Goal: Information Seeking & Learning: Learn about a topic

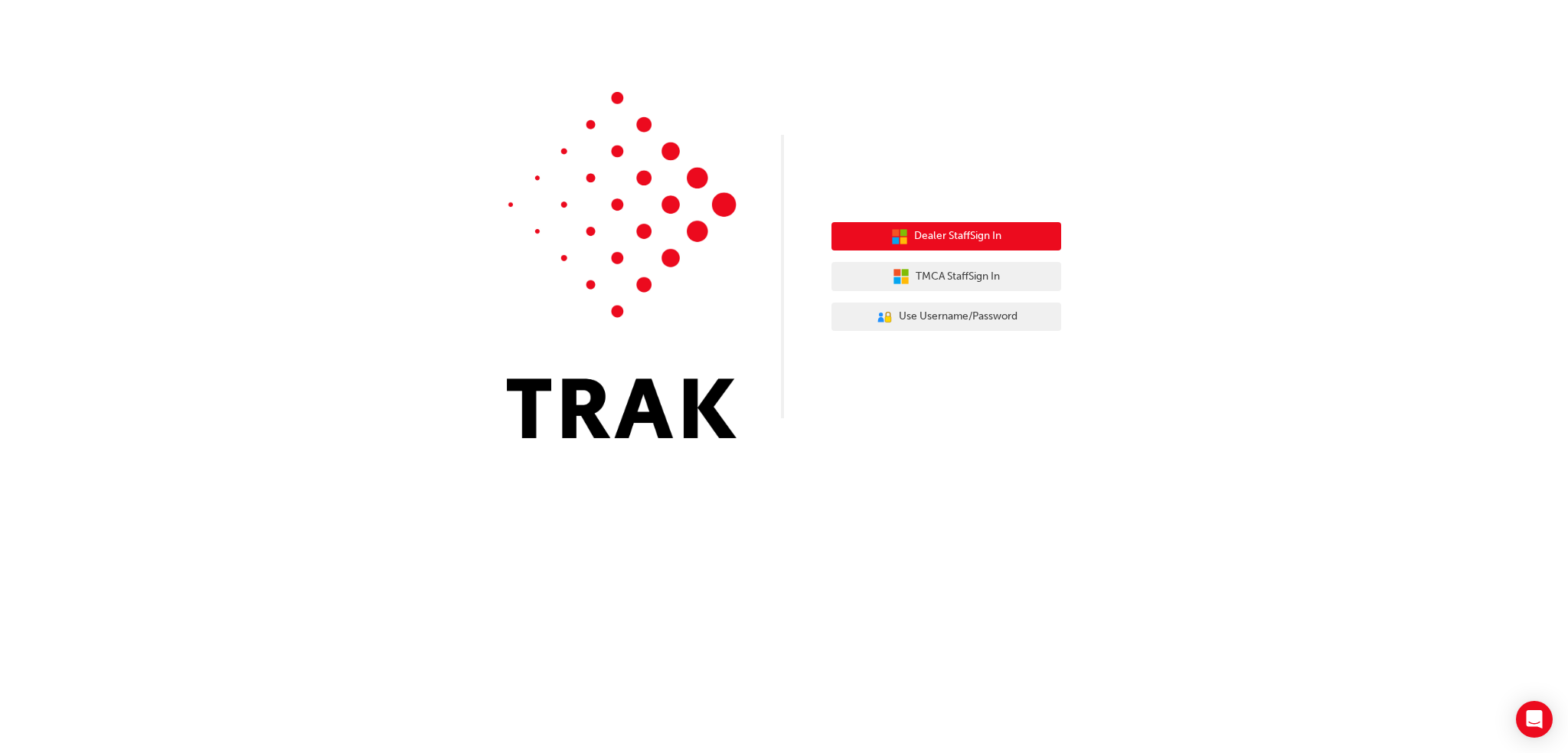
click at [928, 233] on span "Dealer Staff Sign In" at bounding box center [957, 236] width 87 height 17
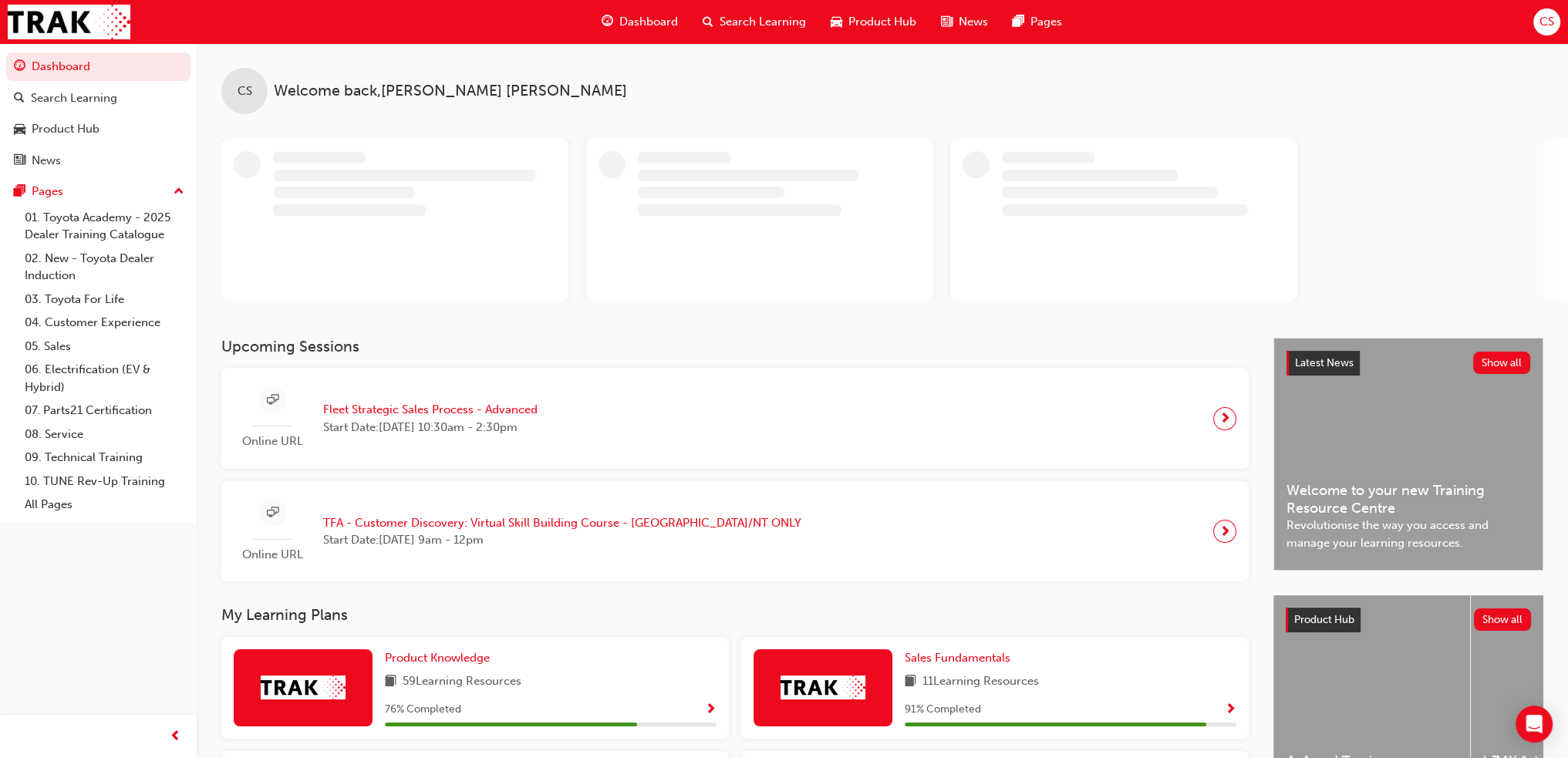
click at [745, 18] on span "Search Learning" at bounding box center [763, 21] width 87 height 17
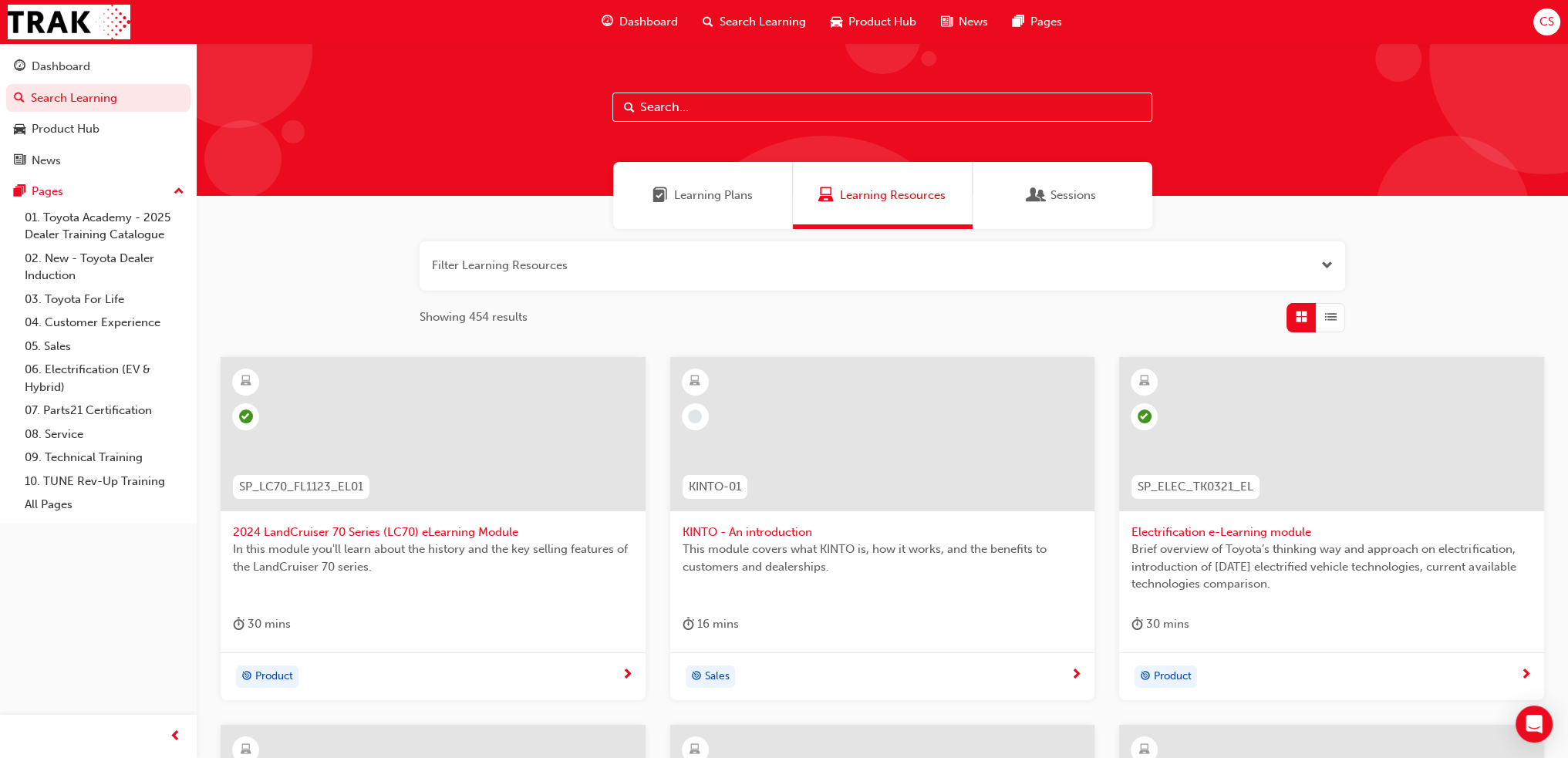
click at [745, 18] on span "Search Learning" at bounding box center [763, 21] width 87 height 17
click at [705, 110] on input "text" at bounding box center [883, 107] width 540 height 29
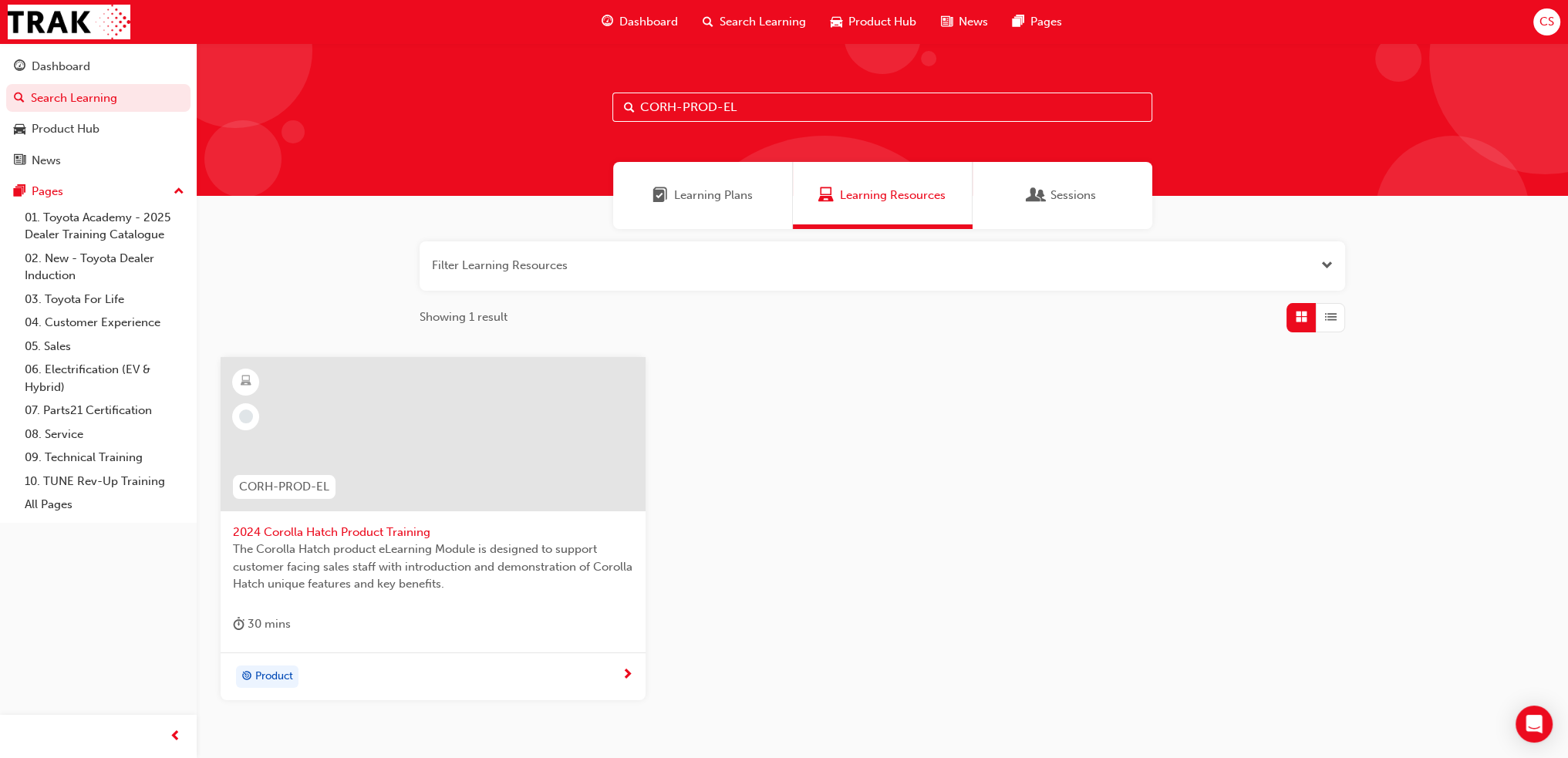
type input "CORH-PROD-EL"
click at [478, 684] on div "Product" at bounding box center [427, 676] width 389 height 23
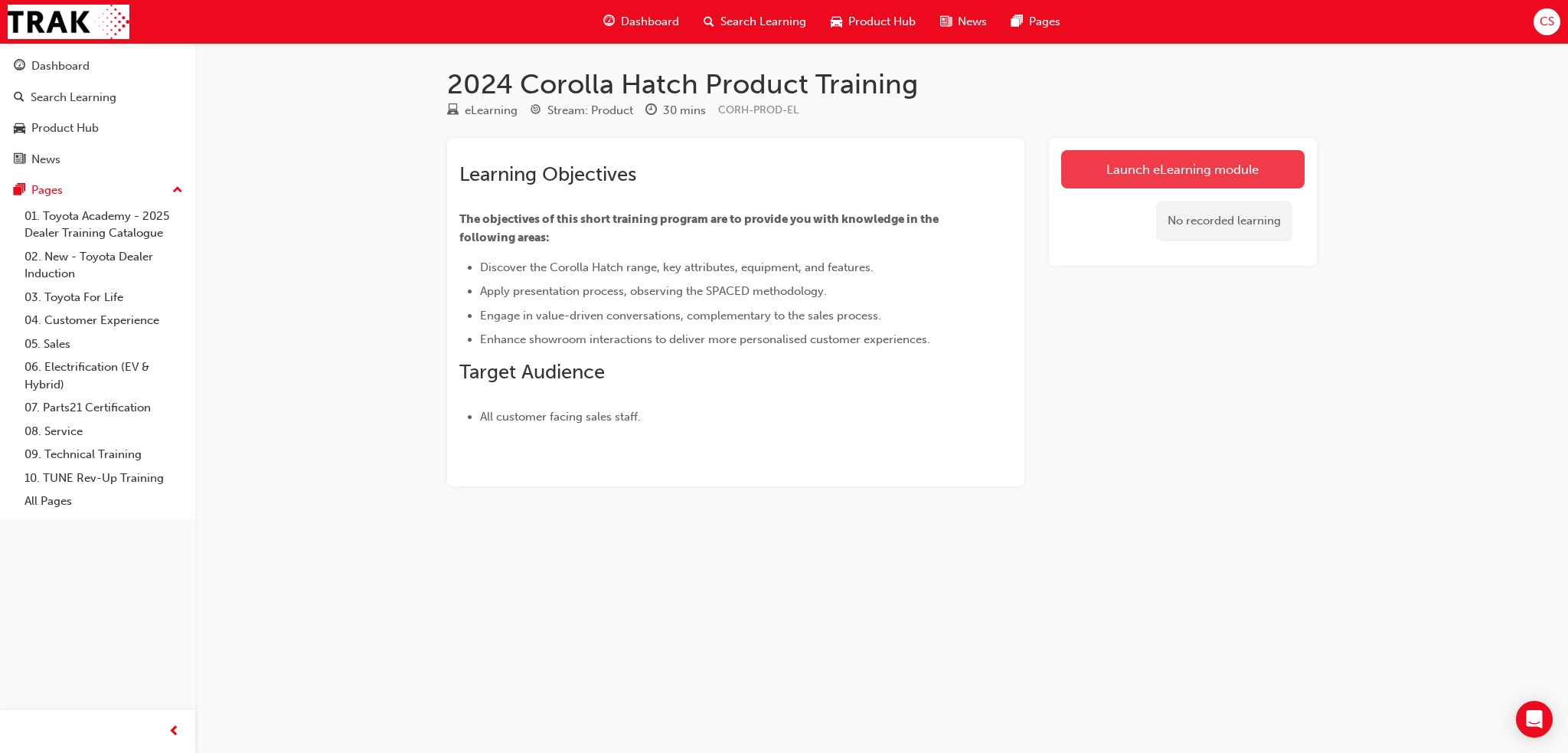
click at [1180, 164] on link "Launch eLearning module" at bounding box center [1182, 169] width 244 height 38
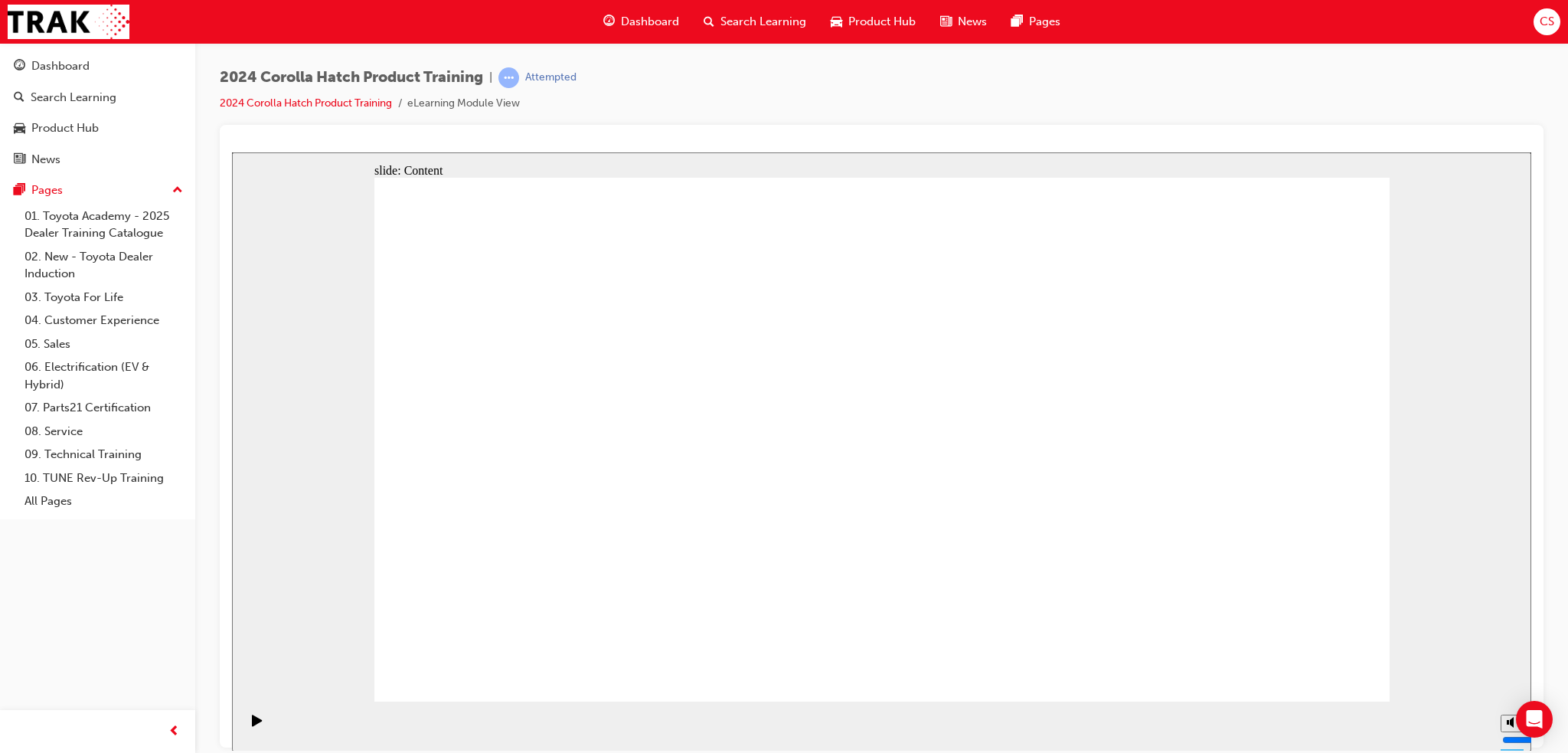
drag, startPoint x: 1313, startPoint y: 651, endPoint x: 1308, endPoint y: 661, distance: 11.2
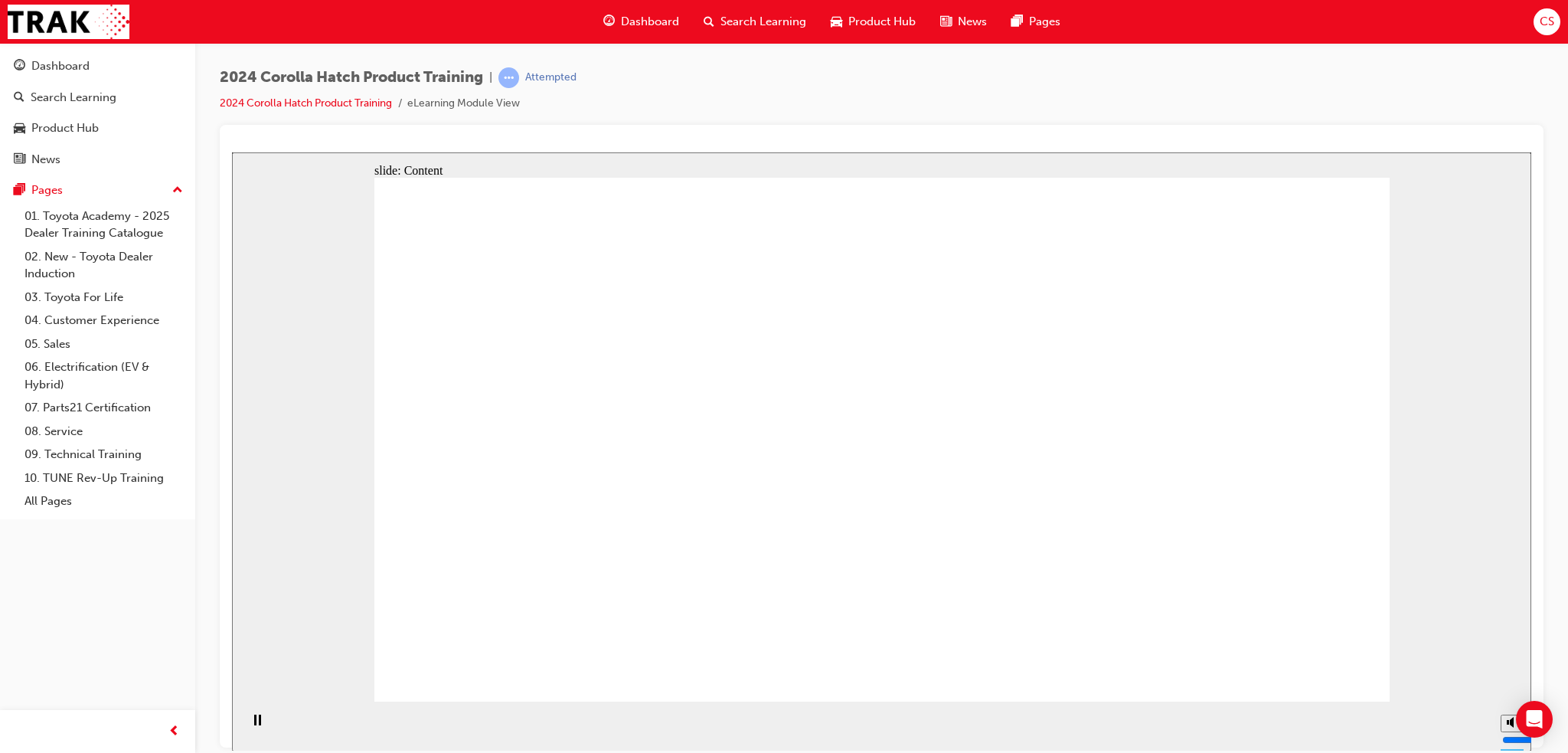
drag, startPoint x: 539, startPoint y: 372, endPoint x: 621, endPoint y: 368, distance: 82.1
drag, startPoint x: 635, startPoint y: 365, endPoint x: 631, endPoint y: 381, distance: 16.5
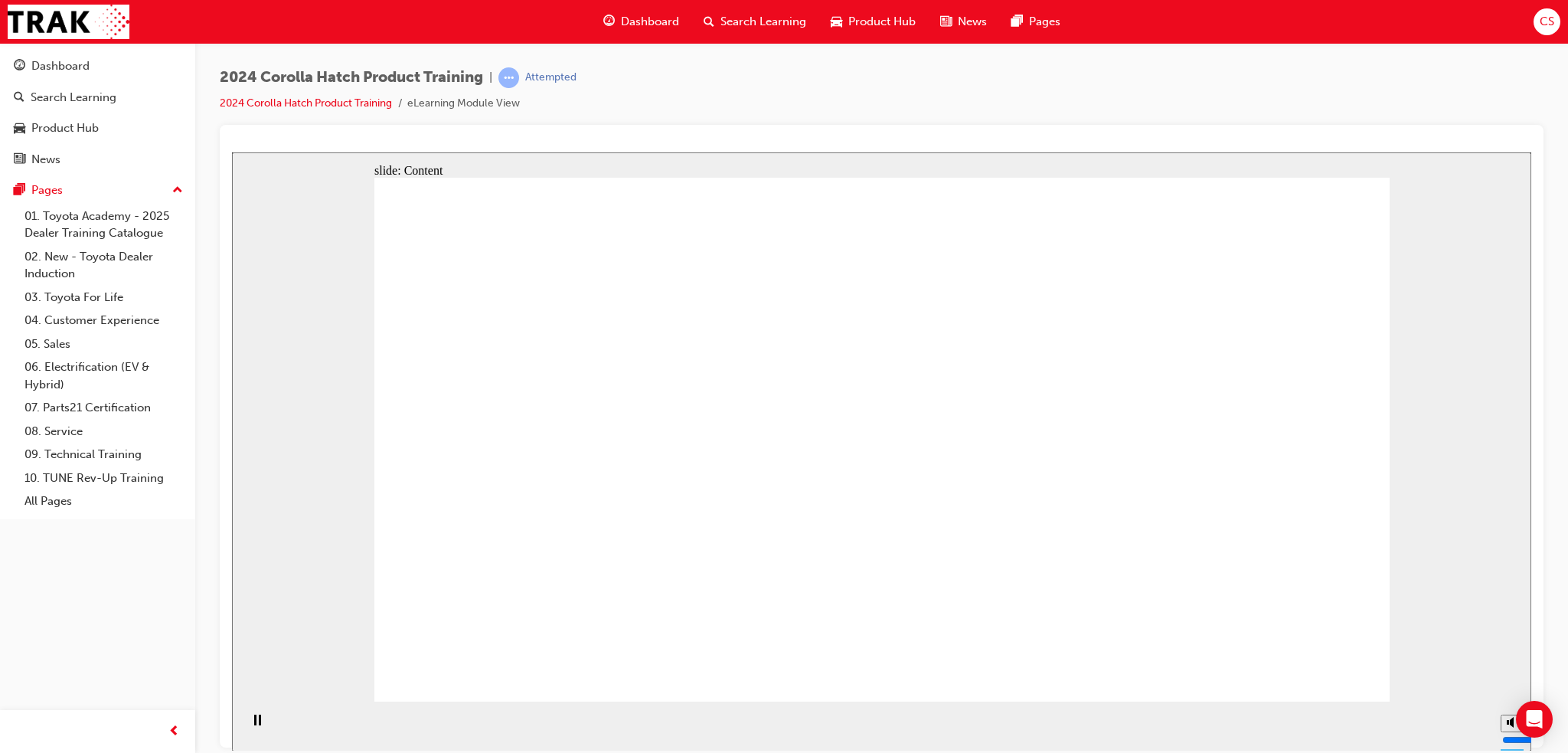
drag, startPoint x: 539, startPoint y: 427, endPoint x: 515, endPoint y: 472, distance: 51.0
drag, startPoint x: 636, startPoint y: 497, endPoint x: 615, endPoint y: 497, distance: 21.0
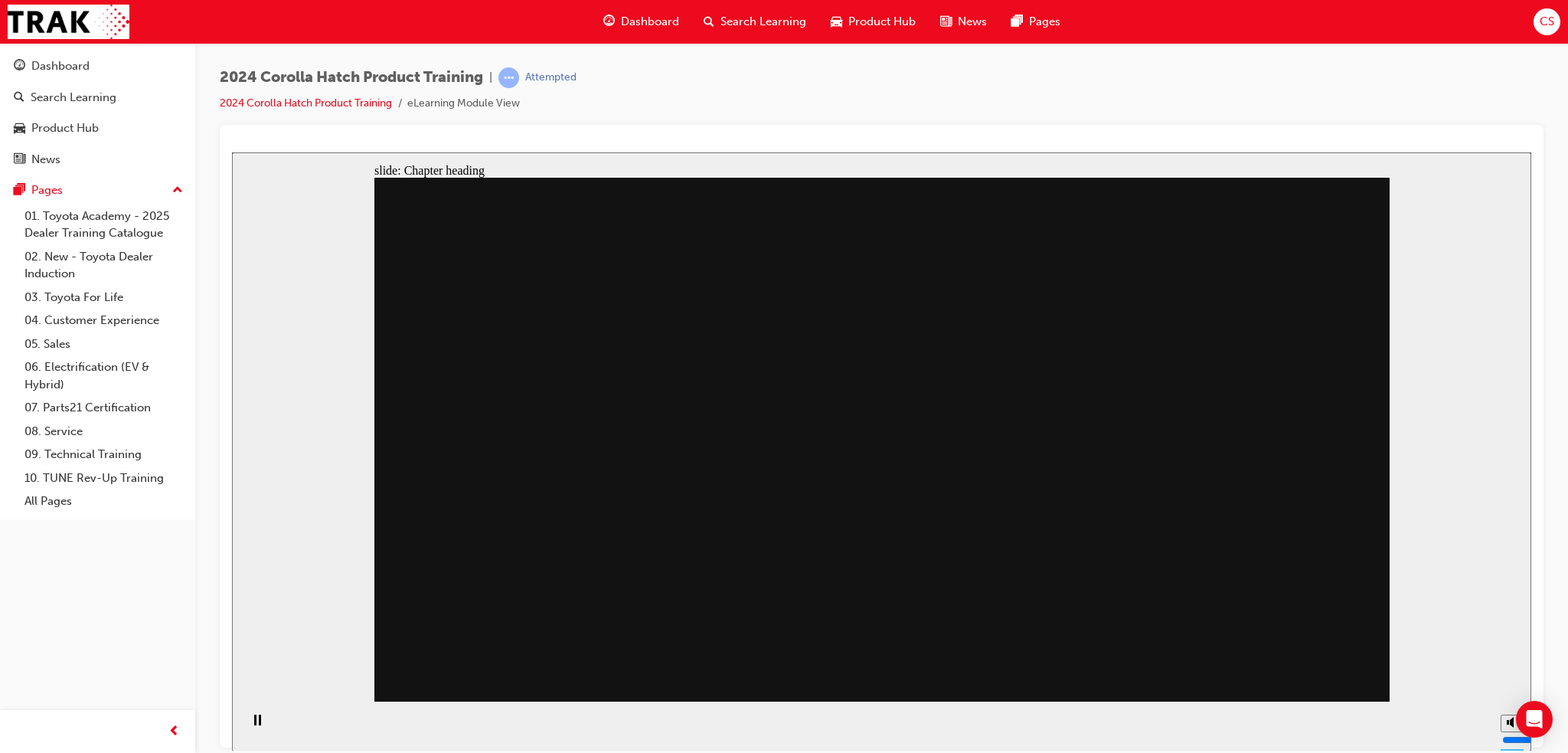
drag, startPoint x: 654, startPoint y: 501, endPoint x: 782, endPoint y: 428, distance: 147.4
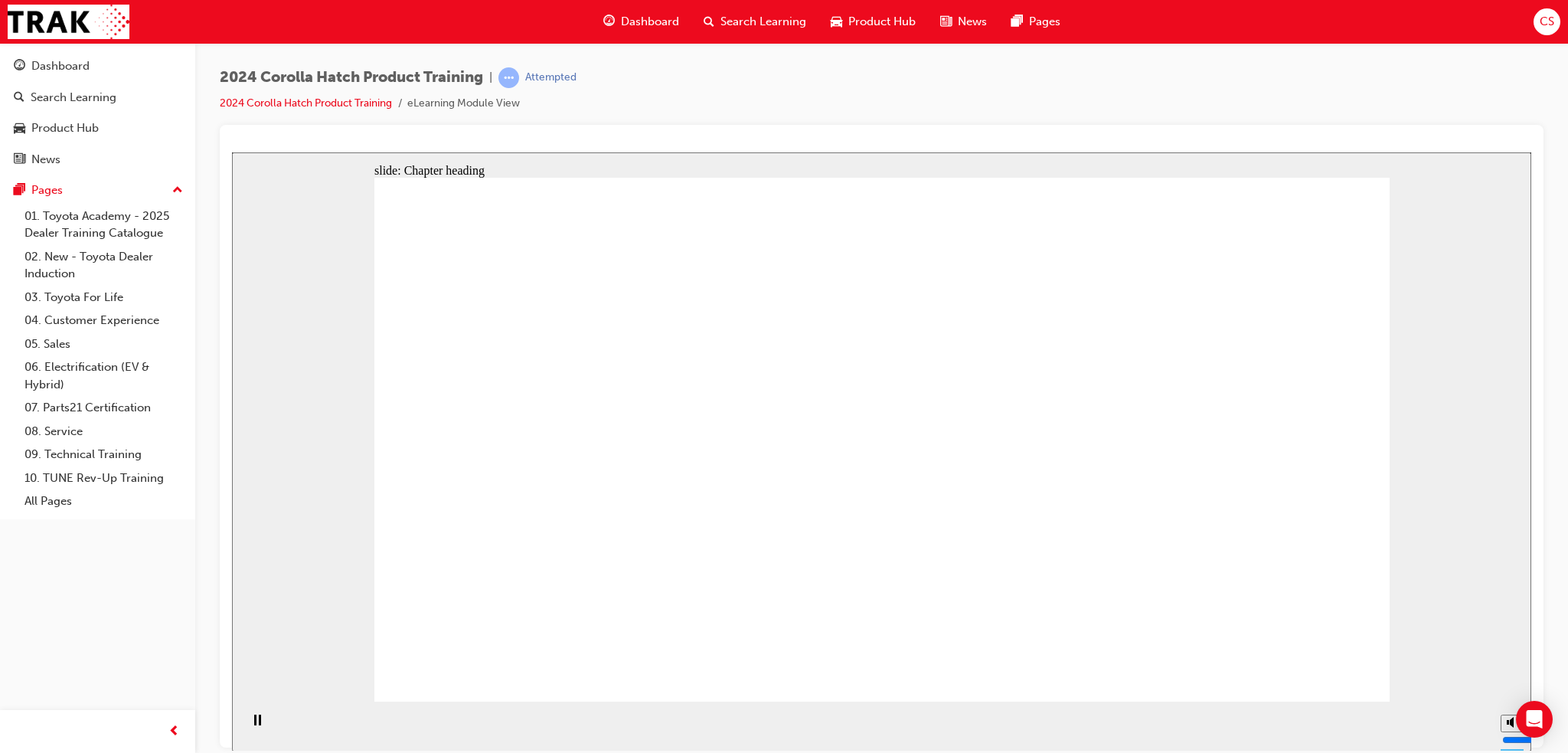
drag, startPoint x: 1021, startPoint y: 563, endPoint x: 1046, endPoint y: 566, distance: 25.2
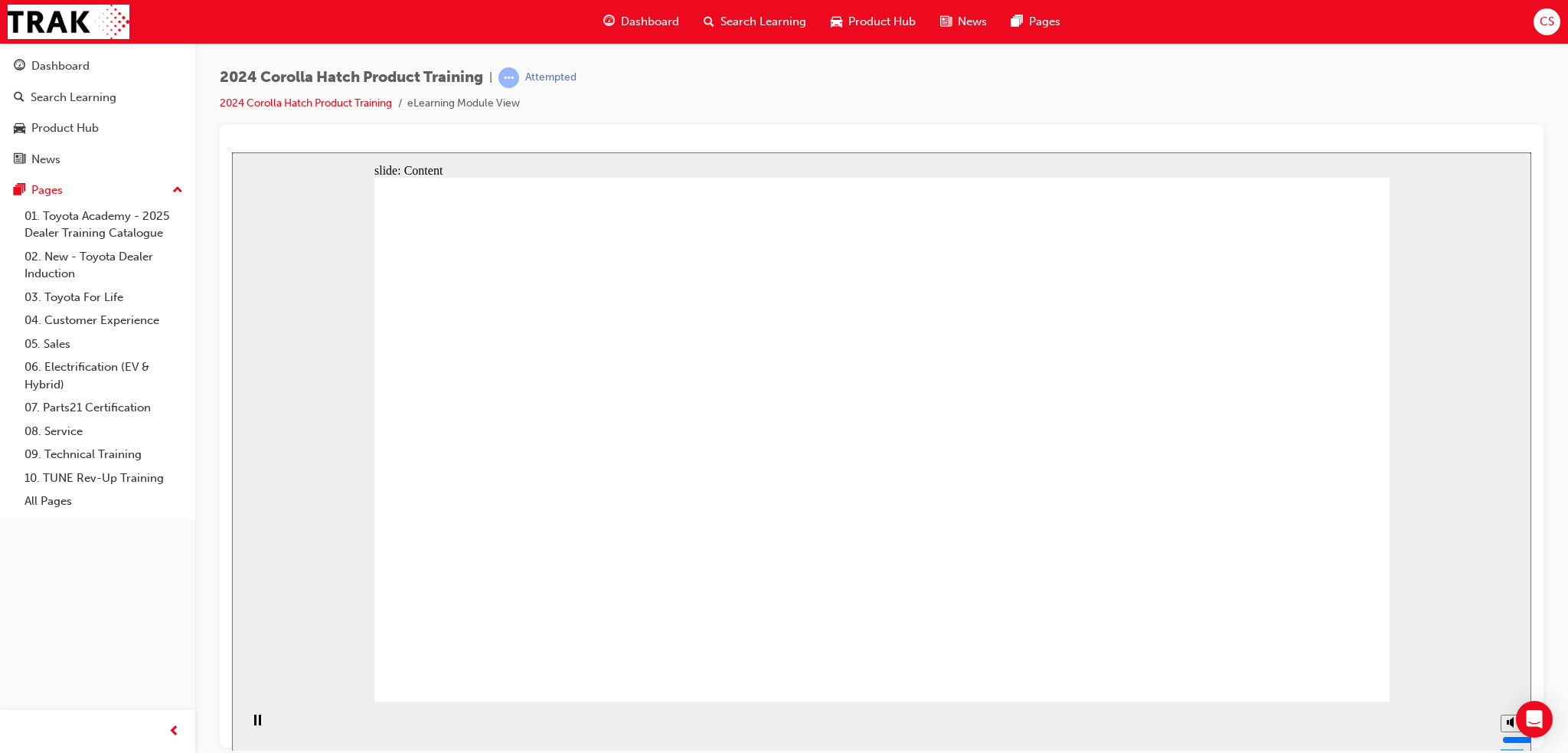
drag, startPoint x: 1054, startPoint y: 566, endPoint x: 1075, endPoint y: 567, distance: 21.0
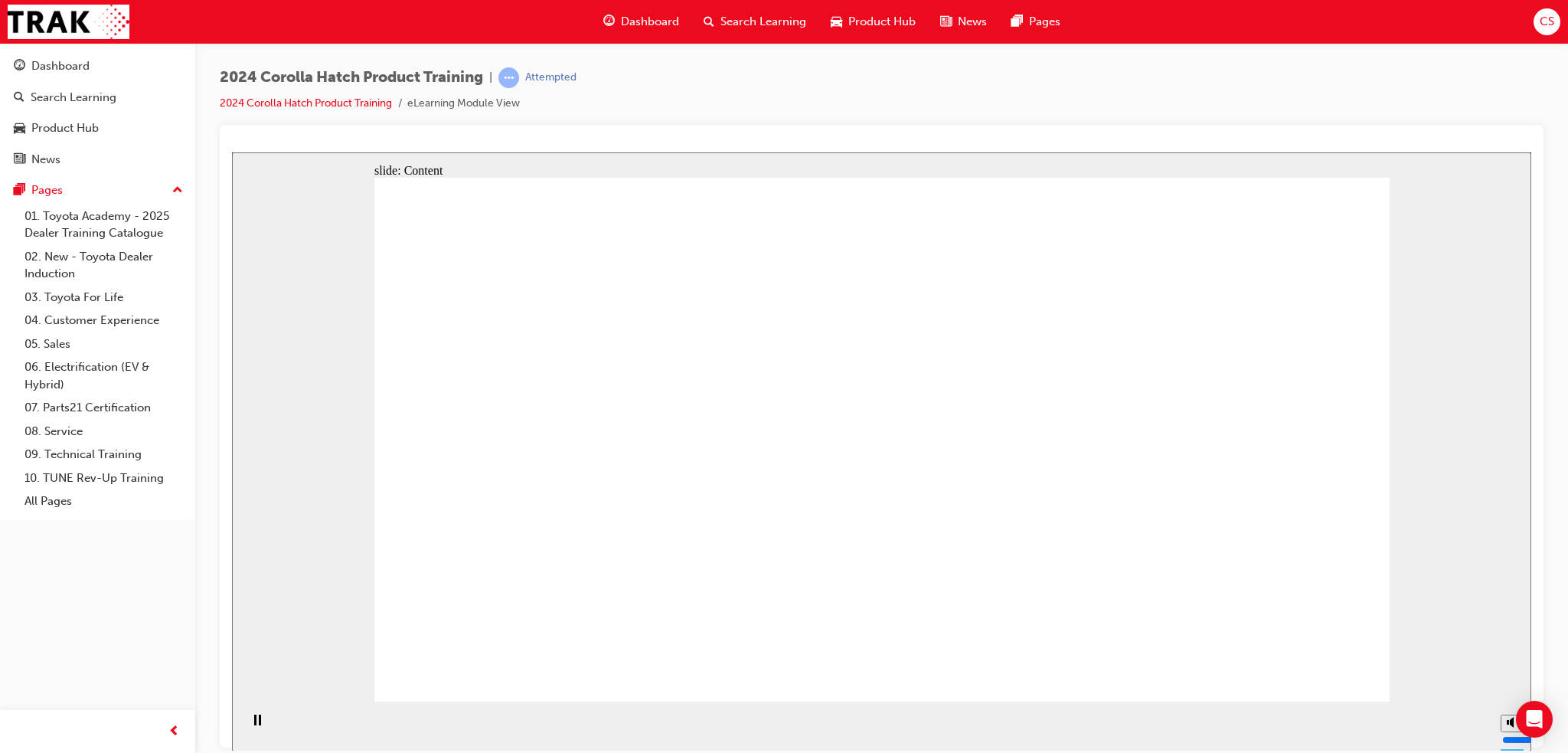
drag, startPoint x: 1221, startPoint y: 568, endPoint x: 1238, endPoint y: 570, distance: 17.1
drag, startPoint x: 486, startPoint y: 353, endPoint x: 492, endPoint y: 359, distance: 8.5
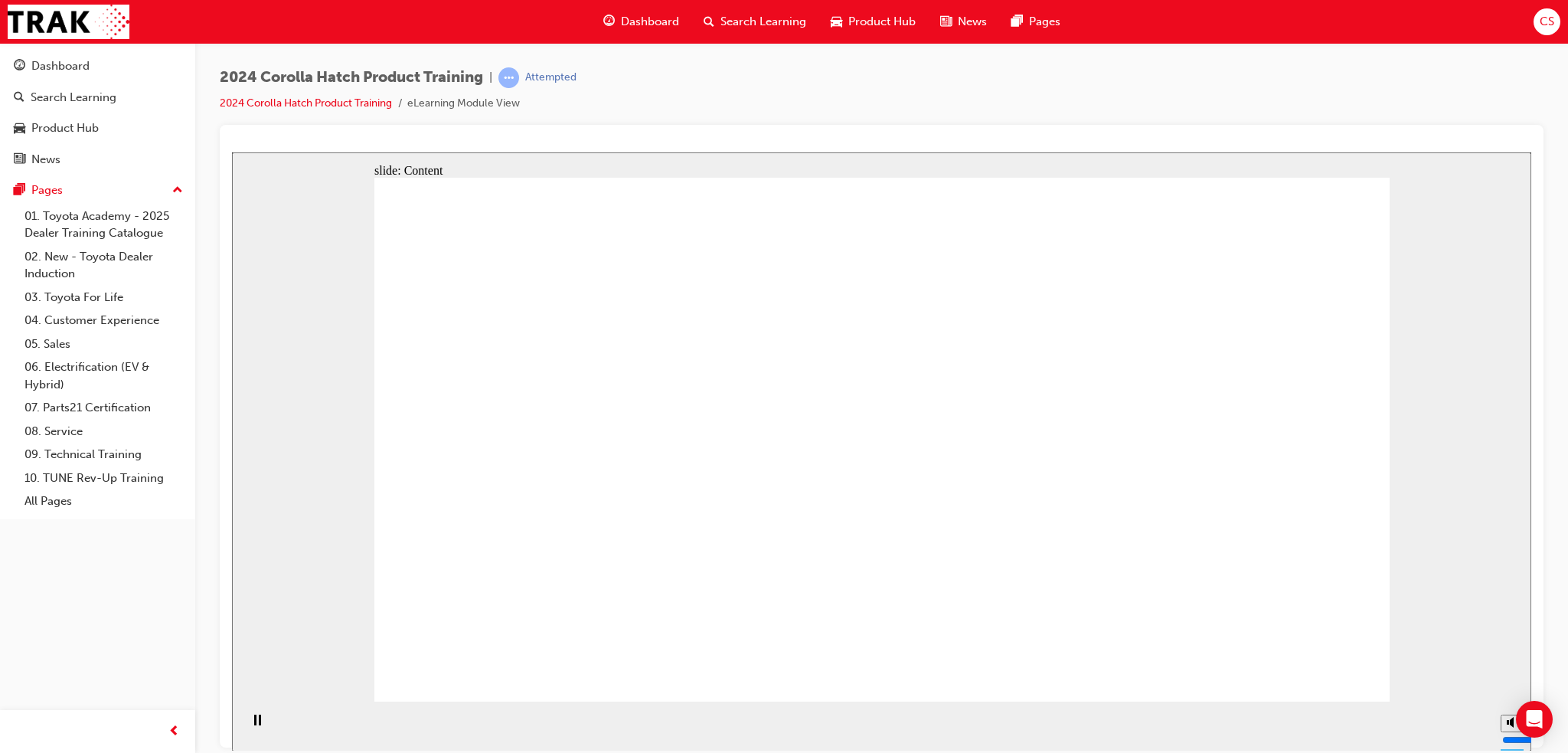
drag, startPoint x: 588, startPoint y: 413, endPoint x: 596, endPoint y: 423, distance: 12.8
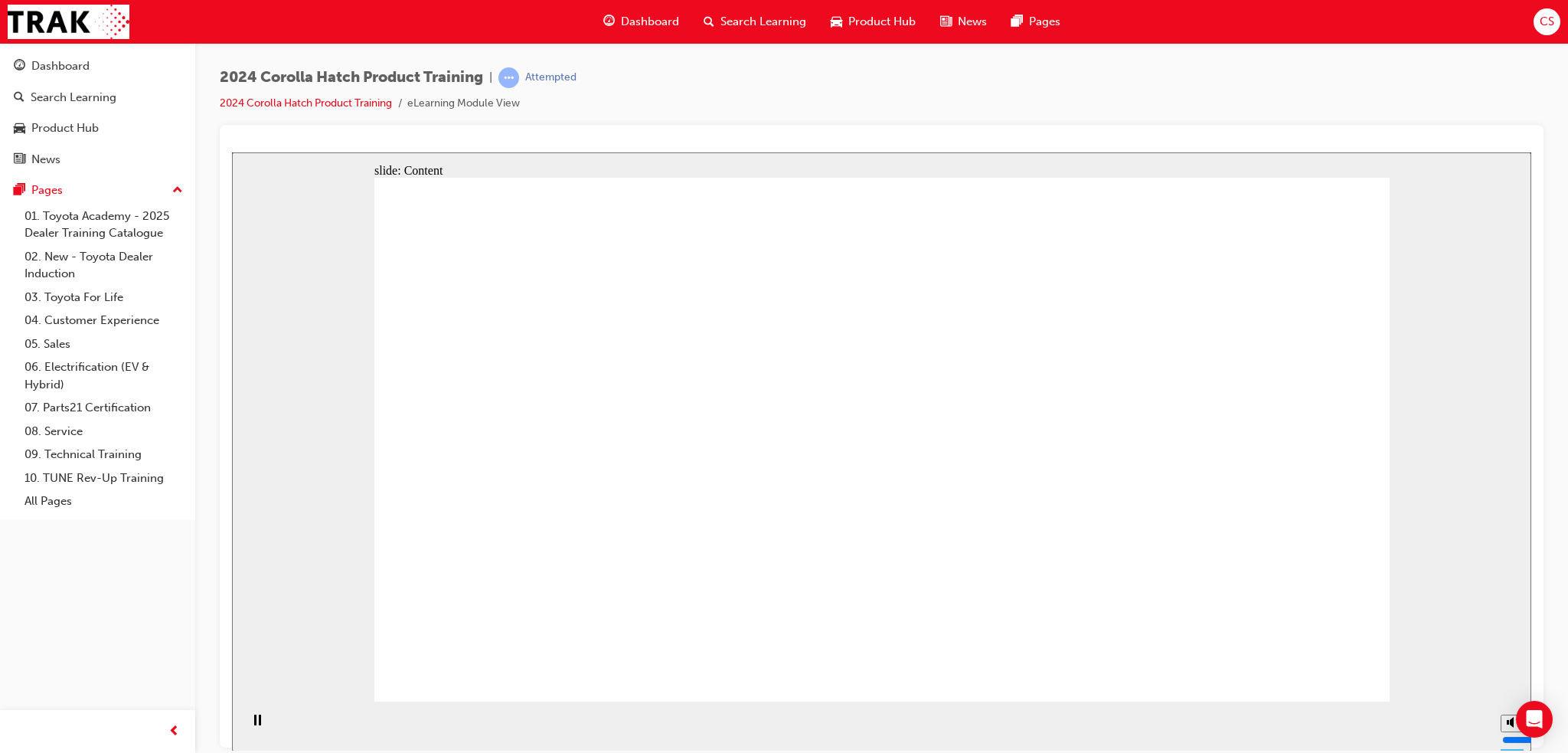
drag, startPoint x: 597, startPoint y: 468, endPoint x: 586, endPoint y: 453, distance: 18.6
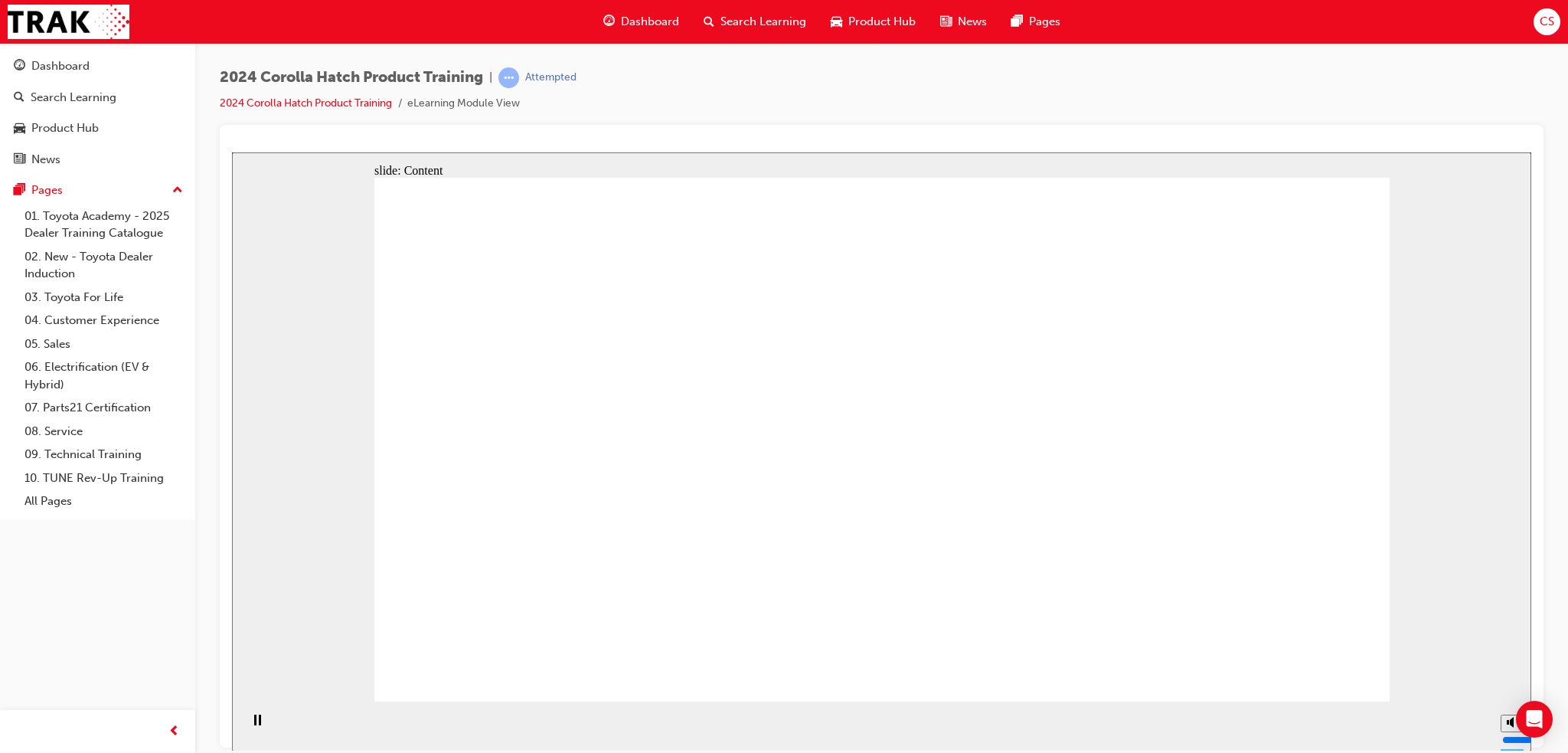
drag, startPoint x: 556, startPoint y: 394, endPoint x: 568, endPoint y: 395, distance: 12.0
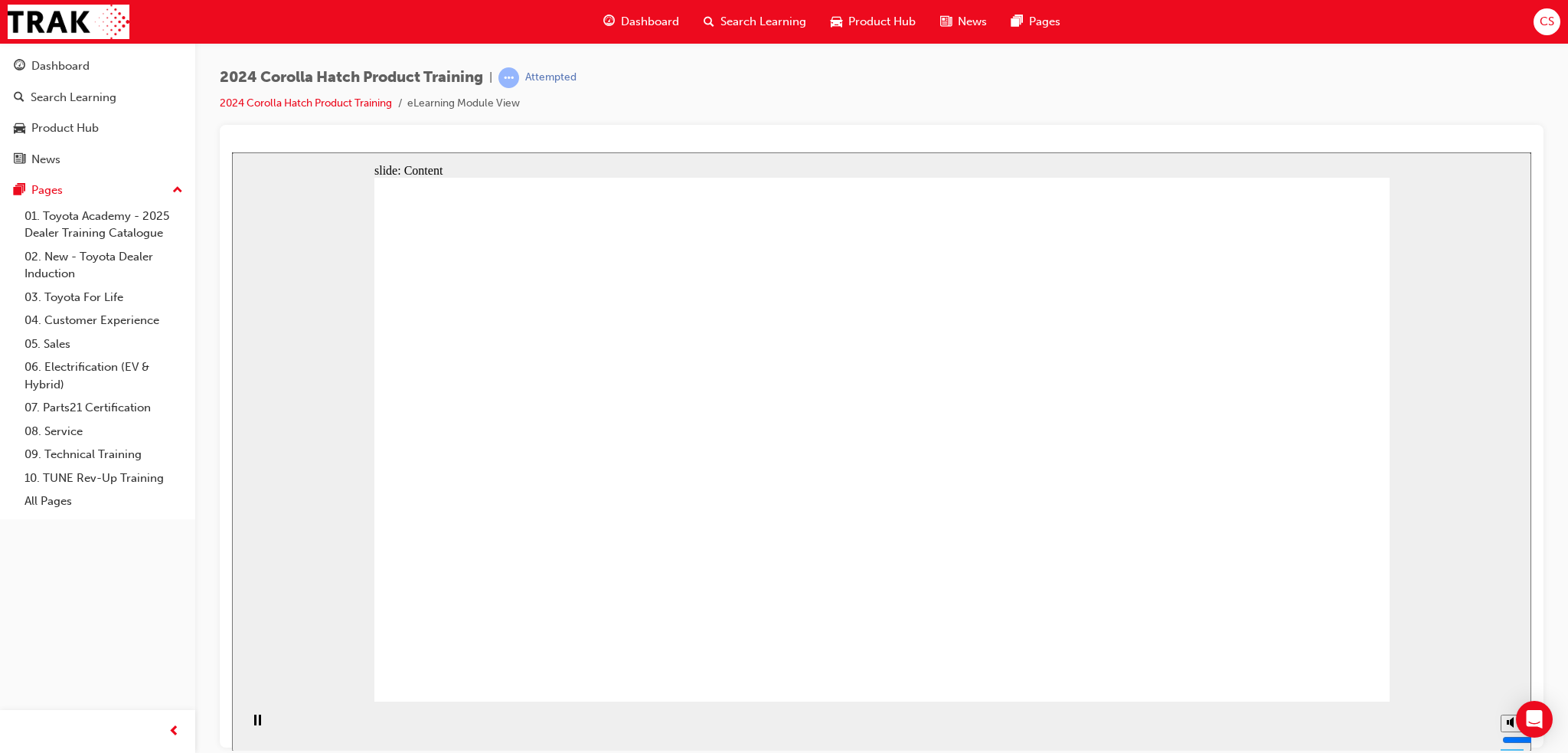
drag, startPoint x: 704, startPoint y: 530, endPoint x: 669, endPoint y: 459, distance: 79.2
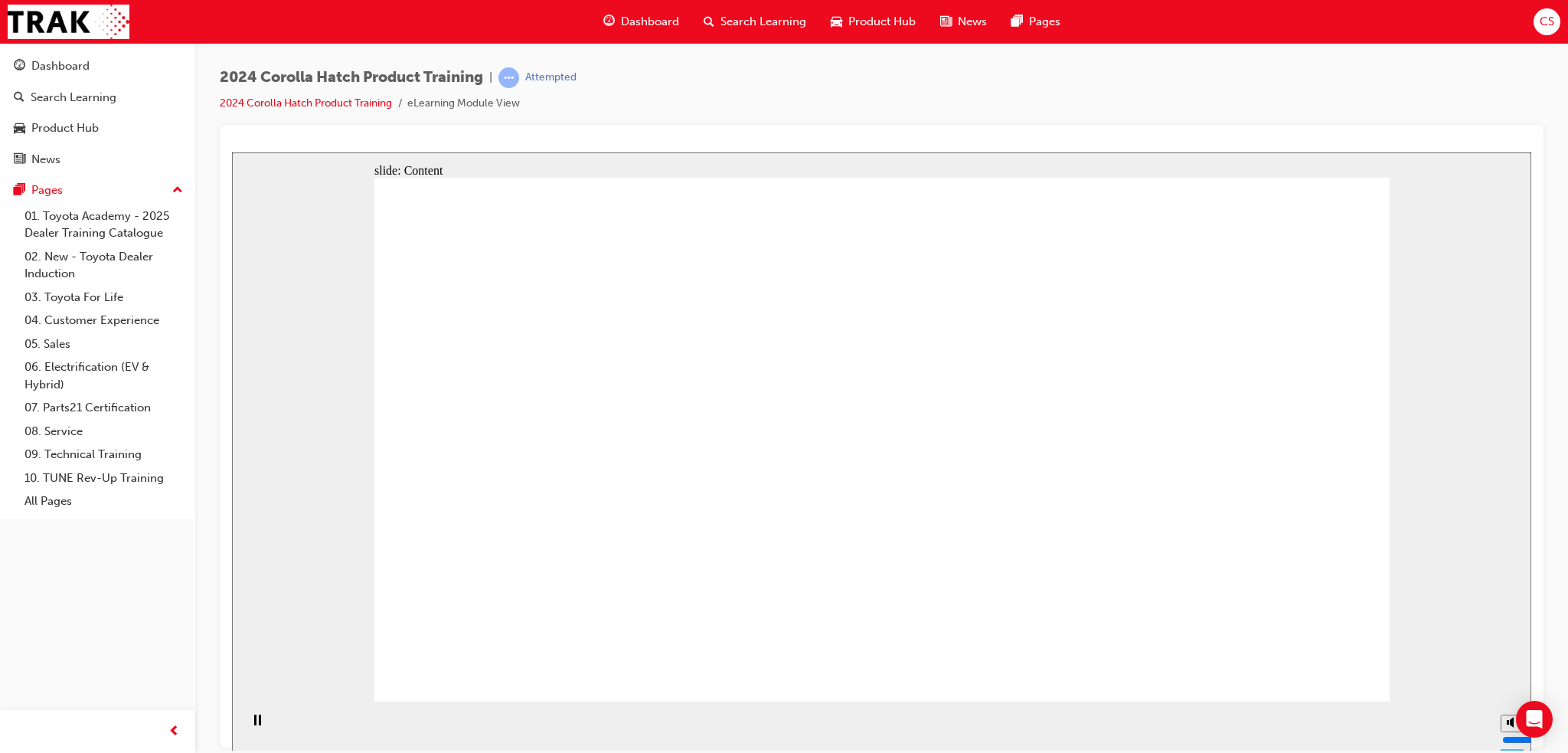
drag, startPoint x: 683, startPoint y: 478, endPoint x: 683, endPoint y: 459, distance: 19.0
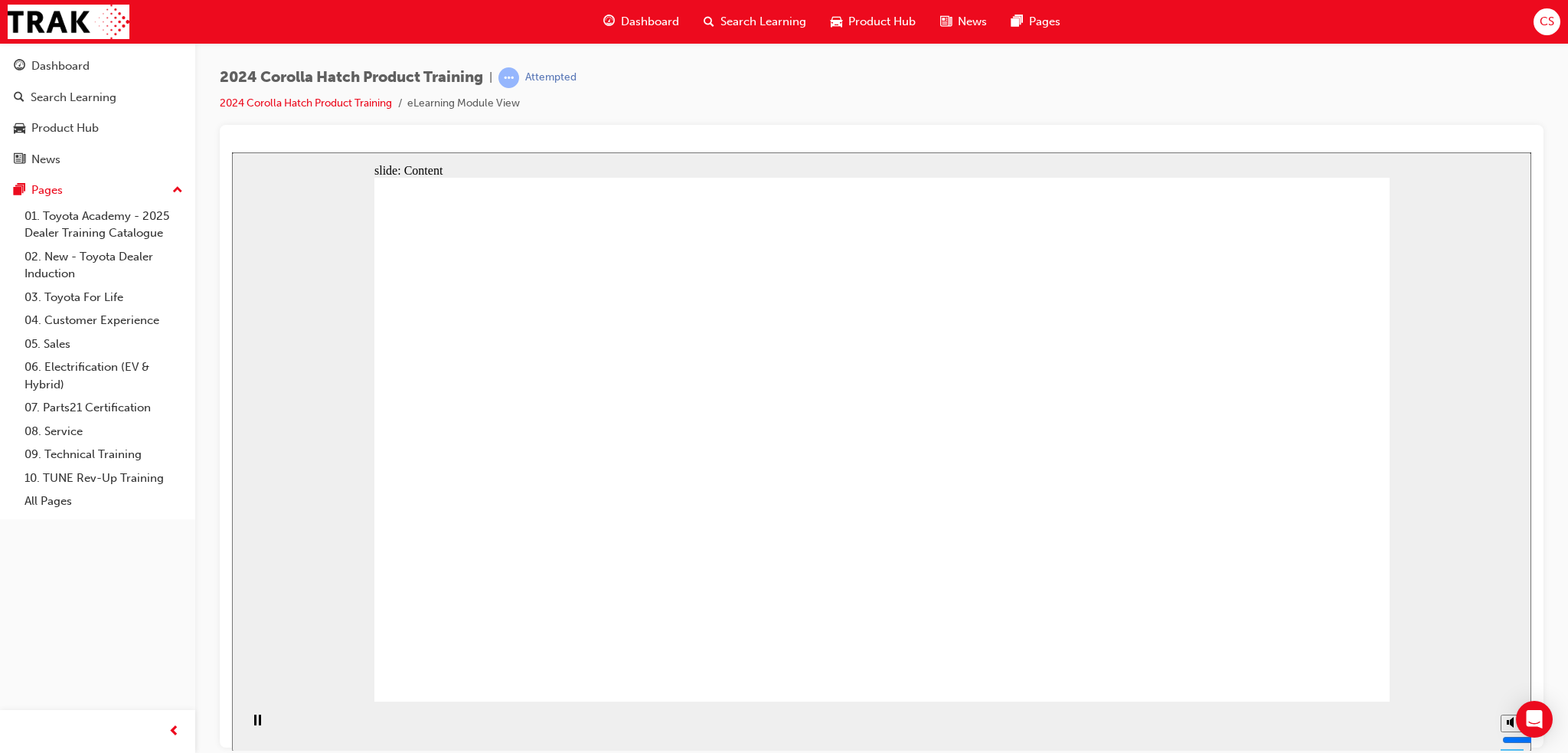
radio input "true"
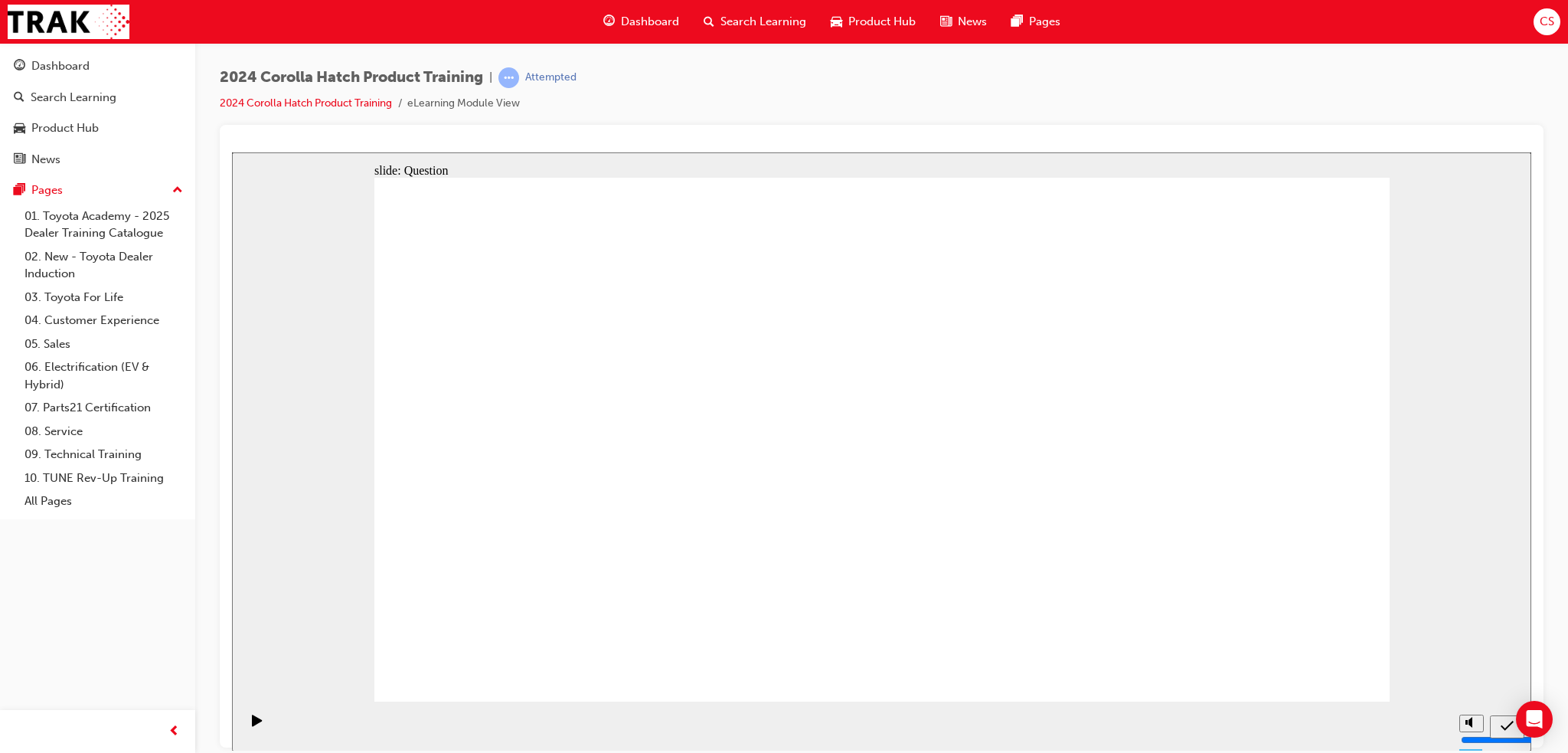
radio input "true"
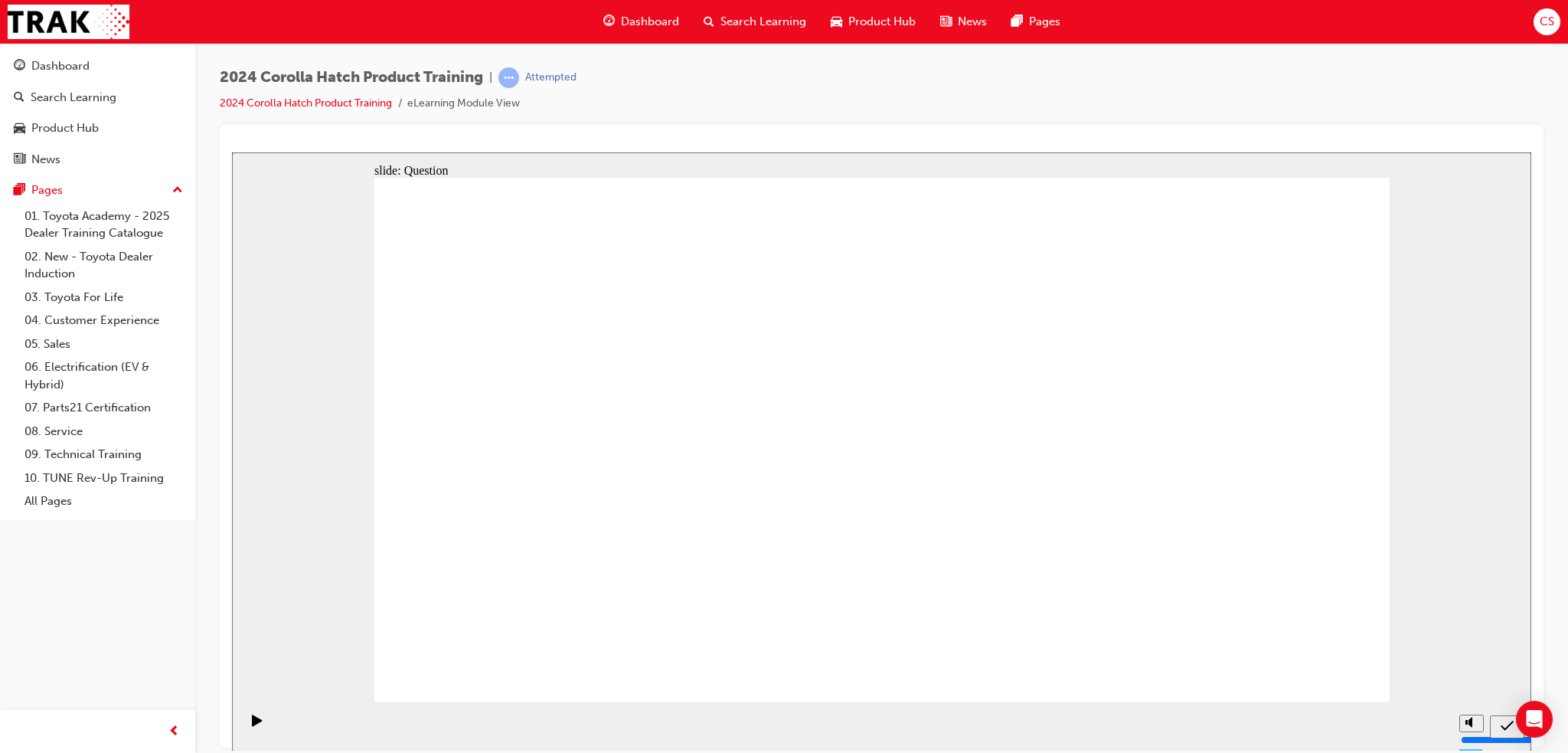
radio input "true"
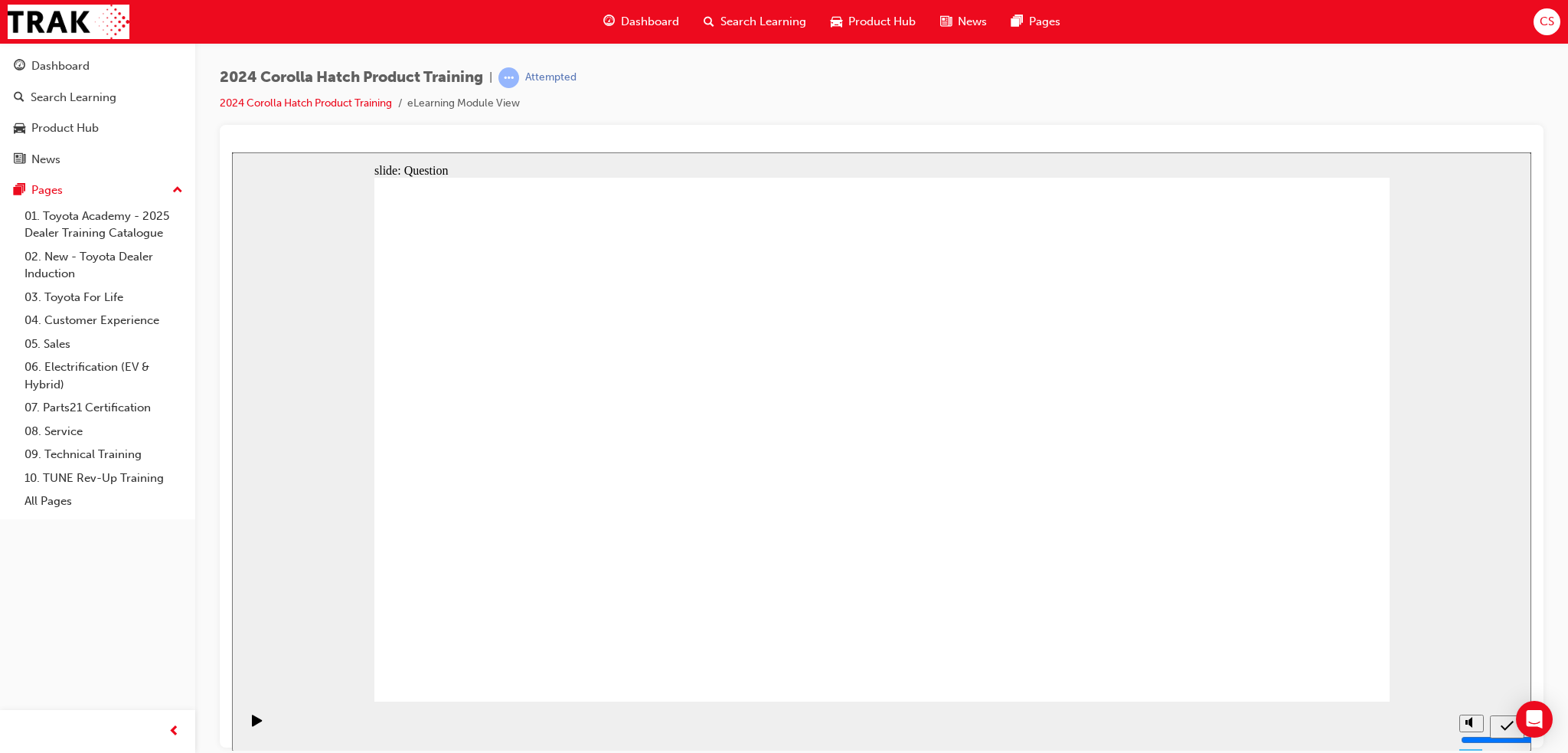
radio input "true"
drag, startPoint x: 556, startPoint y: 606, endPoint x: 731, endPoint y: 421, distance: 254.7
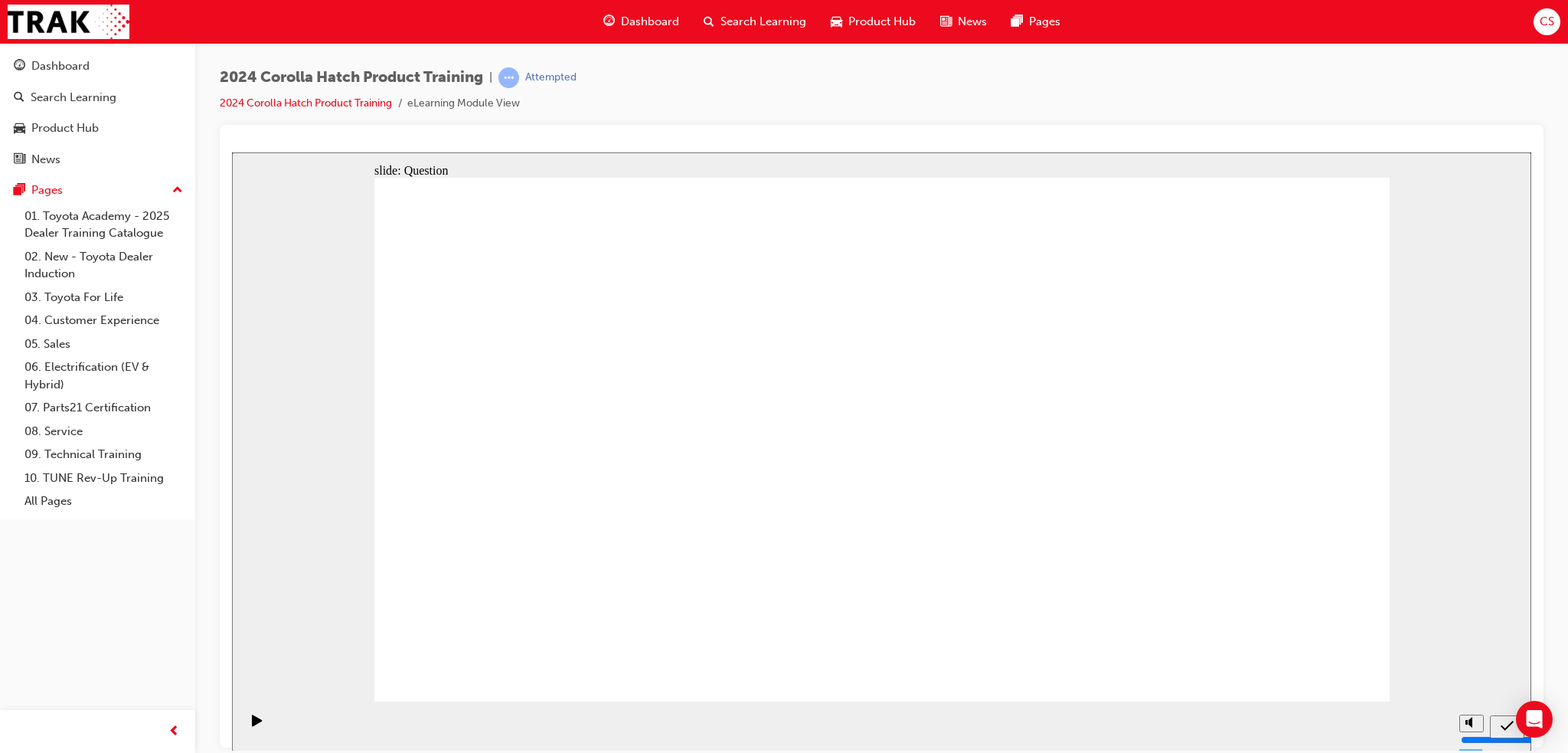
drag, startPoint x: 707, startPoint y: 433, endPoint x: 532, endPoint y: 576, distance: 226.0
drag, startPoint x: 1053, startPoint y: 420, endPoint x: 902, endPoint y: 568, distance: 211.4
drag, startPoint x: 1229, startPoint y: 415, endPoint x: 1276, endPoint y: 568, distance: 160.1
drag, startPoint x: 928, startPoint y: 430, endPoint x: 1085, endPoint y: 592, distance: 225.6
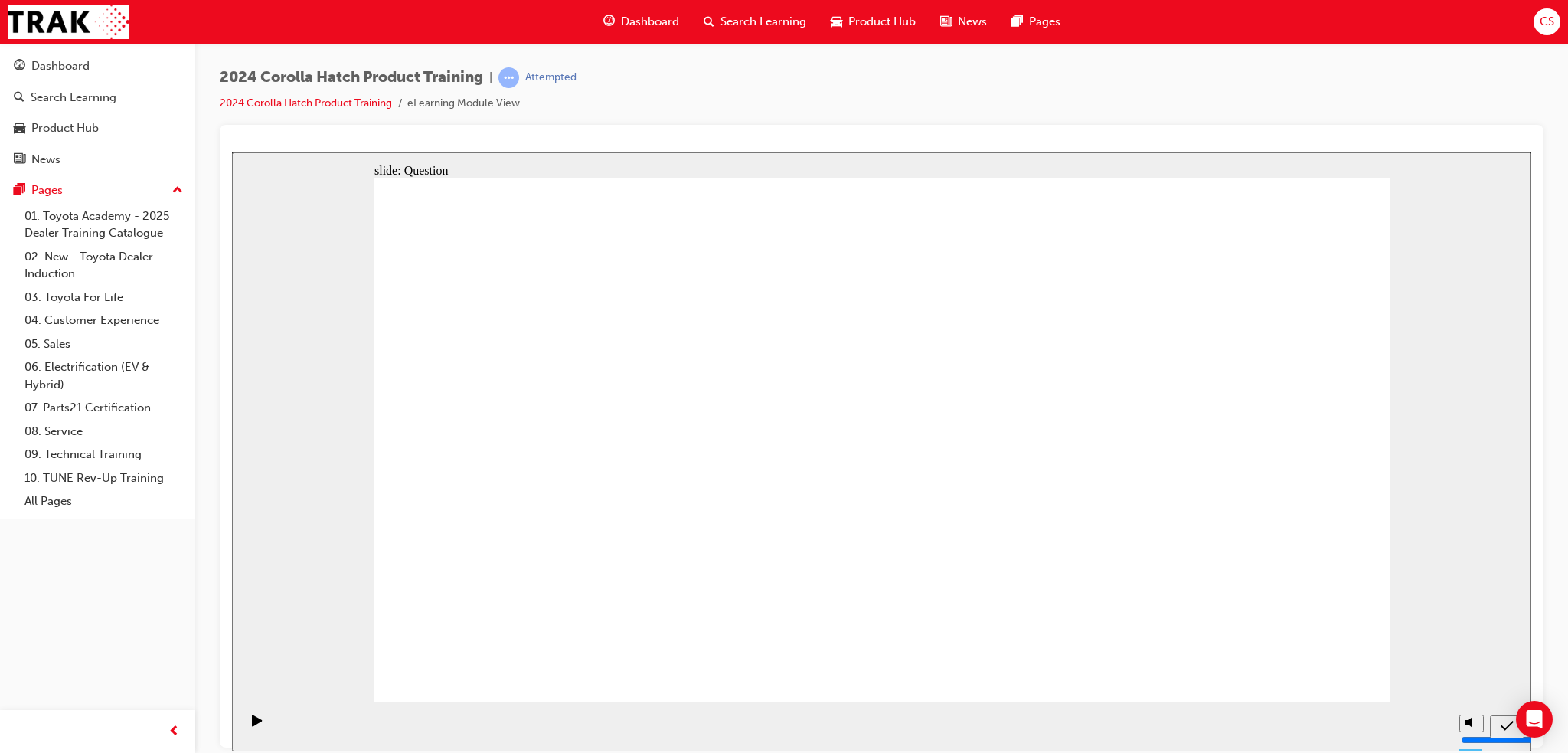
drag, startPoint x: 573, startPoint y: 409, endPoint x: 739, endPoint y: 562, distance: 225.8
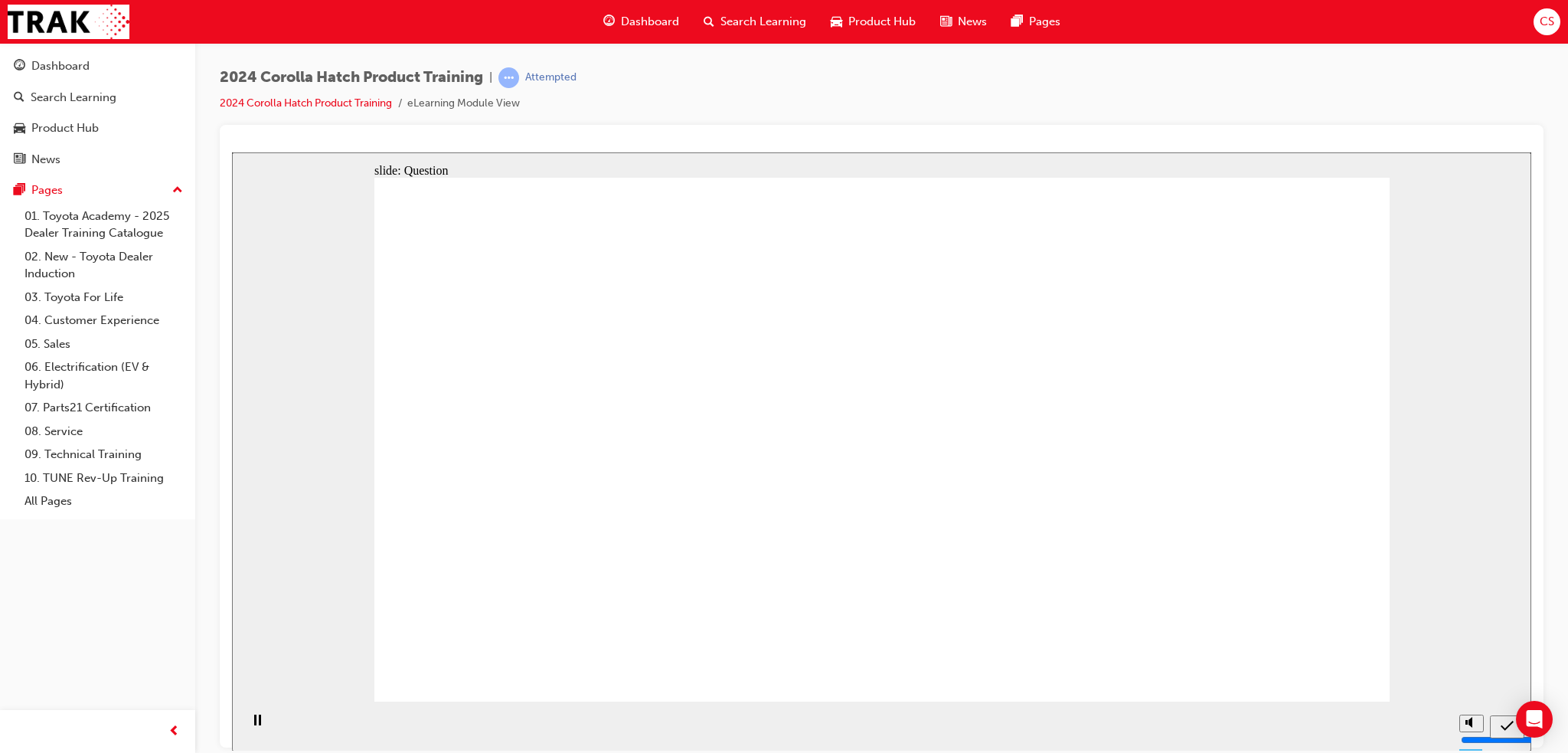
radio input "true"
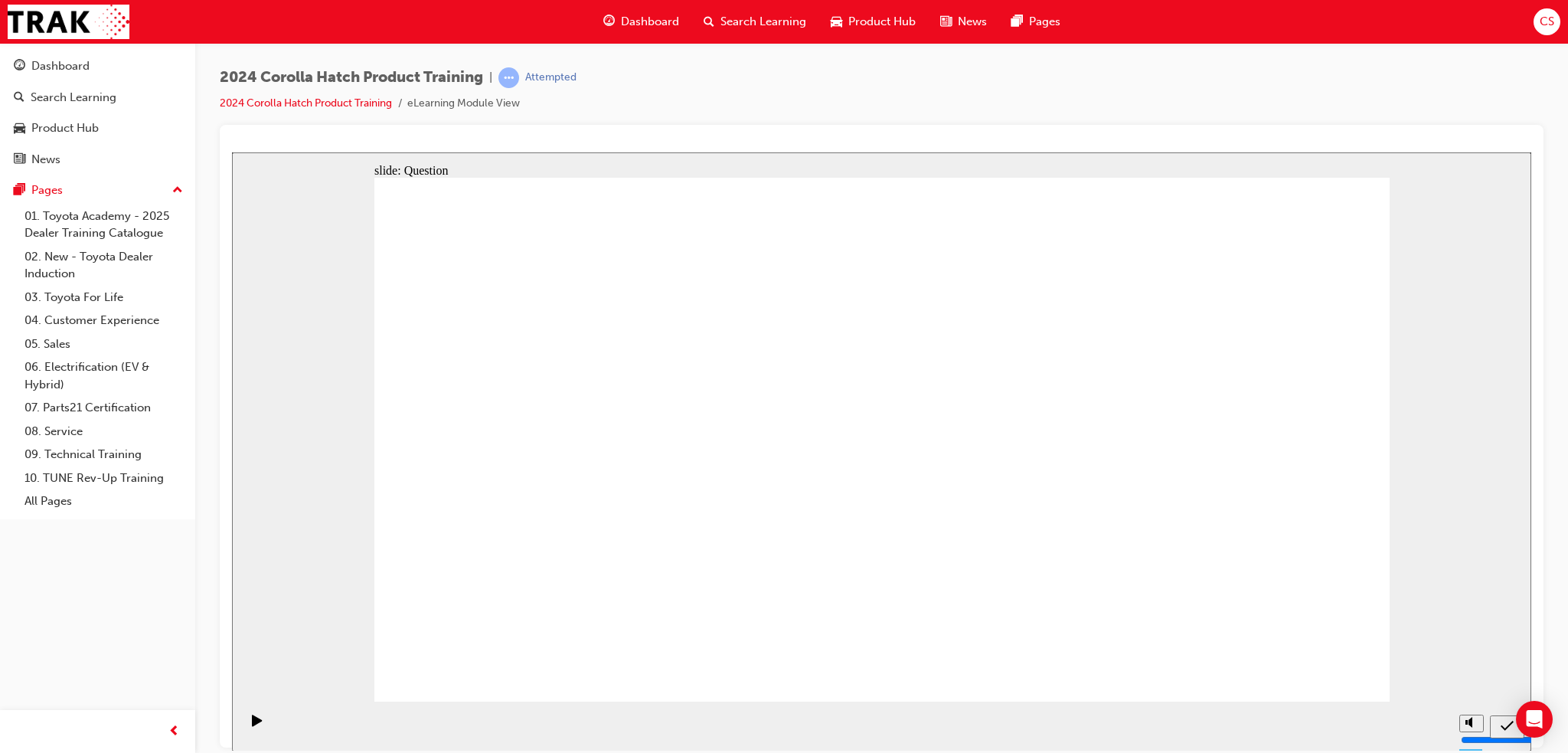
radio input "false"
radio input "true"
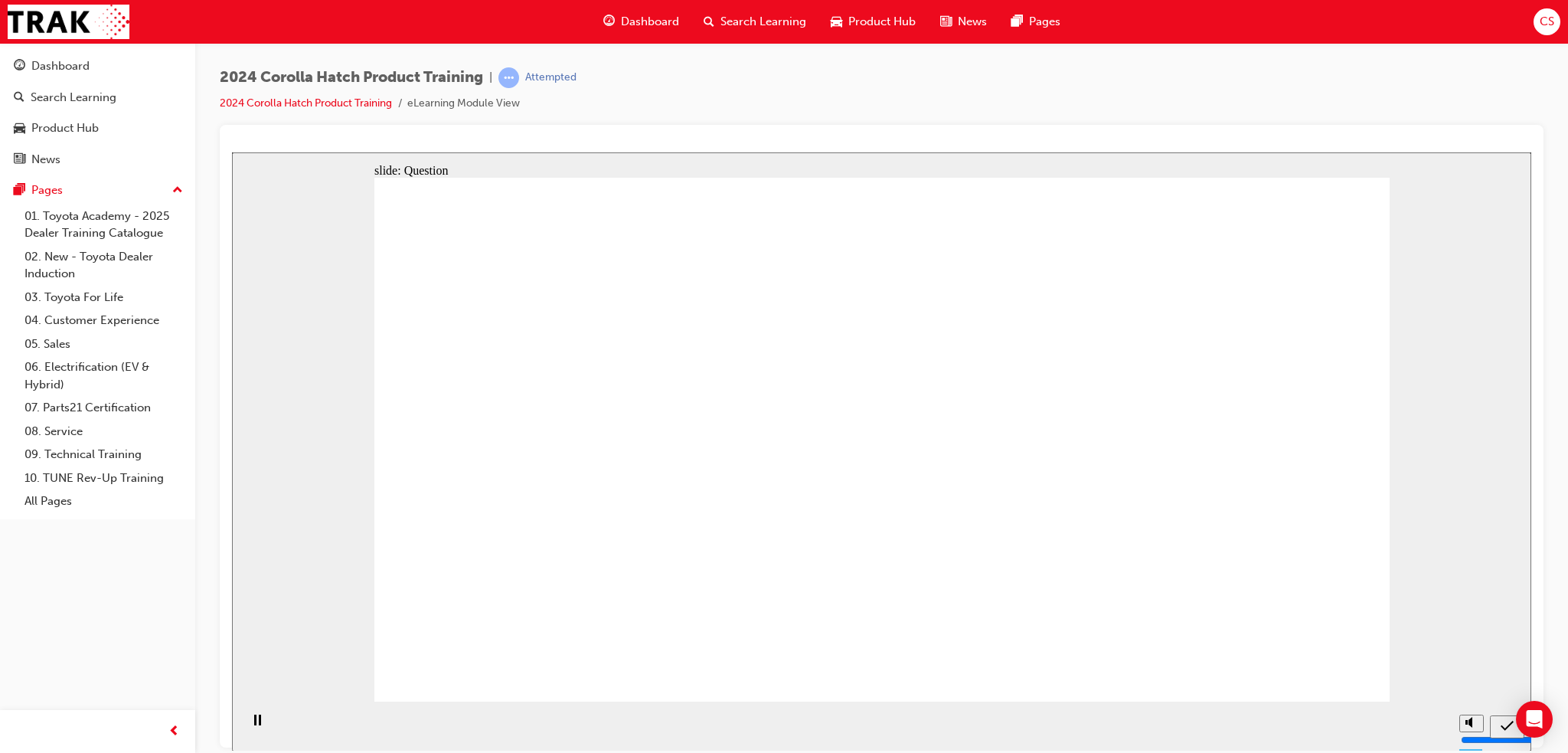
radio input "true"
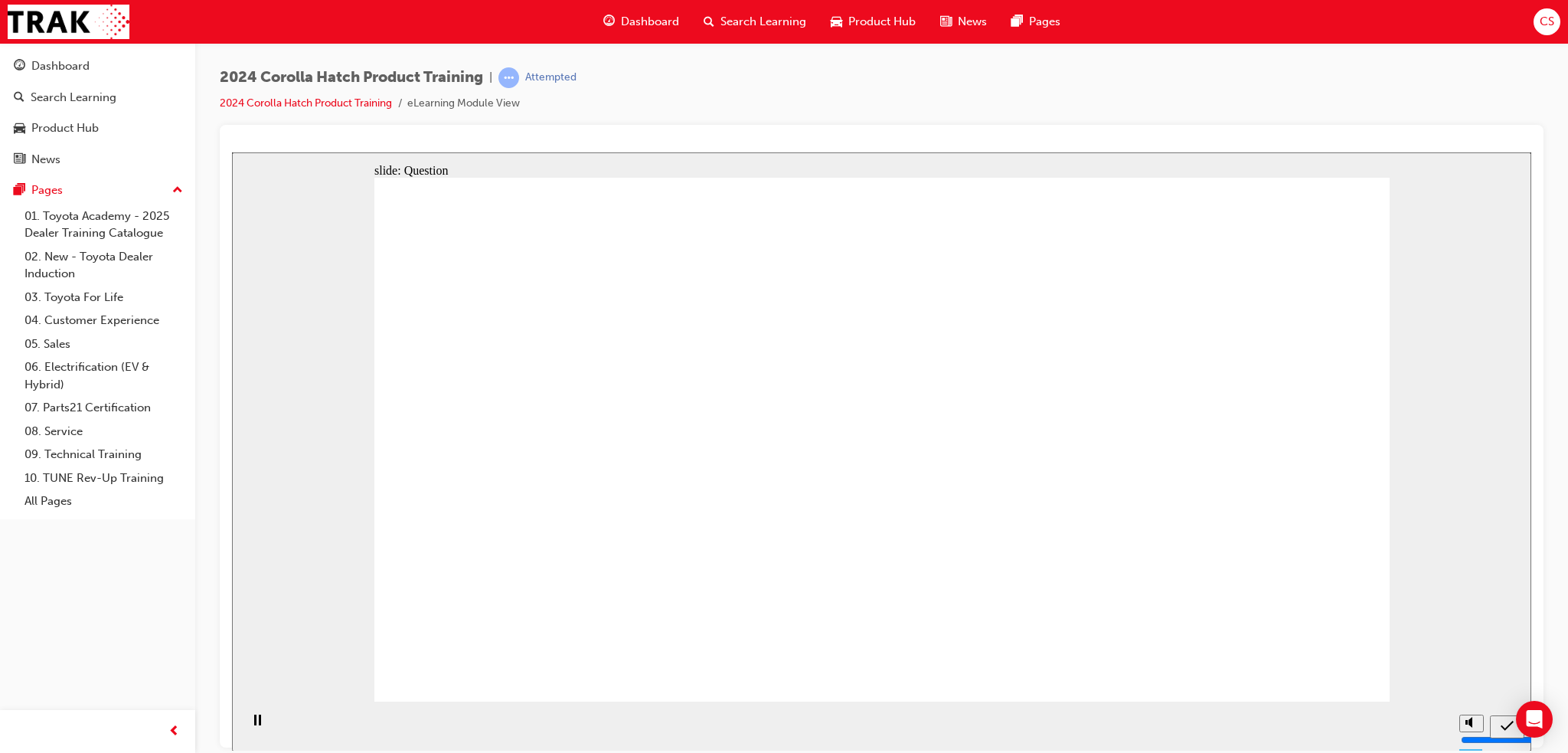
radio input "true"
drag, startPoint x: 712, startPoint y: 414, endPoint x: 546, endPoint y: 562, distance: 222.4
drag, startPoint x: 526, startPoint y: 420, endPoint x: 717, endPoint y: 574, distance: 245.4
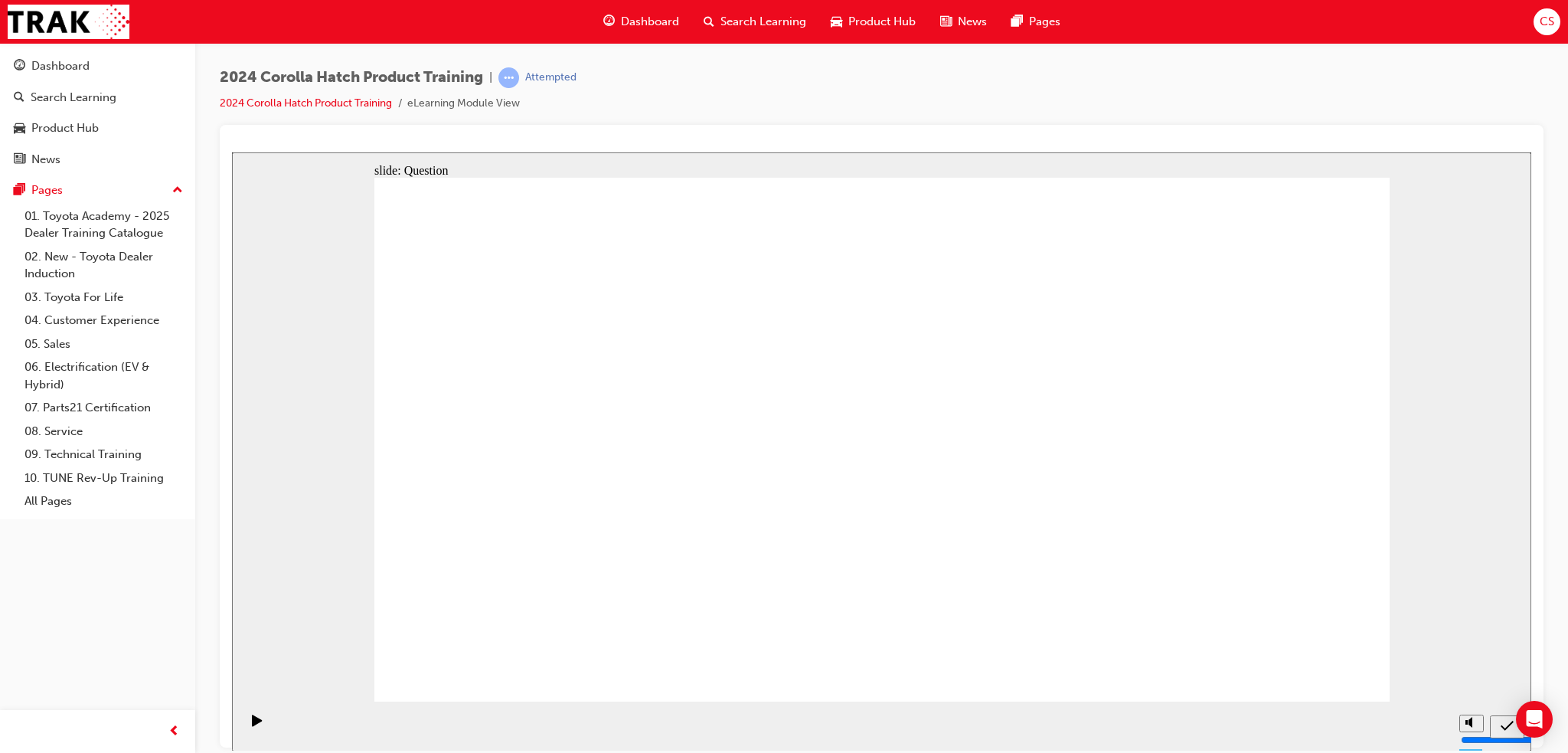
drag, startPoint x: 855, startPoint y: 439, endPoint x: 1038, endPoint y: 601, distance: 244.4
drag, startPoint x: 1053, startPoint y: 468, endPoint x: 918, endPoint y: 585, distance: 178.6
drag, startPoint x: 1191, startPoint y: 458, endPoint x: 1207, endPoint y: 644, distance: 186.7
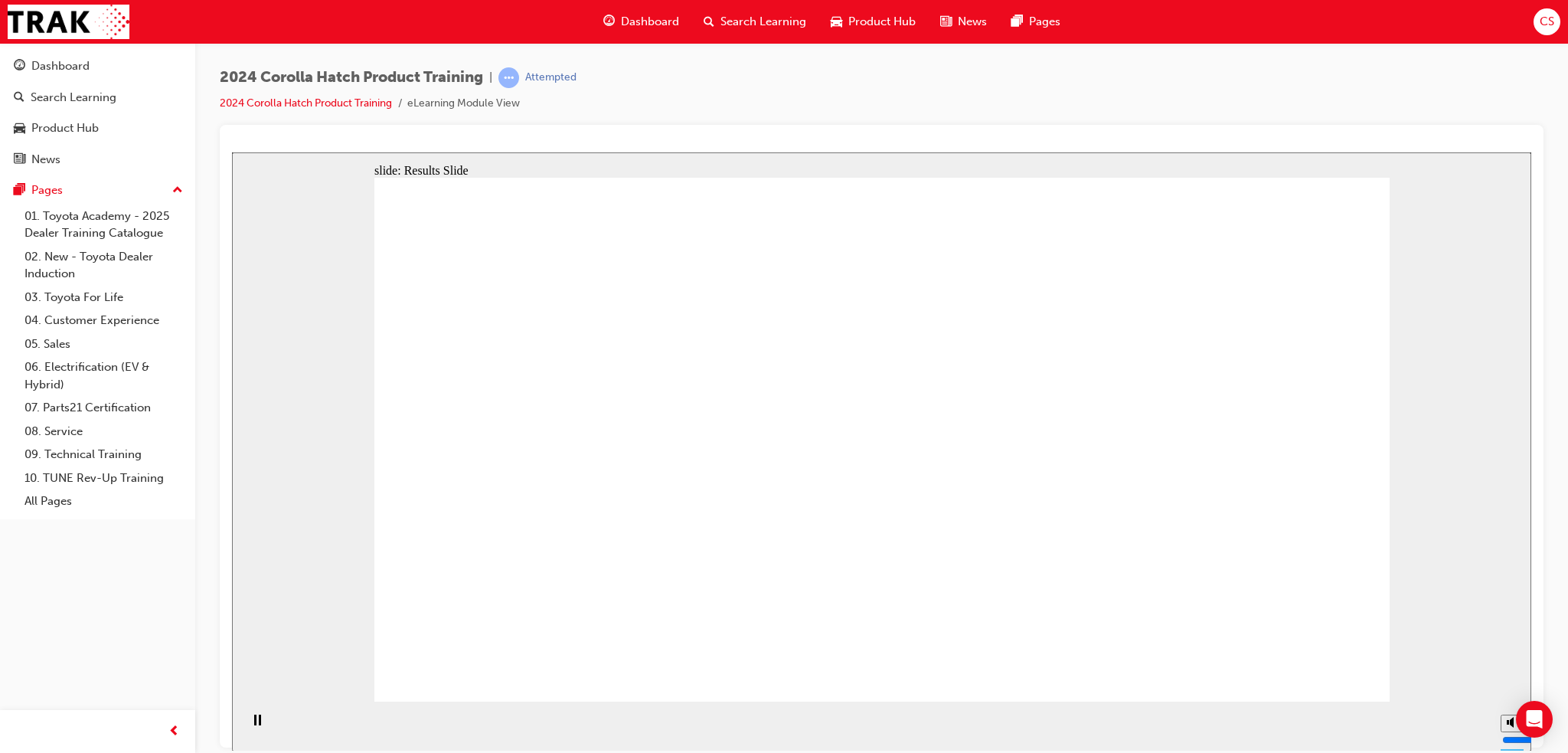
radio input "true"
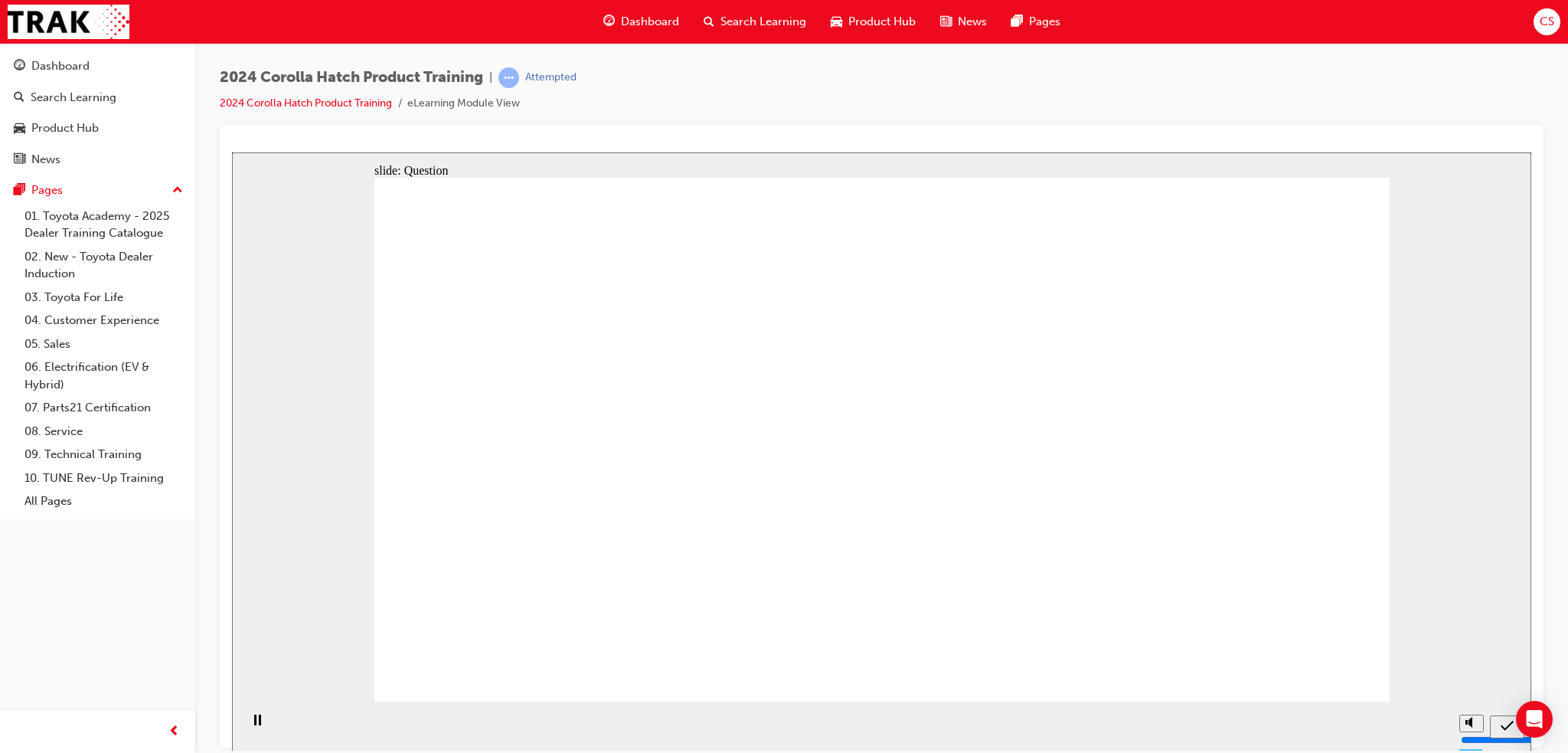
radio input "true"
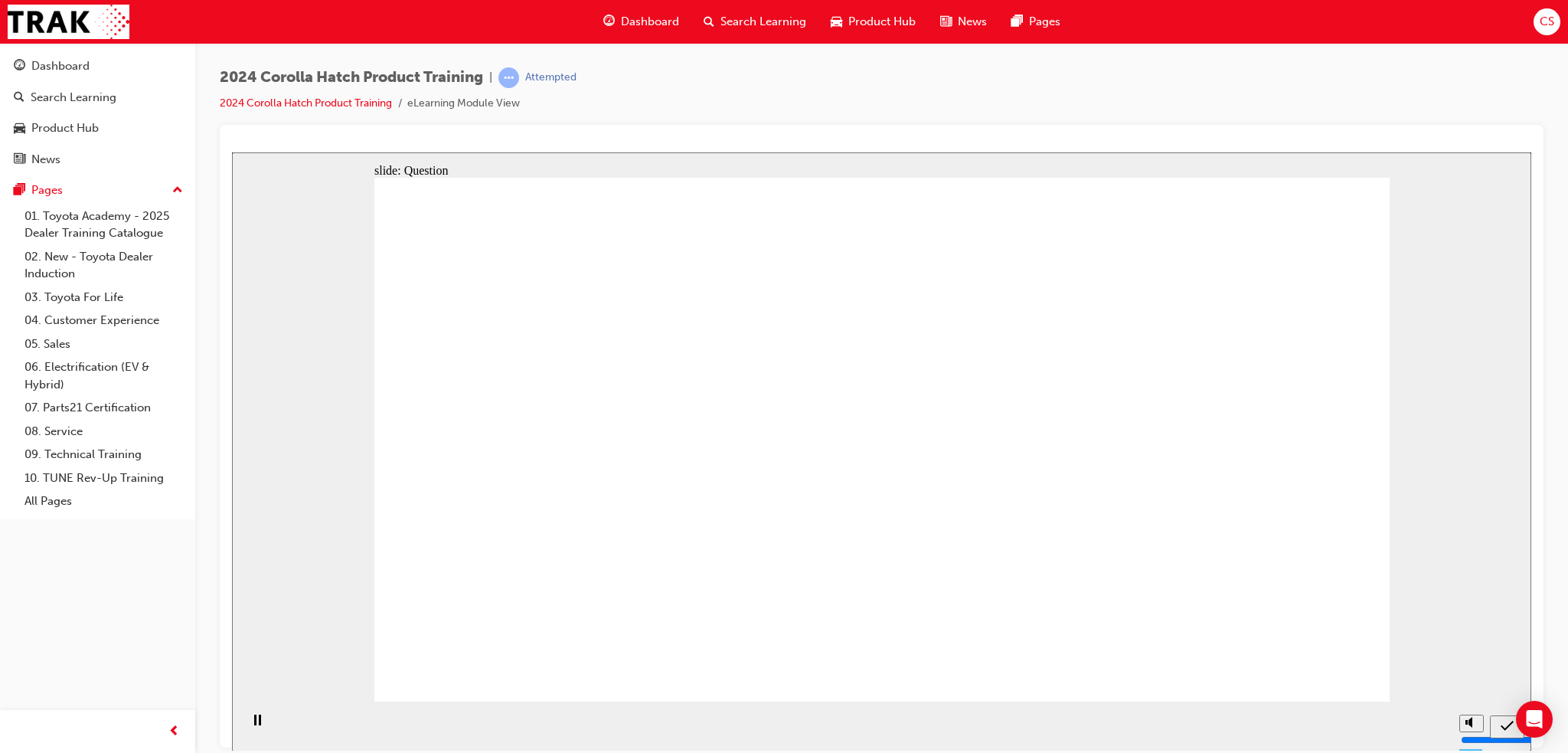
radio input "true"
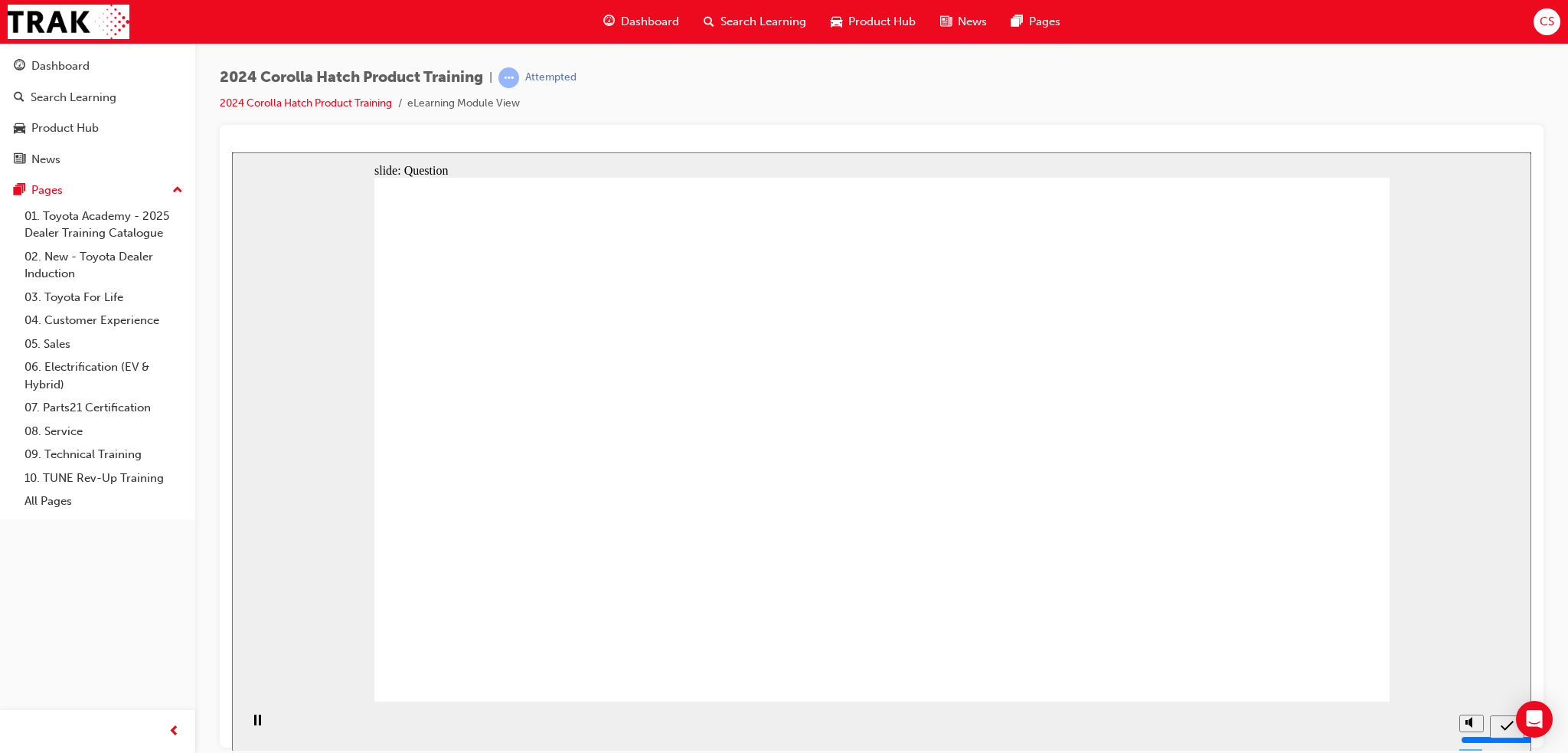
drag, startPoint x: 688, startPoint y: 405, endPoint x: 512, endPoint y: 562, distance: 235.8
drag, startPoint x: 532, startPoint y: 439, endPoint x: 724, endPoint y: 598, distance: 249.3
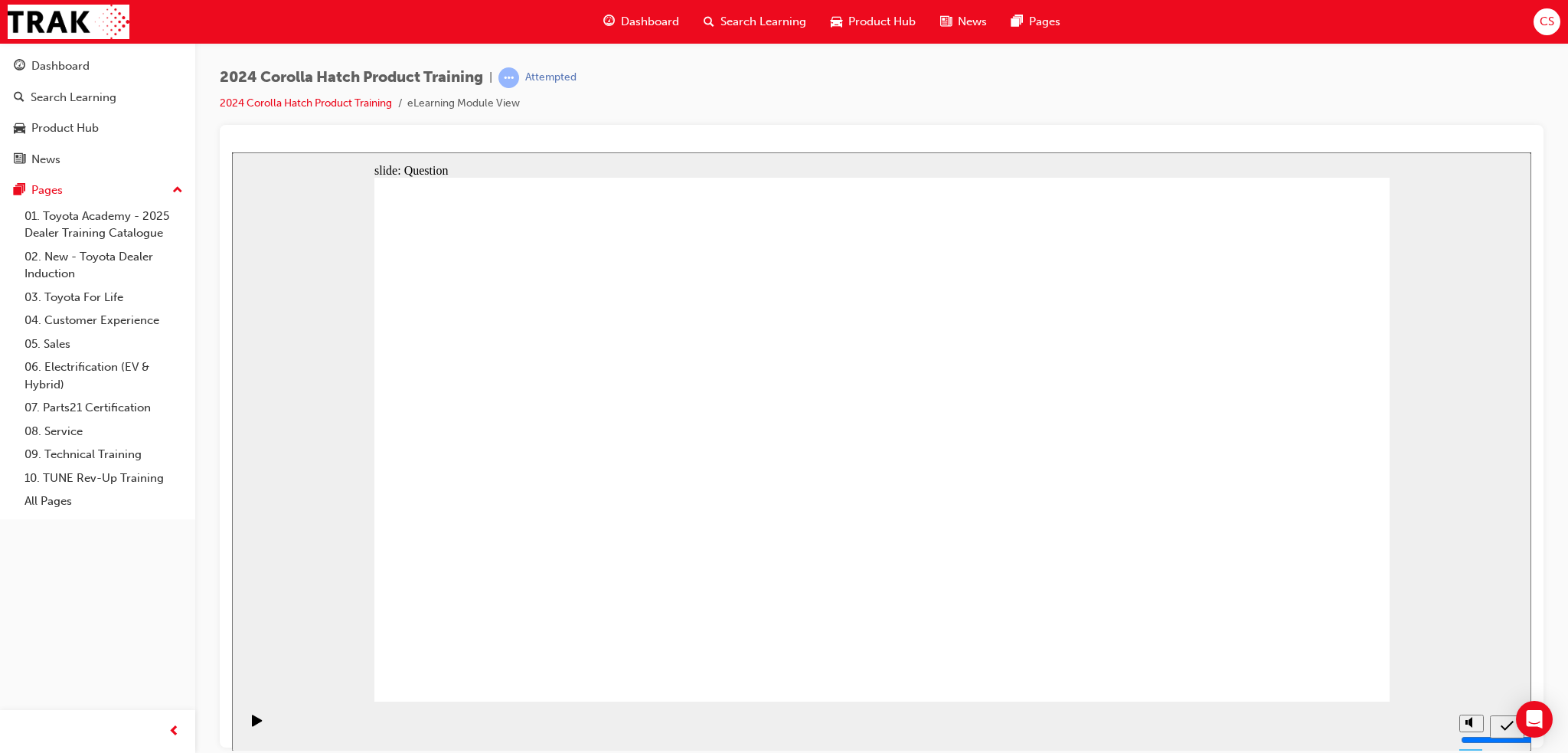
drag, startPoint x: 888, startPoint y: 451, endPoint x: 1039, endPoint y: 606, distance: 216.4
drag, startPoint x: 1075, startPoint y: 445, endPoint x: 940, endPoint y: 585, distance: 194.5
drag, startPoint x: 1244, startPoint y: 413, endPoint x: 1249, endPoint y: 576, distance: 163.1
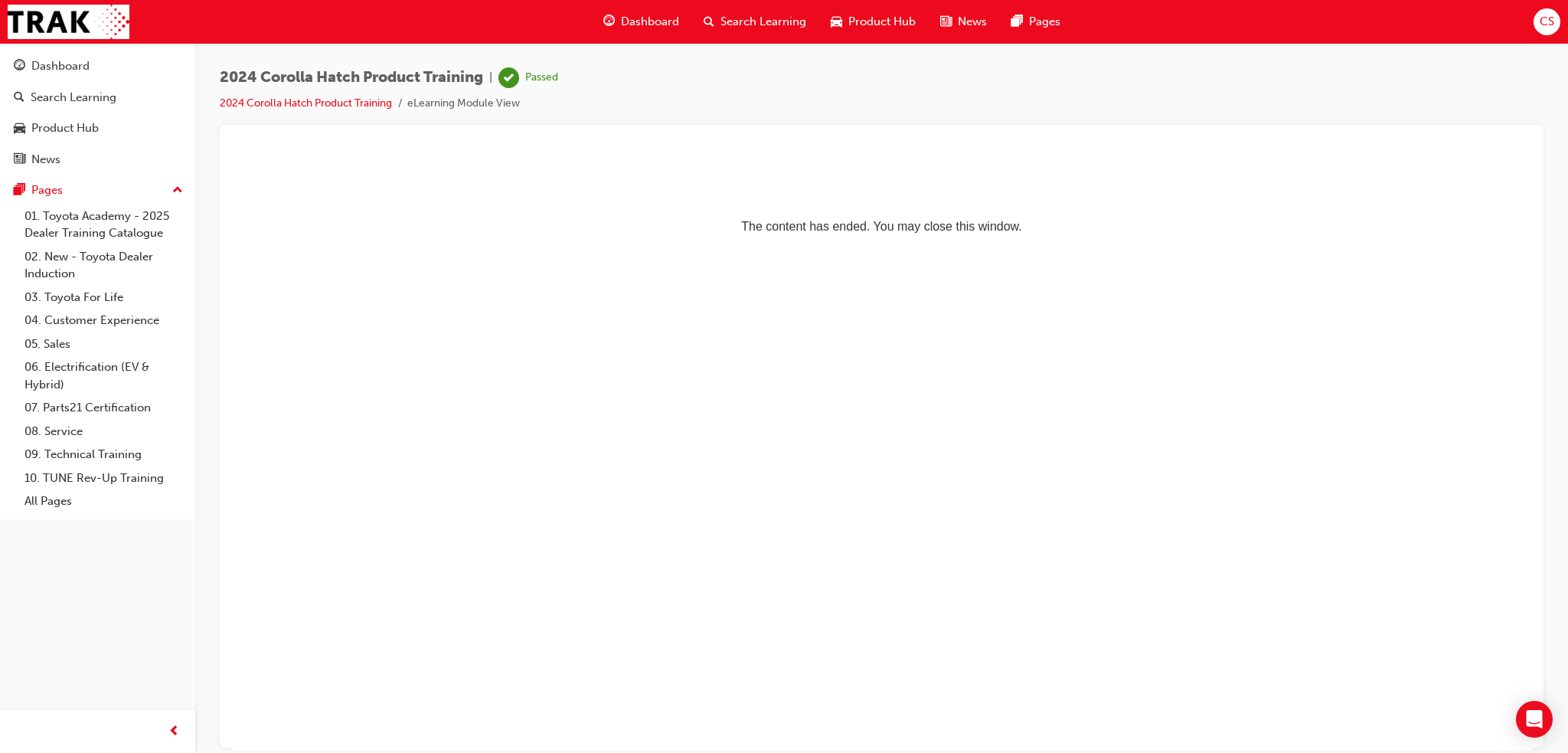
click at [729, 20] on span "Search Learning" at bounding box center [763, 21] width 86 height 17
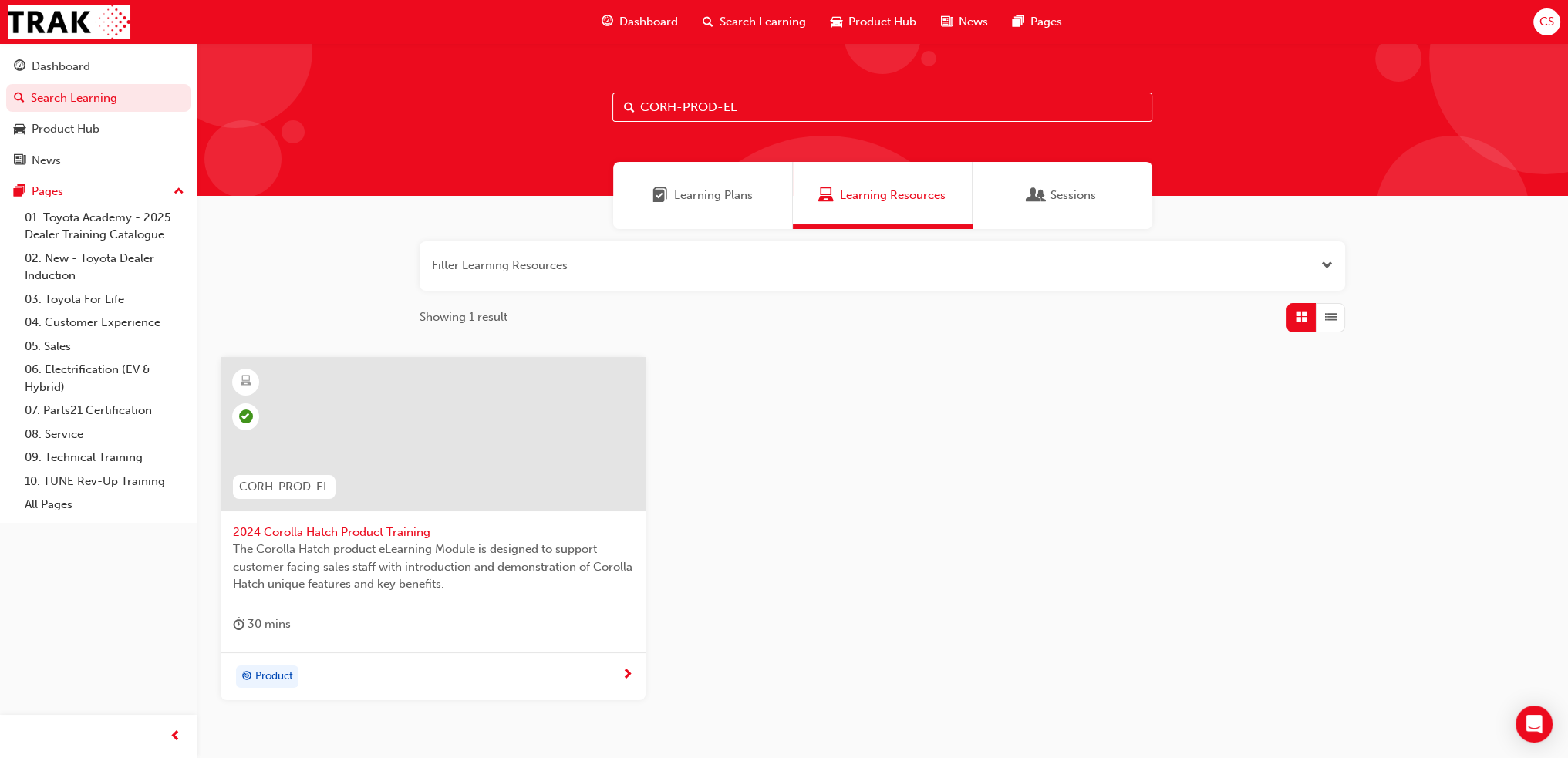
click at [747, 107] on input "CORH-PROD-EL" at bounding box center [883, 107] width 540 height 29
click at [673, 104] on input "CORH-PROD-EL" at bounding box center [883, 107] width 540 height 29
type input "CORS-PROD-EL"
click at [256, 679] on span "Product" at bounding box center [274, 676] width 37 height 17
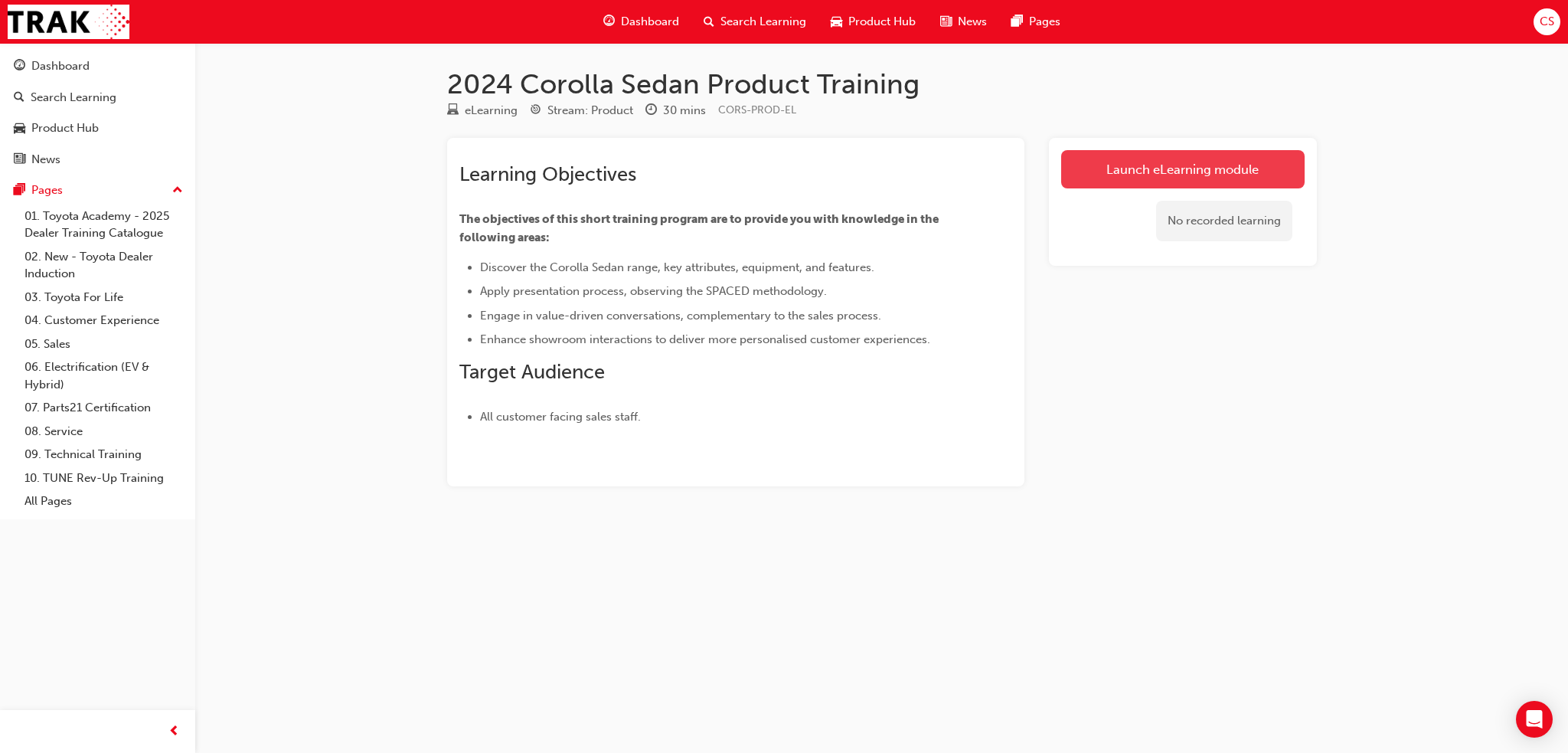
click at [1143, 173] on link "Launch eLearning module" at bounding box center [1182, 169] width 244 height 38
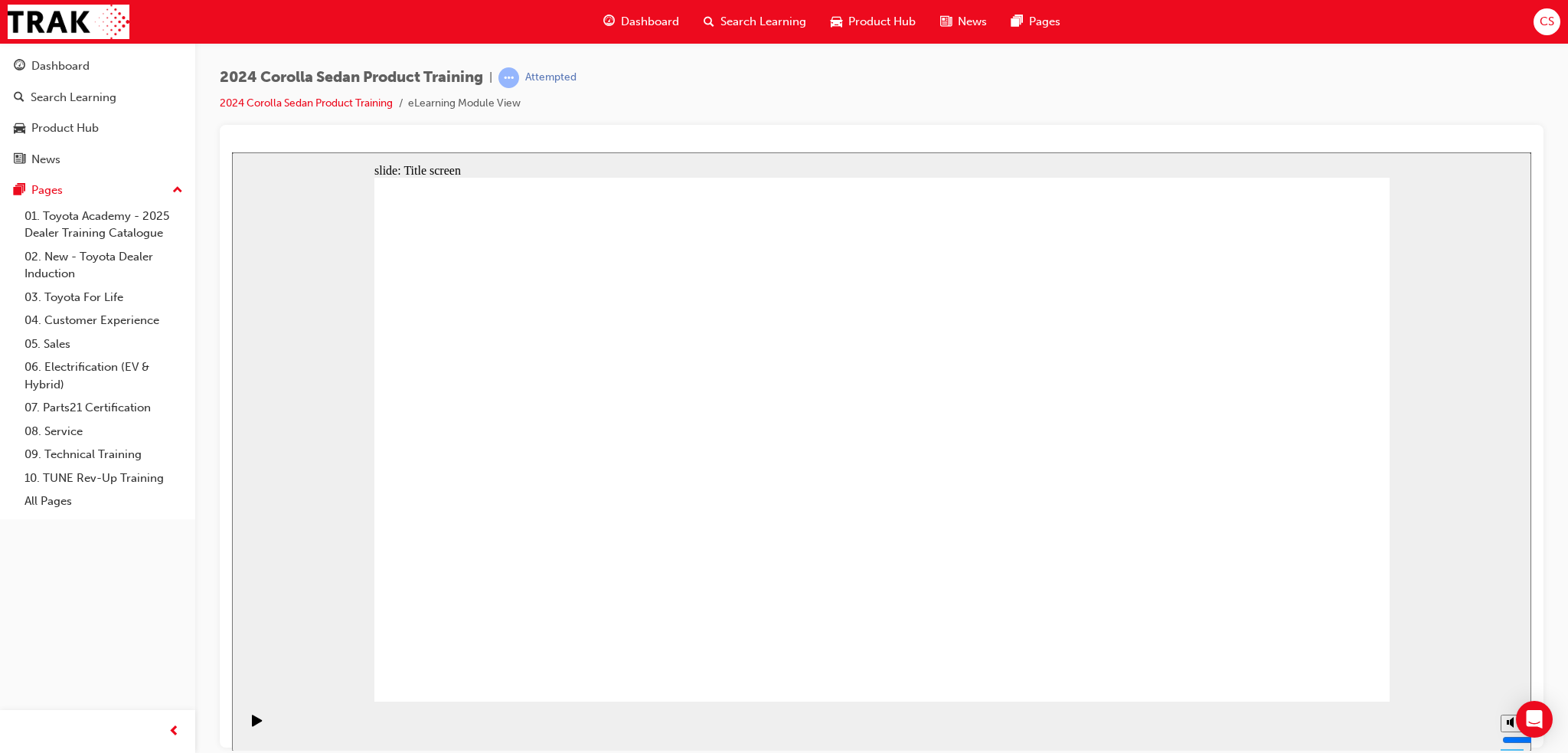
drag, startPoint x: 1011, startPoint y: 503, endPoint x: 1009, endPoint y: 482, distance: 21.1
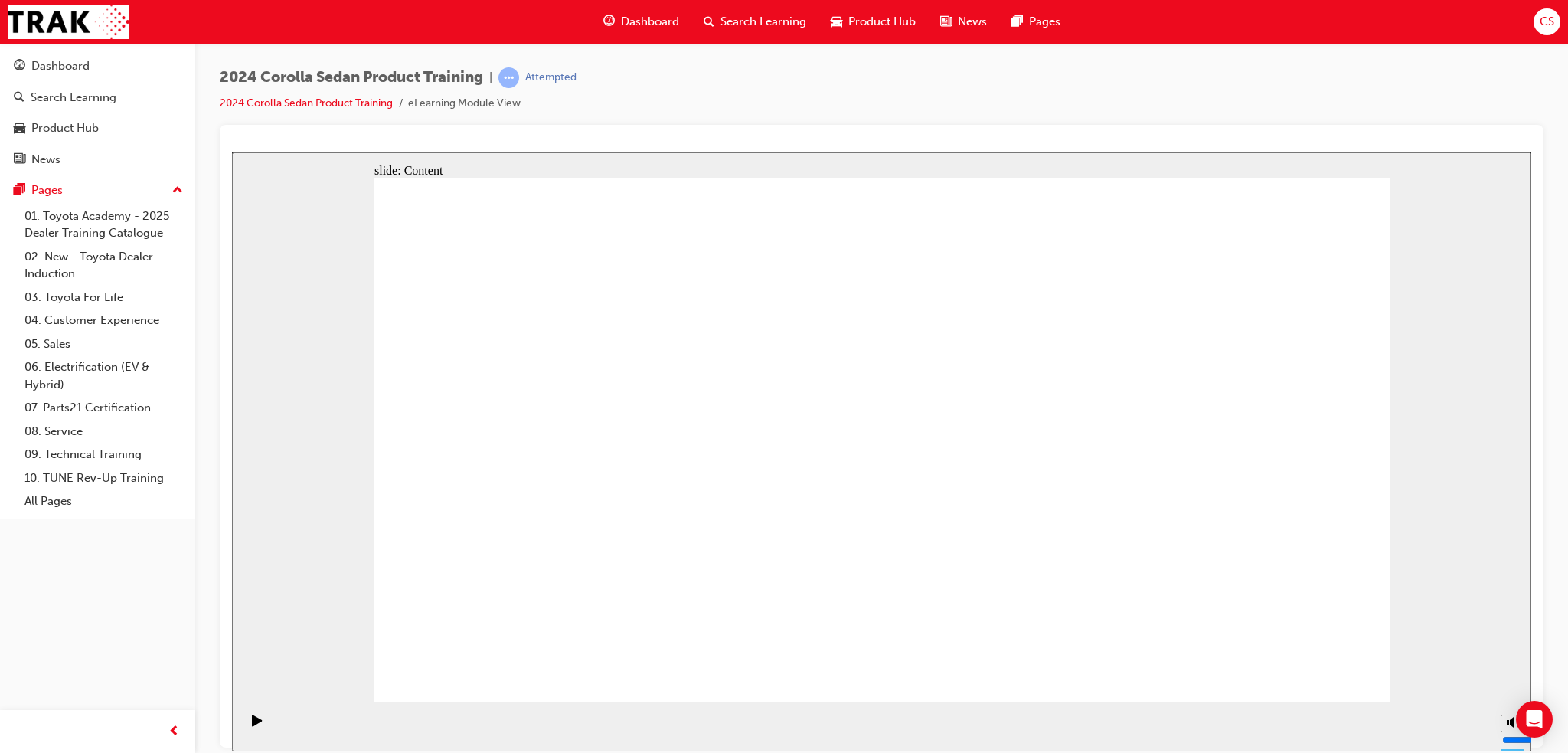
drag, startPoint x: 1084, startPoint y: 610, endPoint x: 982, endPoint y: 584, distance: 105.3
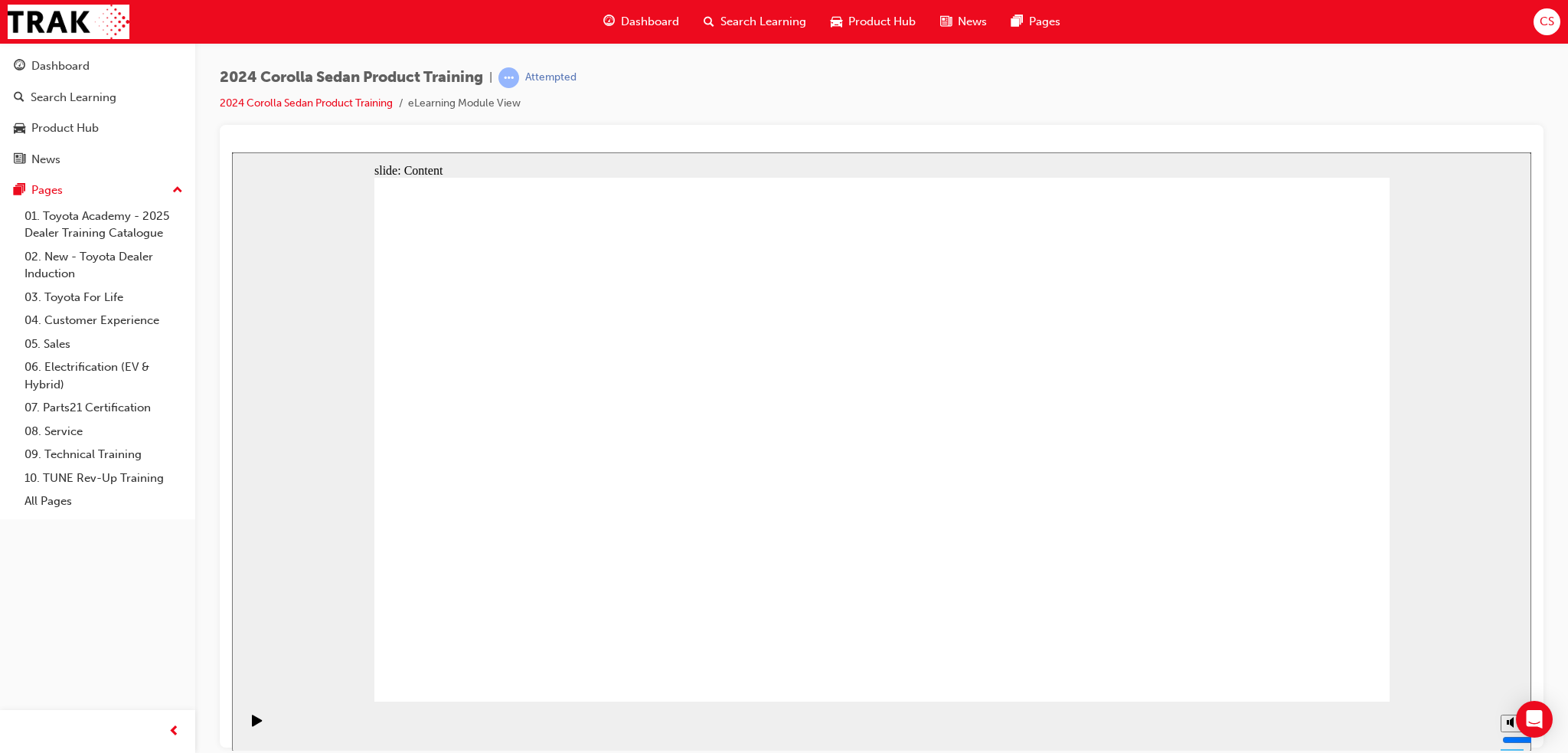
drag, startPoint x: 1050, startPoint y: 359, endPoint x: 1066, endPoint y: 475, distance: 117.1
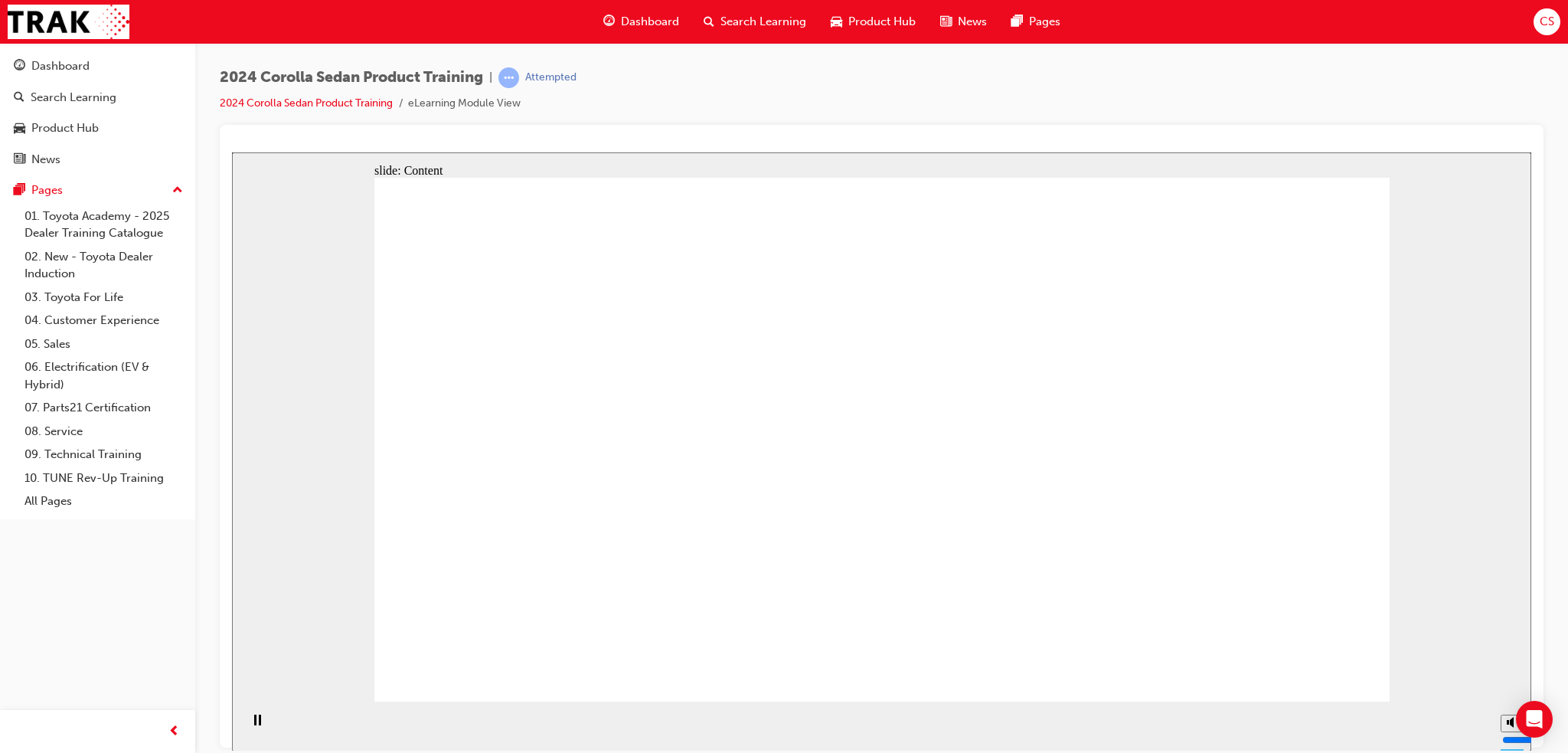
drag, startPoint x: 533, startPoint y: 357, endPoint x: 562, endPoint y: 359, distance: 29.1
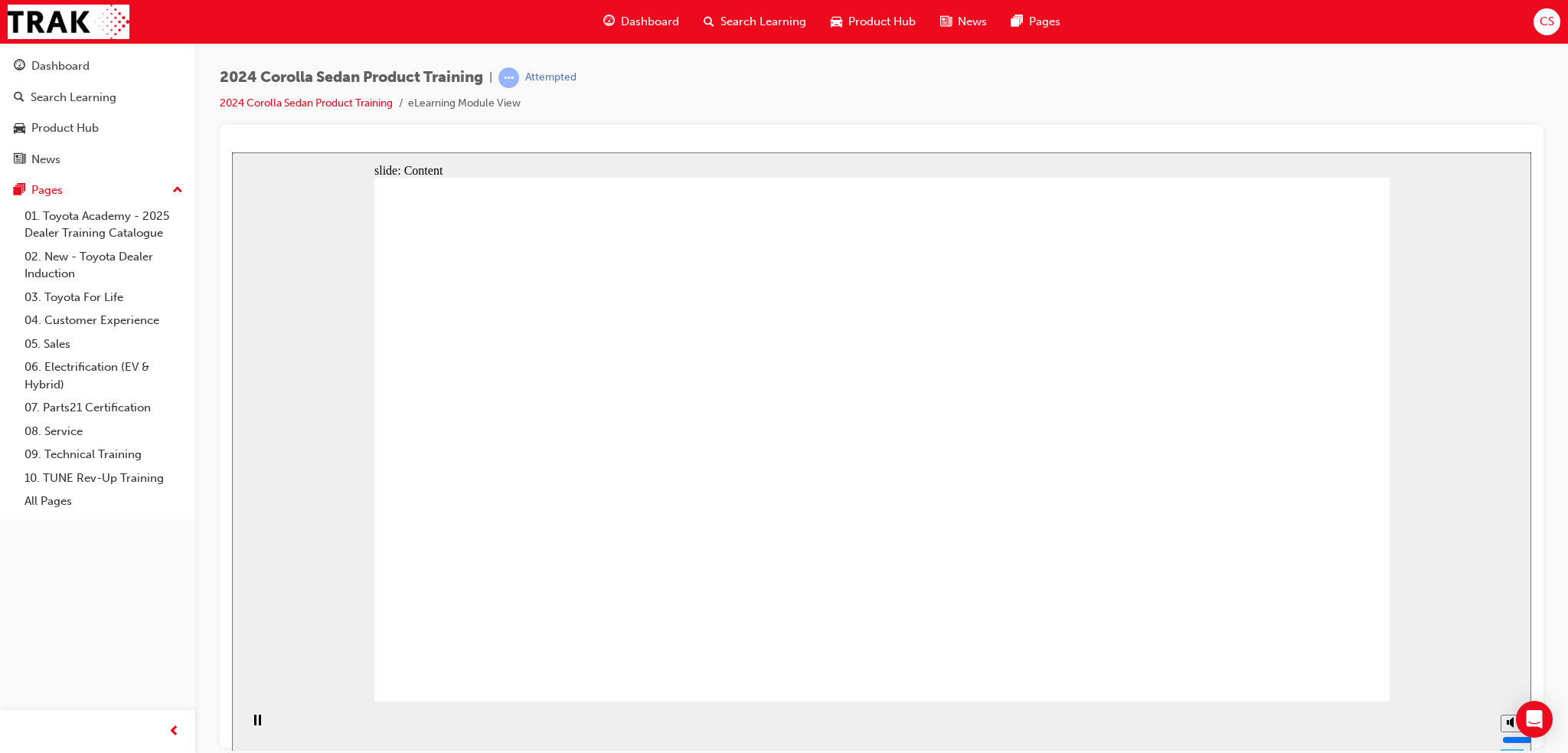
drag, startPoint x: 512, startPoint y: 489, endPoint x: 535, endPoint y: 497, distance: 24.4
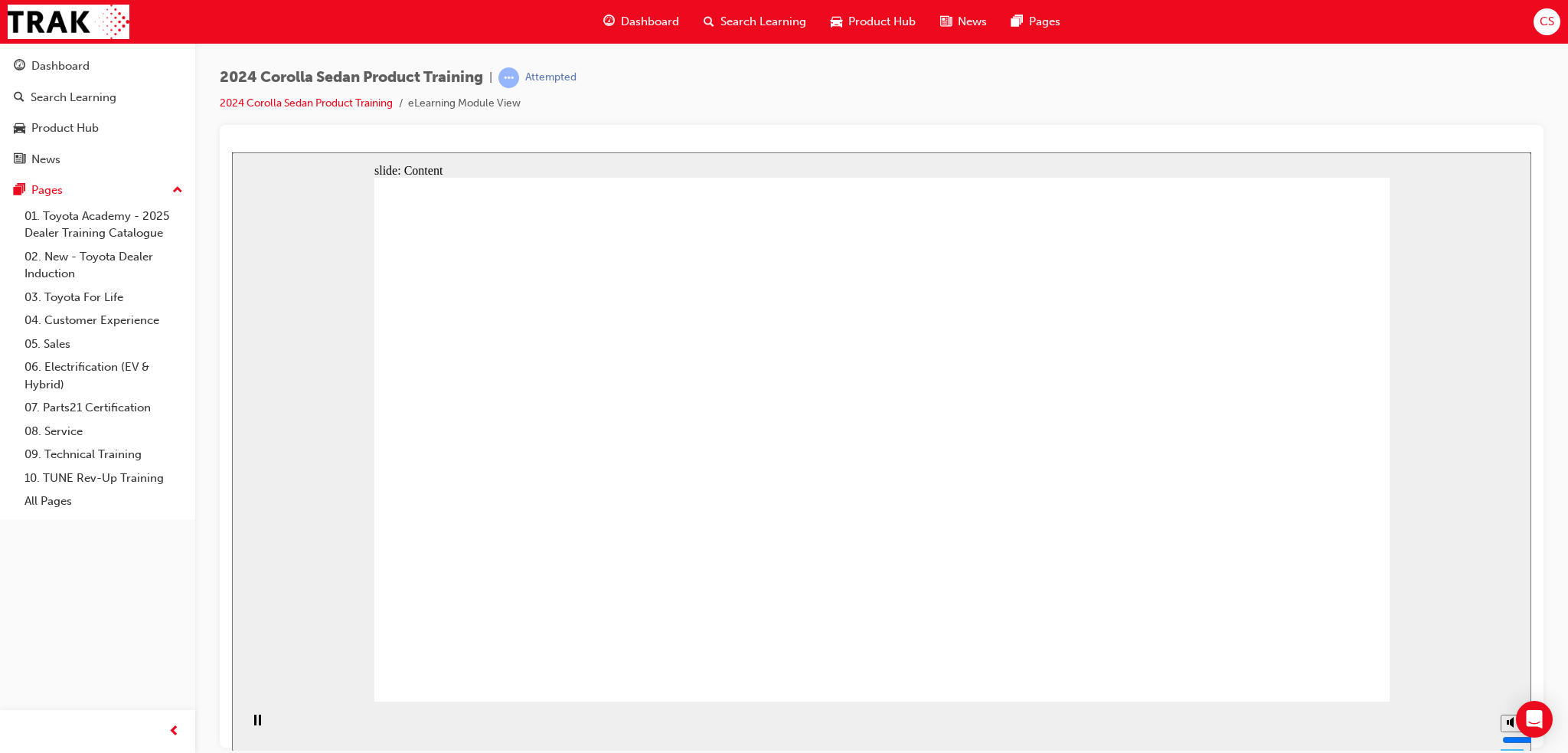
drag, startPoint x: 688, startPoint y: 520, endPoint x: 692, endPoint y: 482, distance: 38.2
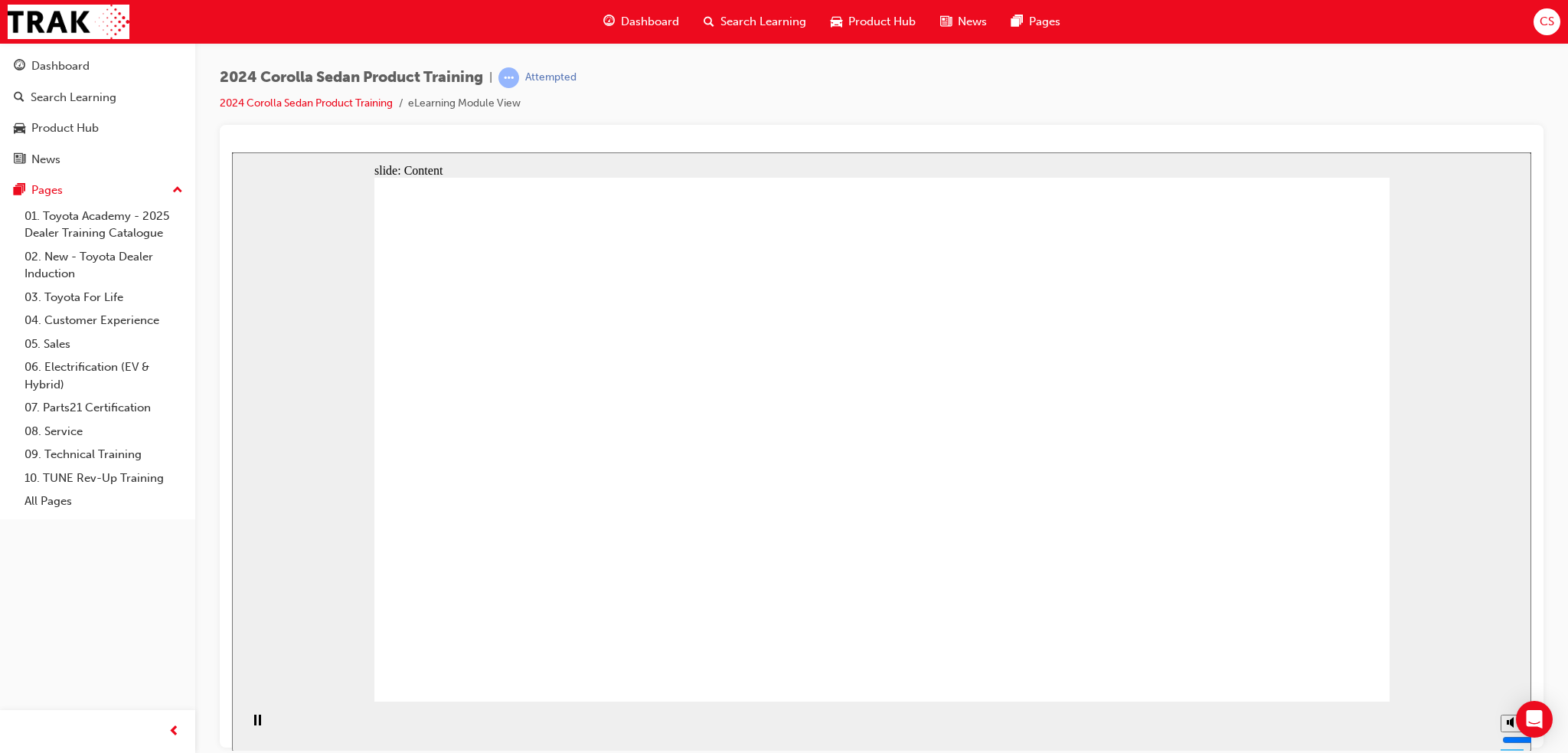
drag, startPoint x: 819, startPoint y: 497, endPoint x: 823, endPoint y: 451, distance: 46.2
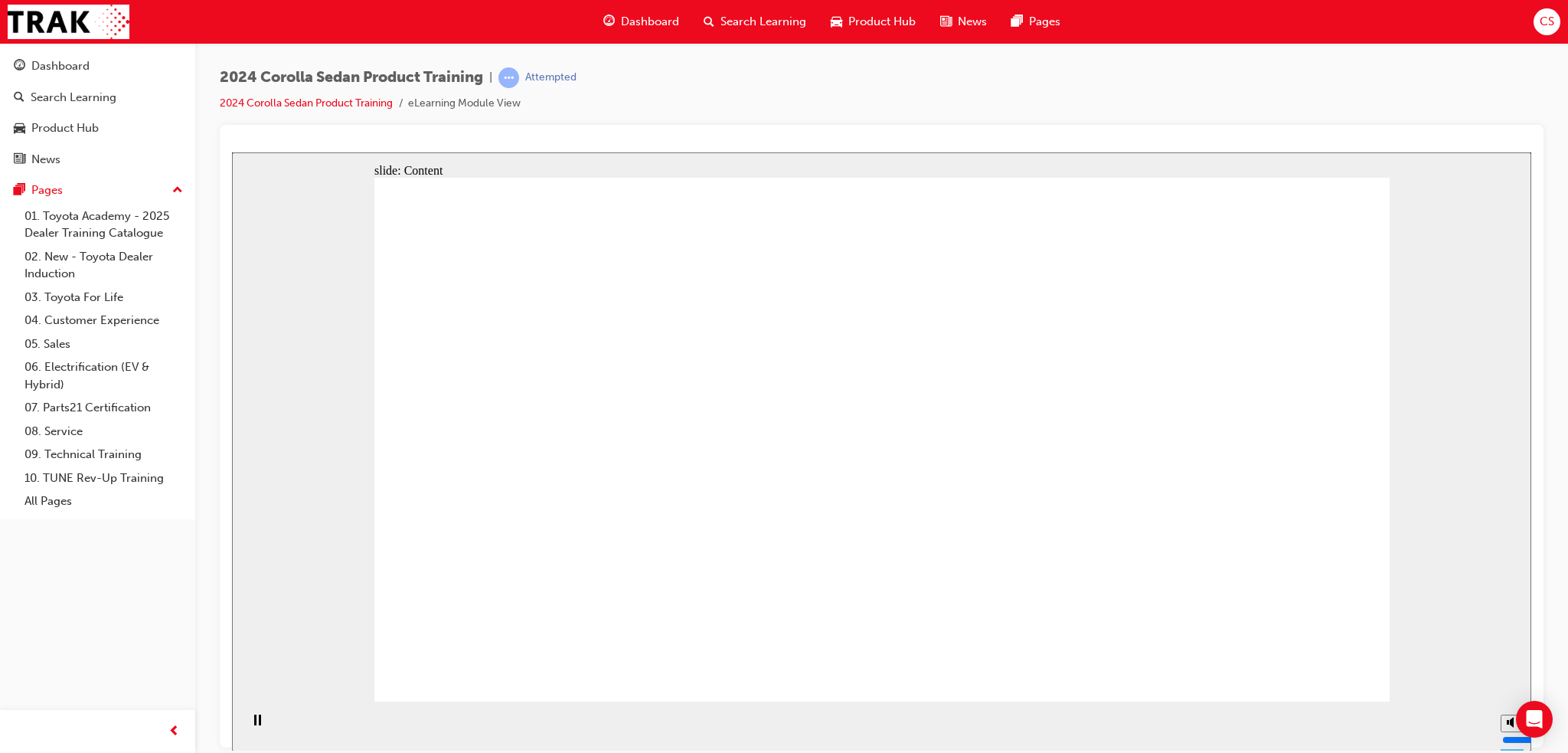
drag, startPoint x: 790, startPoint y: 453, endPoint x: 882, endPoint y: 454, distance: 92.0
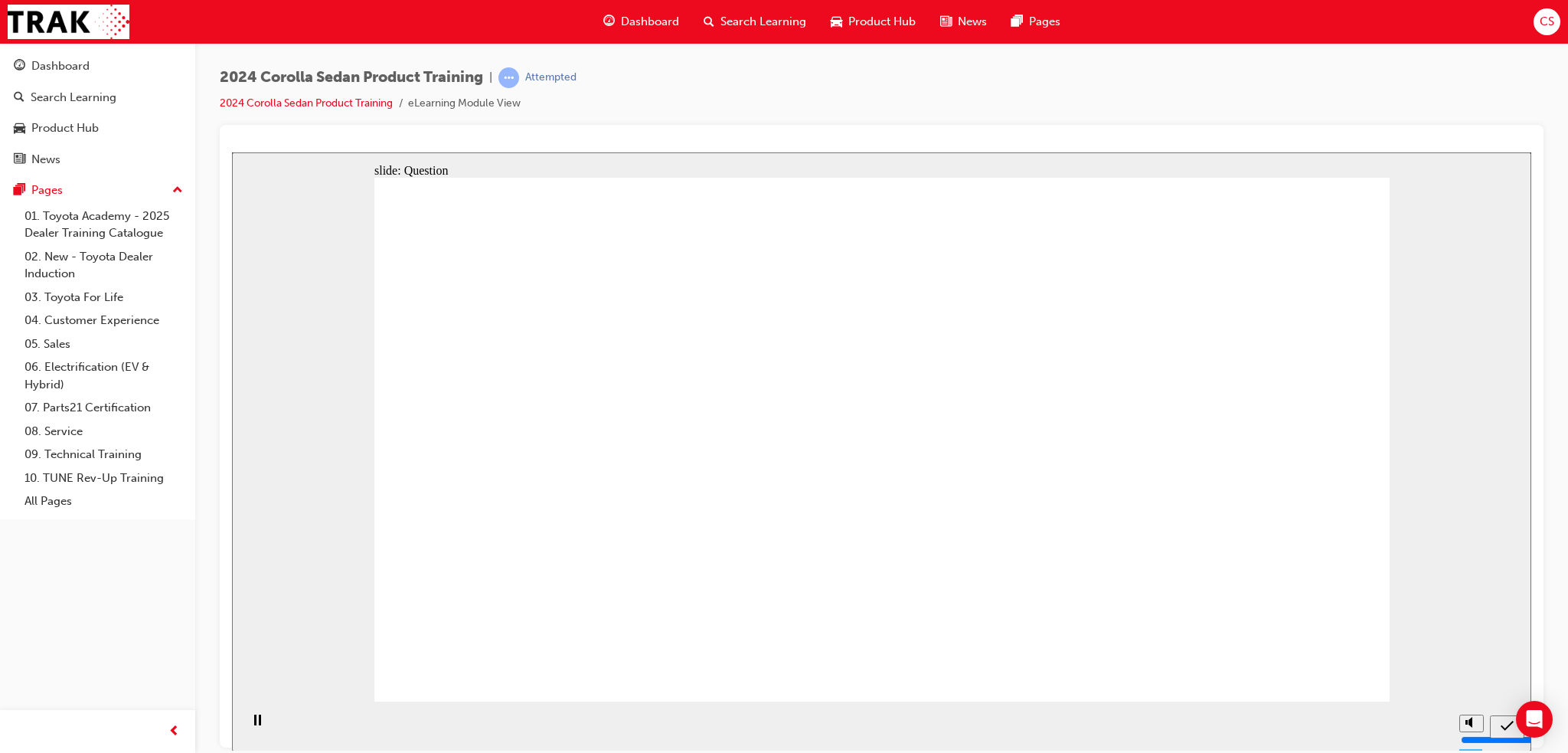
radio input "true"
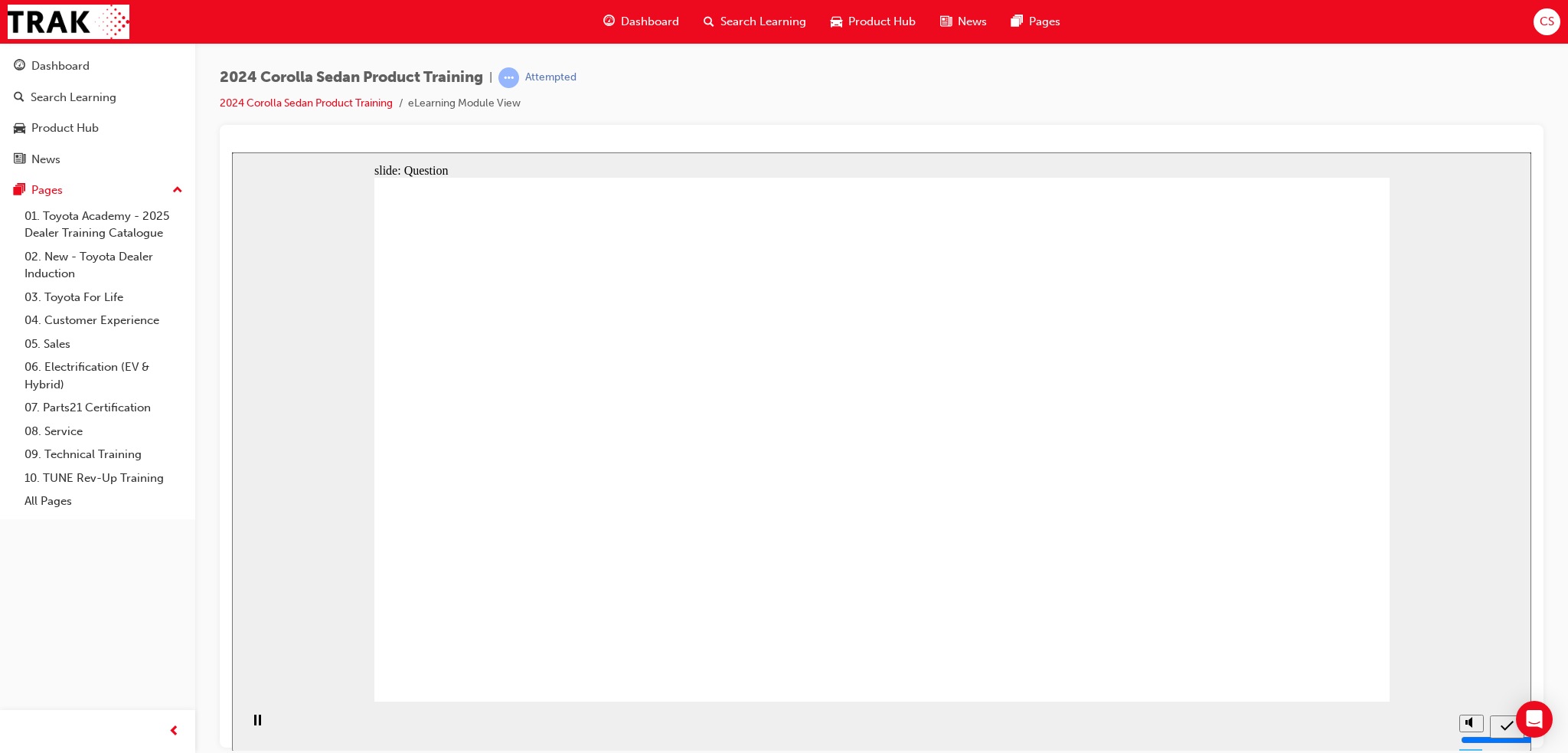
radio input "true"
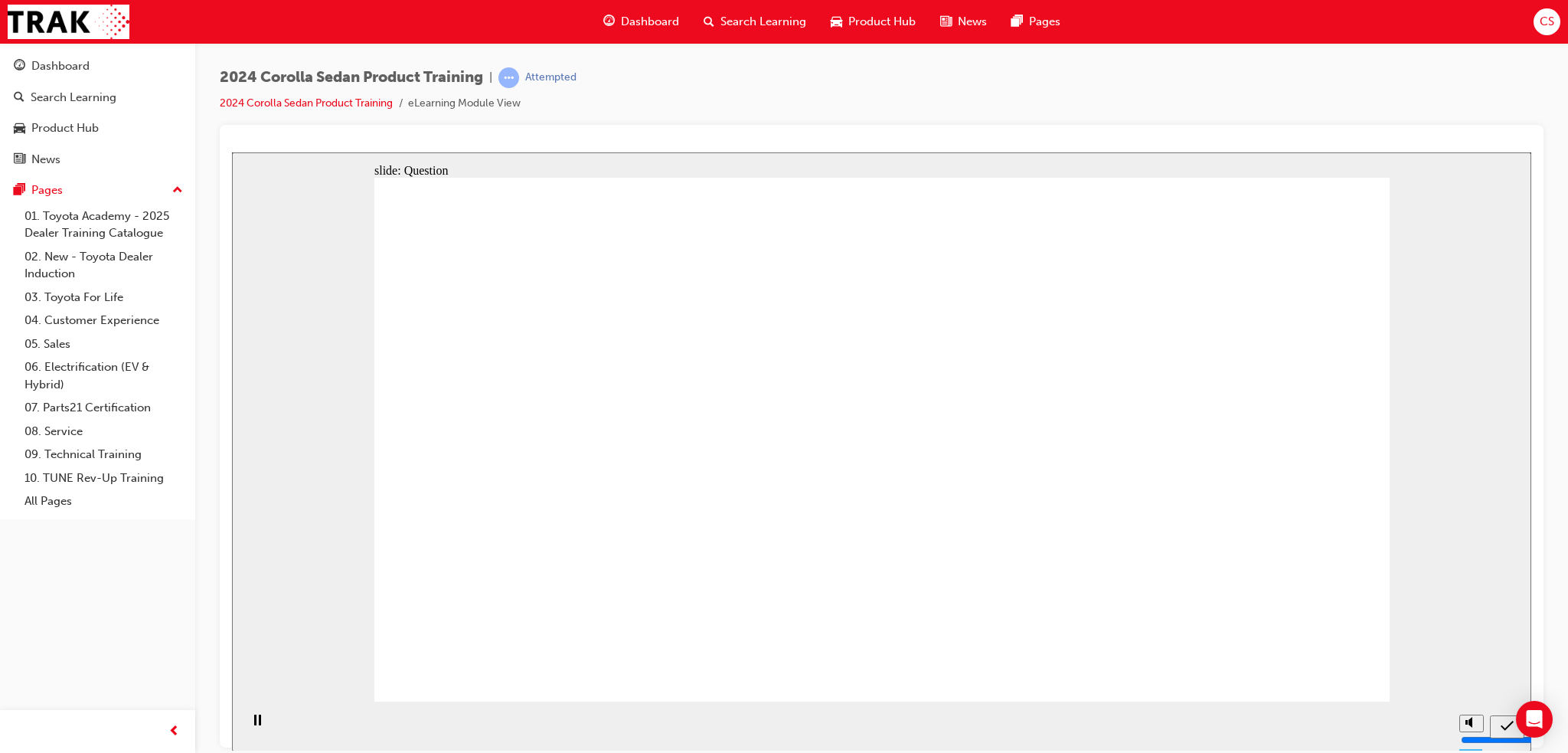
radio input "true"
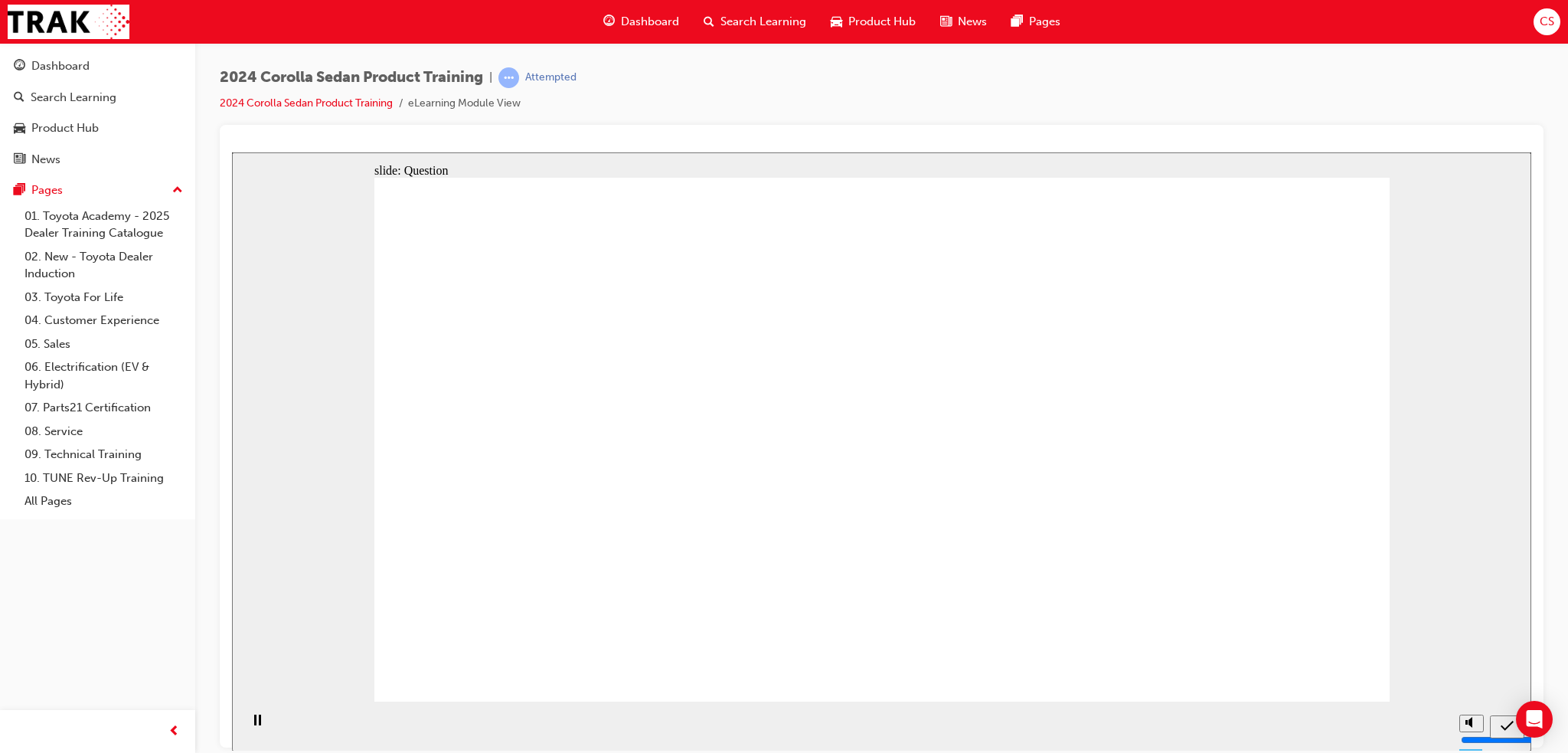
radio input "true"
drag, startPoint x: 758, startPoint y: 421, endPoint x: 935, endPoint y: 565, distance: 228.2
drag, startPoint x: 946, startPoint y: 429, endPoint x: 585, endPoint y: 565, distance: 385.8
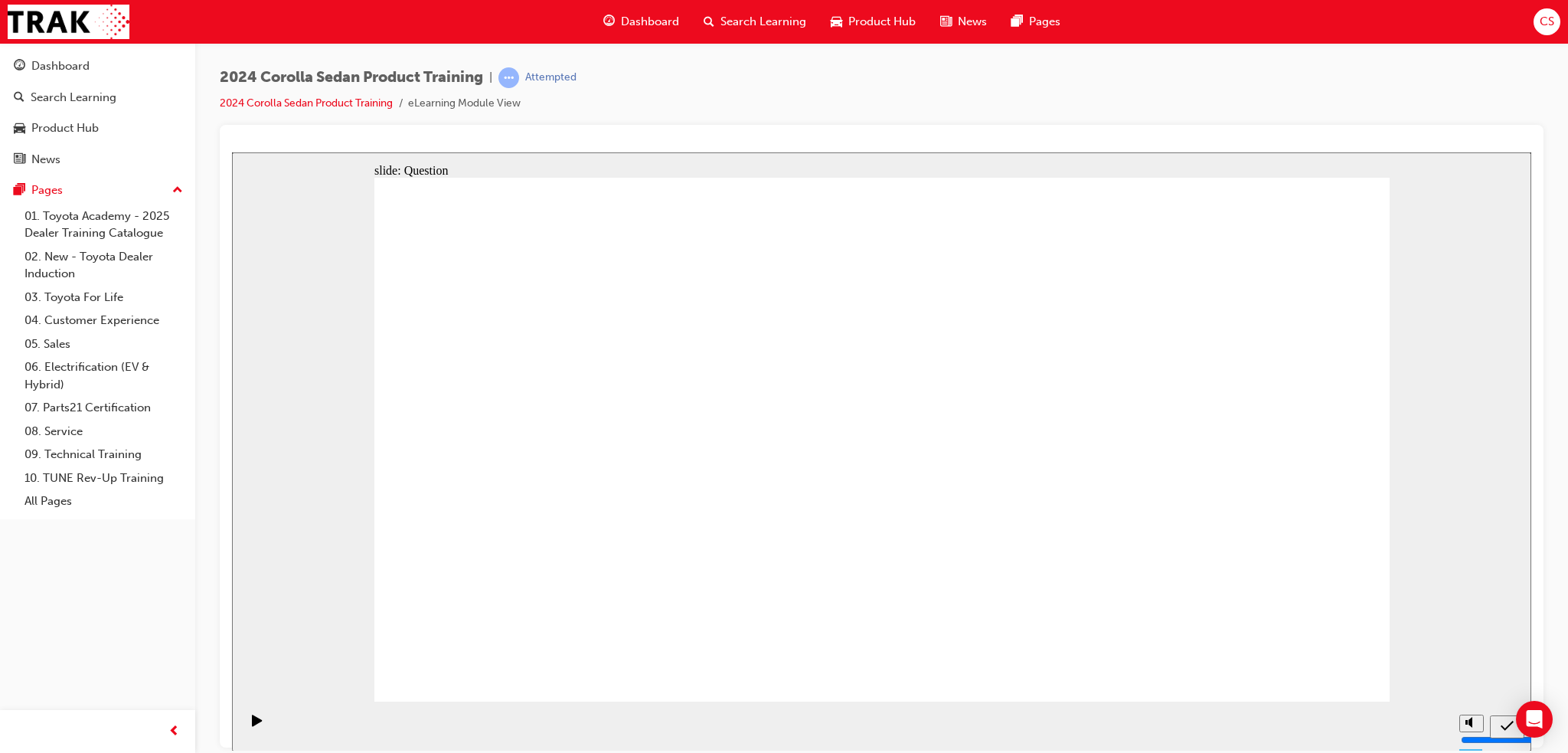
drag, startPoint x: 601, startPoint y: 429, endPoint x: 1149, endPoint y: 584, distance: 569.5
drag, startPoint x: 1116, startPoint y: 457, endPoint x: 784, endPoint y: 607, distance: 364.3
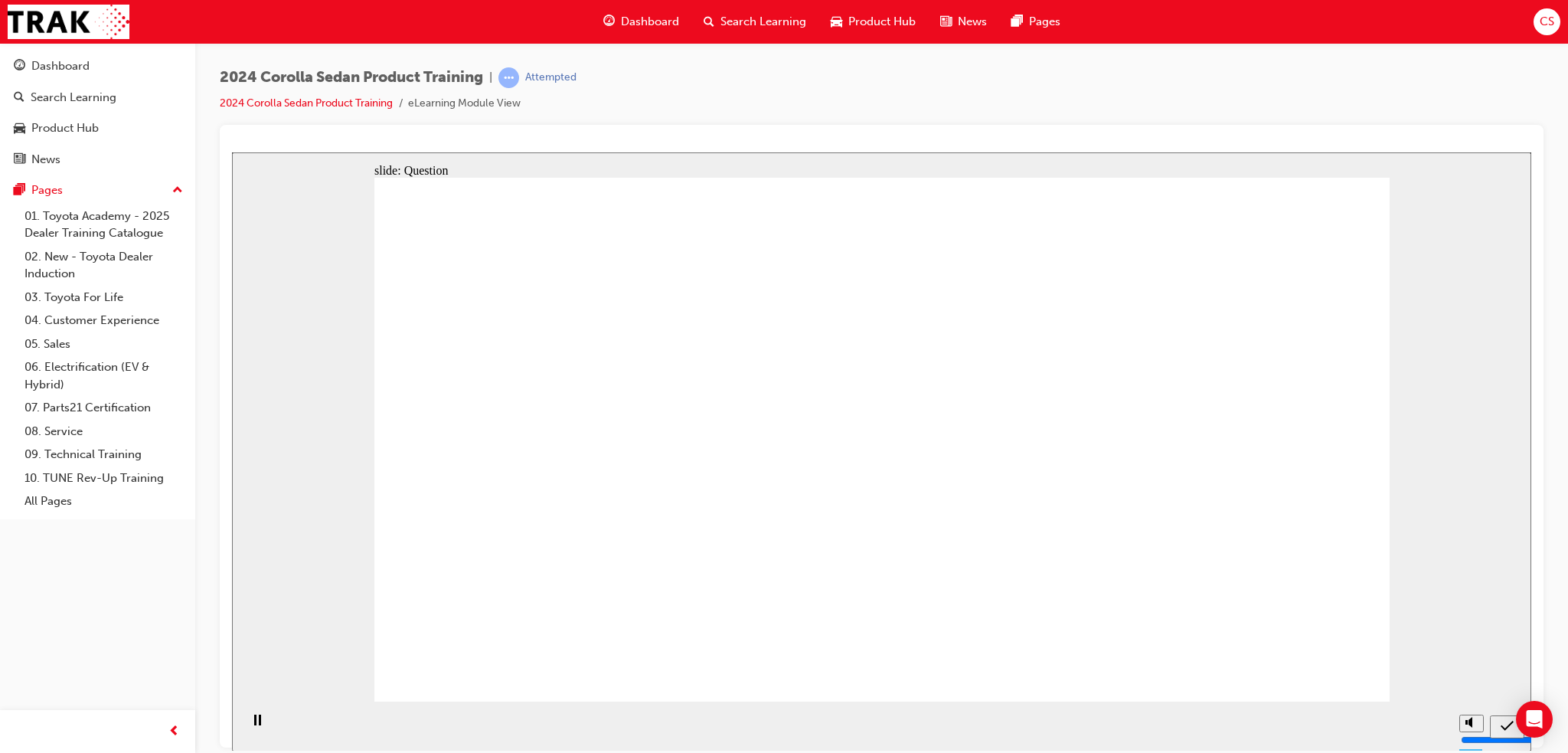
radio input "true"
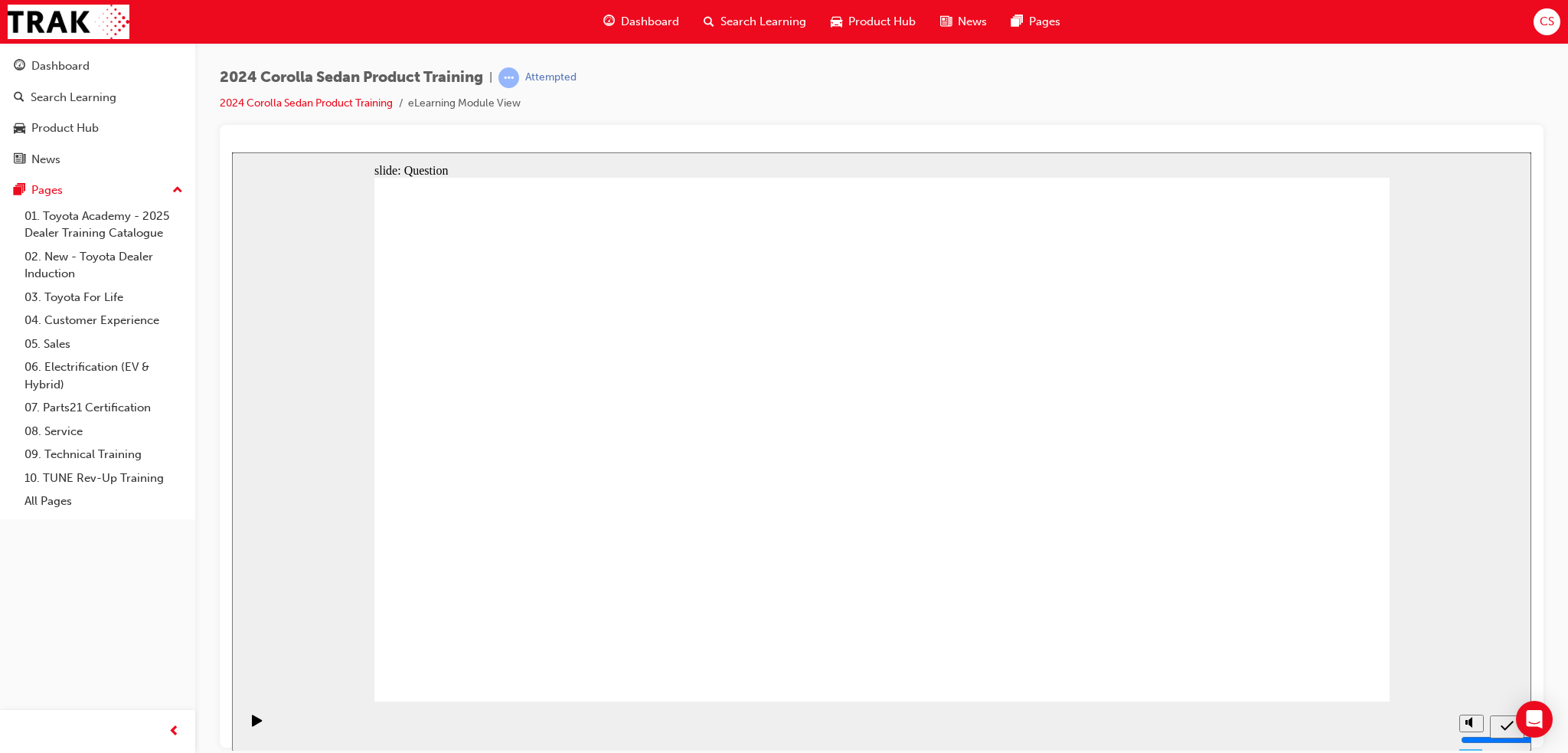
radio input "true"
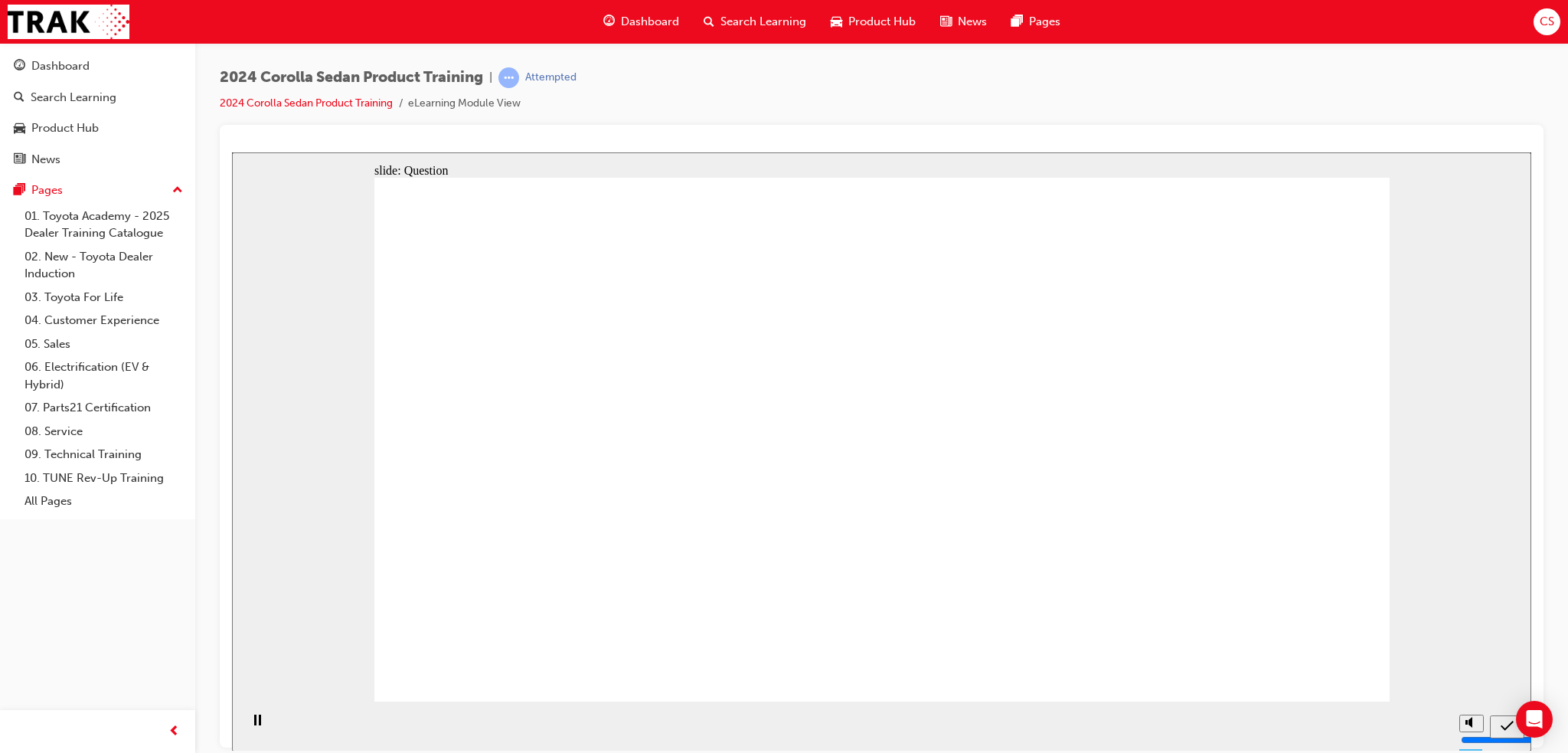
radio input "true"
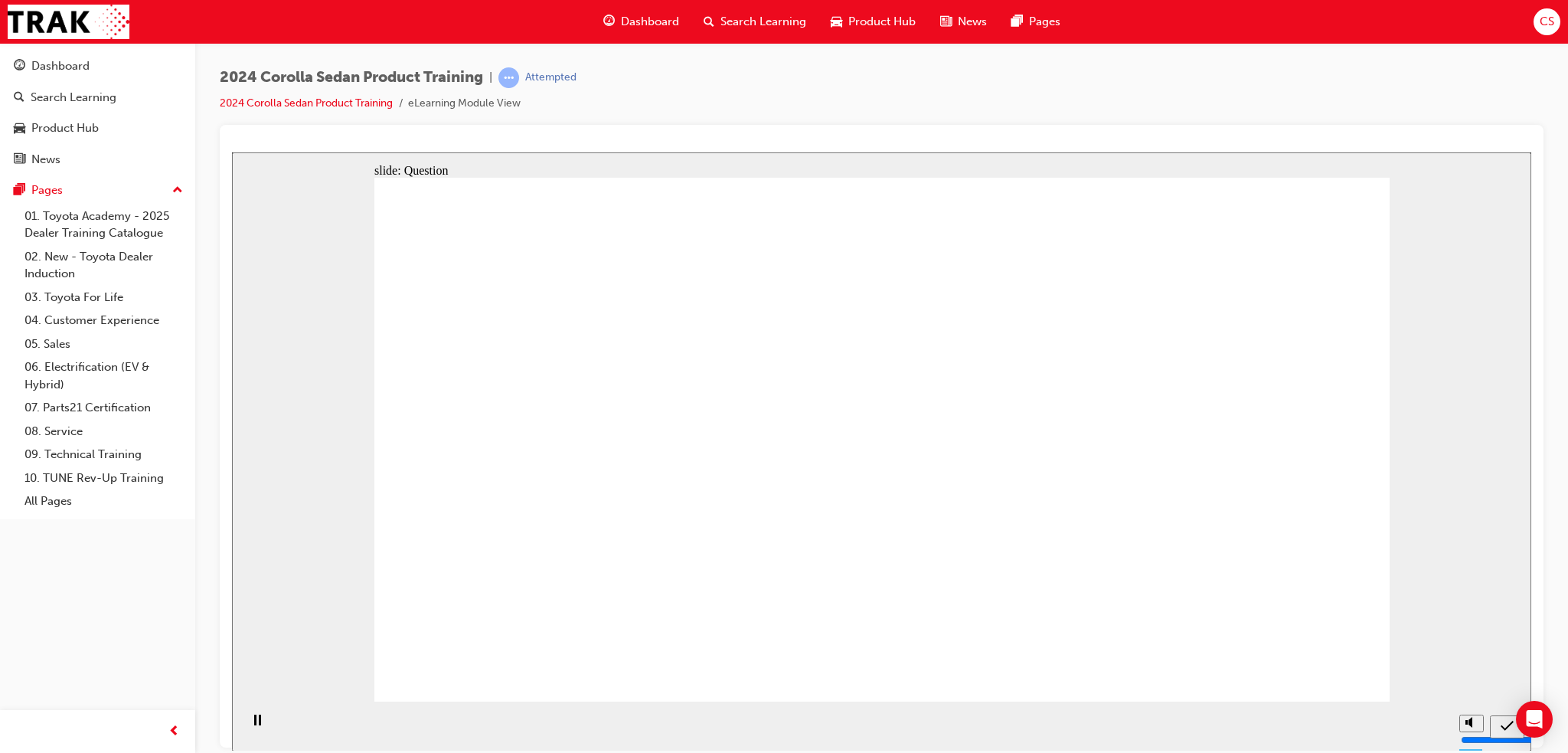
drag, startPoint x: 625, startPoint y: 409, endPoint x: 643, endPoint y: 403, distance: 19.0
drag, startPoint x: 650, startPoint y: 399, endPoint x: 1130, endPoint y: 531, distance: 497.8
drag, startPoint x: 796, startPoint y: 417, endPoint x: 969, endPoint y: 583, distance: 239.8
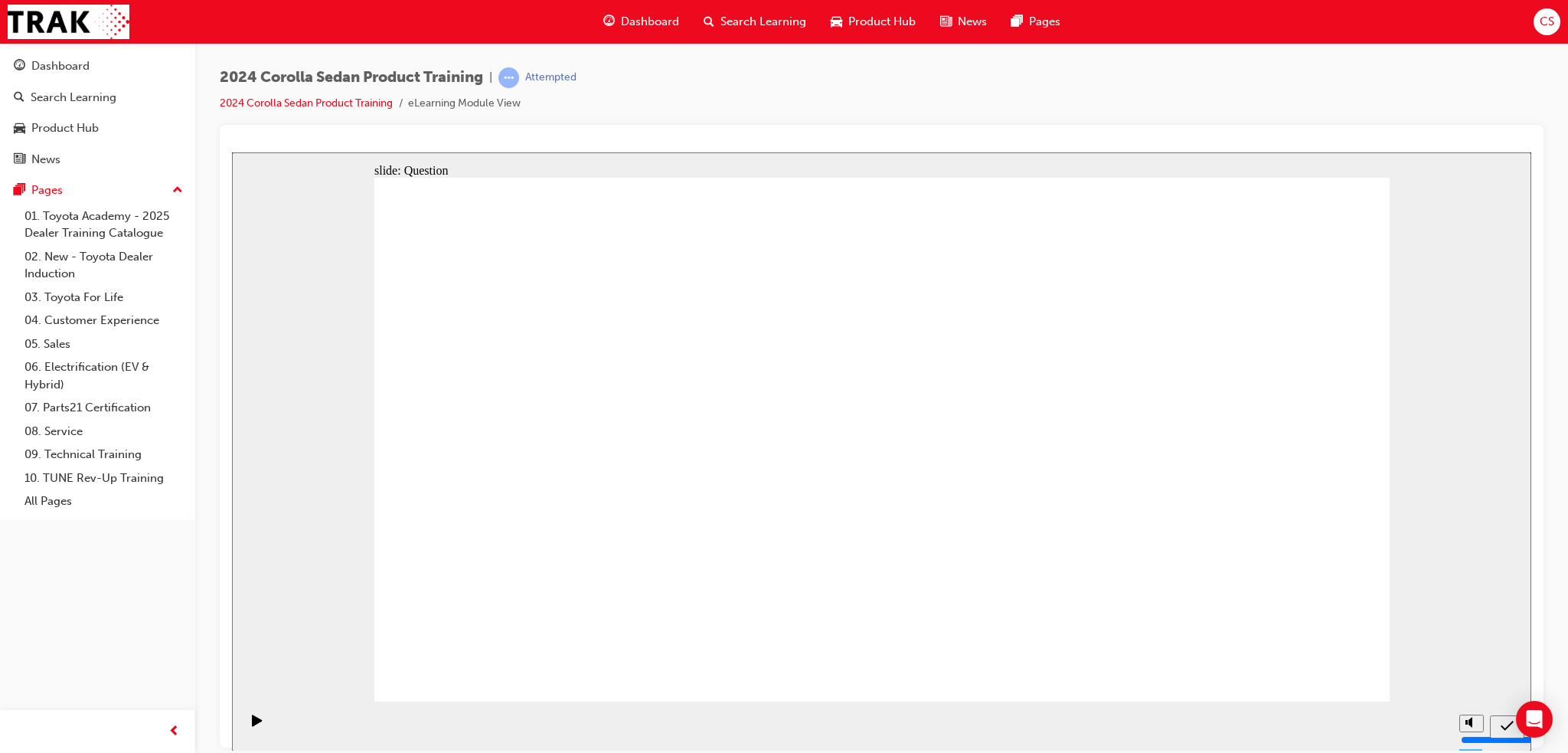
drag, startPoint x: 1145, startPoint y: 427, endPoint x: 802, endPoint y: 583, distance: 376.8
drag, startPoint x: 952, startPoint y: 439, endPoint x: 621, endPoint y: 580, distance: 359.8
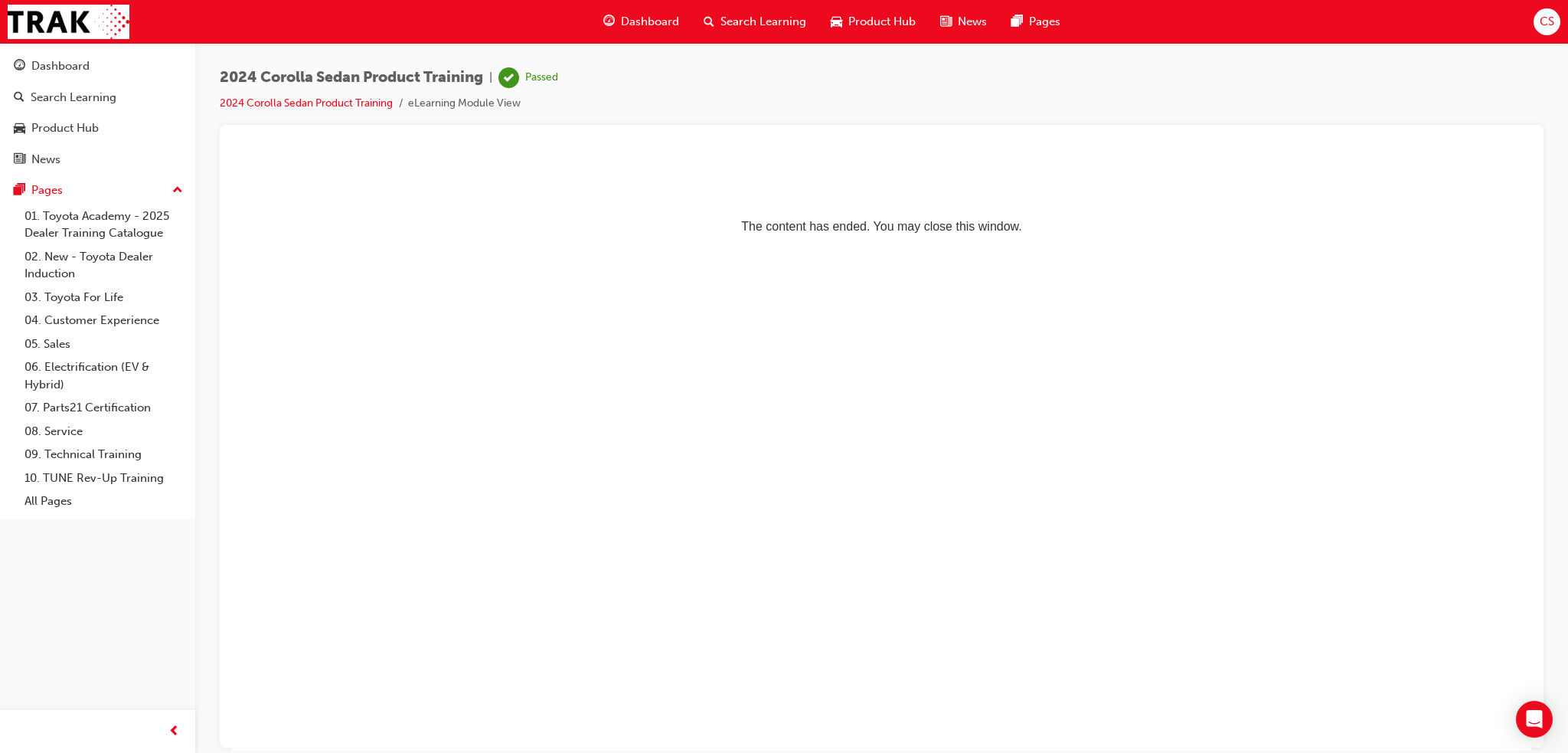
click at [766, 6] on div "Search Learning" at bounding box center [755, 22] width 127 height 32
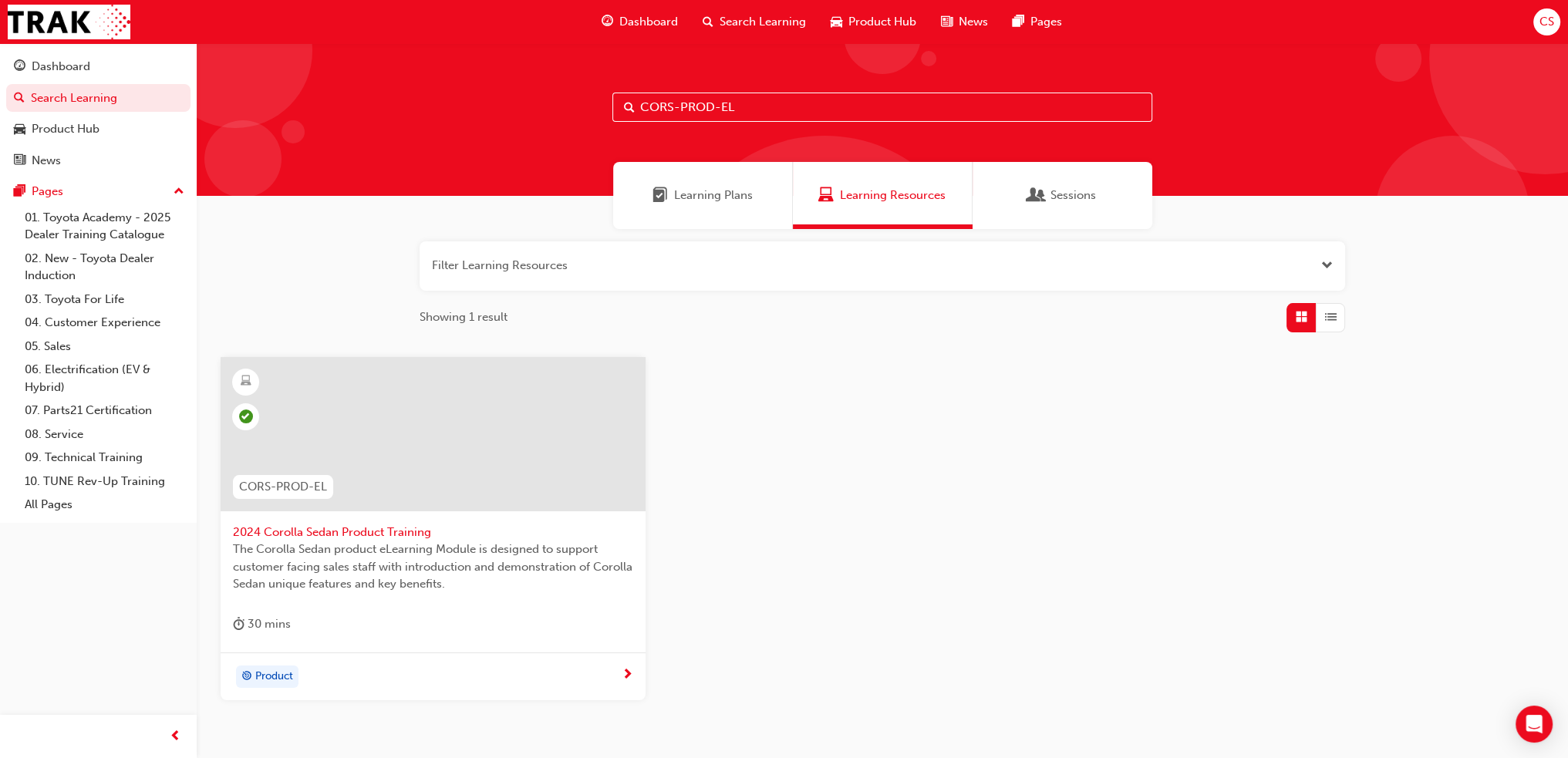
drag, startPoint x: 760, startPoint y: 107, endPoint x: 607, endPoint y: 118, distance: 153.4
click at [608, 118] on div "CORS-PROD-EL" at bounding box center [883, 119] width 1372 height 152
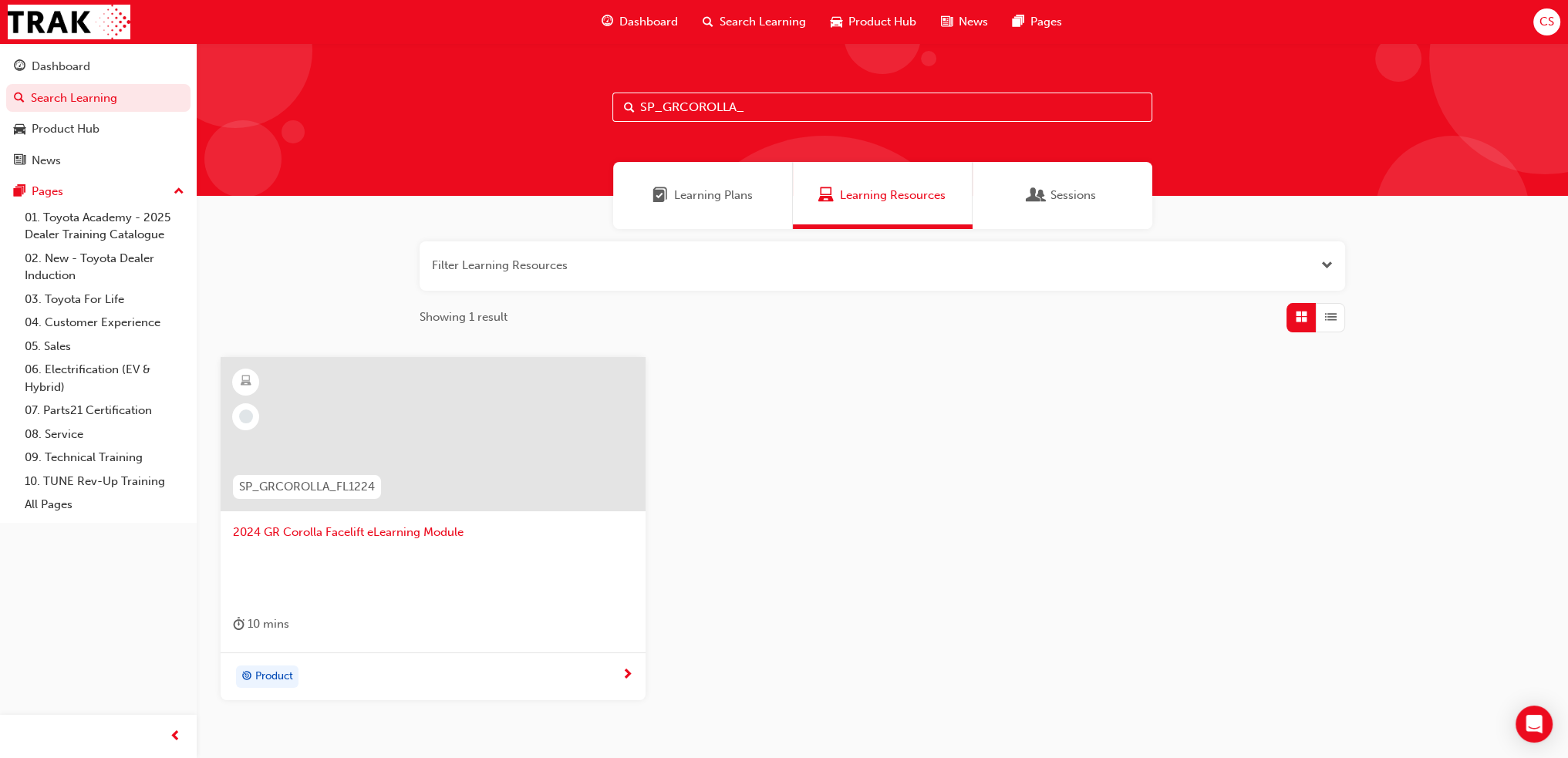
type input "SP_GRCOROLLA_"
click at [277, 671] on span "Product" at bounding box center [274, 676] width 37 height 17
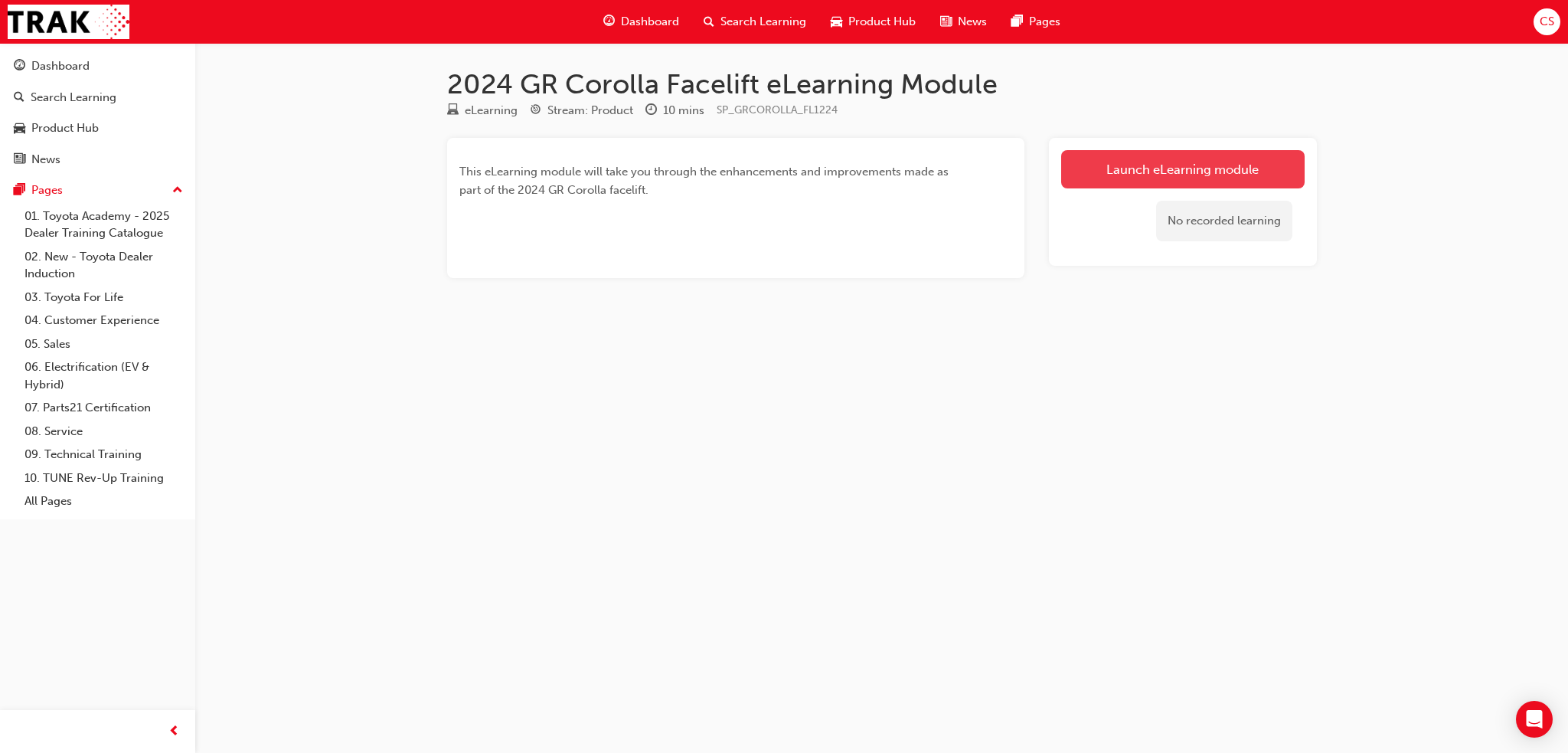
click at [1163, 161] on link "Launch eLearning module" at bounding box center [1182, 169] width 244 height 38
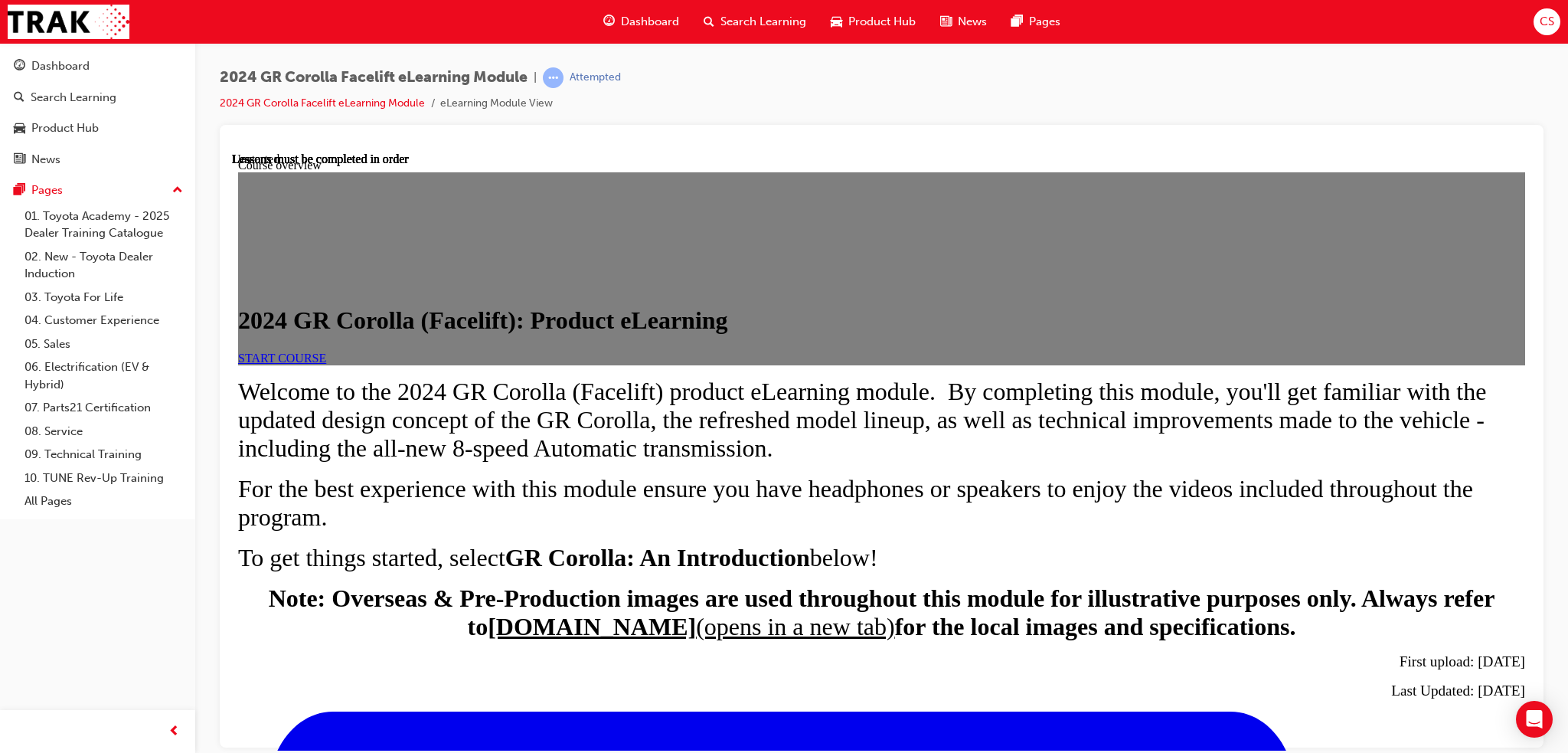
click at [326, 363] on link "START COURSE" at bounding box center [282, 357] width 88 height 13
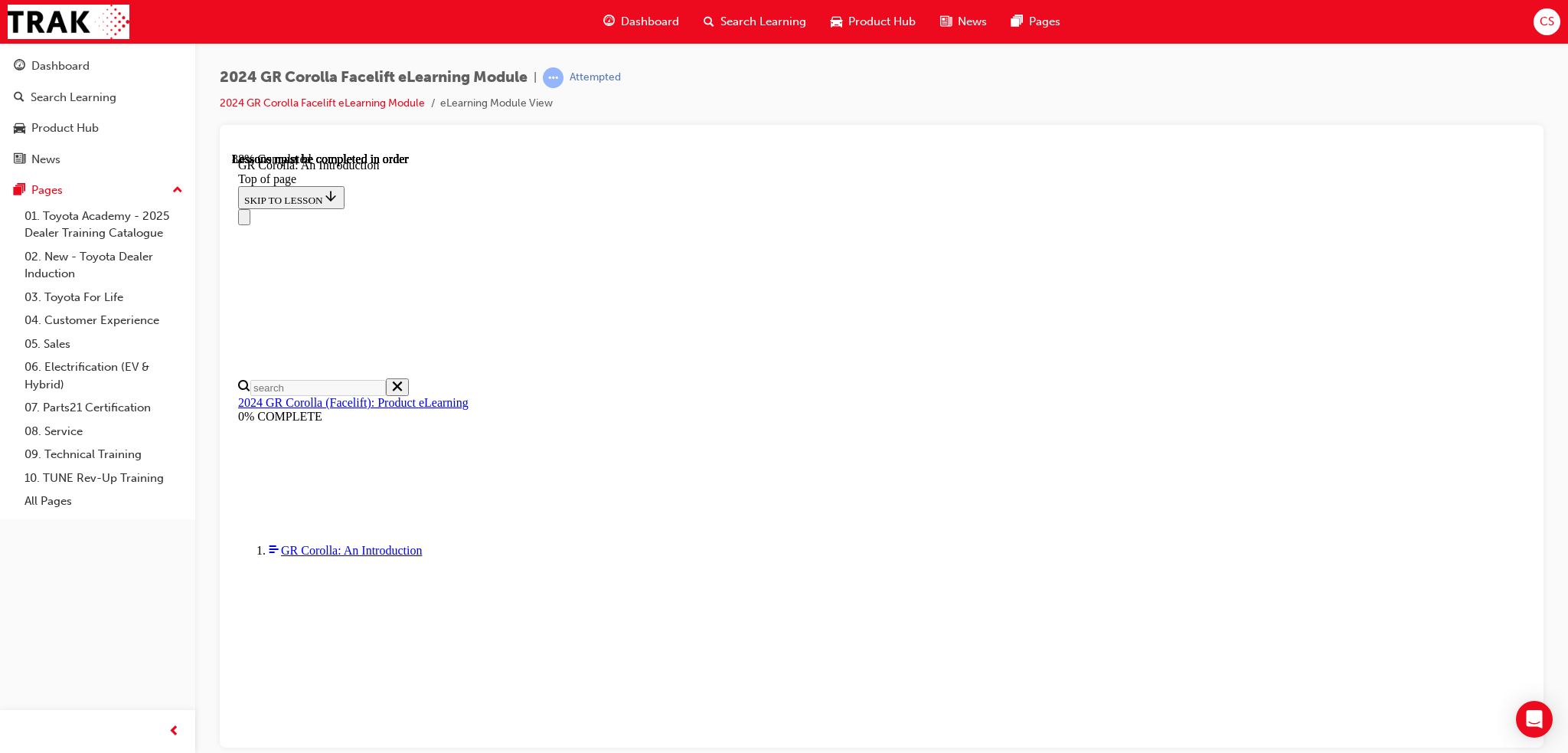
scroll to position [2165, 0]
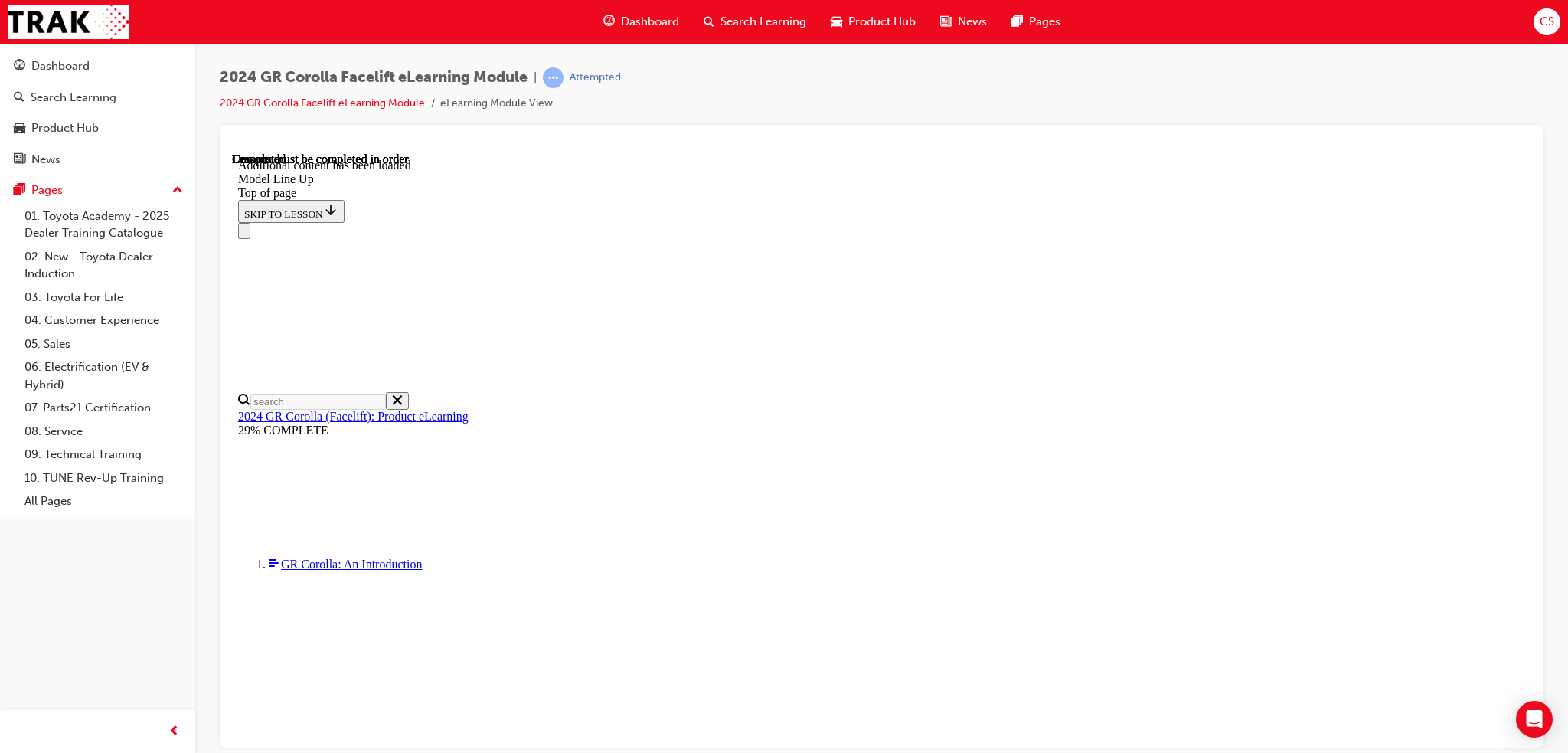
scroll to position [1823, 0]
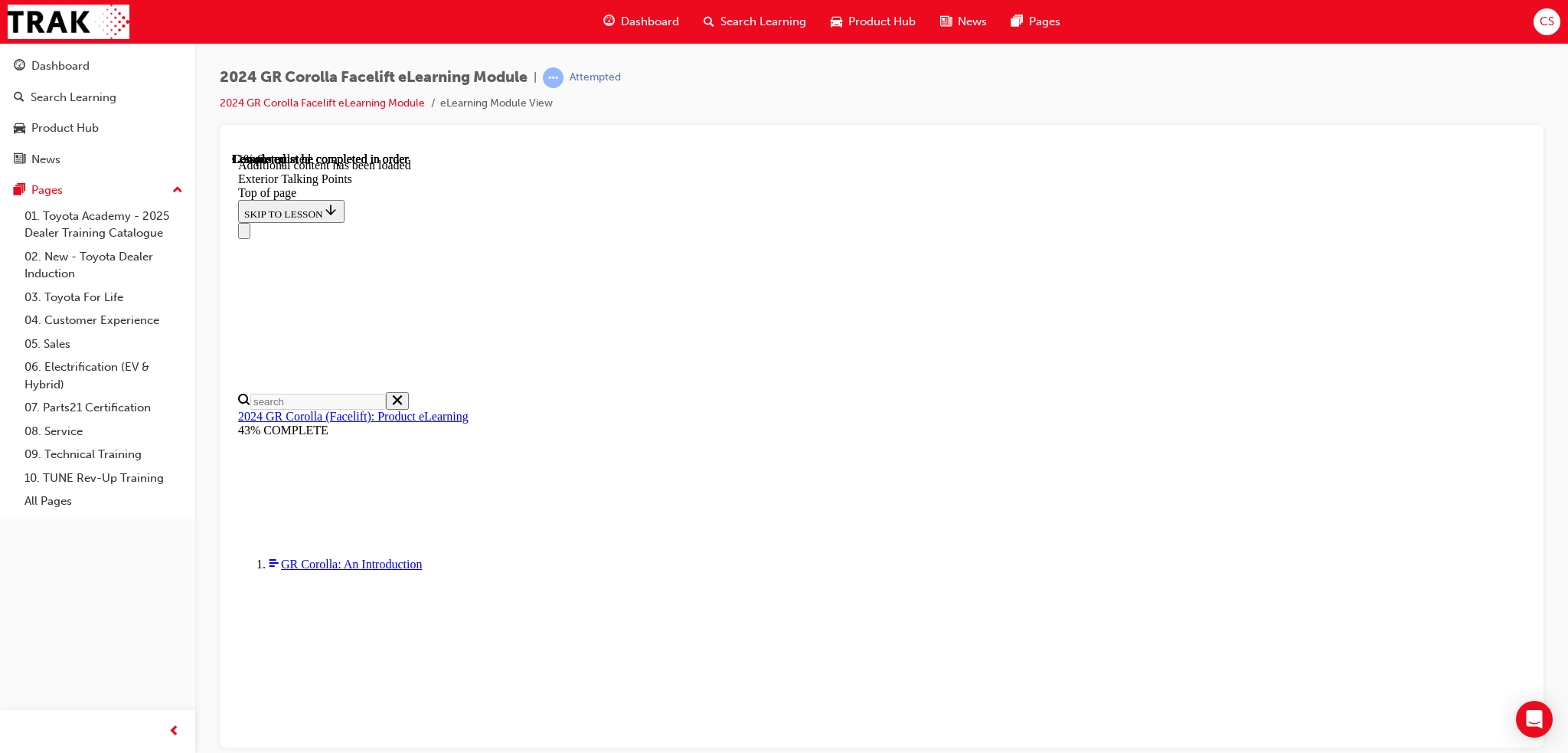
scroll to position [896, 0]
drag, startPoint x: 987, startPoint y: 446, endPoint x: 996, endPoint y: 447, distance: 9.1
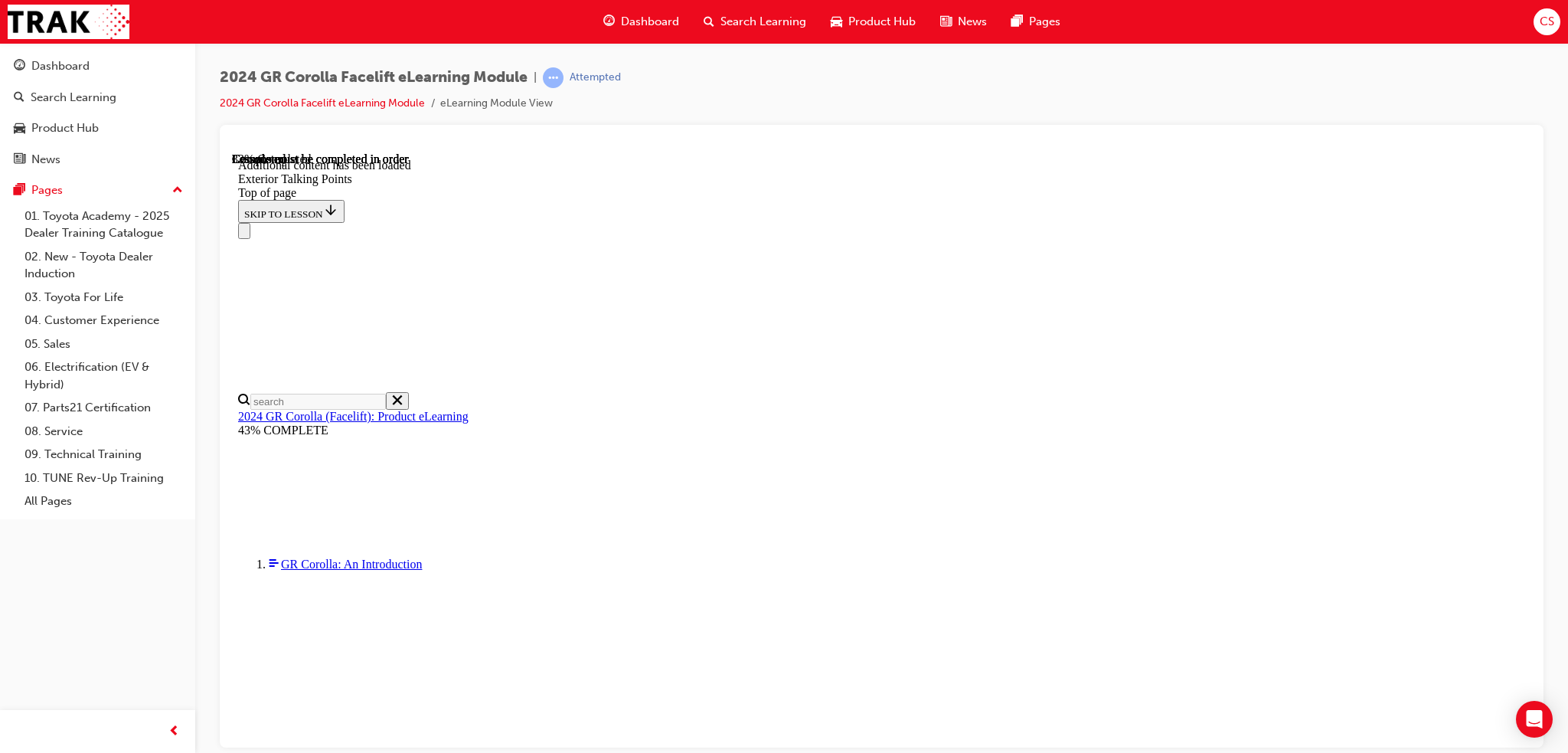
scroll to position [1739, 0]
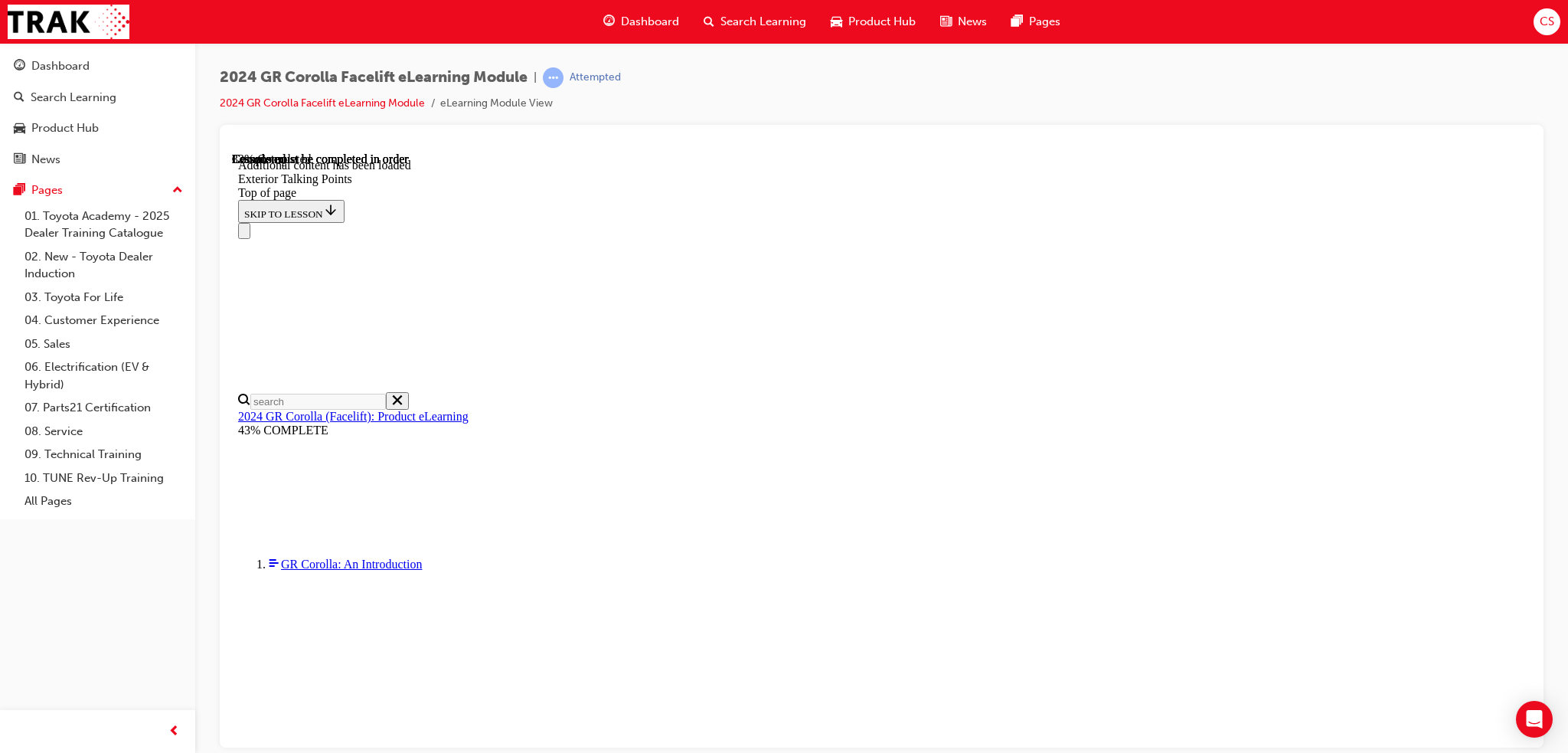
scroll to position [1472, 0]
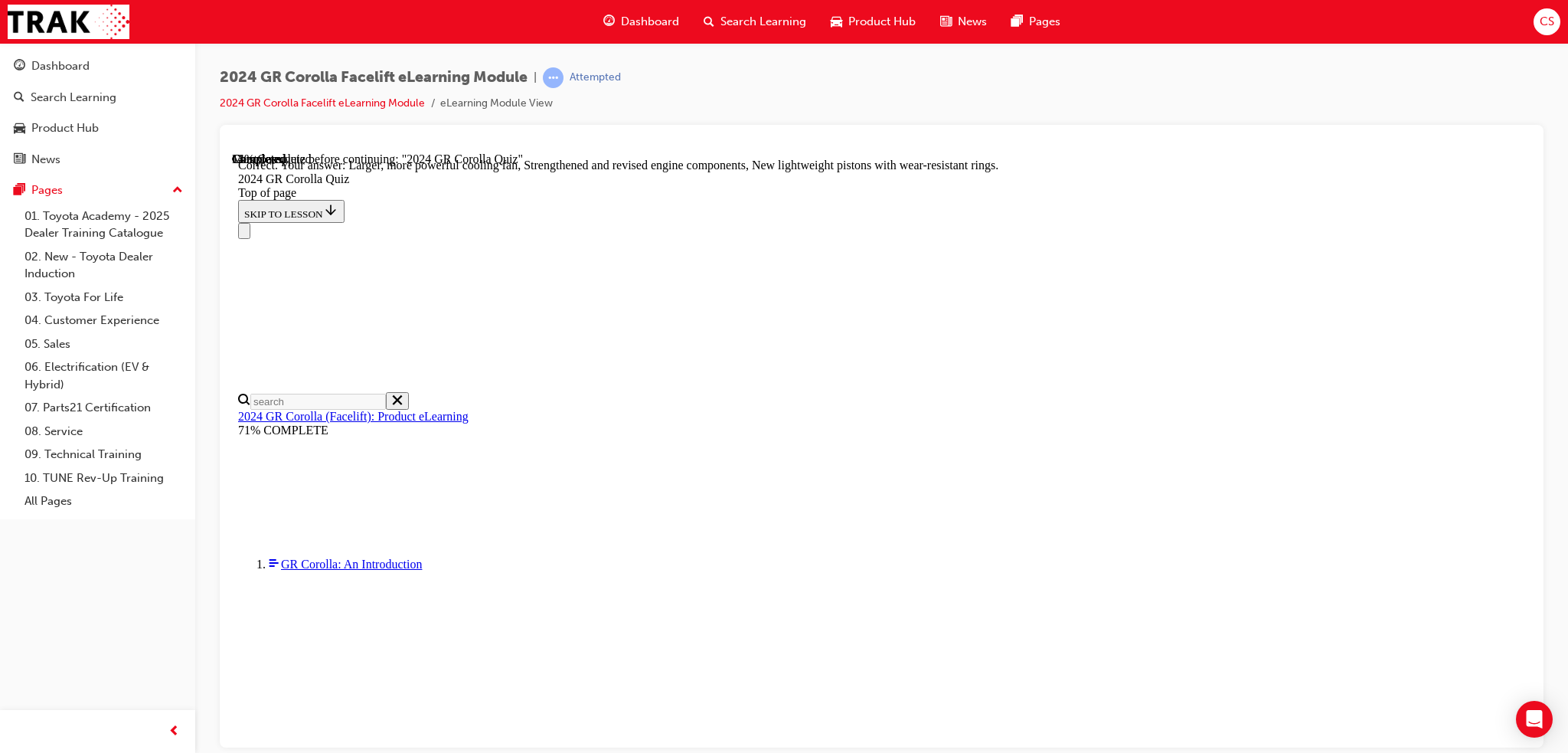
scroll to position [561, 0]
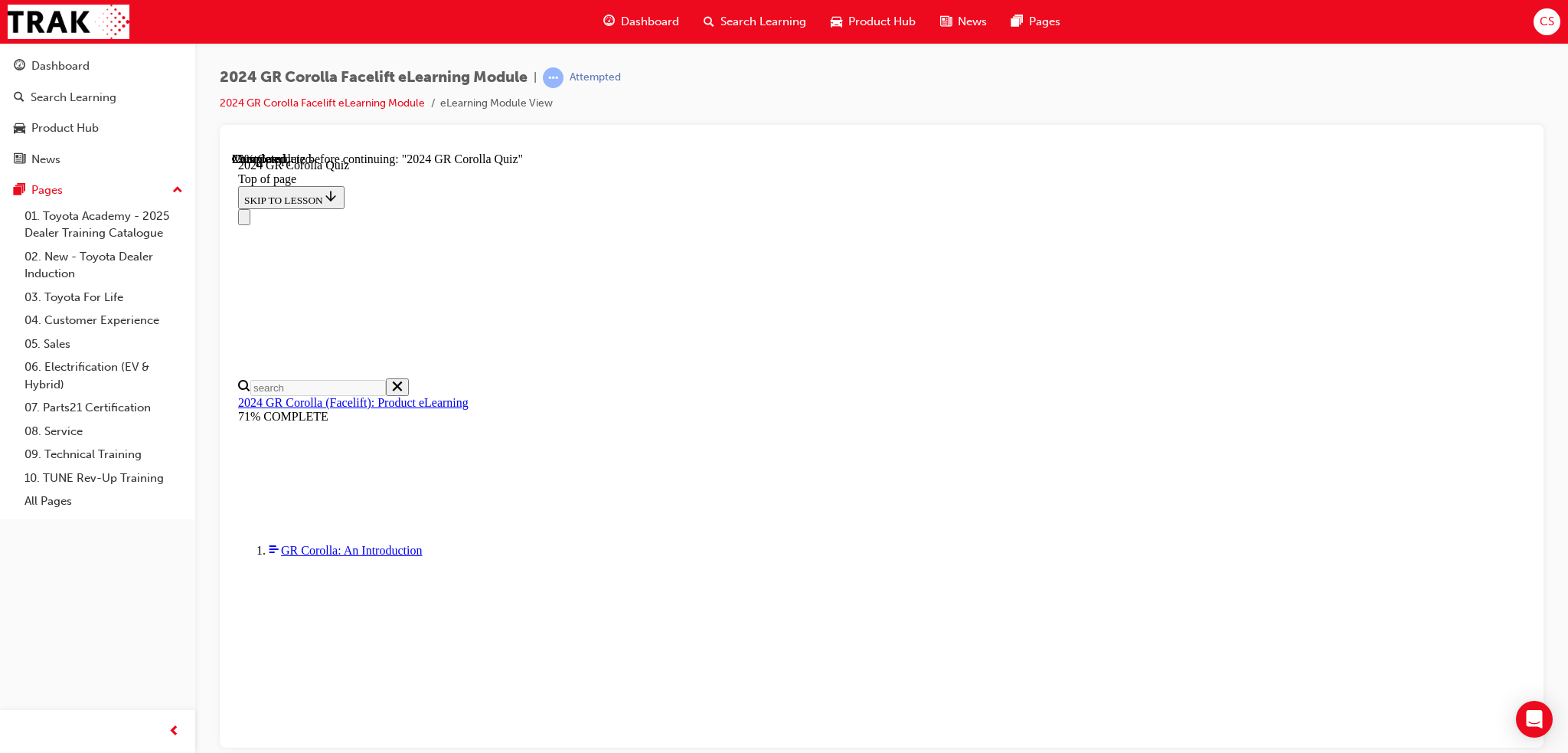
scroll to position [306, 0]
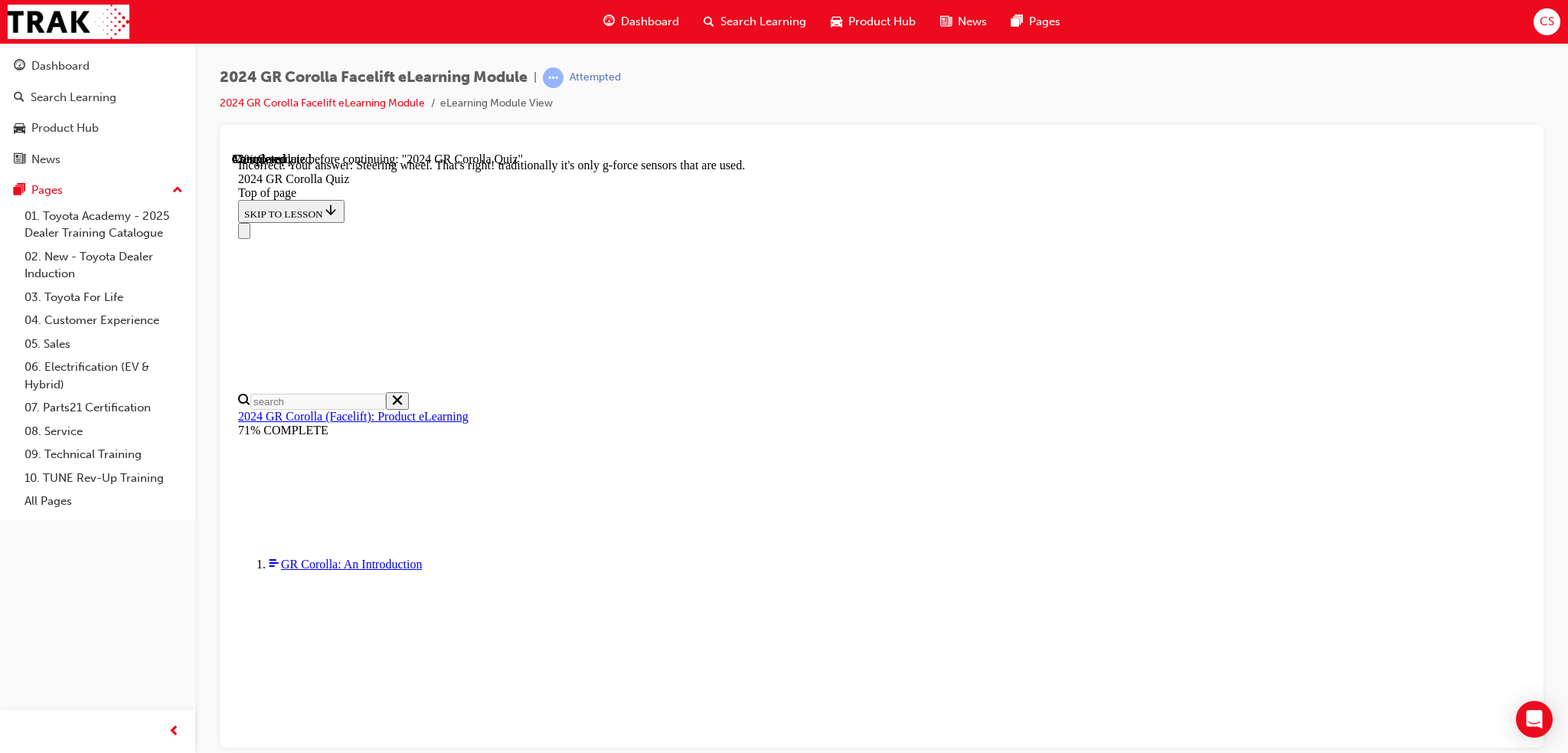
scroll to position [601, 0]
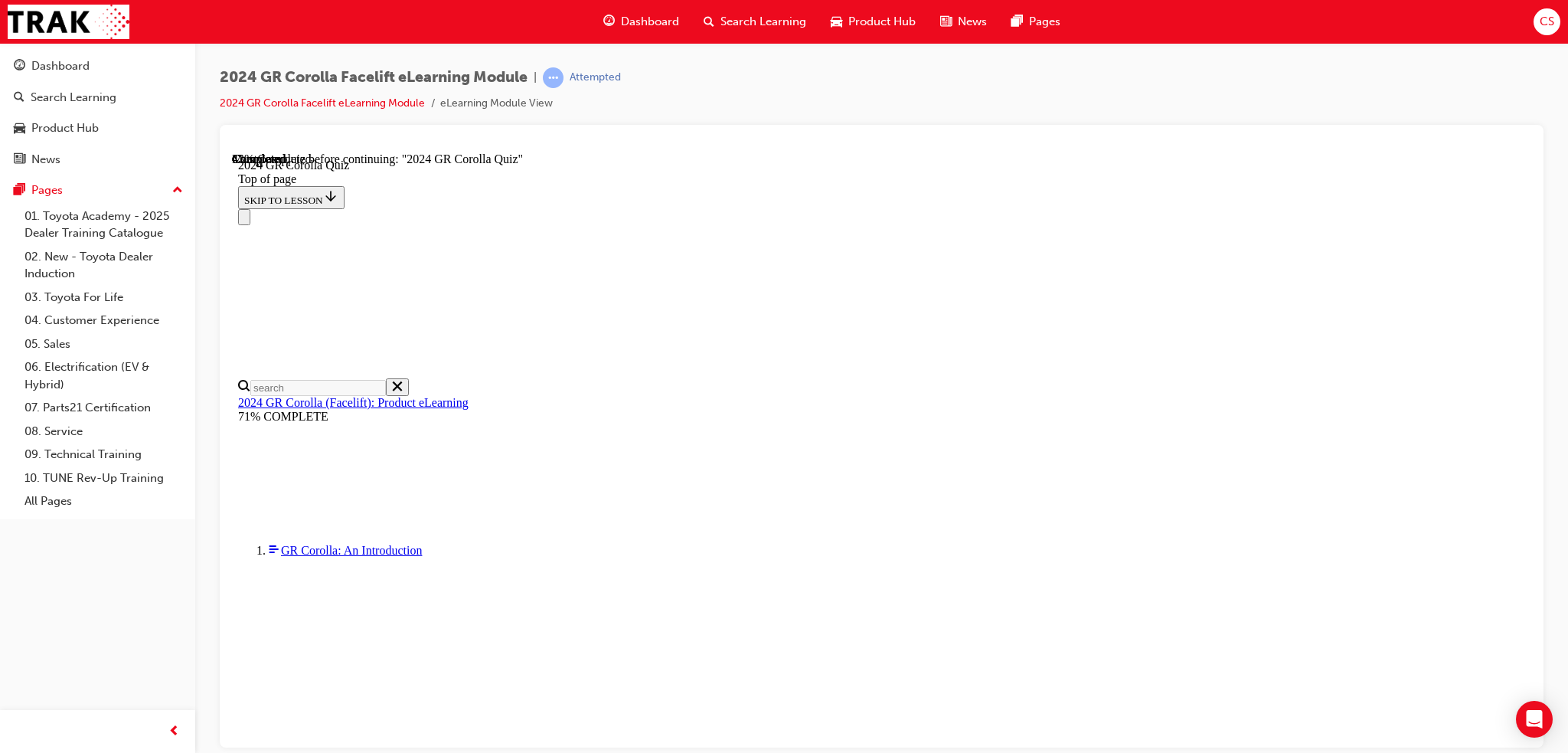
scroll to position [165, 0]
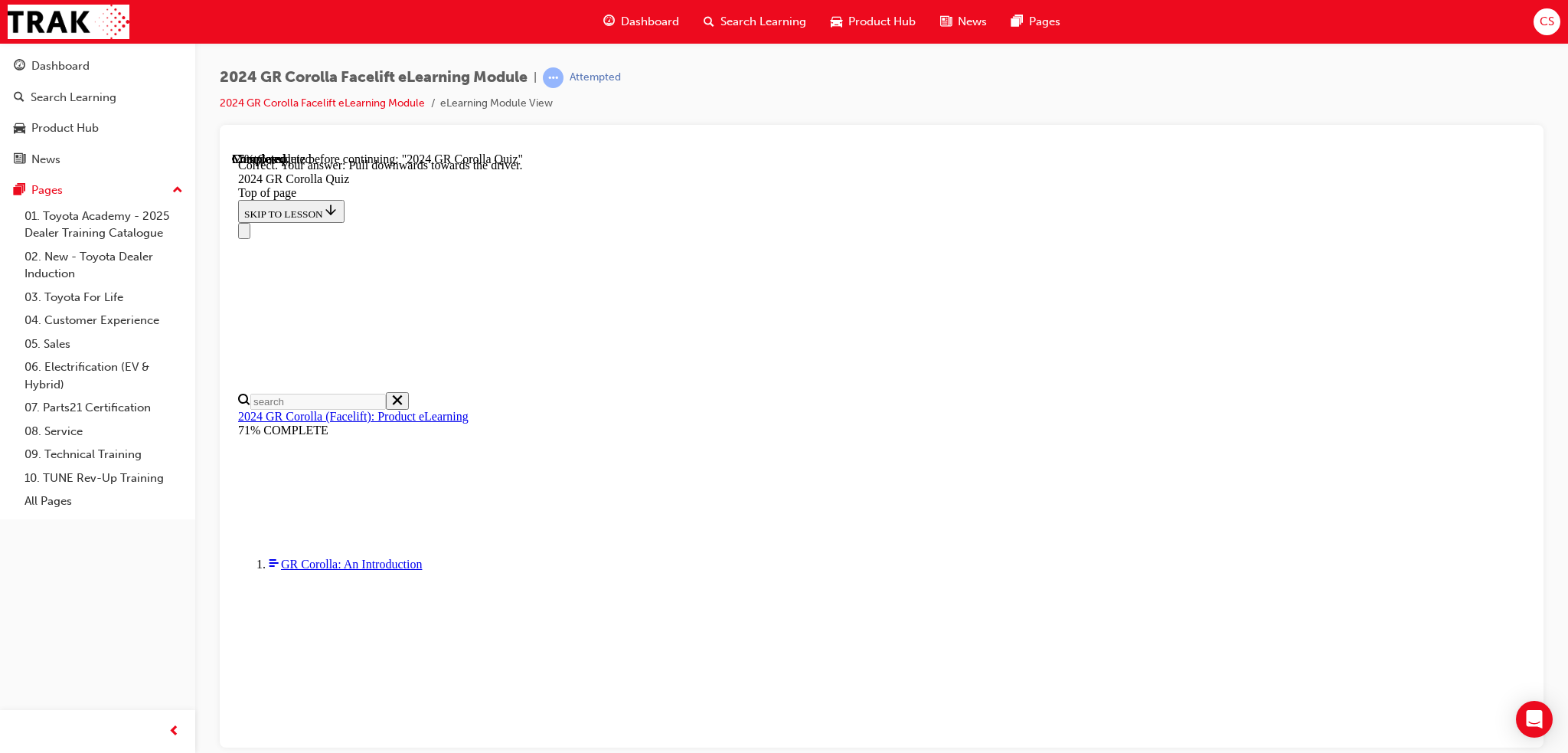
scroll to position [213, 0]
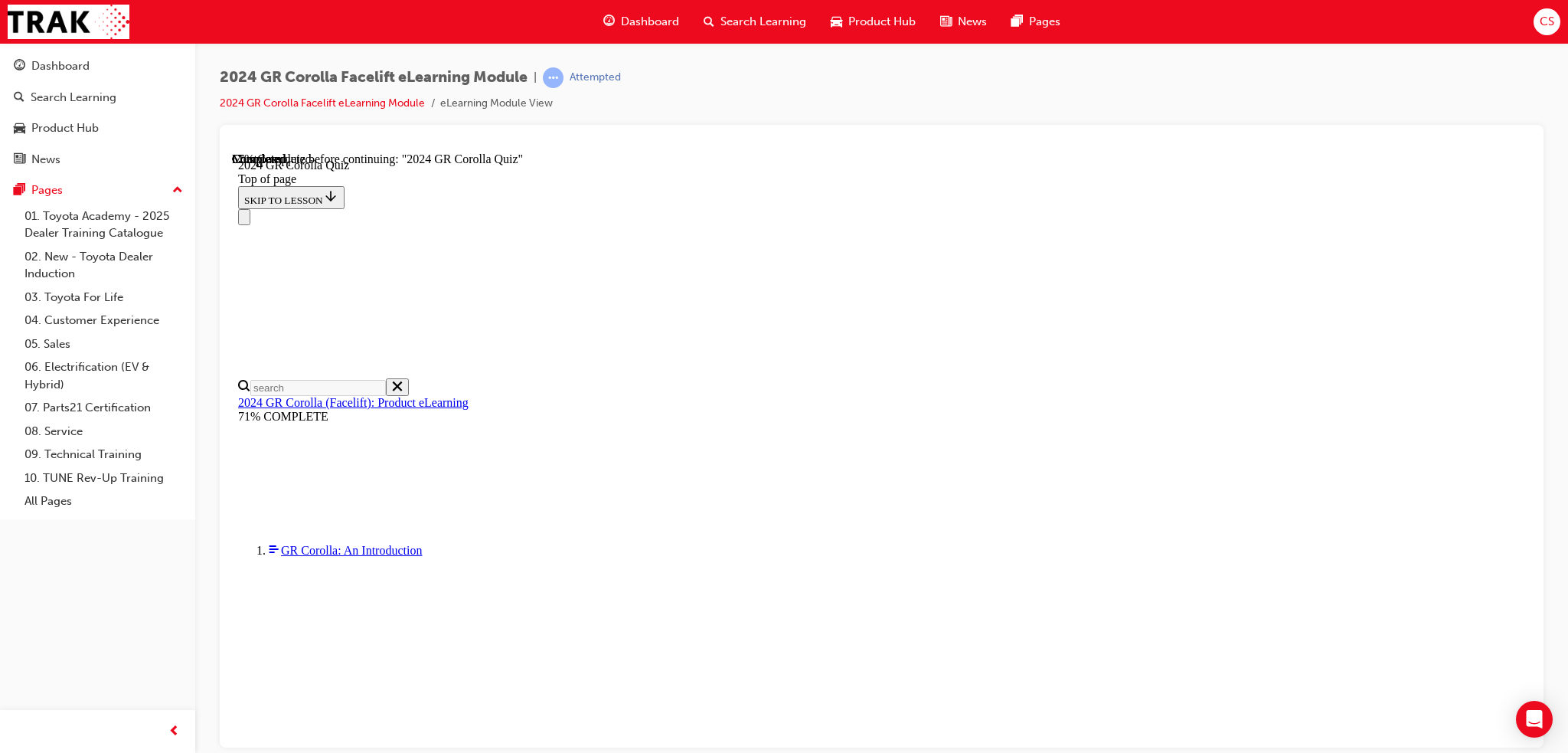
scroll to position [306, 0]
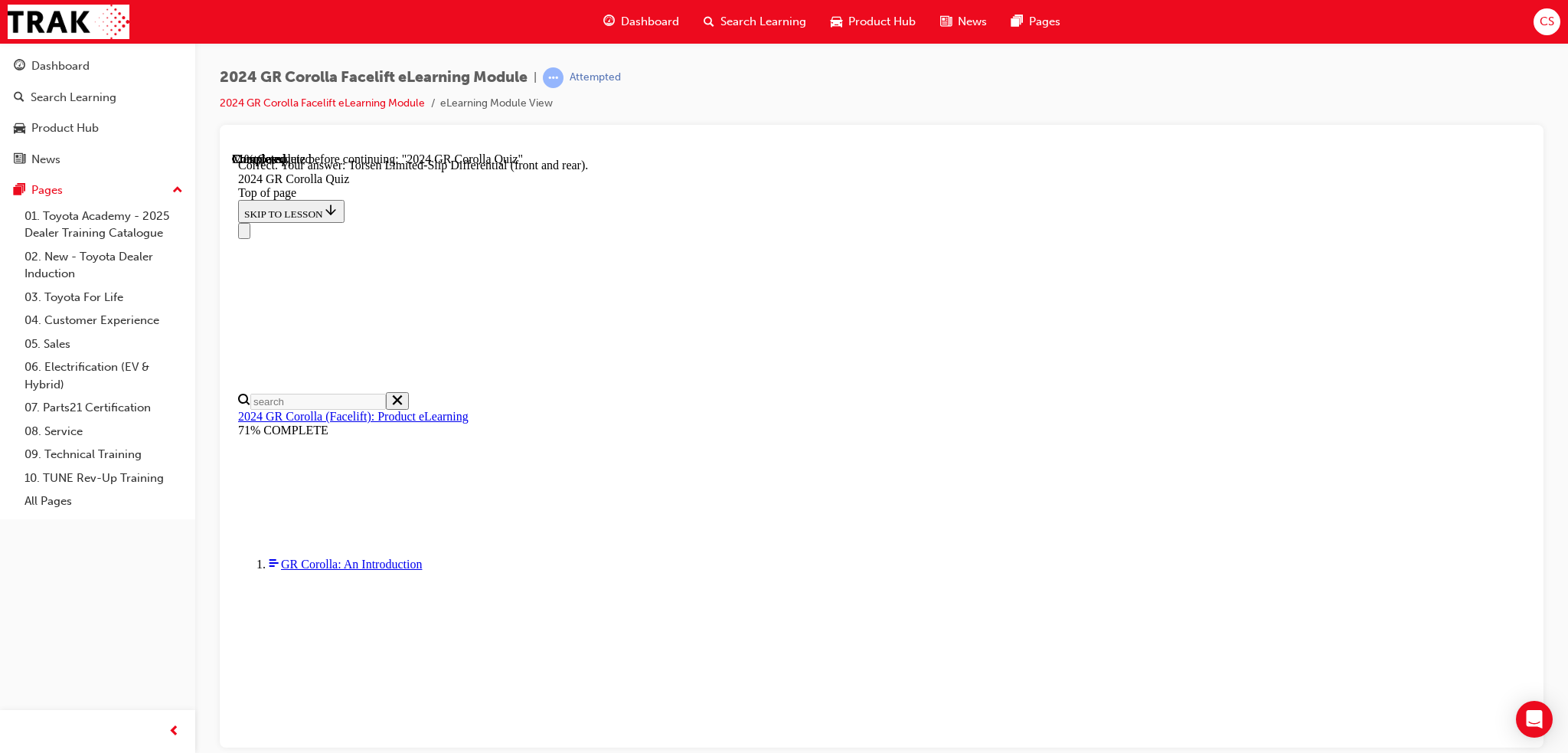
scroll to position [560, 0]
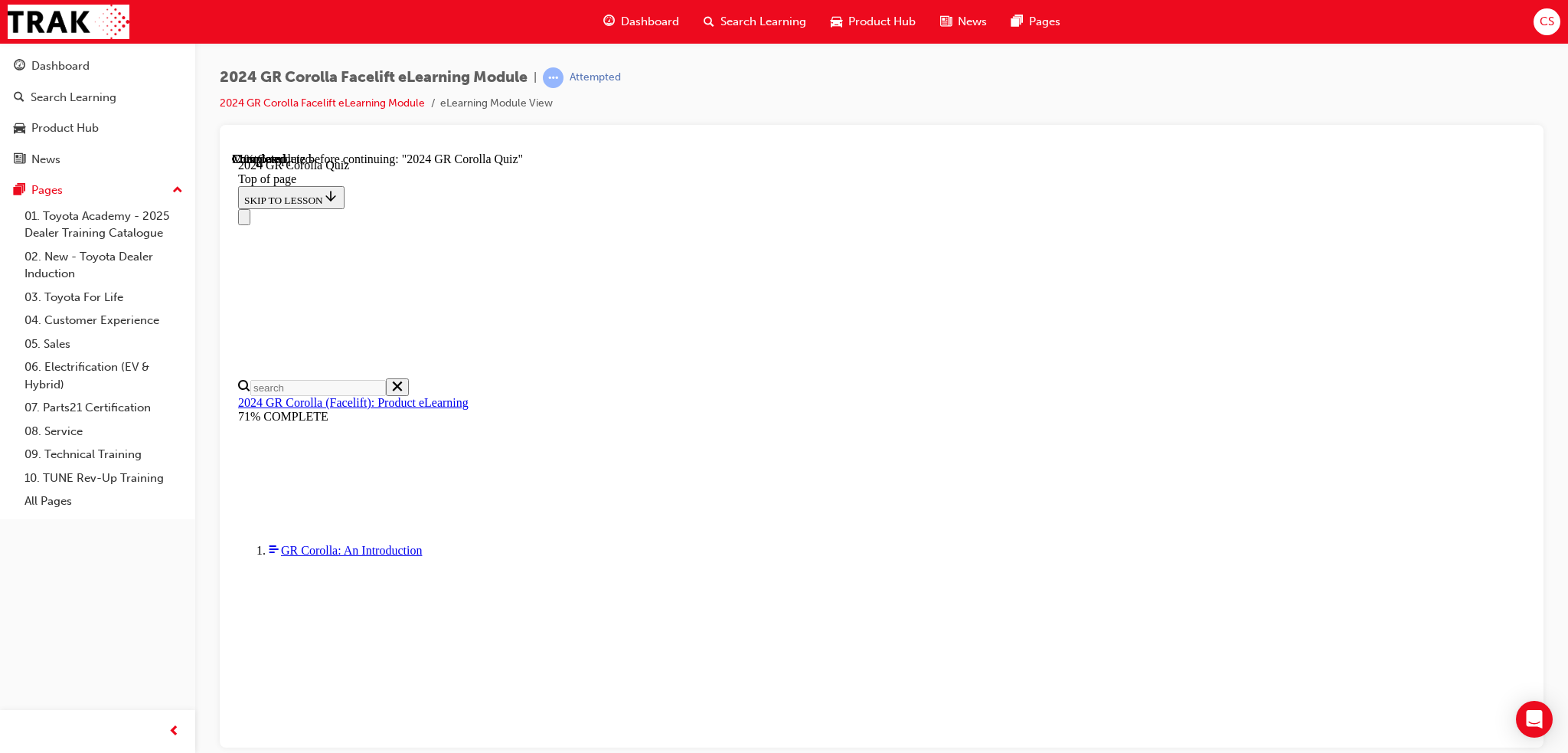
scroll to position [306, 0]
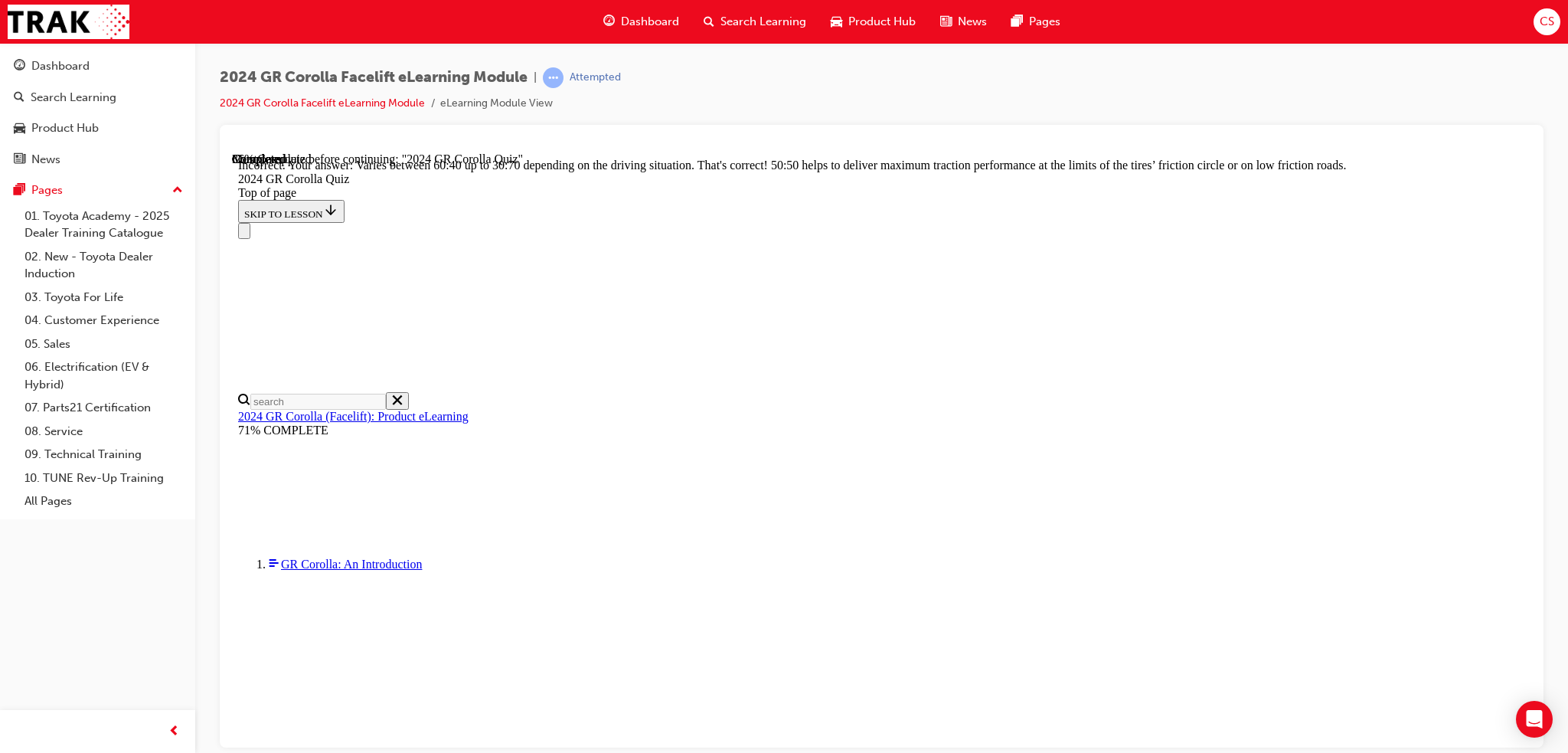
scroll to position [592, 0]
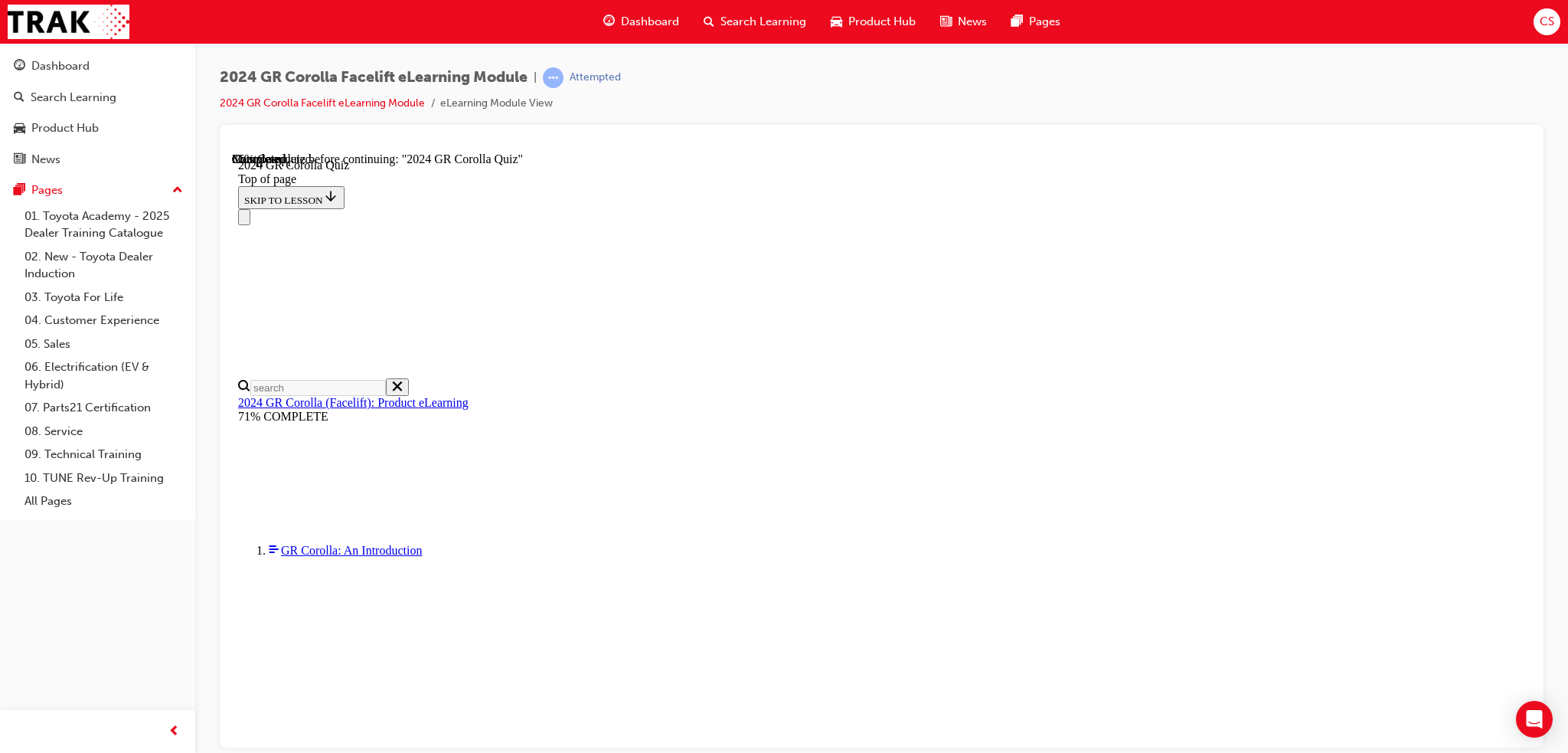
scroll to position [77, 0]
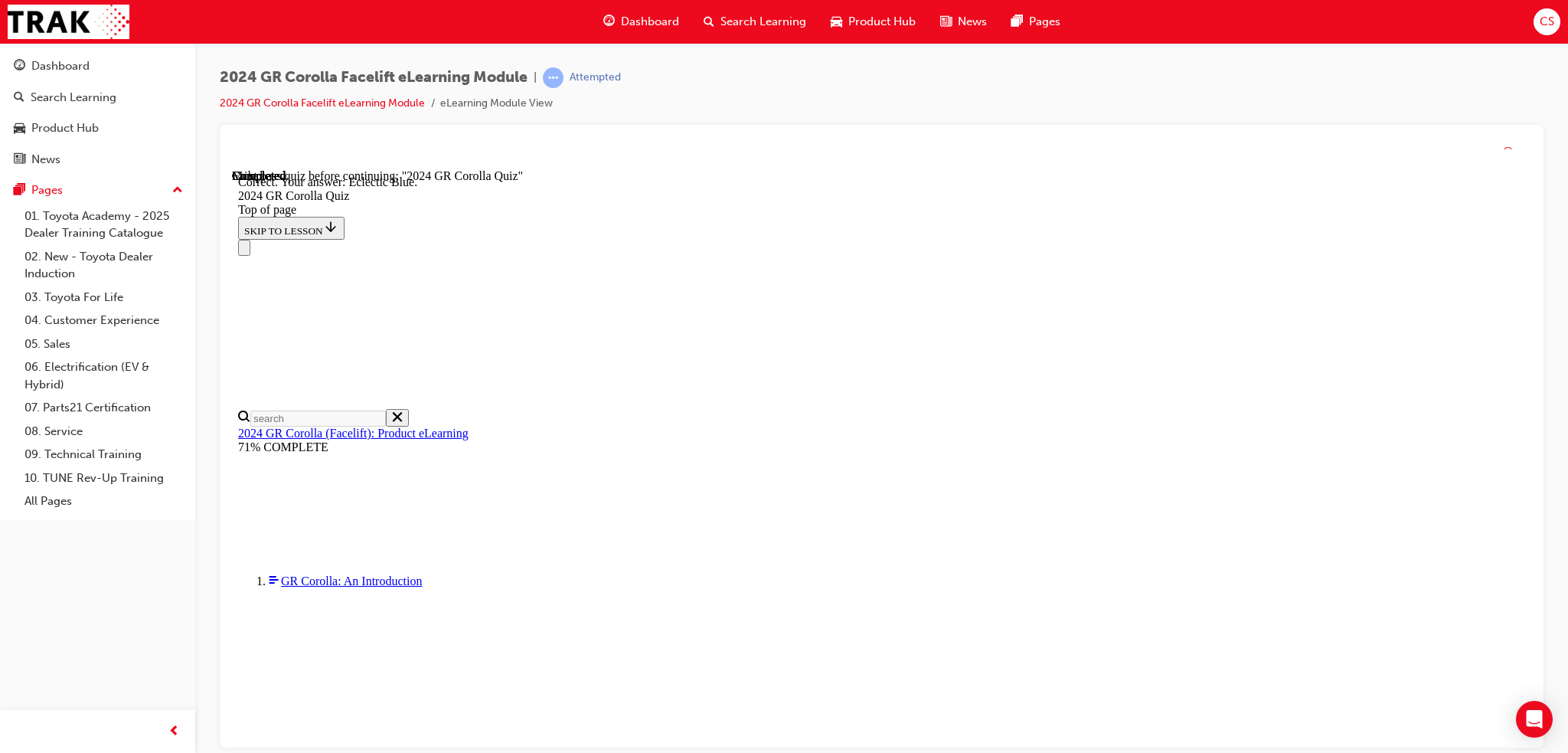
scroll to position [231, 0]
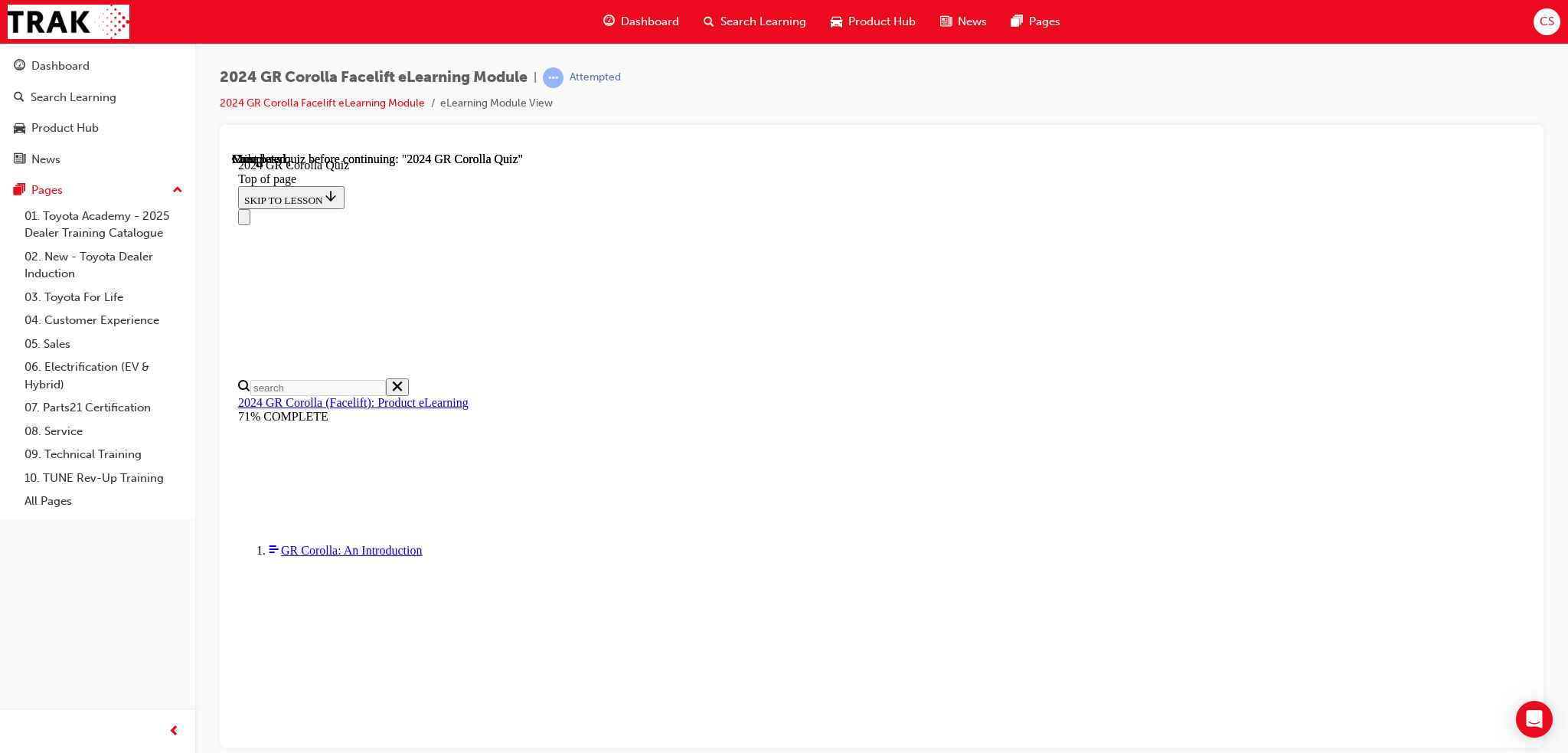
scroll to position [244, 0]
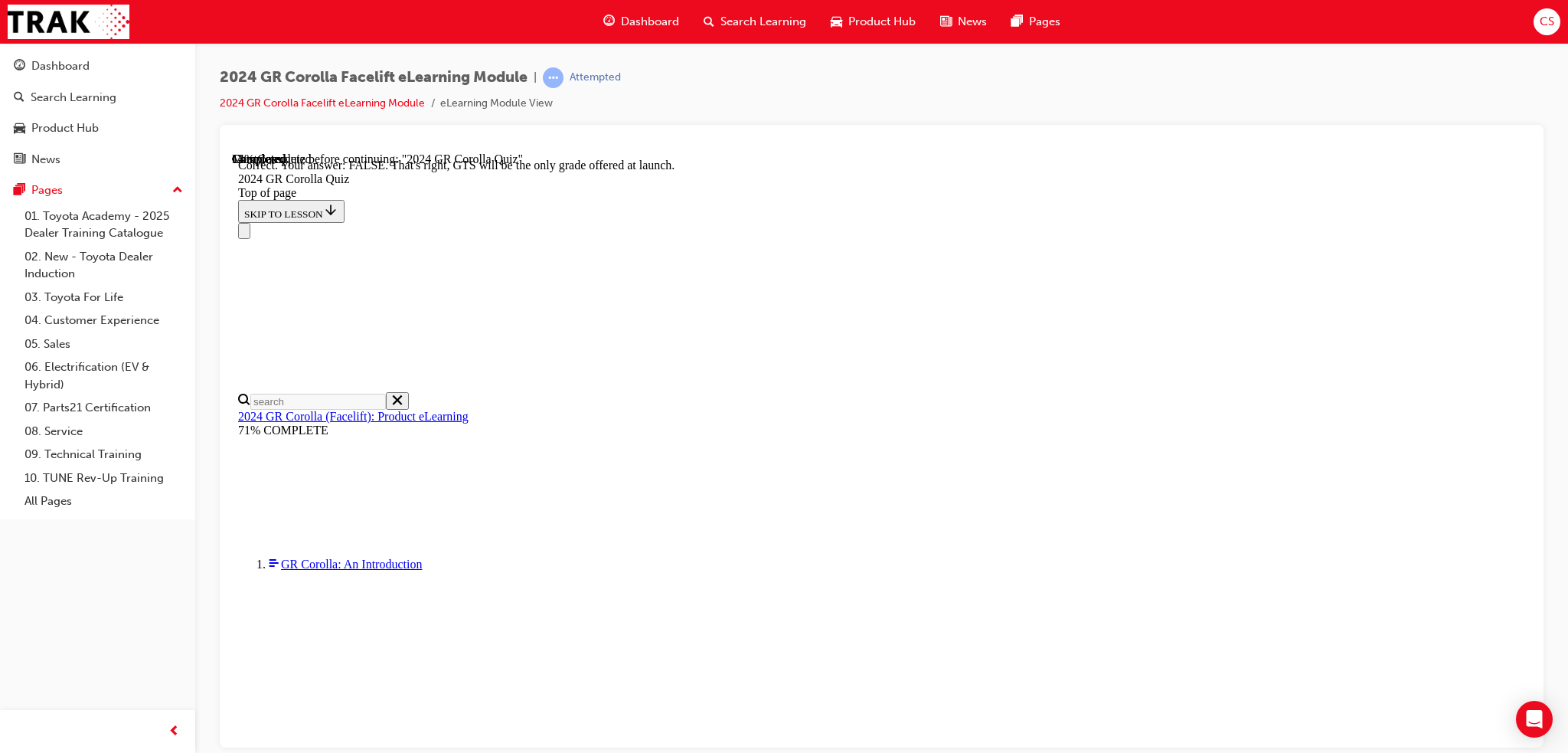
scroll to position [184, 0]
drag, startPoint x: 750, startPoint y: 568, endPoint x: 794, endPoint y: 585, distance: 47.2
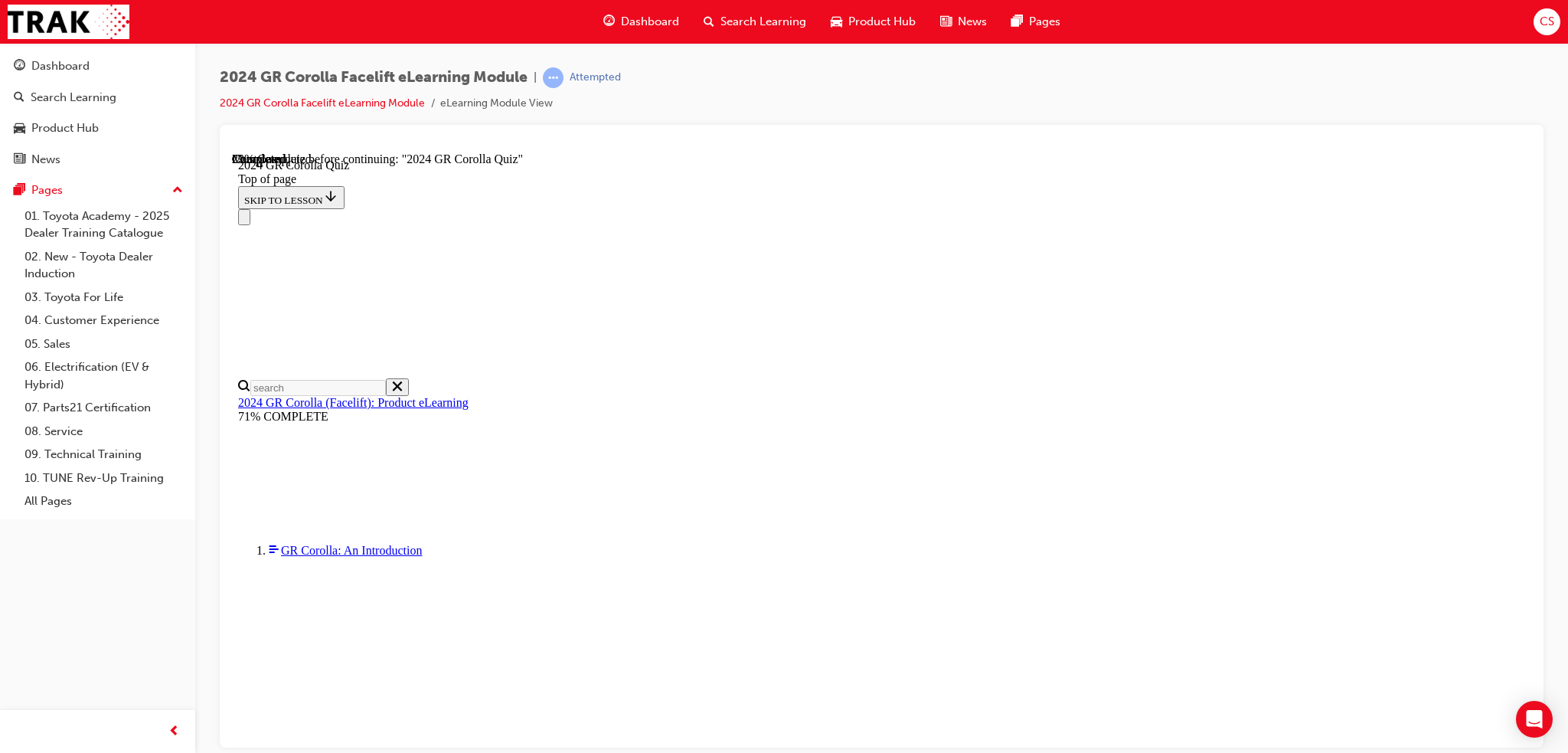
scroll to position [306, 0]
drag, startPoint x: 796, startPoint y: 516, endPoint x: 898, endPoint y: 611, distance: 139.4
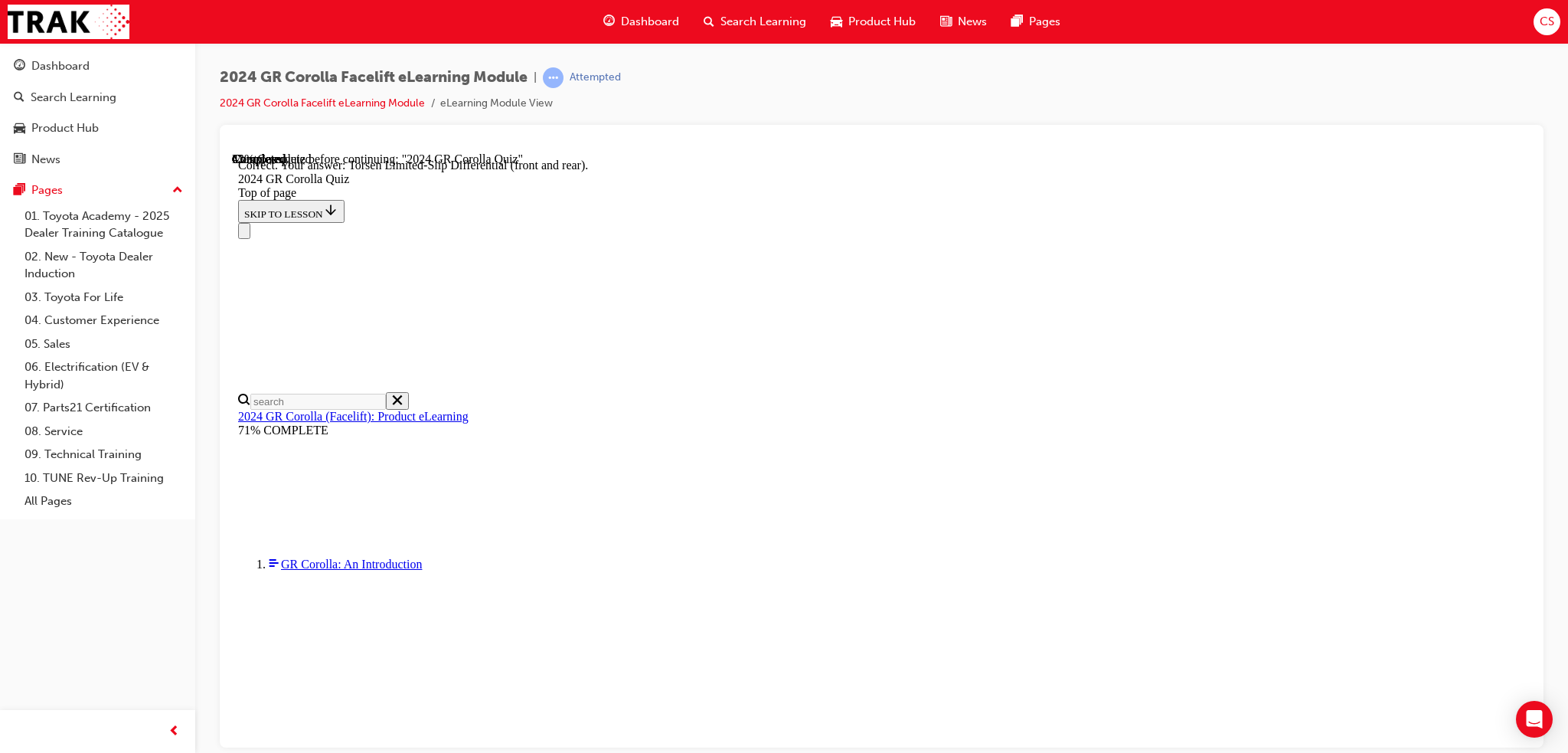
scroll to position [560, 0]
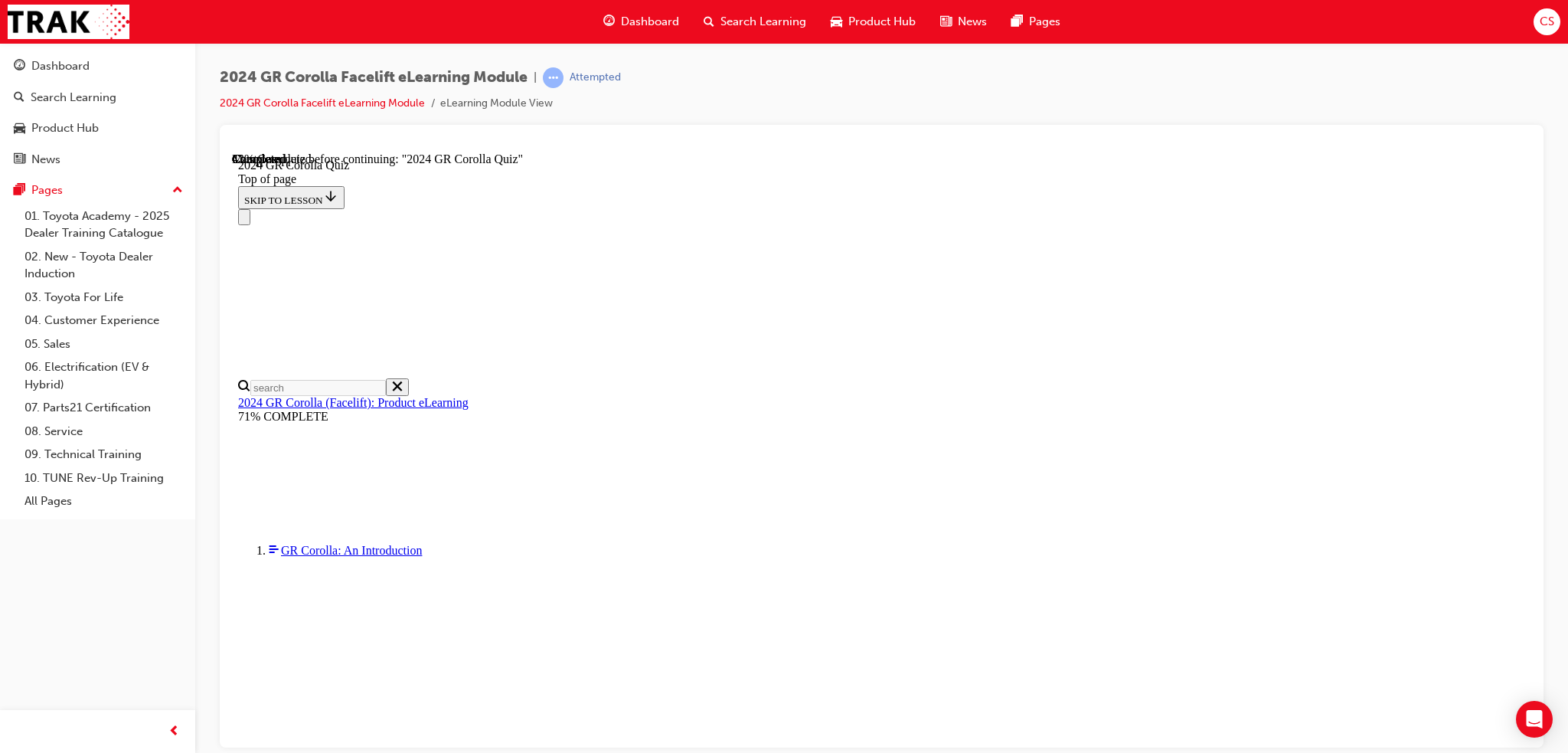
scroll to position [306, 0]
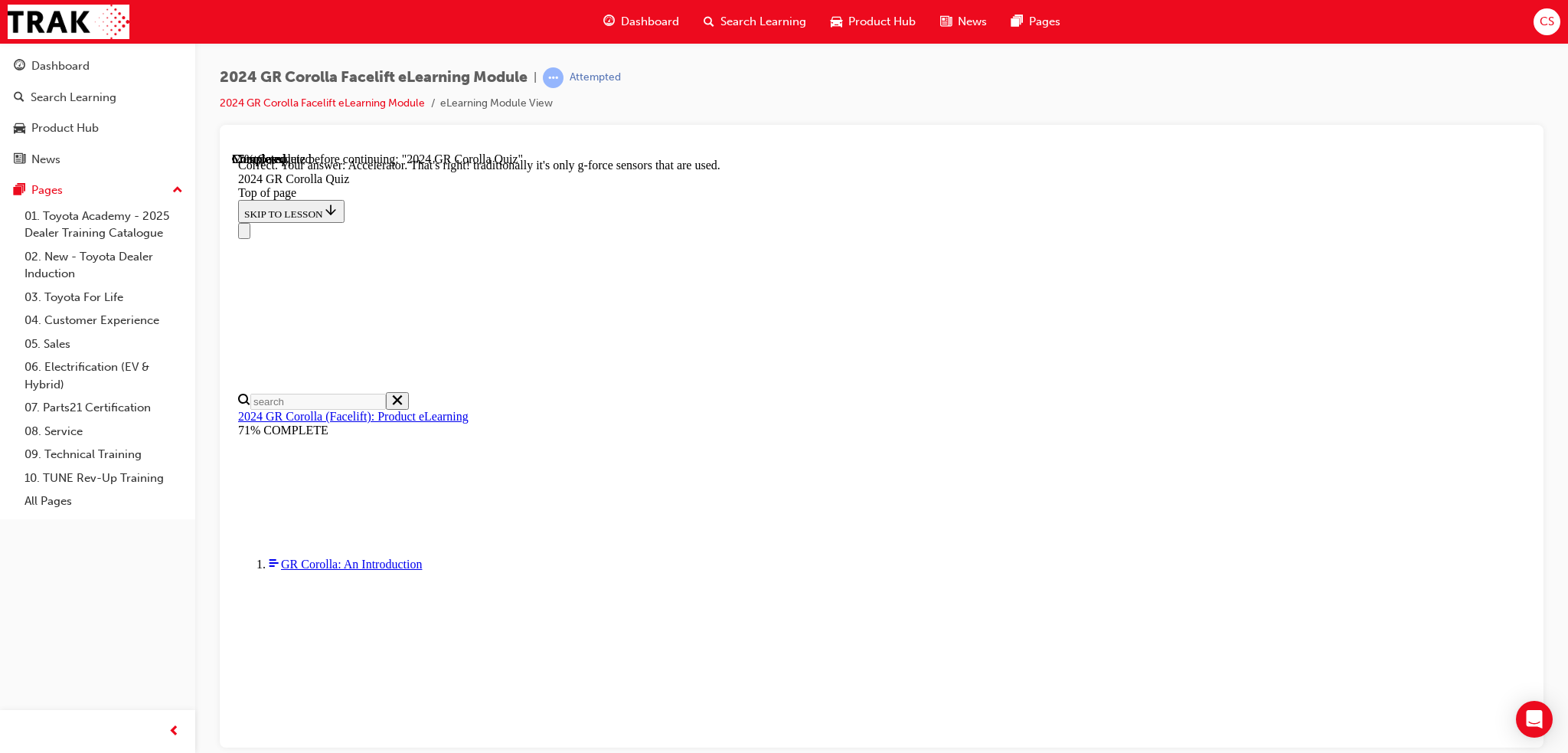
scroll to position [601, 0]
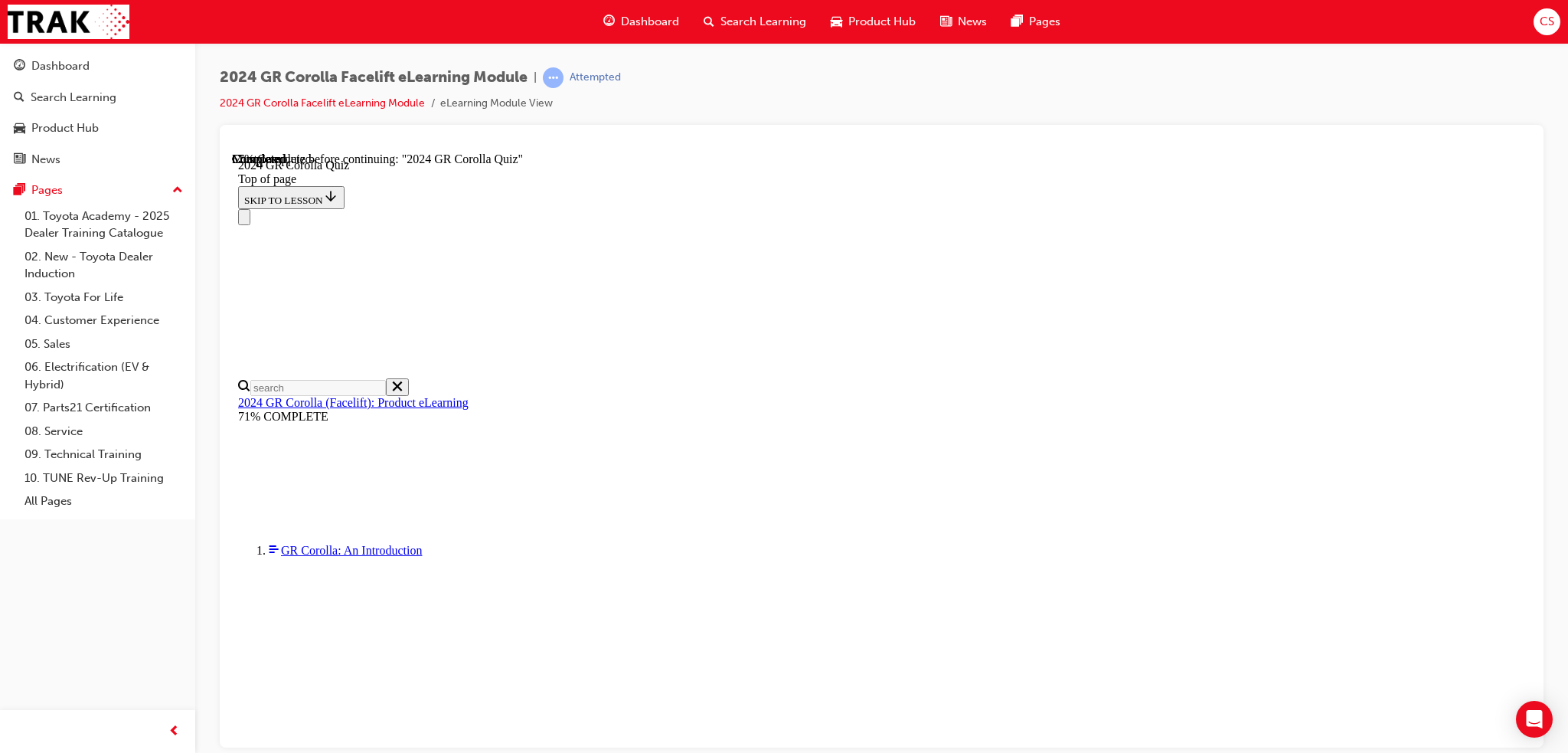
scroll to position [165, 0]
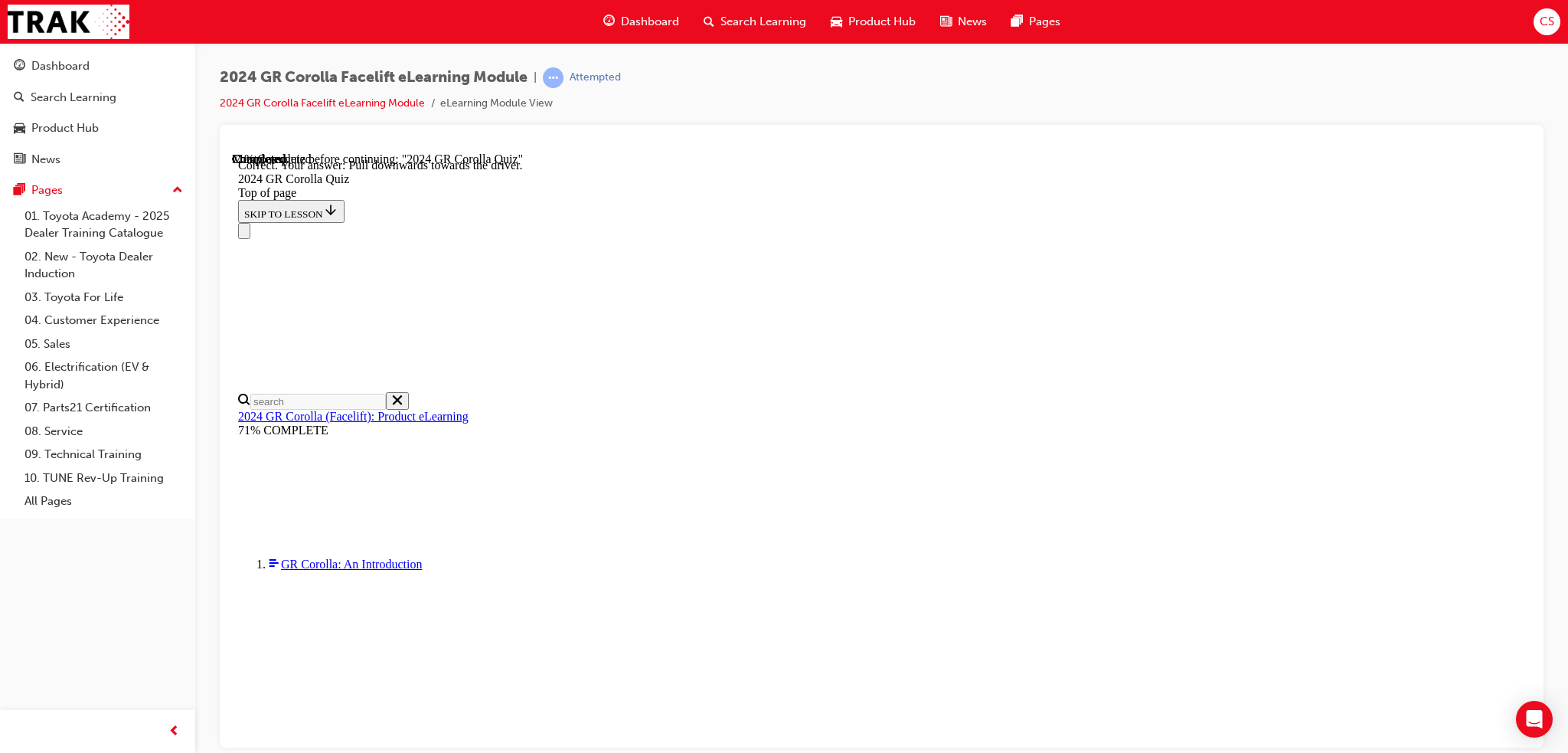
scroll to position [213, 0]
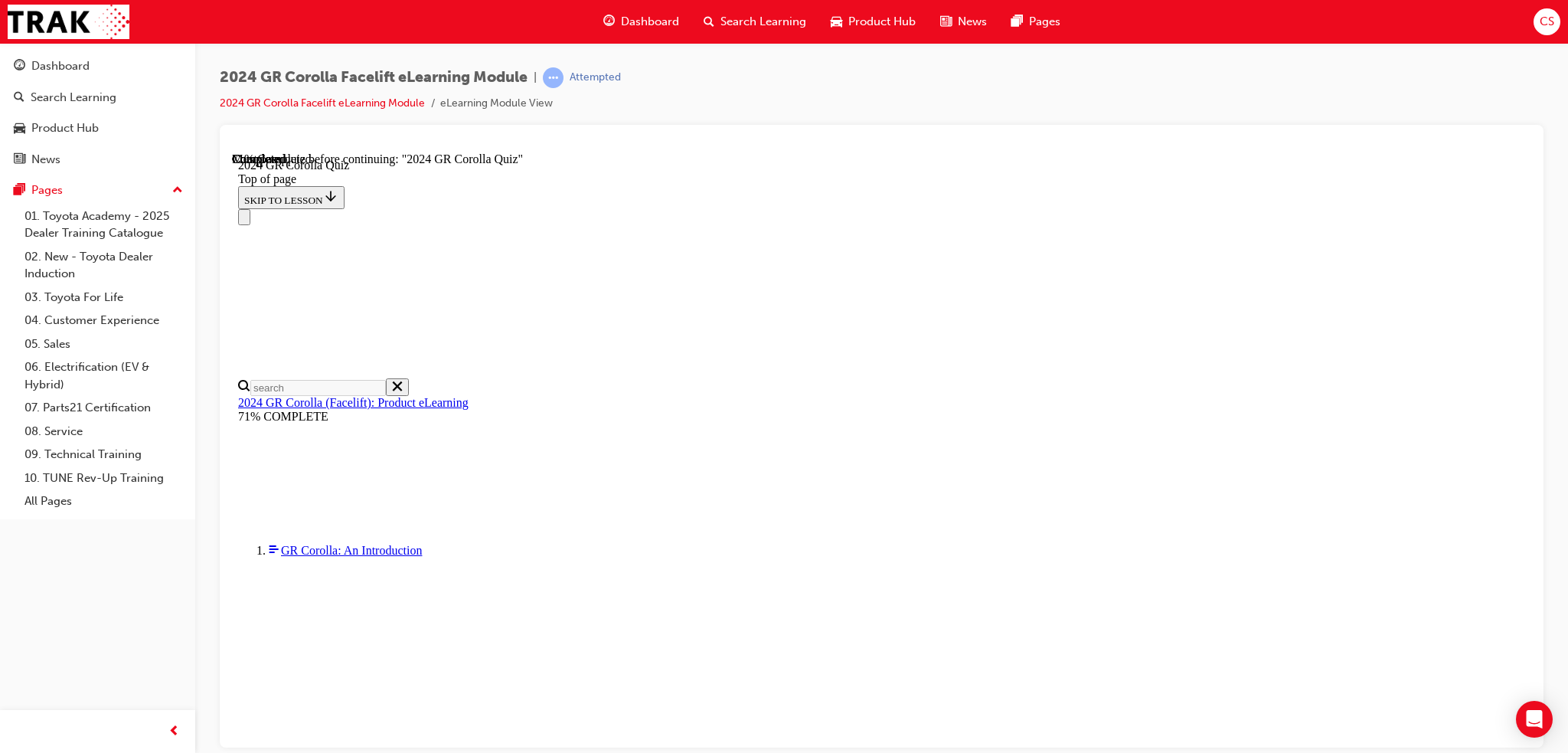
scroll to position [373, 0]
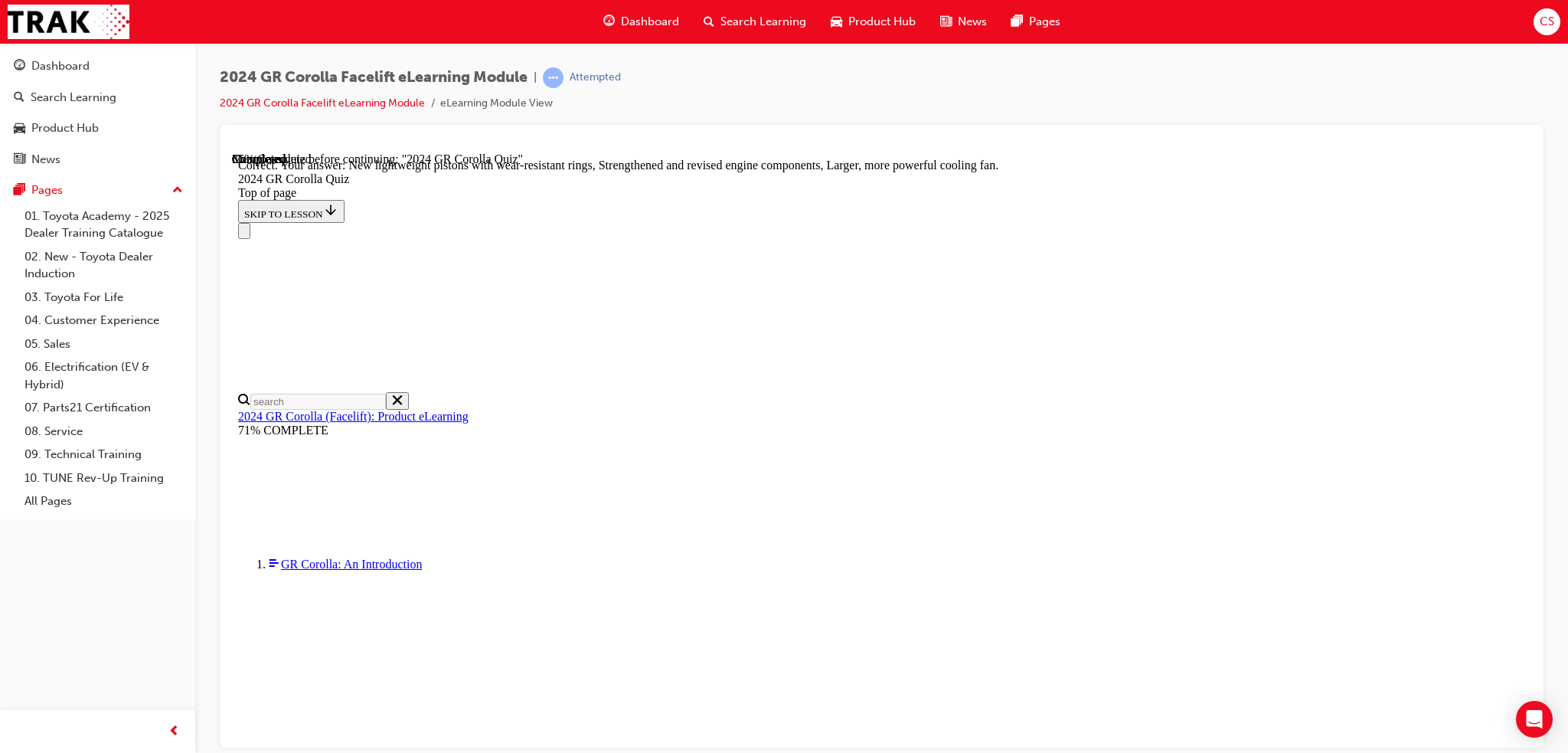
scroll to position [561, 0]
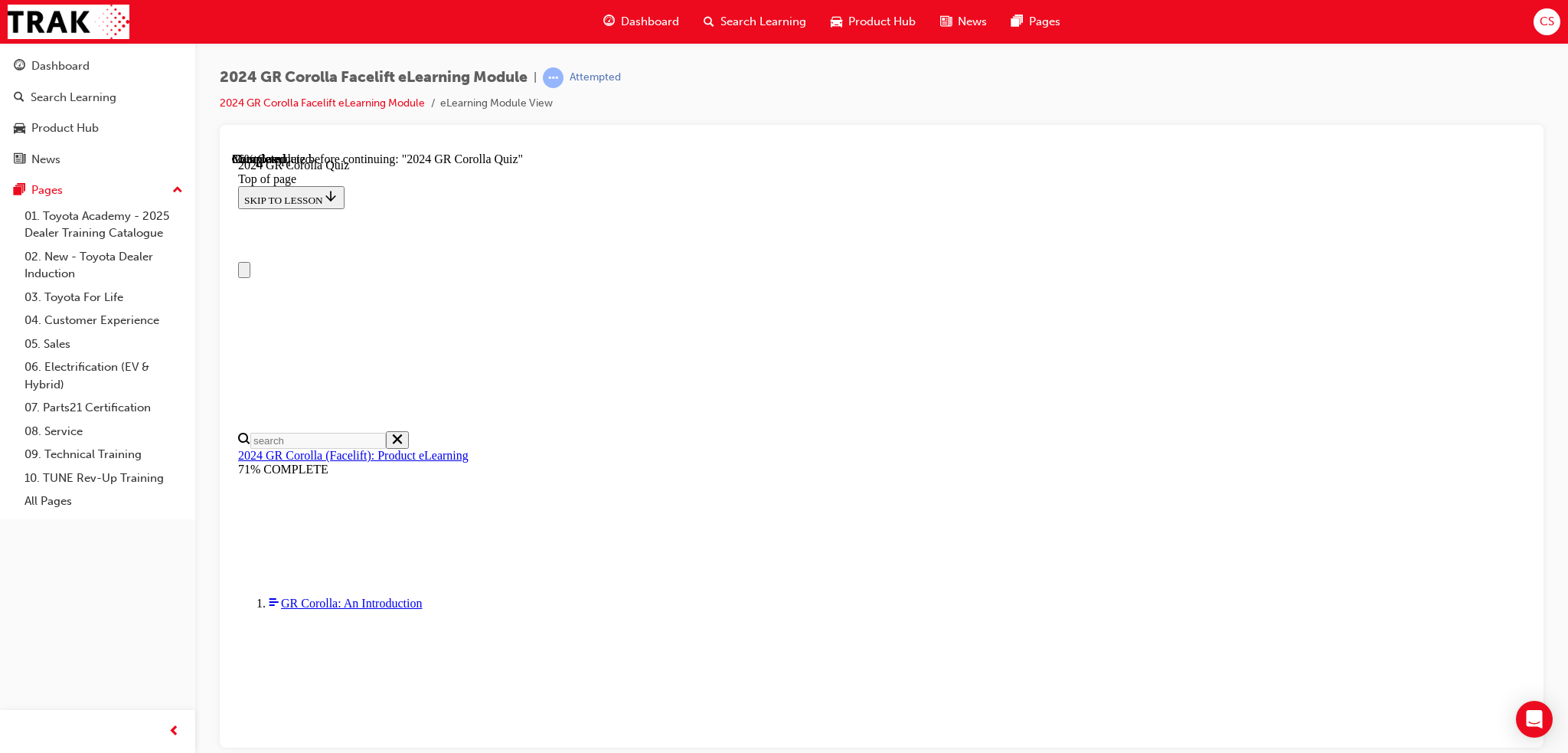
scroll to position [0, 0]
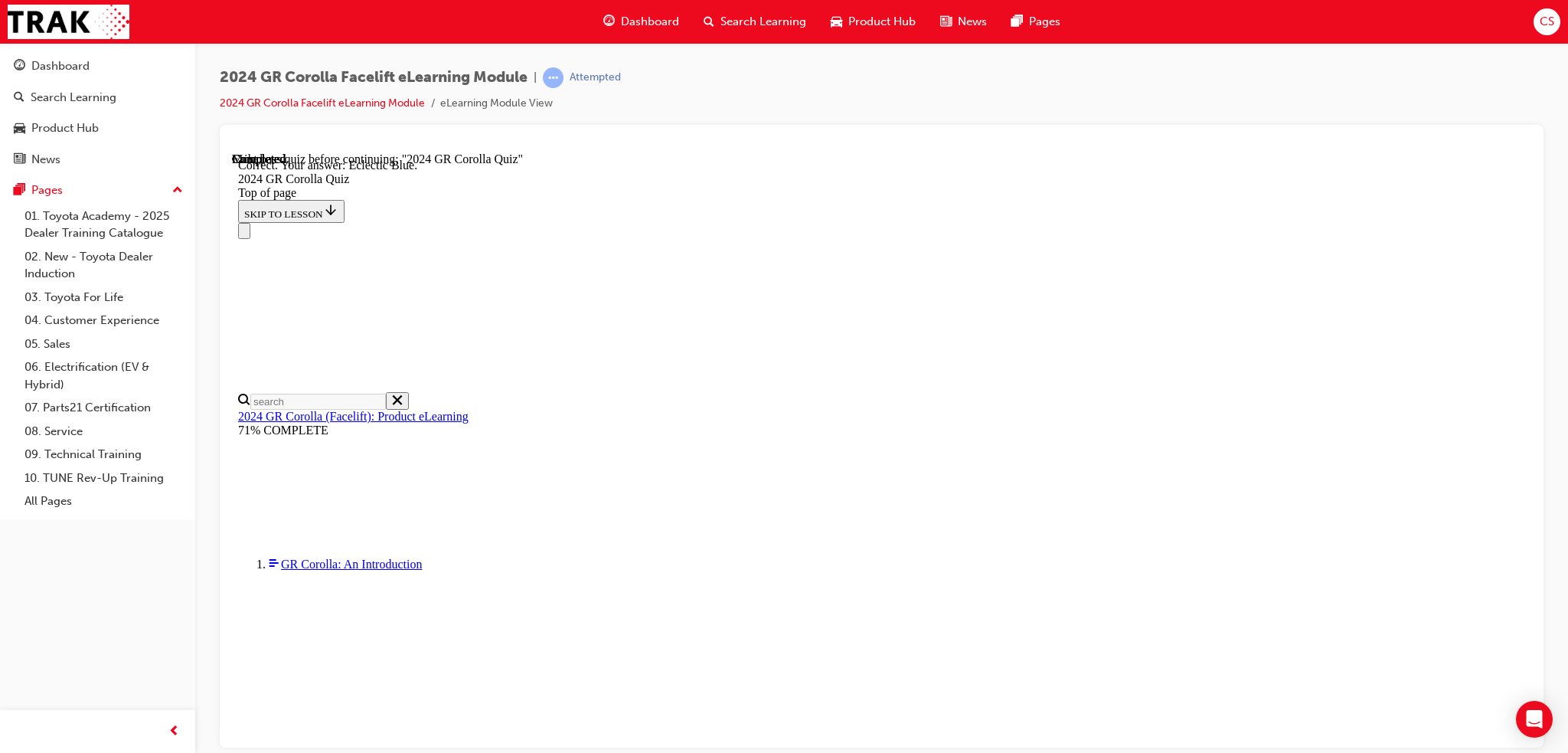
scroll to position [231, 0]
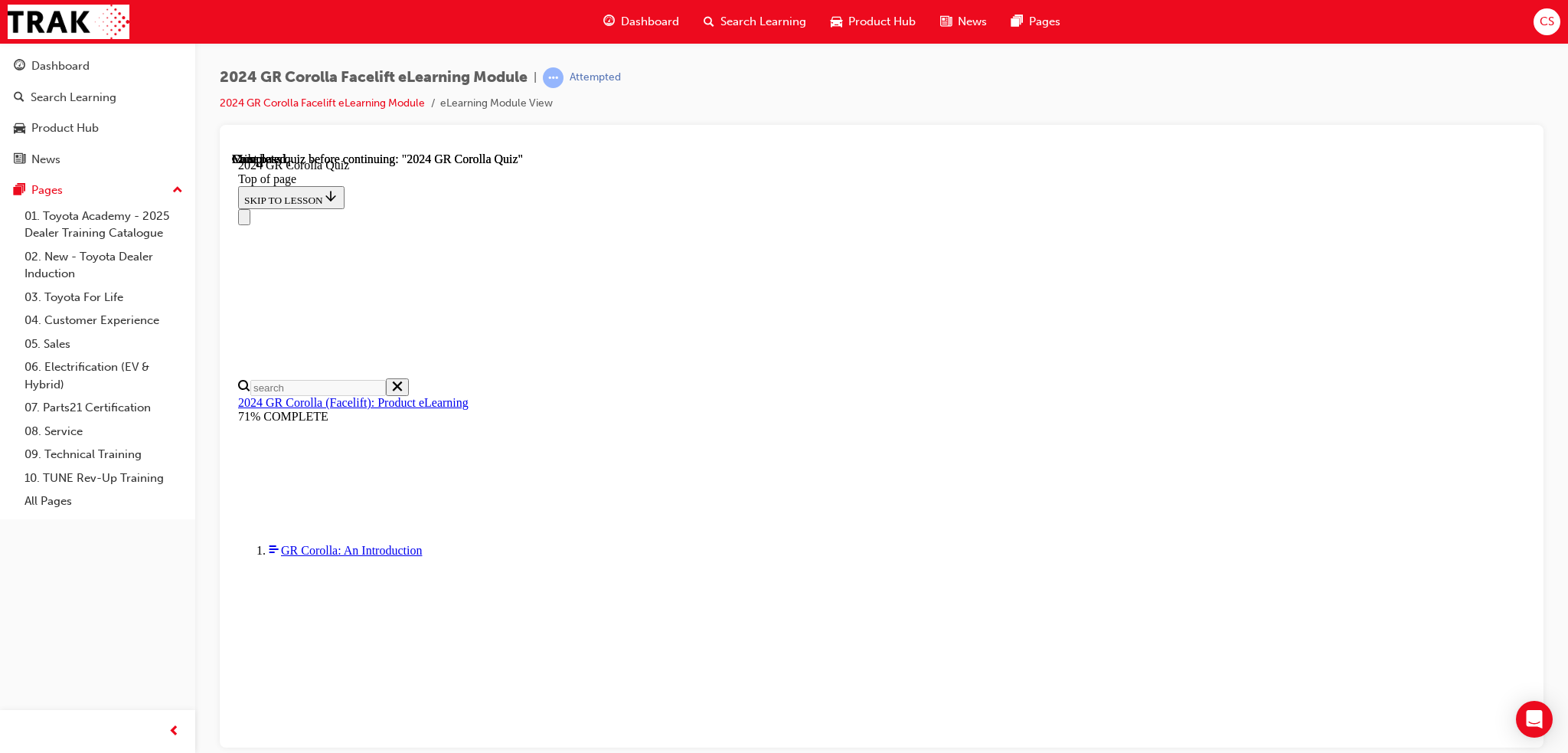
scroll to position [244, 0]
drag, startPoint x: 745, startPoint y: 507, endPoint x: 851, endPoint y: 536, distance: 109.9
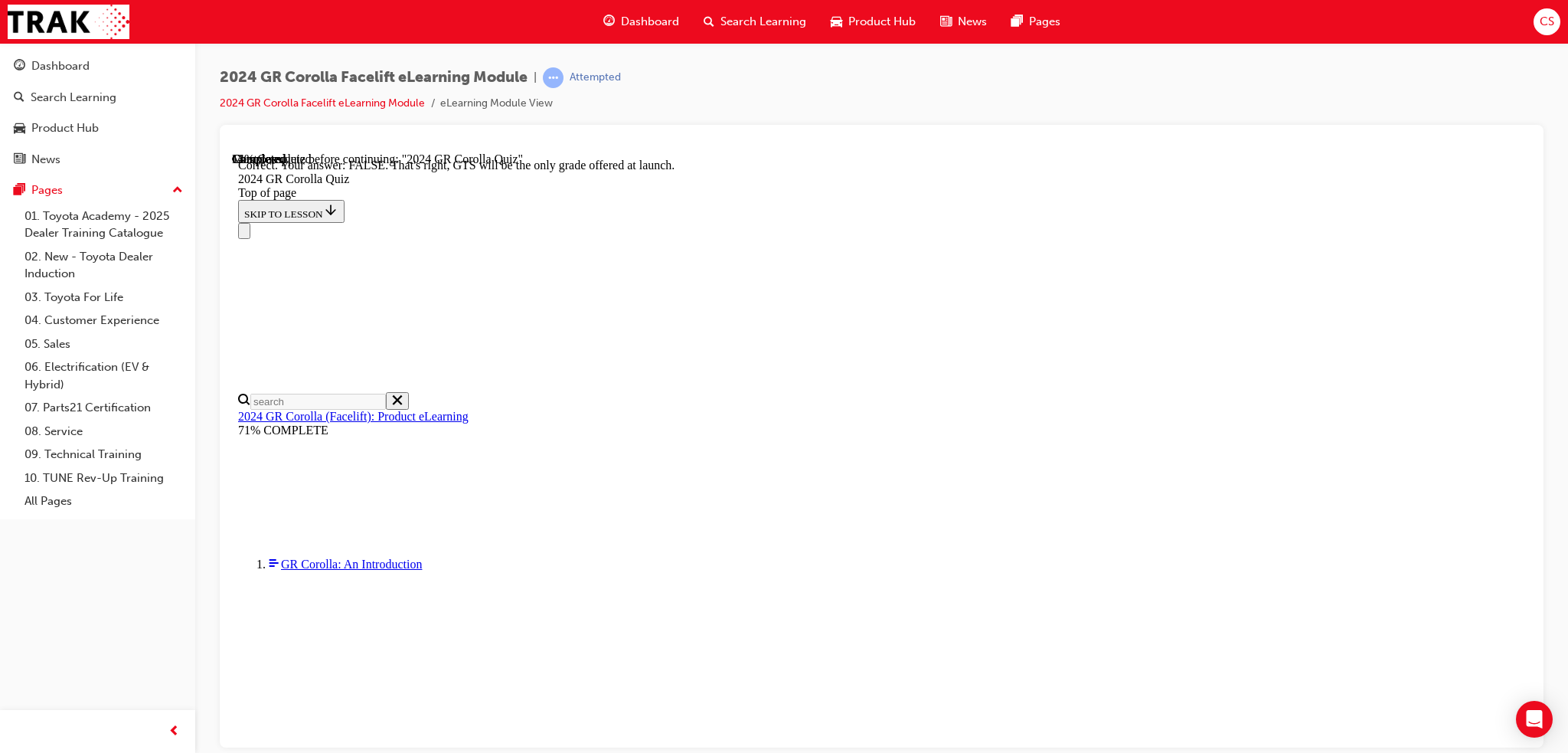
scroll to position [184, 0]
drag, startPoint x: 750, startPoint y: 506, endPoint x: 751, endPoint y: 494, distance: 12.0
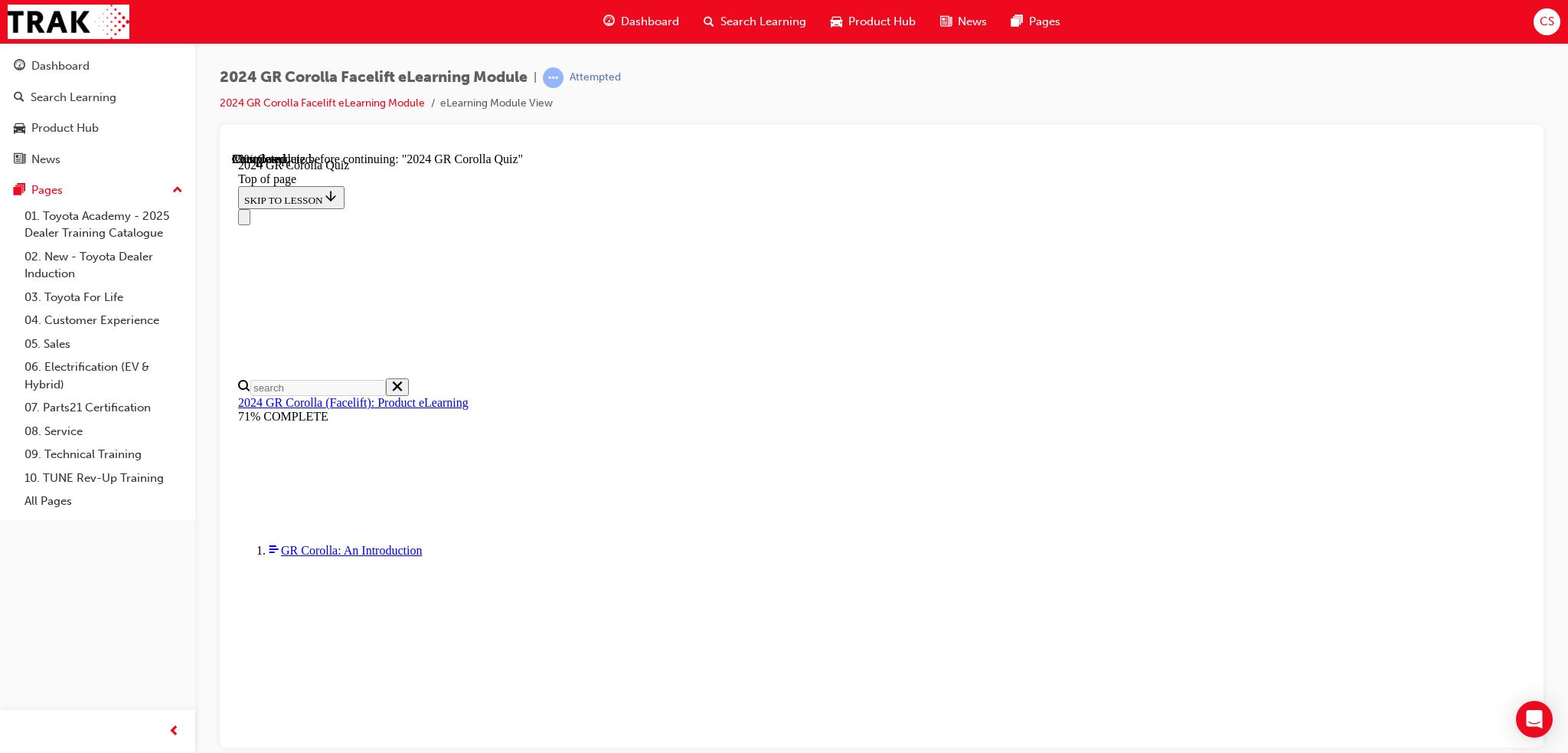
scroll to position [383, 0]
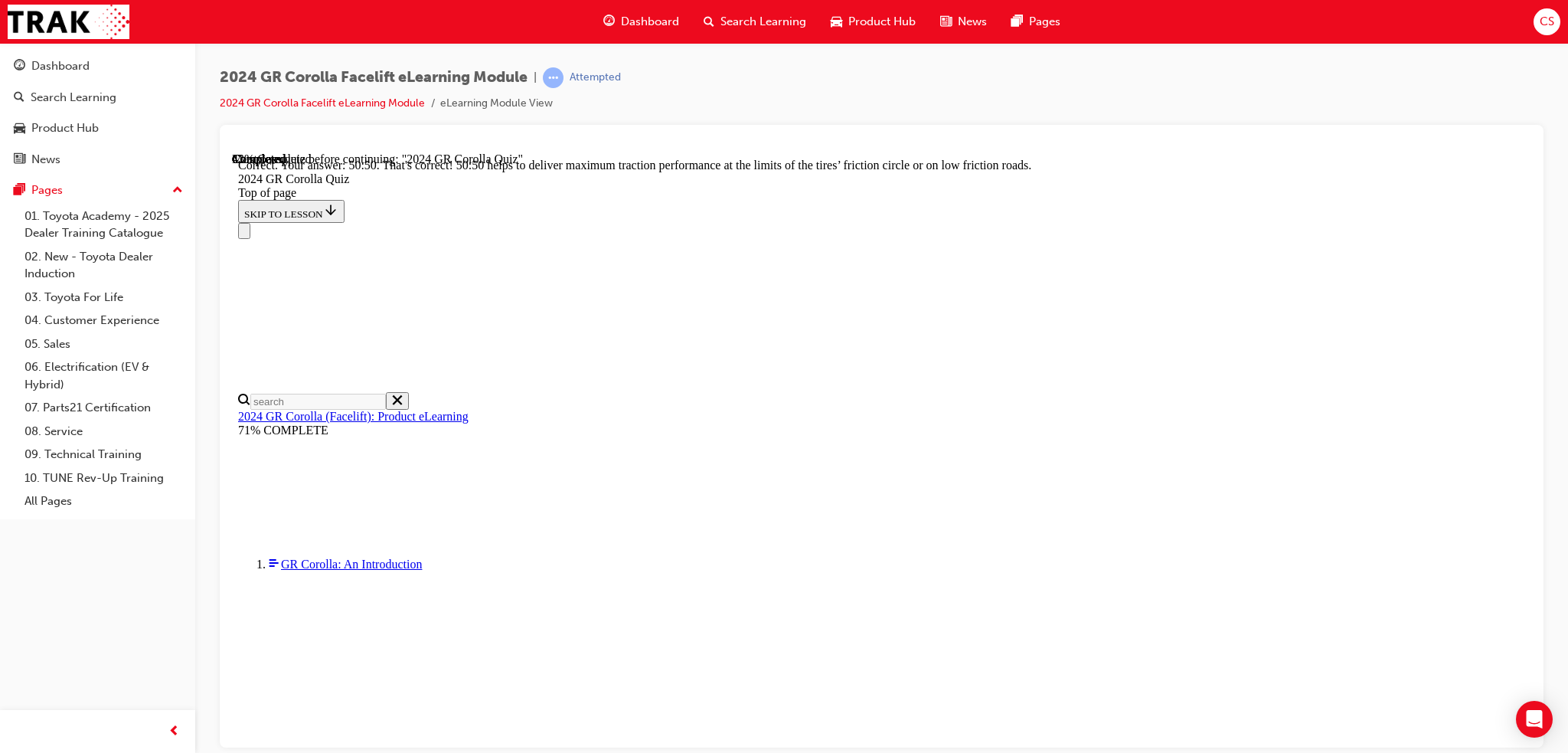
scroll to position [592, 0]
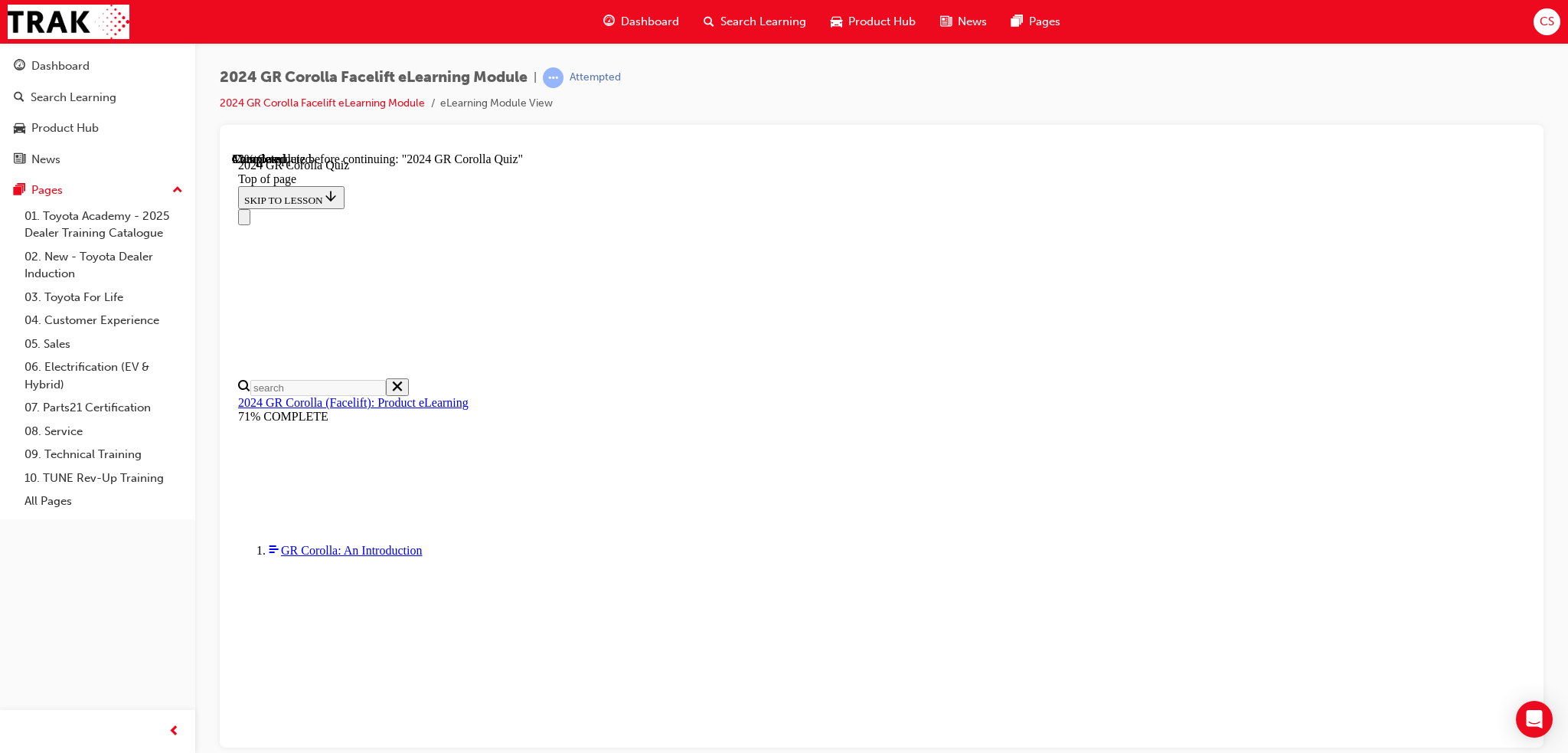
scroll to position [183, 0]
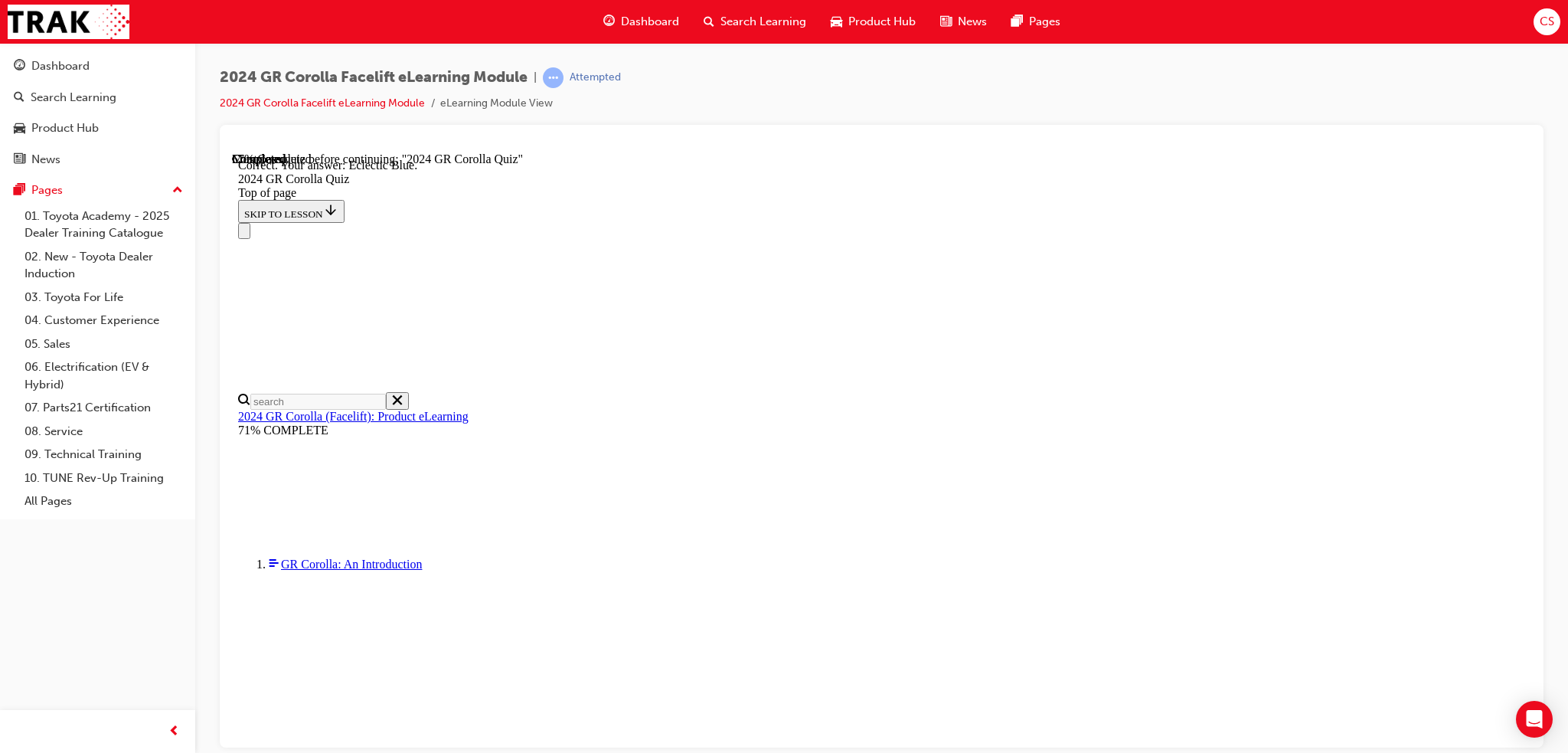
scroll to position [231, 0]
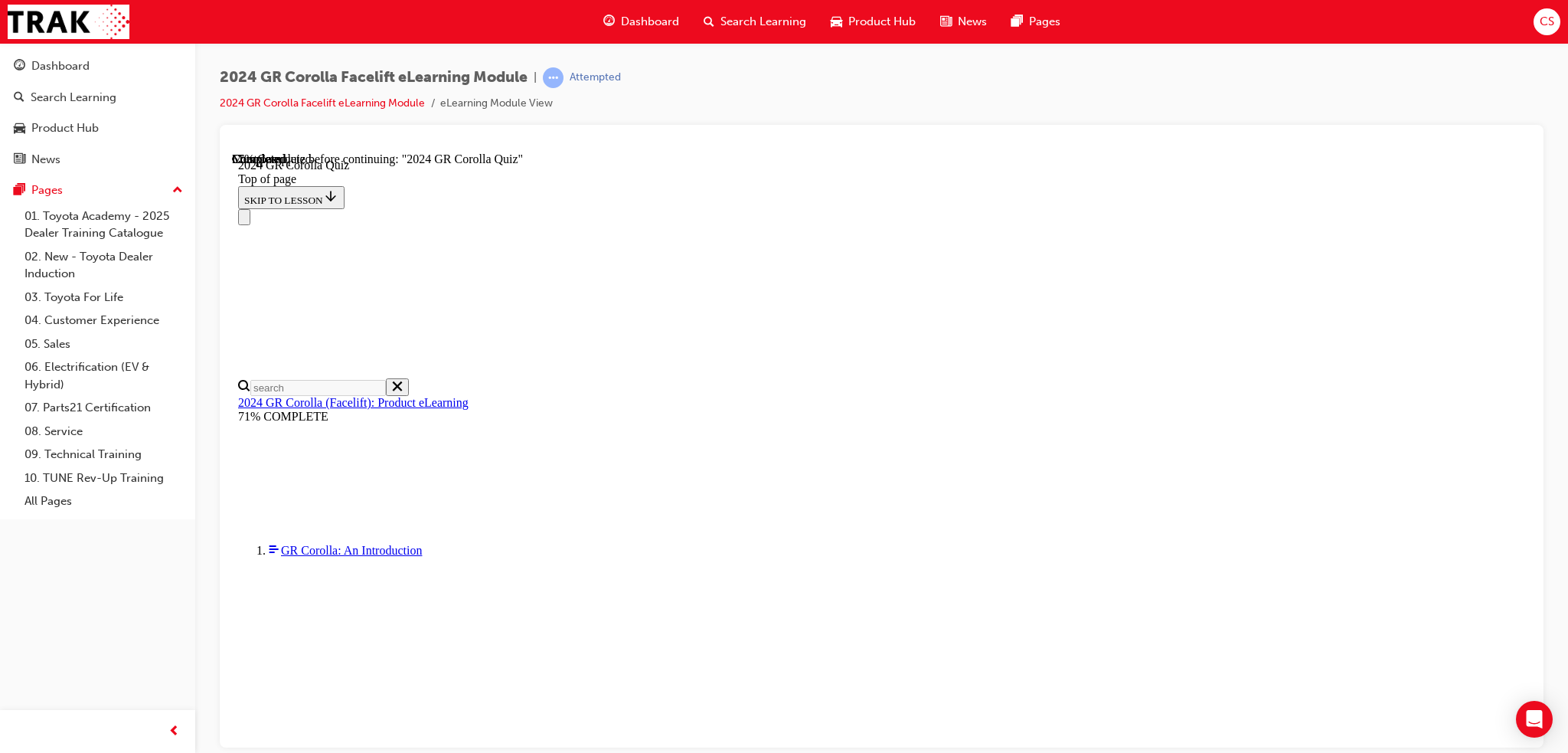
scroll to position [443, 0]
drag, startPoint x: 749, startPoint y: 445, endPoint x: 797, endPoint y: 489, distance: 65.1
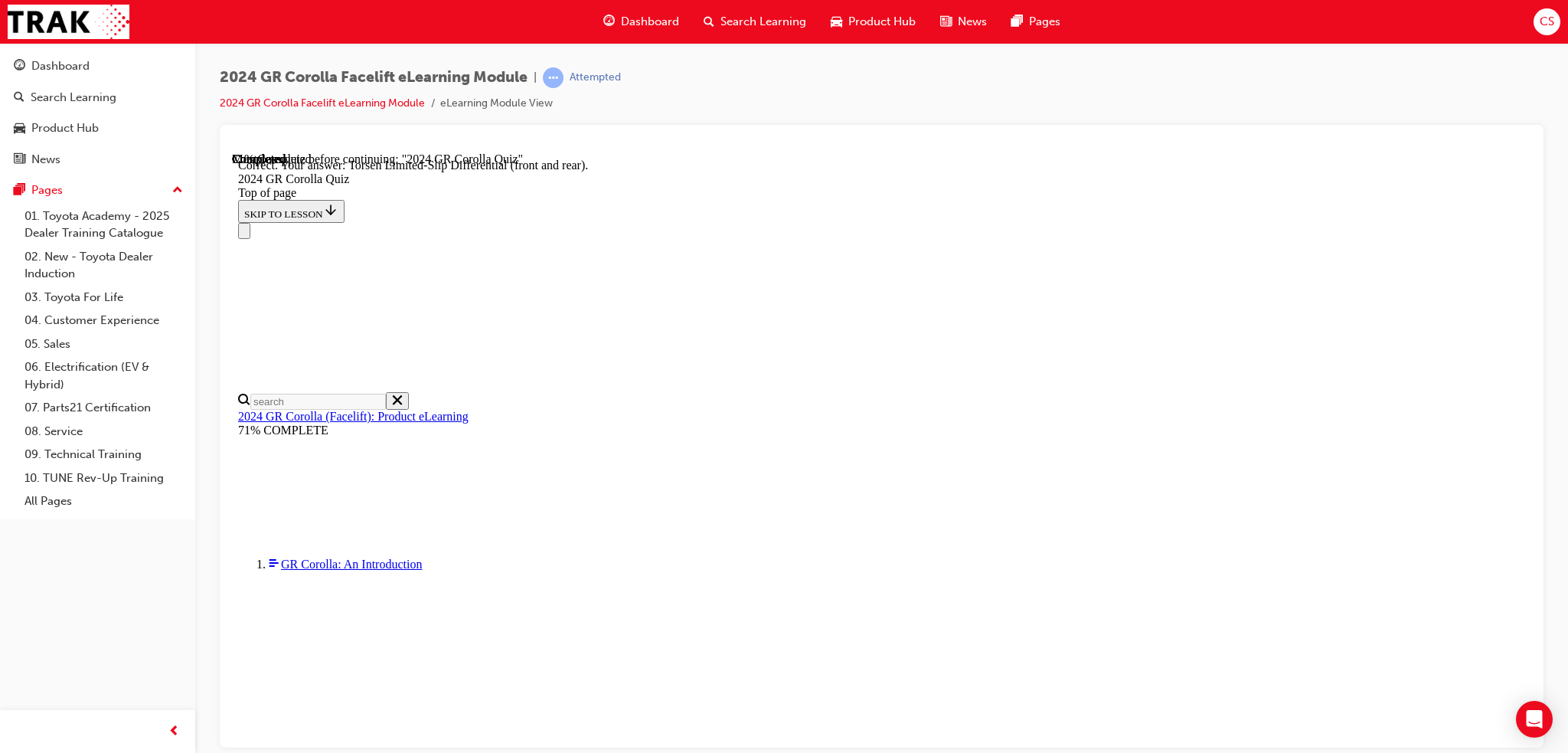
scroll to position [560, 0]
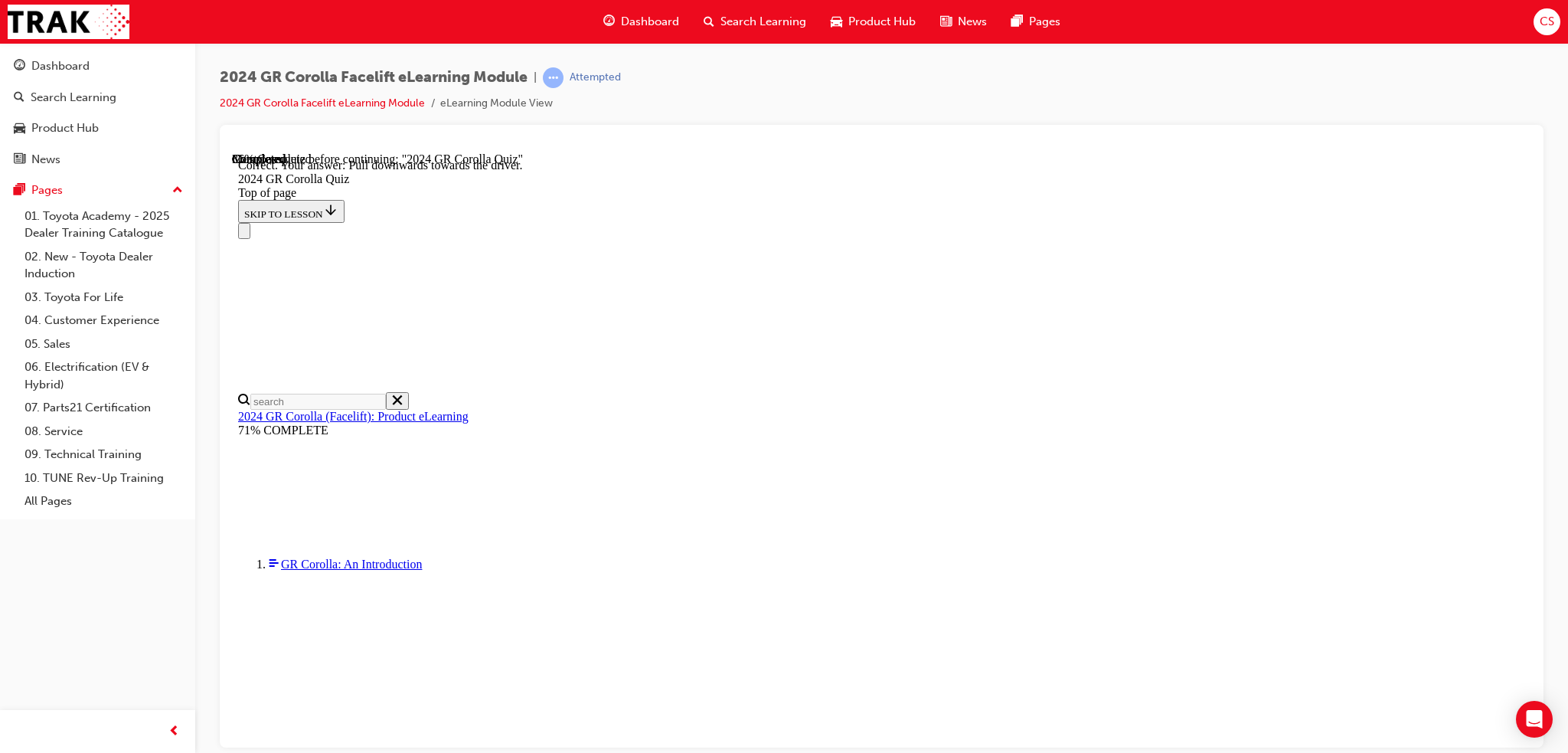
scroll to position [213, 0]
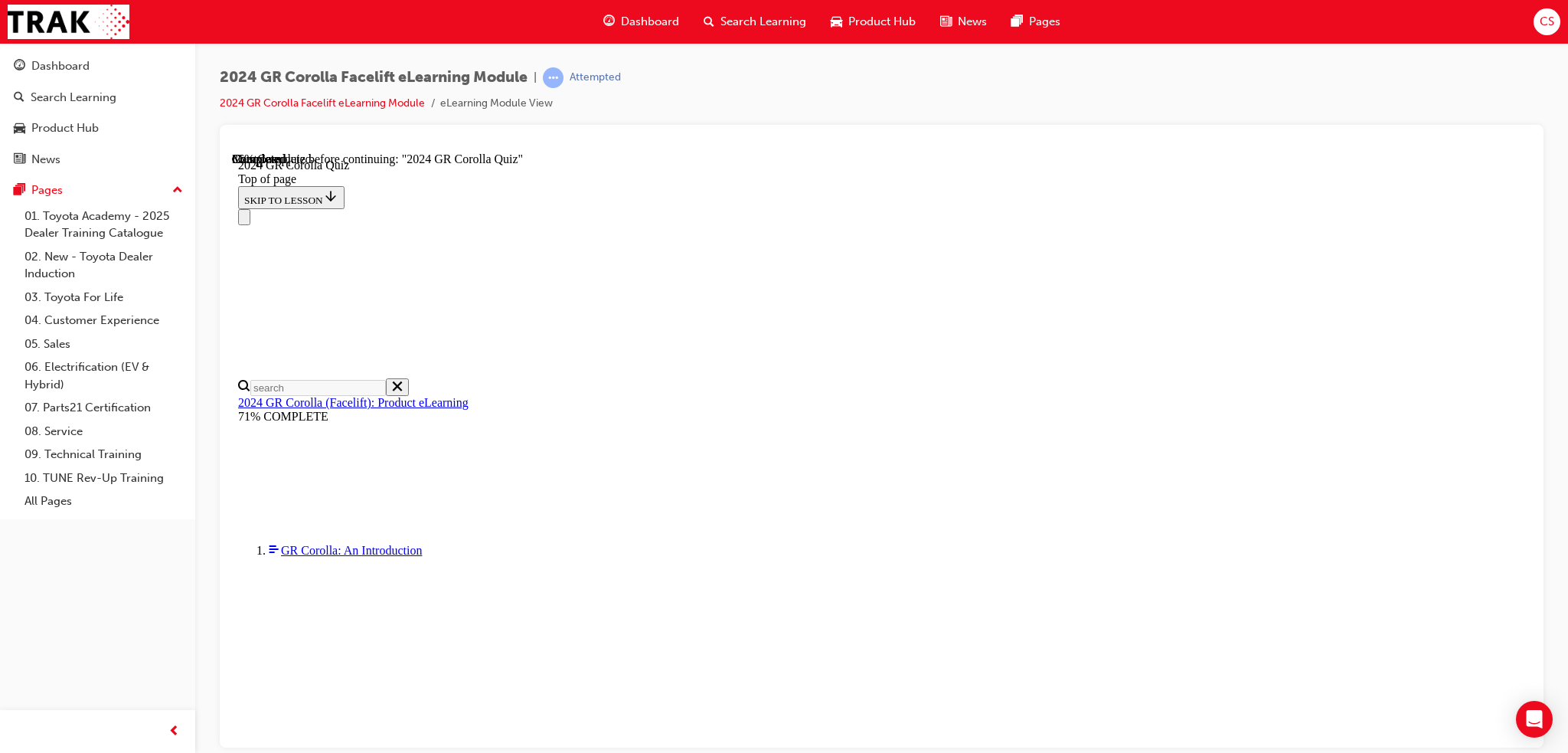
scroll to position [367, 0]
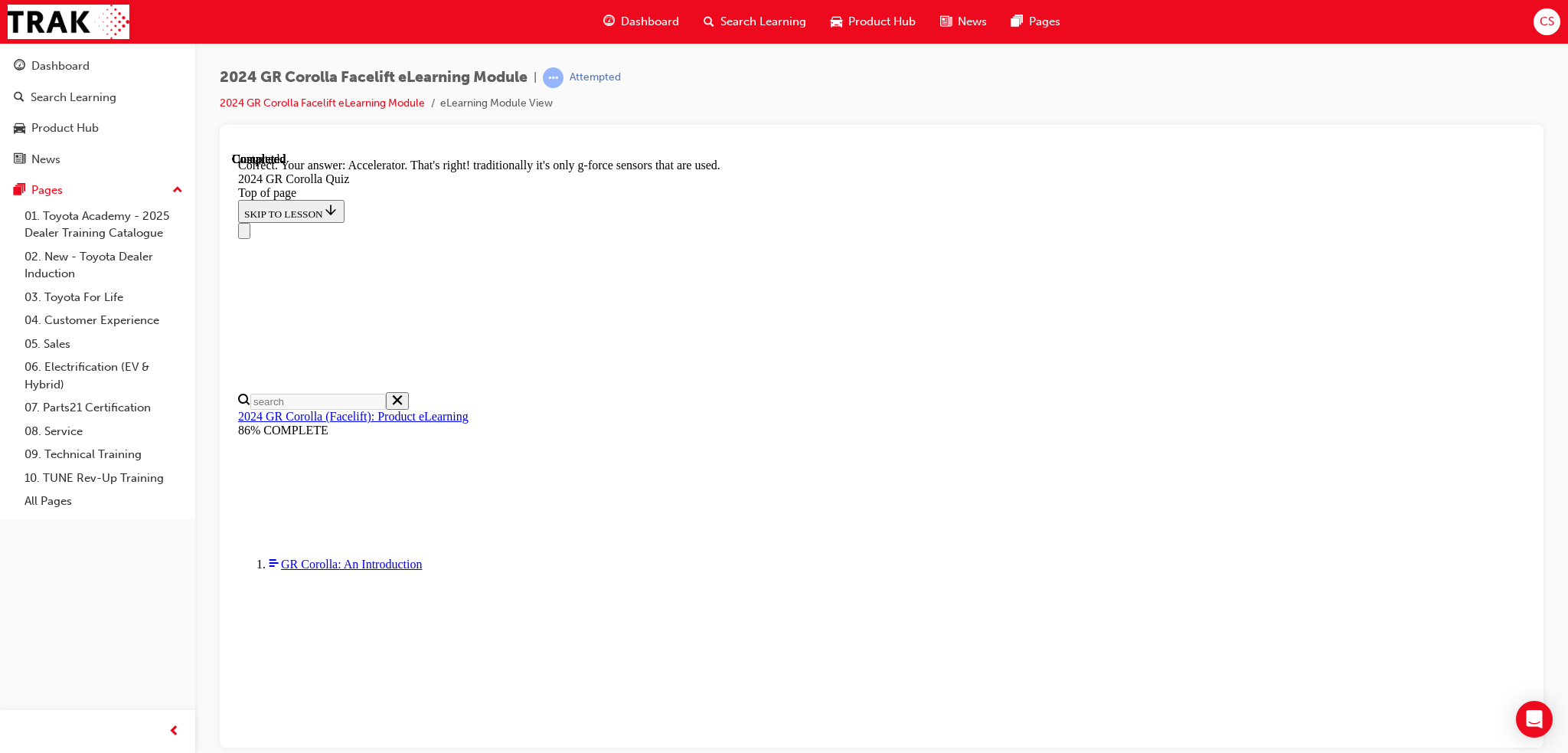
scroll to position [601, 0]
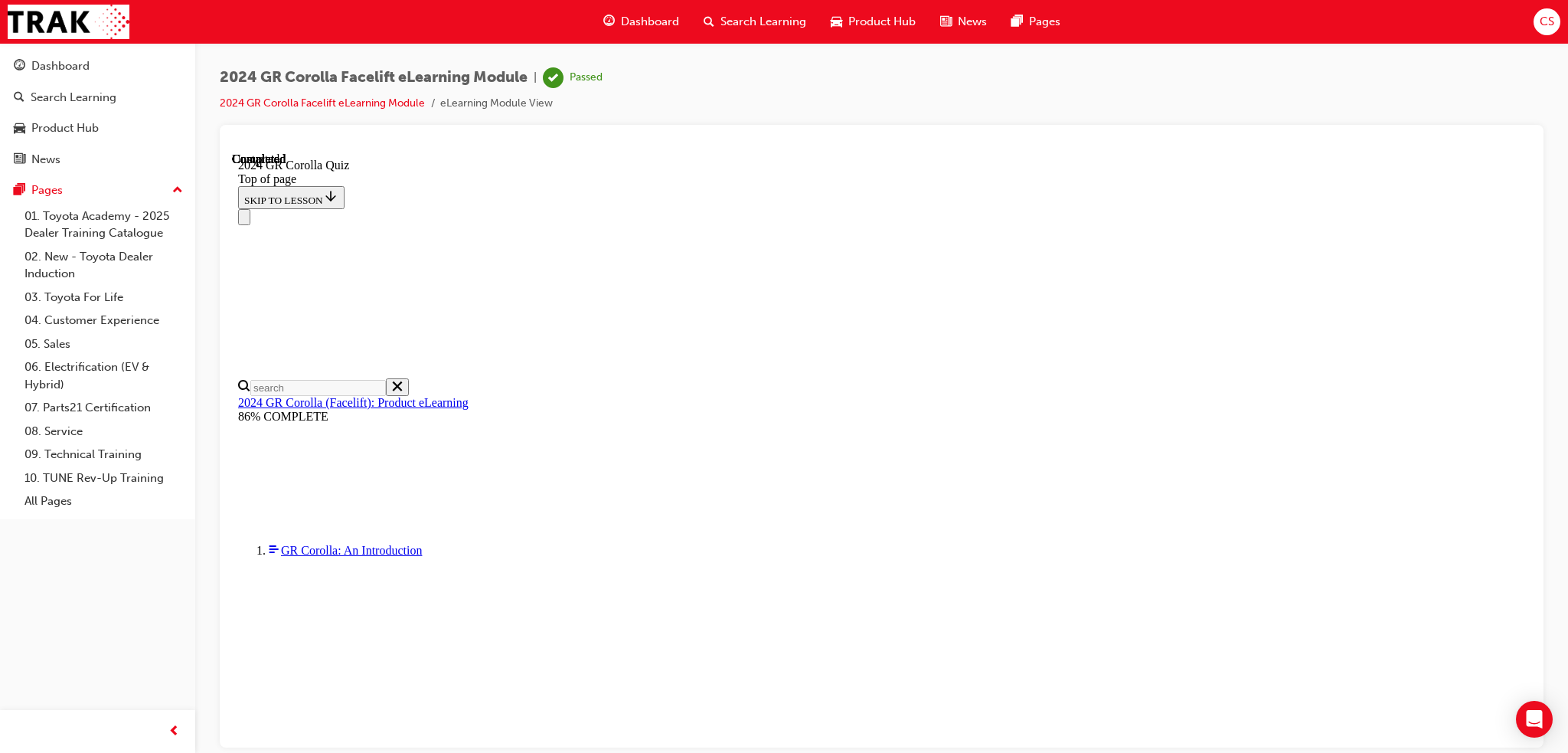
scroll to position [244, 0]
click at [742, 21] on span "Search Learning" at bounding box center [763, 21] width 86 height 17
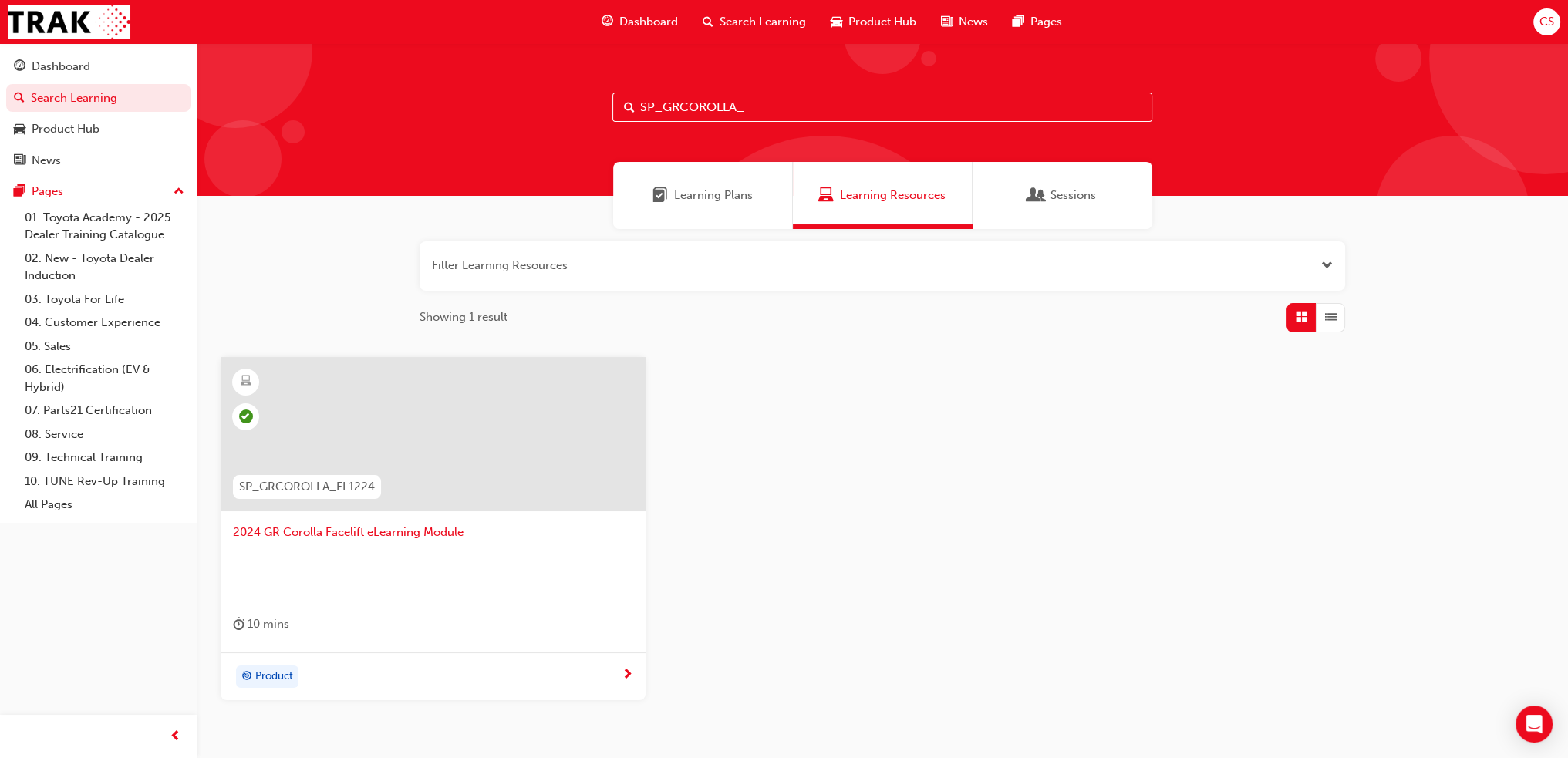
drag, startPoint x: 768, startPoint y: 110, endPoint x: 678, endPoint y: 126, distance: 91.4
click at [678, 126] on div "SP_GRCOROLLA_" at bounding box center [883, 119] width 1372 height 152
type input "SP_GRYARIS_FL1224"
click at [256, 675] on span "Product" at bounding box center [274, 676] width 37 height 17
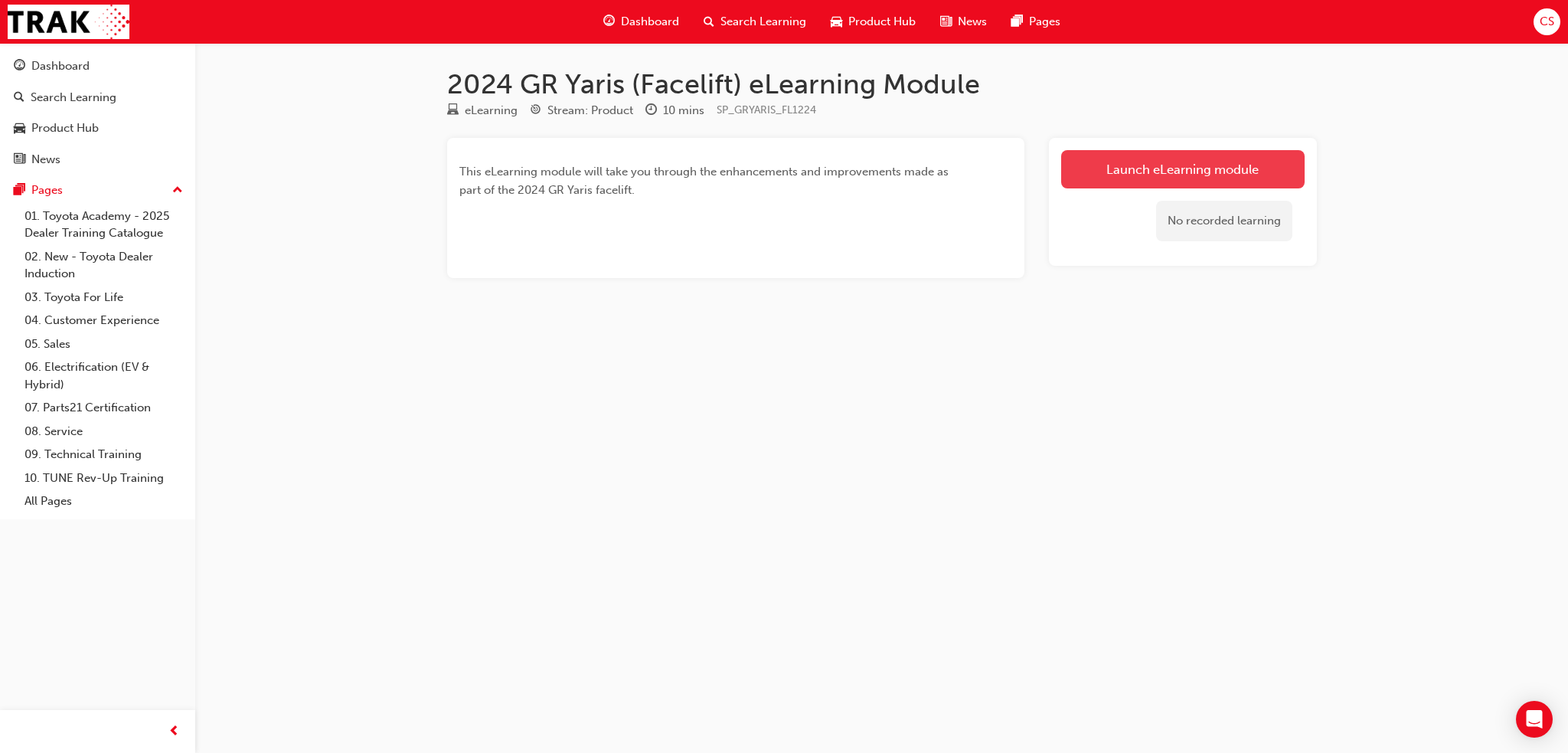
click at [1140, 166] on link "Launch eLearning module" at bounding box center [1182, 169] width 244 height 38
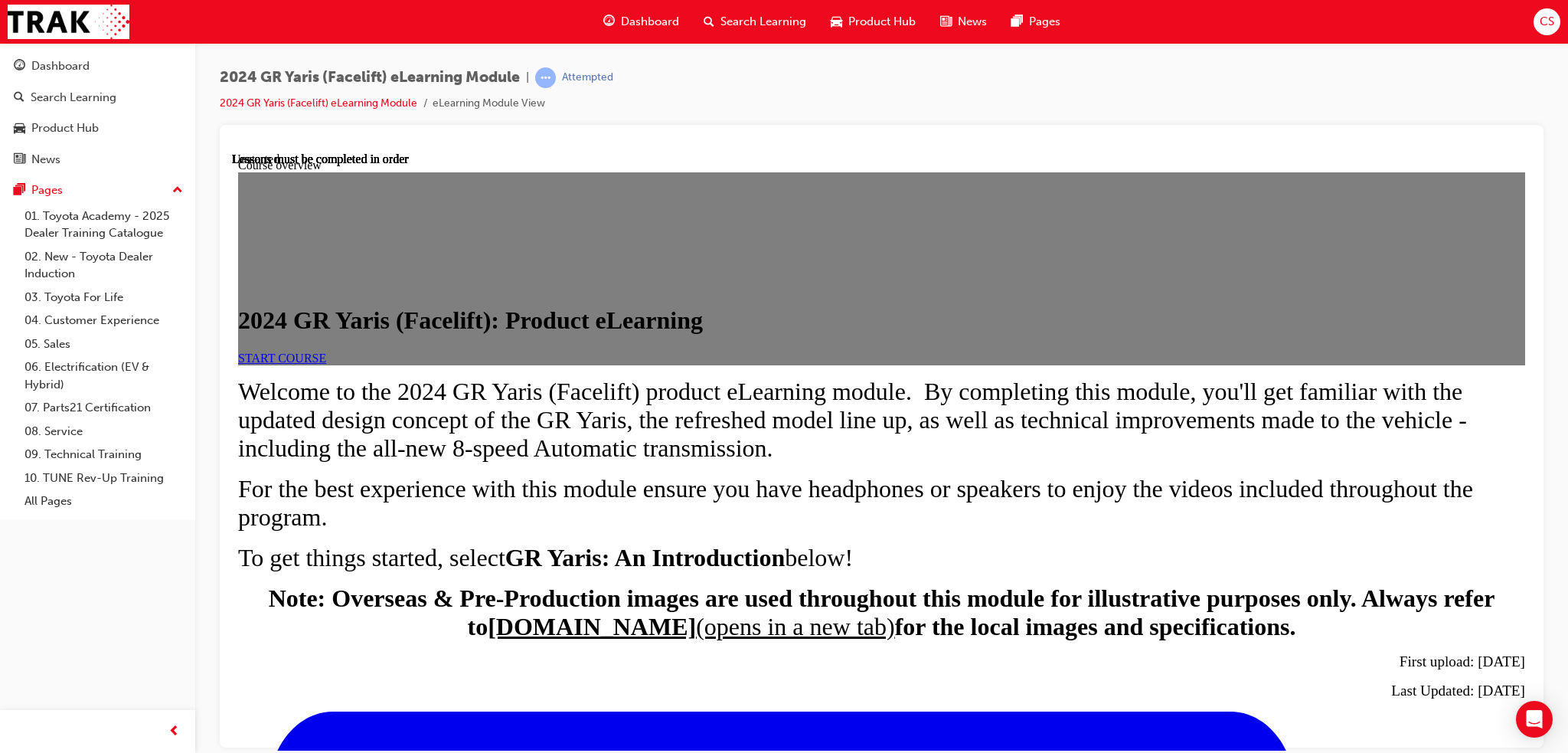
click at [326, 363] on link "START COURSE" at bounding box center [282, 357] width 88 height 13
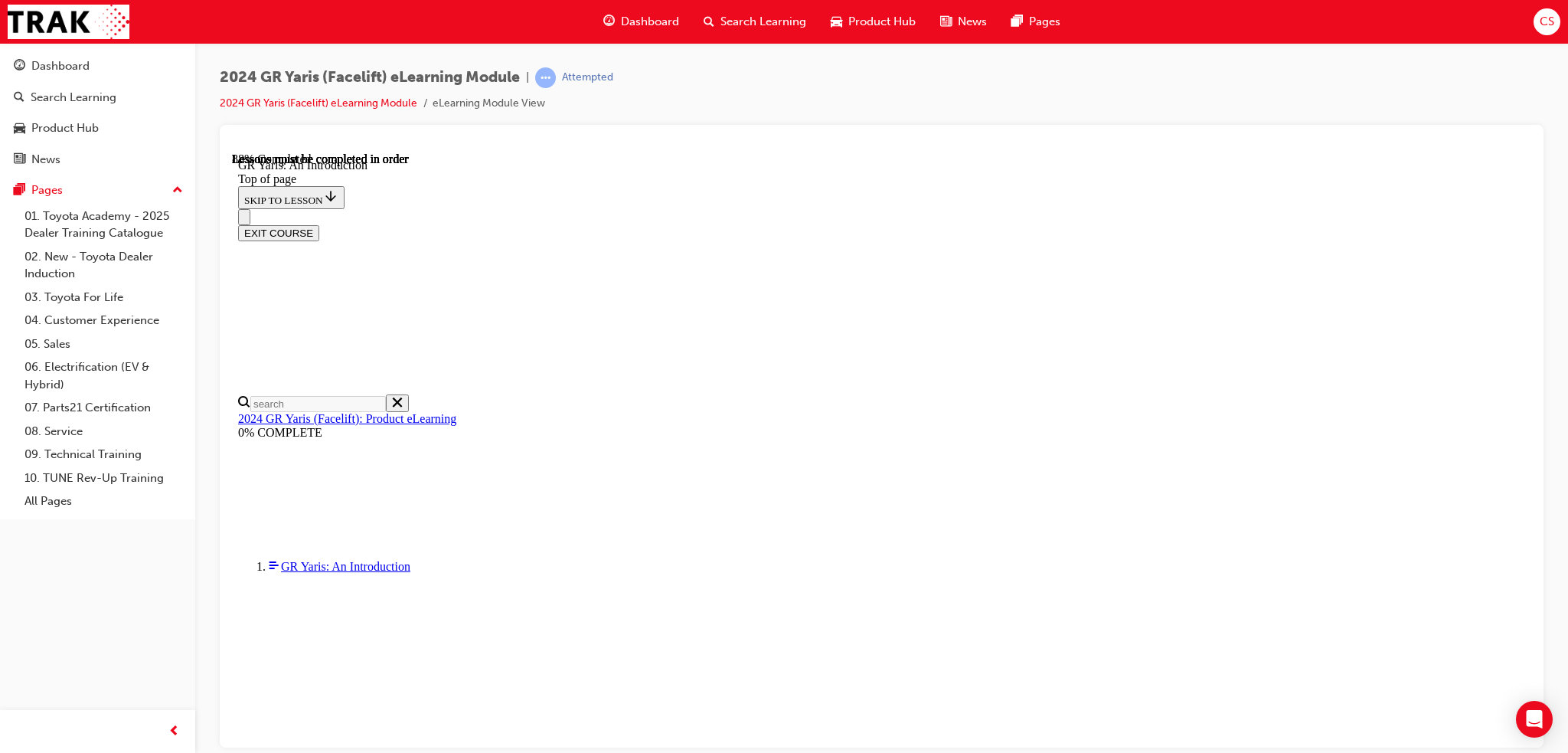
scroll to position [2281, 0]
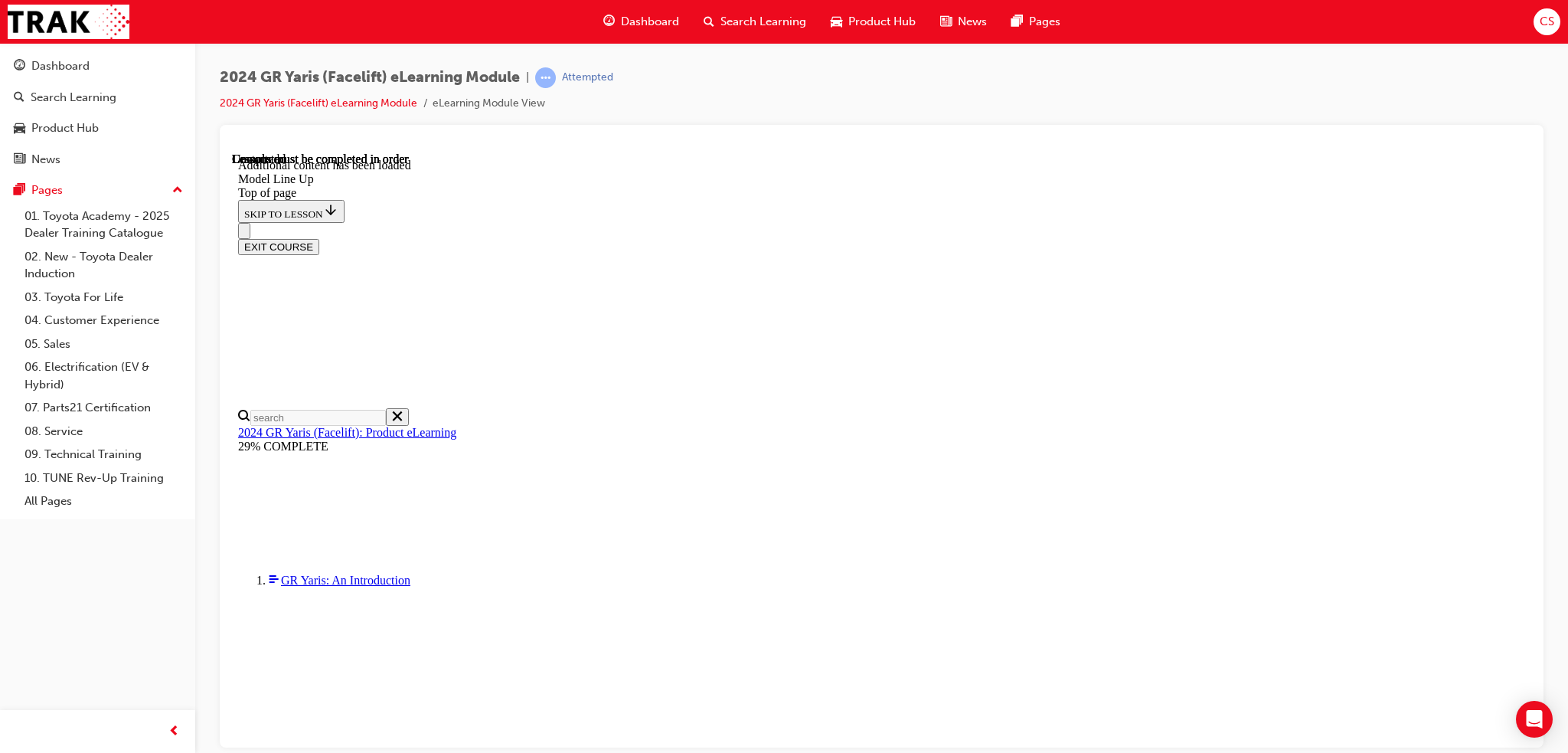
scroll to position [2380, 0]
click at [1103, 222] on div "EXIT COURSE" at bounding box center [876, 237] width 1275 height 32
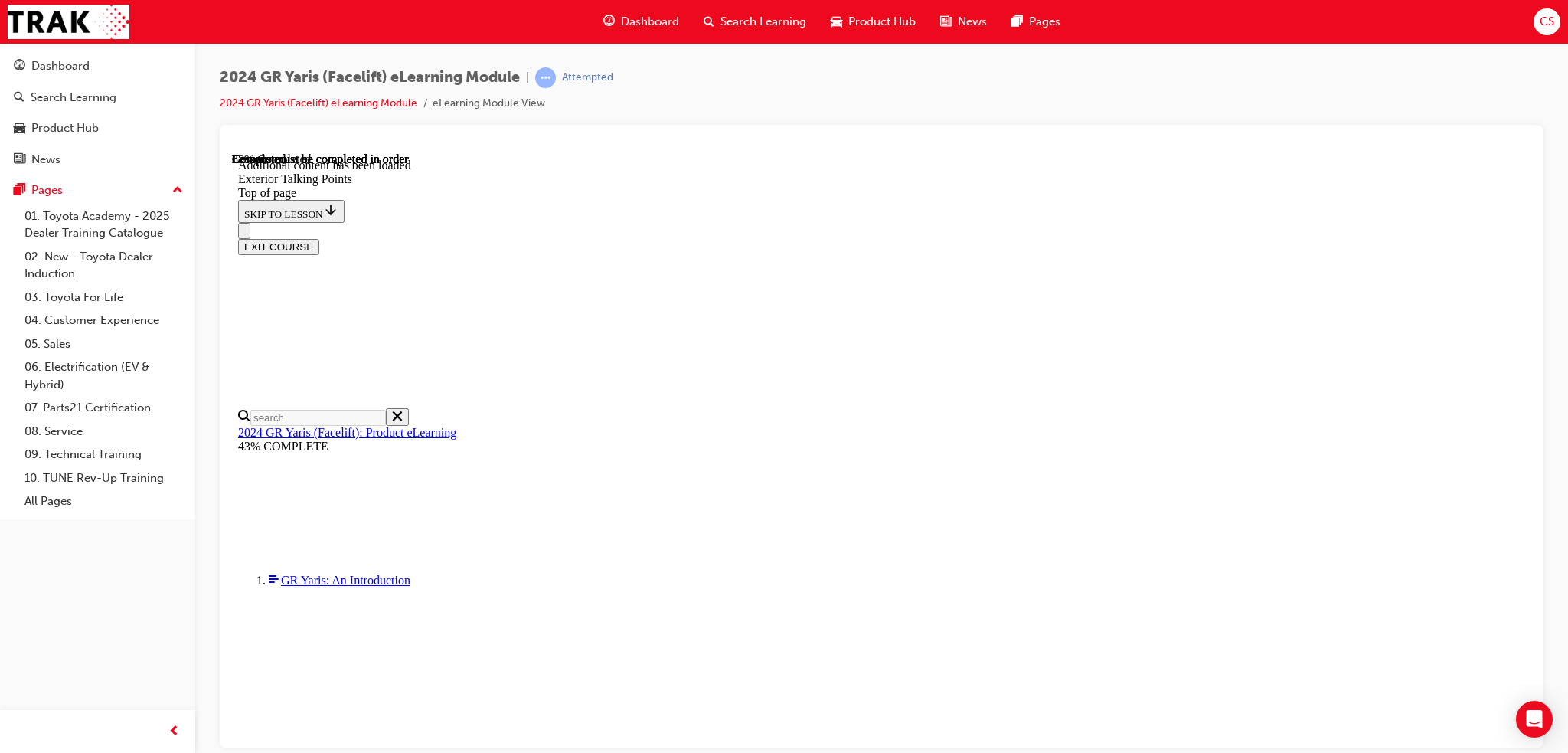
scroll to position [3461, 0]
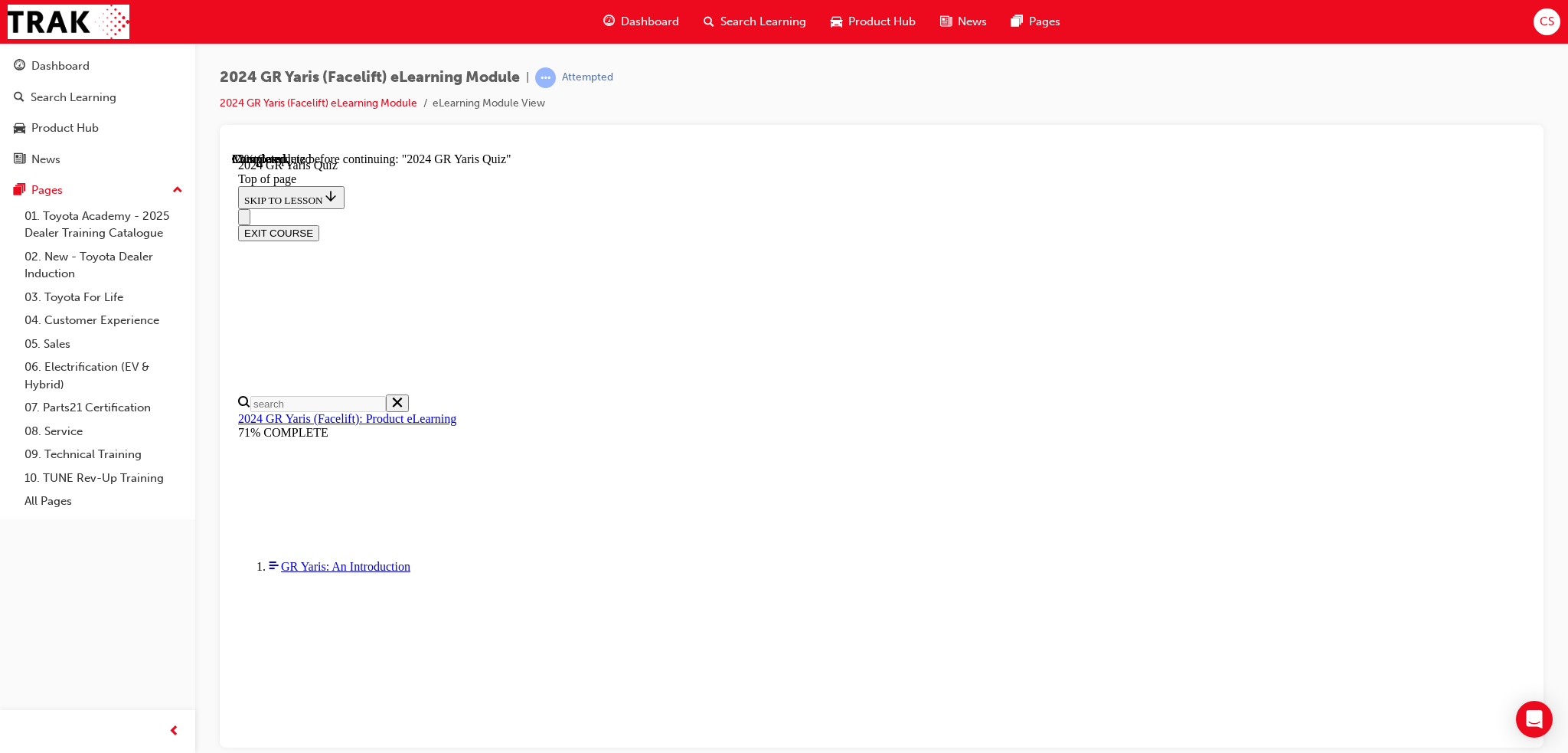
scroll to position [306, 0]
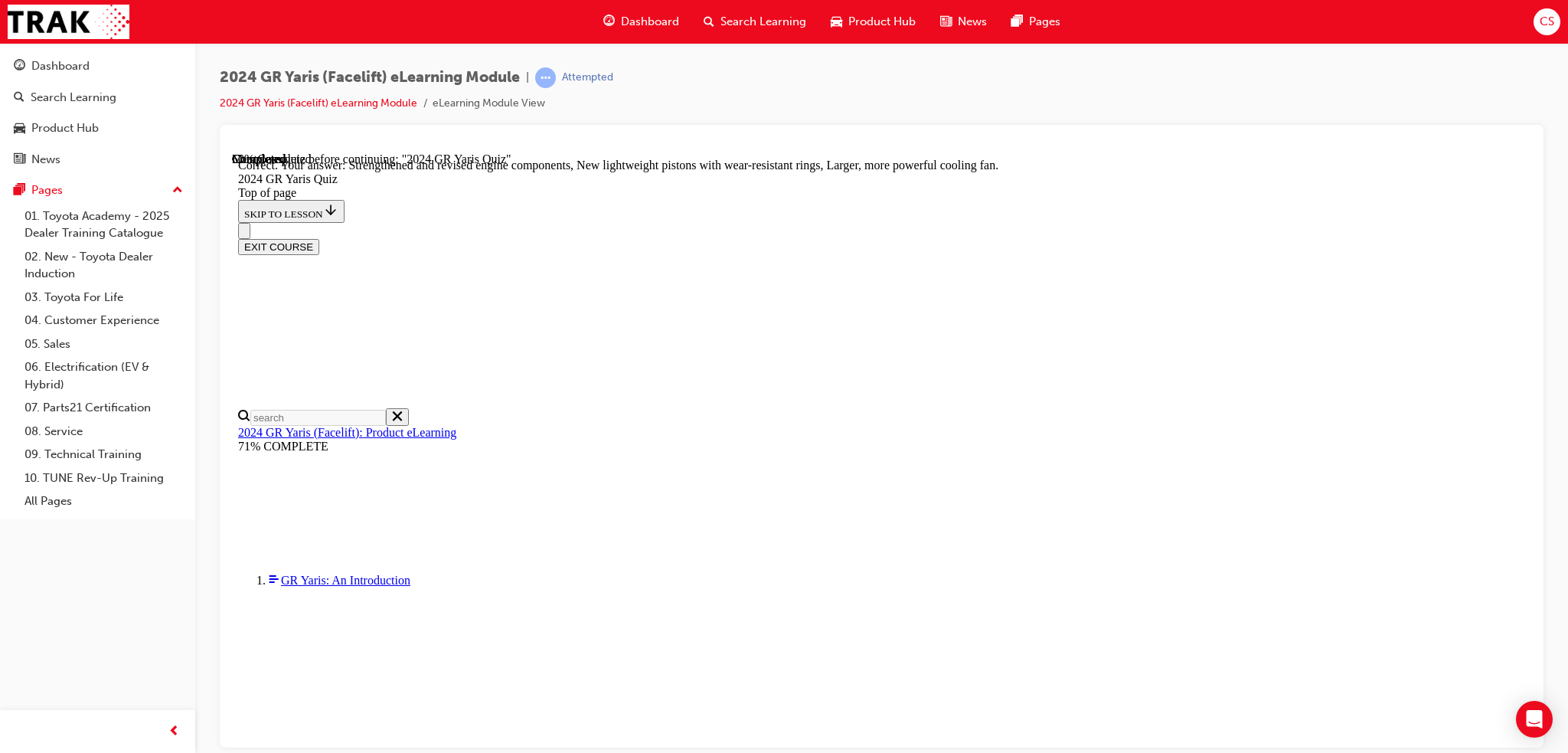
scroll to position [561, 0]
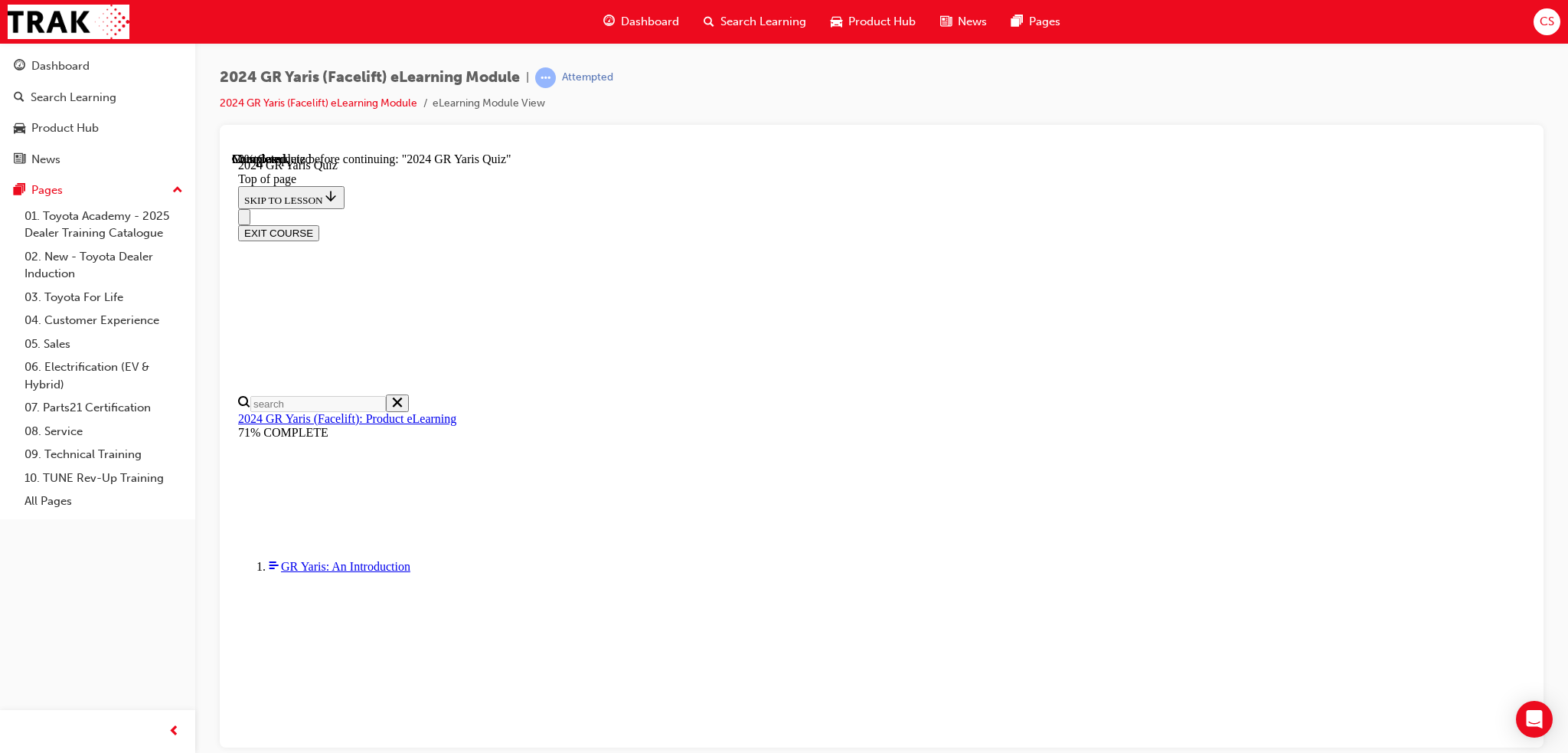
scroll to position [306, 0]
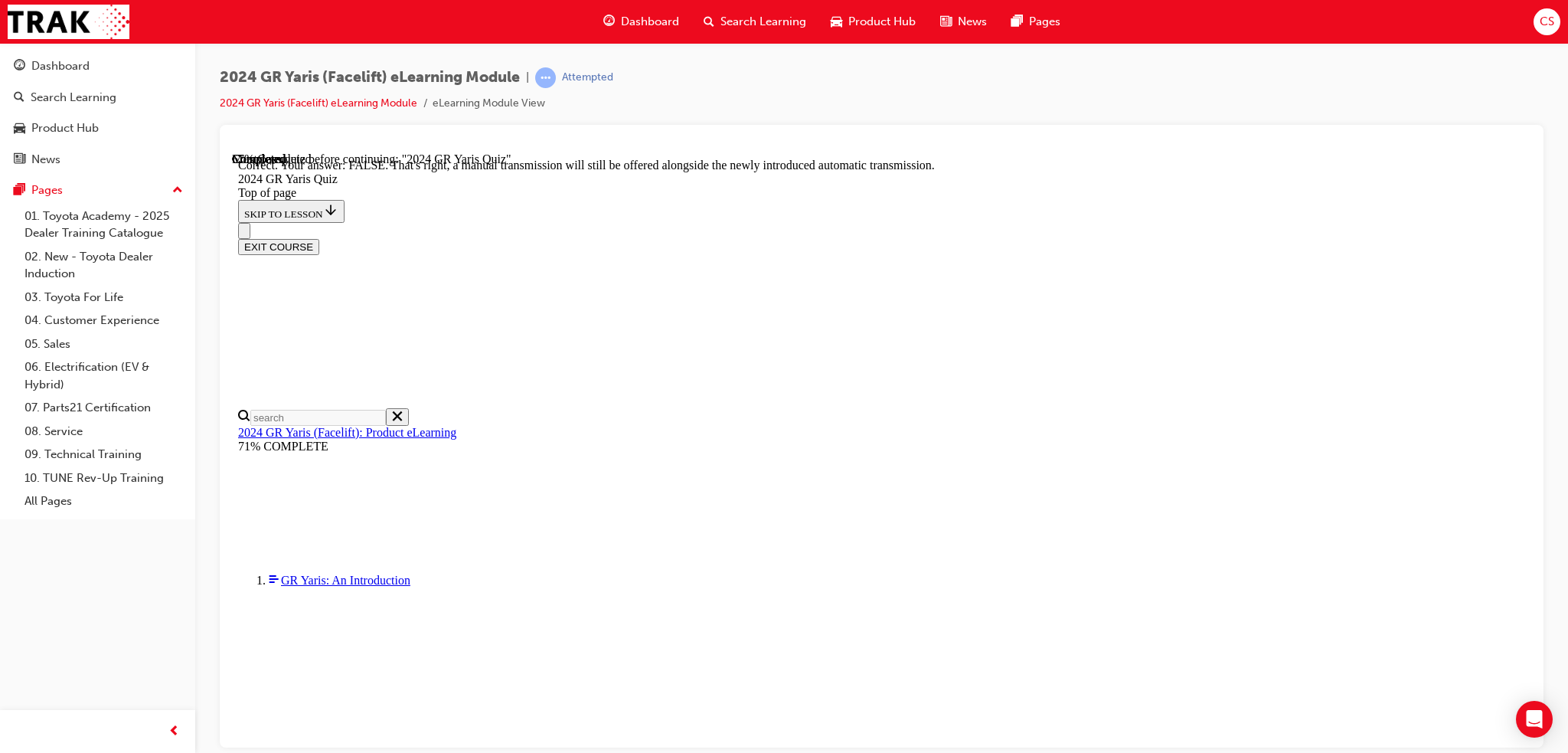
scroll to position [516, 0]
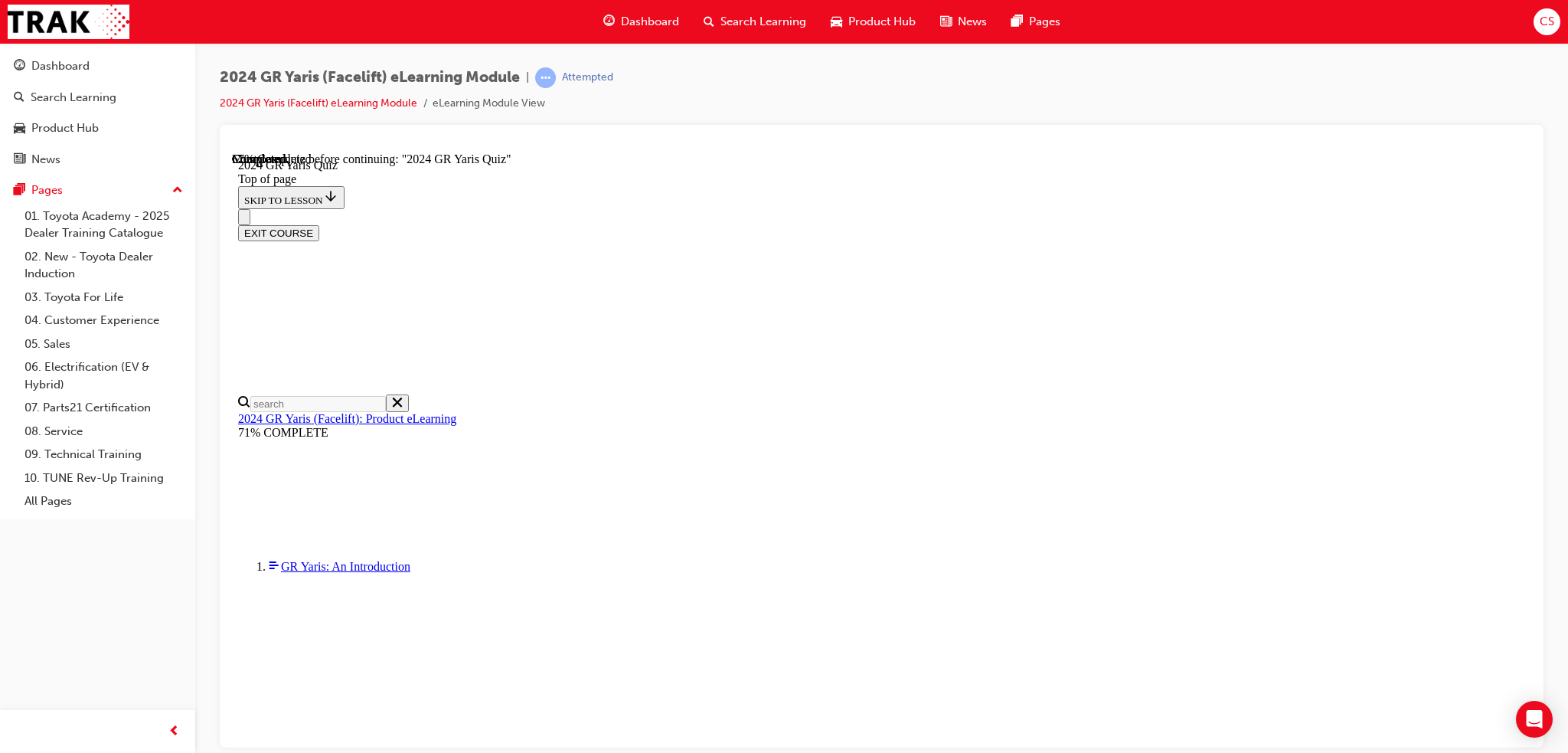
scroll to position [383, 0]
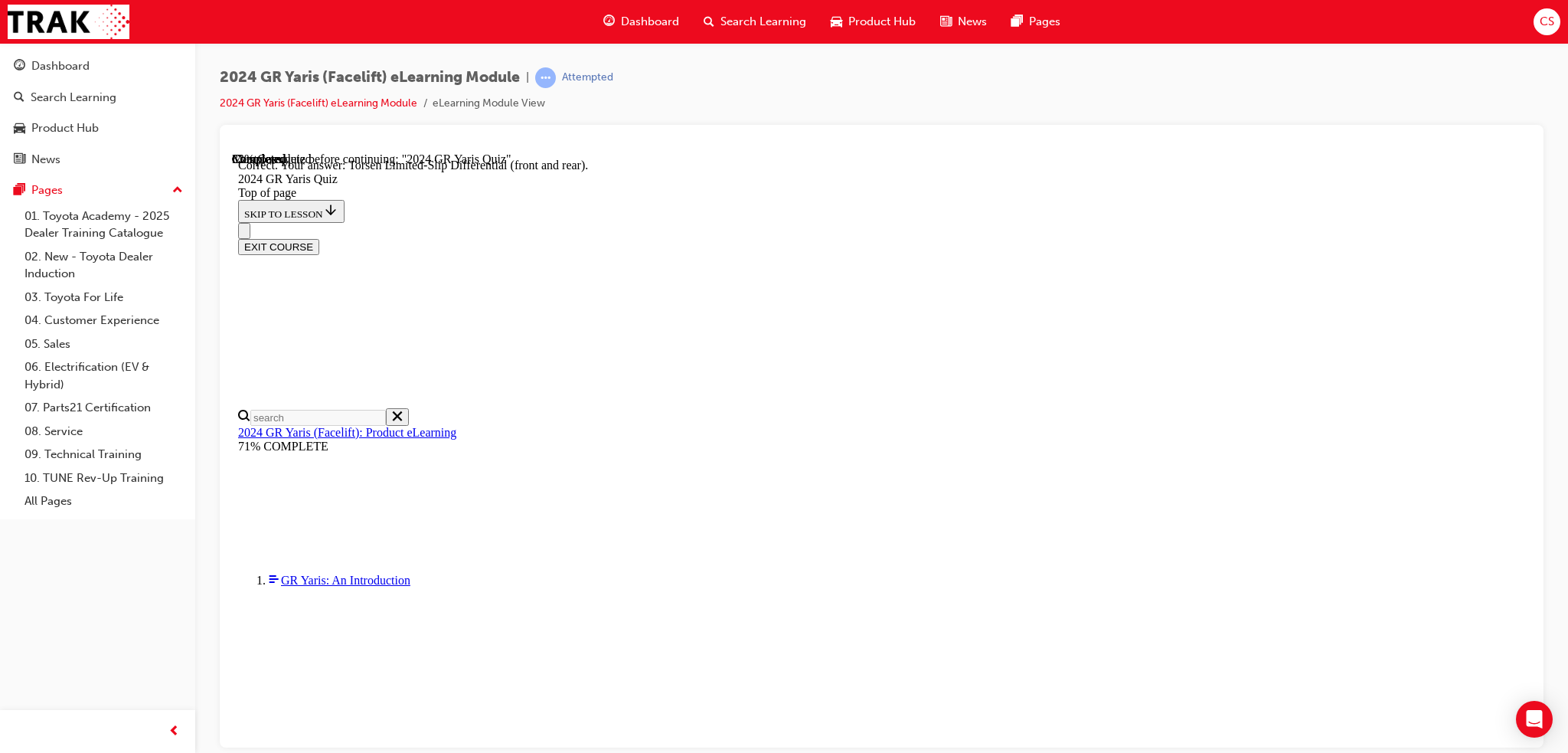
scroll to position [586, 0]
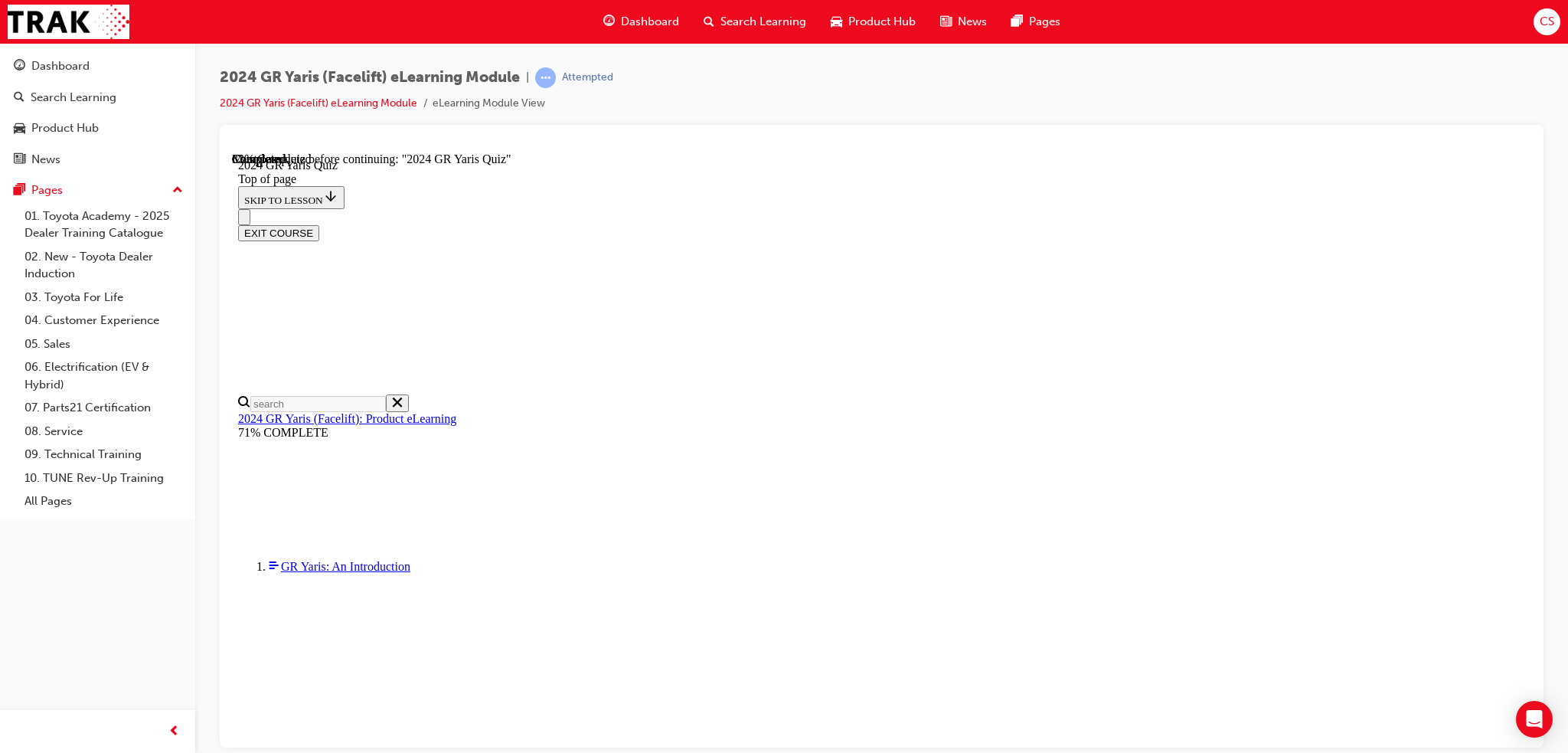
scroll to position [512, 0]
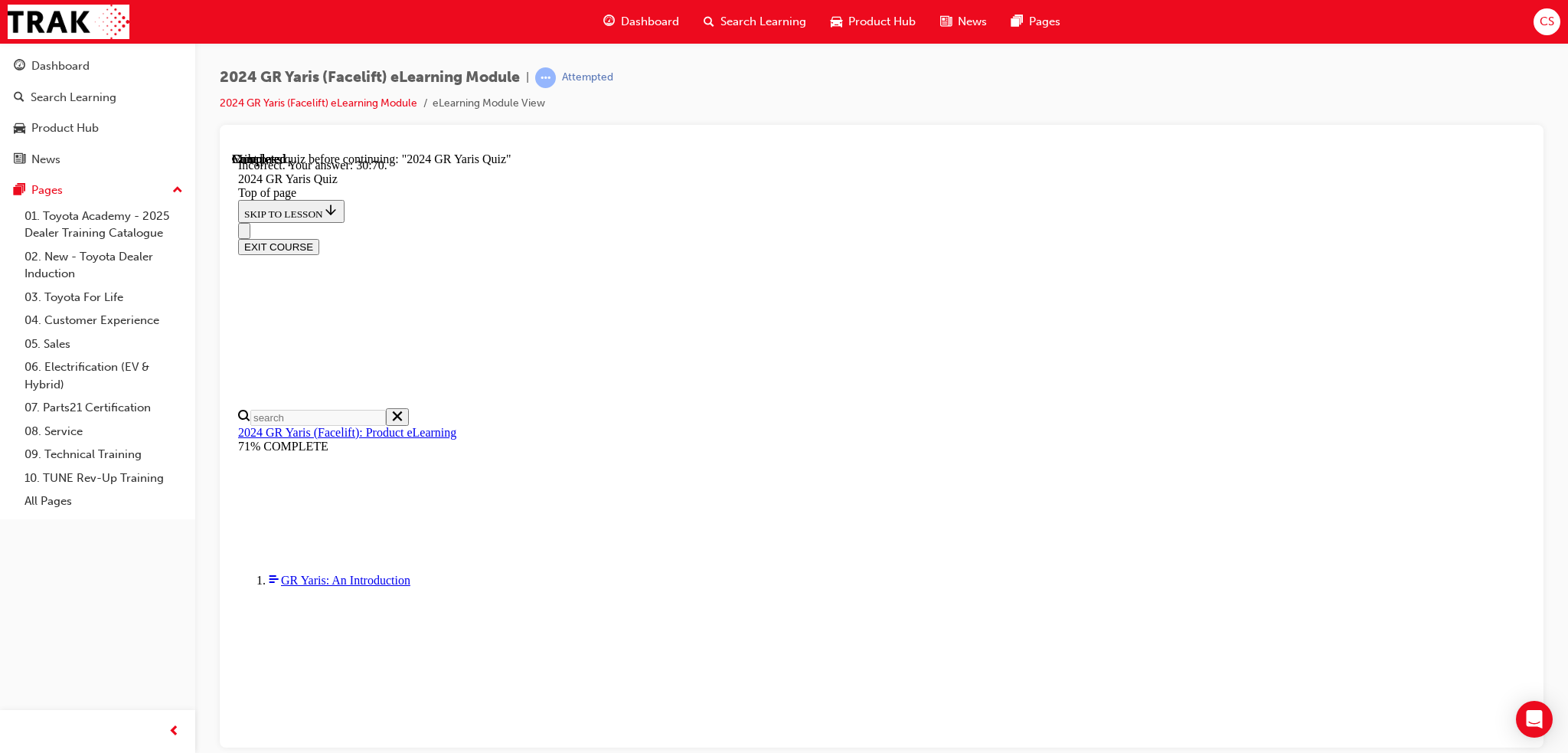
scroll to position [560, 0]
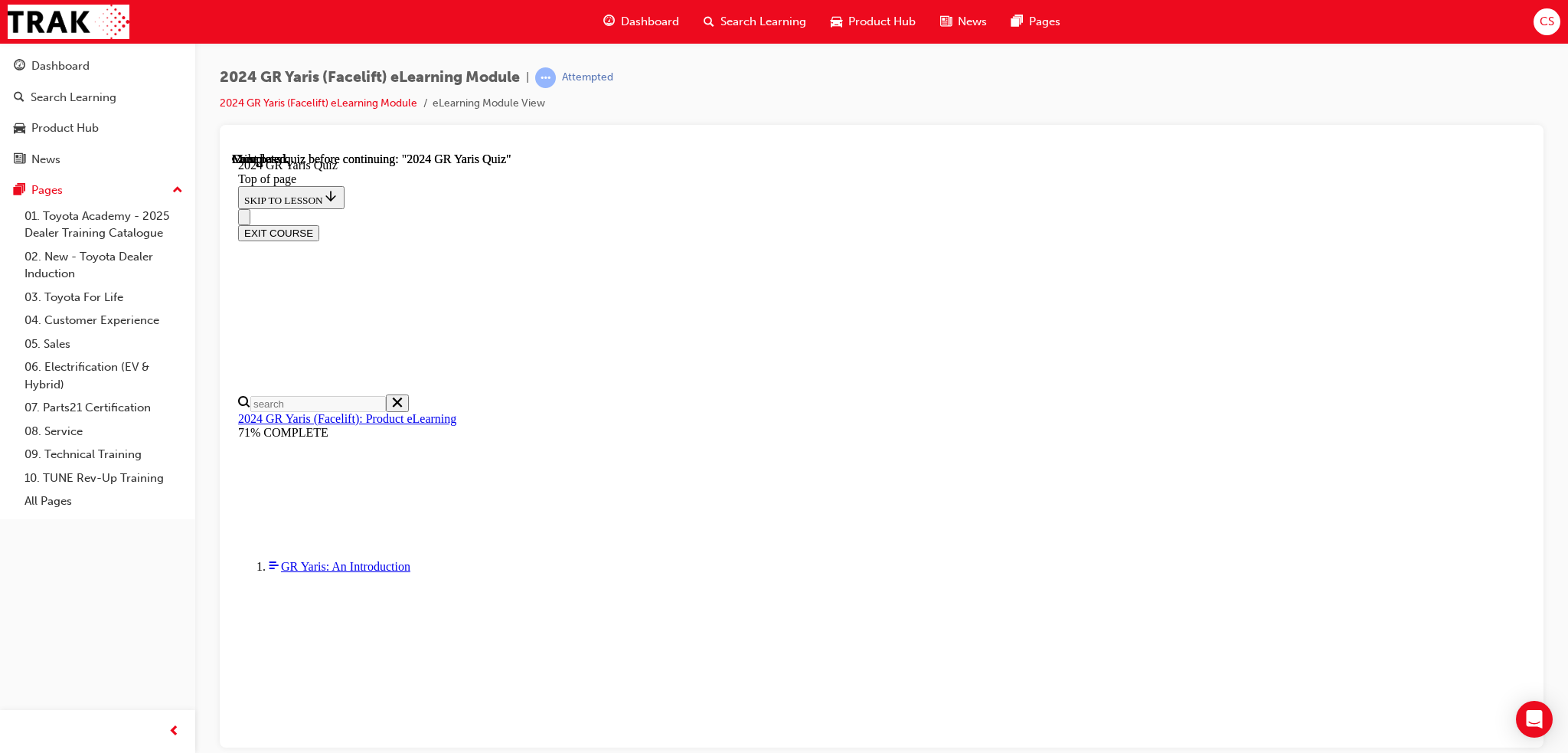
scroll to position [244, 0]
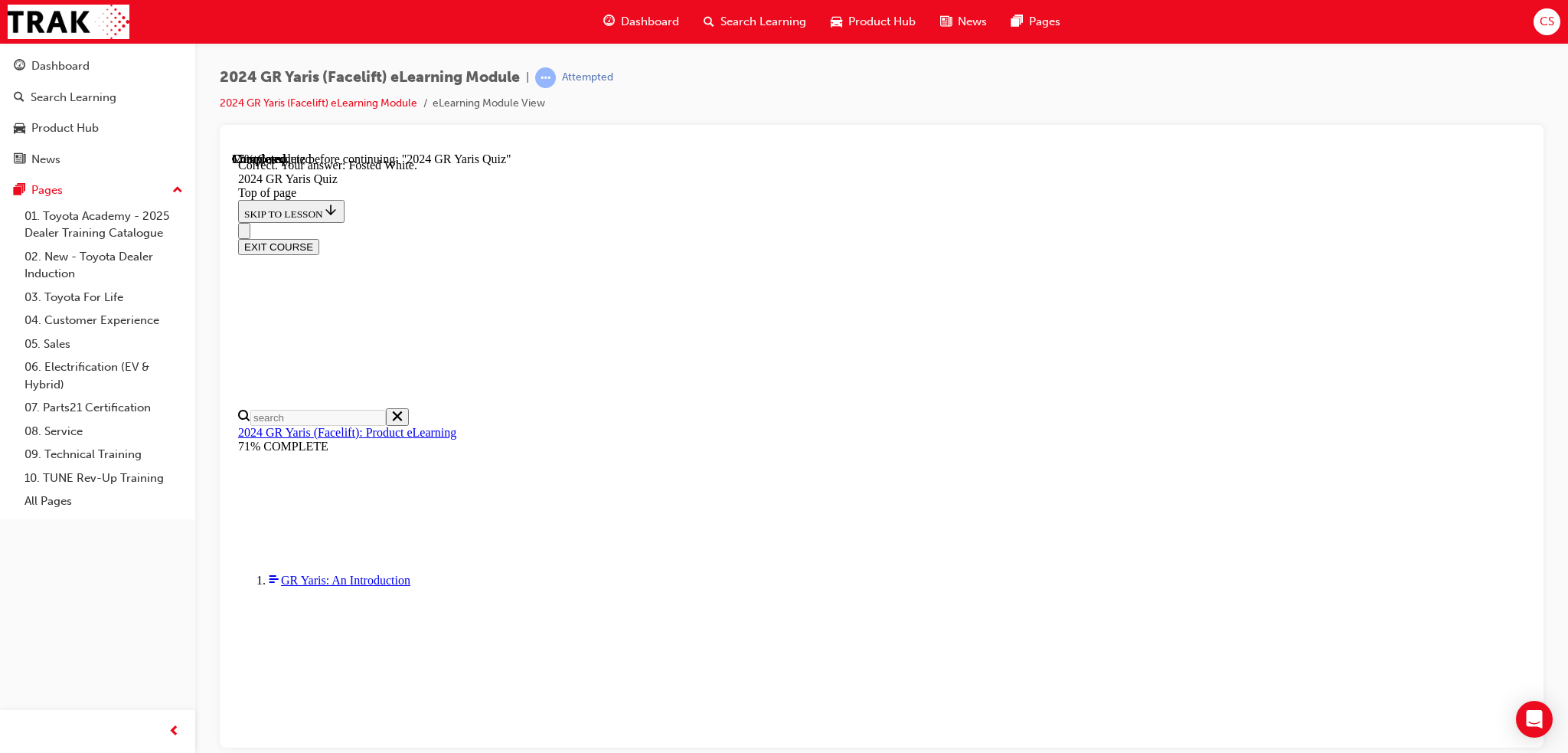
scroll to position [293, 0]
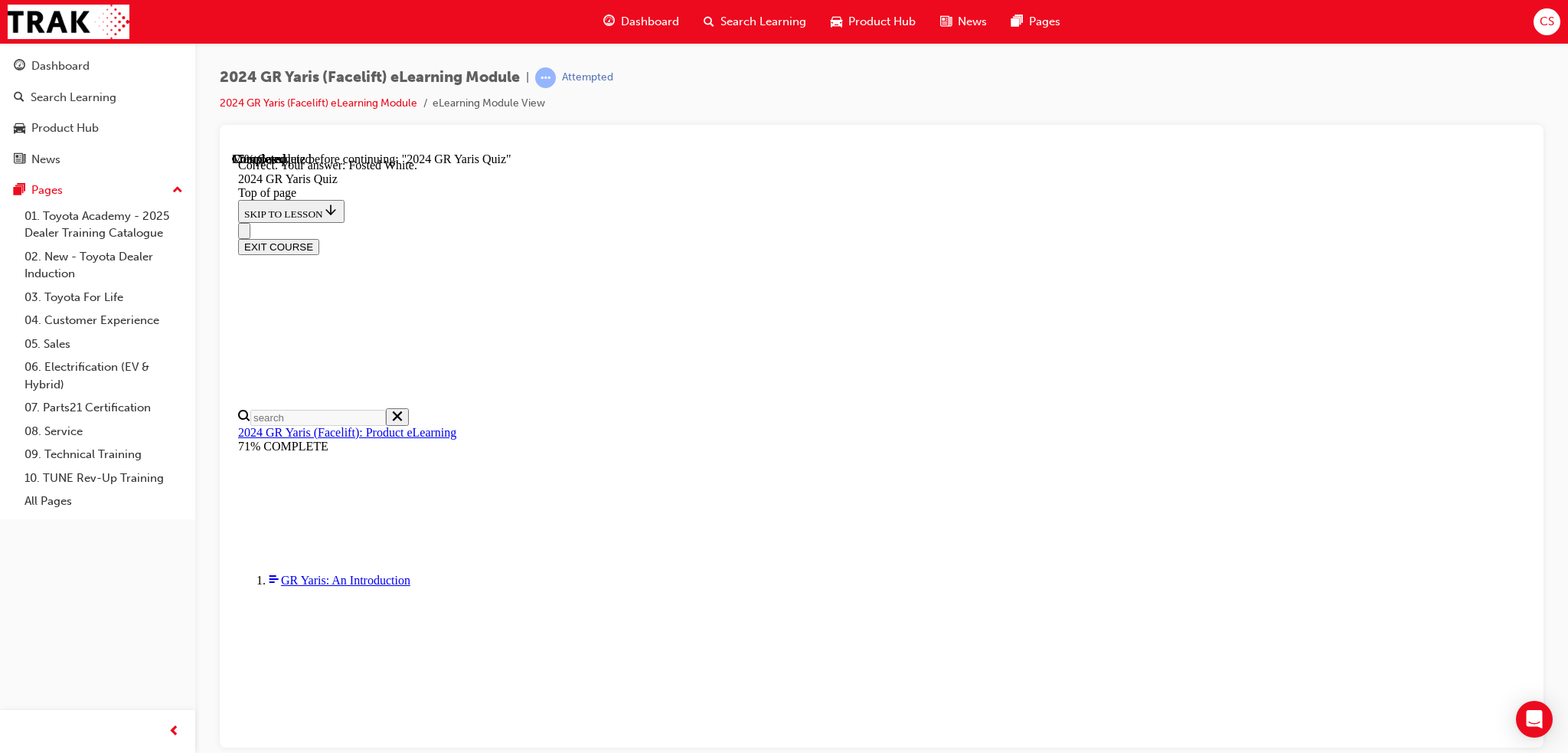
drag, startPoint x: 745, startPoint y: 609, endPoint x: 769, endPoint y: 620, distance: 26.4
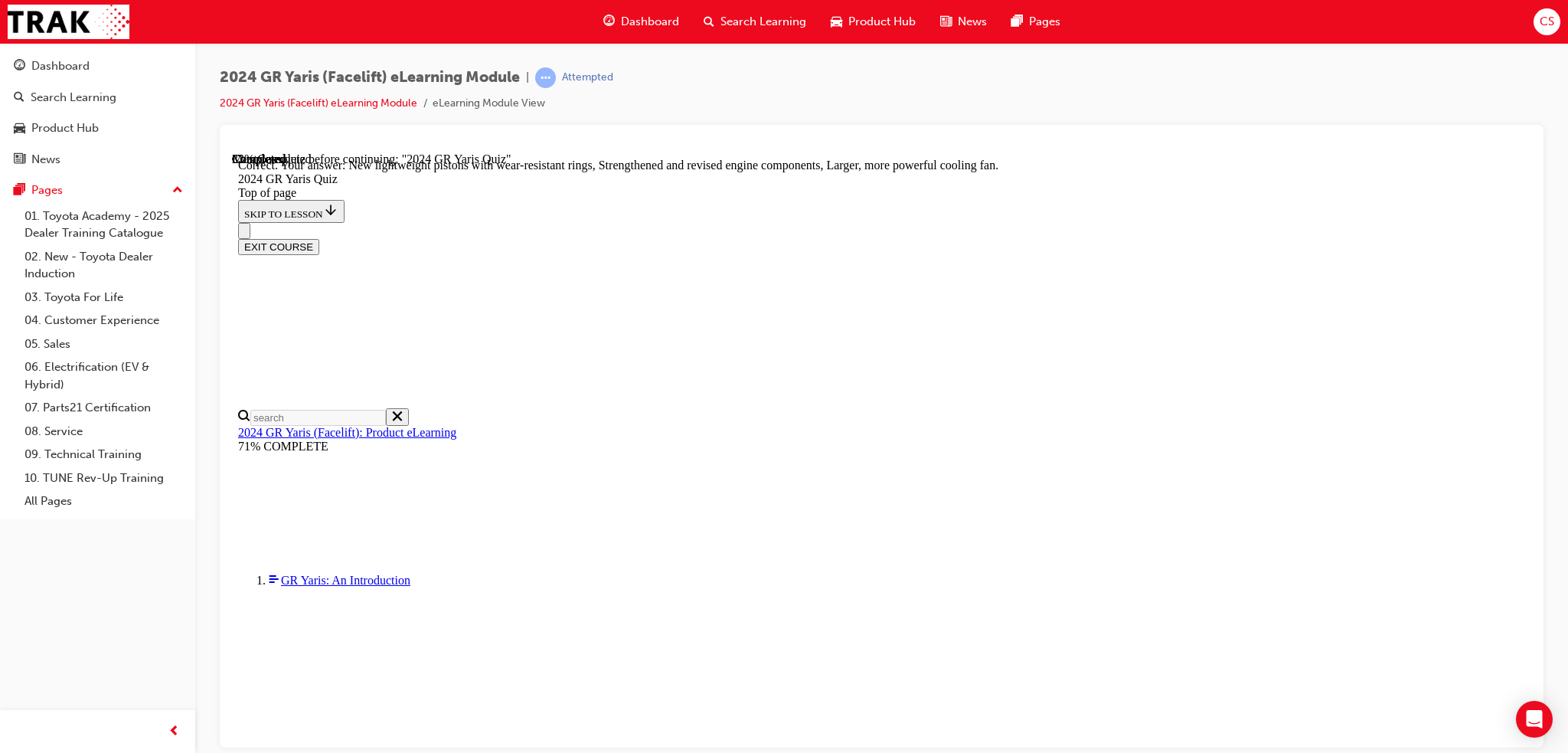
scroll to position [561, 0]
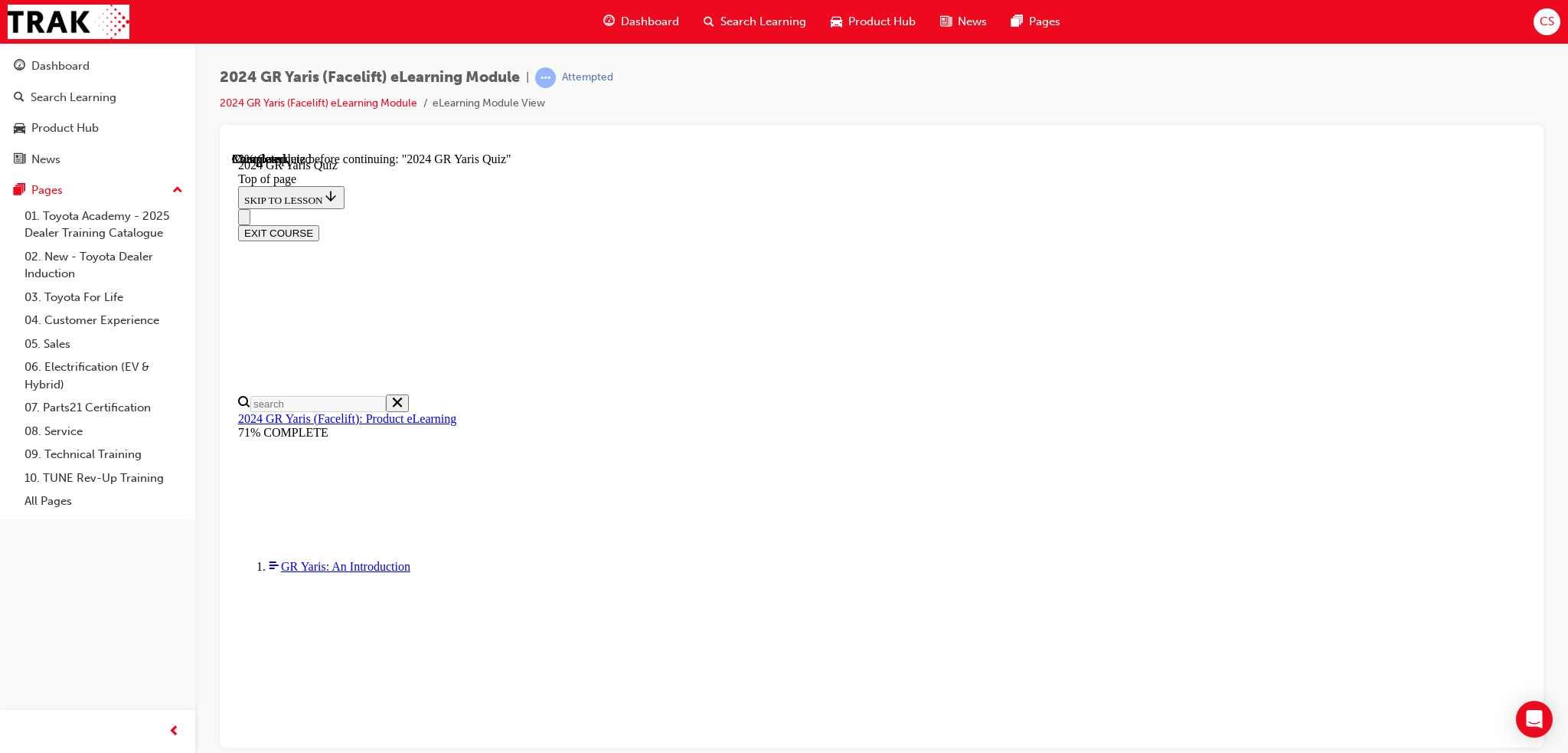
scroll to position [306, 0]
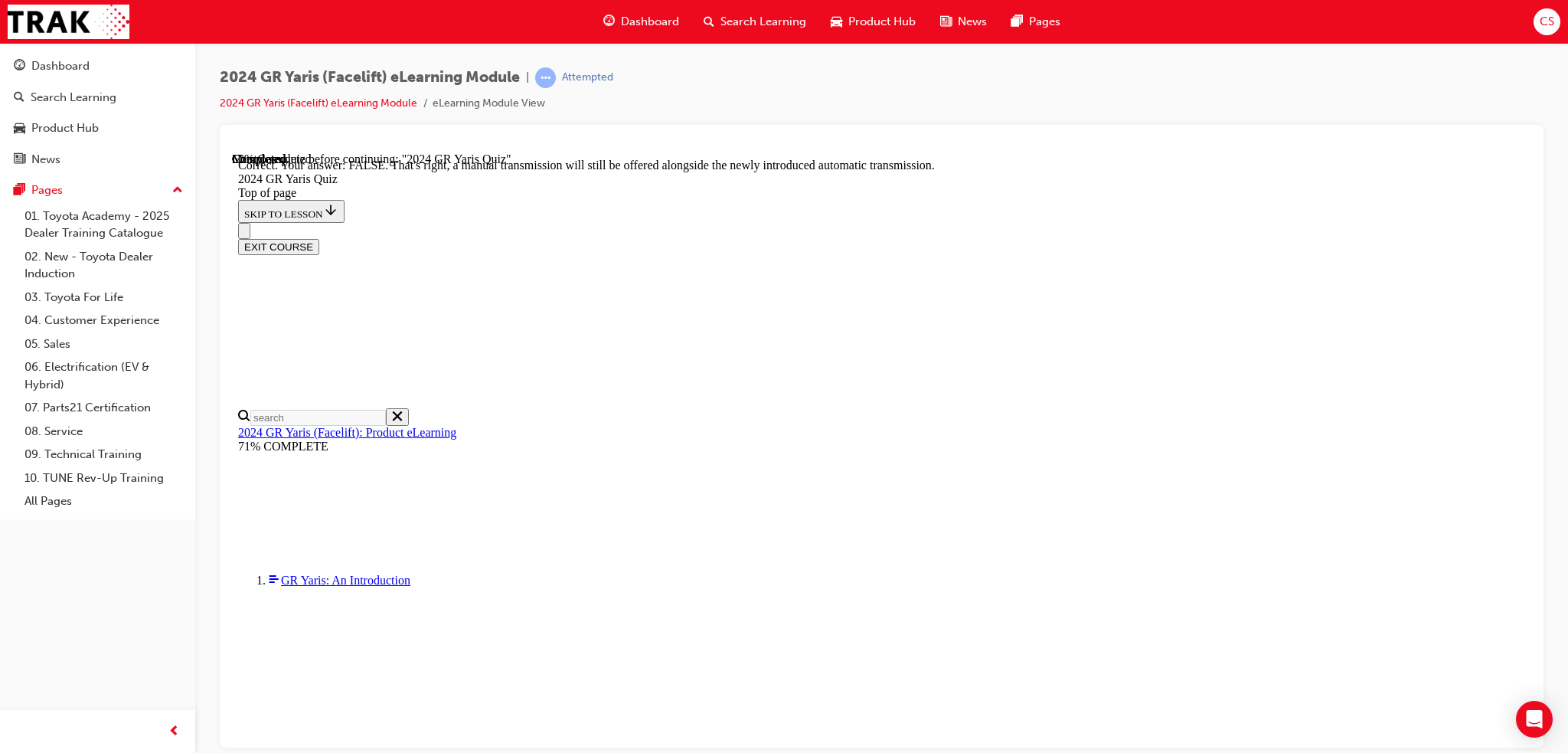
scroll to position [516, 0]
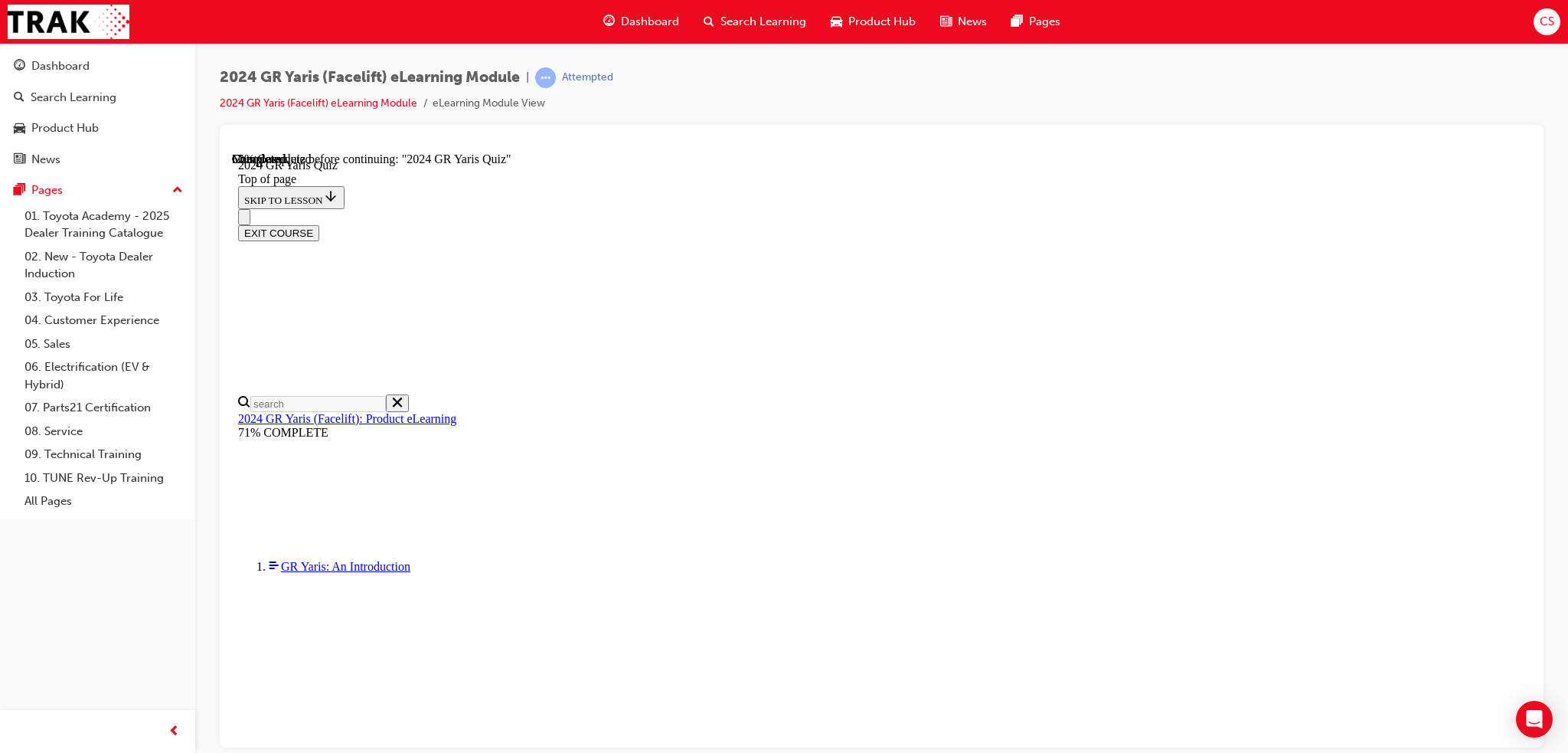
scroll to position [459, 0]
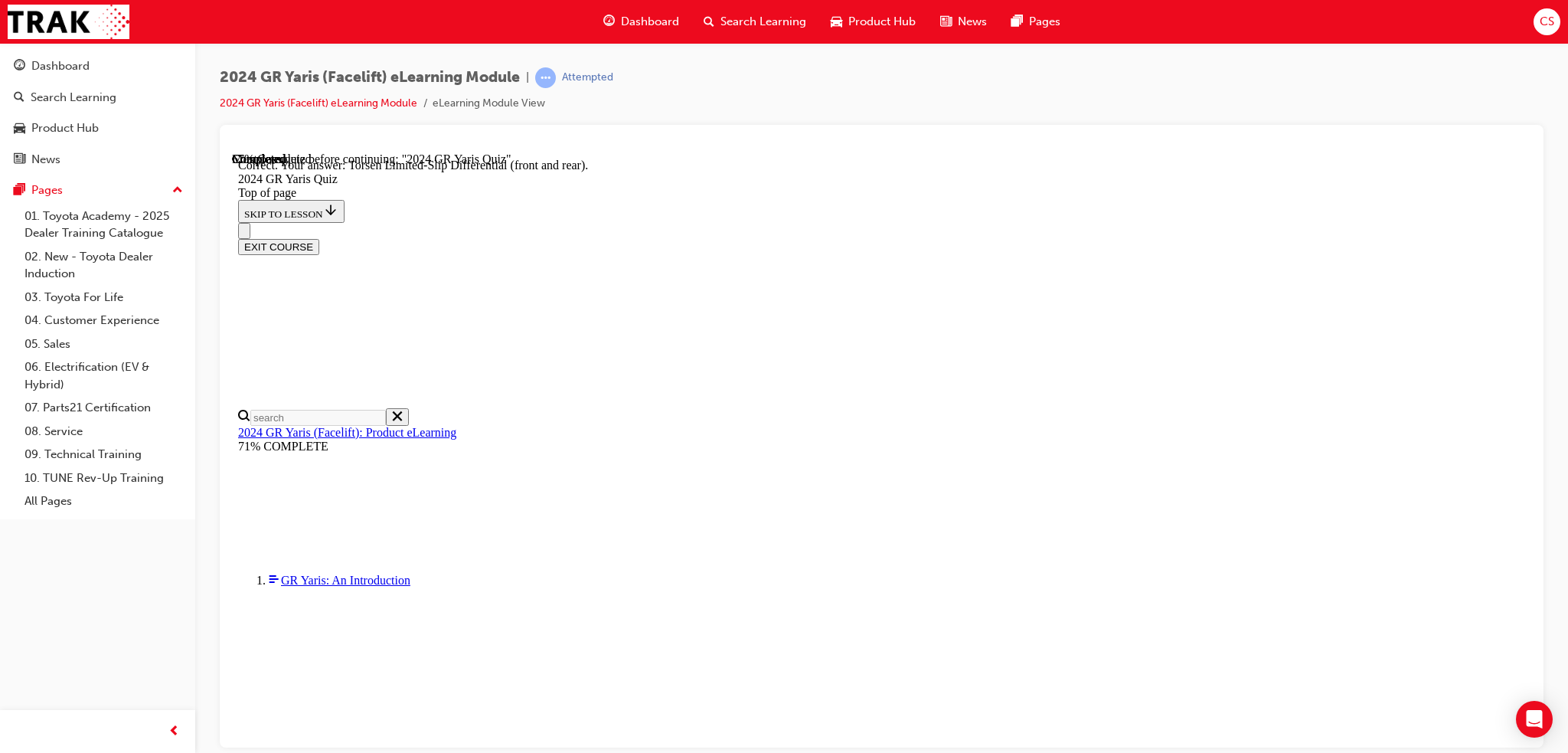
scroll to position [586, 0]
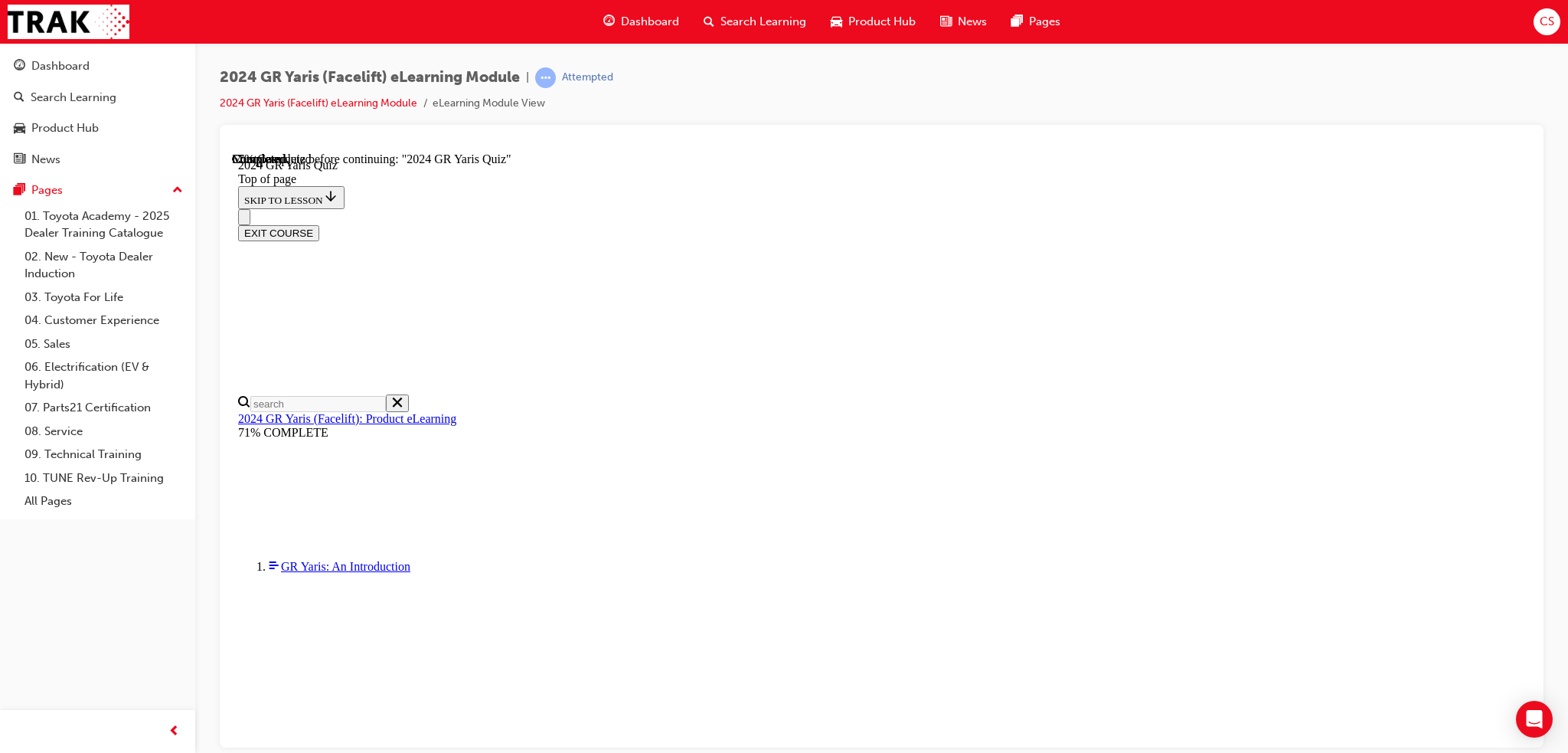
scroll to position [306, 0]
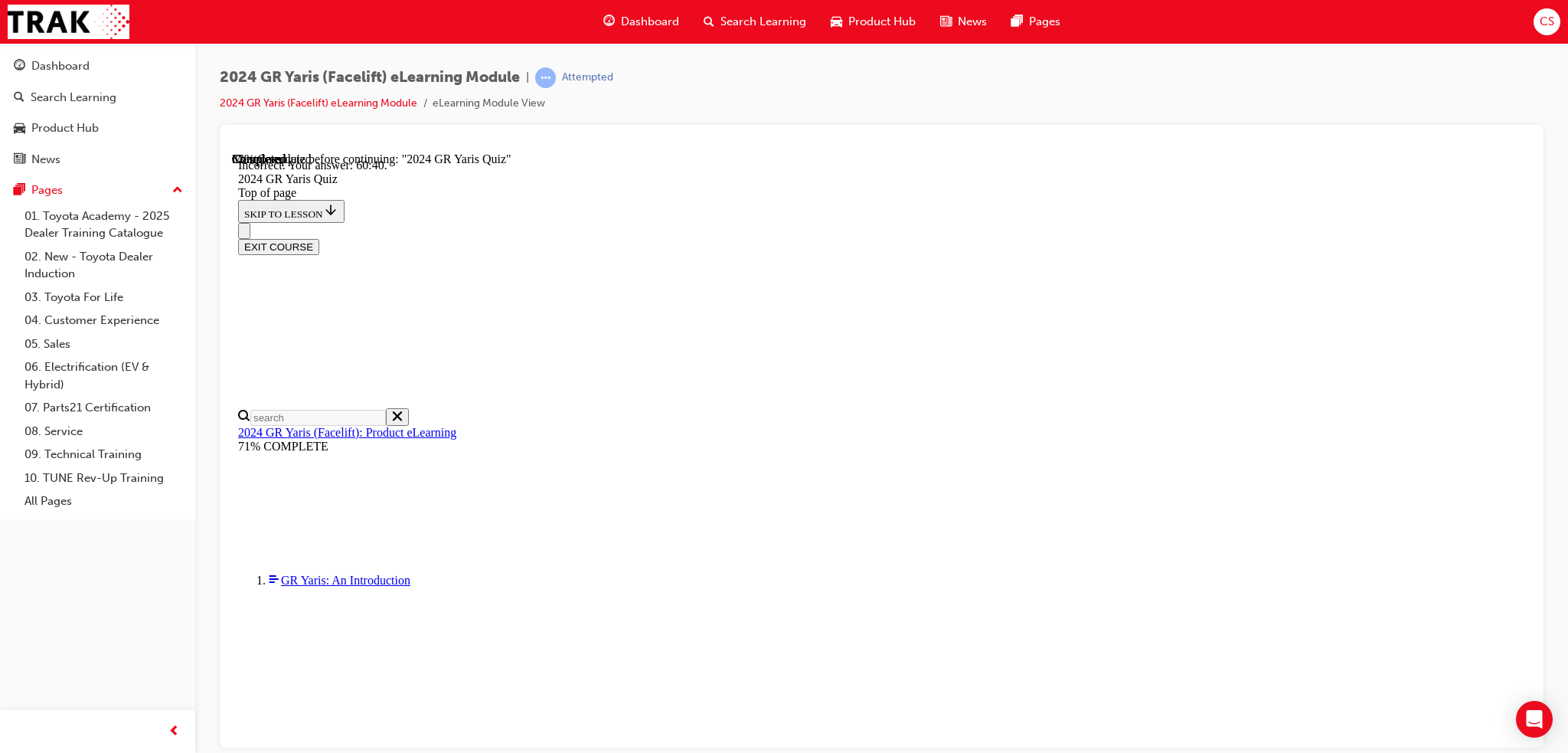
scroll to position [560, 0]
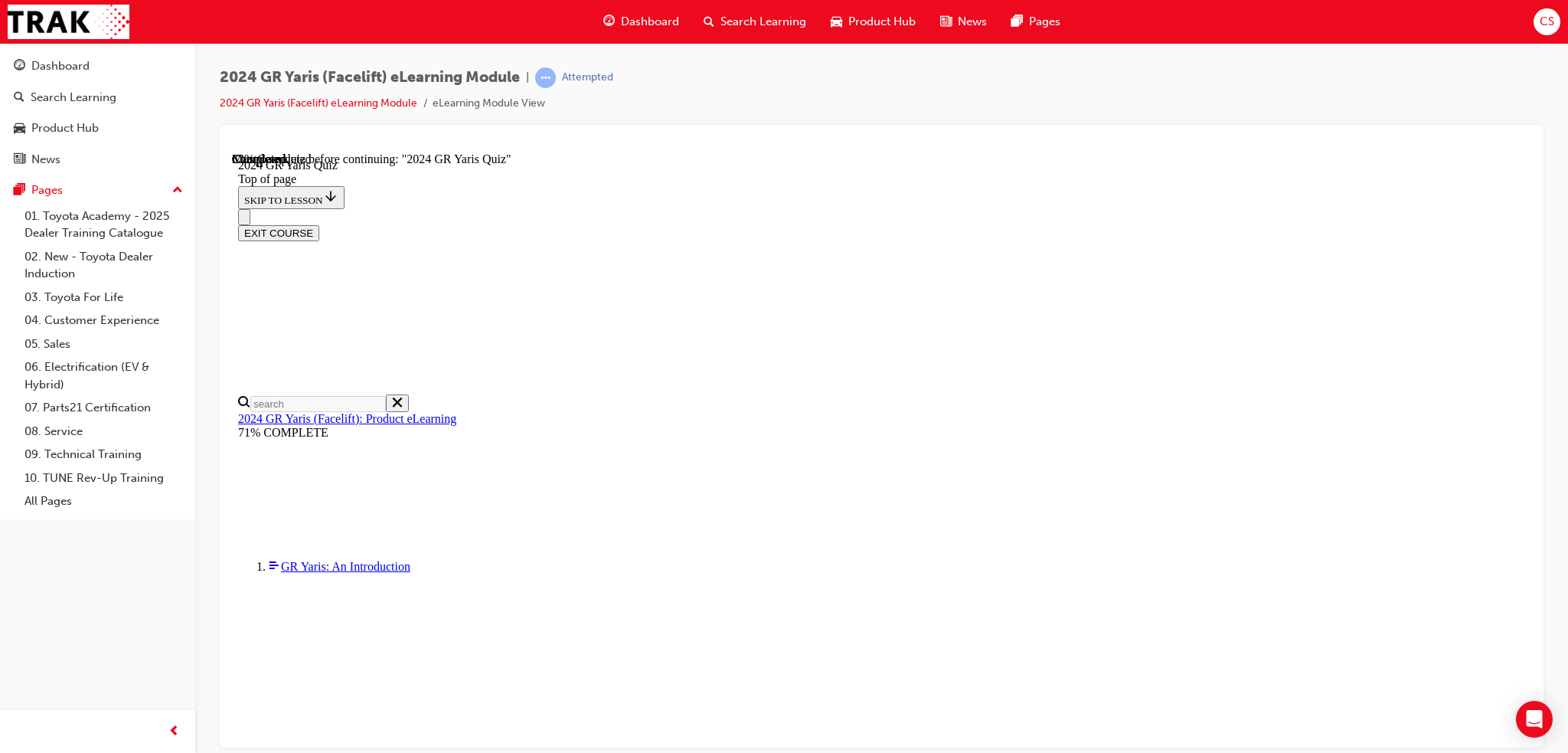
scroll to position [383, 0]
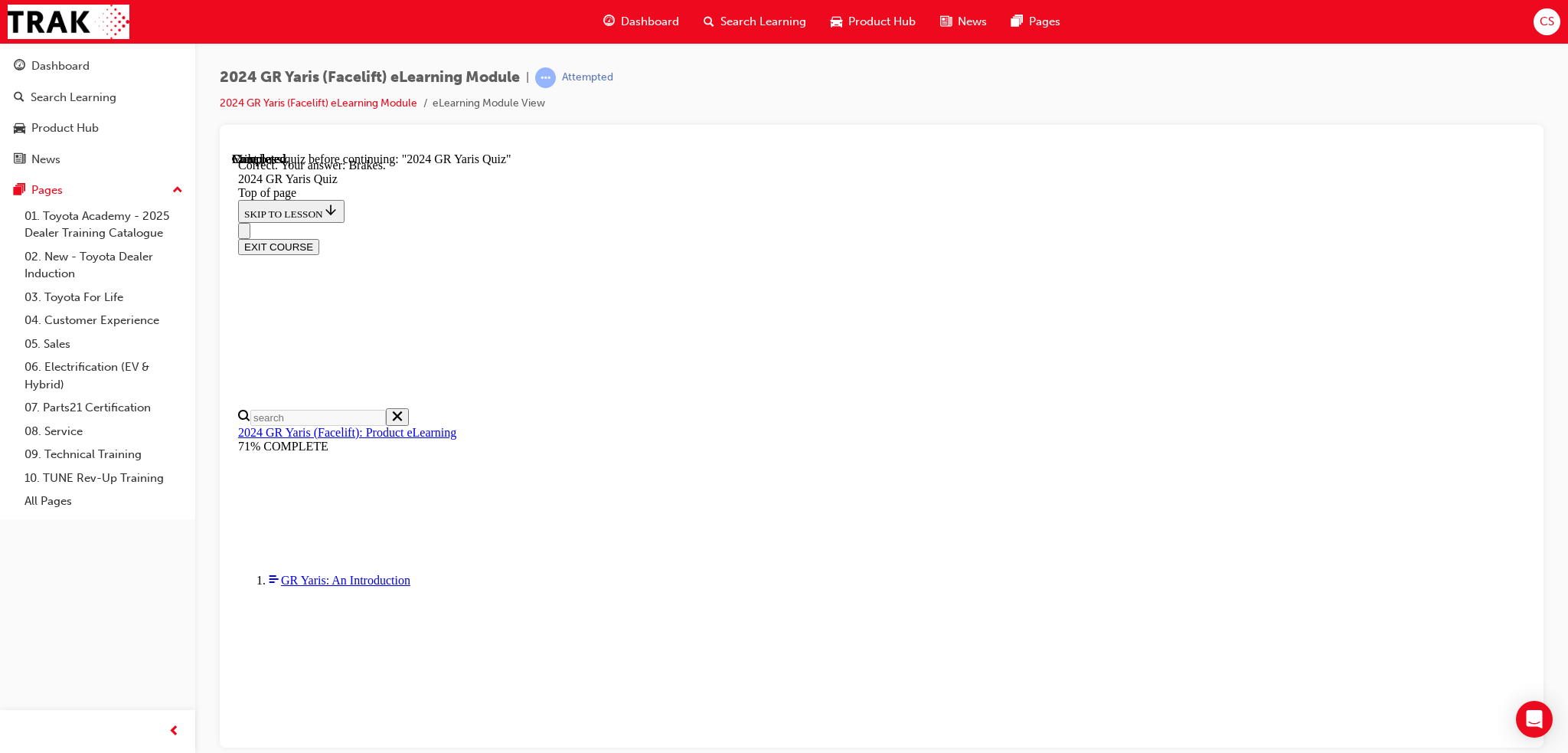
scroll to position [525, 0]
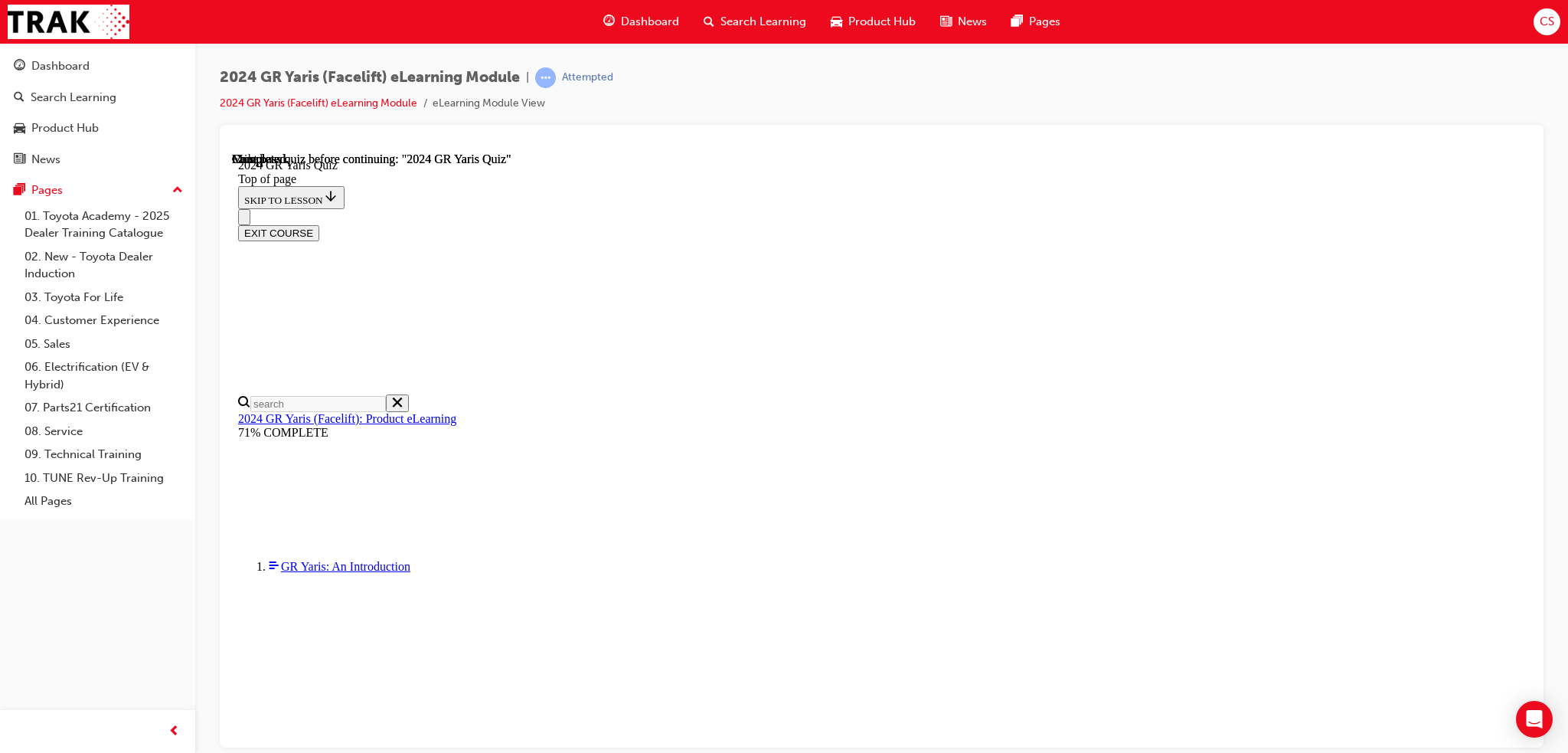
scroll to position [244, 0]
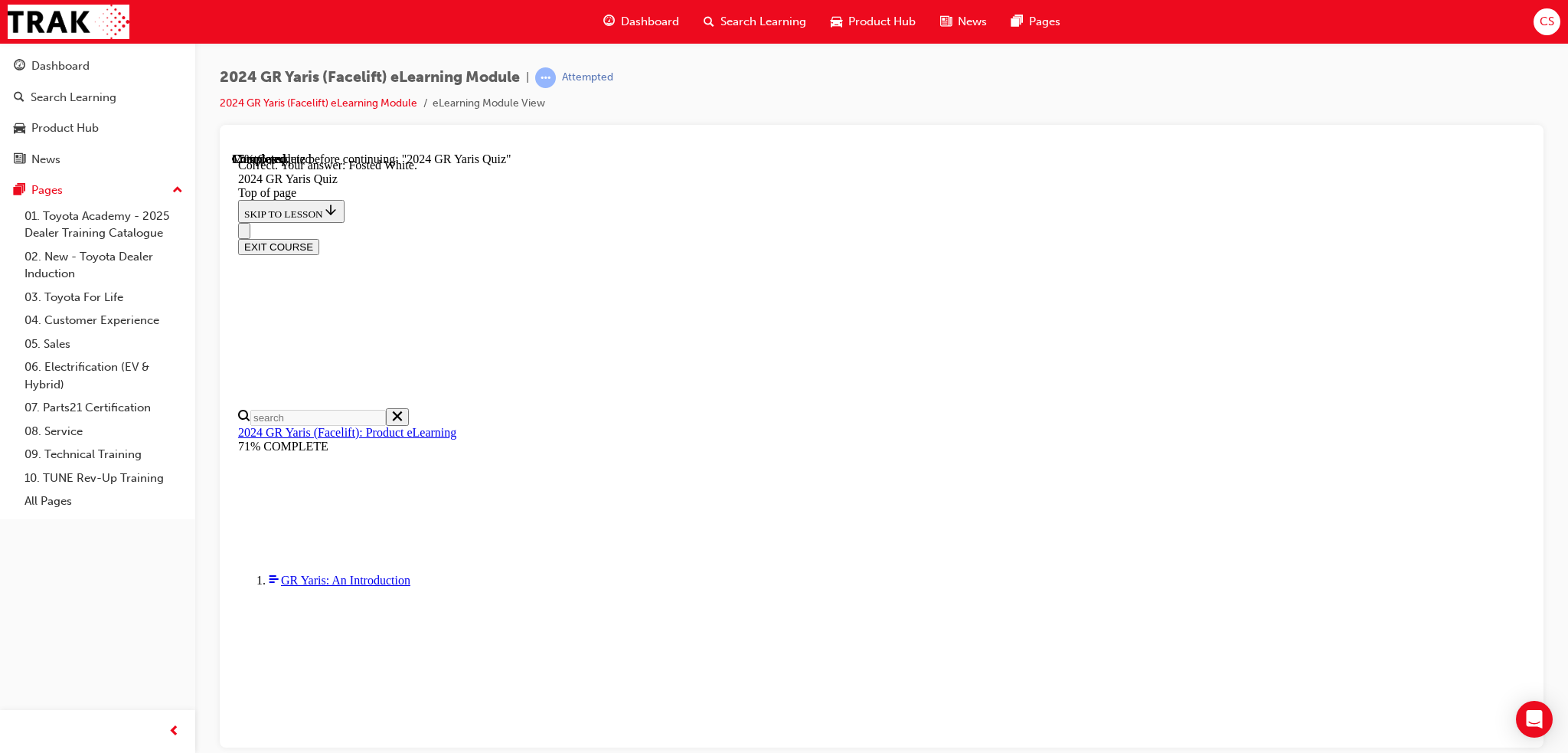
scroll to position [293, 0]
drag, startPoint x: 742, startPoint y: 589, endPoint x: 755, endPoint y: 594, distance: 13.9
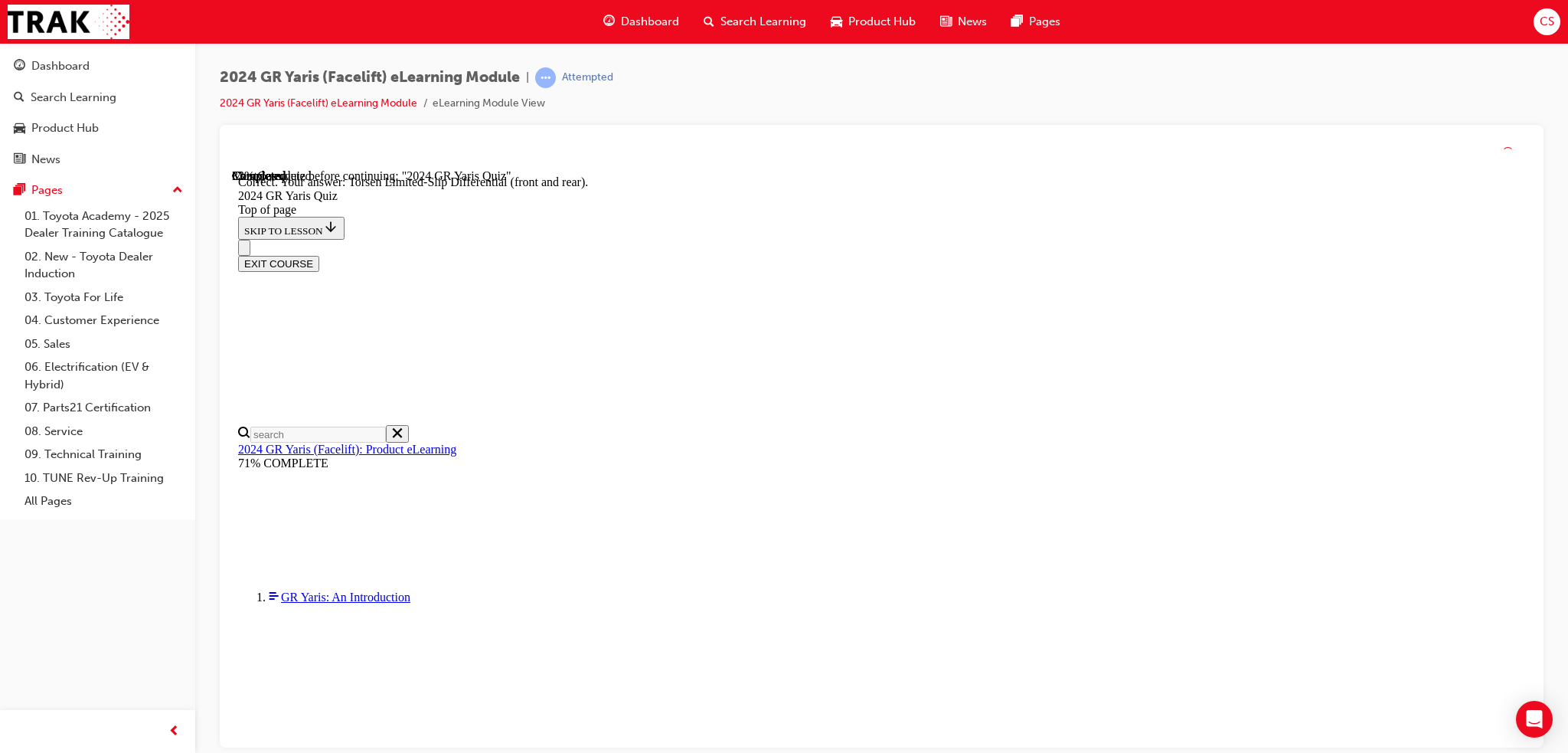
scroll to position [586, 0]
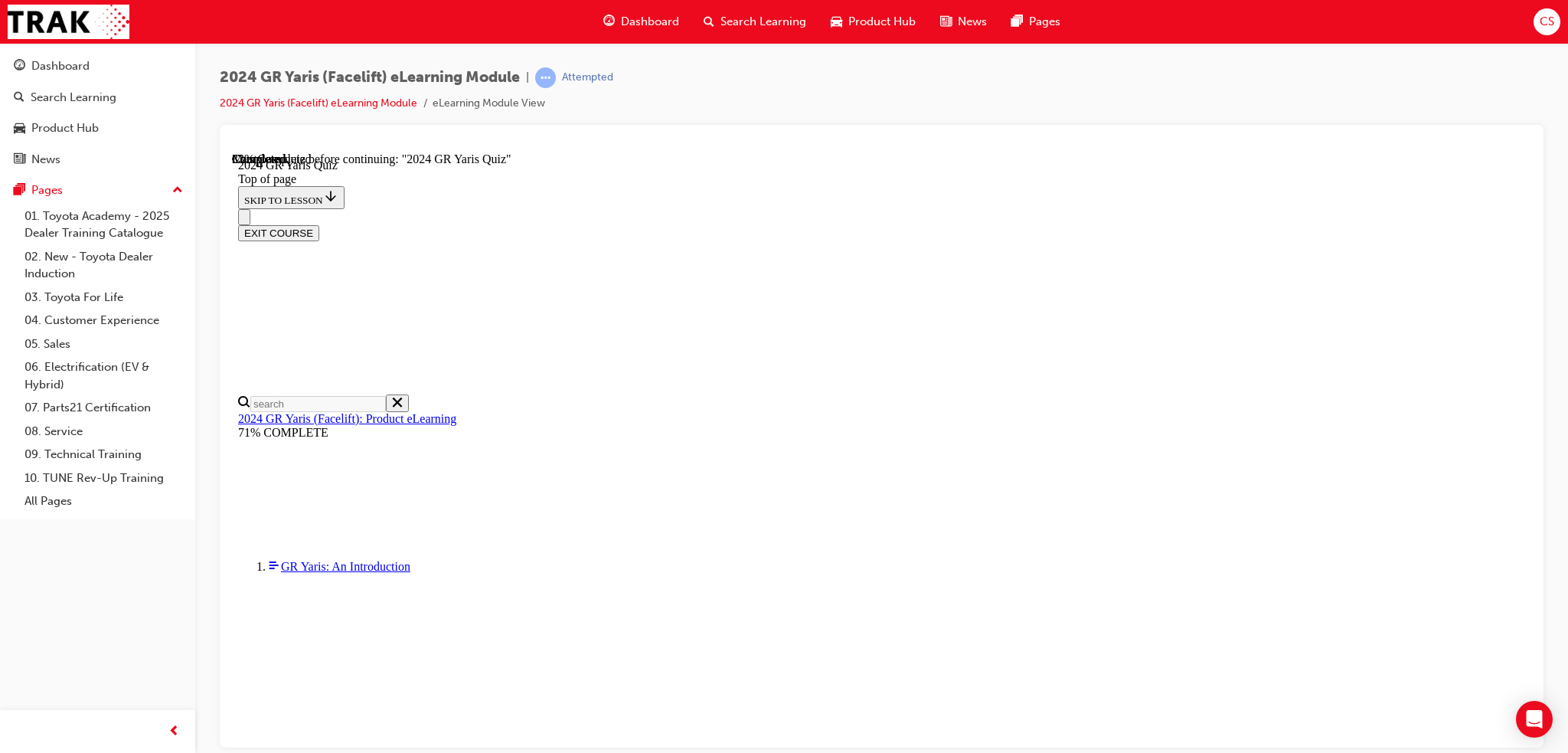
scroll to position [306, 0]
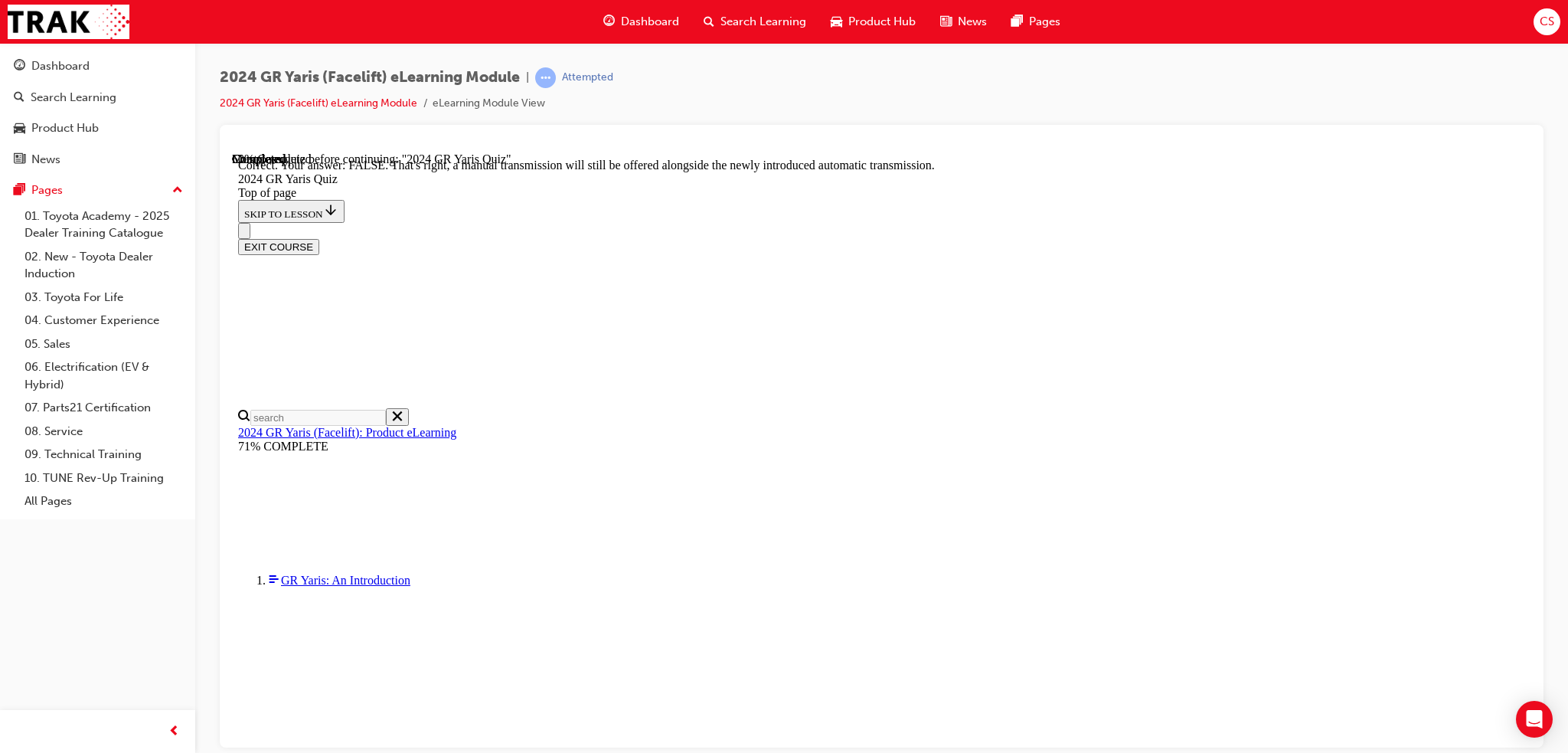
scroll to position [516, 0]
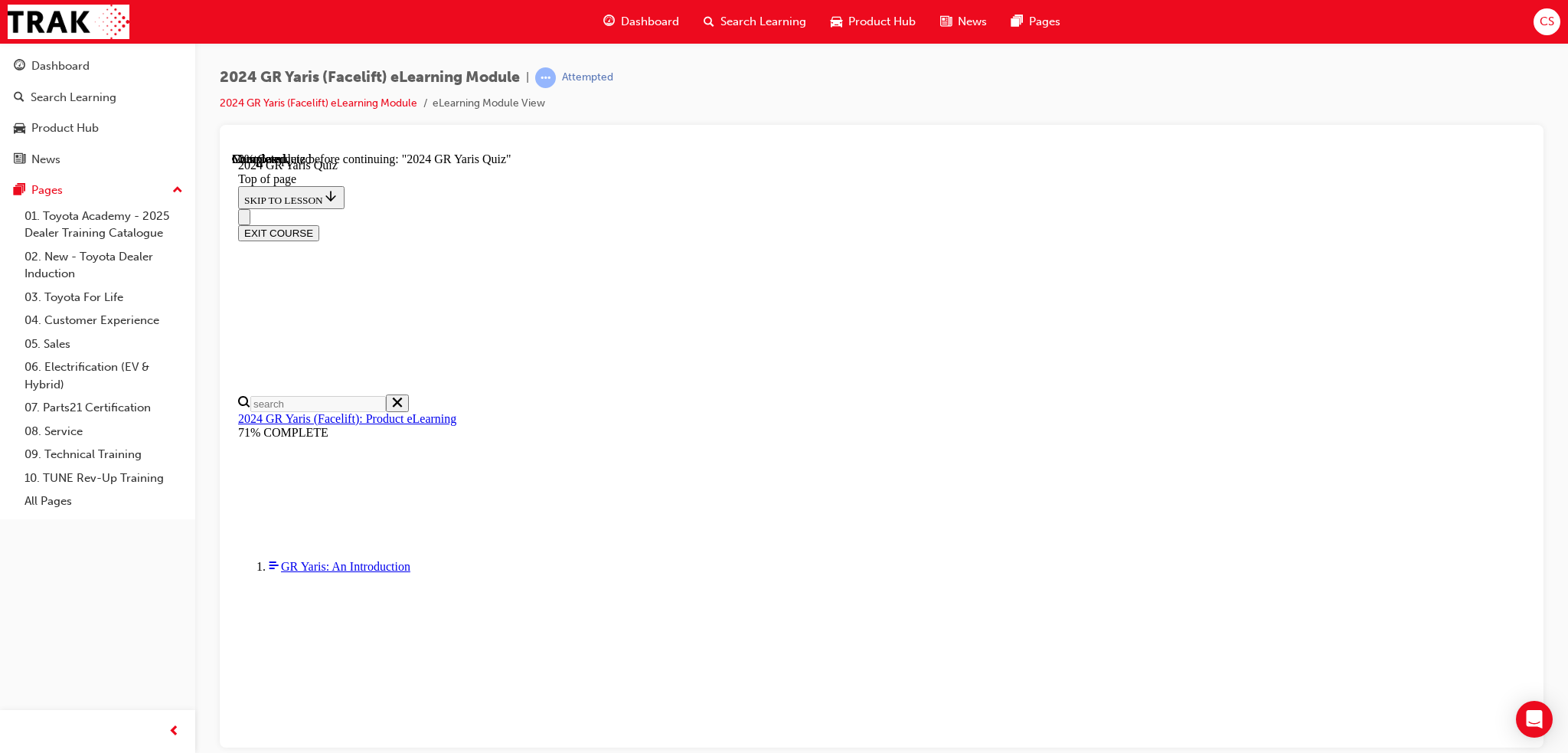
scroll to position [383, 0]
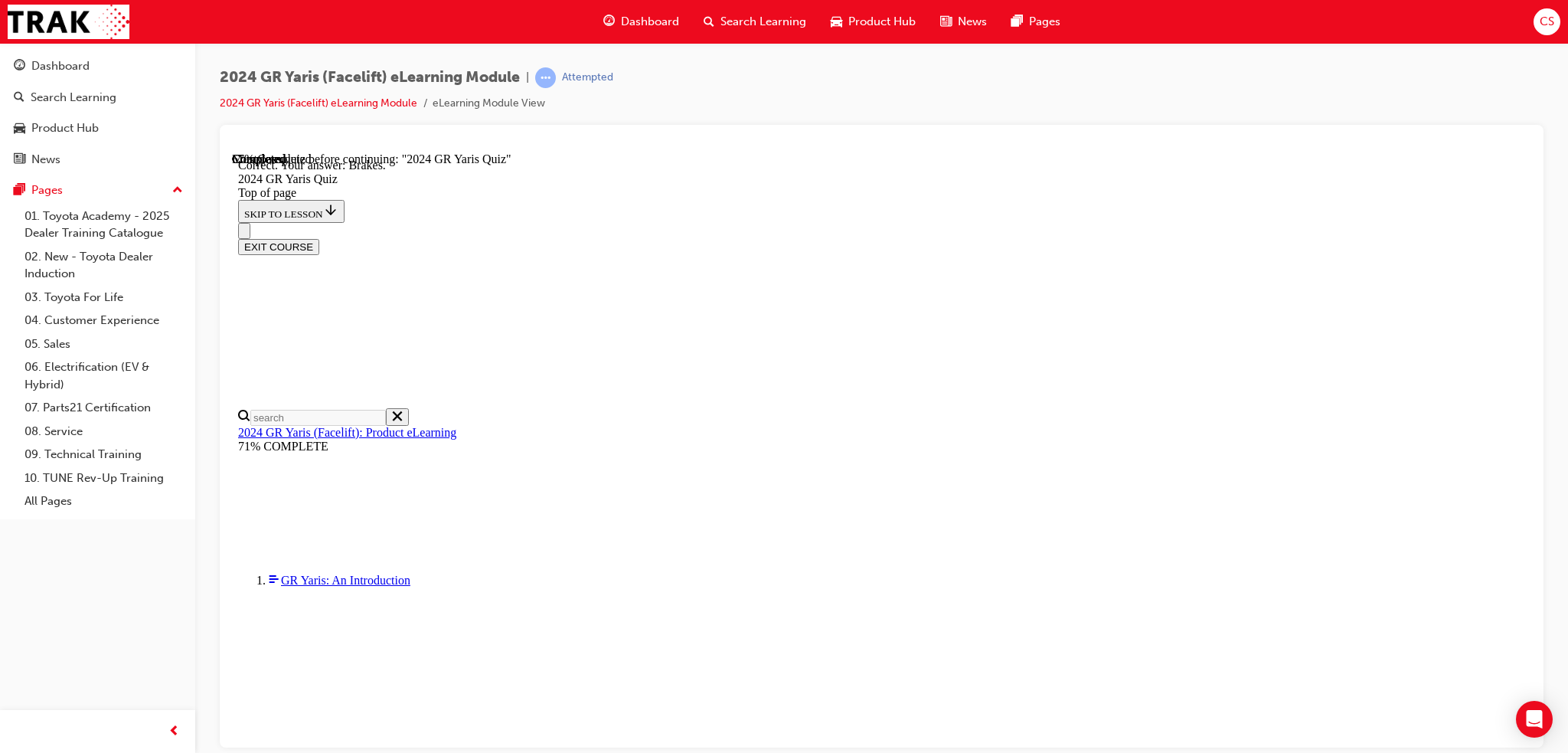
scroll to position [525, 0]
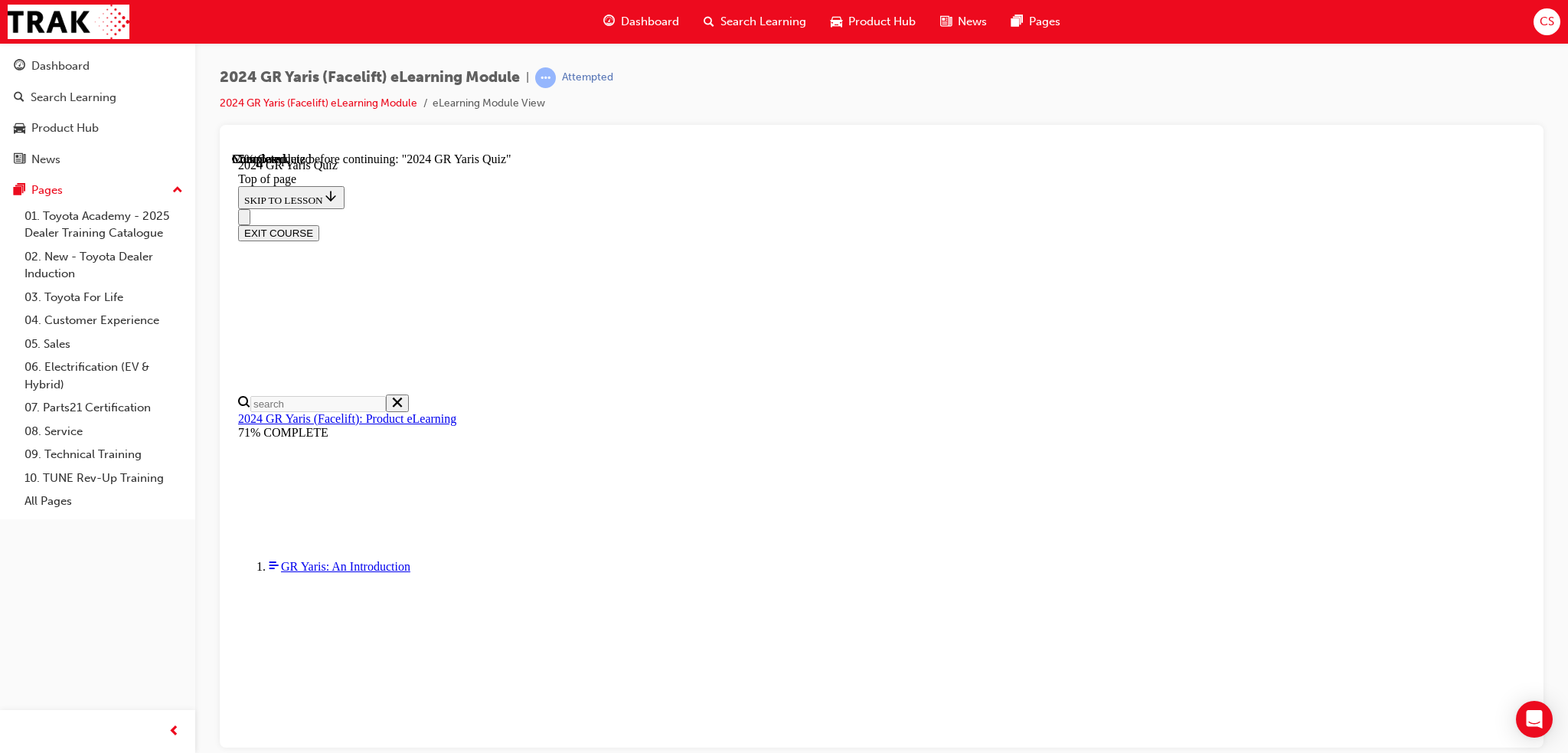
scroll to position [383, 0]
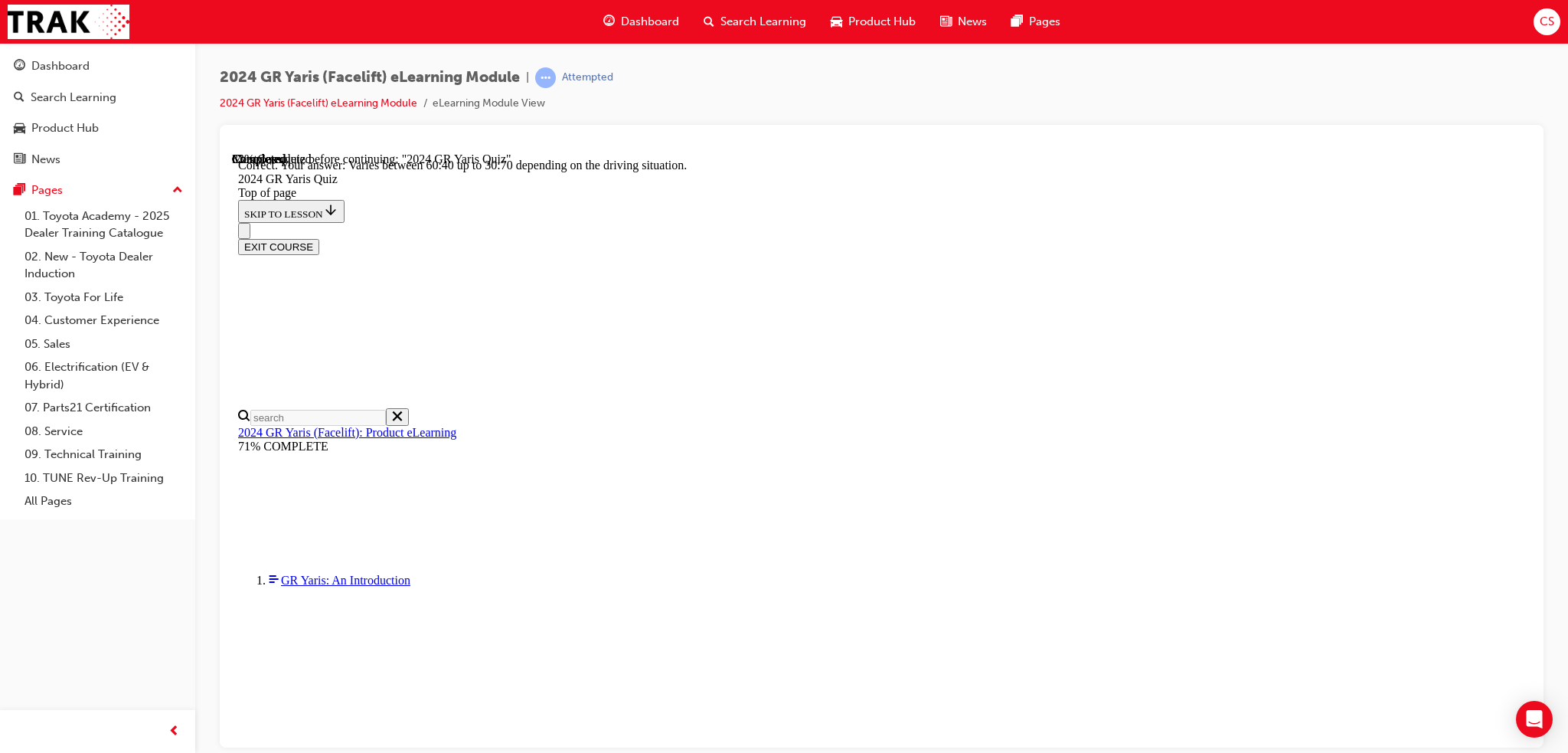
scroll to position [560, 0]
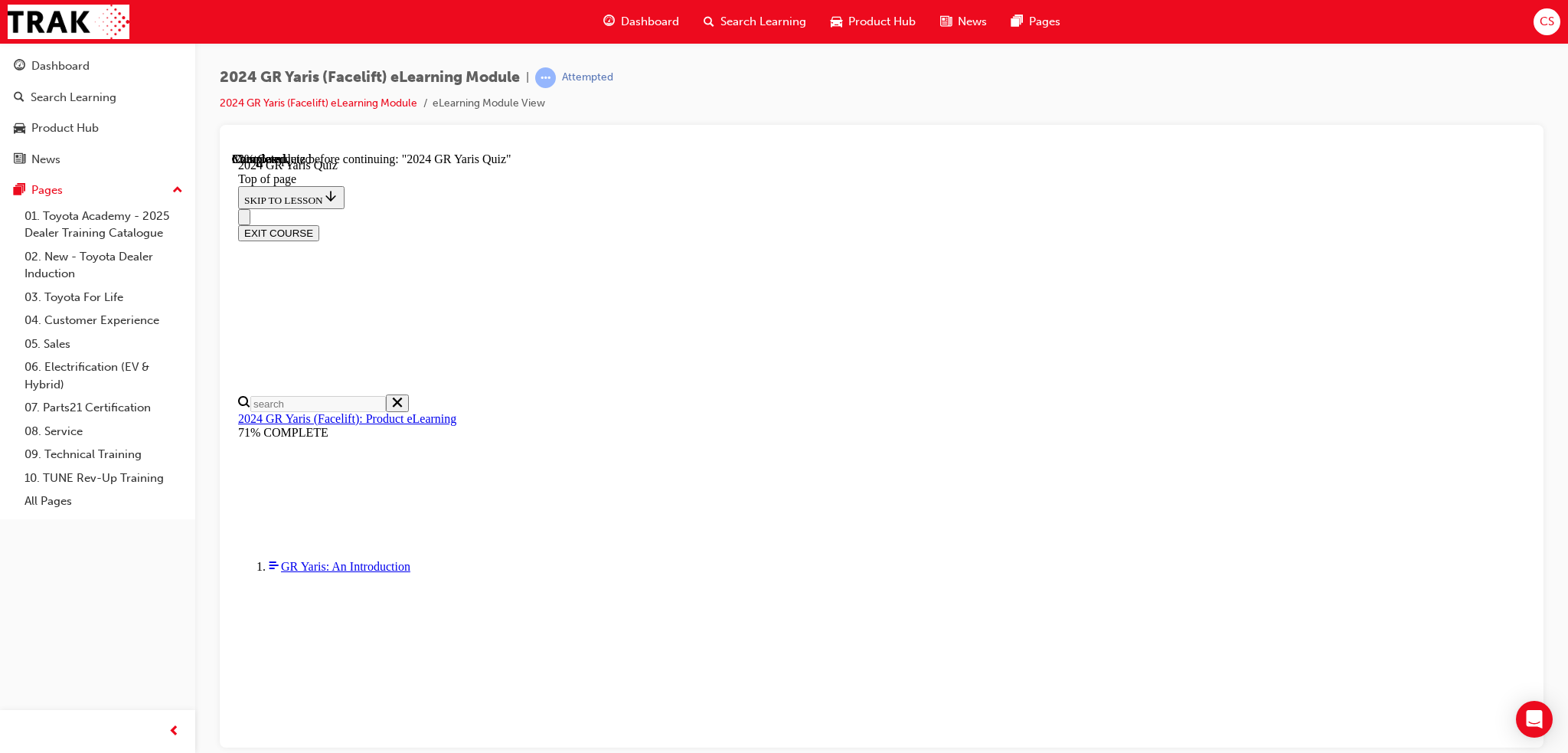
scroll to position [383, 0]
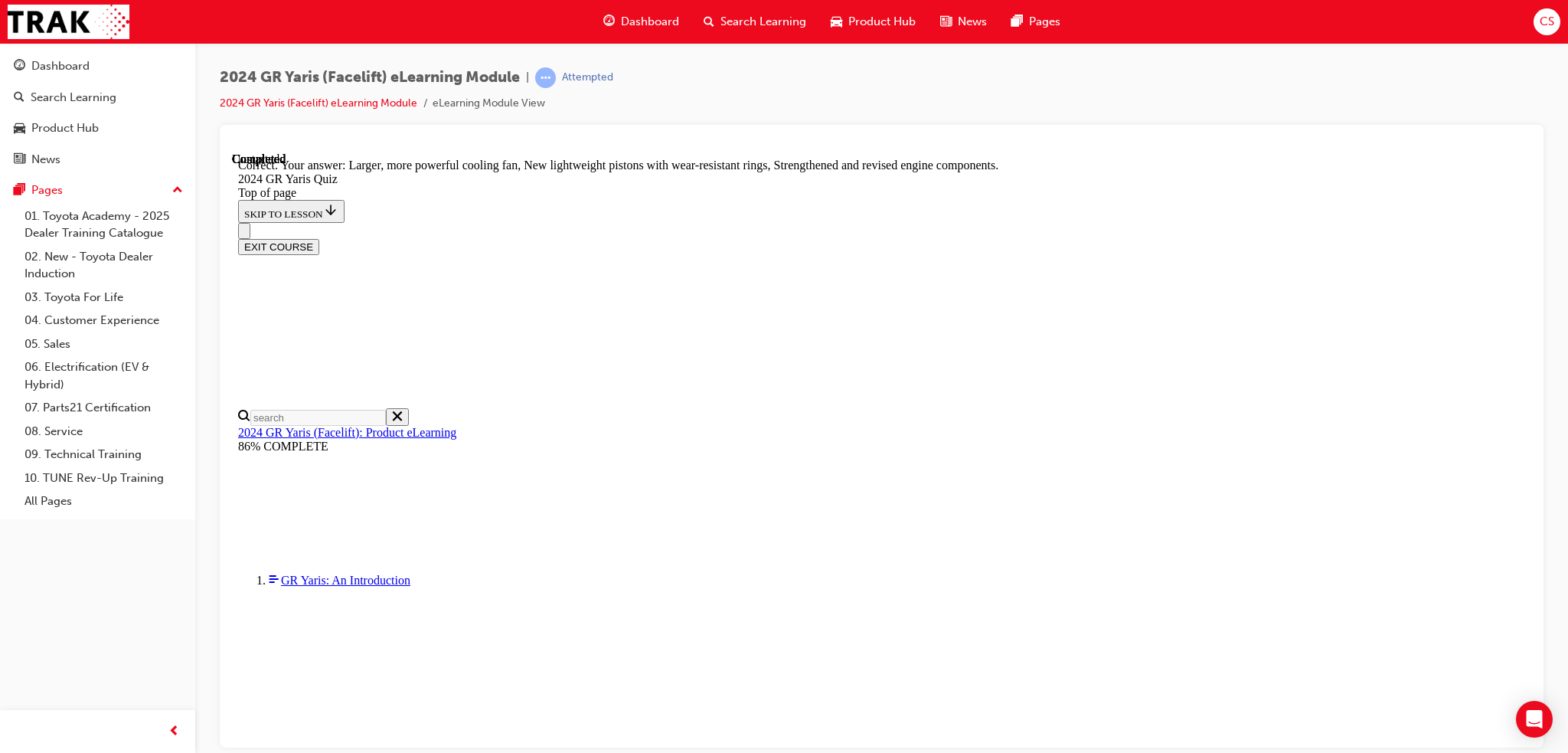
scroll to position [561, 0]
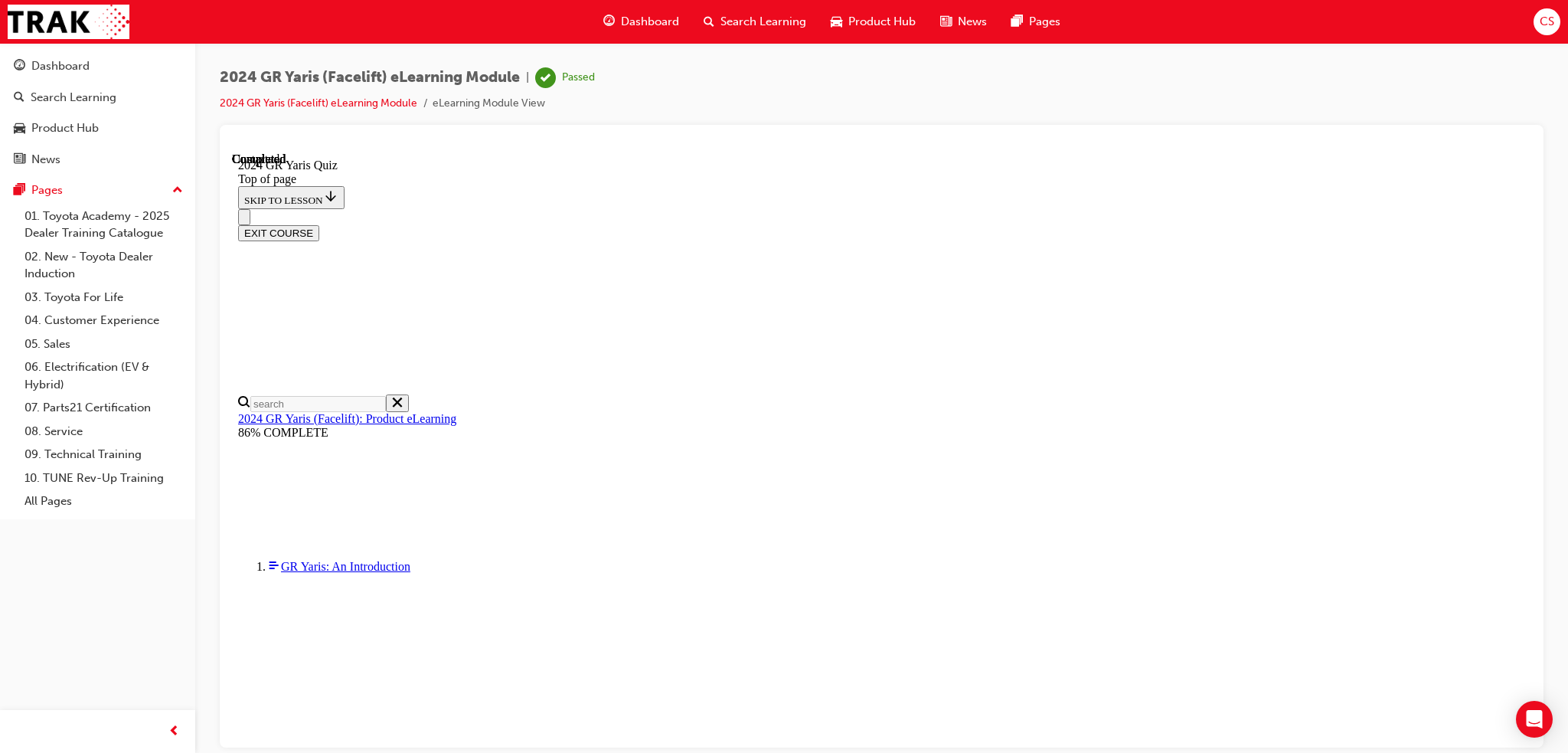
scroll to position [244, 0]
click at [737, 21] on span "Search Learning" at bounding box center [763, 21] width 86 height 17
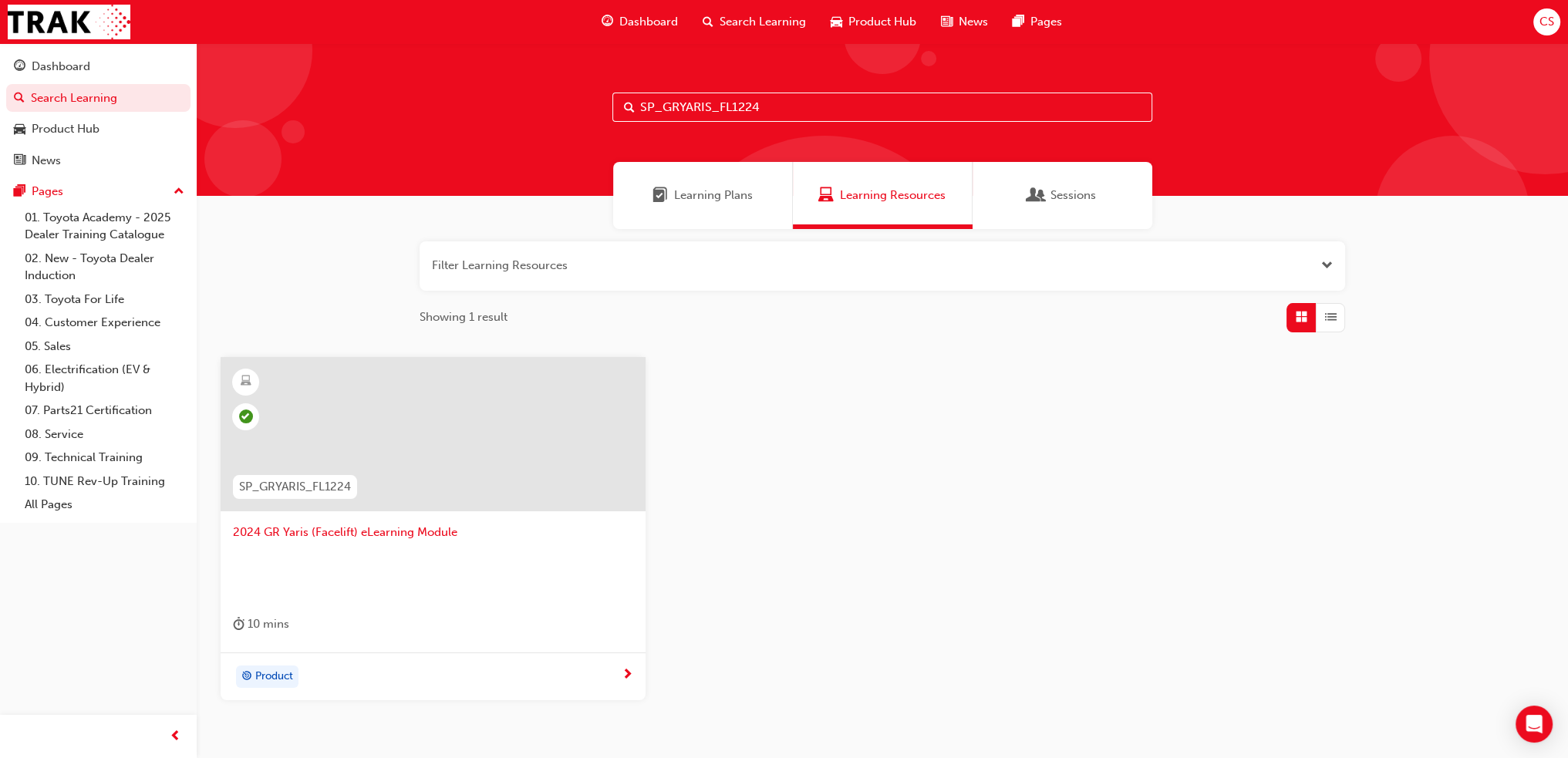
drag, startPoint x: 784, startPoint y: 107, endPoint x: 580, endPoint y: 110, distance: 204.0
click at [580, 110] on div "SP_GRYARIS_FL1224" at bounding box center [883, 119] width 1372 height 152
click at [775, 110] on input "SP_GRYARIS_FL1224" at bounding box center [883, 107] width 540 height 29
drag, startPoint x: 769, startPoint y: 107, endPoint x: 663, endPoint y: 117, distance: 106.5
click at [663, 117] on input "SP_GRYARIS_FL1224" at bounding box center [883, 107] width 540 height 29
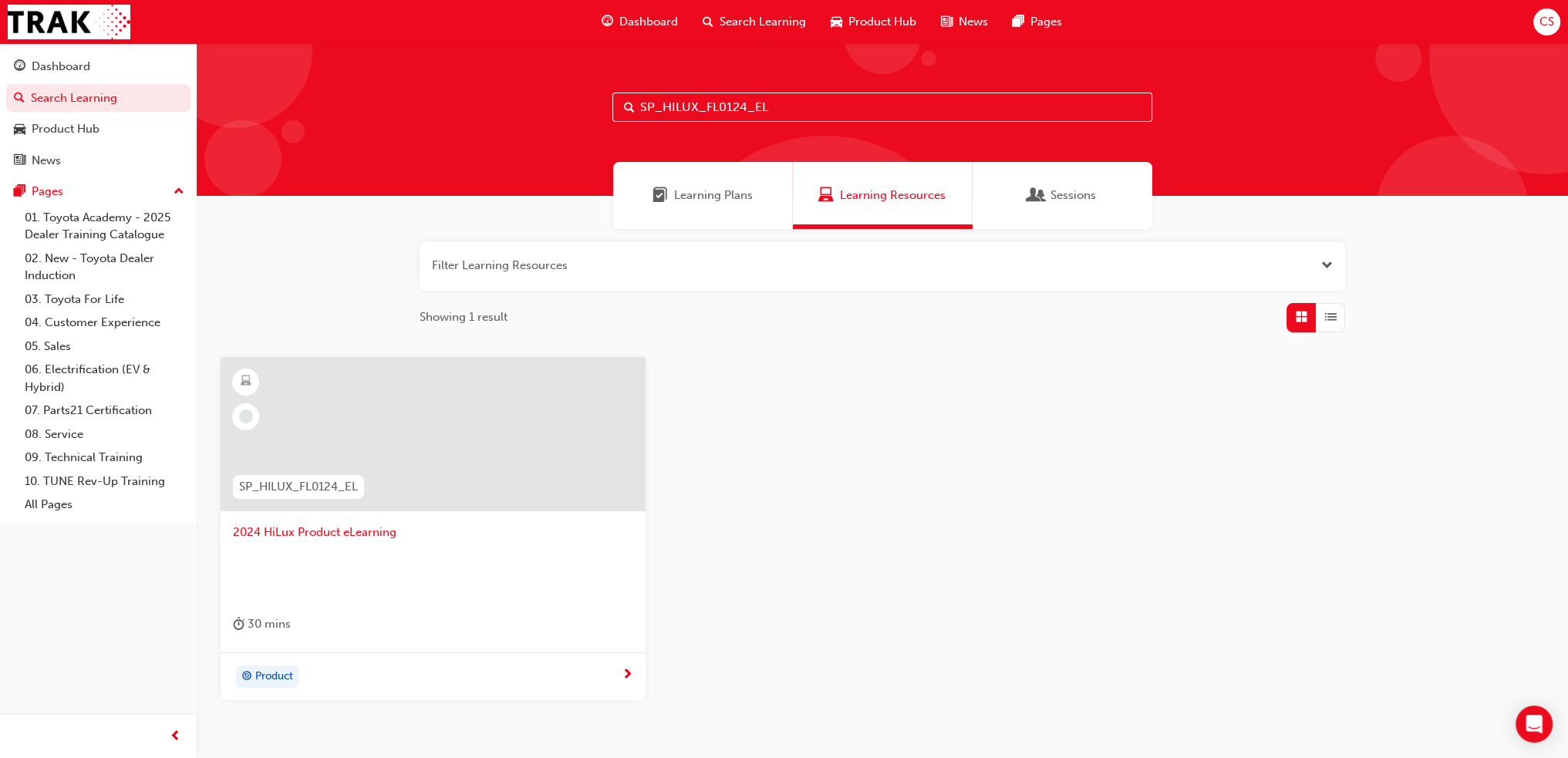
type input "SP_HILUX_FL0124_EL"
click at [267, 675] on span "Product" at bounding box center [274, 676] width 37 height 17
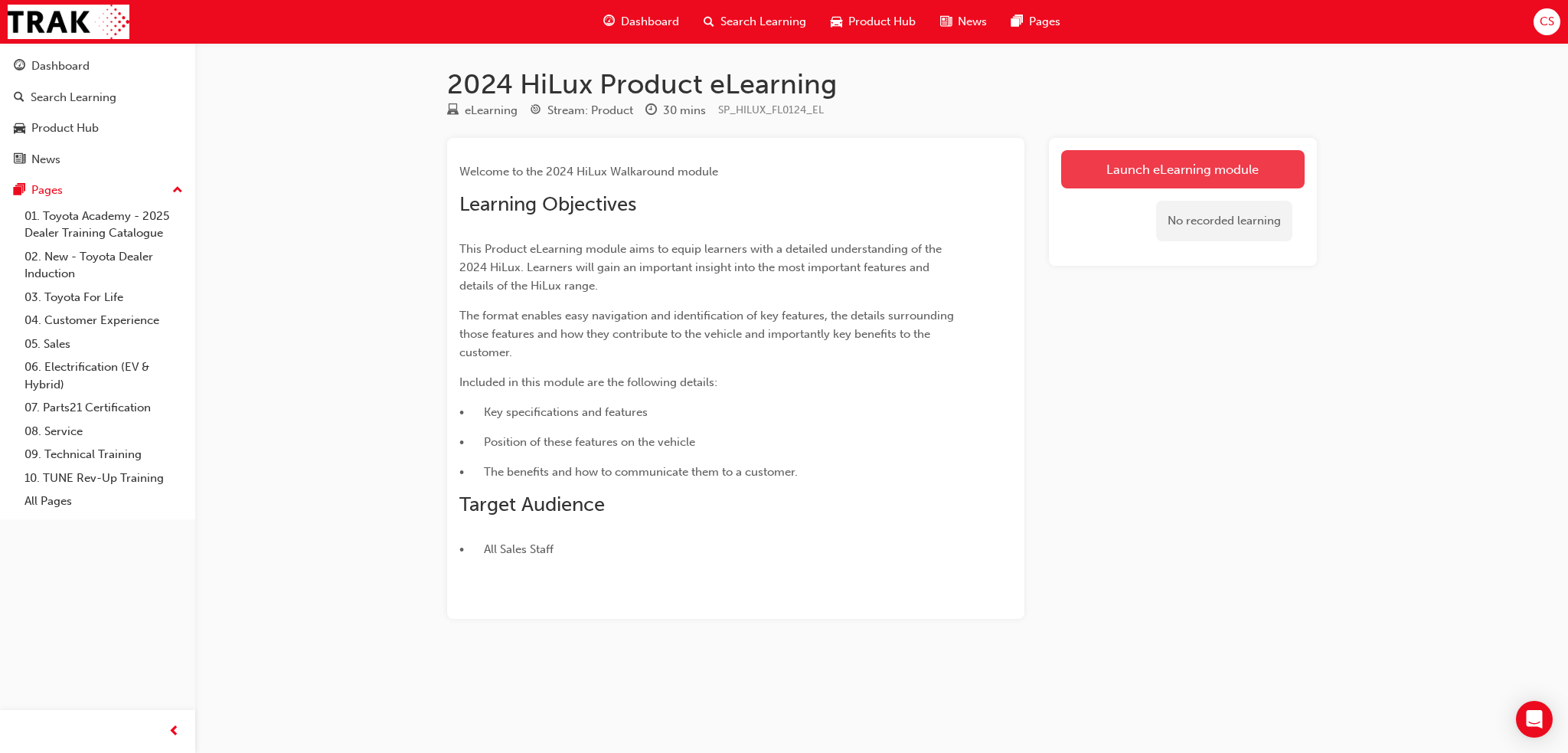
click at [1138, 156] on link "Launch eLearning module" at bounding box center [1182, 169] width 244 height 38
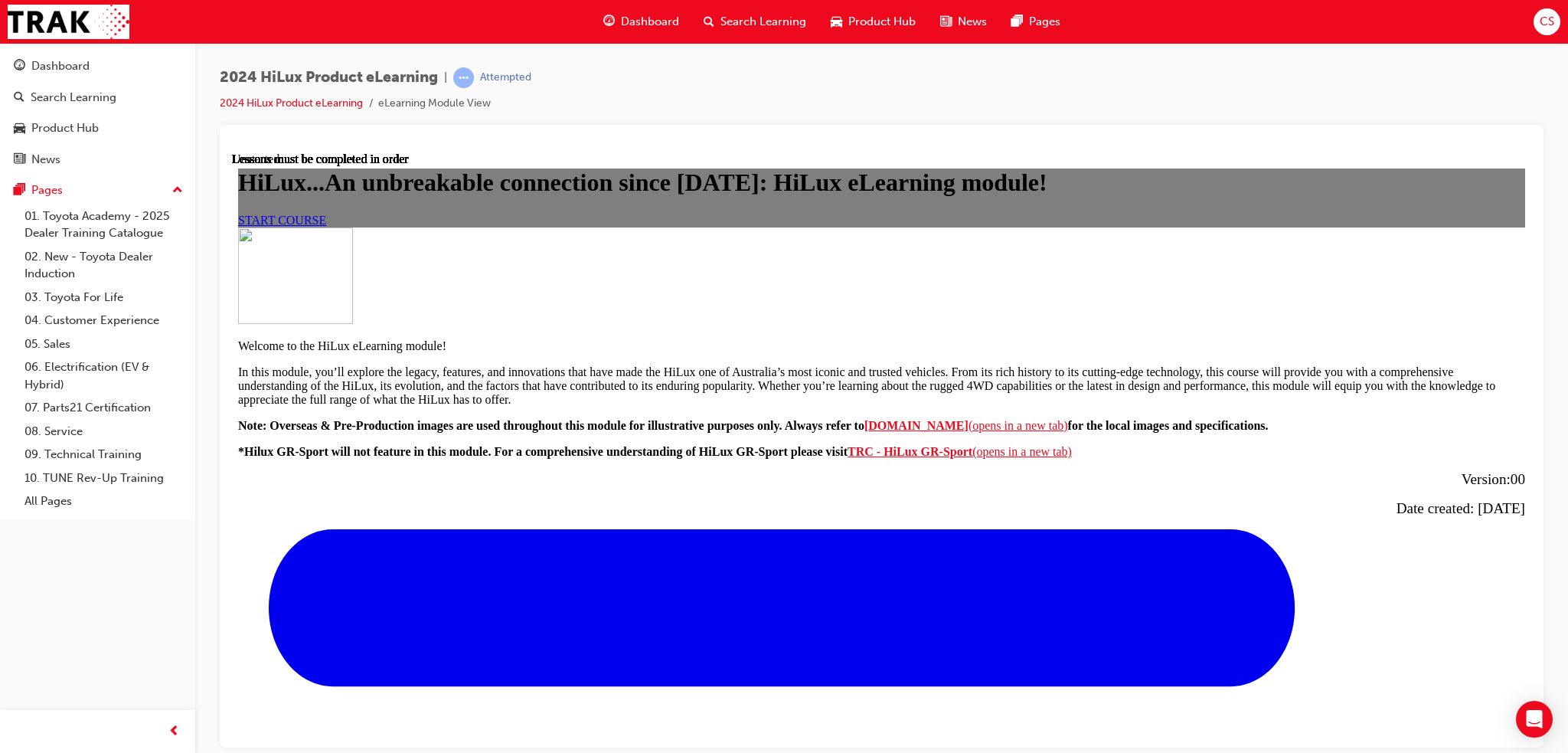
click at [326, 226] on span "START COURSE" at bounding box center [282, 219] width 88 height 13
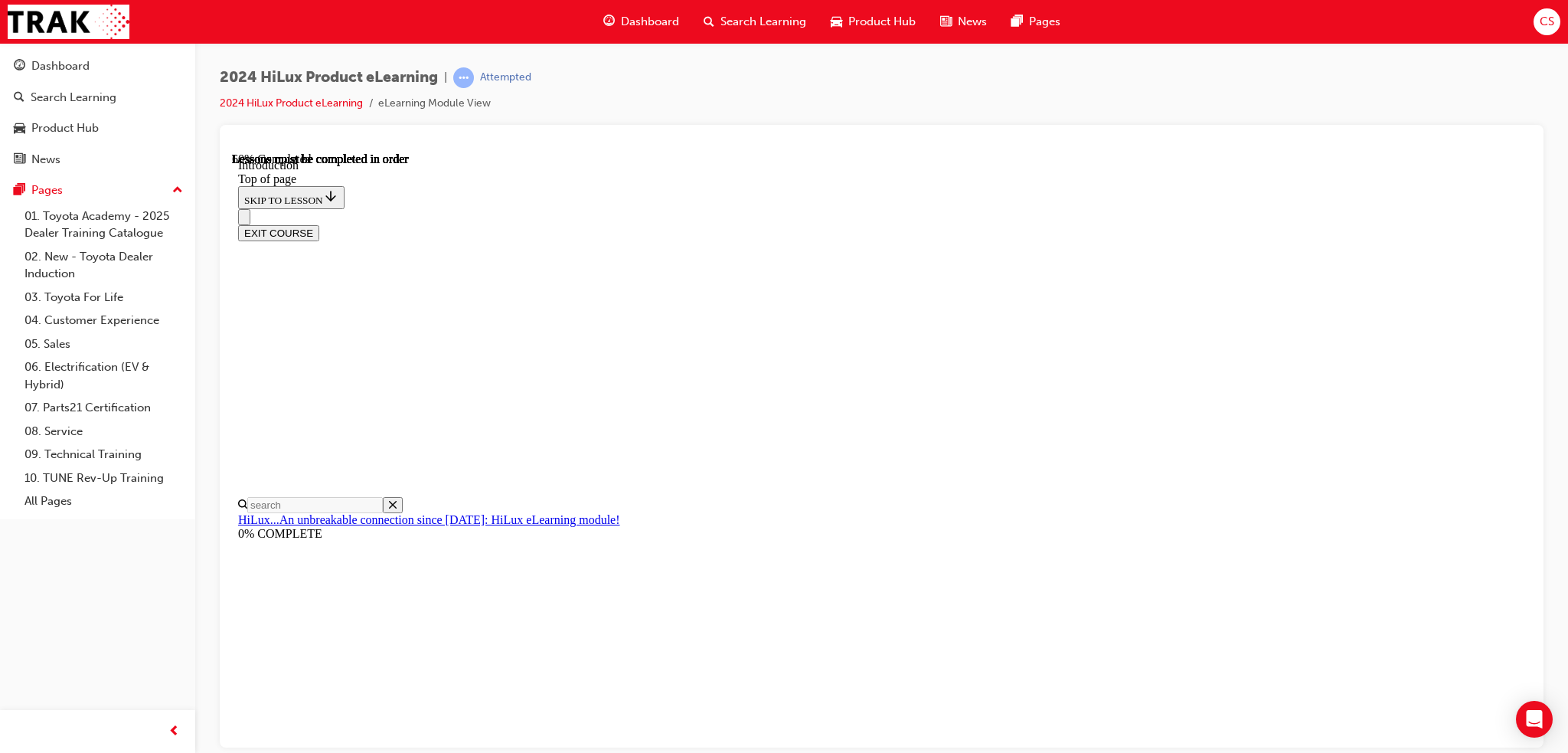
scroll to position [763, 0]
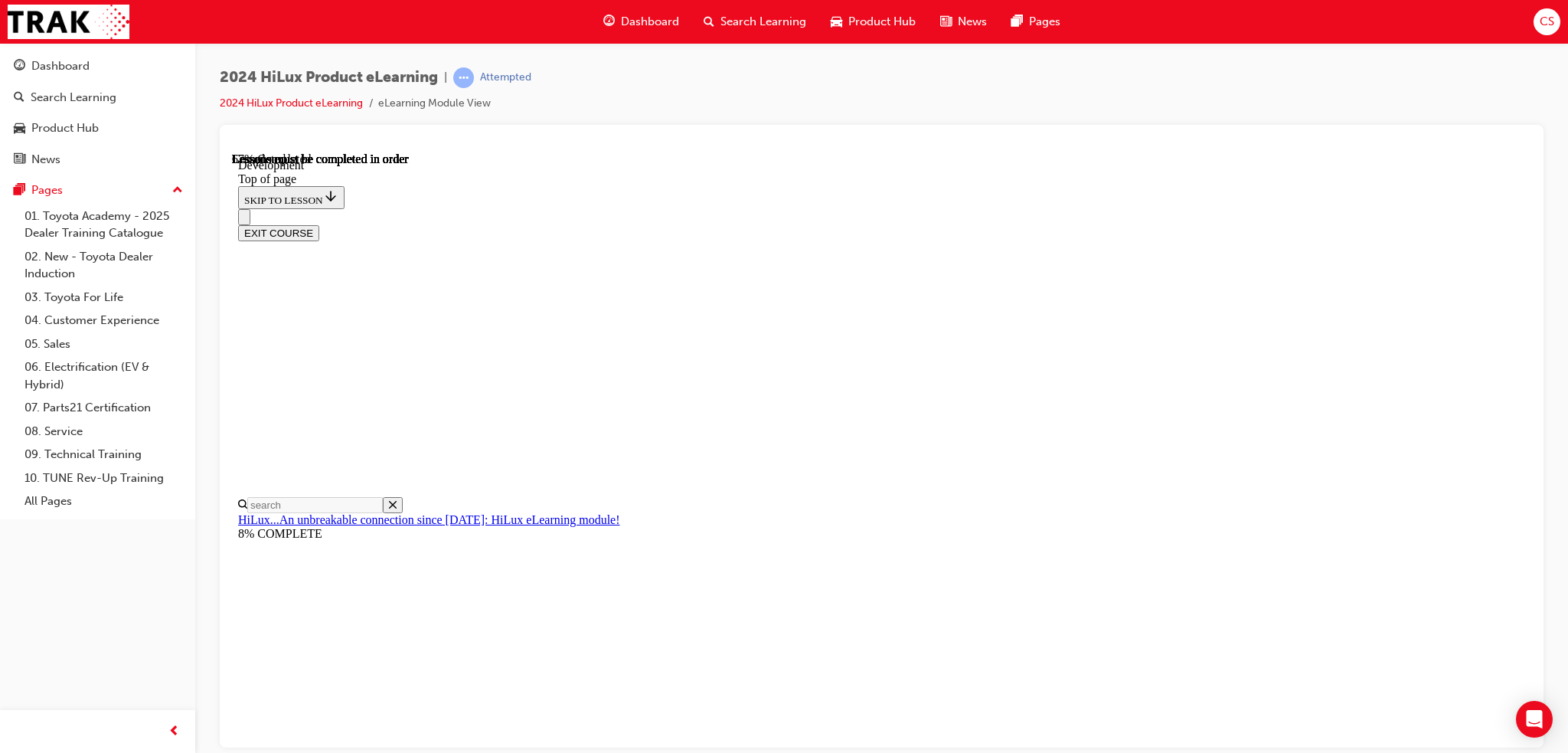
scroll to position [1039, 0]
drag, startPoint x: 831, startPoint y: 370, endPoint x: 954, endPoint y: 383, distance: 123.7
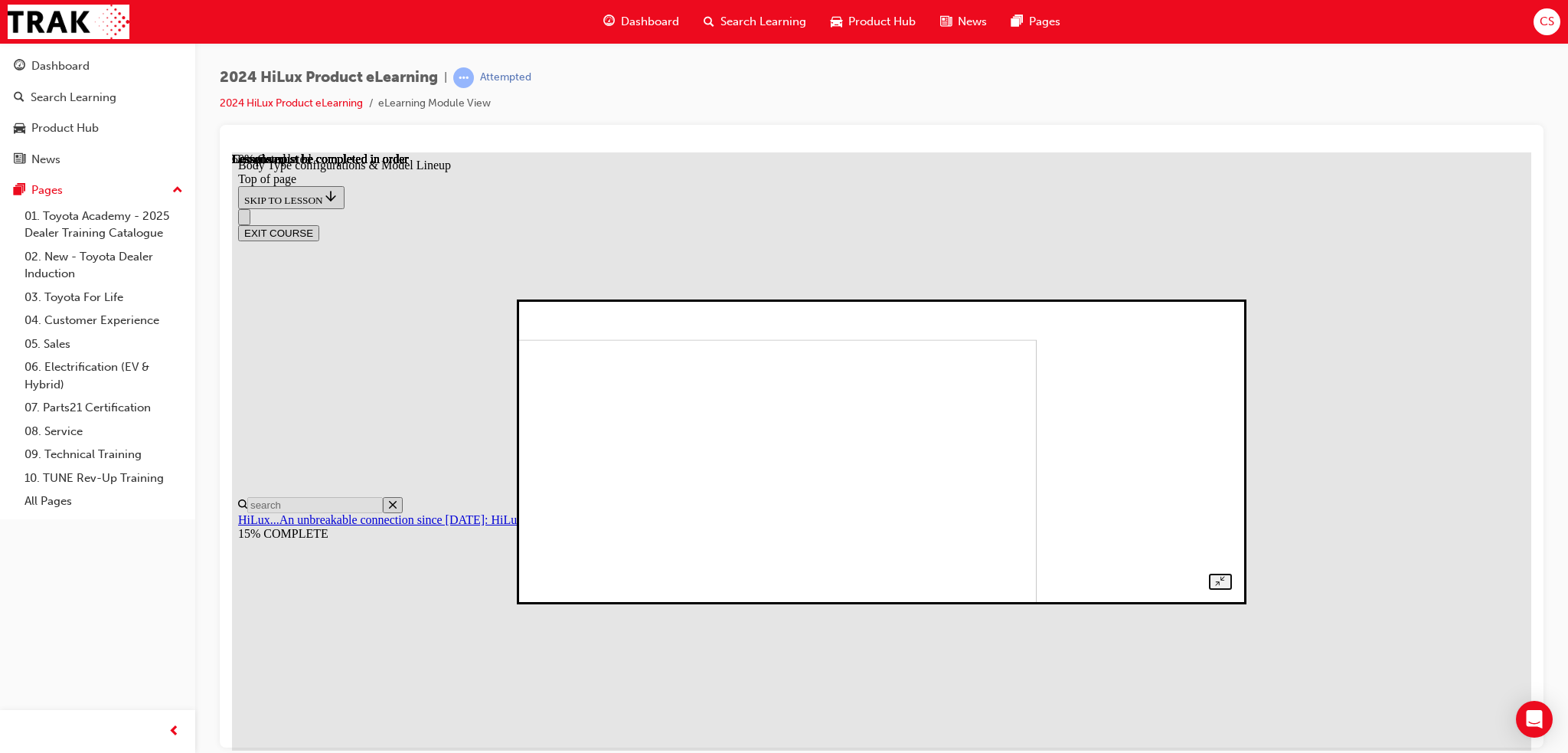
click at [991, 383] on img at bounding box center [697, 474] width 678 height 271
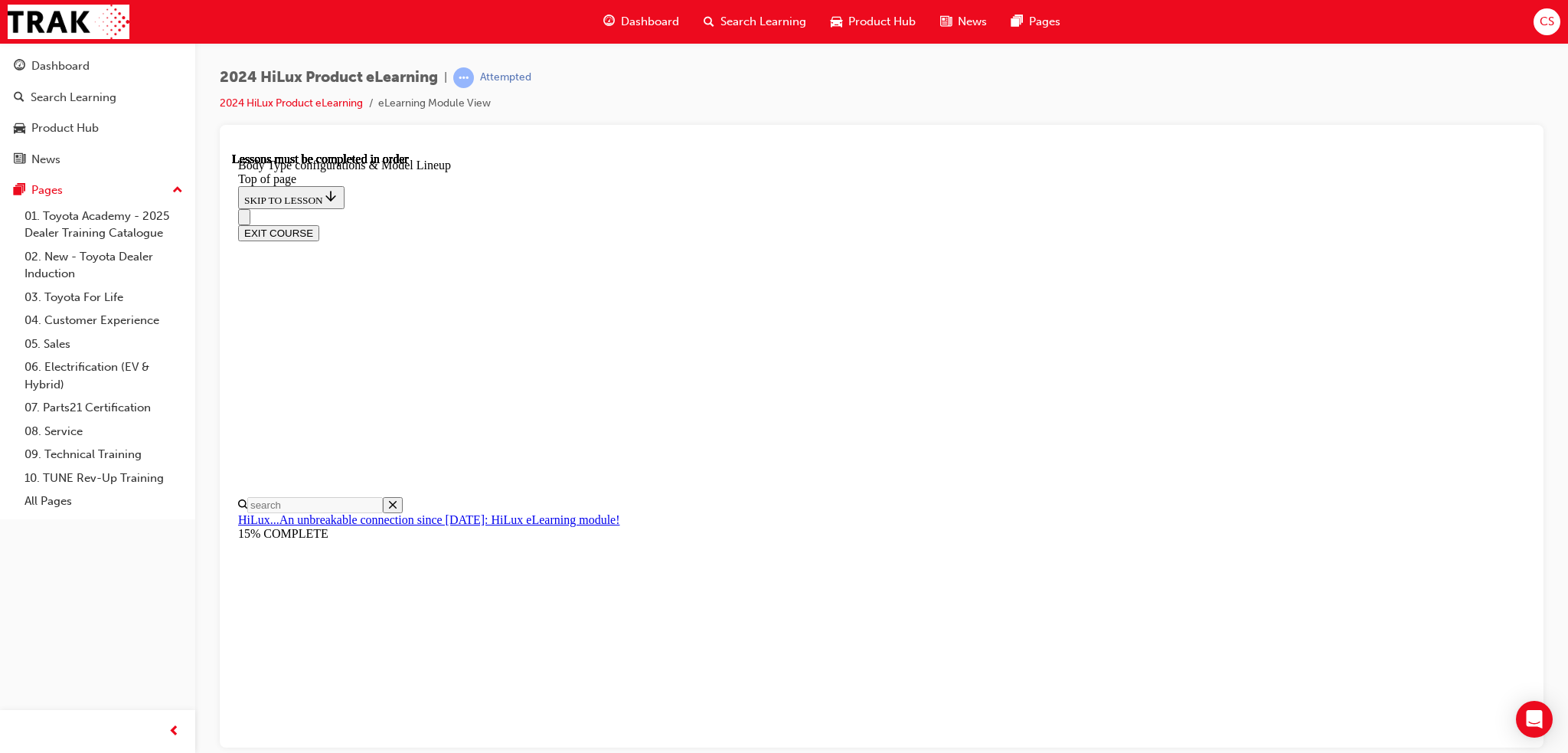
scroll to position [350, 0]
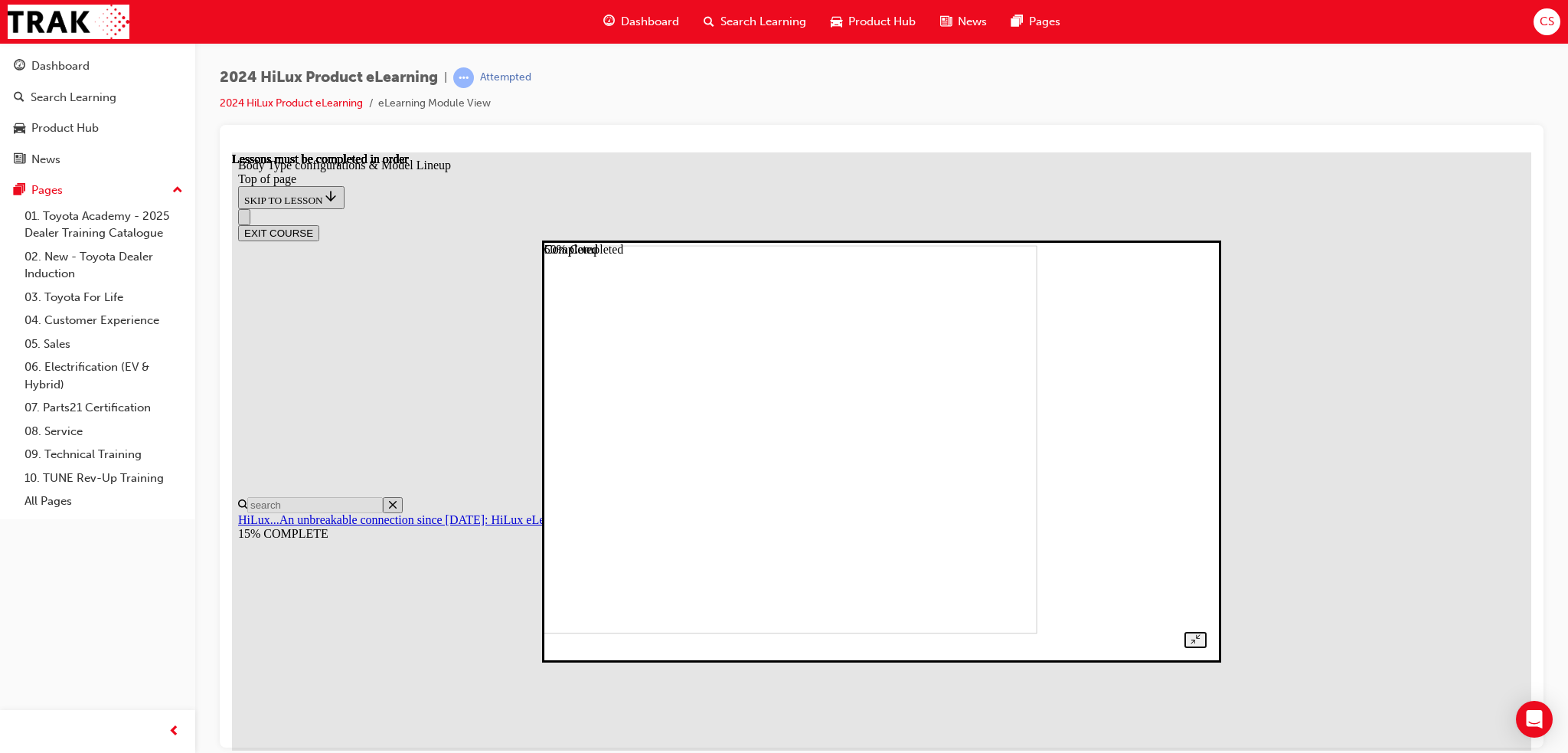
click at [760, 419] on img at bounding box center [722, 439] width 628 height 389
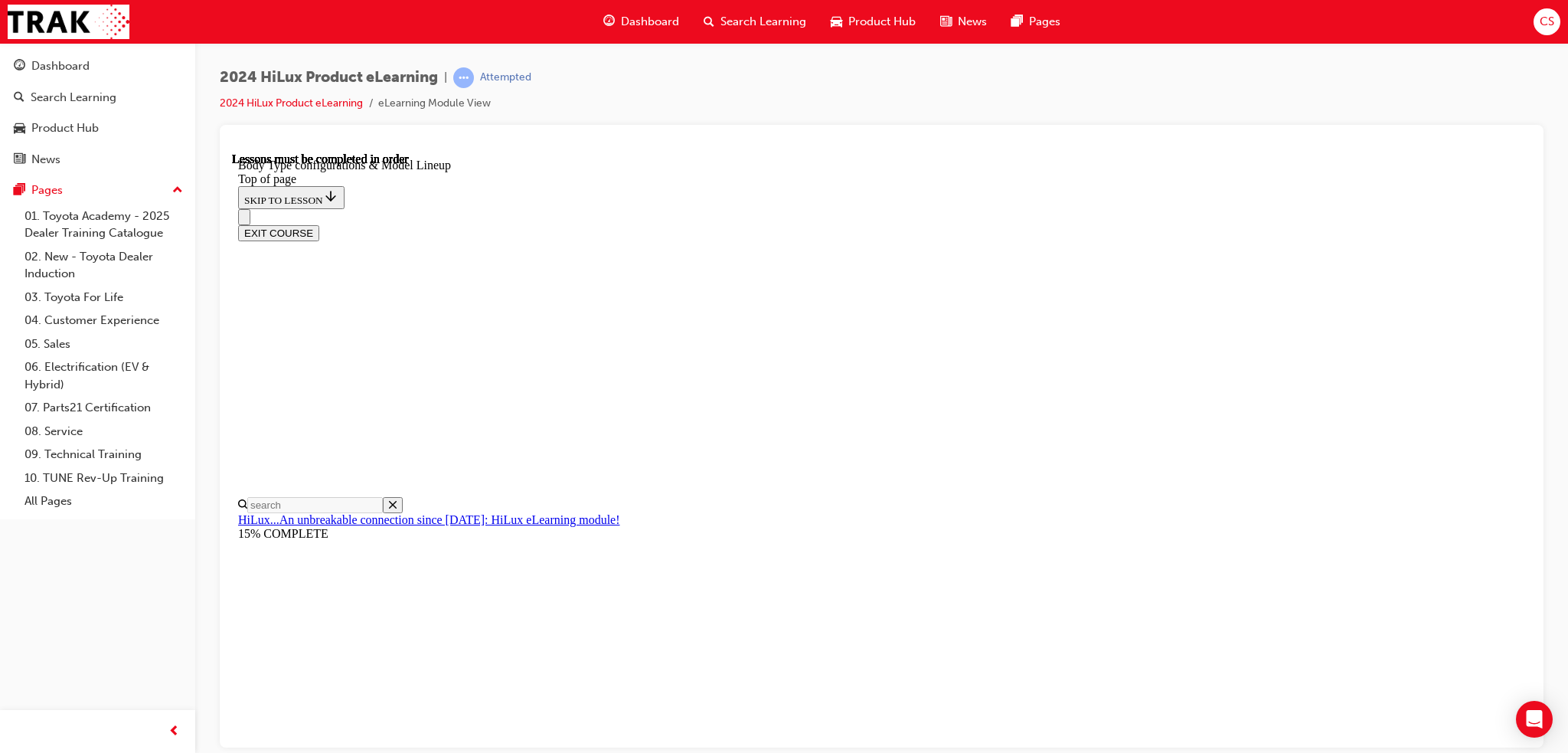
scroll to position [383, 0]
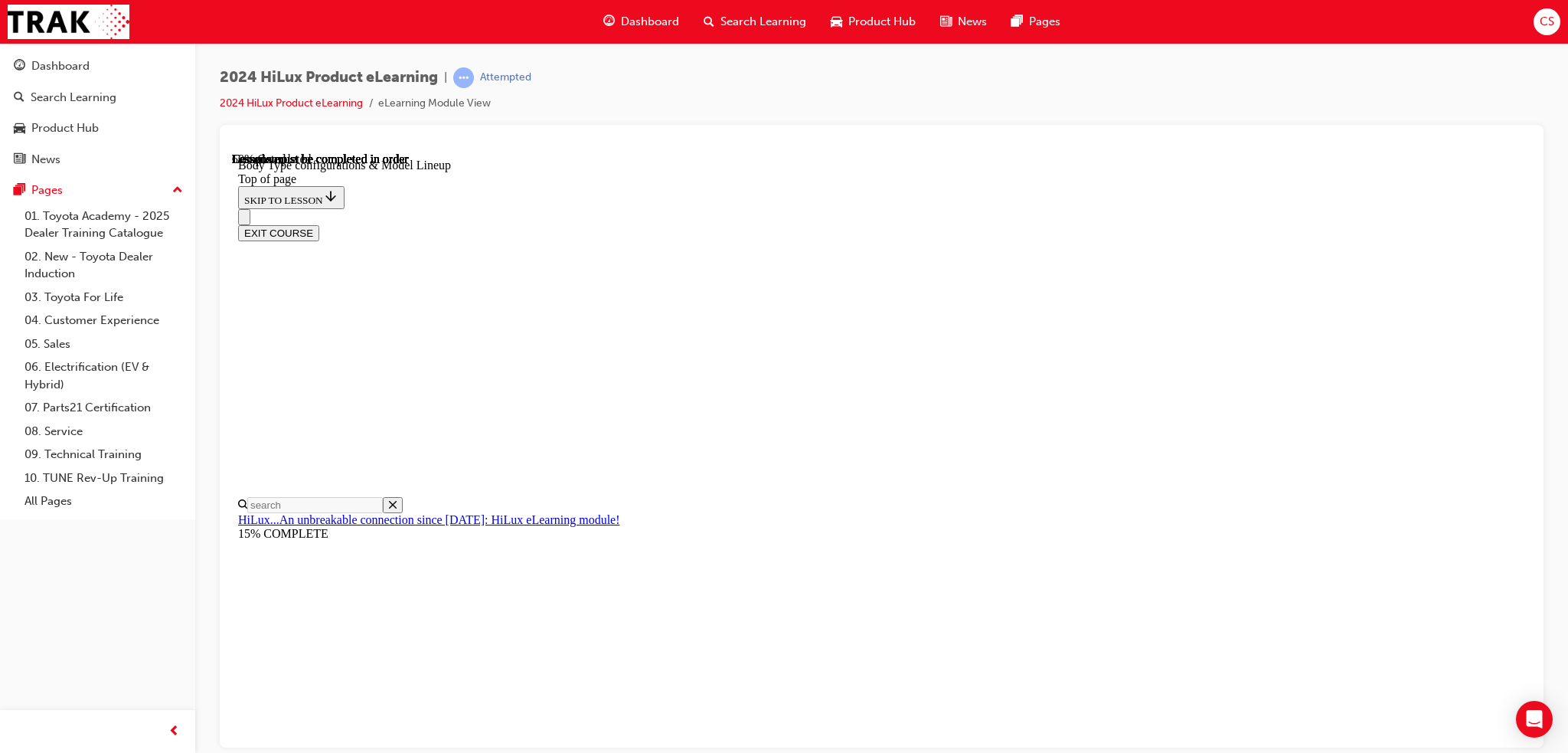
scroll to position [0, 355]
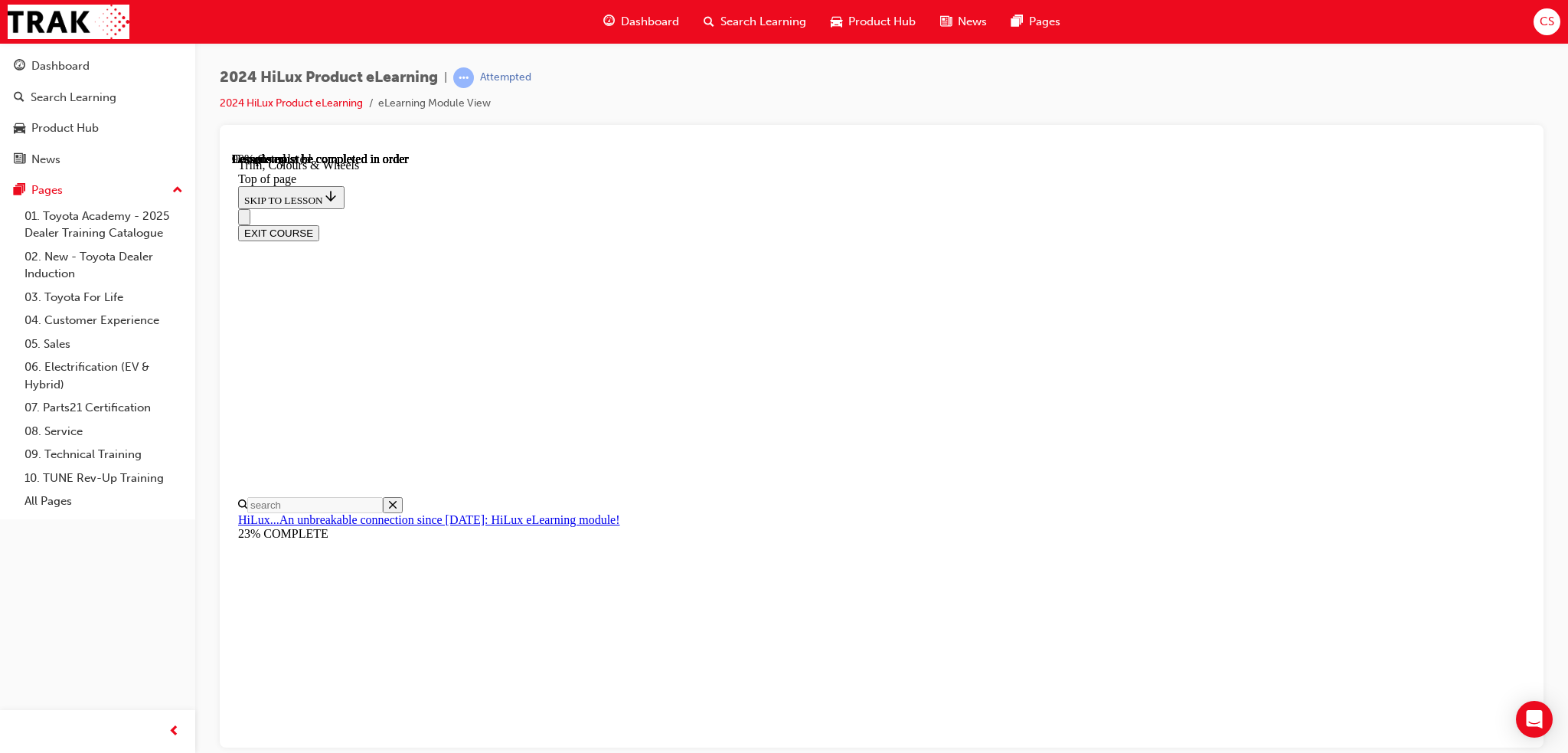
scroll to position [2273, 0]
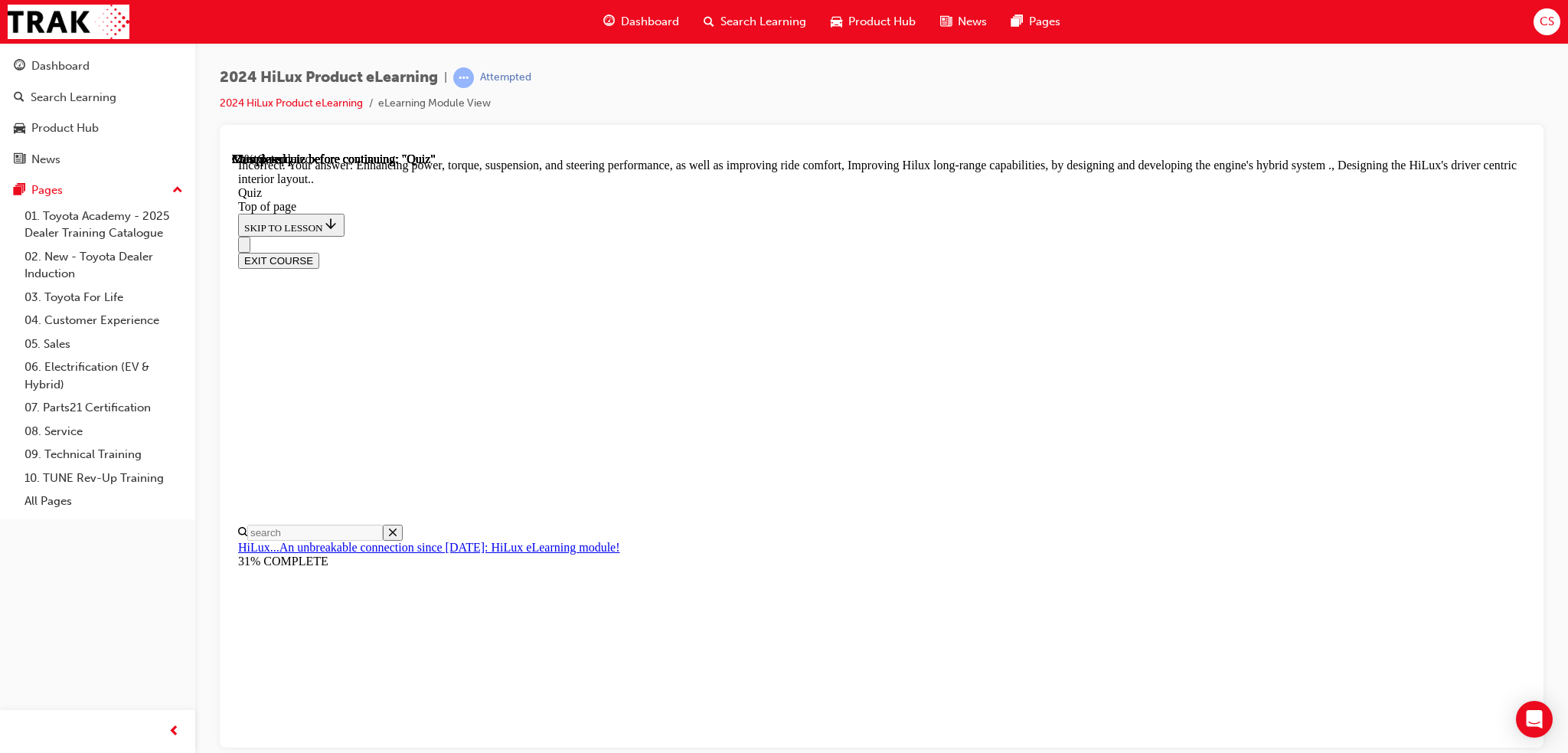
scroll to position [299, 0]
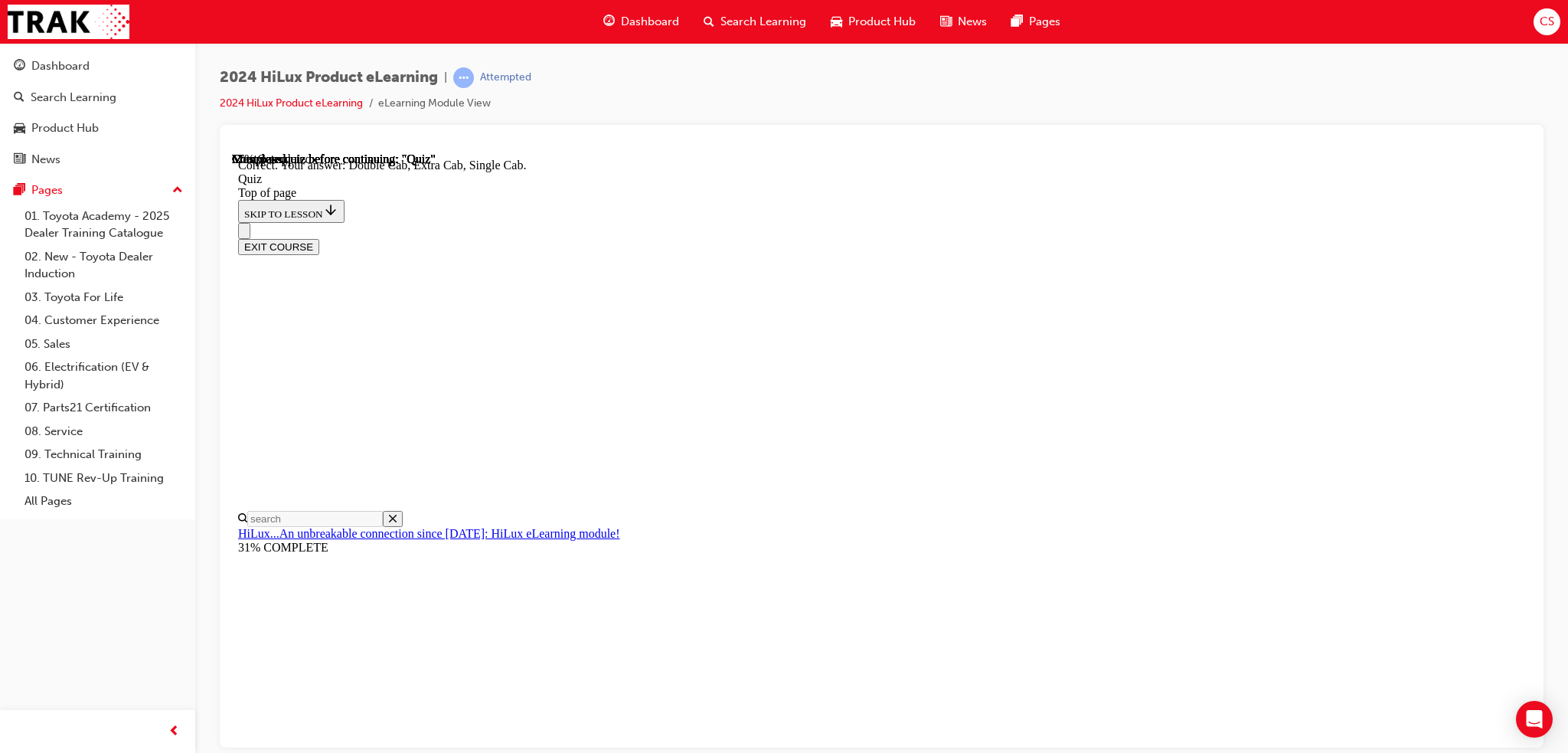
scroll to position [340, 0]
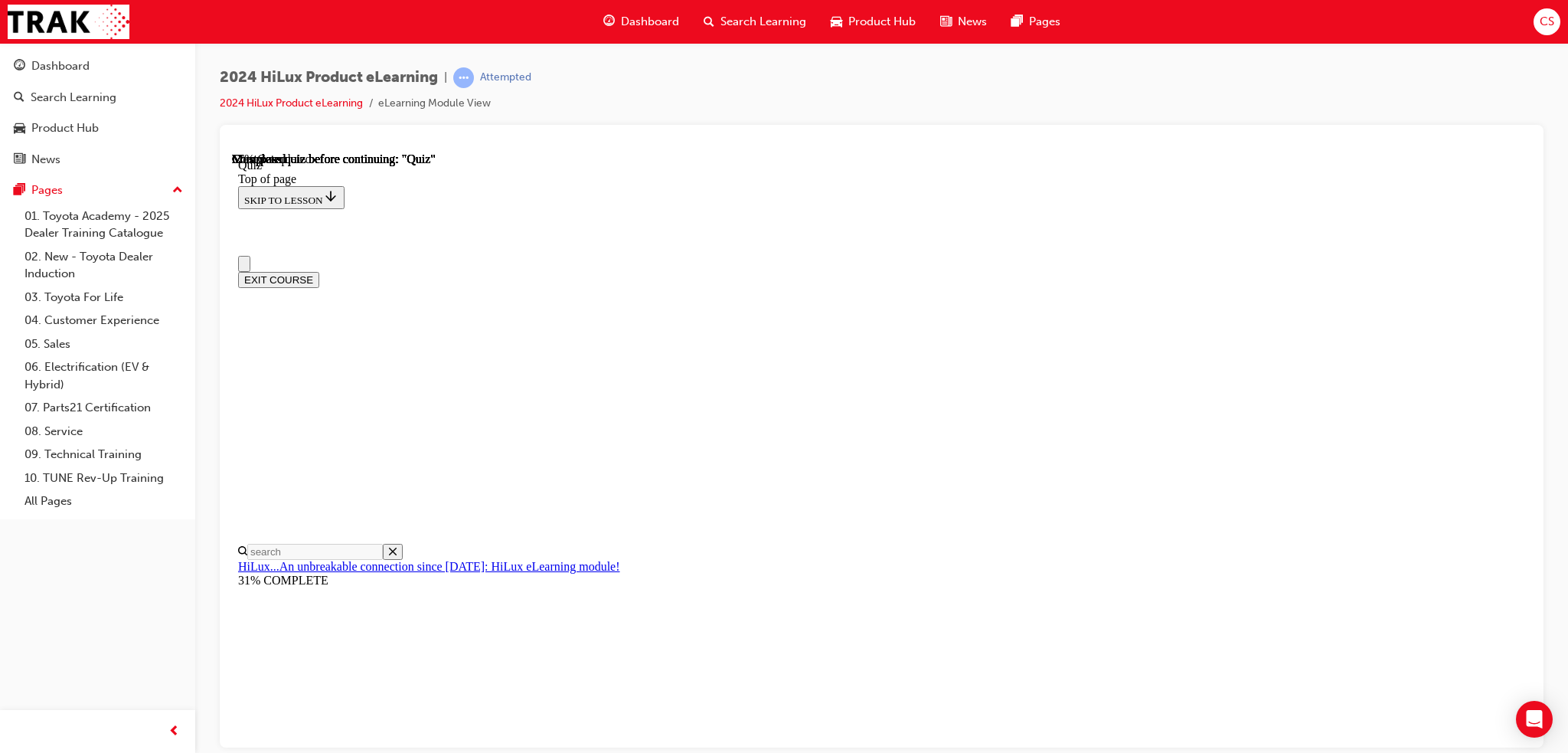
scroll to position [0, 0]
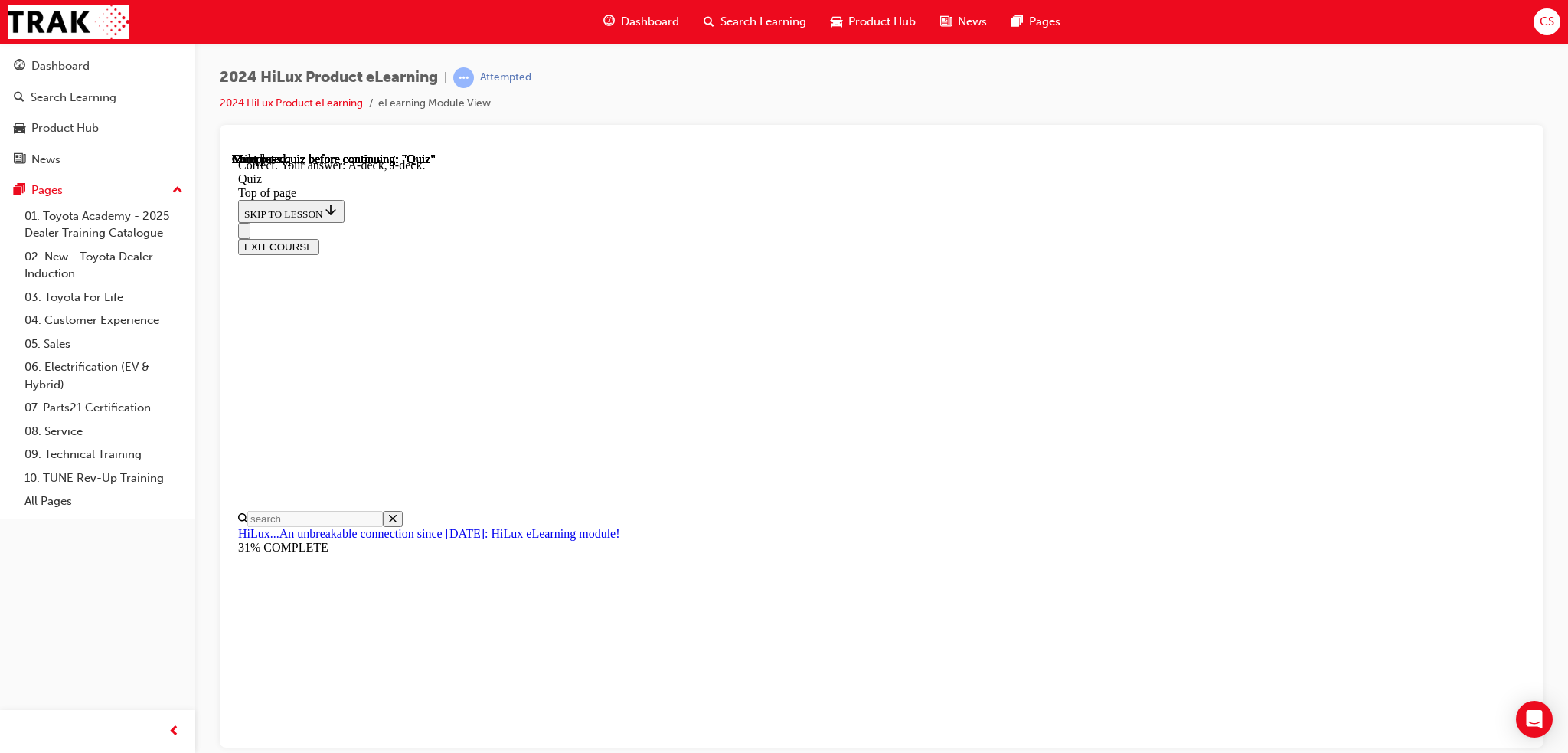
scroll to position [227, 0]
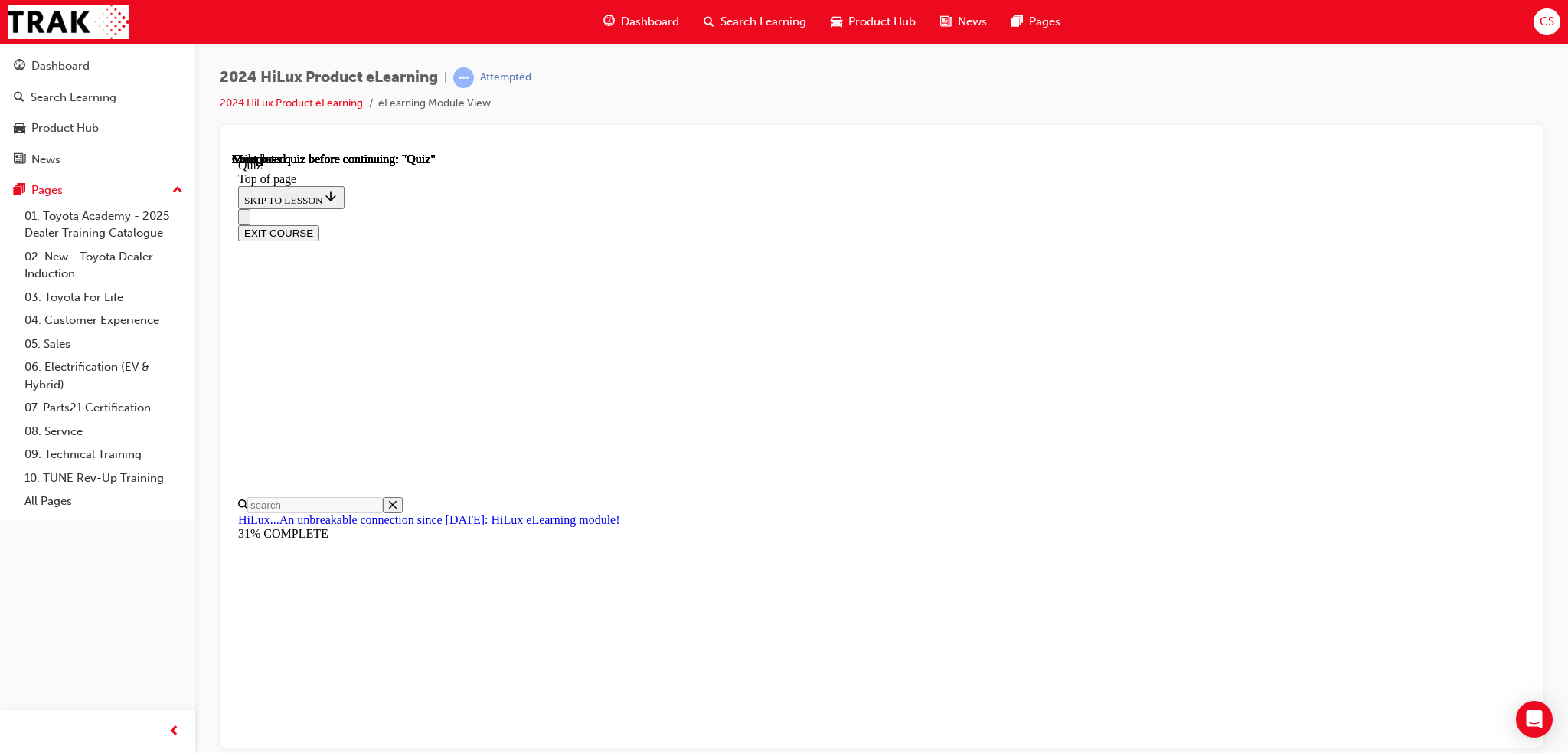
scroll to position [233, 0]
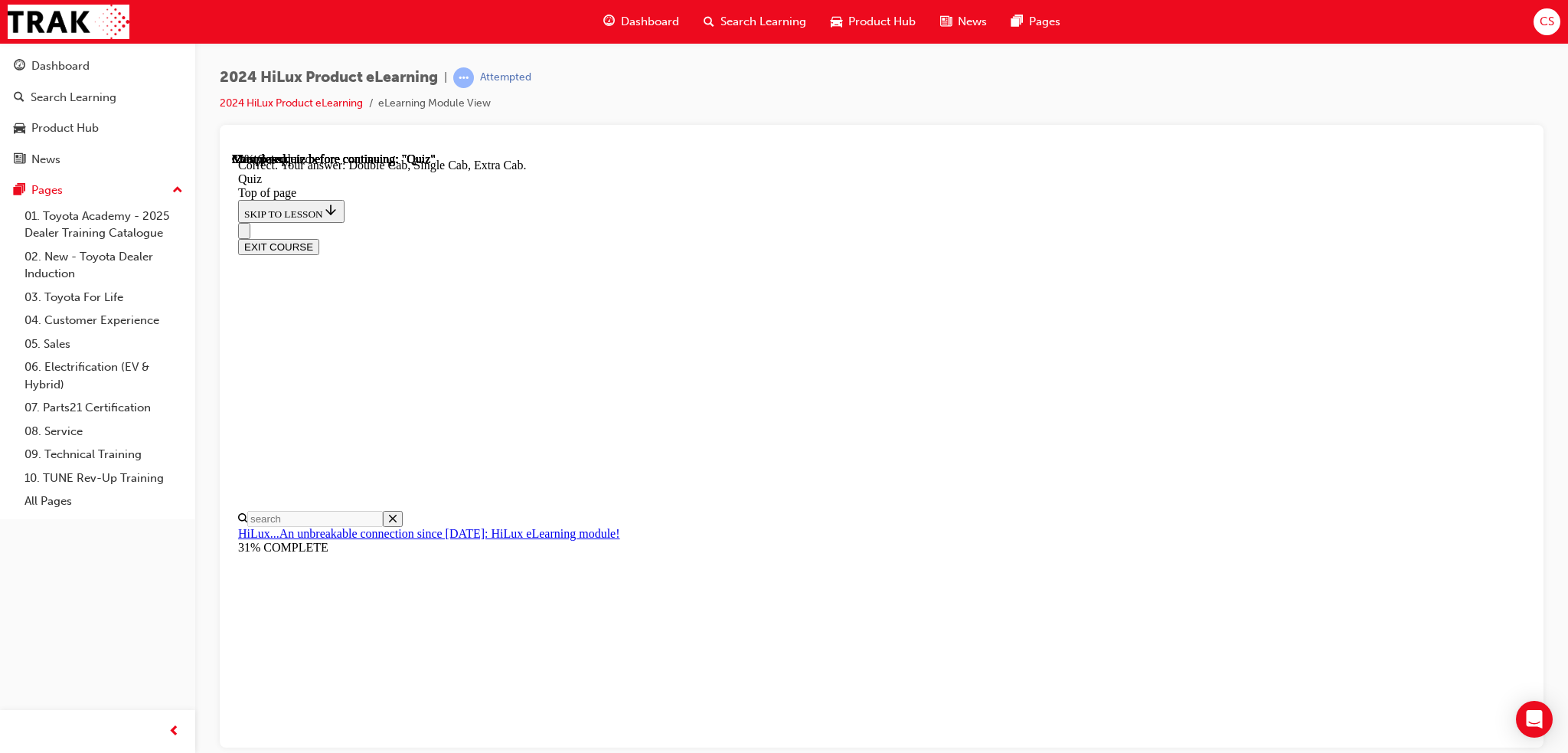
scroll to position [340, 0]
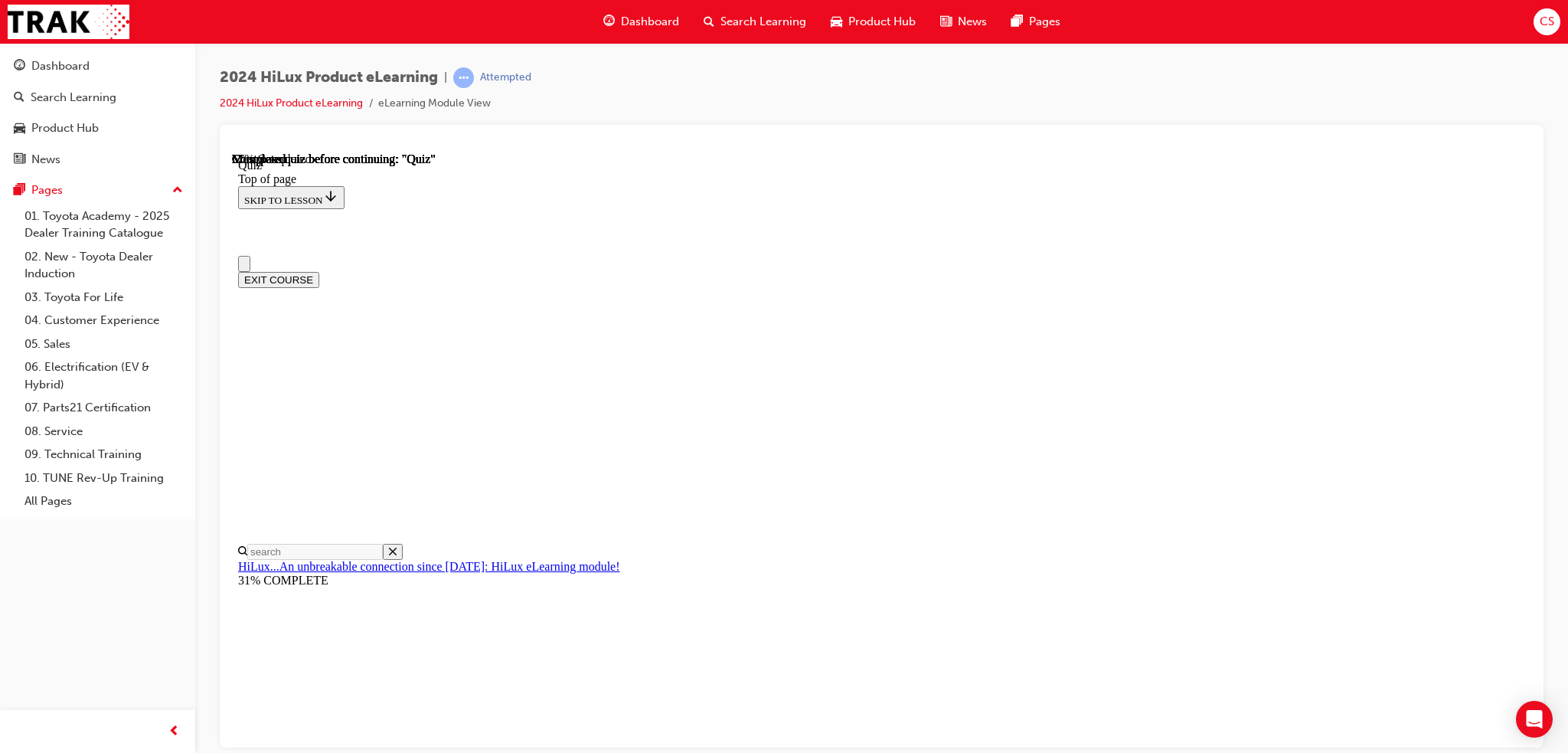
scroll to position [77, 0]
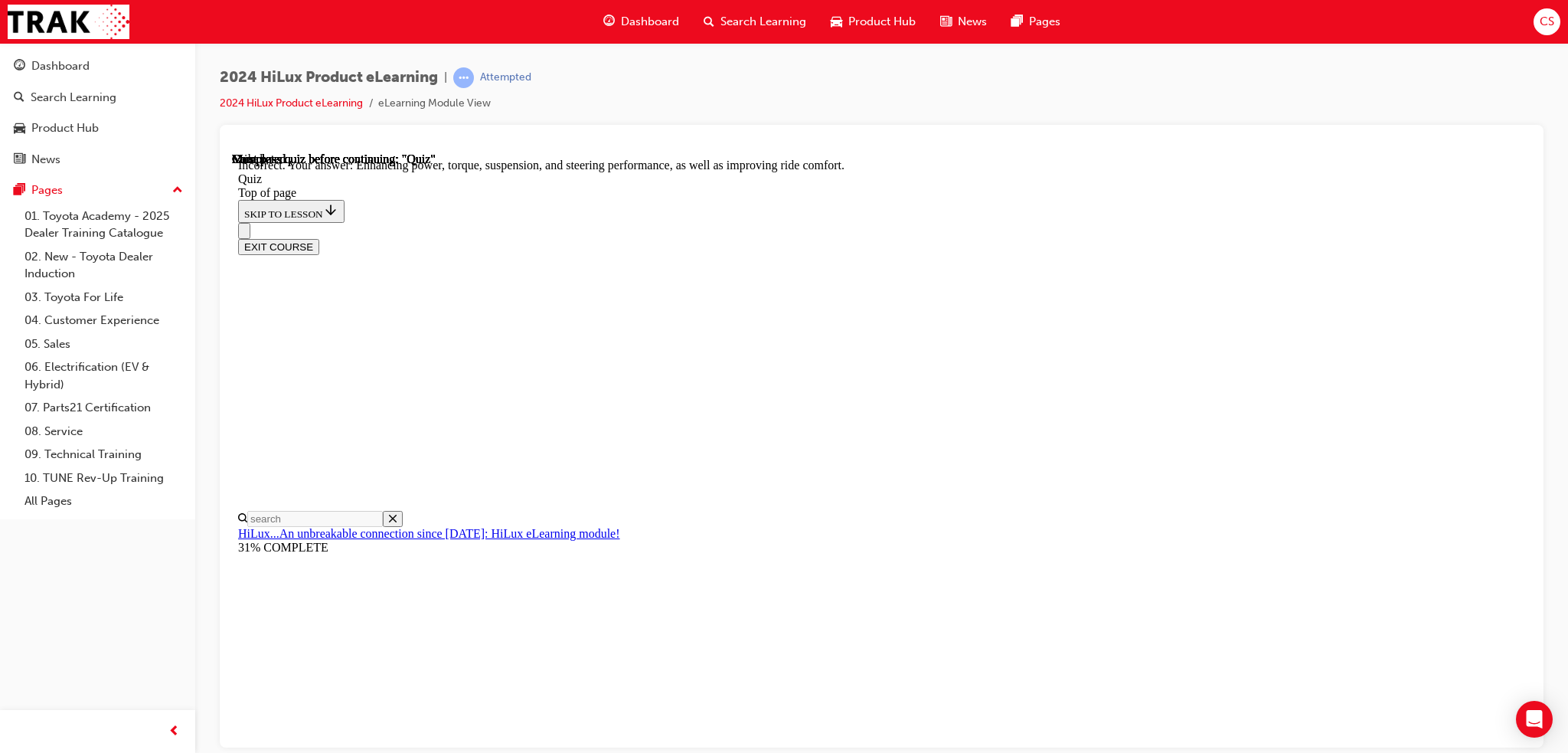
scroll to position [299, 0]
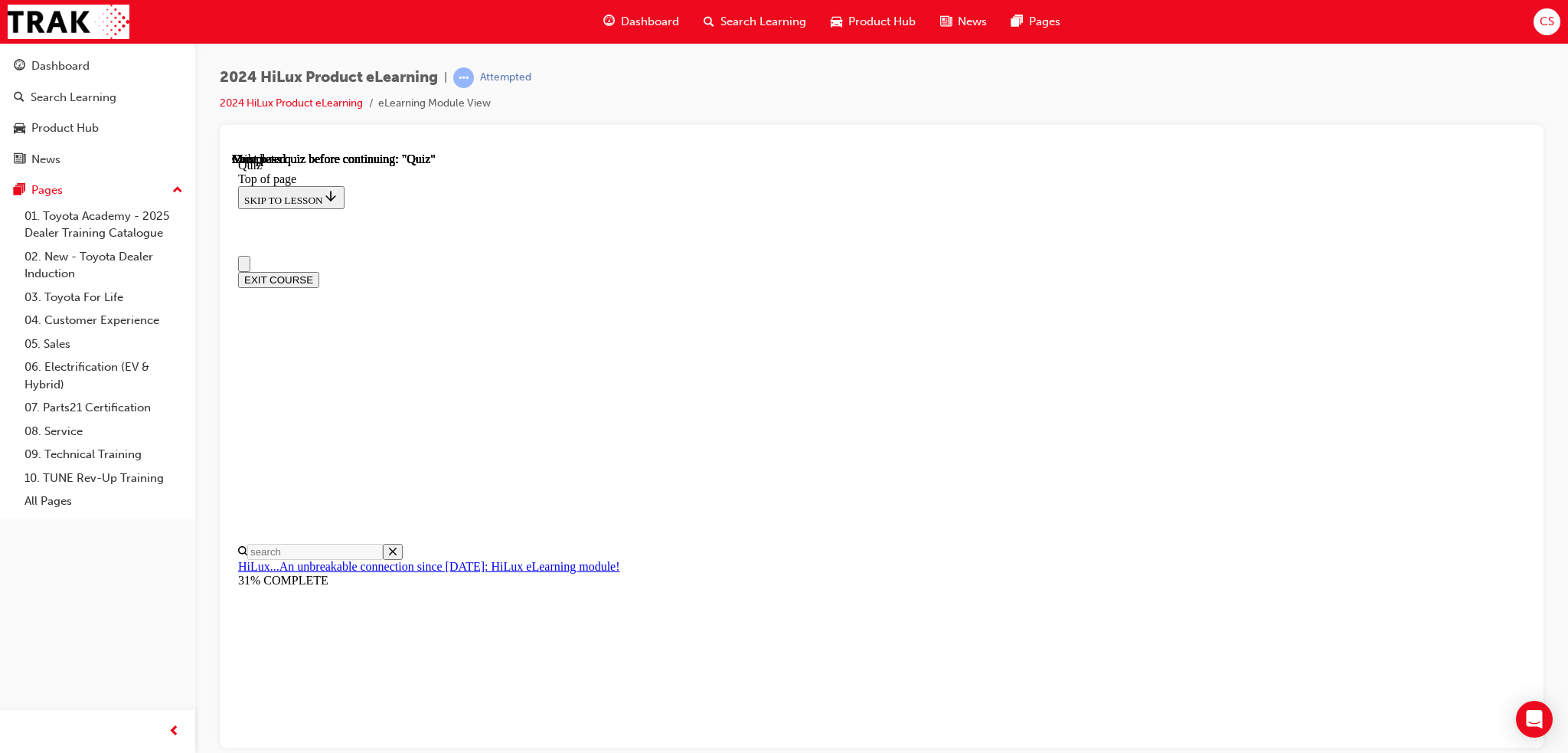
scroll to position [0, 0]
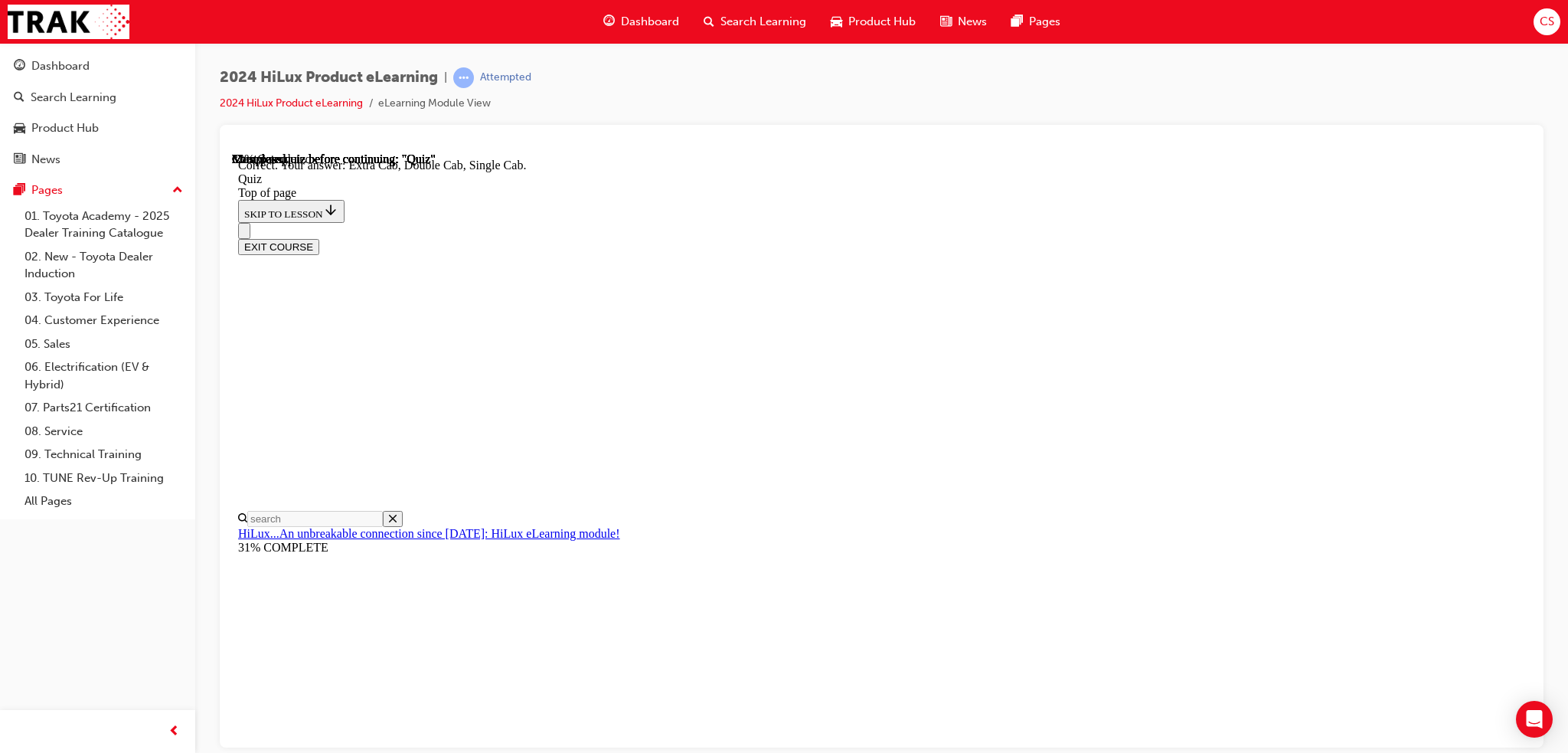
scroll to position [340, 0]
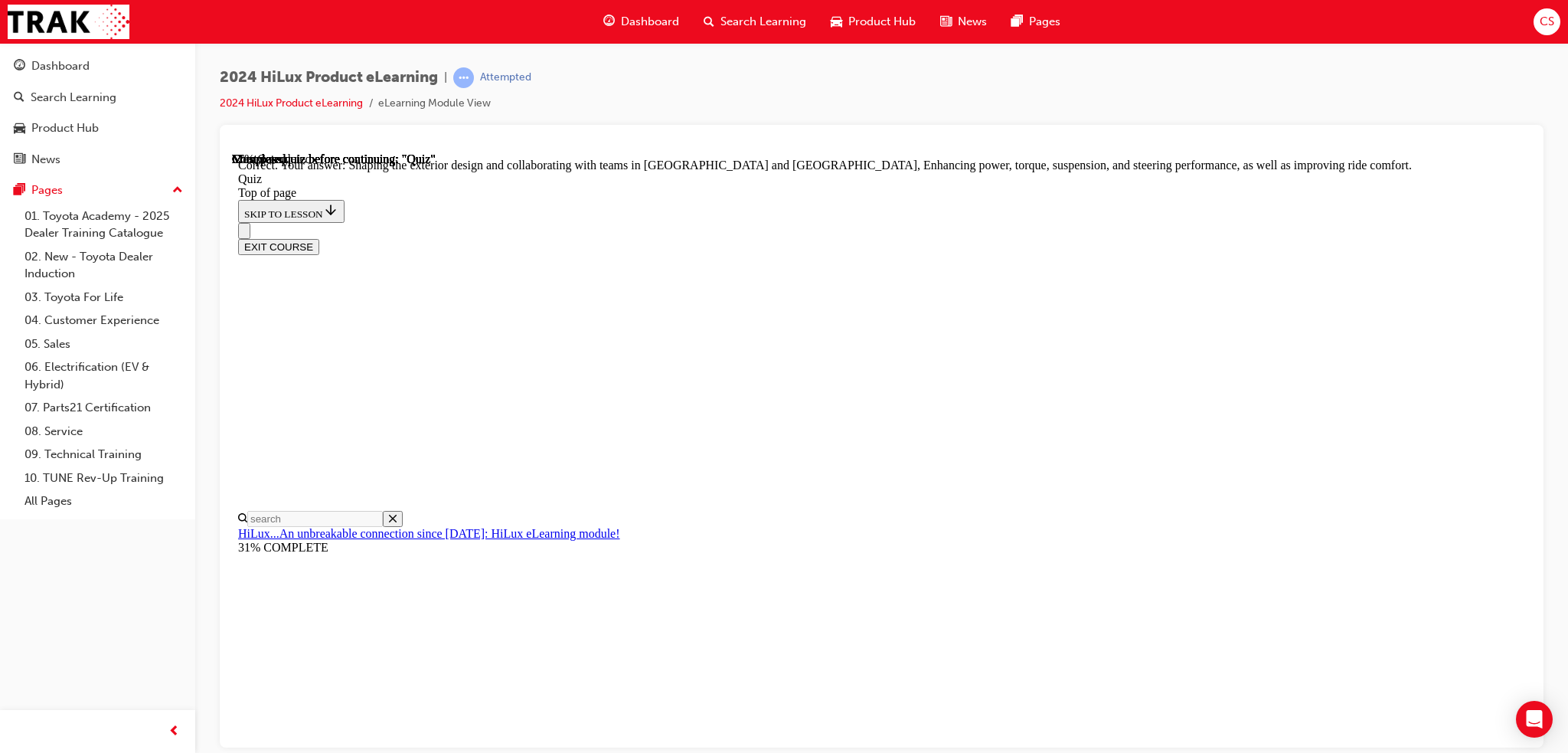
scroll to position [299, 0]
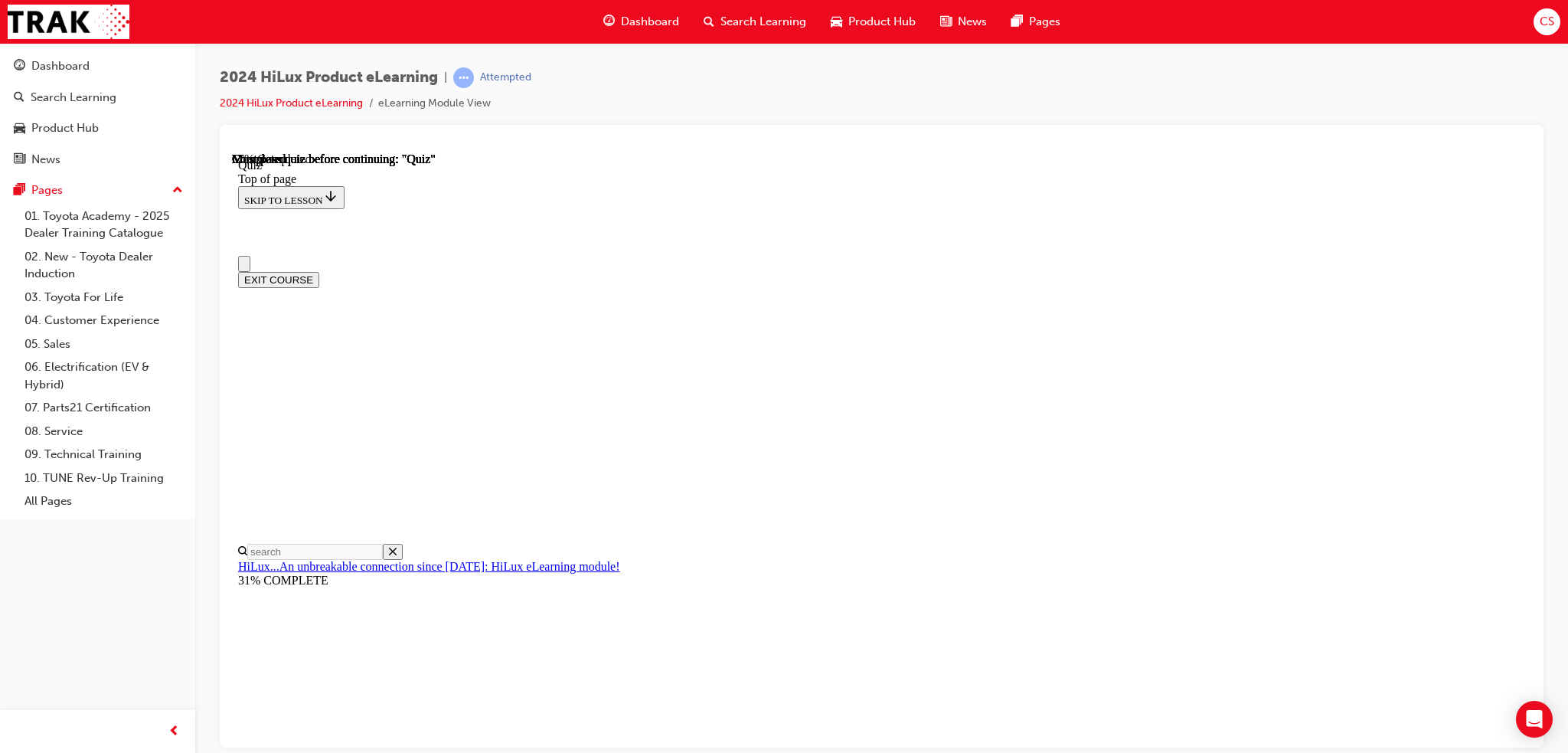
scroll to position [77, 0]
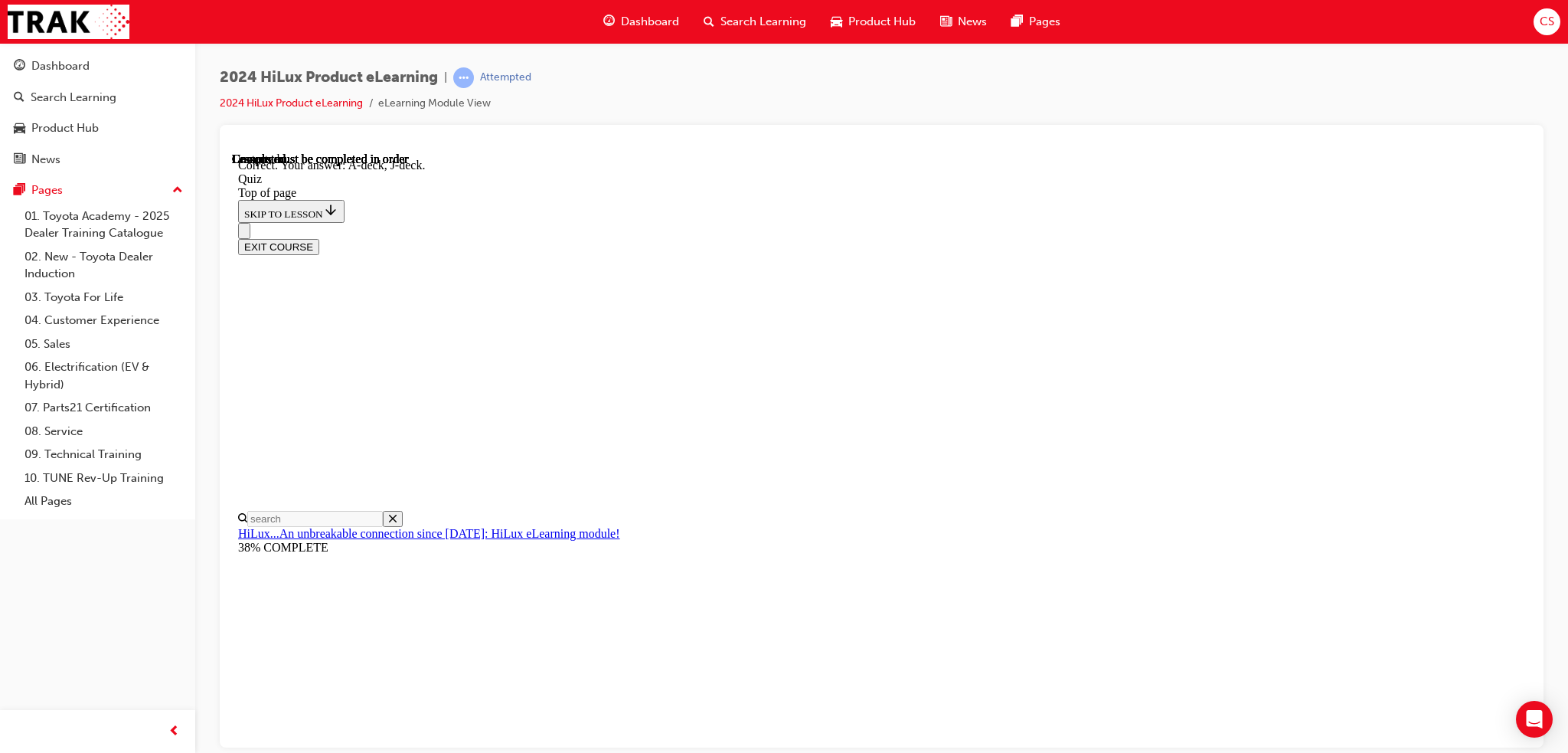
scroll to position [227, 0]
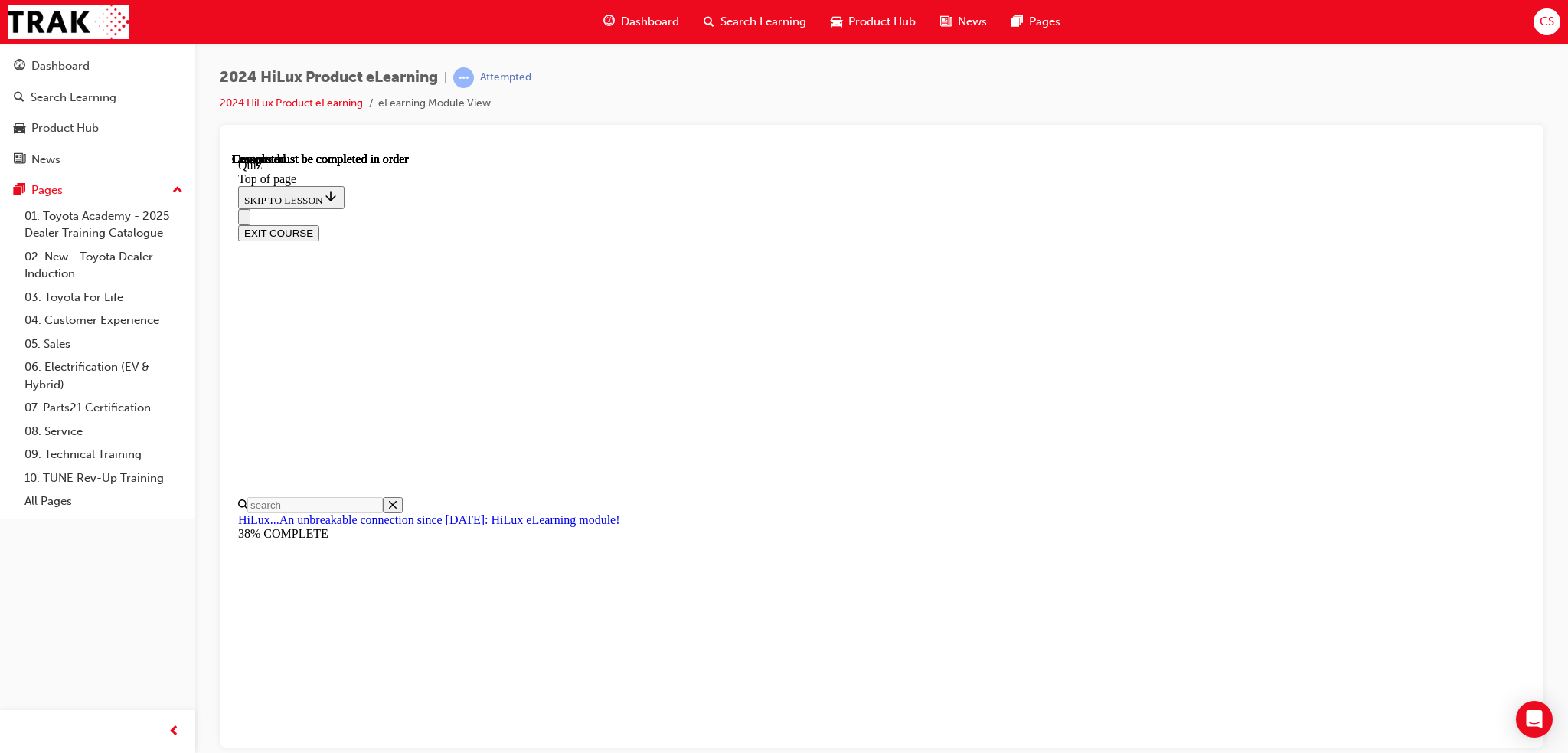
scroll to position [233, 0]
drag, startPoint x: 900, startPoint y: 475, endPoint x: 972, endPoint y: 472, distance: 72.1
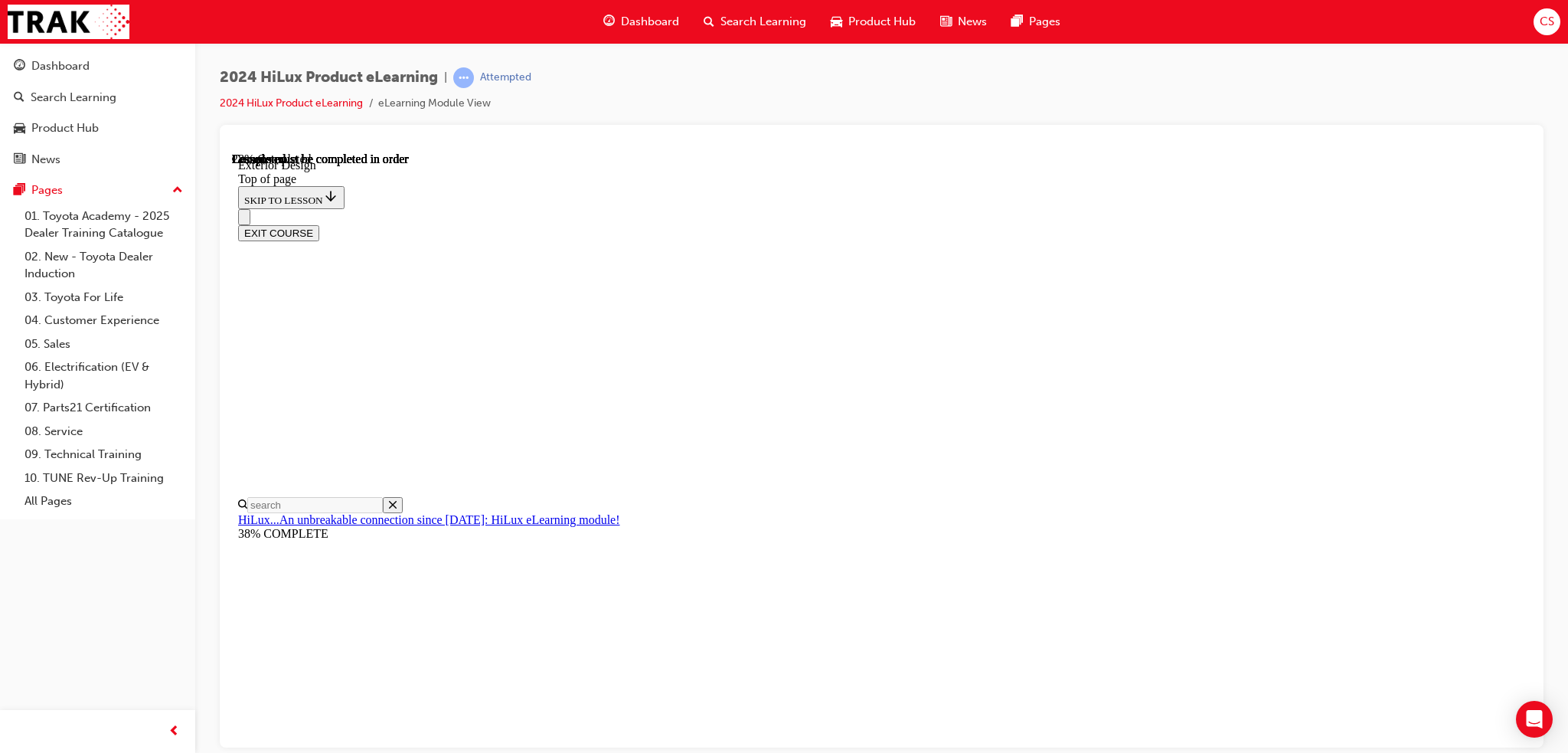
drag, startPoint x: 1140, startPoint y: 472, endPoint x: 1262, endPoint y: 468, distance: 122.1
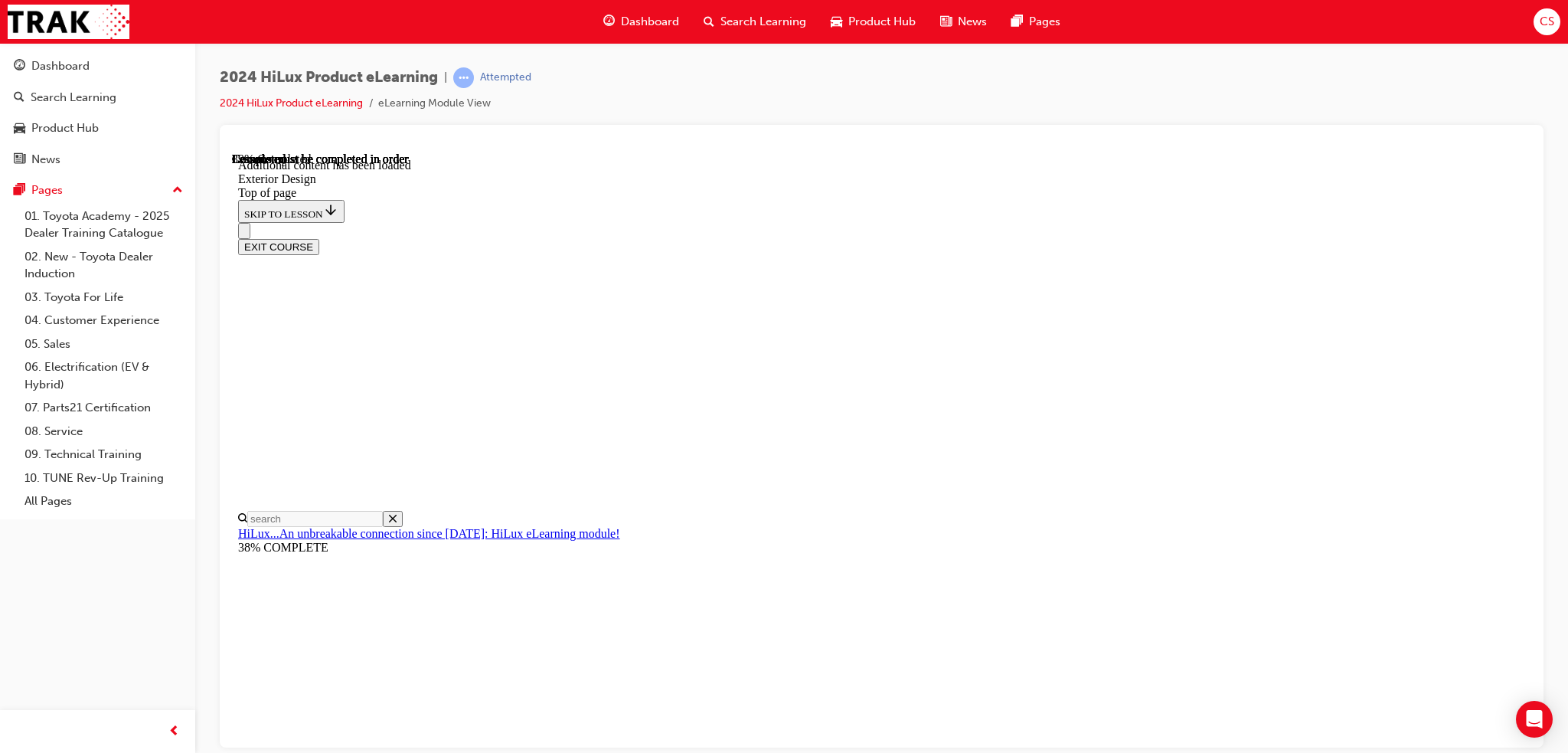
scroll to position [2748, 0]
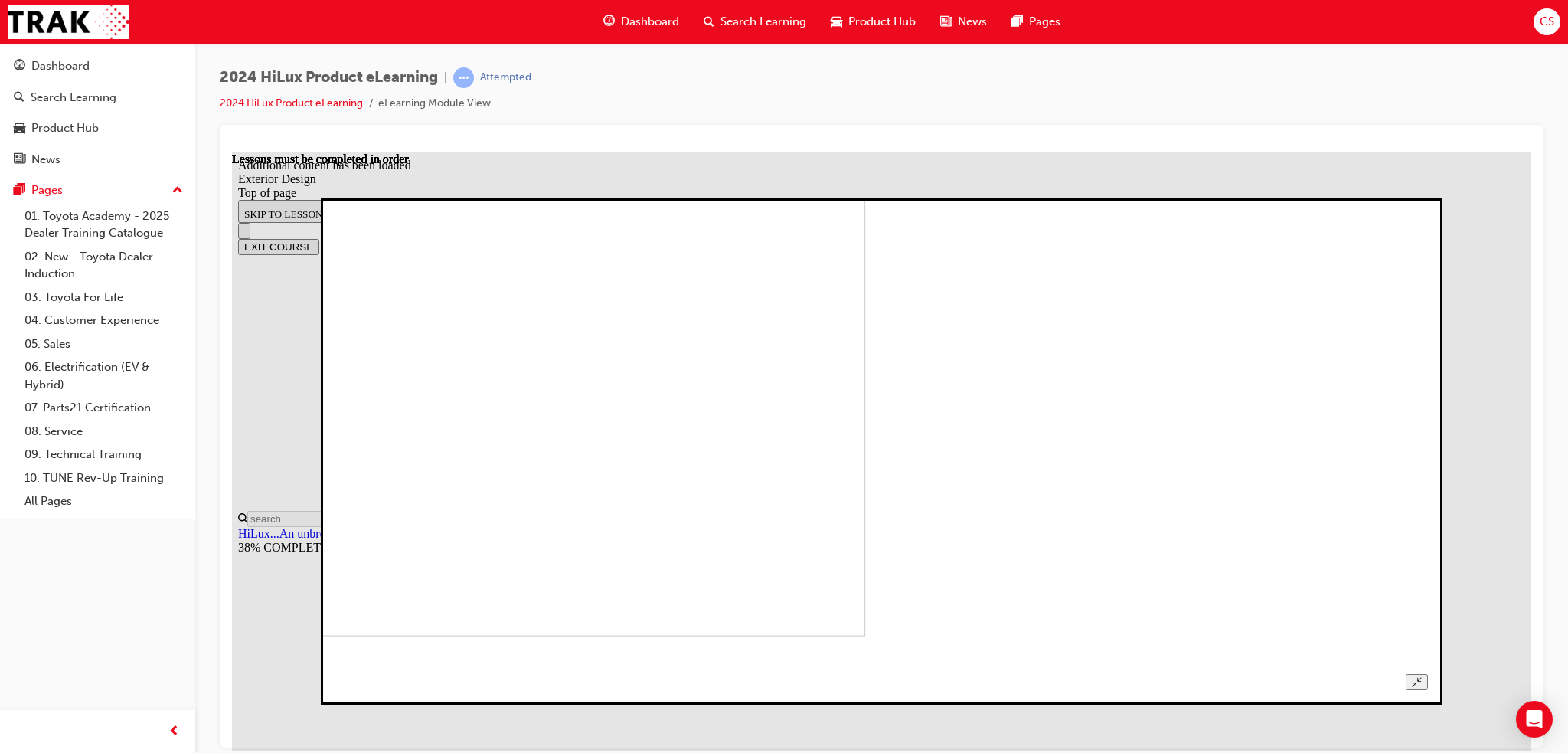
click at [1428, 673] on button "Unzoom image" at bounding box center [1417, 681] width 23 height 16
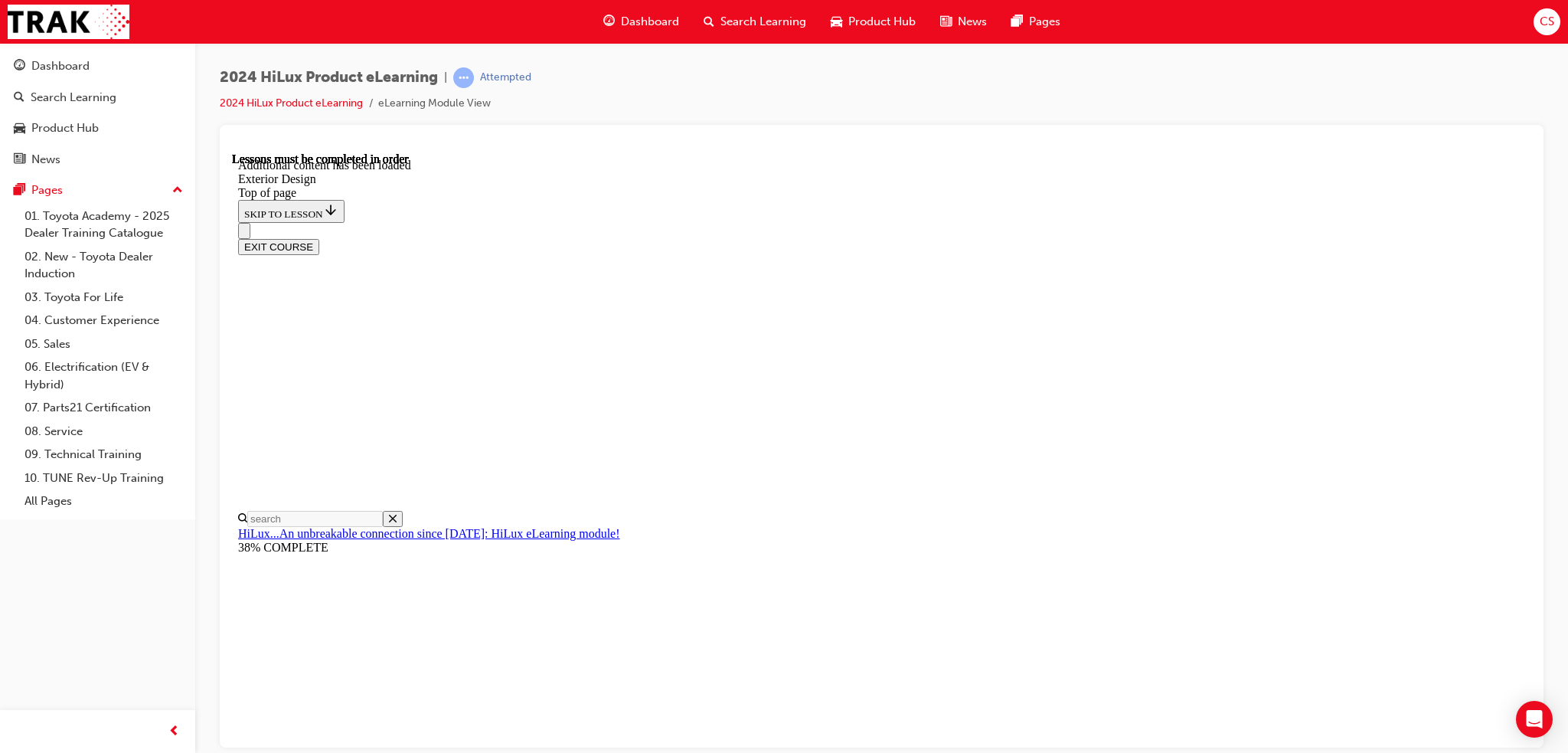
drag, startPoint x: 1458, startPoint y: 541, endPoint x: 1475, endPoint y: 536, distance: 17.7
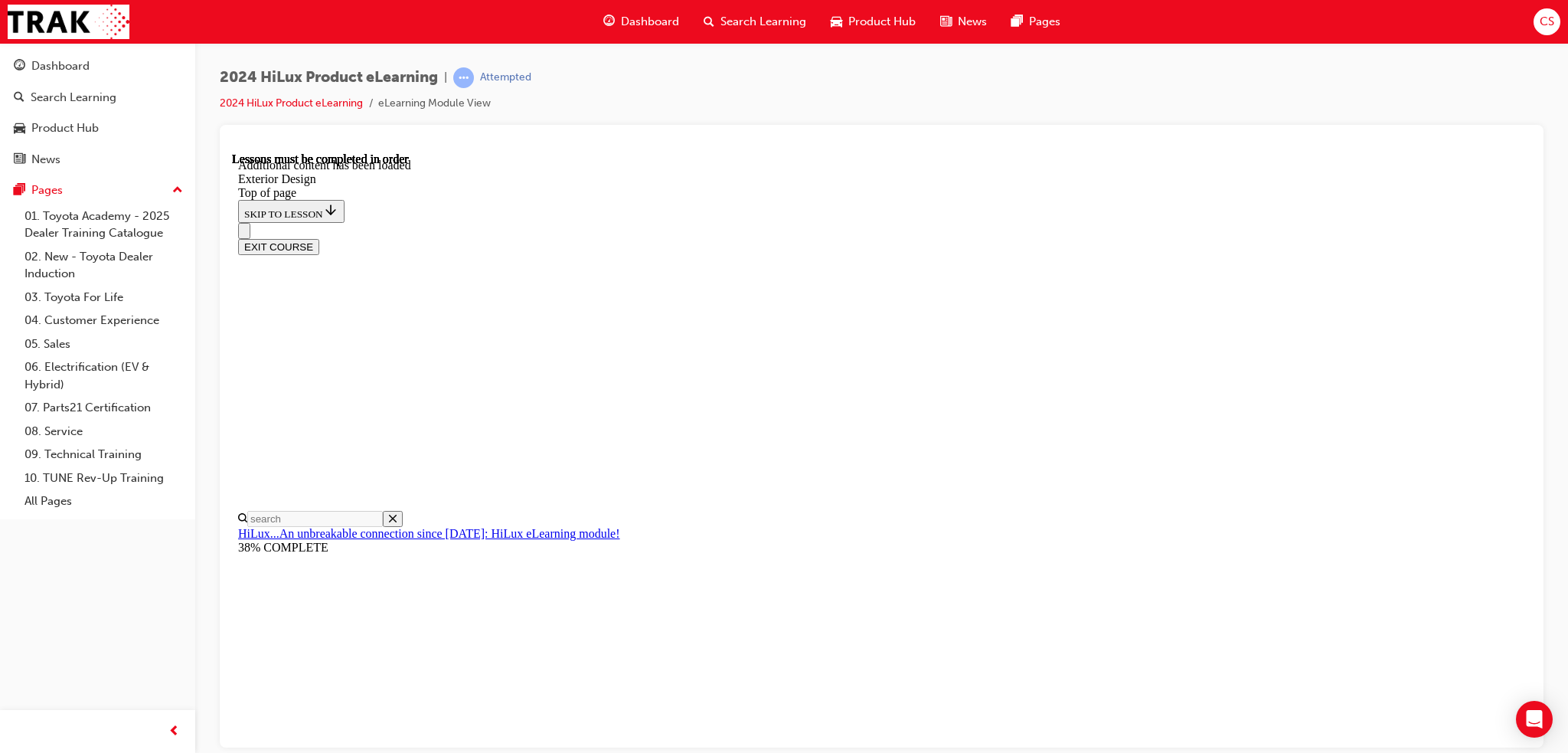
scroll to position [79, 0]
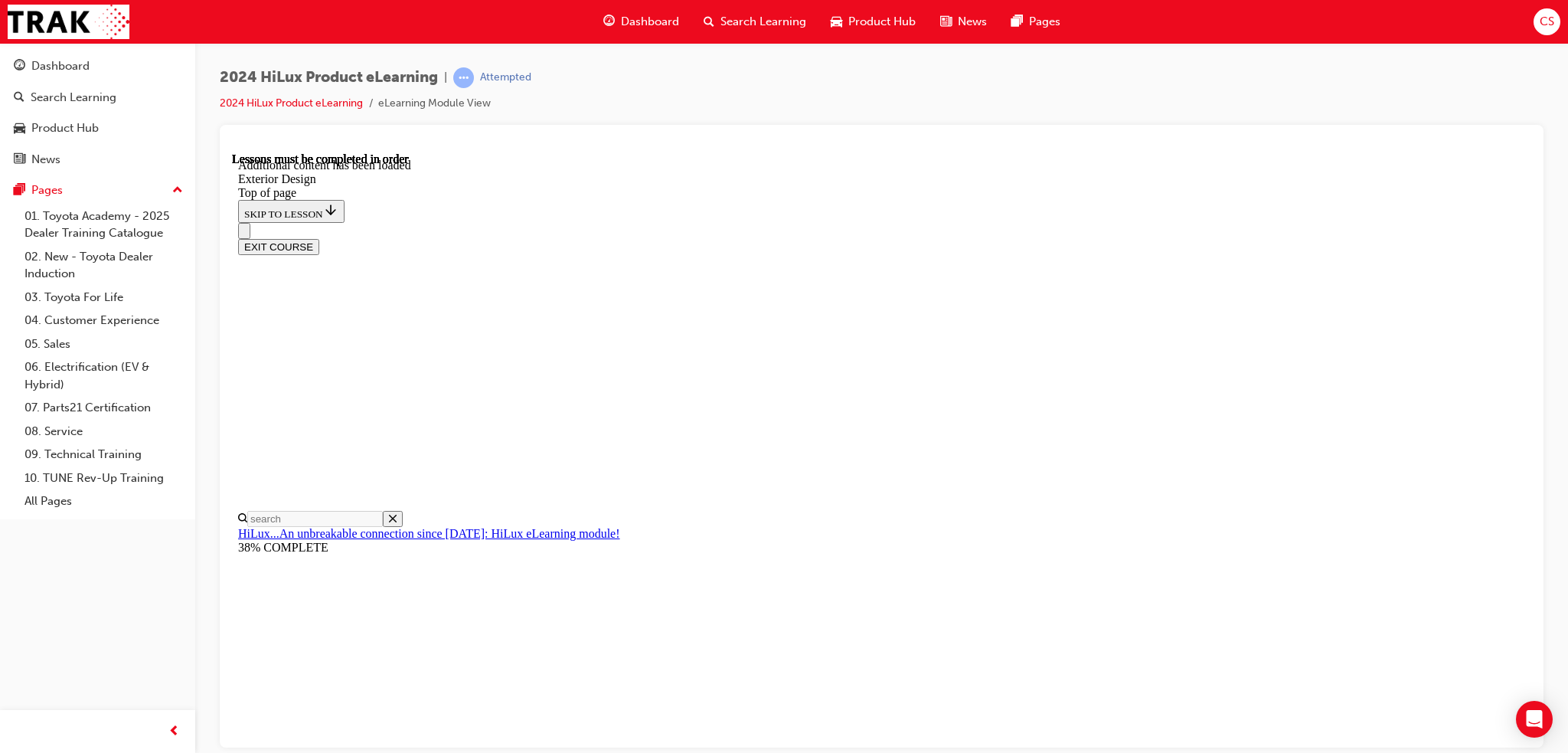
scroll to position [5183, 0]
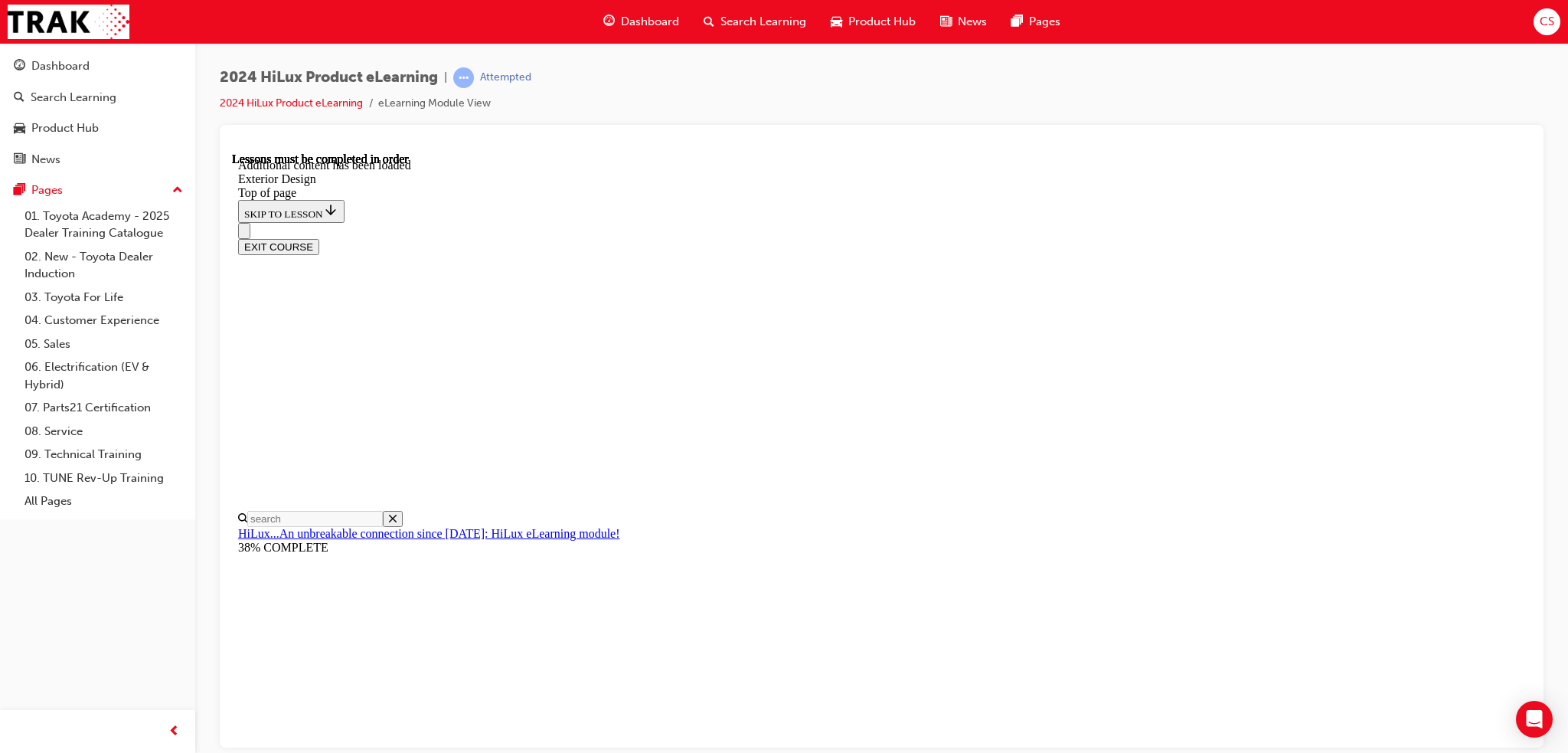
drag, startPoint x: 815, startPoint y: 468, endPoint x: 826, endPoint y: 467, distance: 11.0
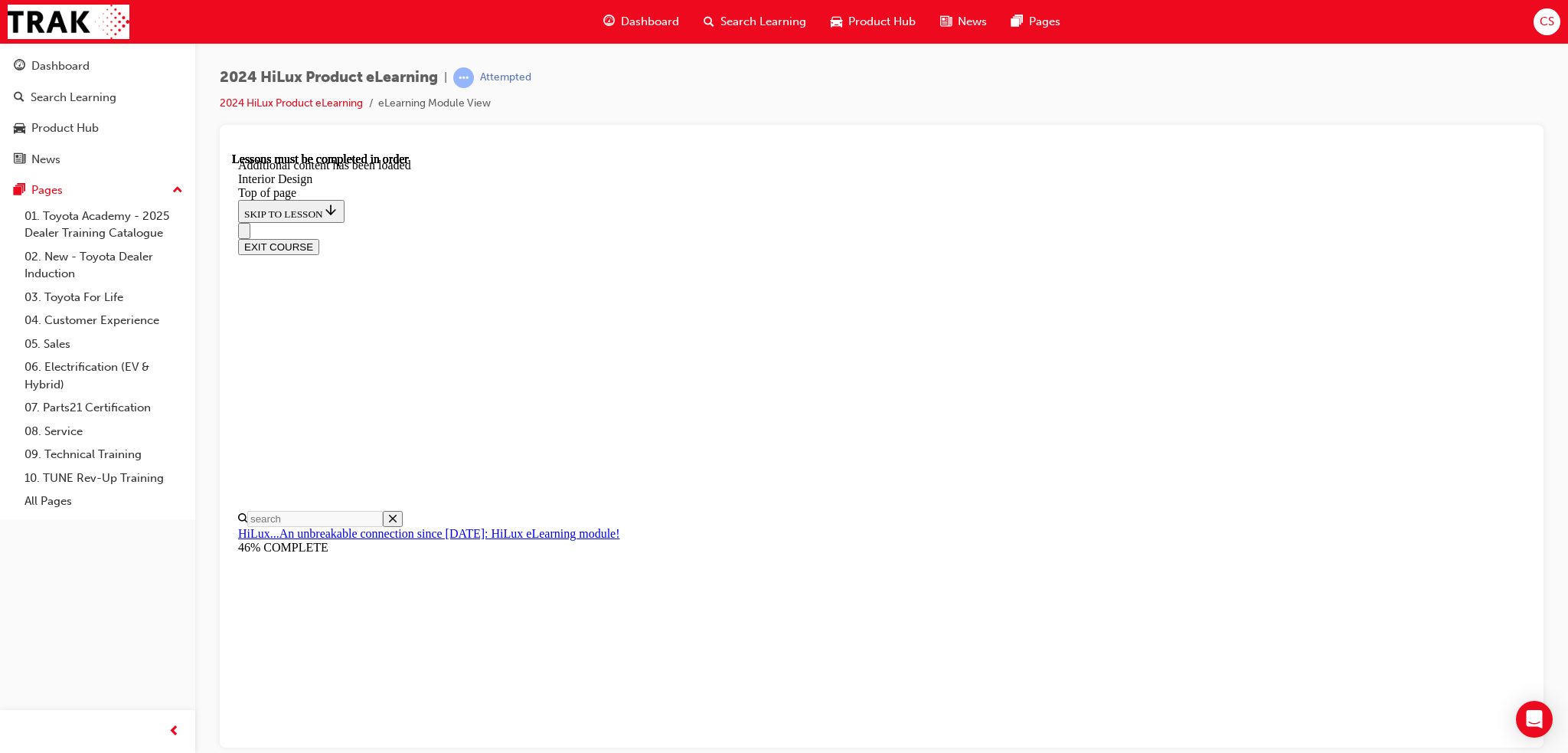
scroll to position [290, 0]
drag, startPoint x: 803, startPoint y: 411, endPoint x: 848, endPoint y: 411, distance: 45.0
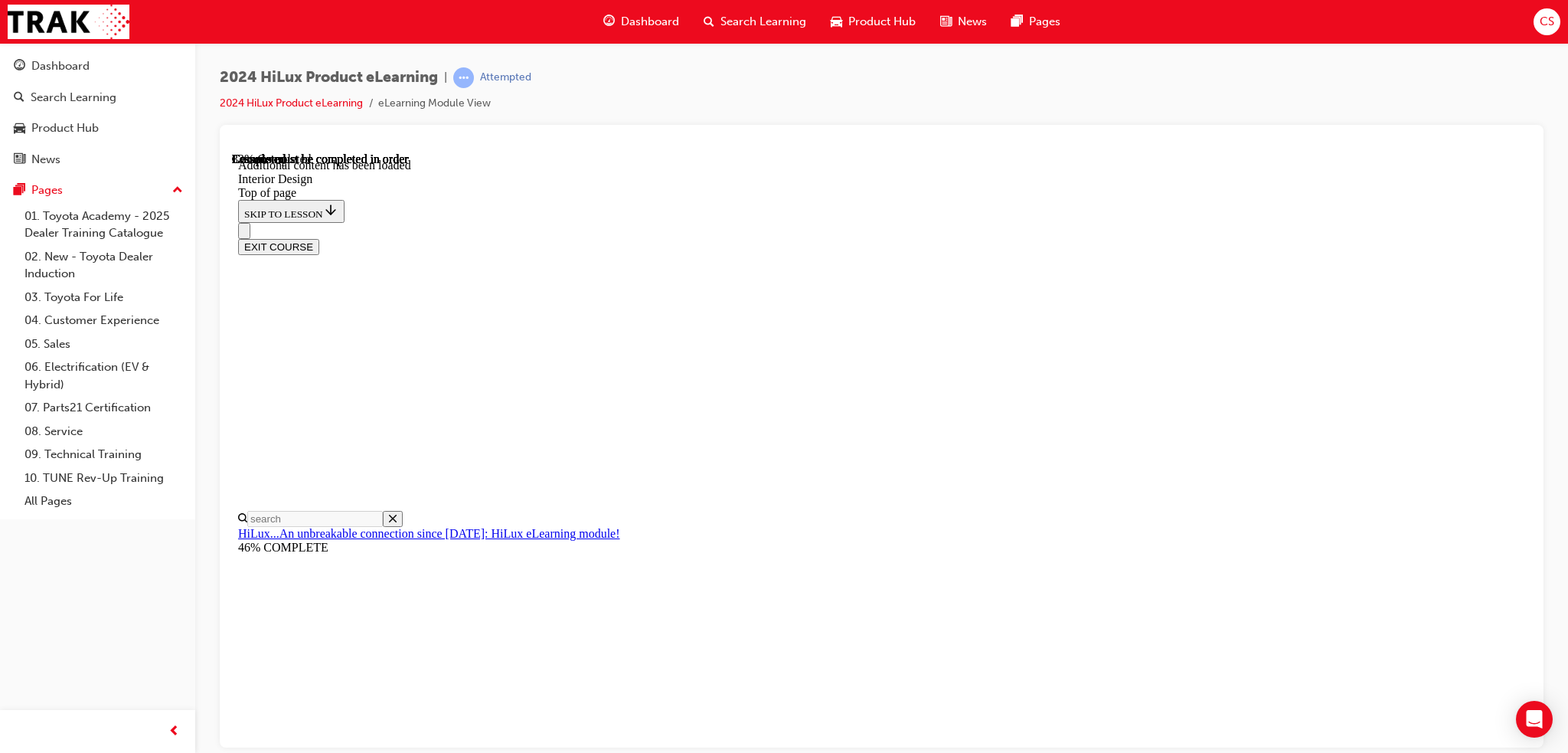
scroll to position [766, 0]
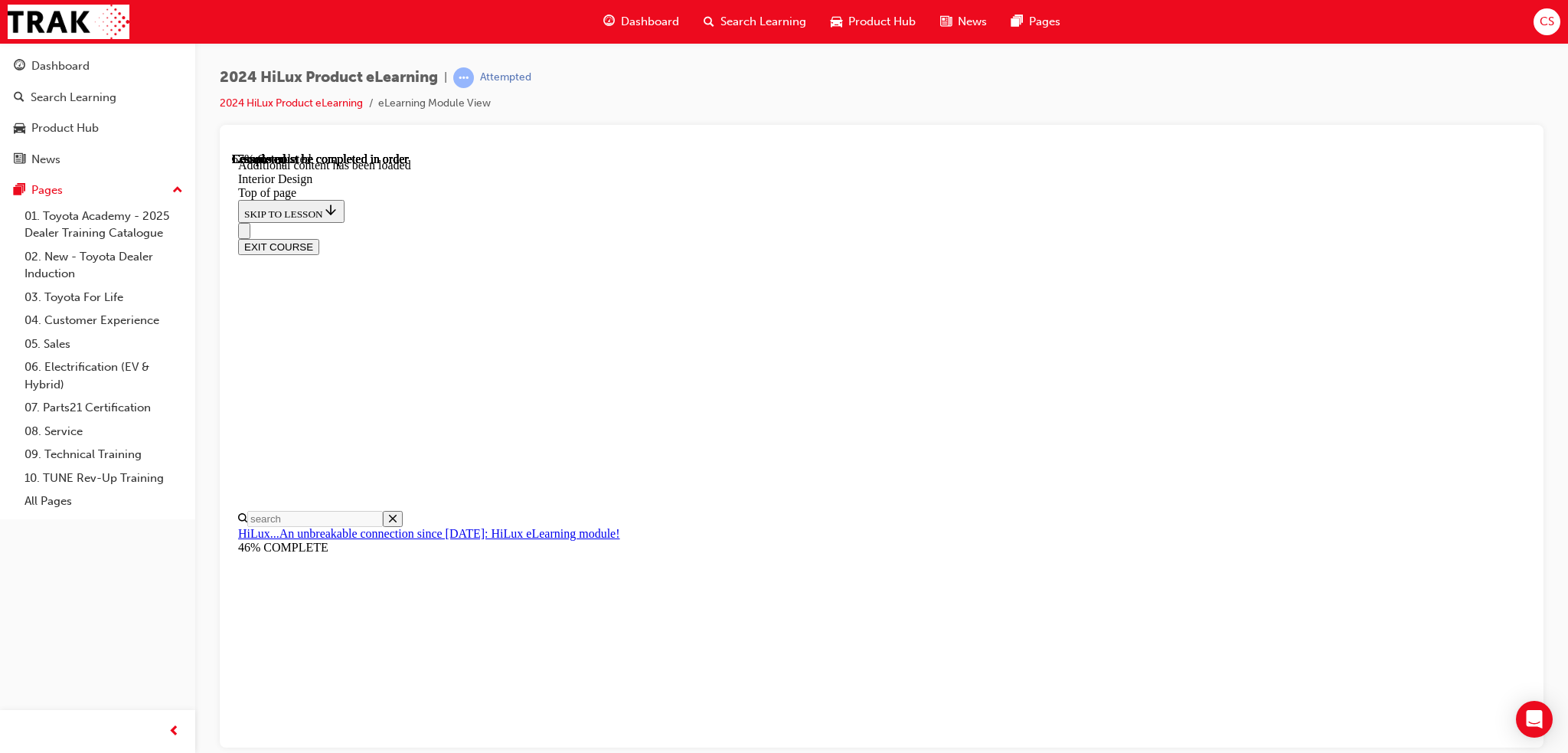
scroll to position [1861, 0]
drag, startPoint x: 717, startPoint y: 443, endPoint x: 766, endPoint y: 448, distance: 49.3
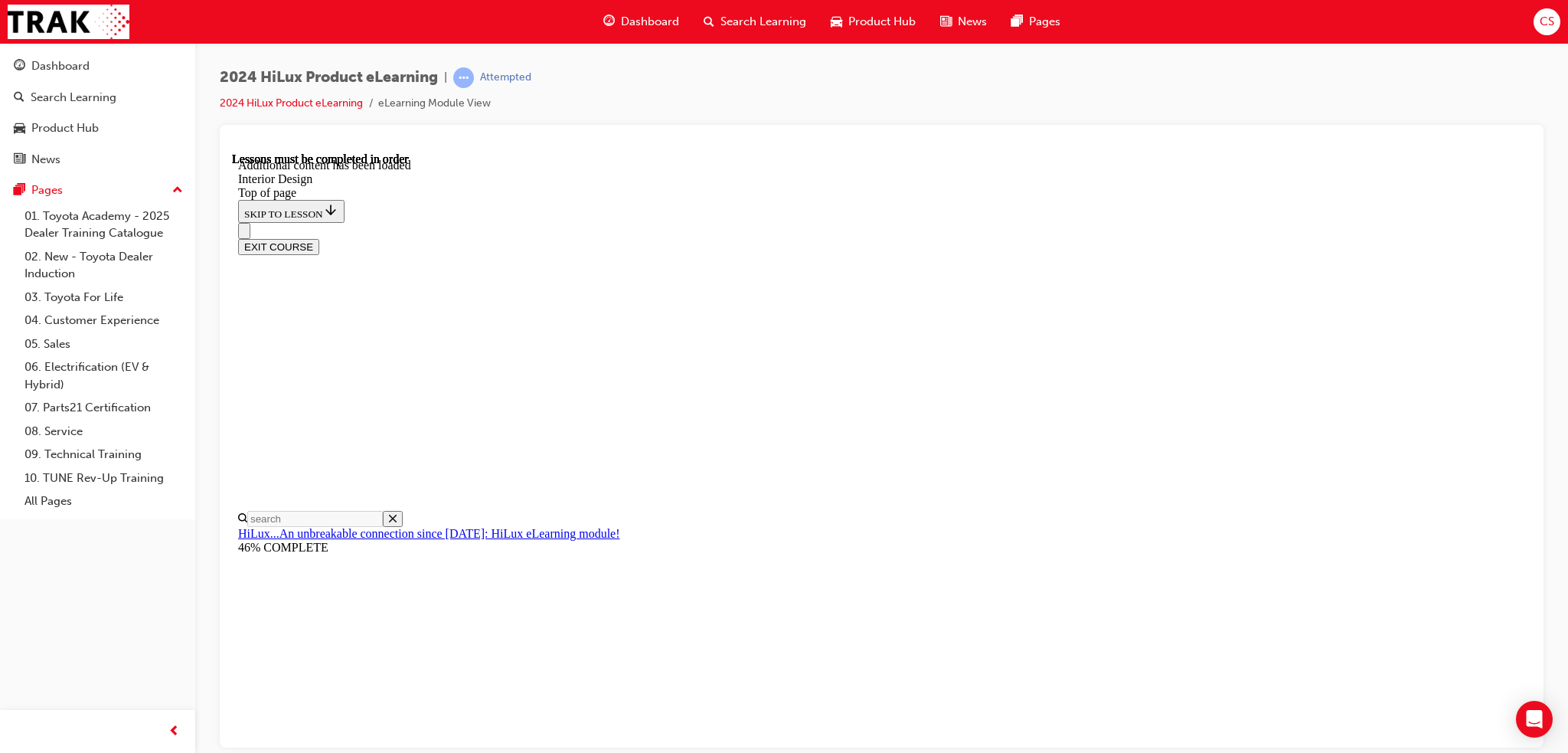
drag, startPoint x: 803, startPoint y: 536, endPoint x: 823, endPoint y: 536, distance: 20.0
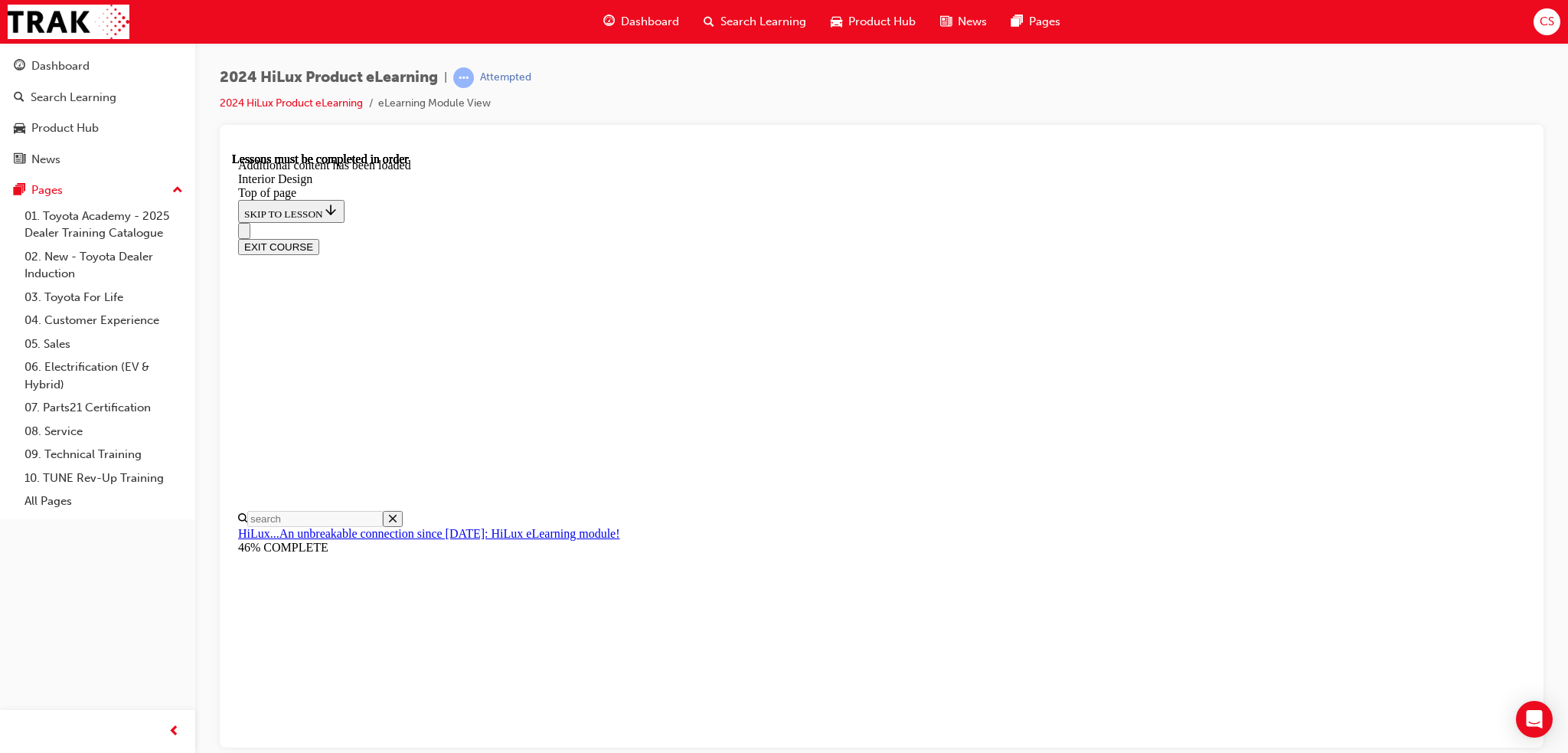
drag, startPoint x: 880, startPoint y: 561, endPoint x: 852, endPoint y: 539, distance: 35.6
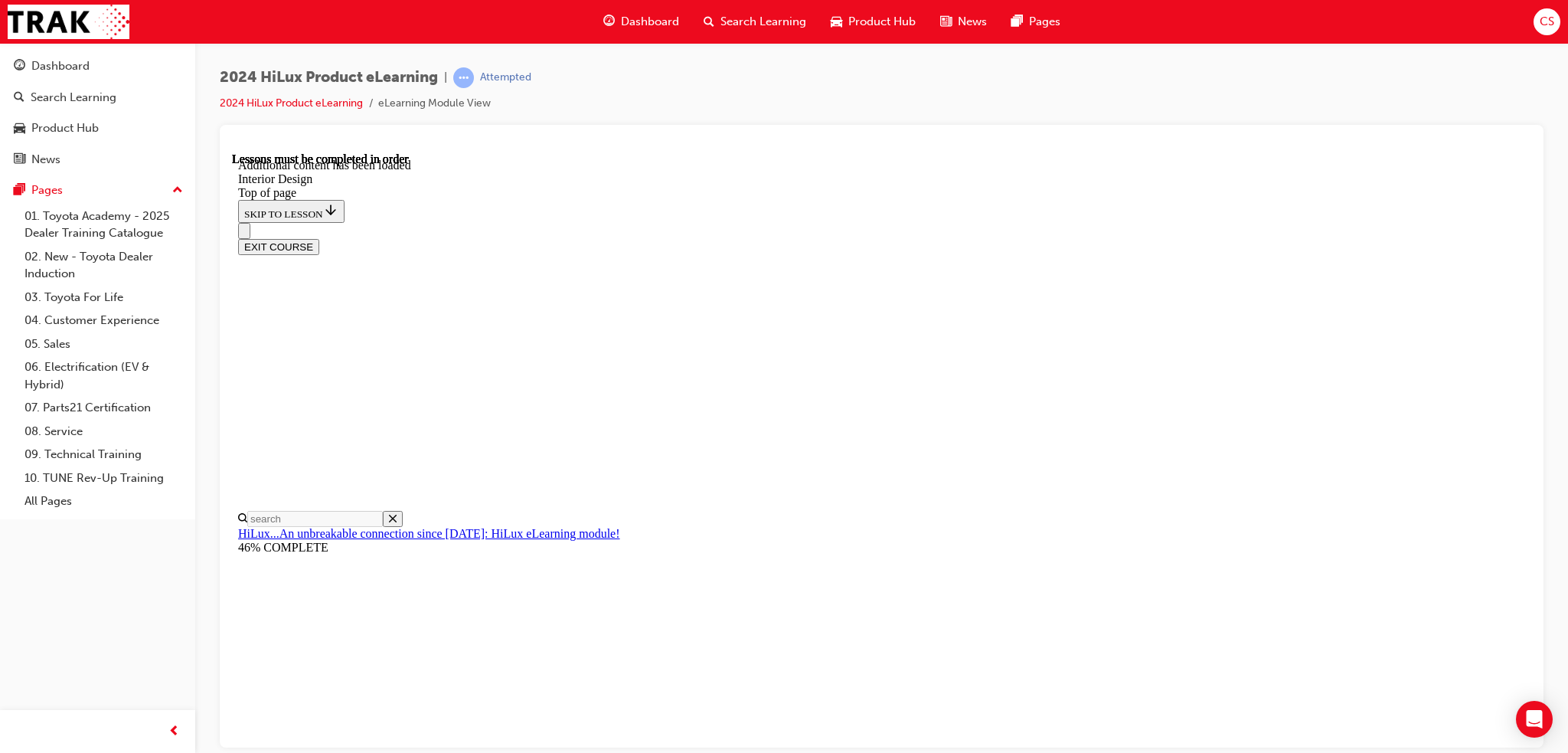
scroll to position [2593, 0]
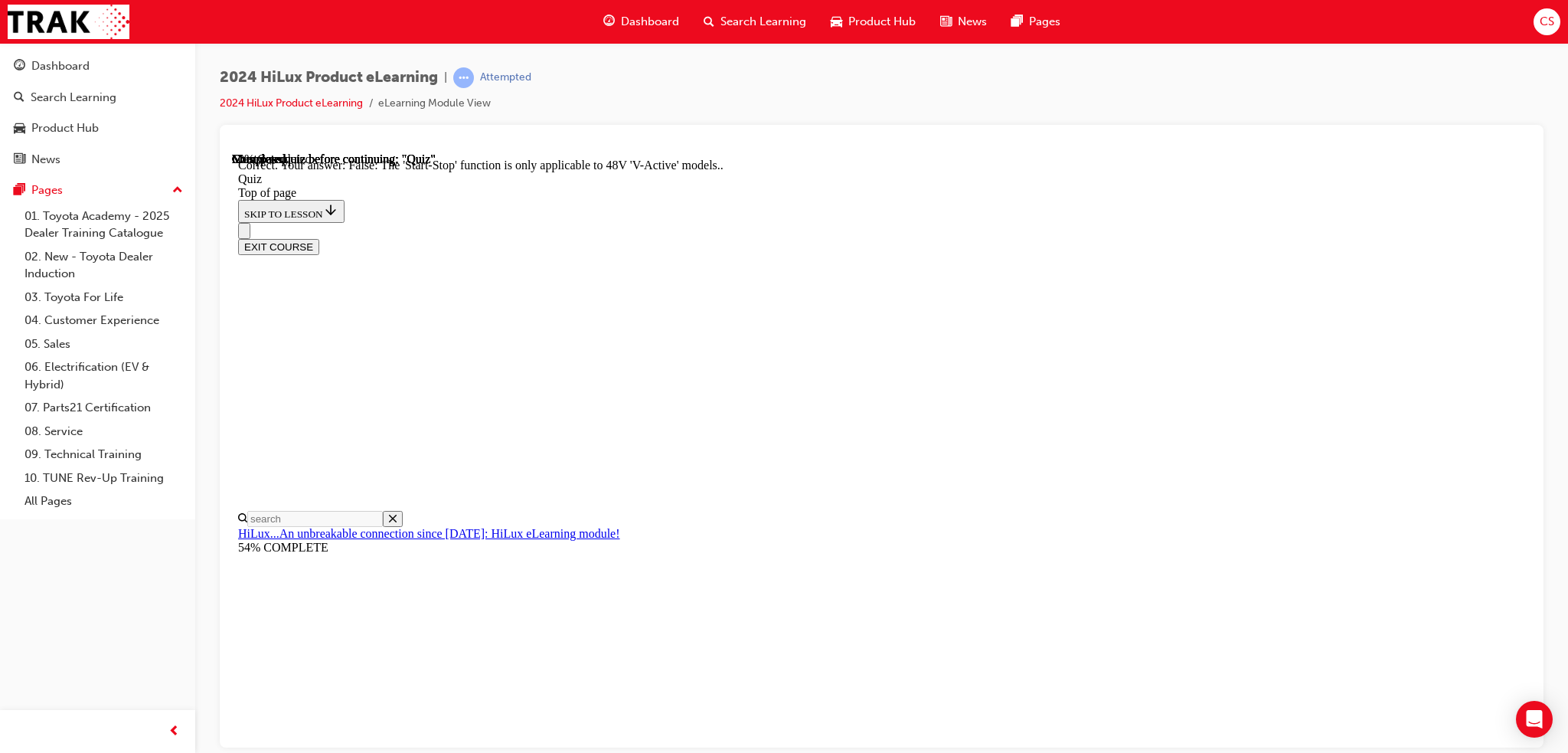
scroll to position [135, 0]
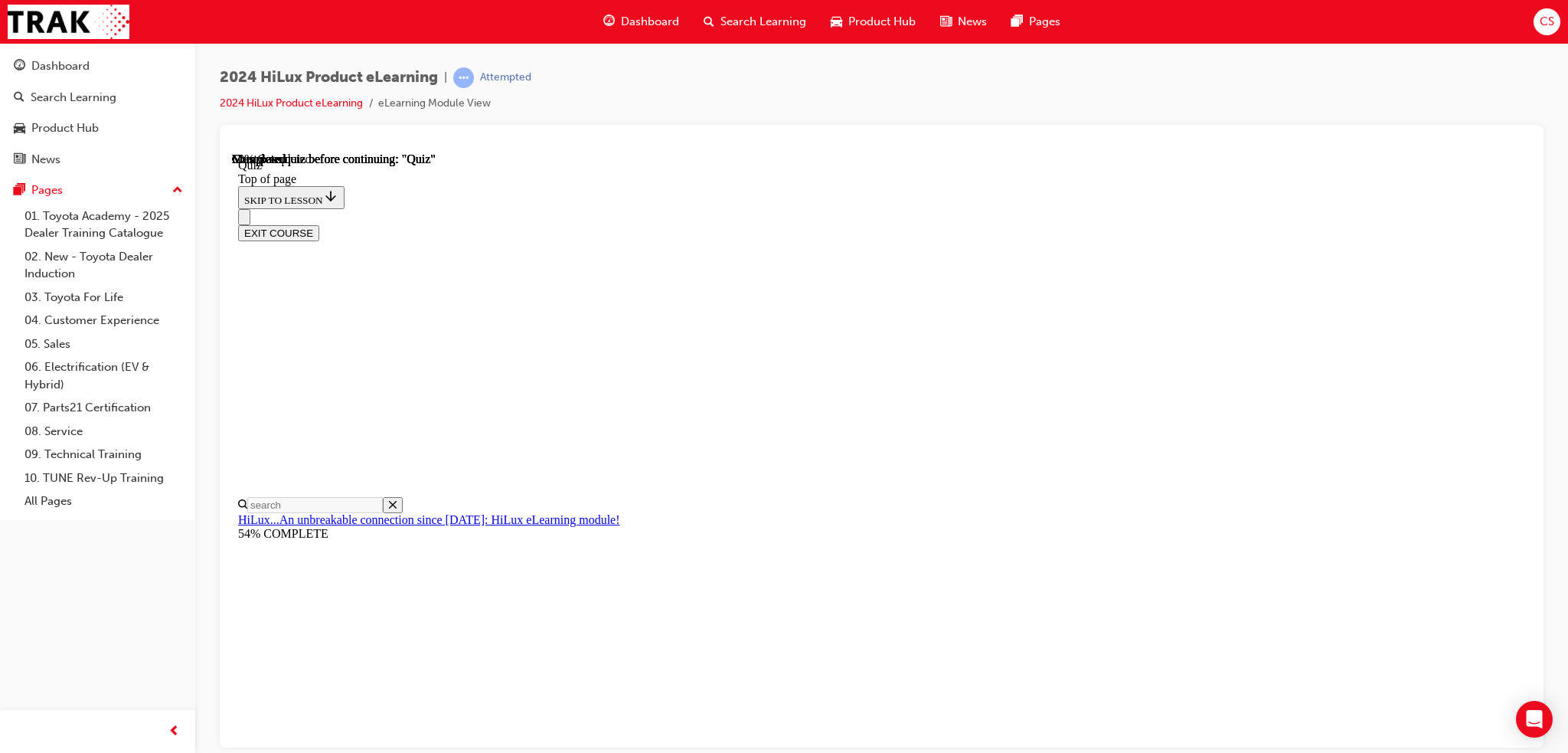
scroll to position [119, 0]
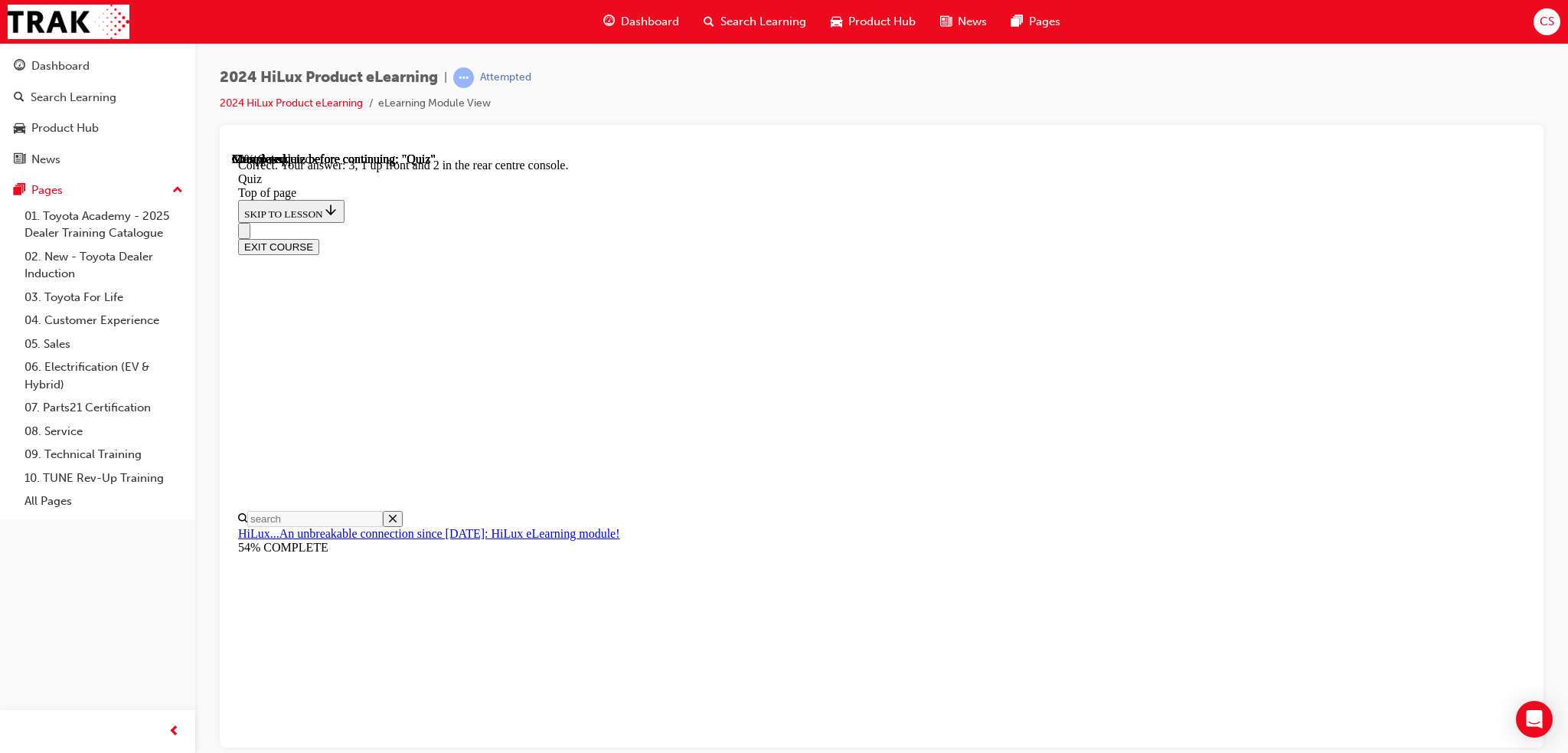
scroll to position [191, 0]
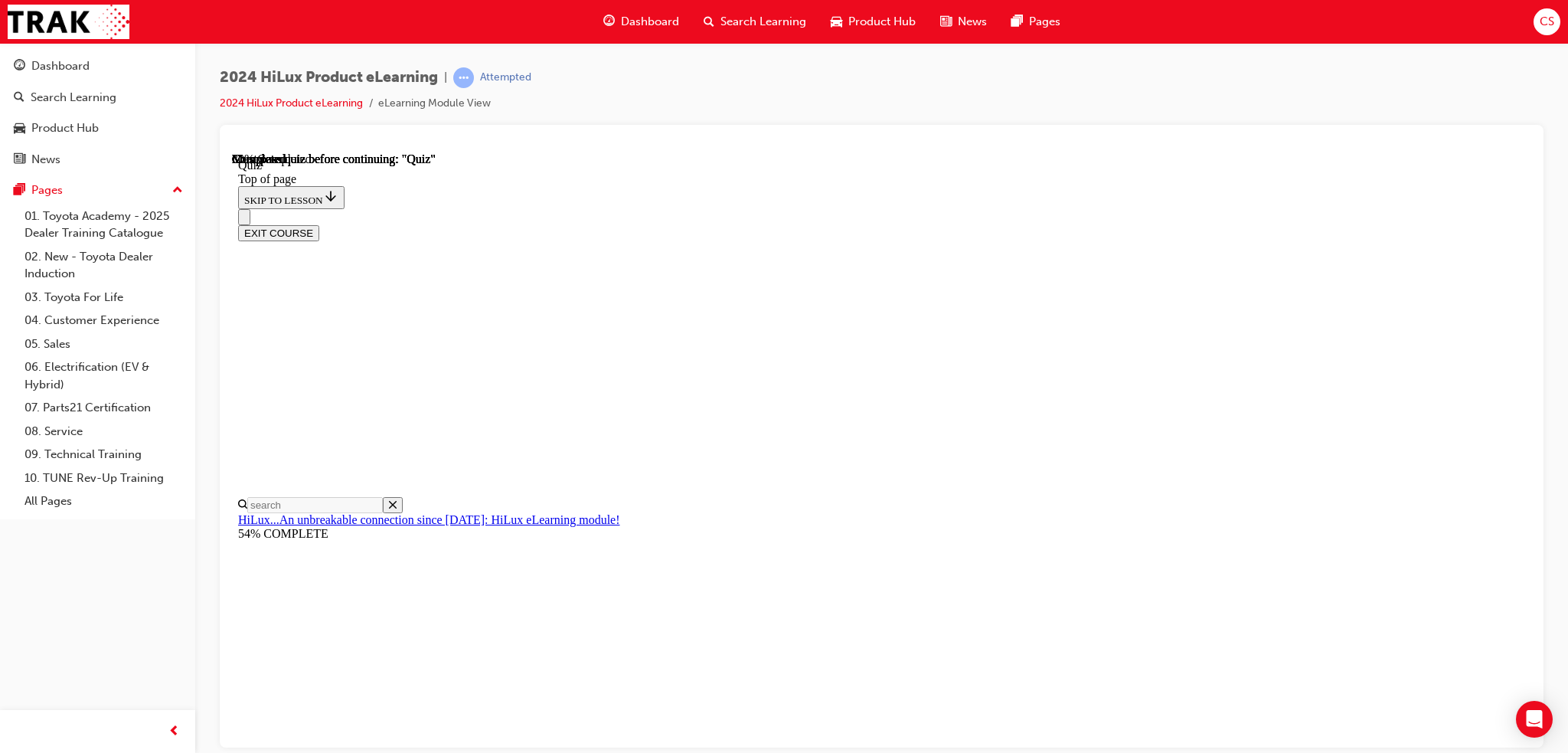
scroll to position [82, 0]
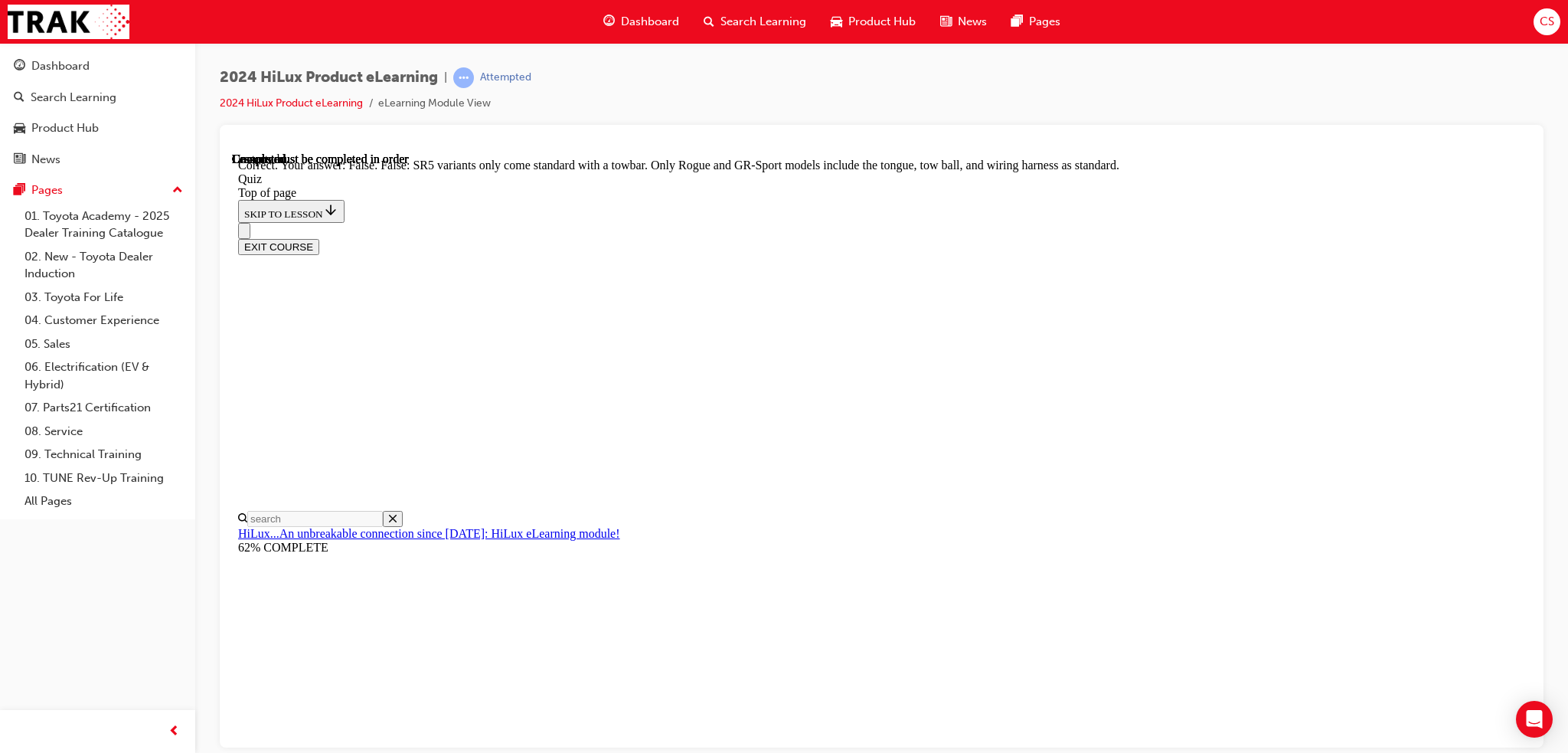
scroll to position [224, 0]
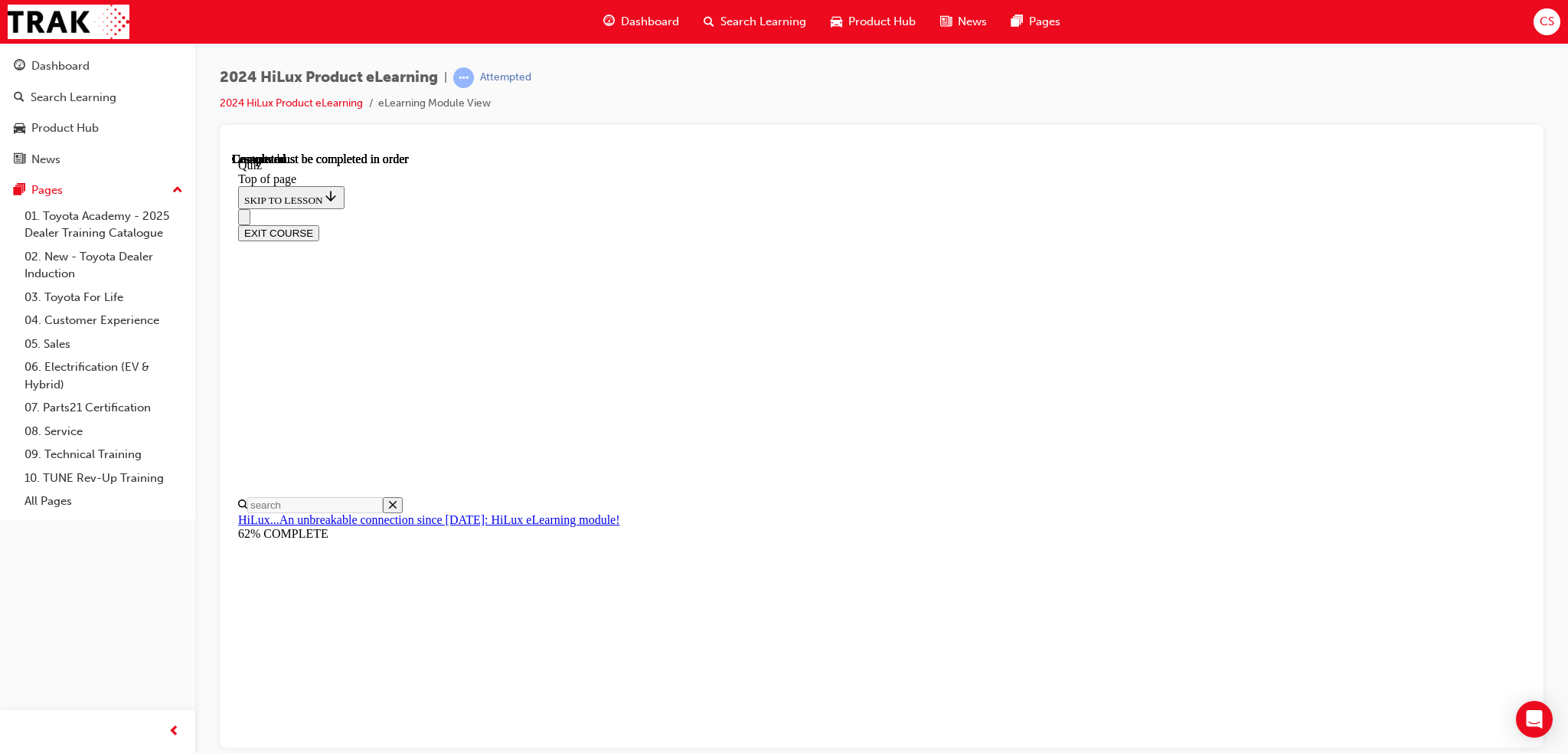
scroll to position [233, 0]
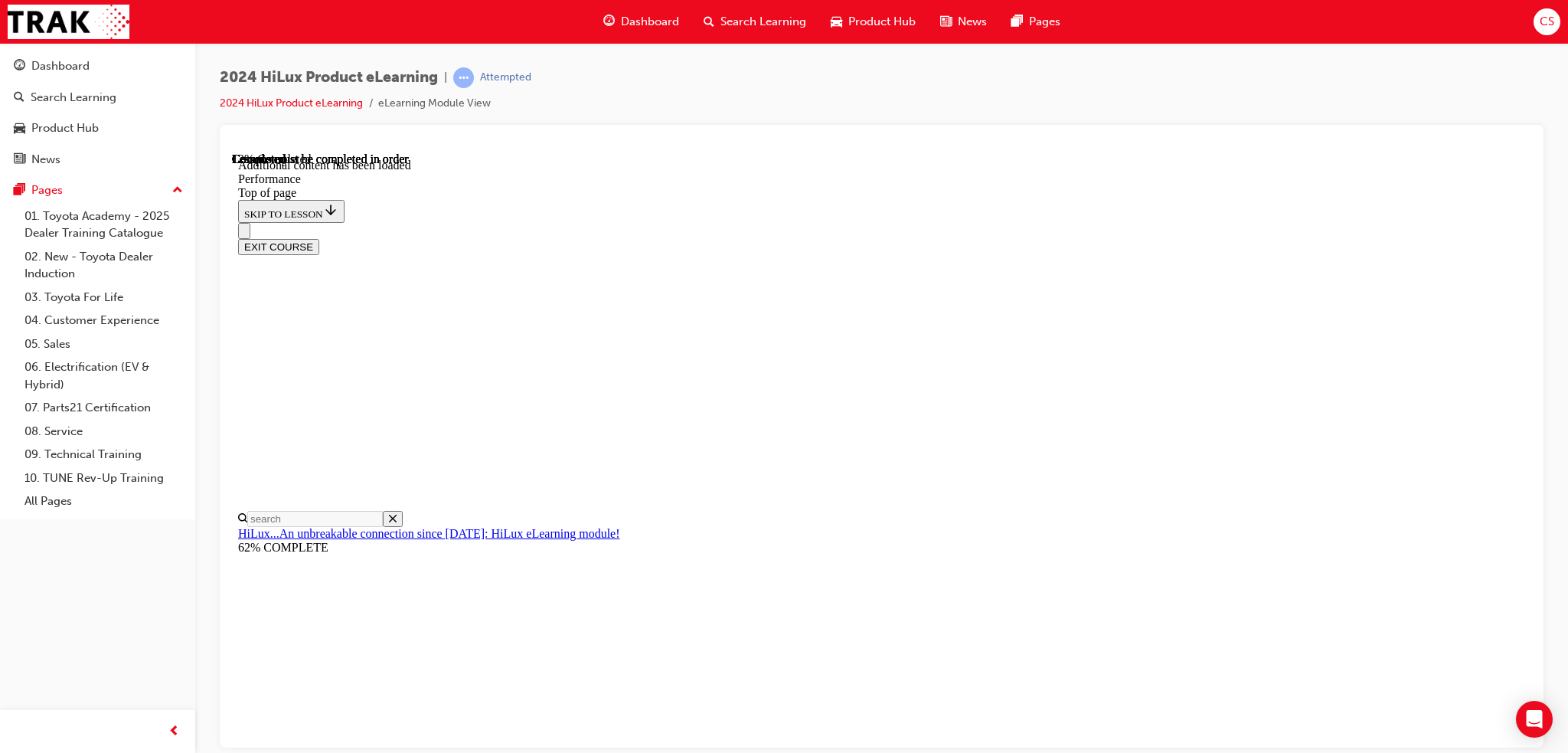
scroll to position [1327, 0]
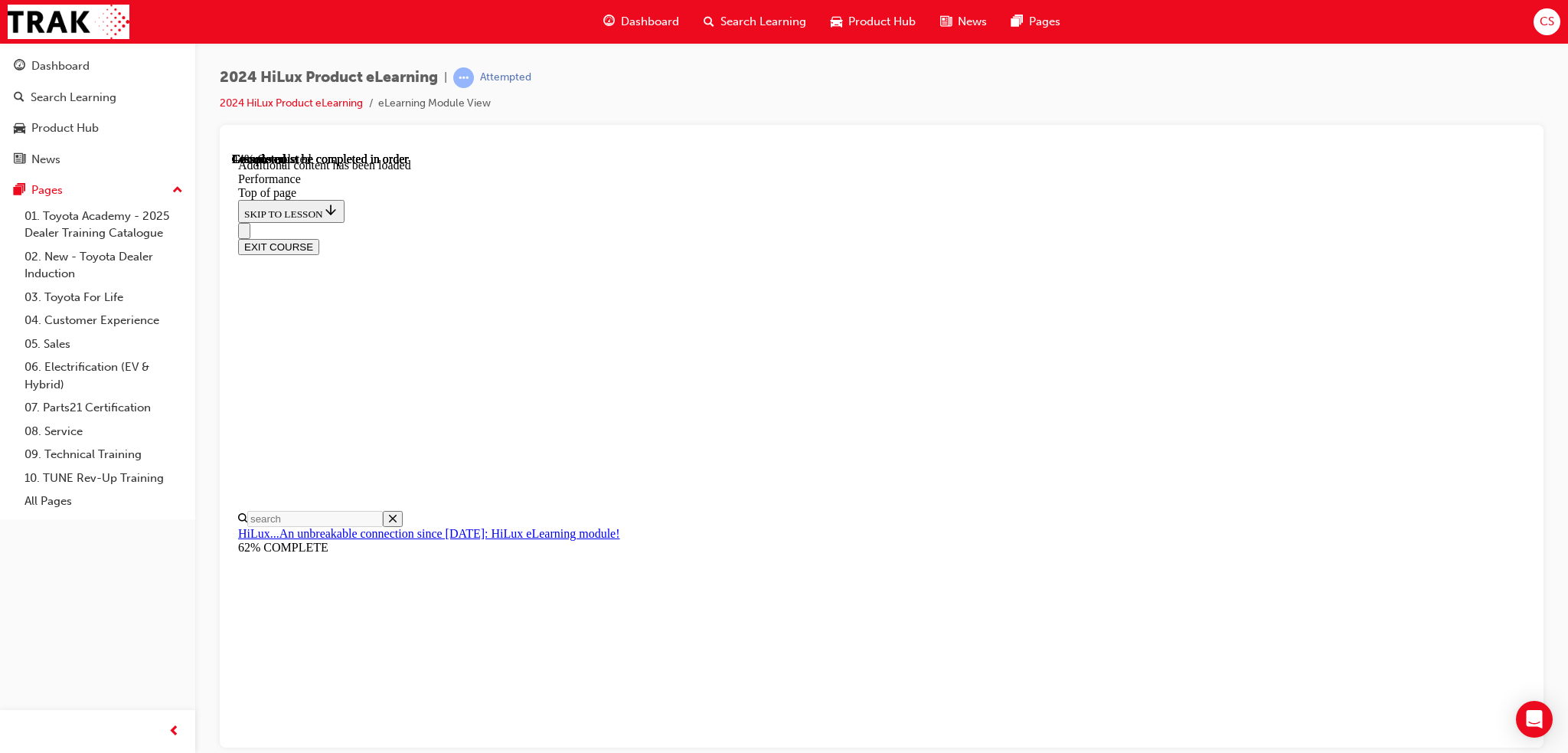
scroll to position [5992, 0]
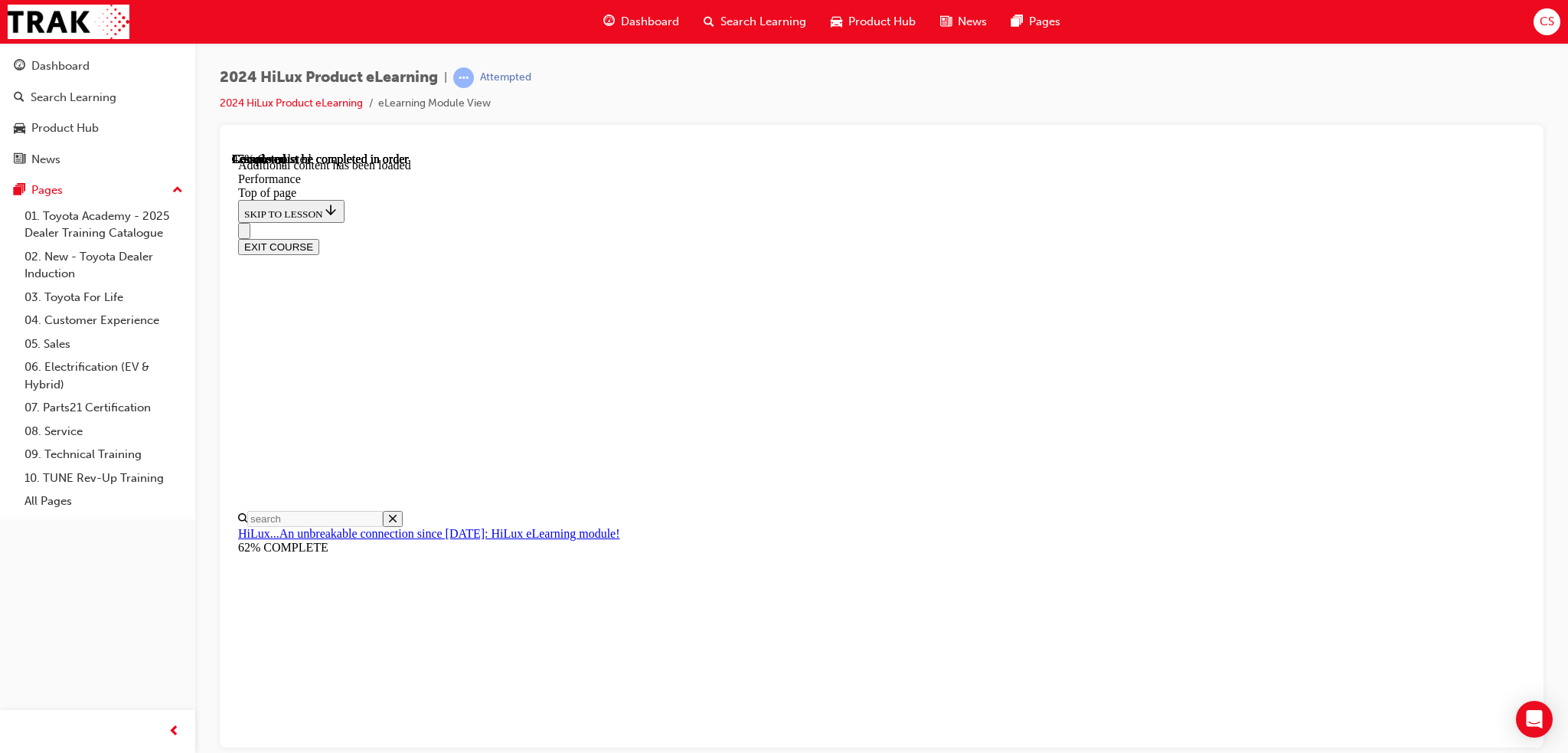
drag, startPoint x: 1140, startPoint y: 356, endPoint x: 1145, endPoint y: 383, distance: 27.5
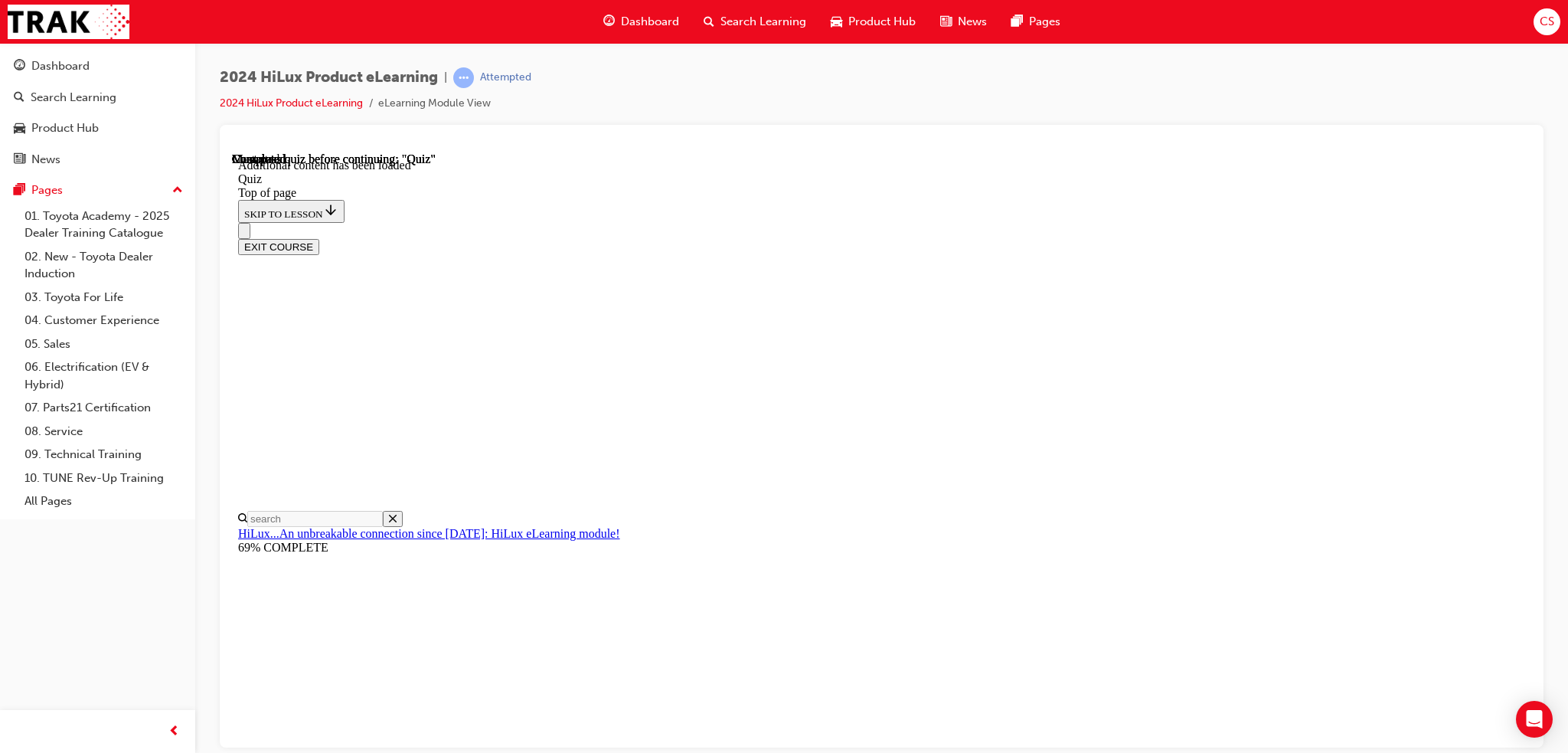
scroll to position [47, 0]
drag, startPoint x: 1002, startPoint y: 426, endPoint x: 986, endPoint y: 381, distance: 47.8
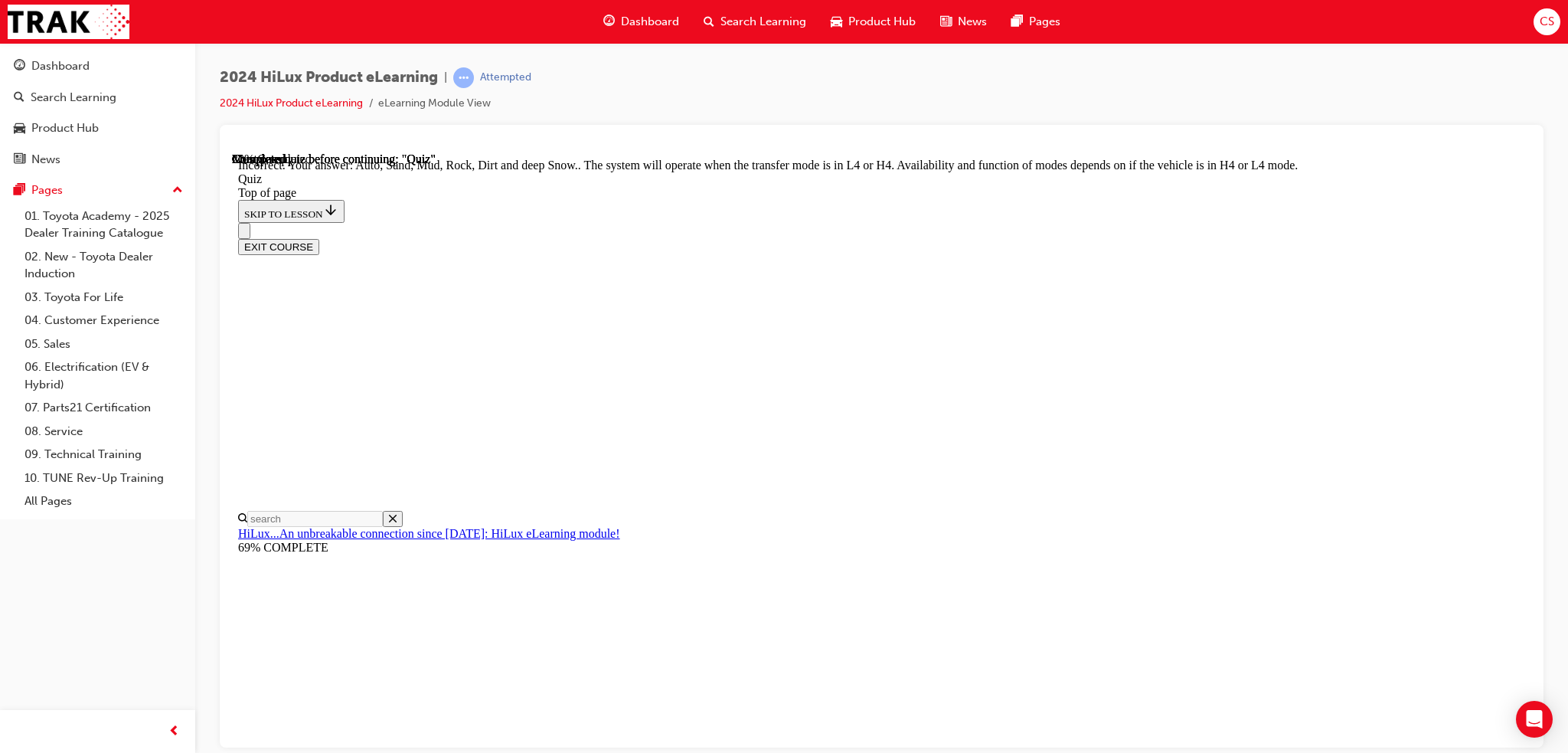
scroll to position [58, 0]
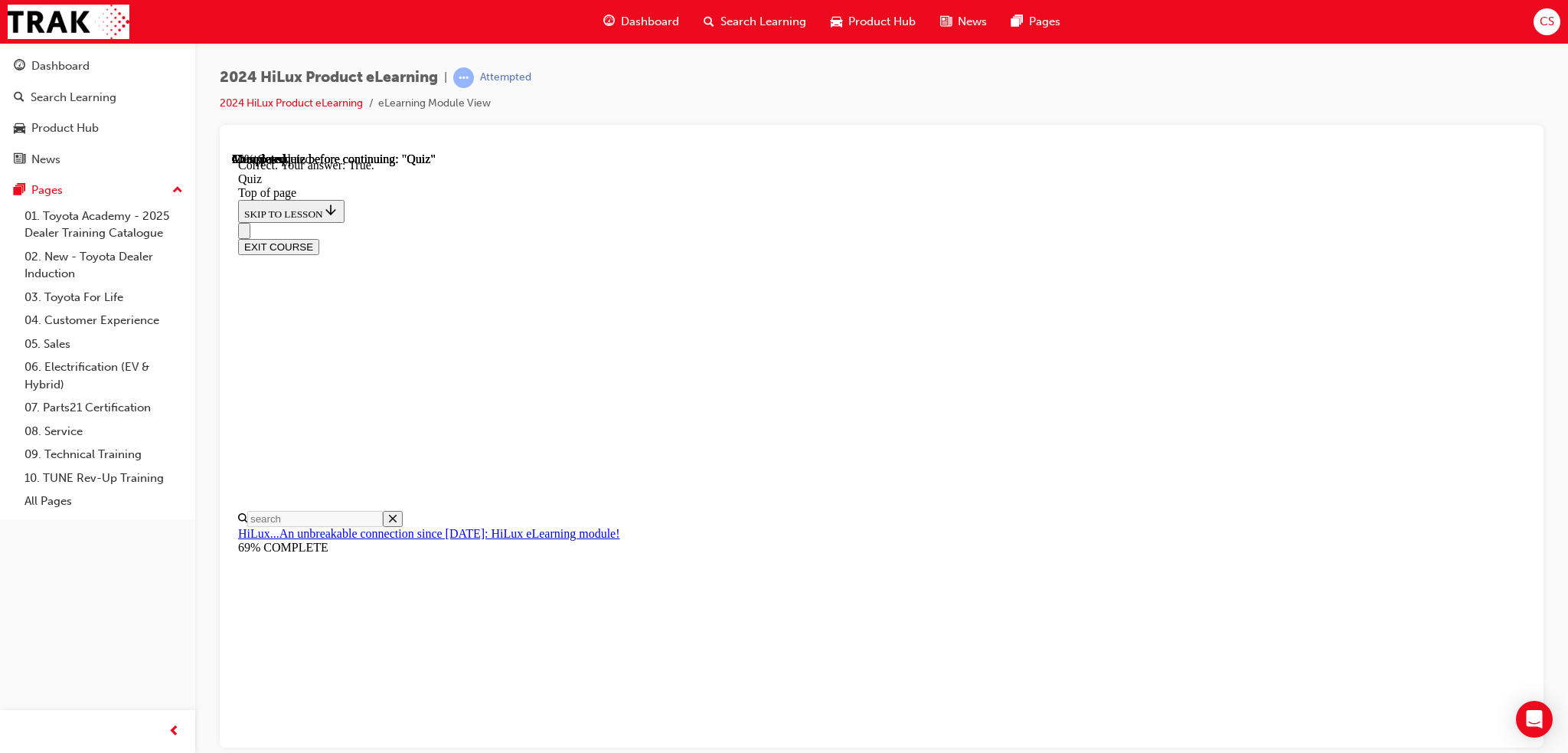
scroll to position [130, 0]
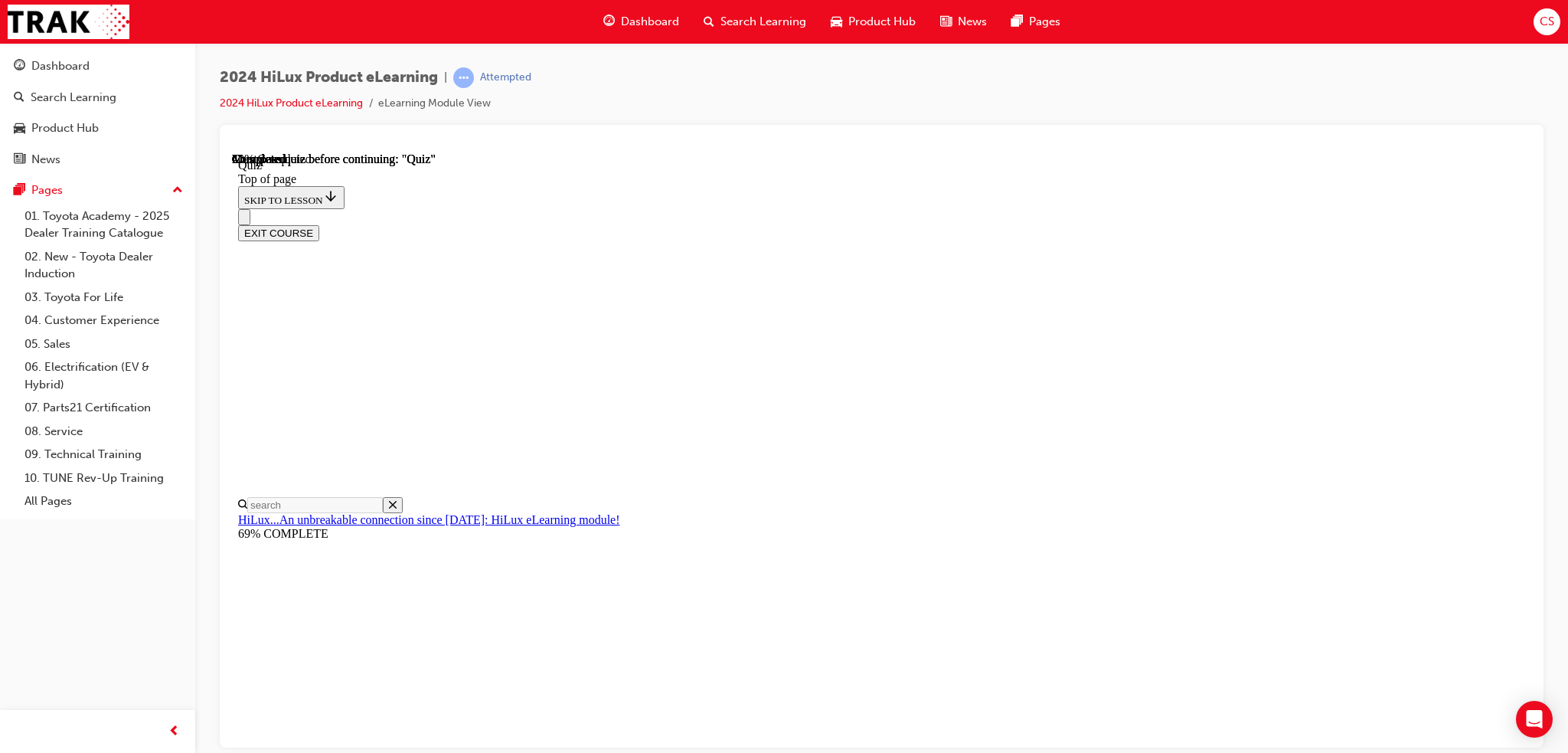
scroll to position [114, 0]
drag, startPoint x: 741, startPoint y: 641, endPoint x: 848, endPoint y: 662, distance: 109.0
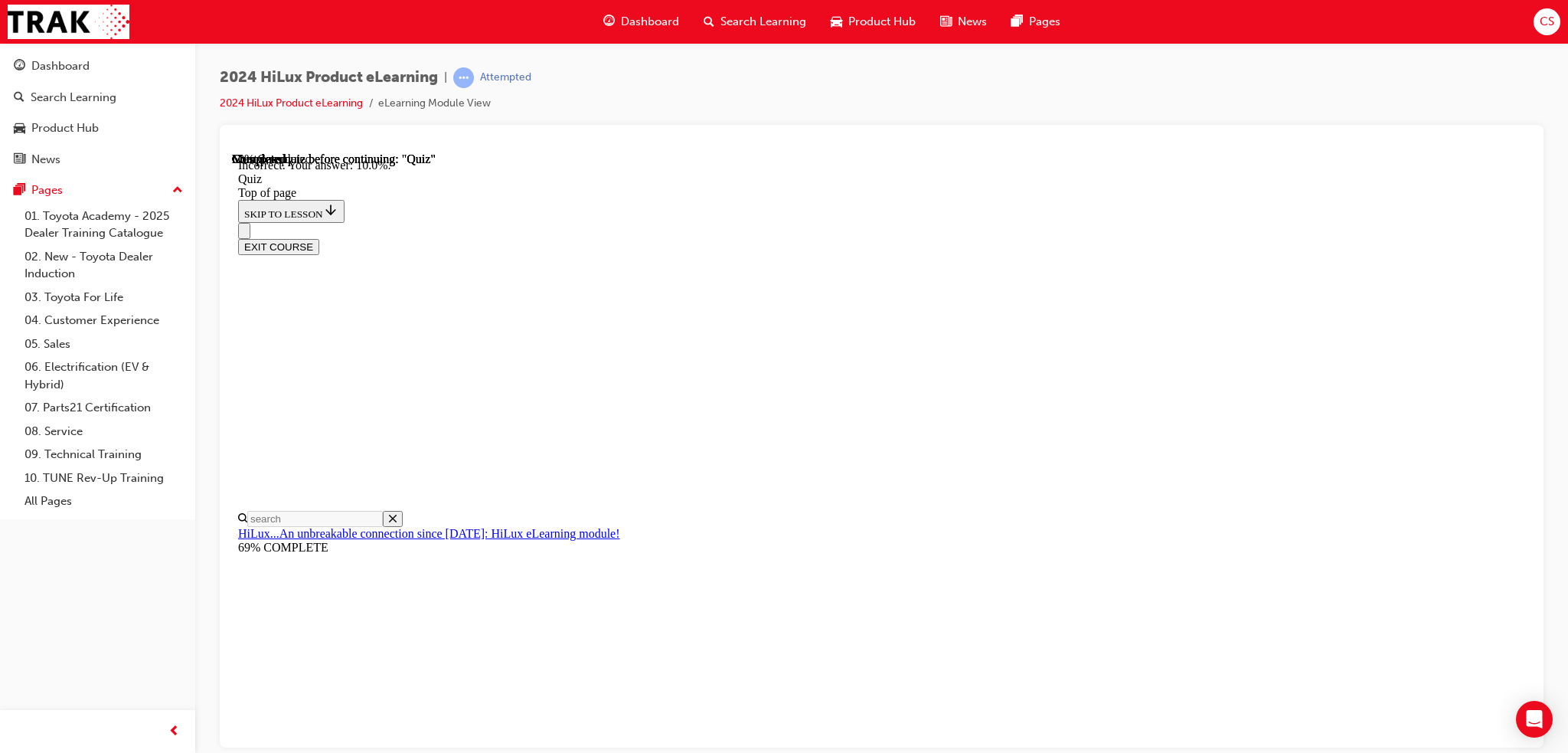
scroll to position [304, 0]
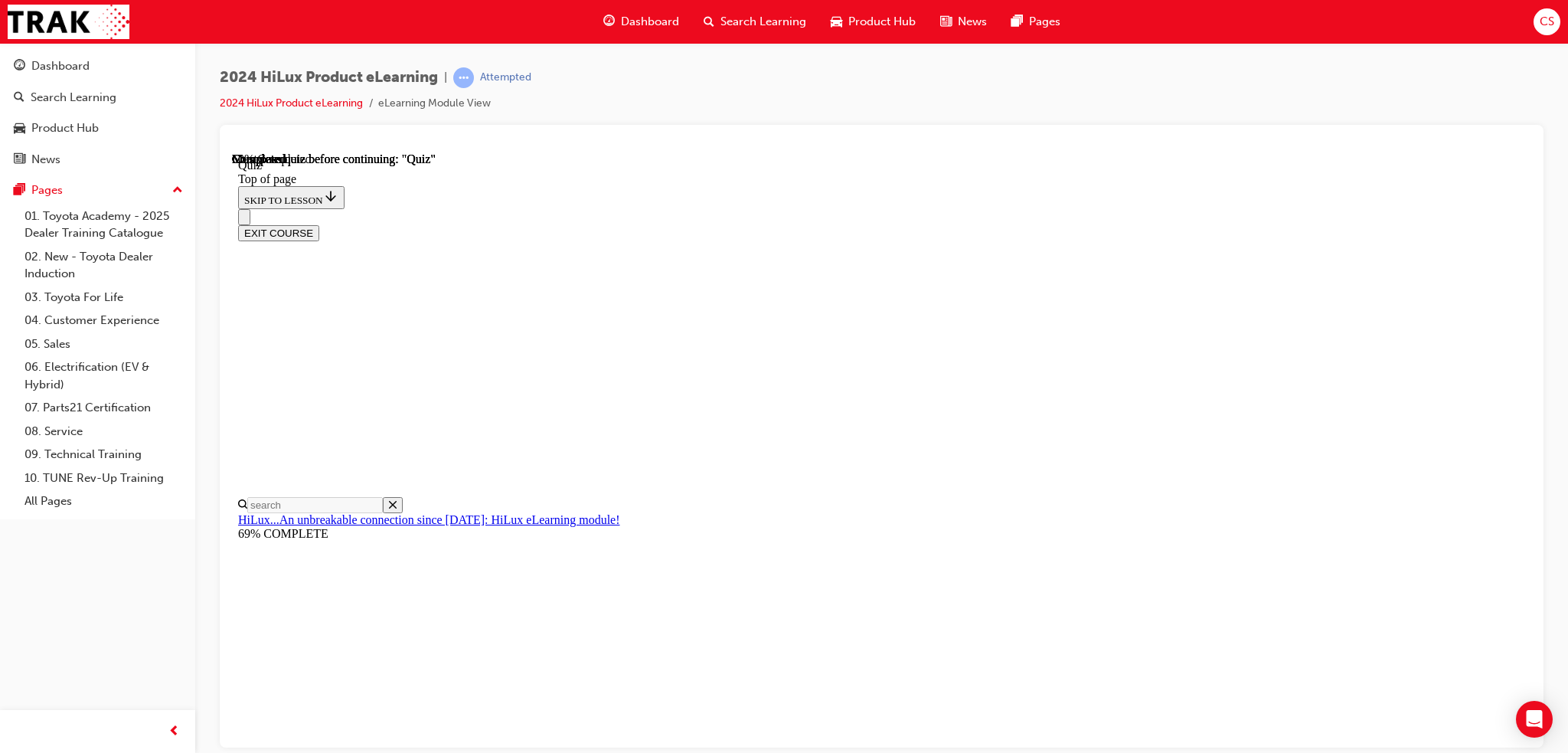
scroll to position [306, 0]
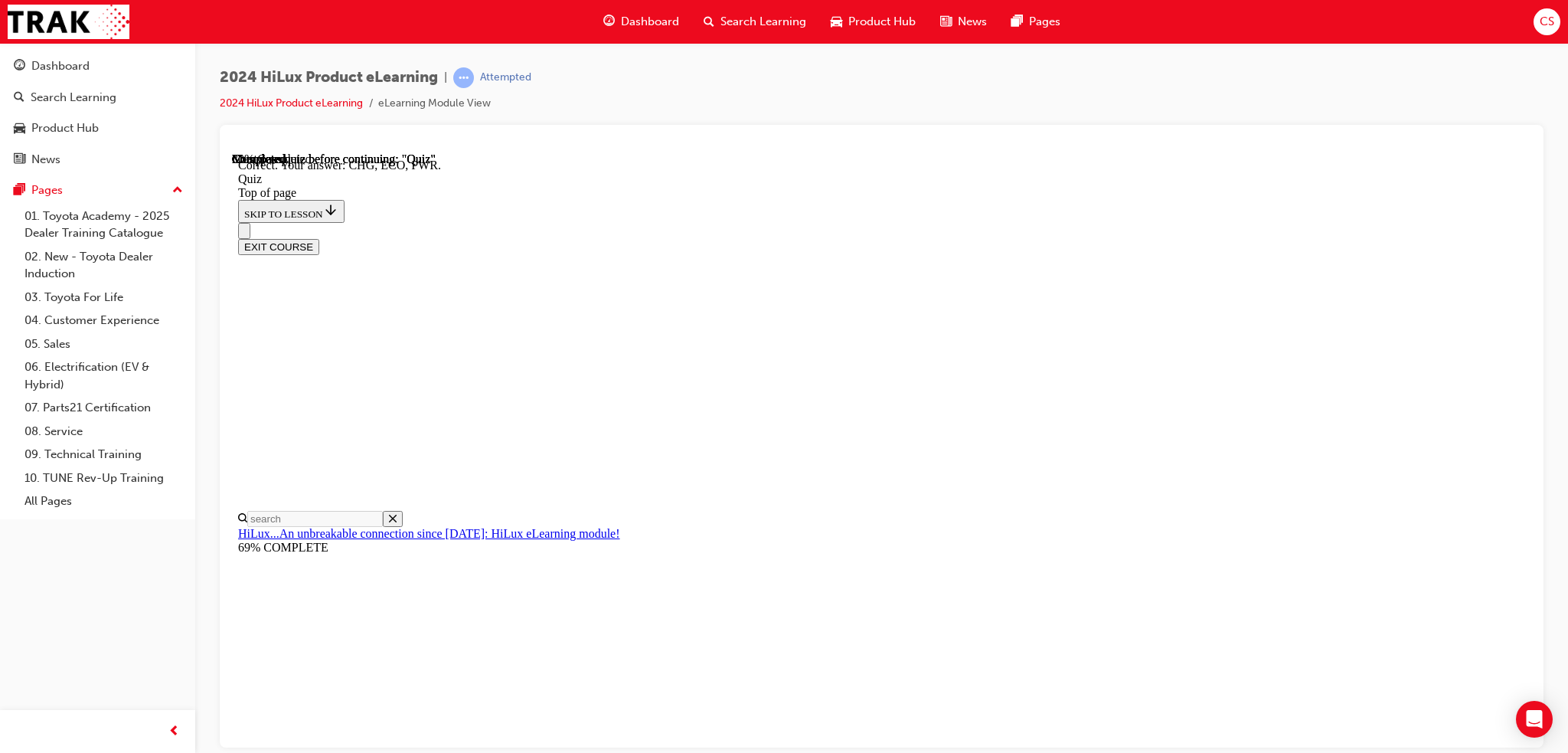
scroll to position [448, 0]
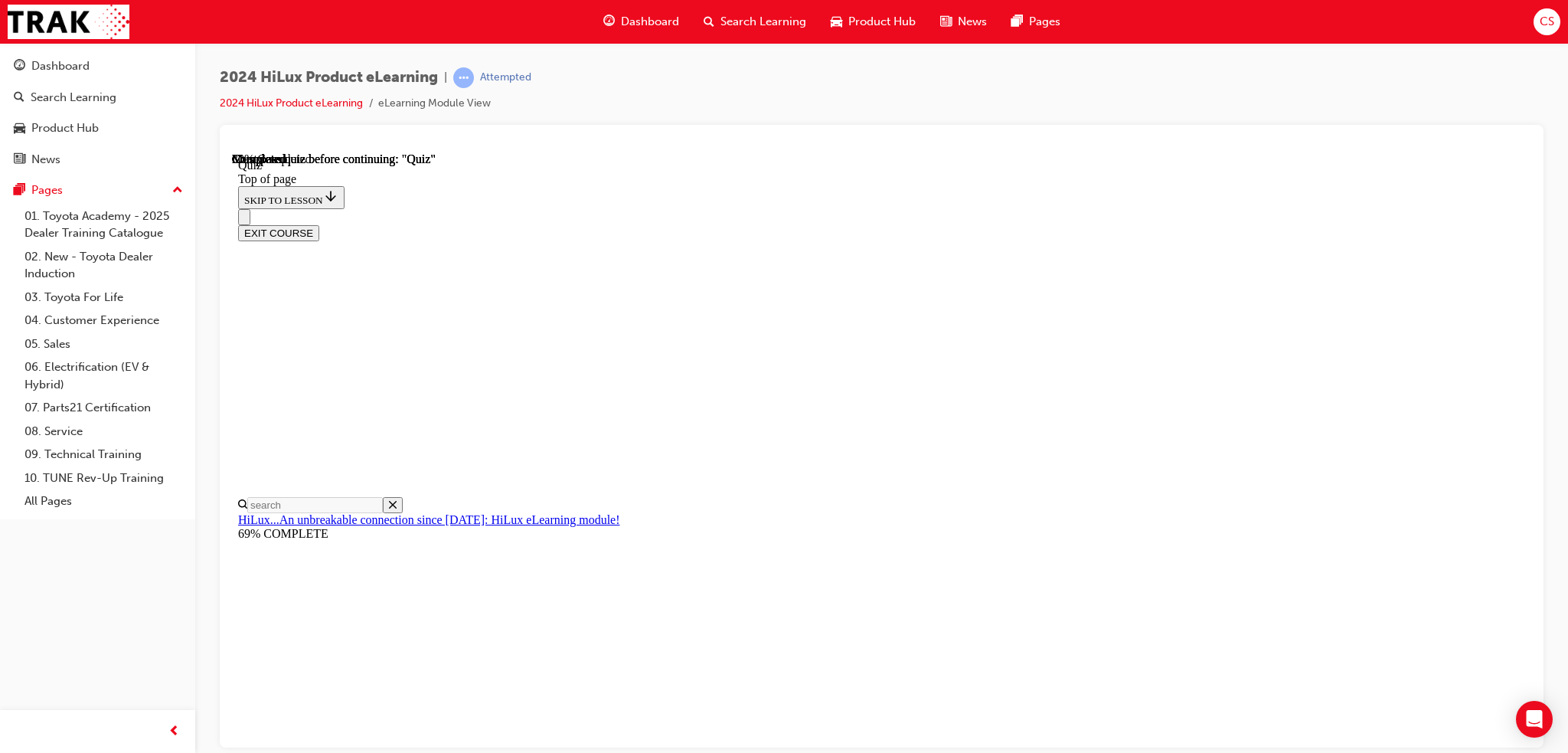
scroll to position [205, 0]
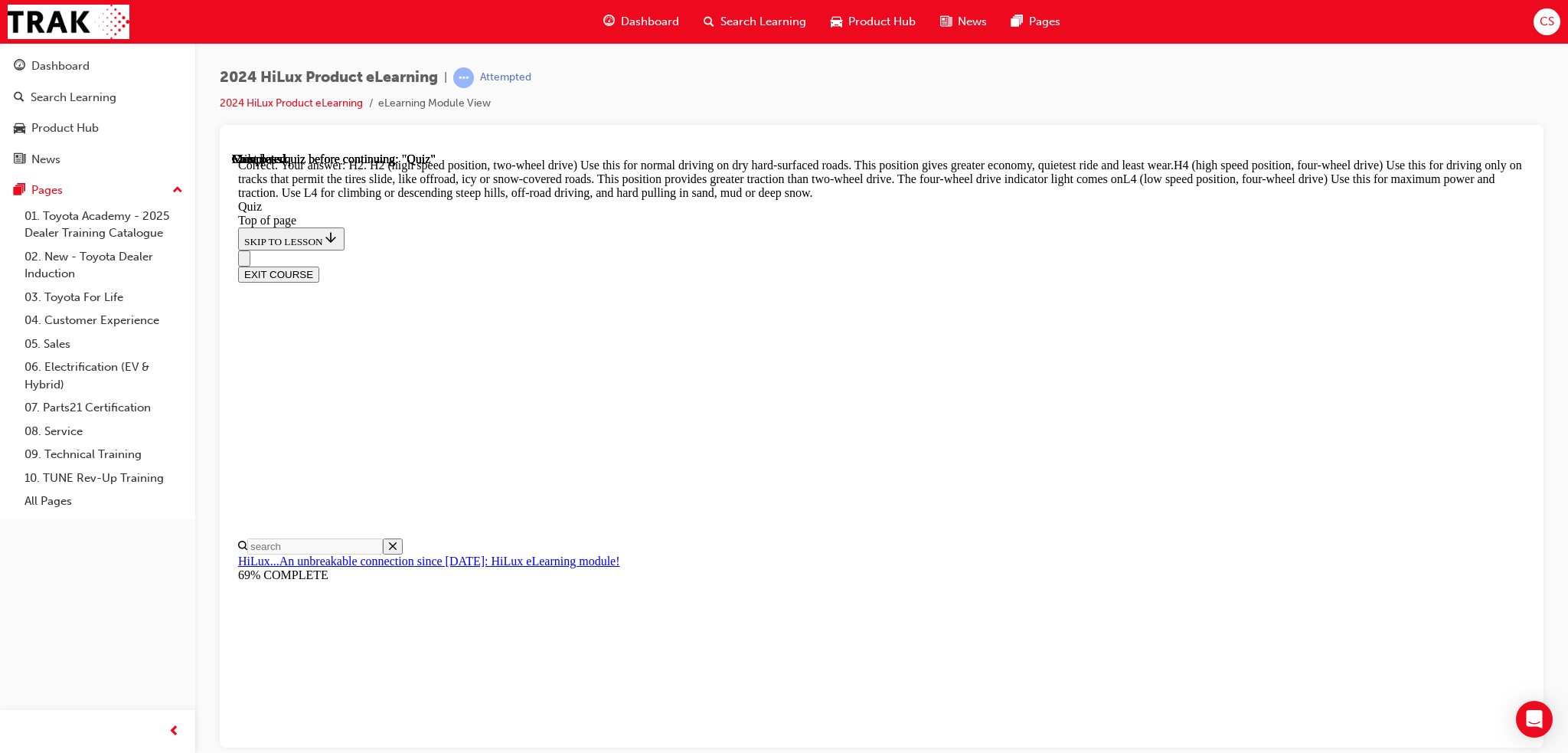
scroll to position [492, 0]
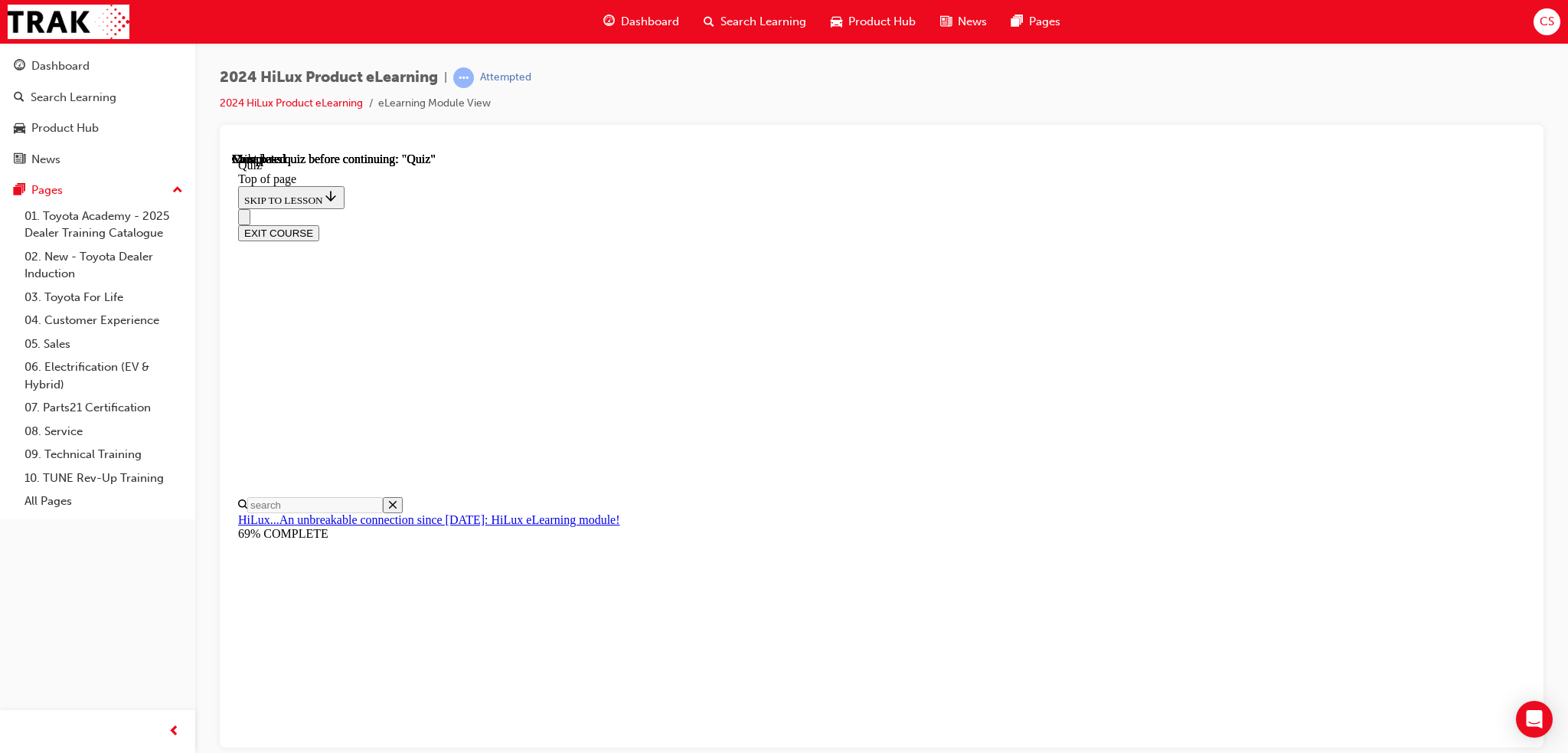
scroll to position [233, 0]
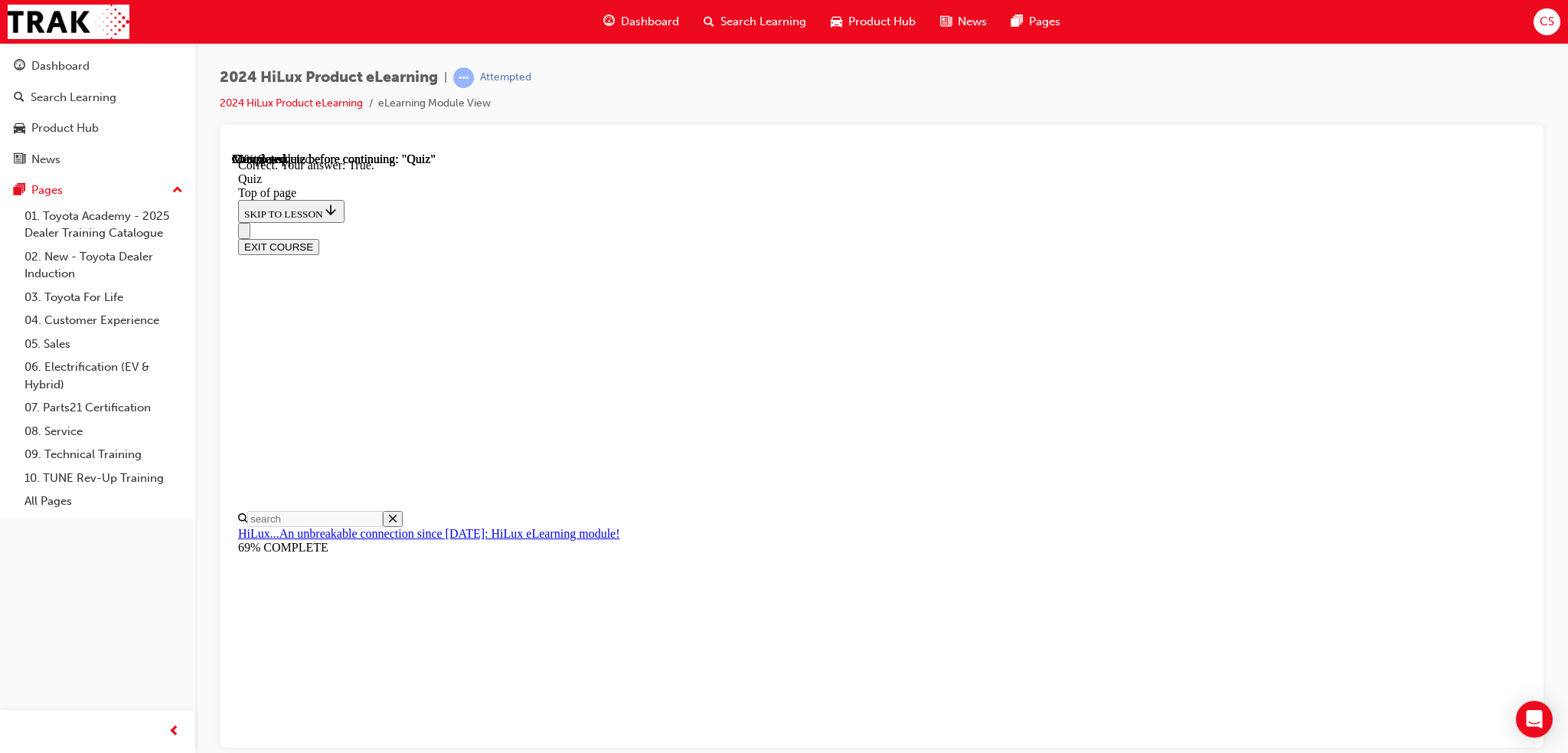
scroll to position [130, 0]
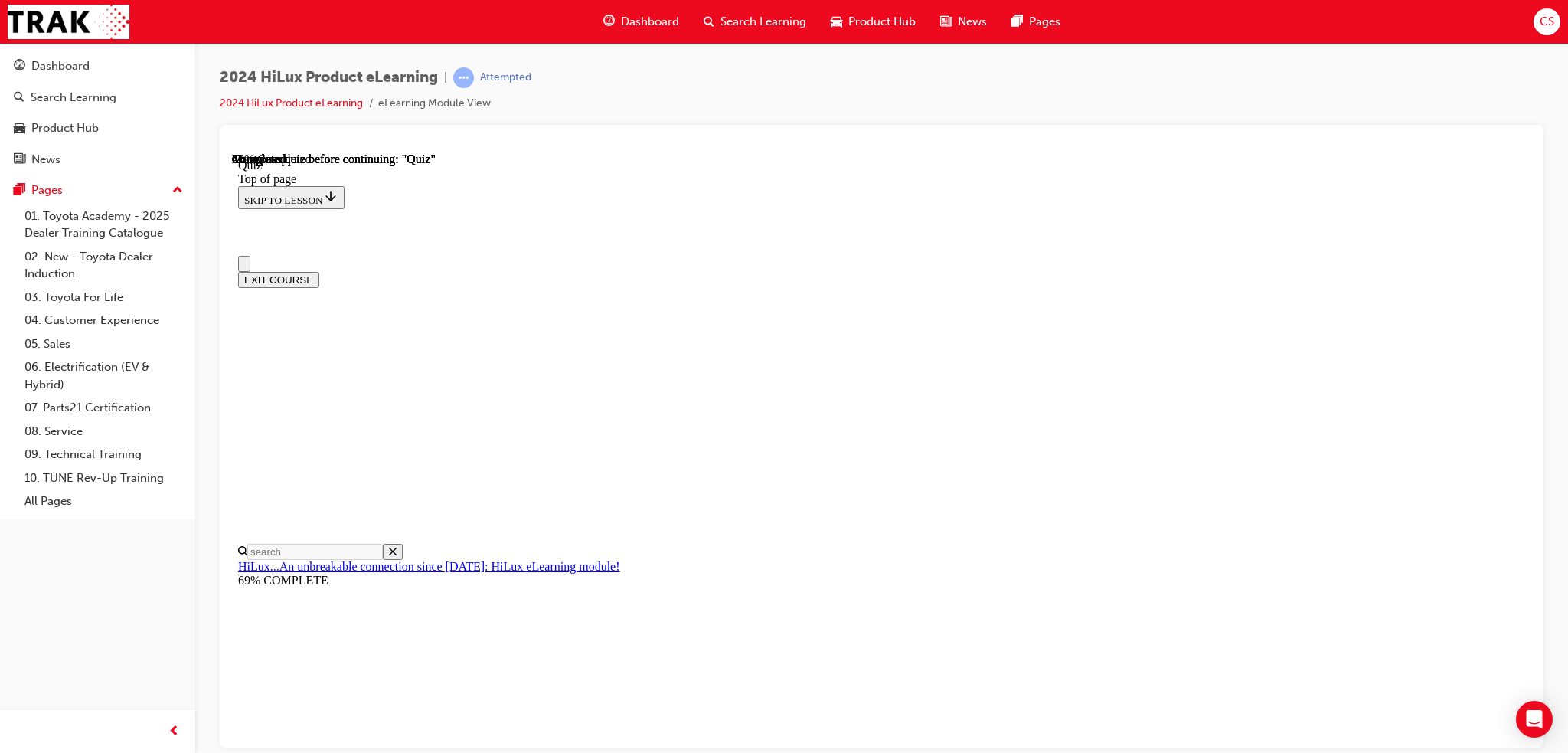
scroll to position [77, 0]
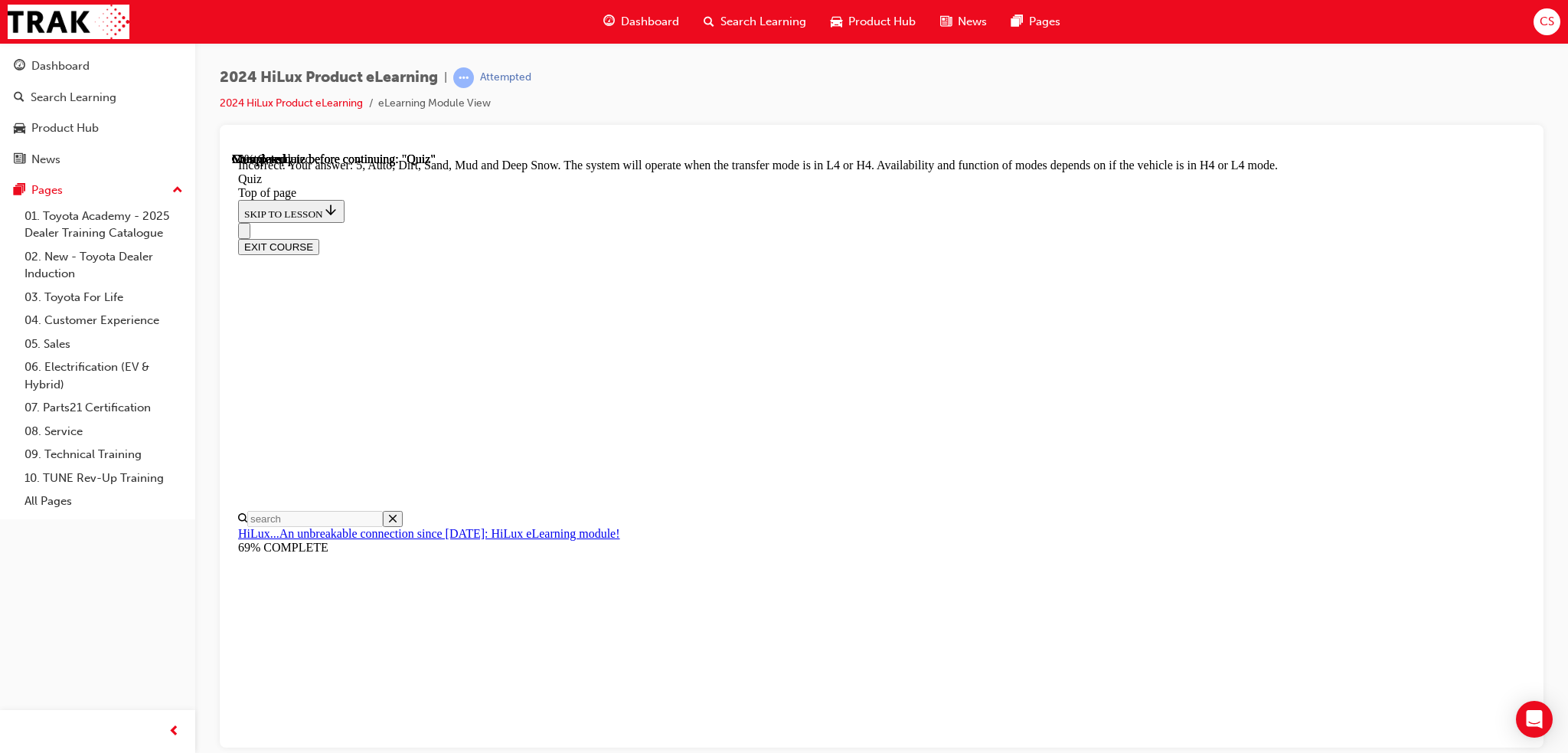
scroll to position [364, 0]
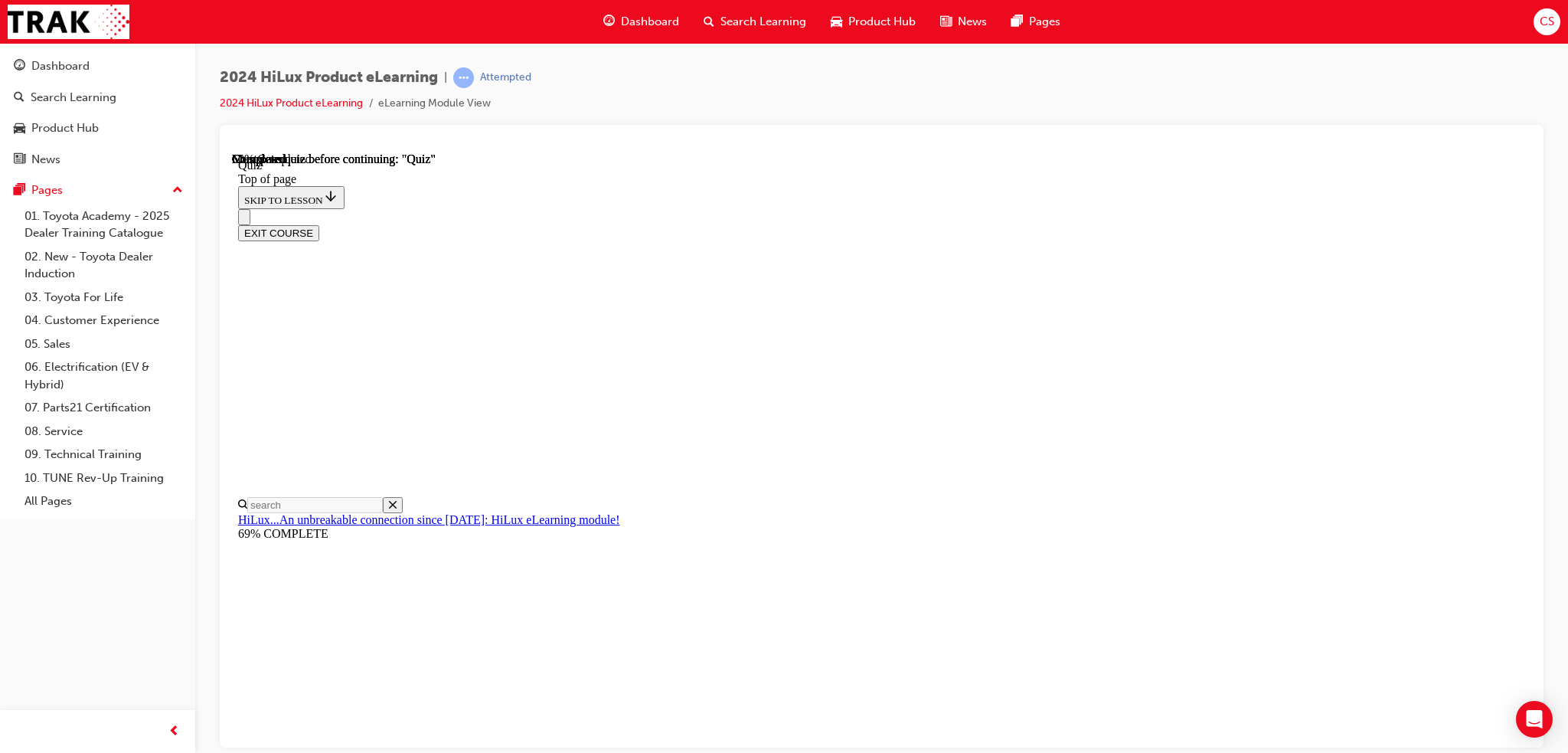
scroll to position [0, 0]
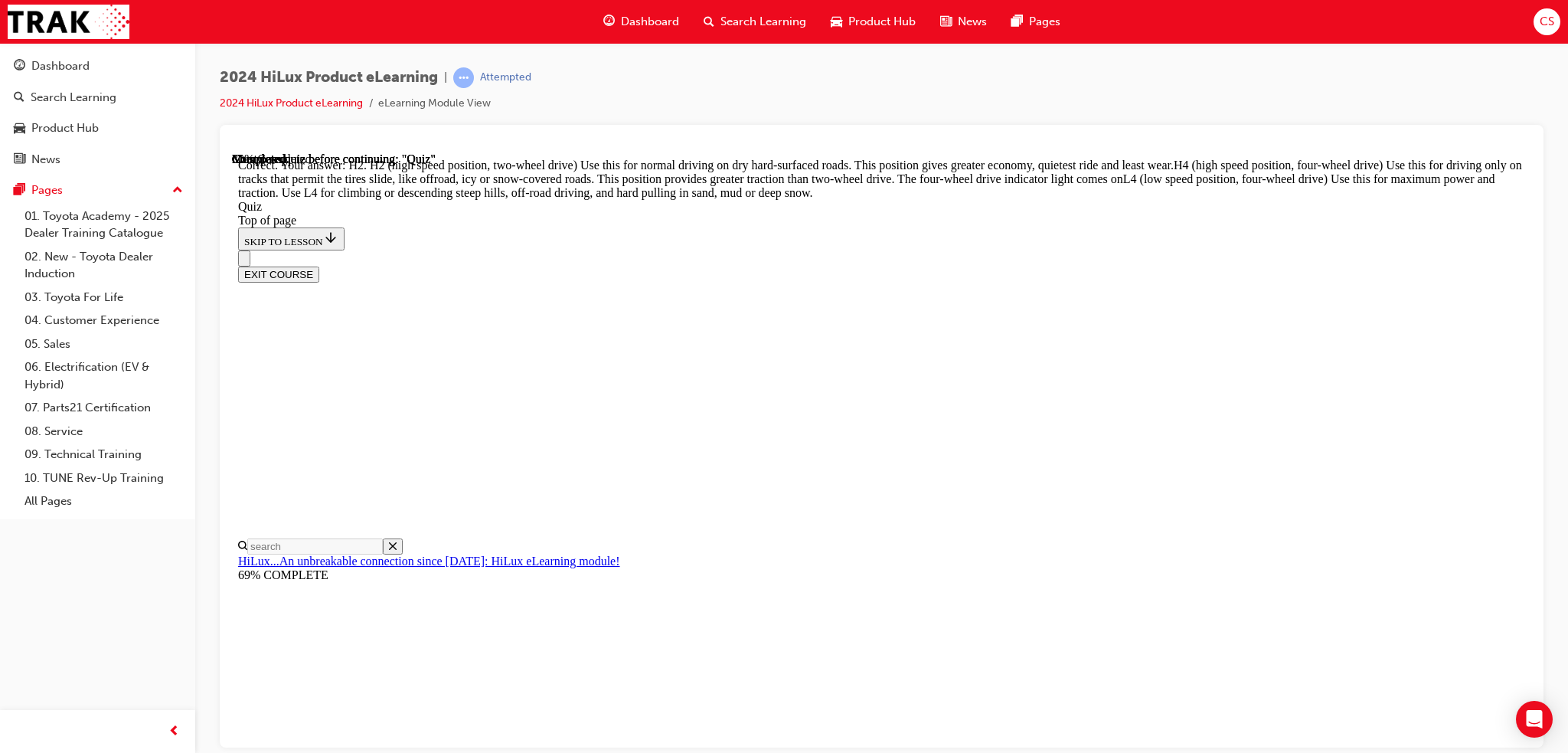
scroll to position [492, 0]
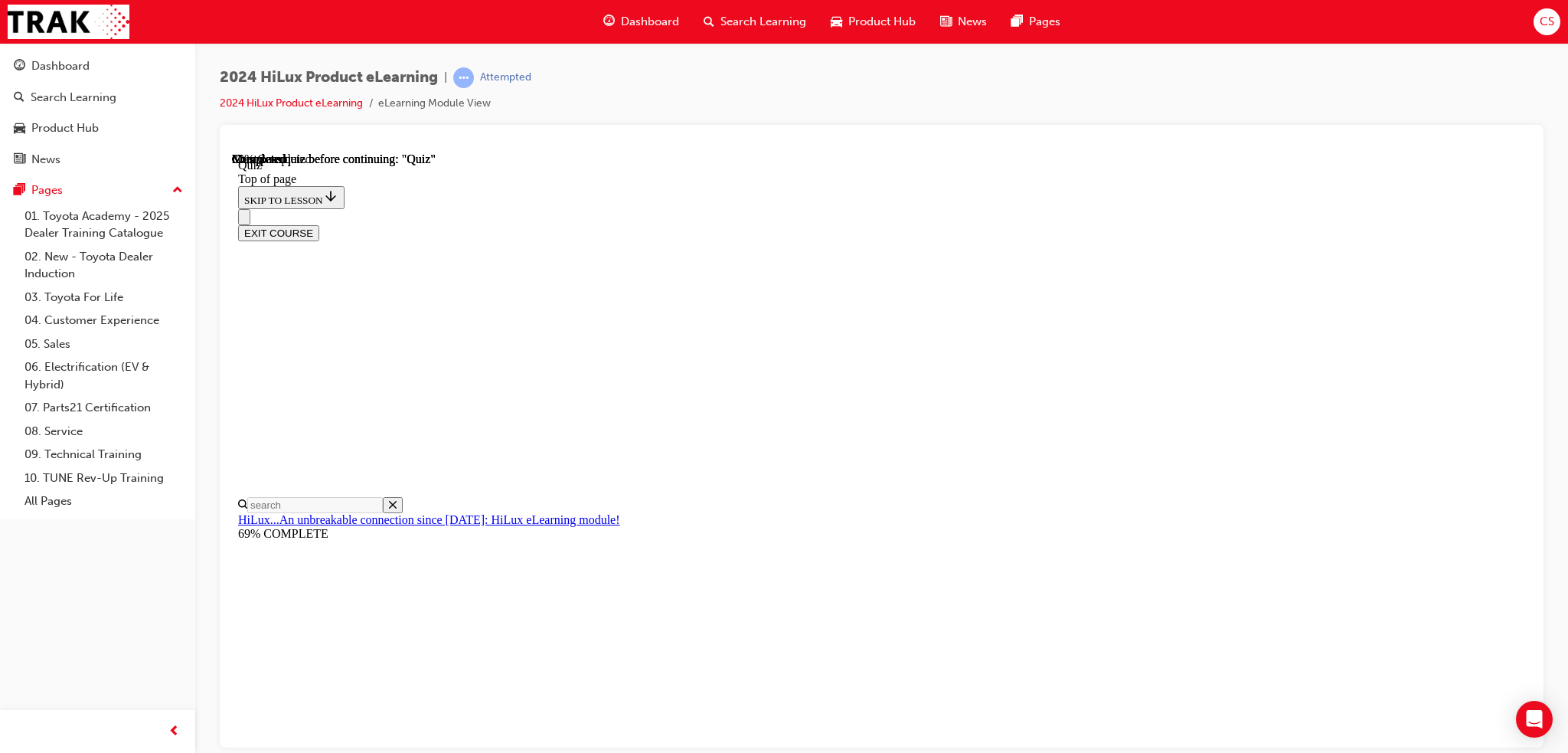
scroll to position [258, 0]
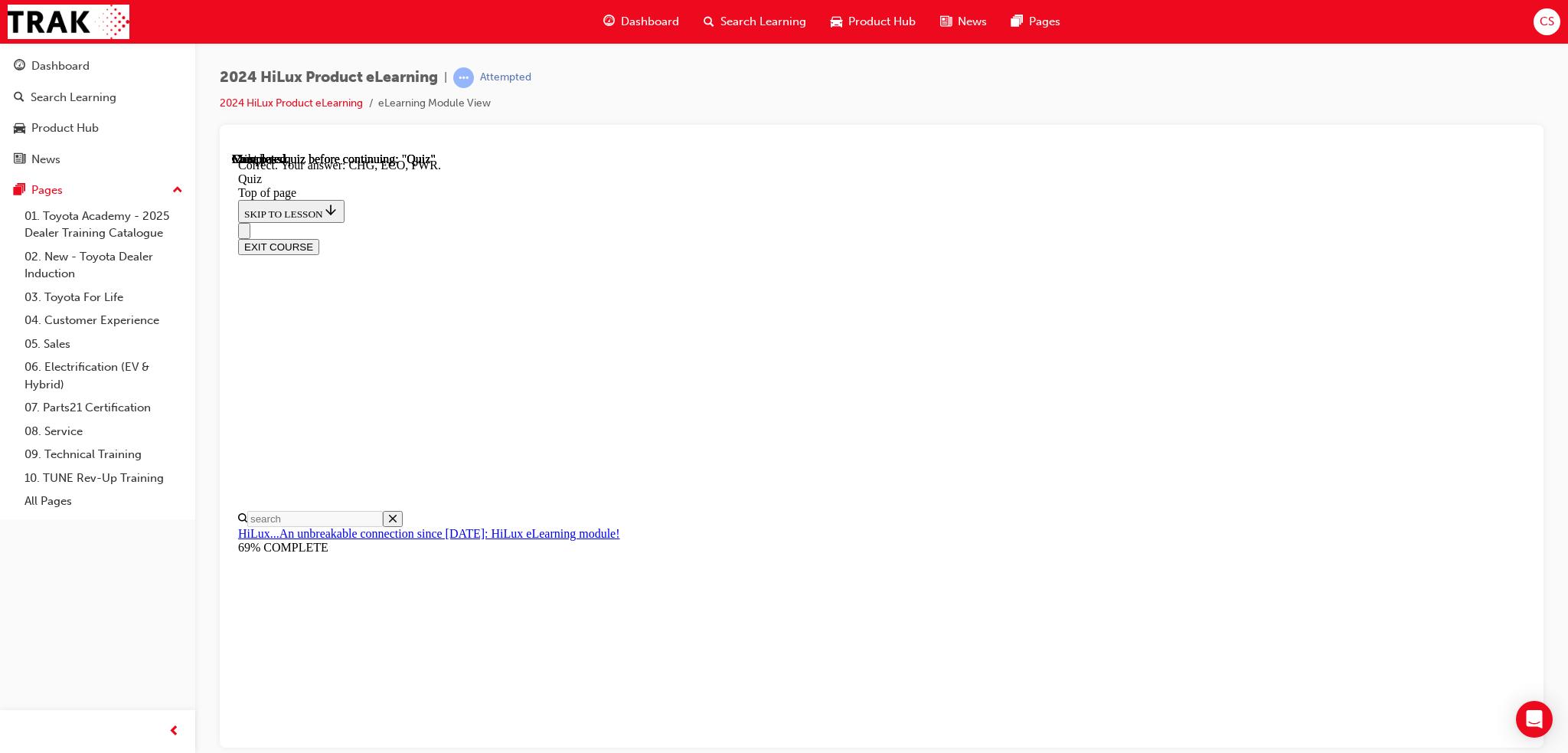
scroll to position [448, 0]
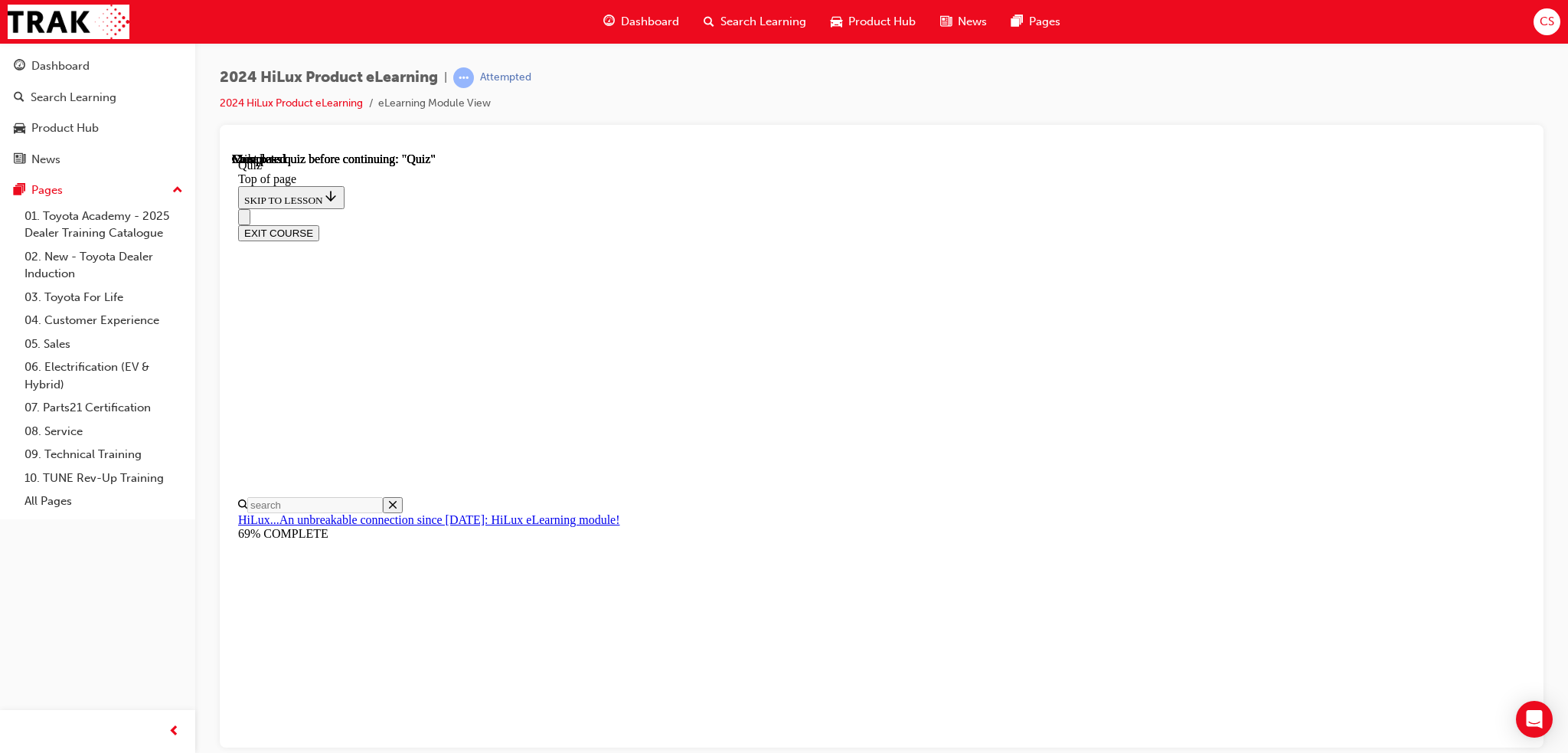
scroll to position [233, 0]
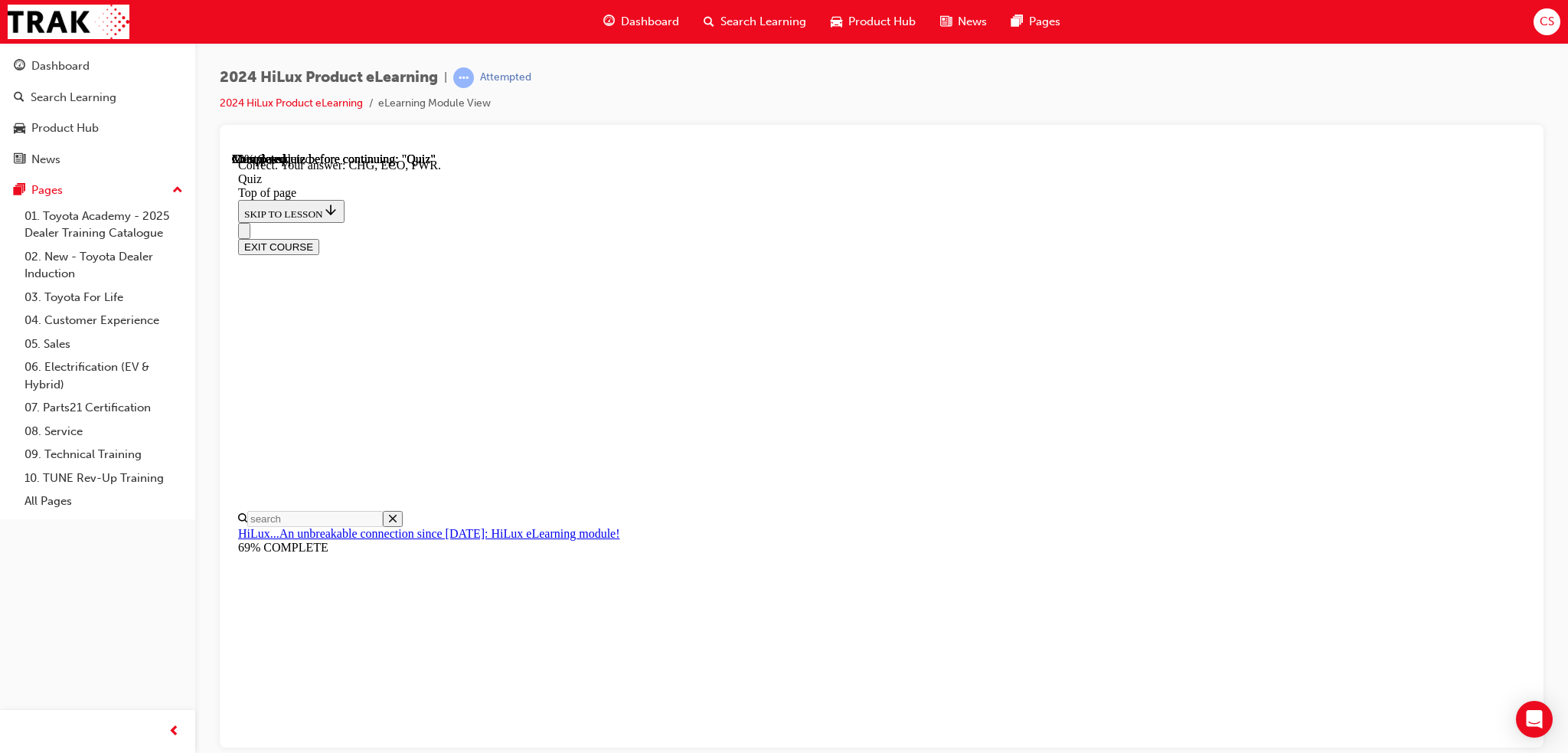
scroll to position [448, 0]
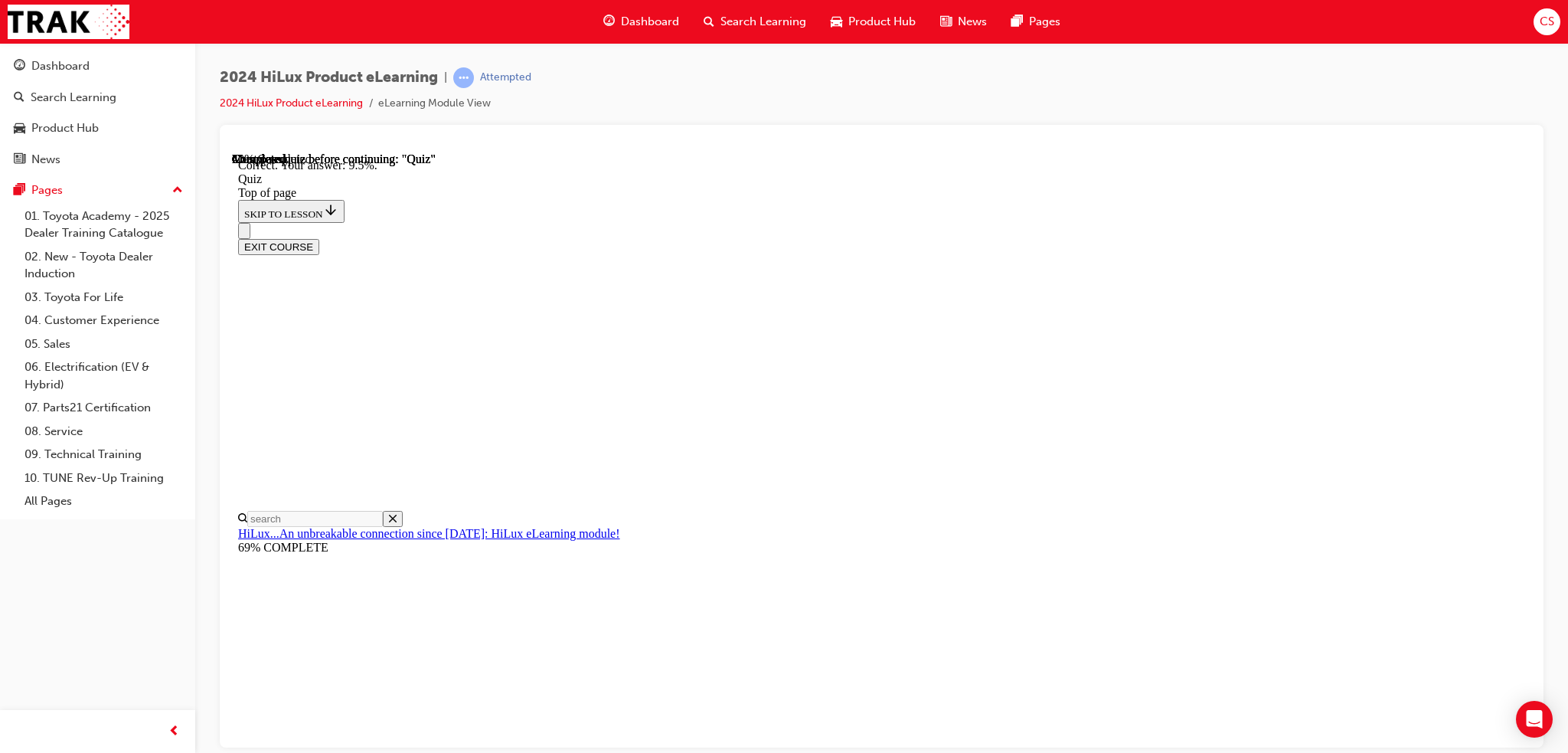
scroll to position [304, 0]
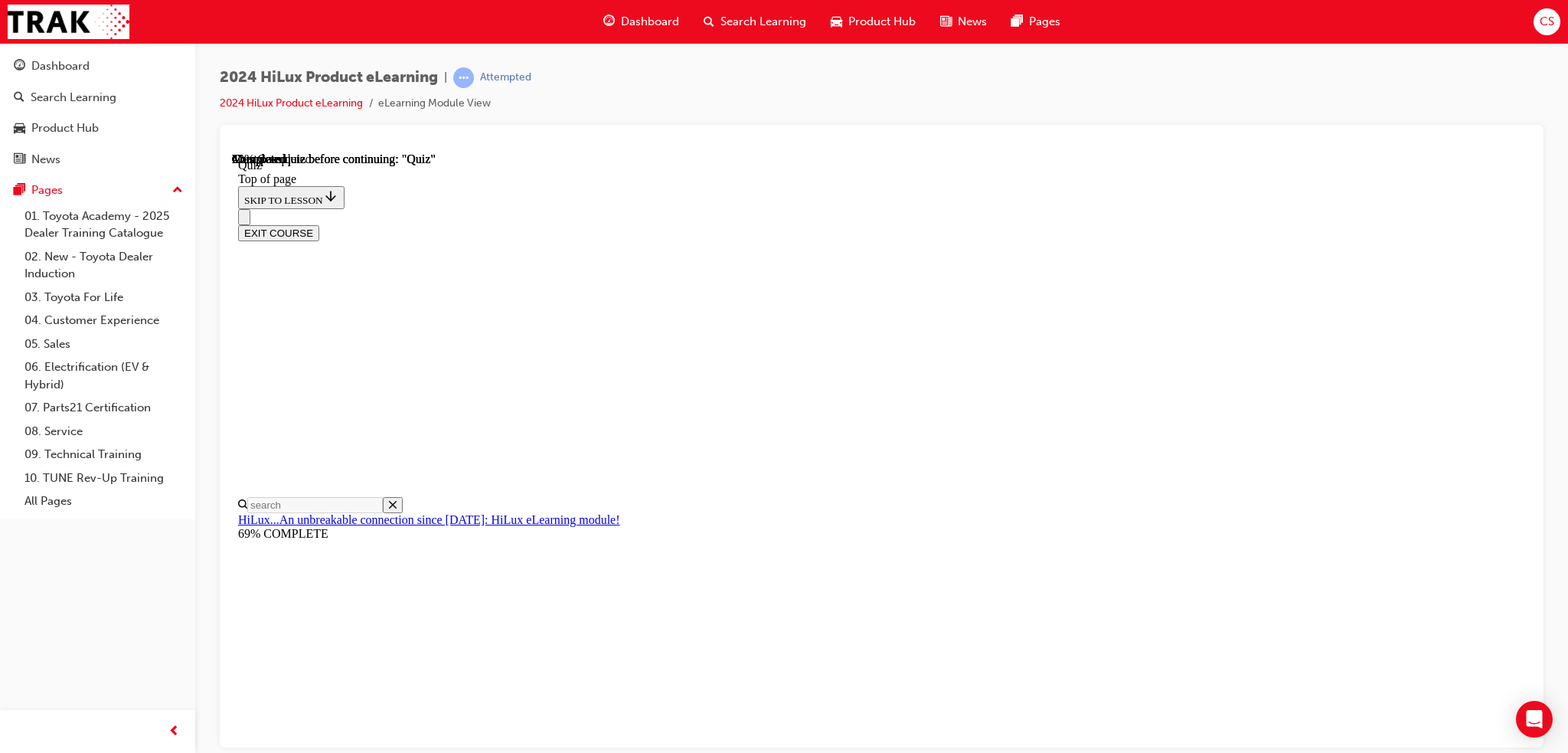
scroll to position [153, 0]
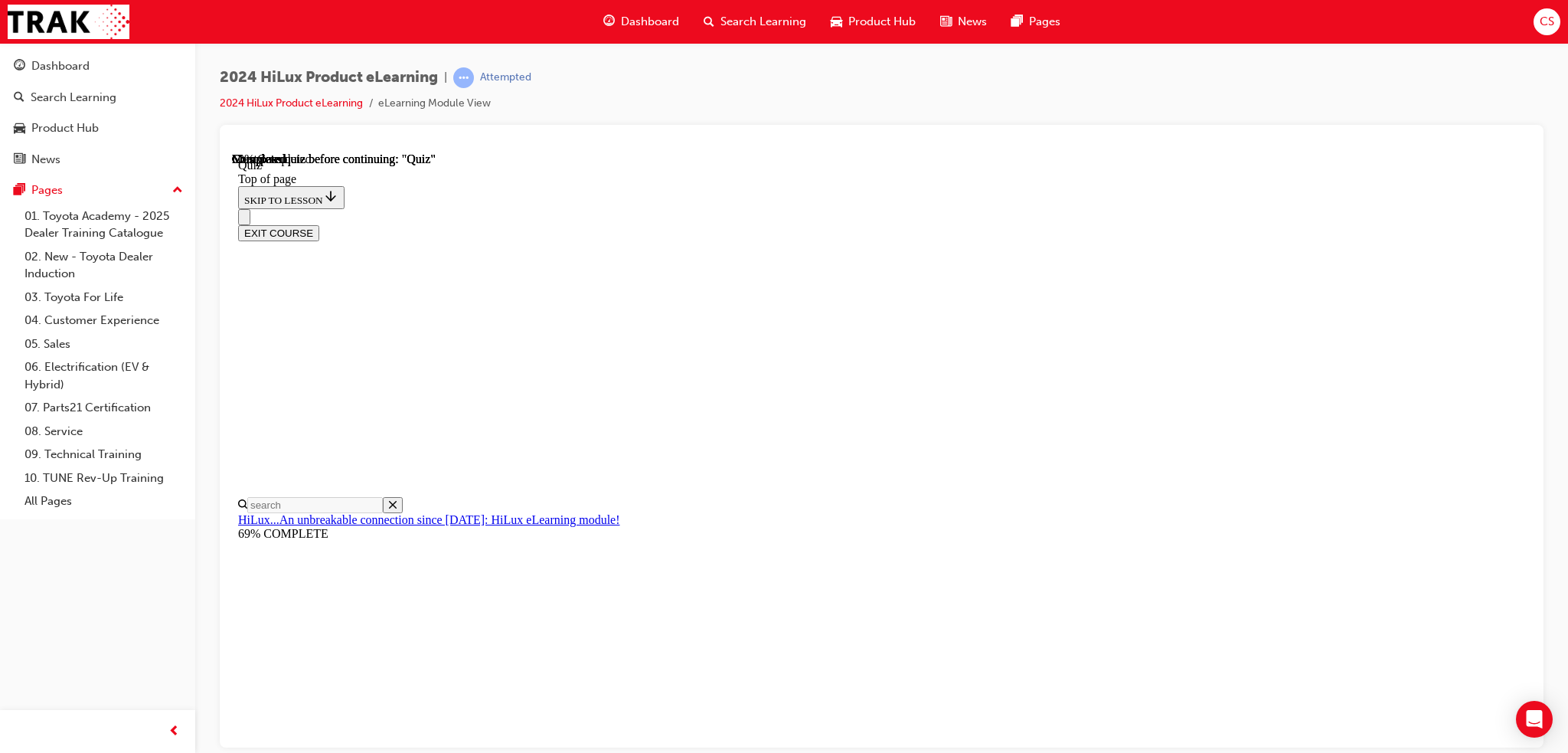
scroll to position [82, 0]
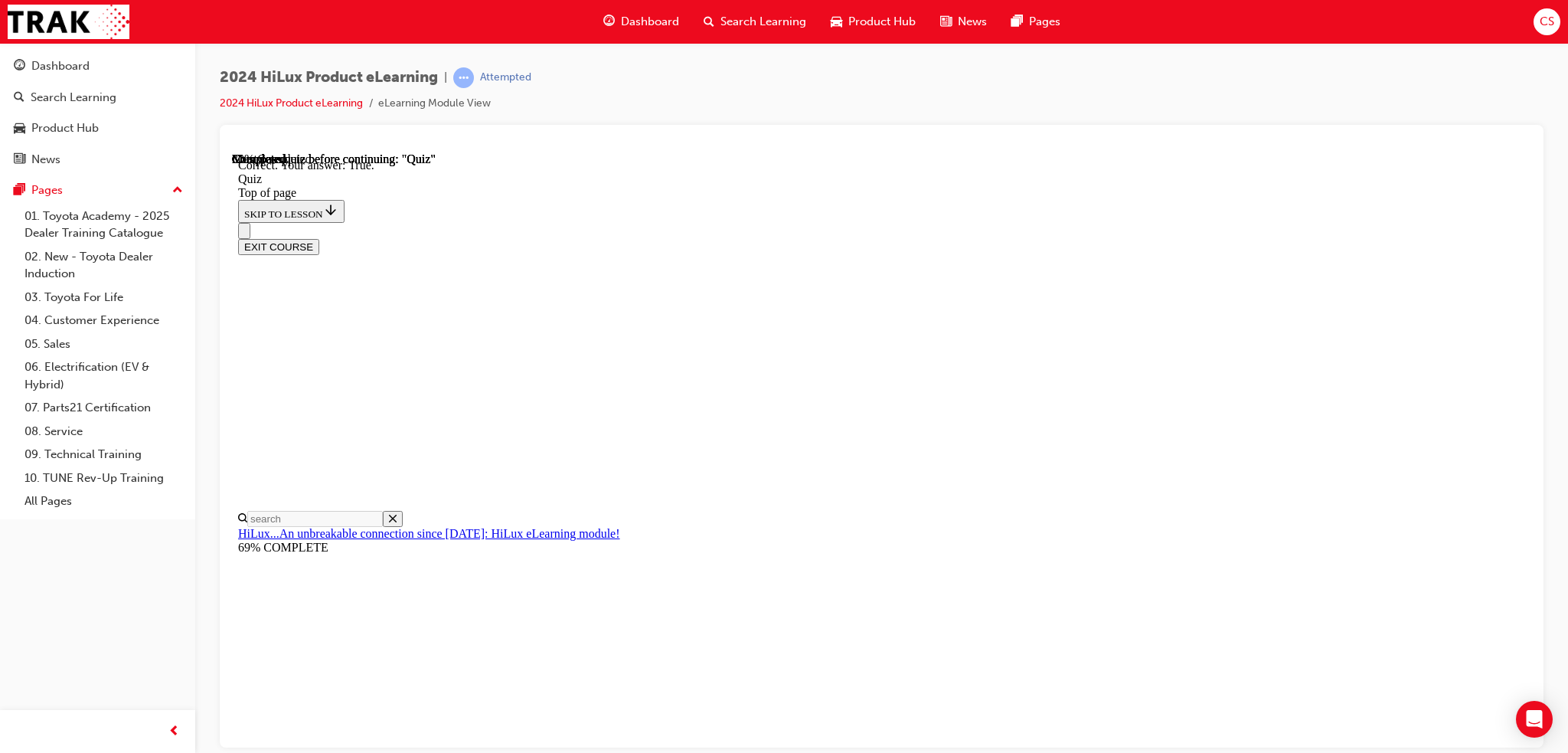
scroll to position [130, 0]
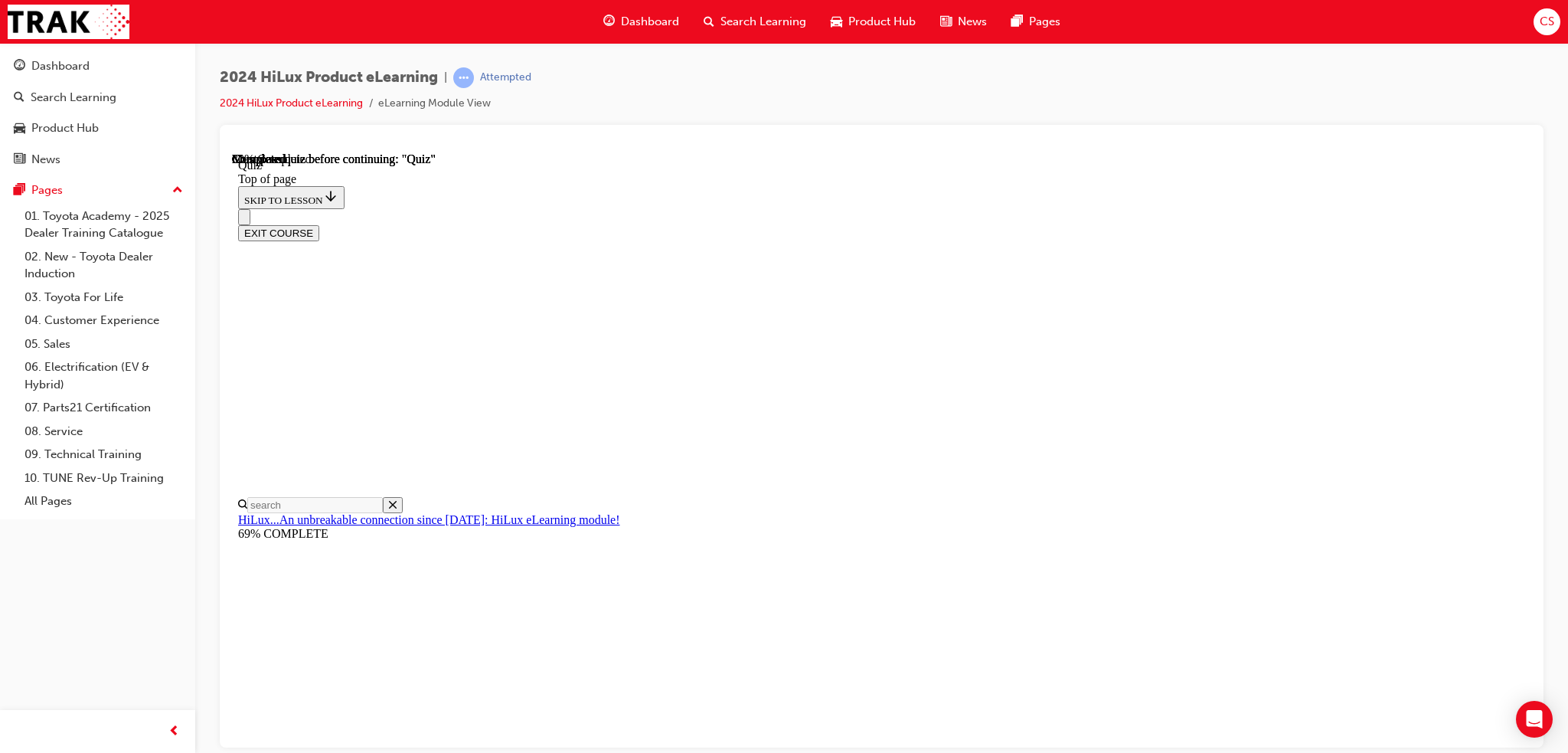
scroll to position [188, 0]
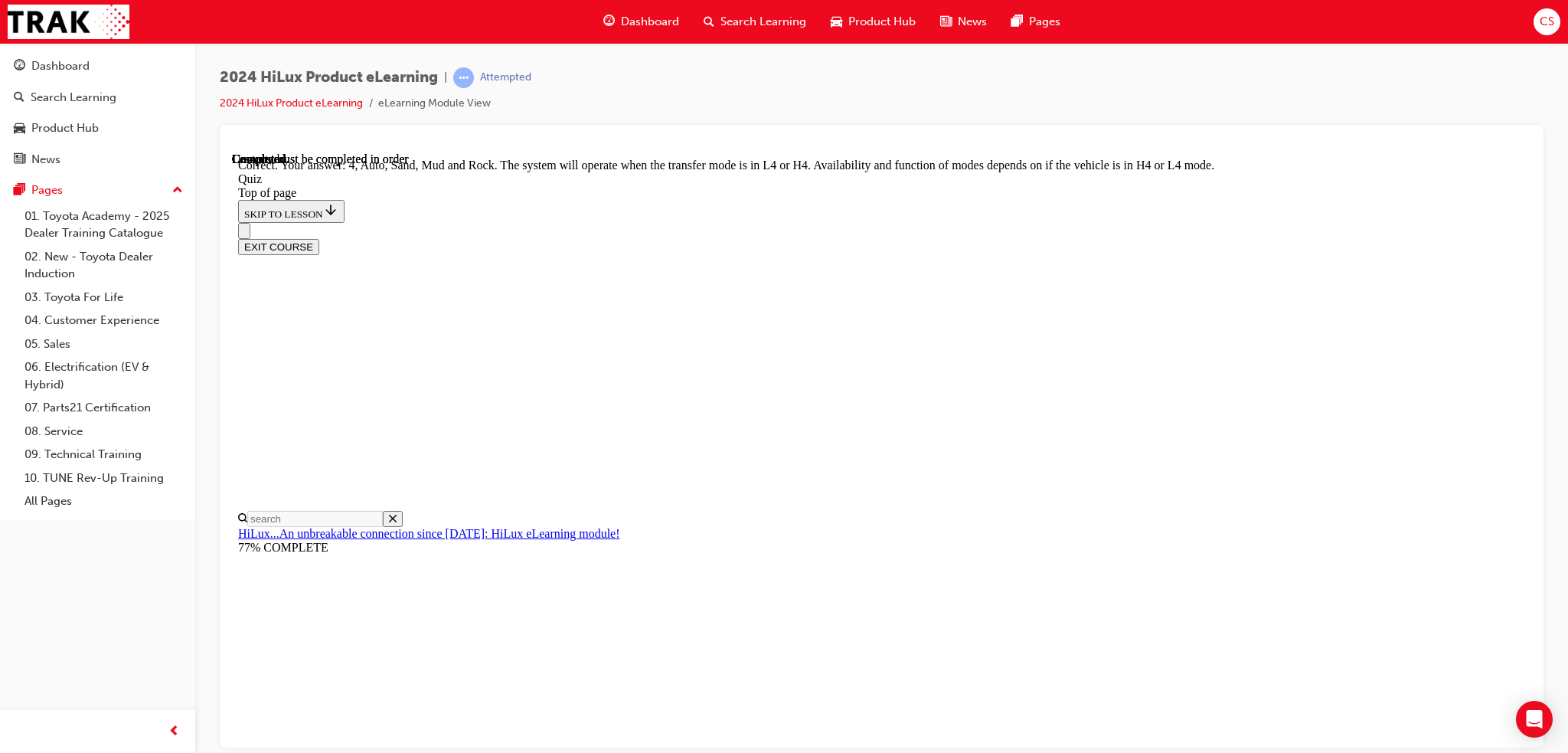
scroll to position [364, 0]
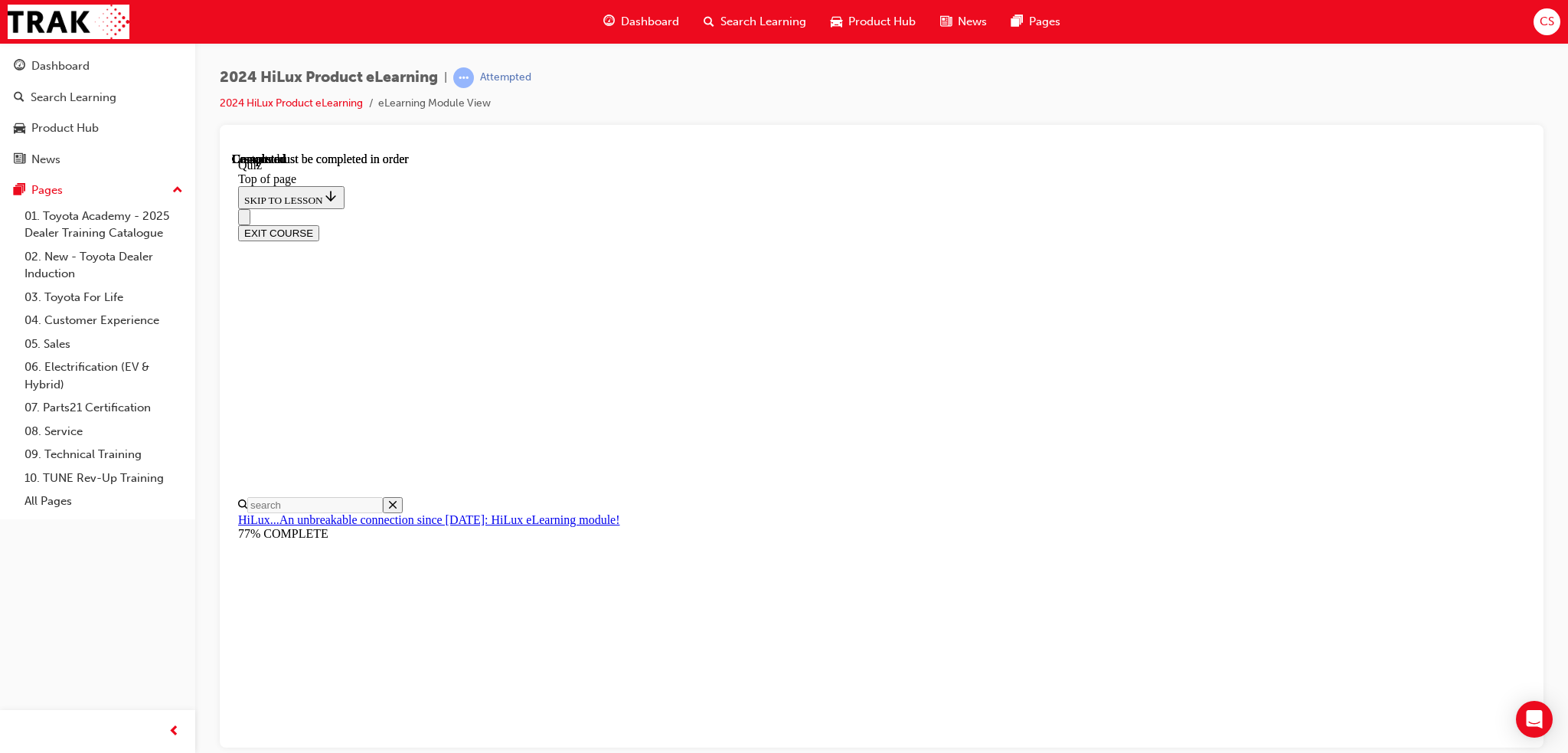
scroll to position [233, 0]
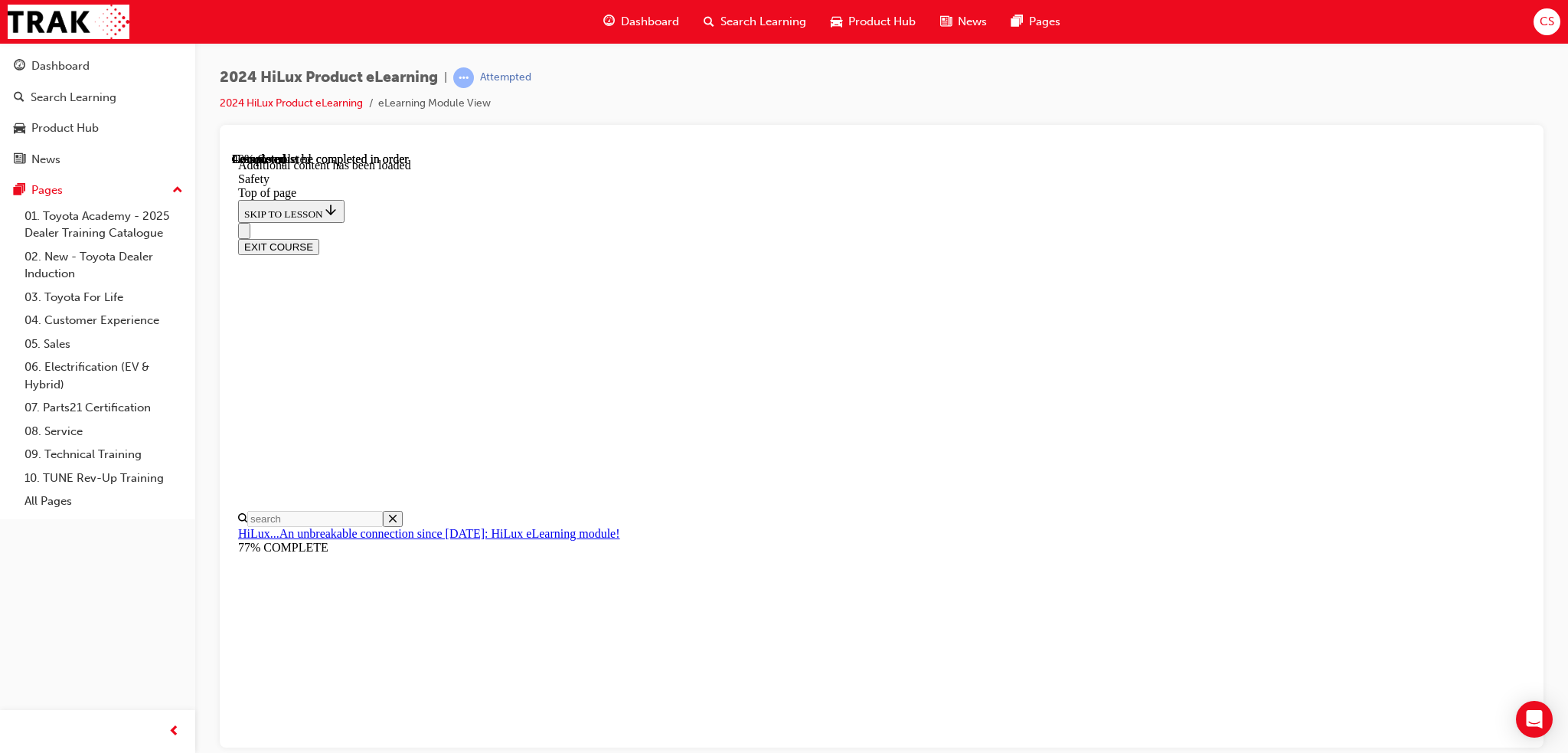
scroll to position [757, 0]
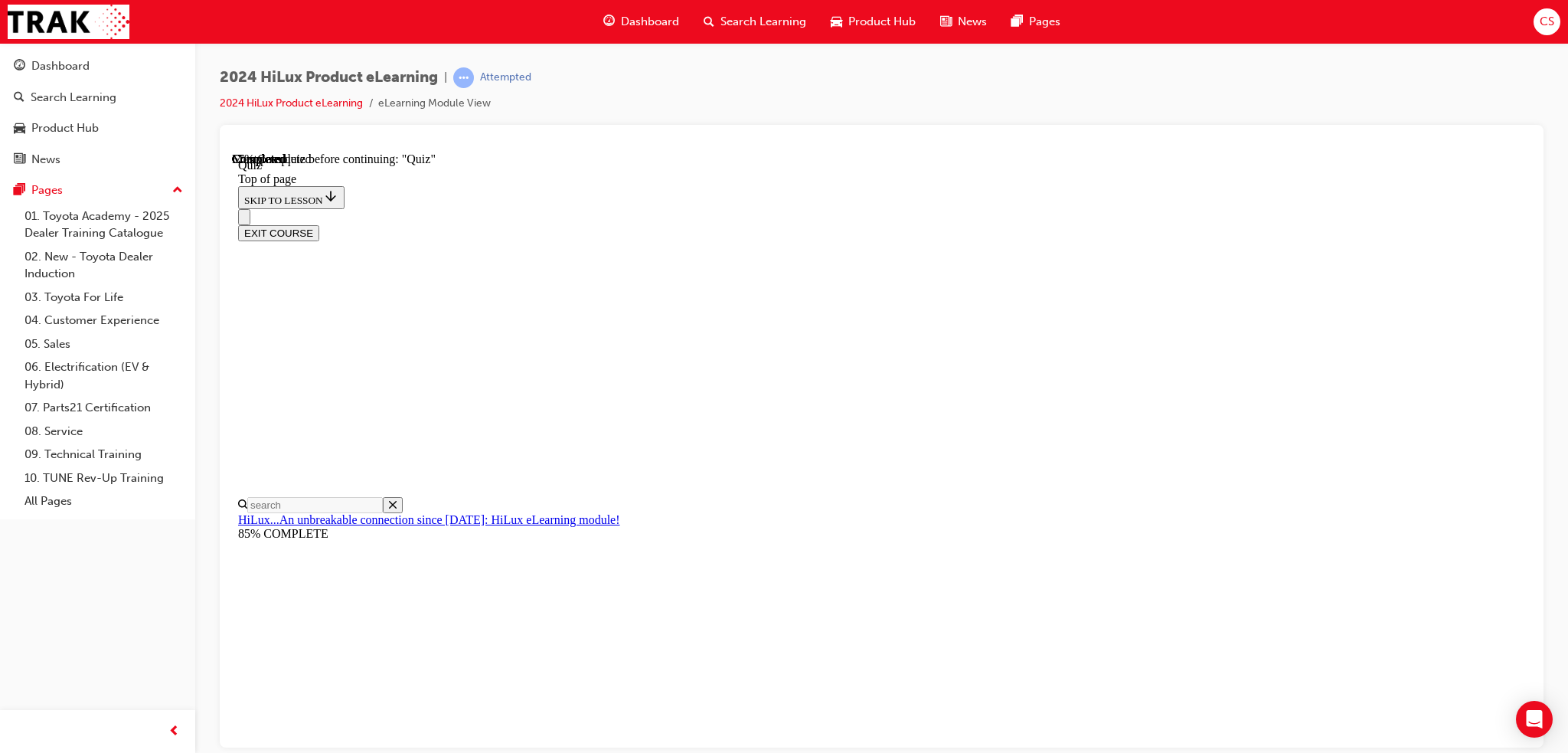
scroll to position [260, 0]
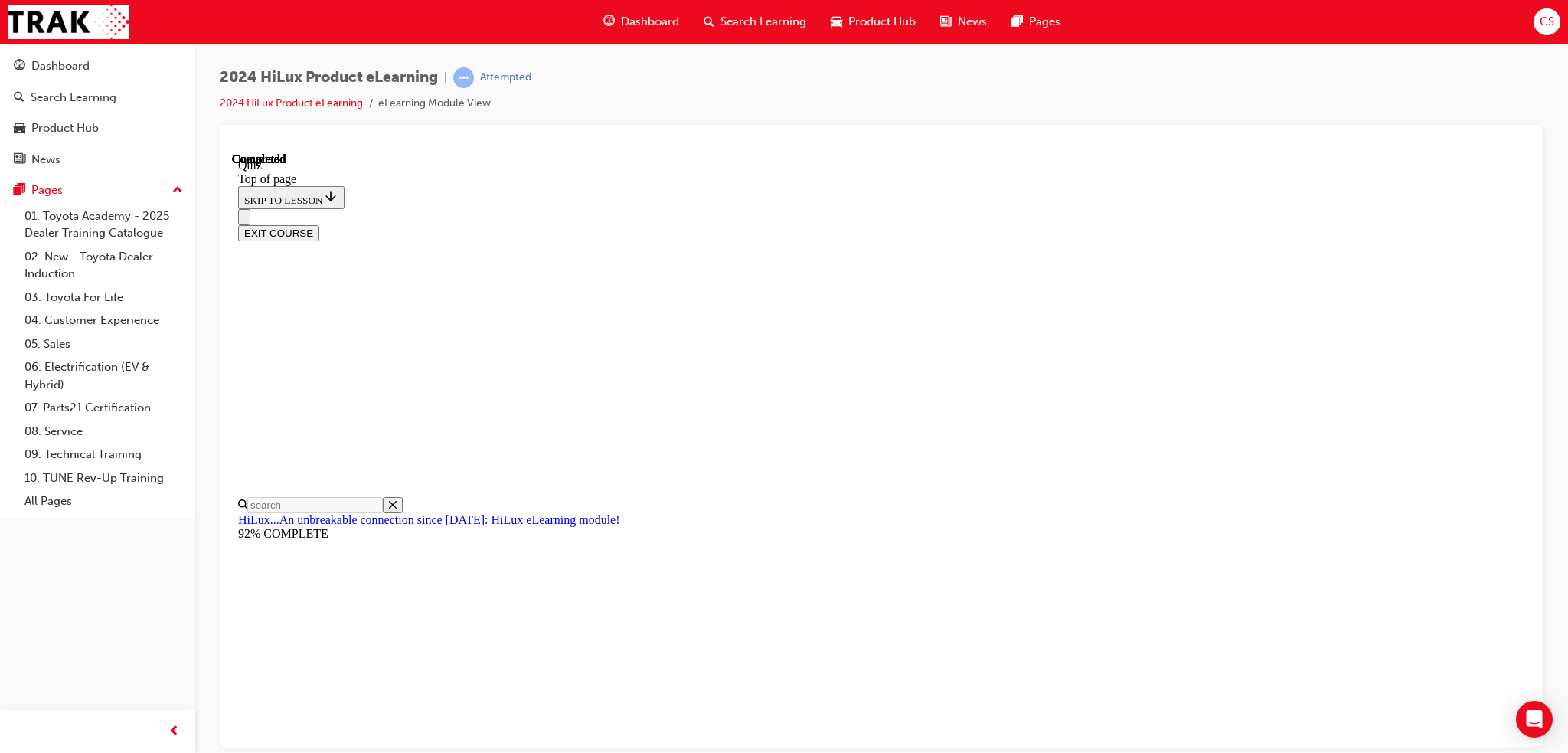
scroll to position [233, 0]
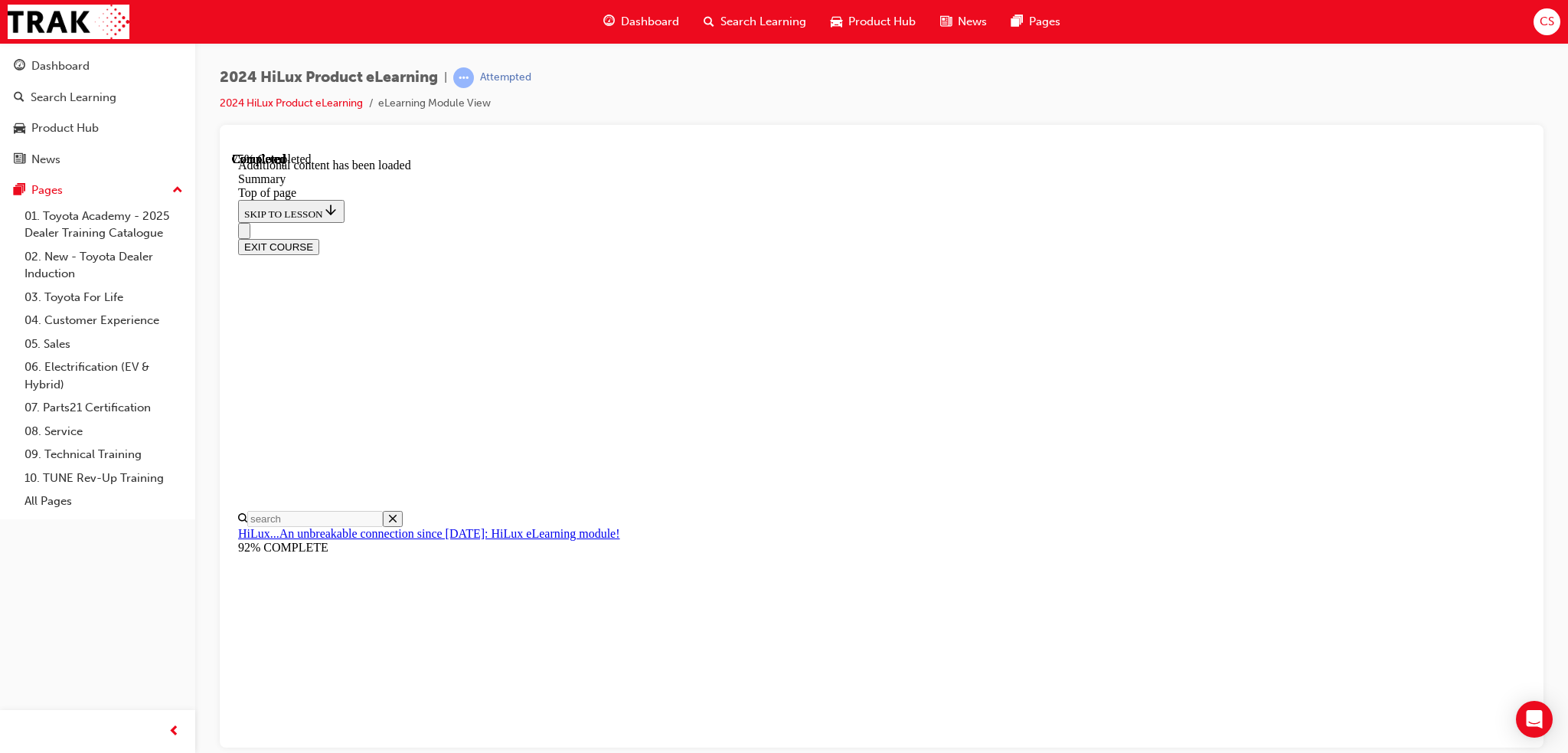
scroll to position [1472, 0]
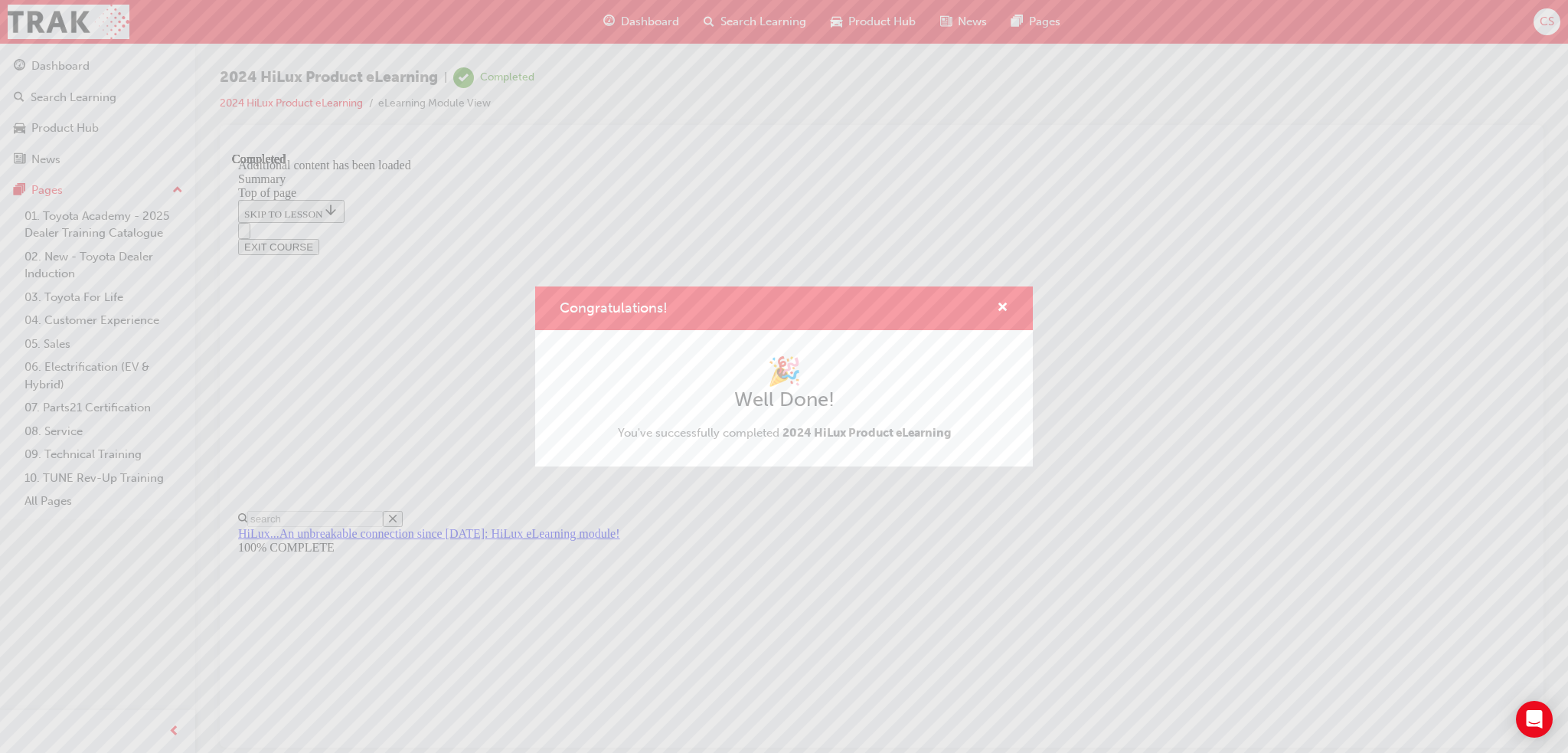
click at [772, 17] on div "Congratulations! 🎉 Well Done! You've successfully completed 2024 HiLux Product …" at bounding box center [784, 376] width 1568 height 753
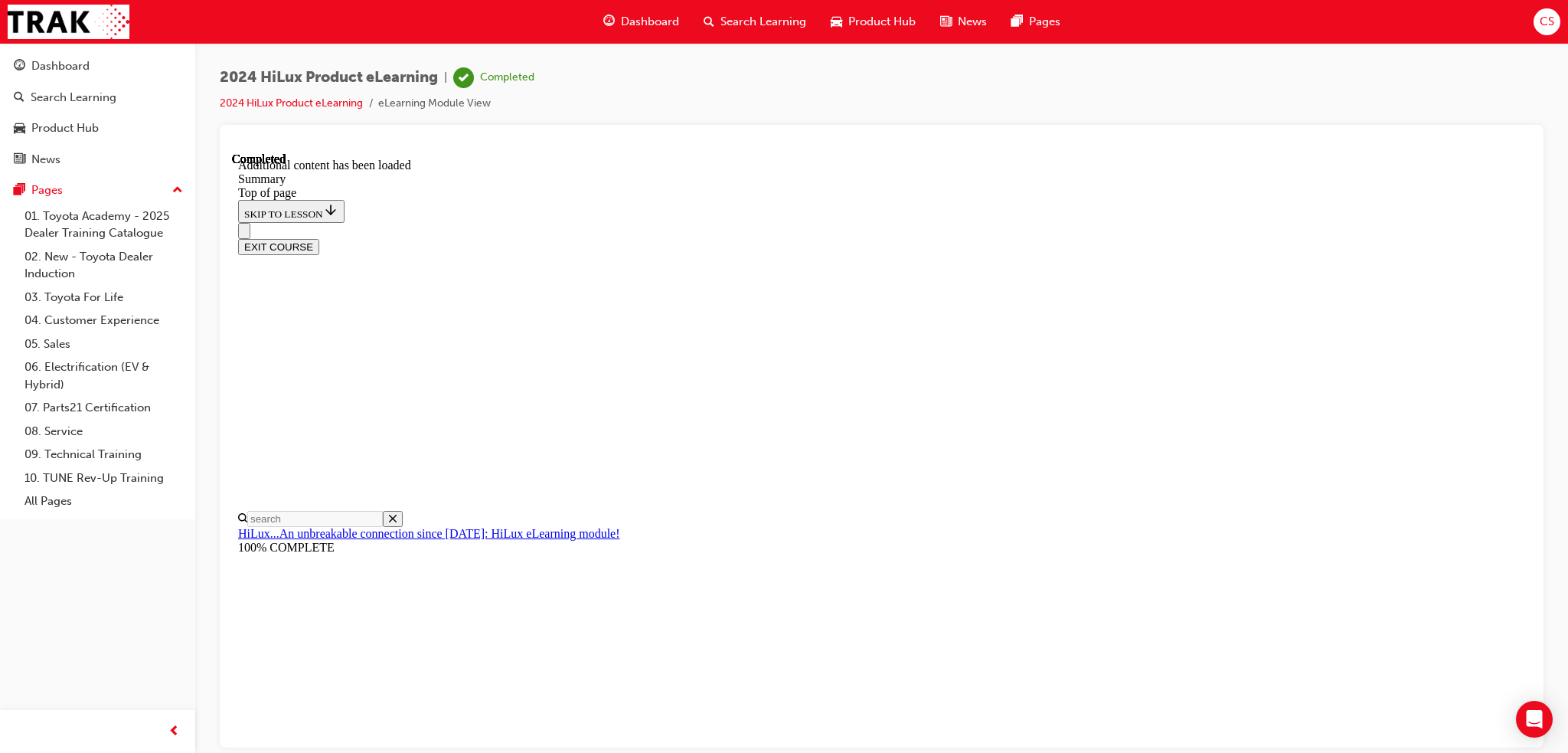
click at [755, 20] on span "Search Learning" at bounding box center [763, 21] width 86 height 17
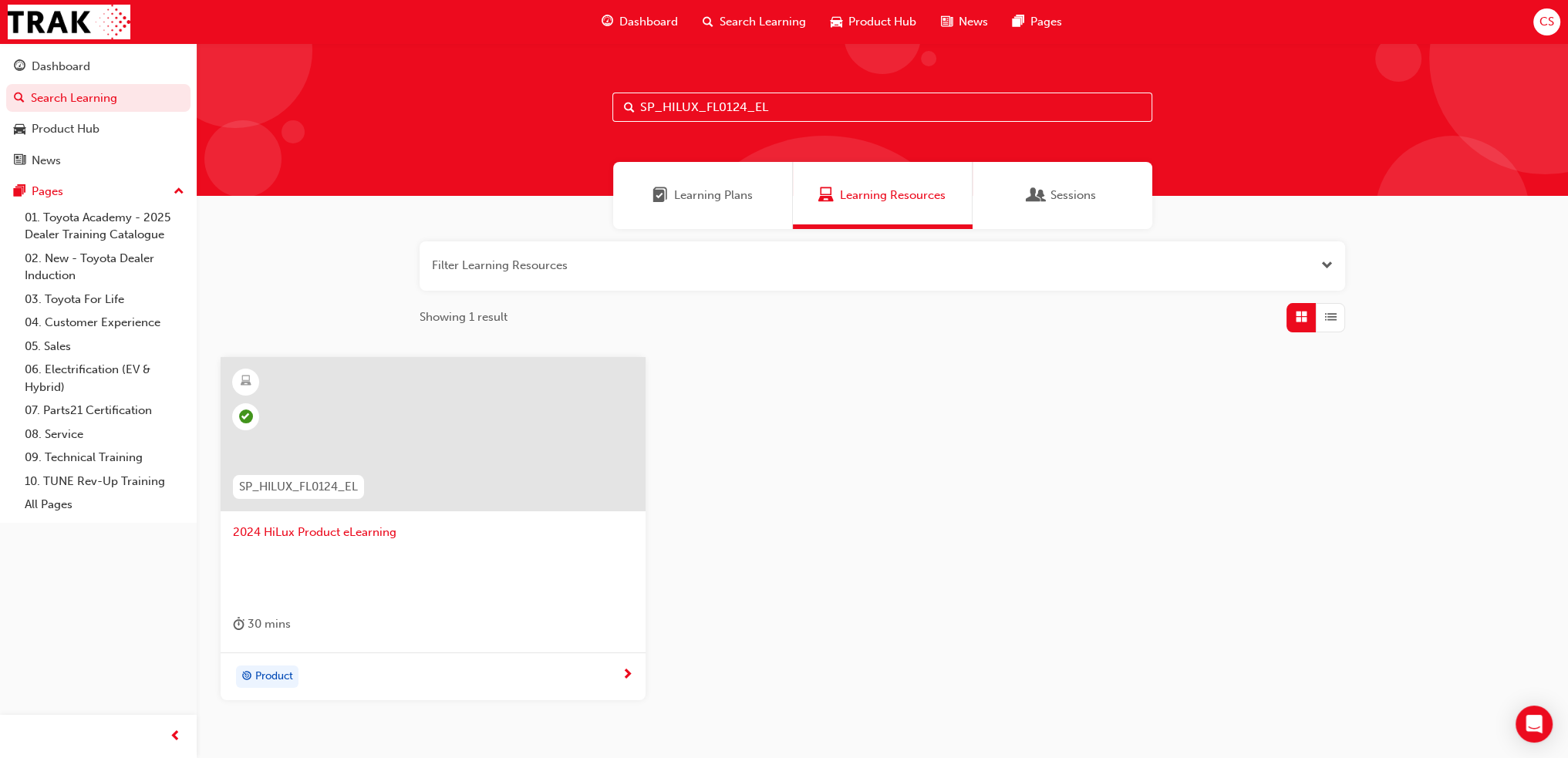
drag, startPoint x: 792, startPoint y: 109, endPoint x: 660, endPoint y: 127, distance: 133.2
click at [660, 127] on div "SP_HILUX_FL0124_EL" at bounding box center [883, 119] width 1372 height 152
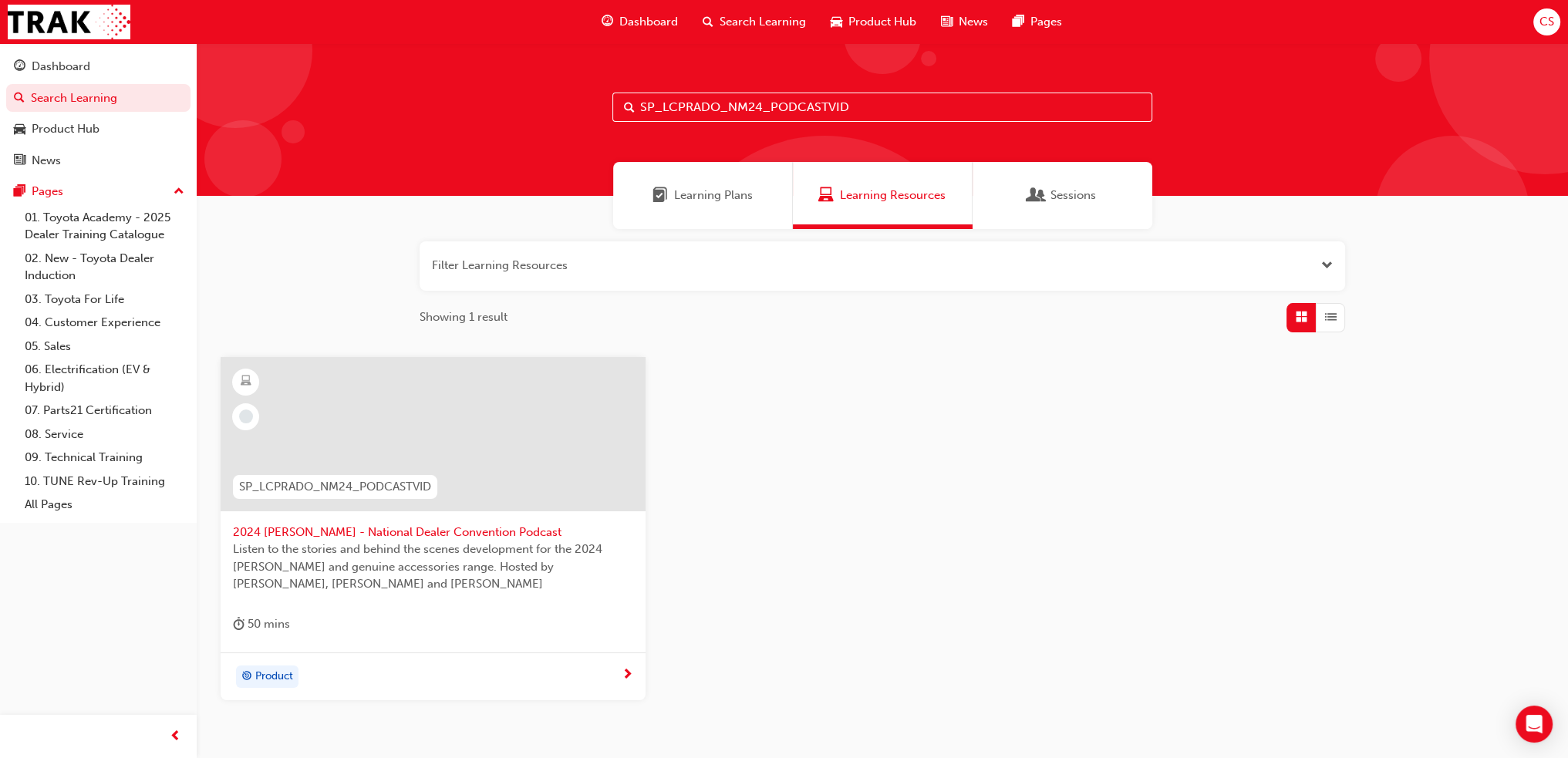
type input "SP_LCPRADO_NM24_PODCASTVID"
click at [279, 678] on span "Product" at bounding box center [274, 676] width 37 height 17
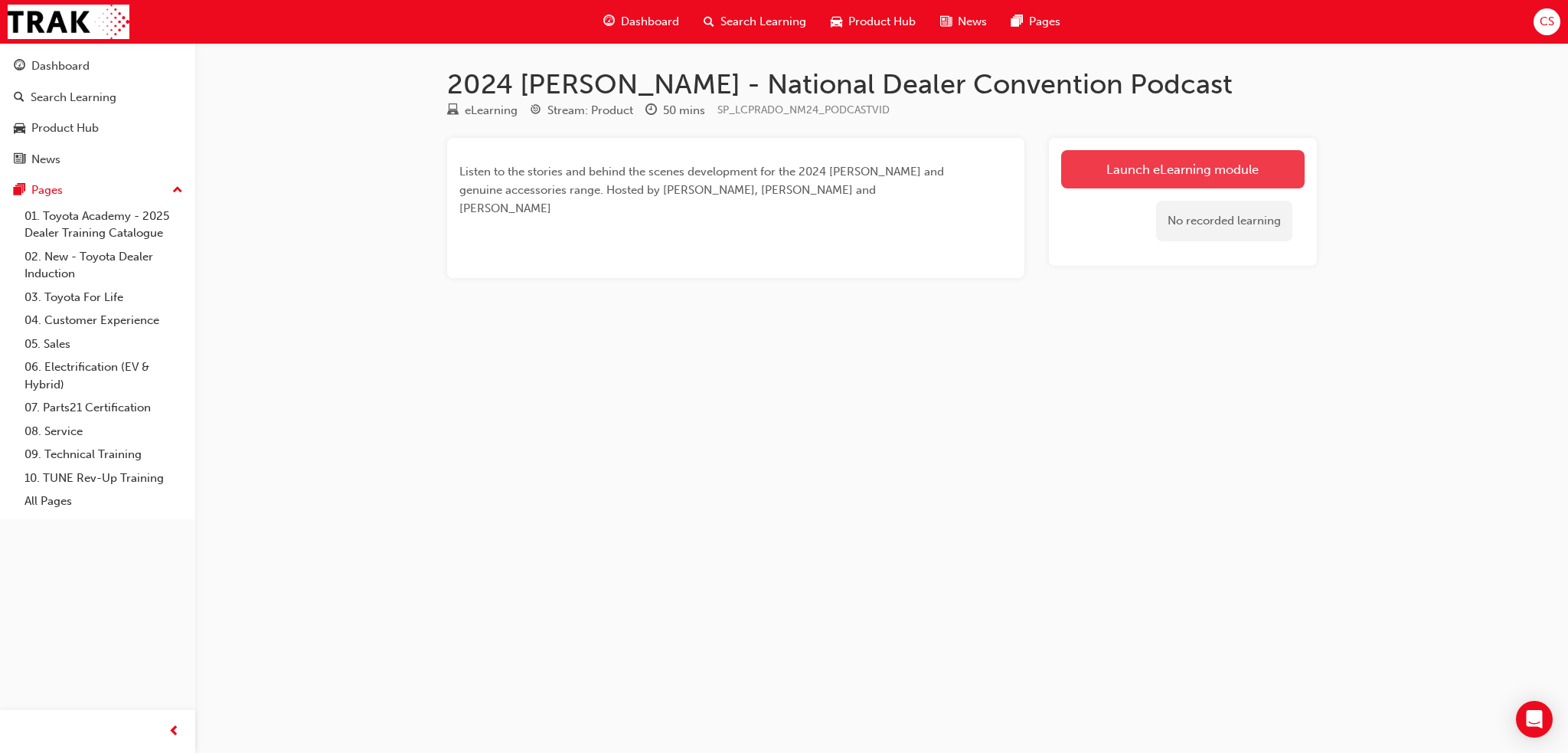
click at [1109, 166] on link "Launch eLearning module" at bounding box center [1182, 169] width 244 height 38
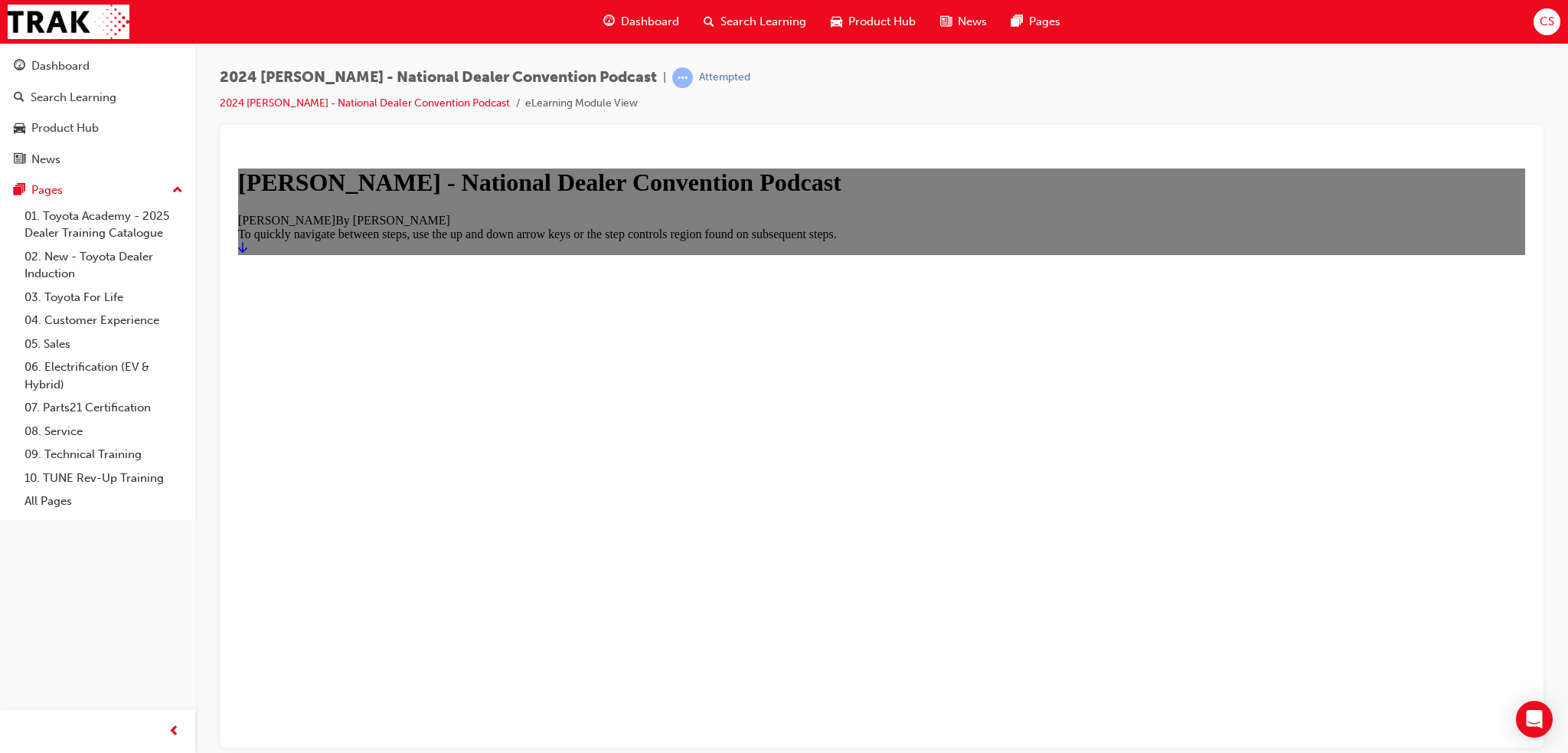
click at [247, 253] on icon "Start" at bounding box center [243, 246] width 9 height 13
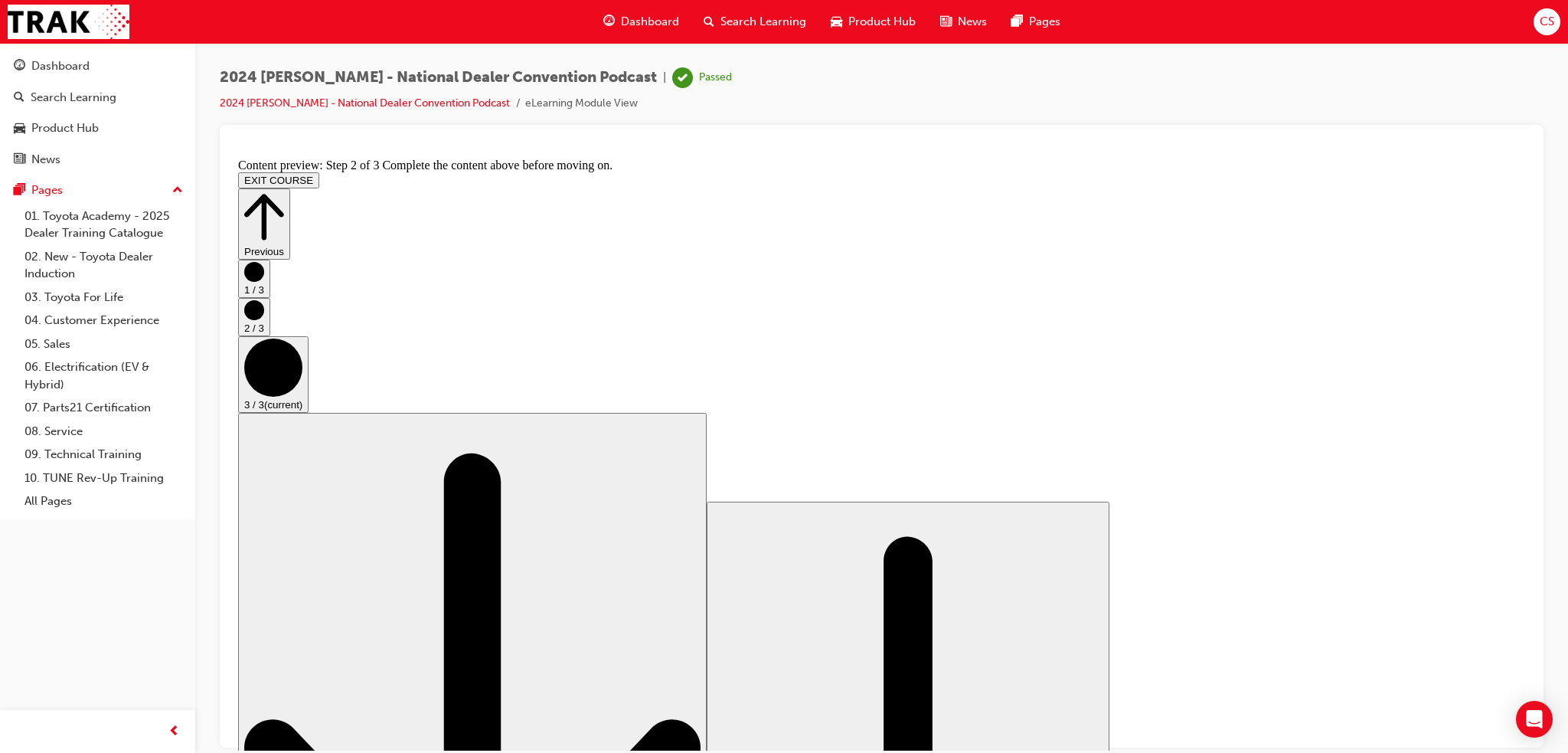
click at [781, 18] on span "Search Learning" at bounding box center [763, 21] width 86 height 17
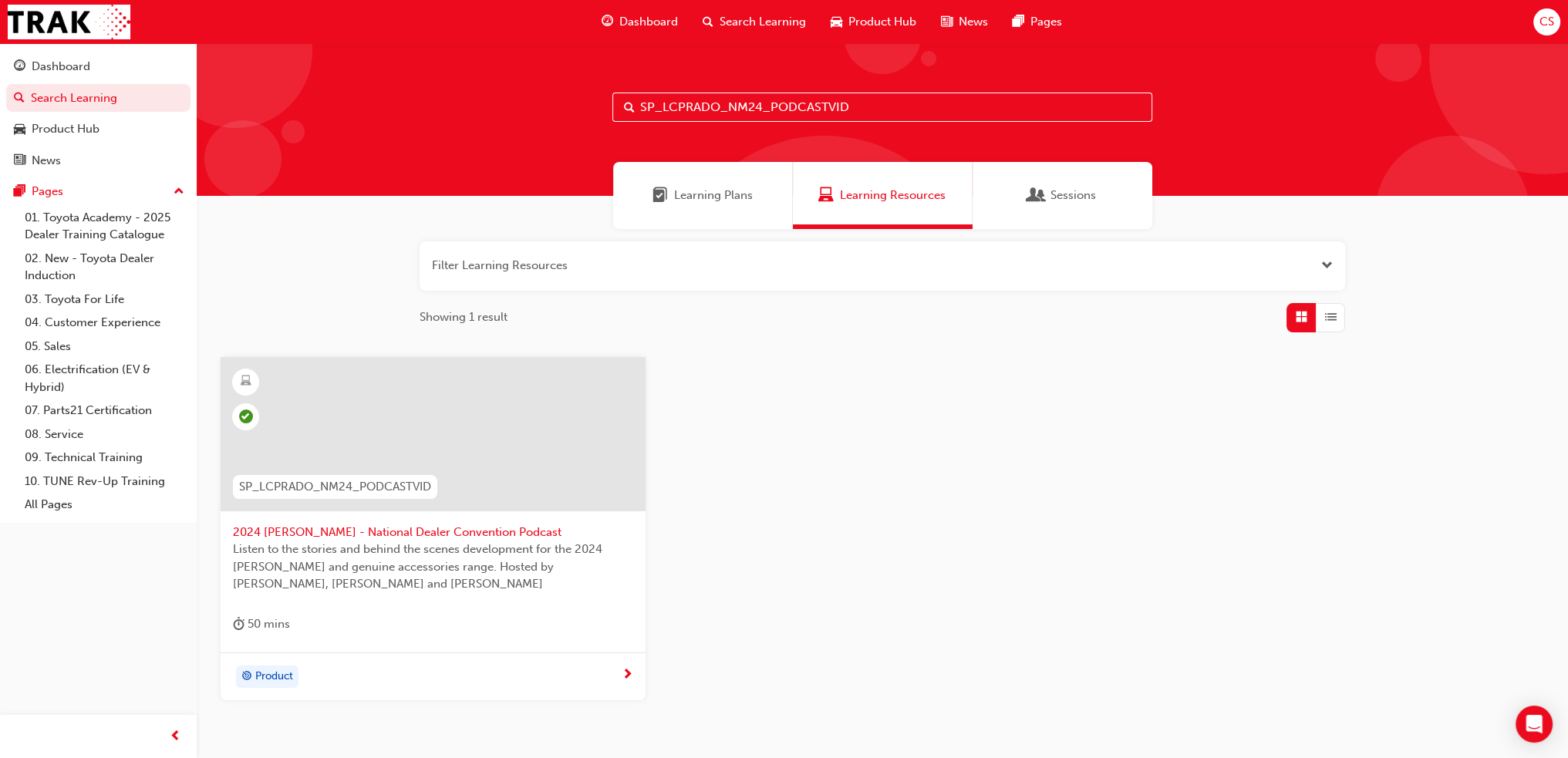
drag, startPoint x: 853, startPoint y: 107, endPoint x: 768, endPoint y: 123, distance: 86.5
click at [768, 123] on div "SP_LCPRADO_NM24_PODCASTVID" at bounding box center [883, 119] width 1372 height 152
type input "SP_LCPRADO_NM24_EL02"
click at [281, 675] on span "Product" at bounding box center [274, 676] width 37 height 17
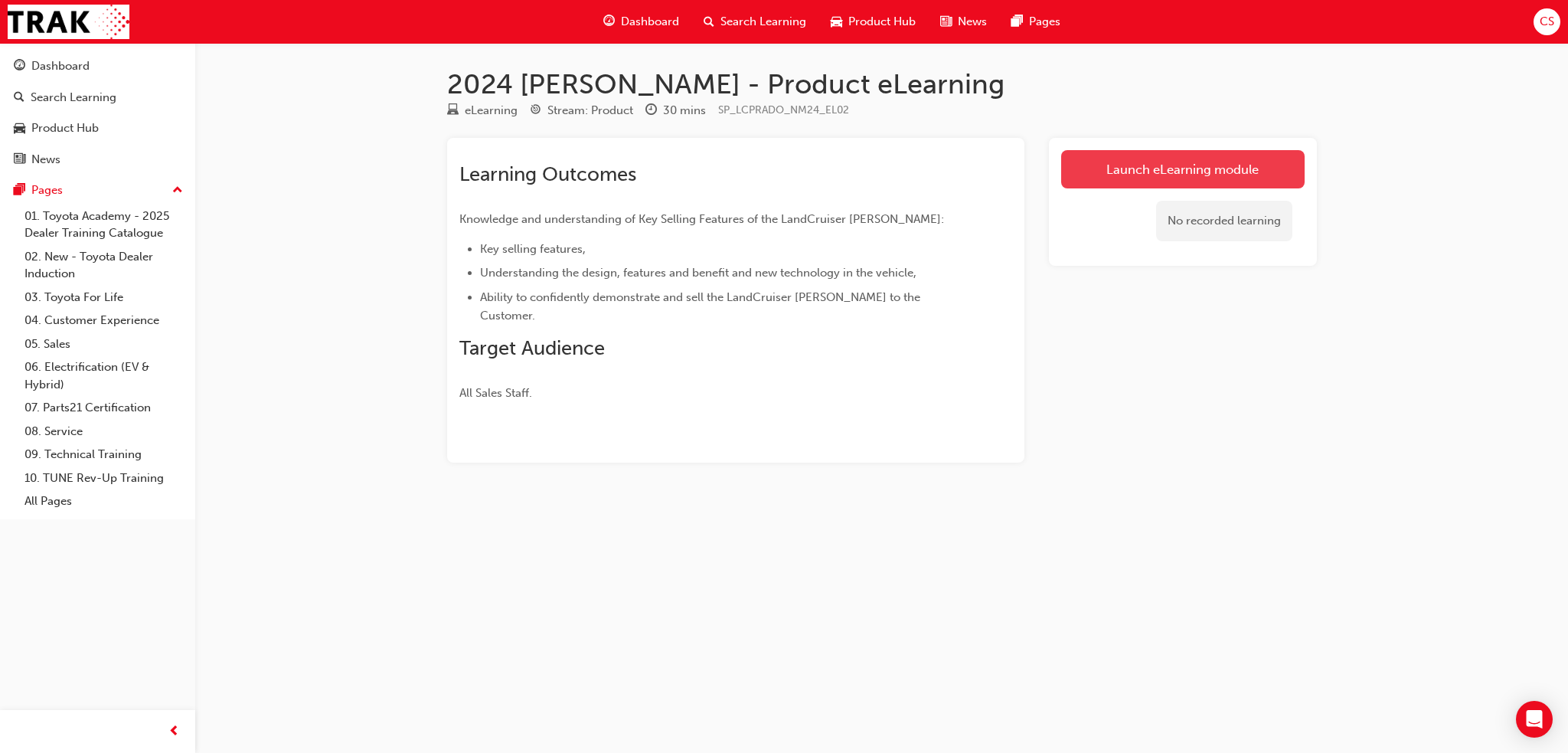
click at [1111, 160] on link "Launch eLearning module" at bounding box center [1182, 169] width 244 height 38
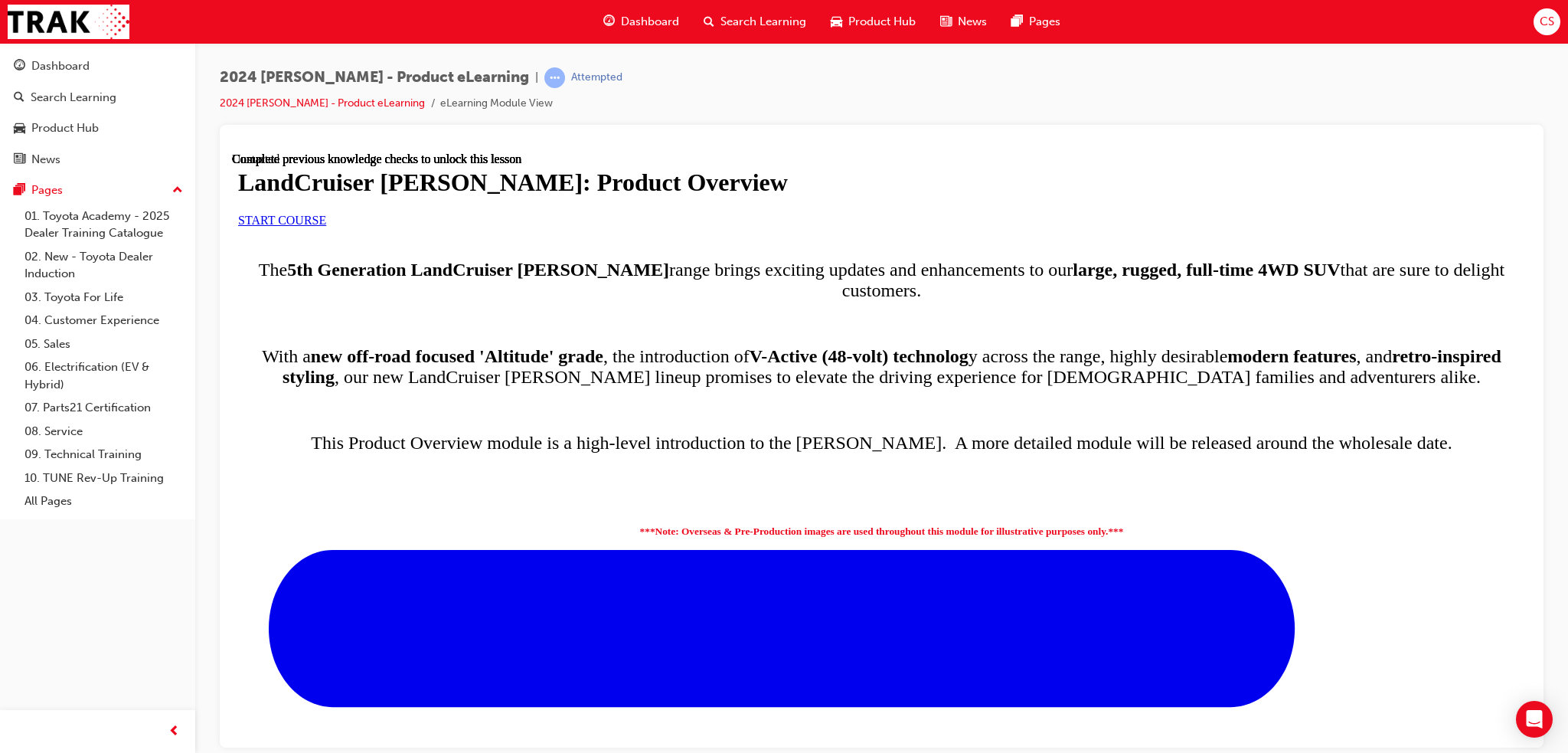
click at [326, 226] on link "START COURSE" at bounding box center [282, 219] width 88 height 13
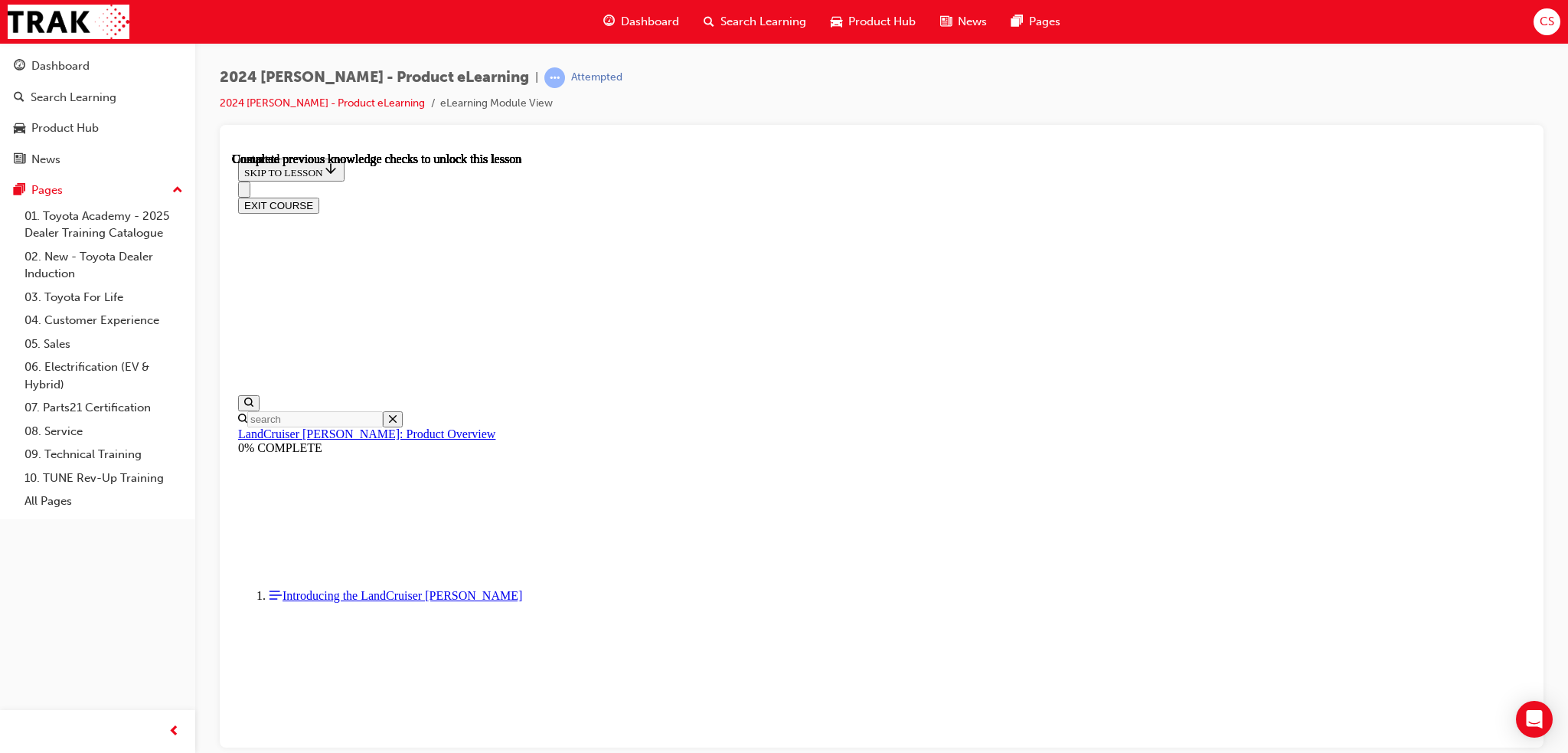
scroll to position [2, 0]
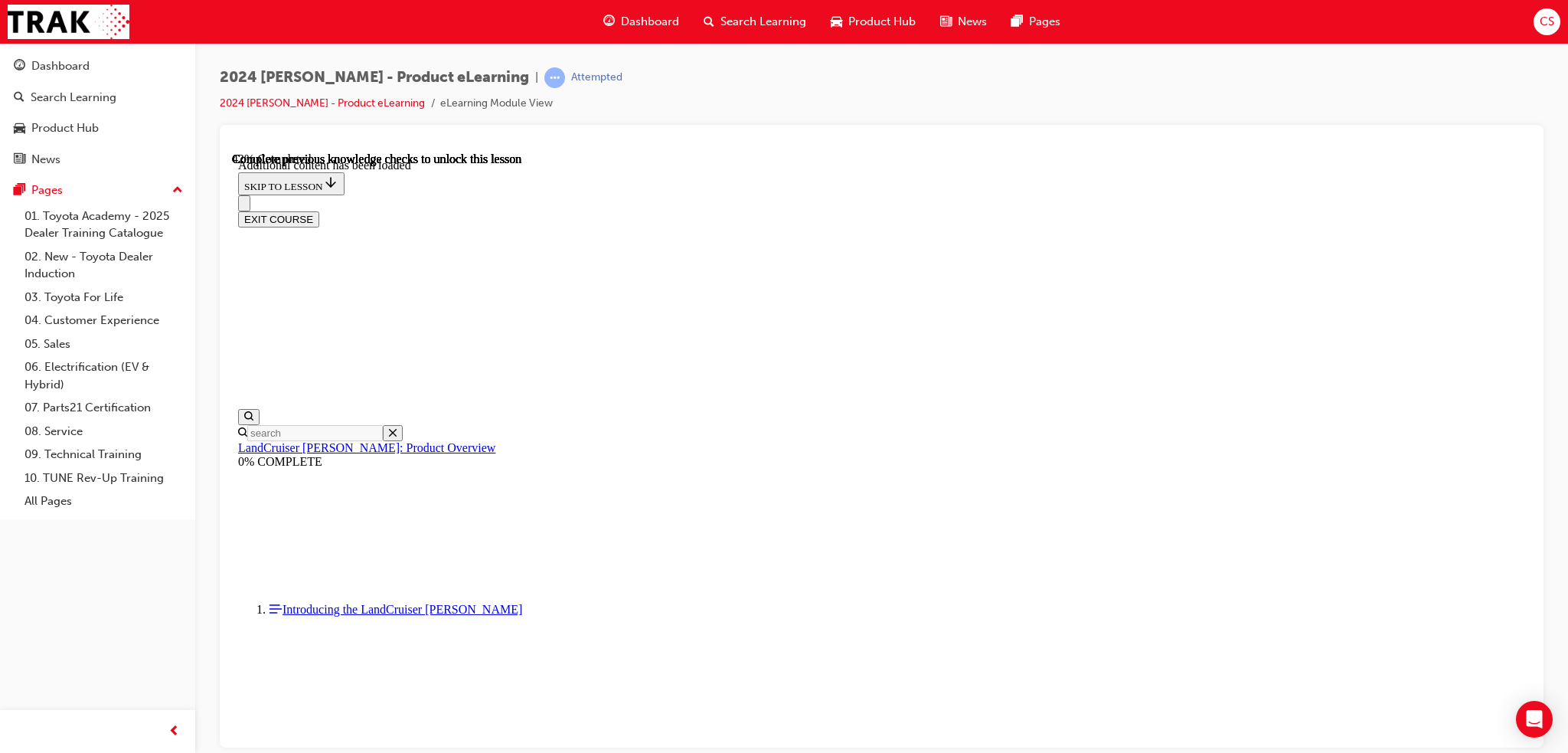
scroll to position [2003, 0]
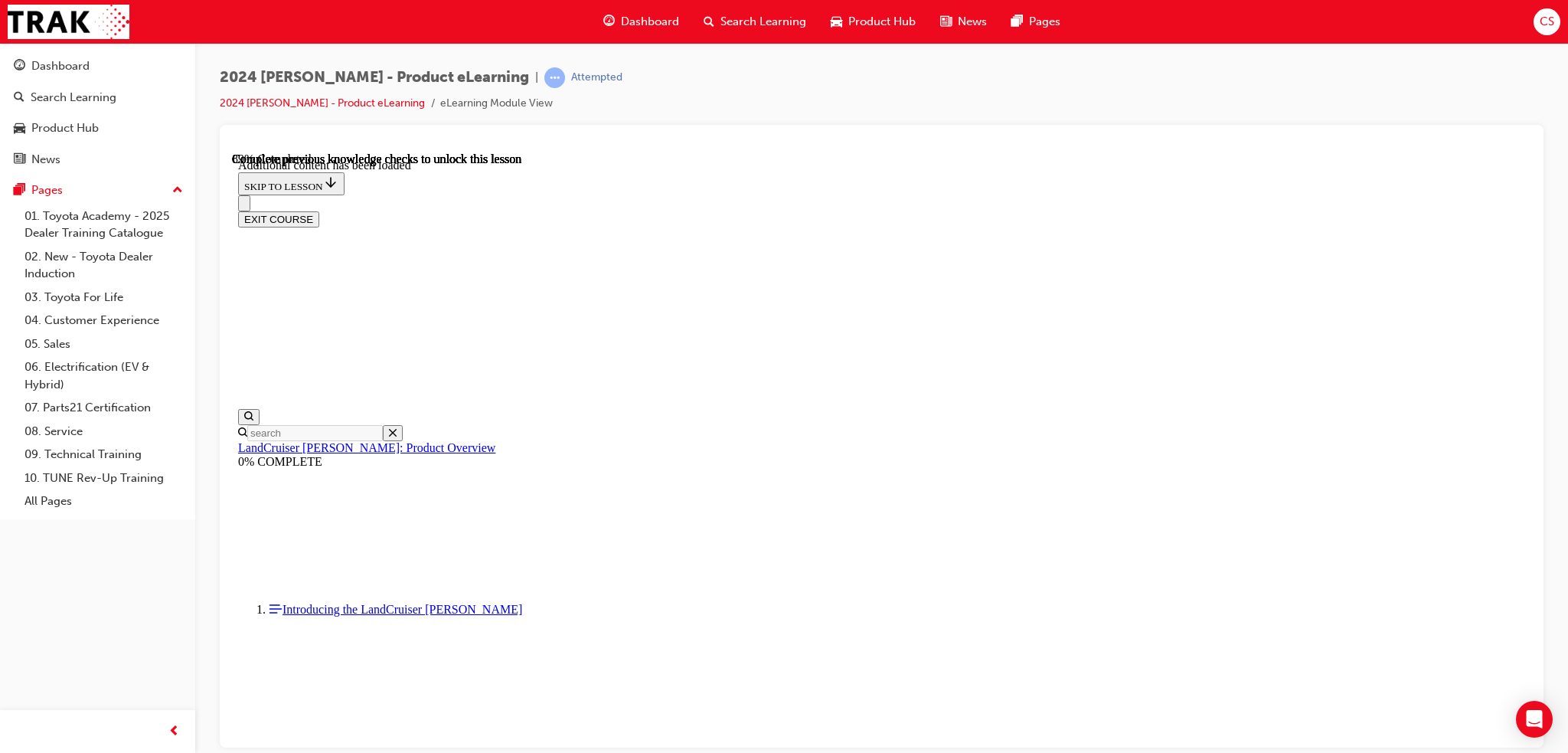
radio input "true"
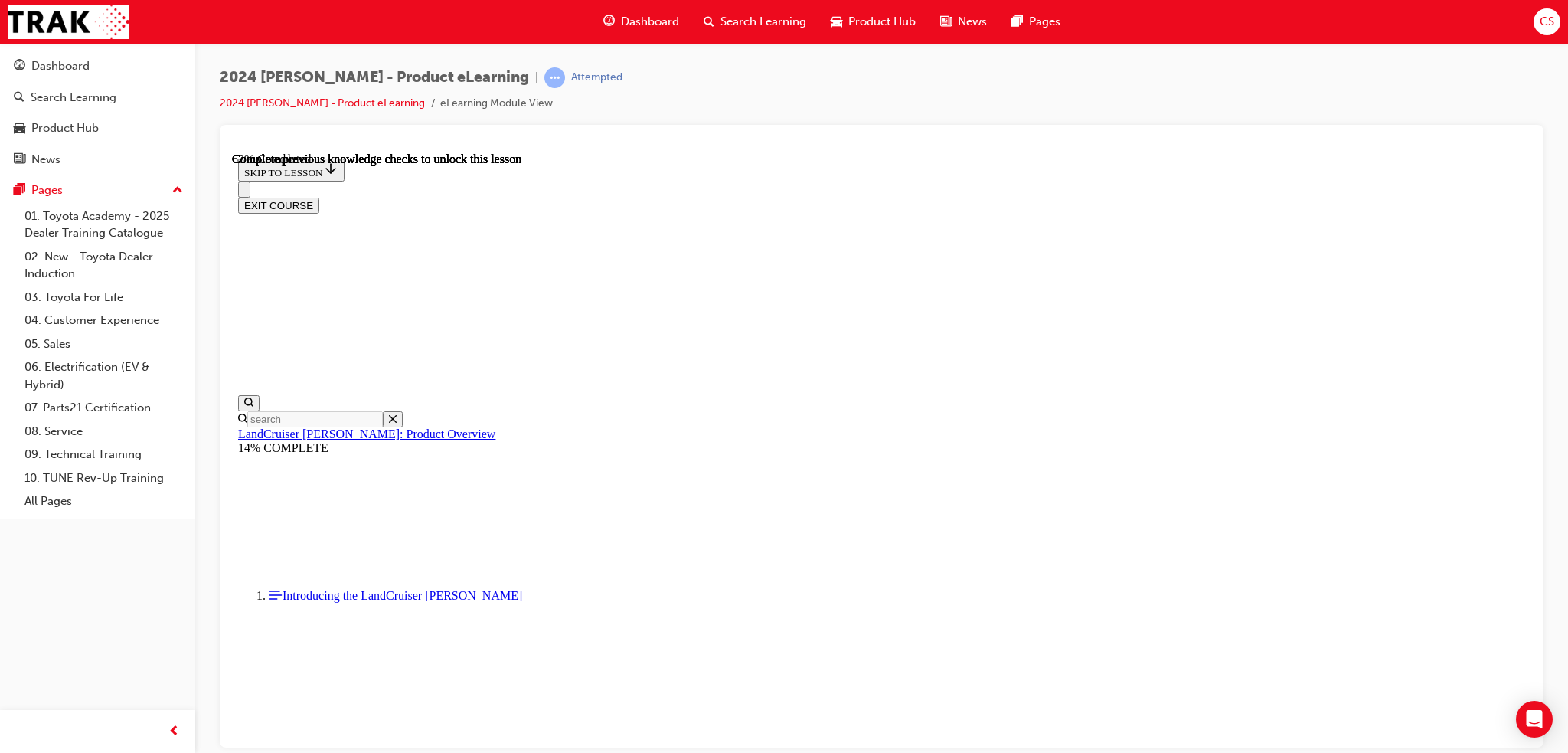
scroll to position [2188, 0]
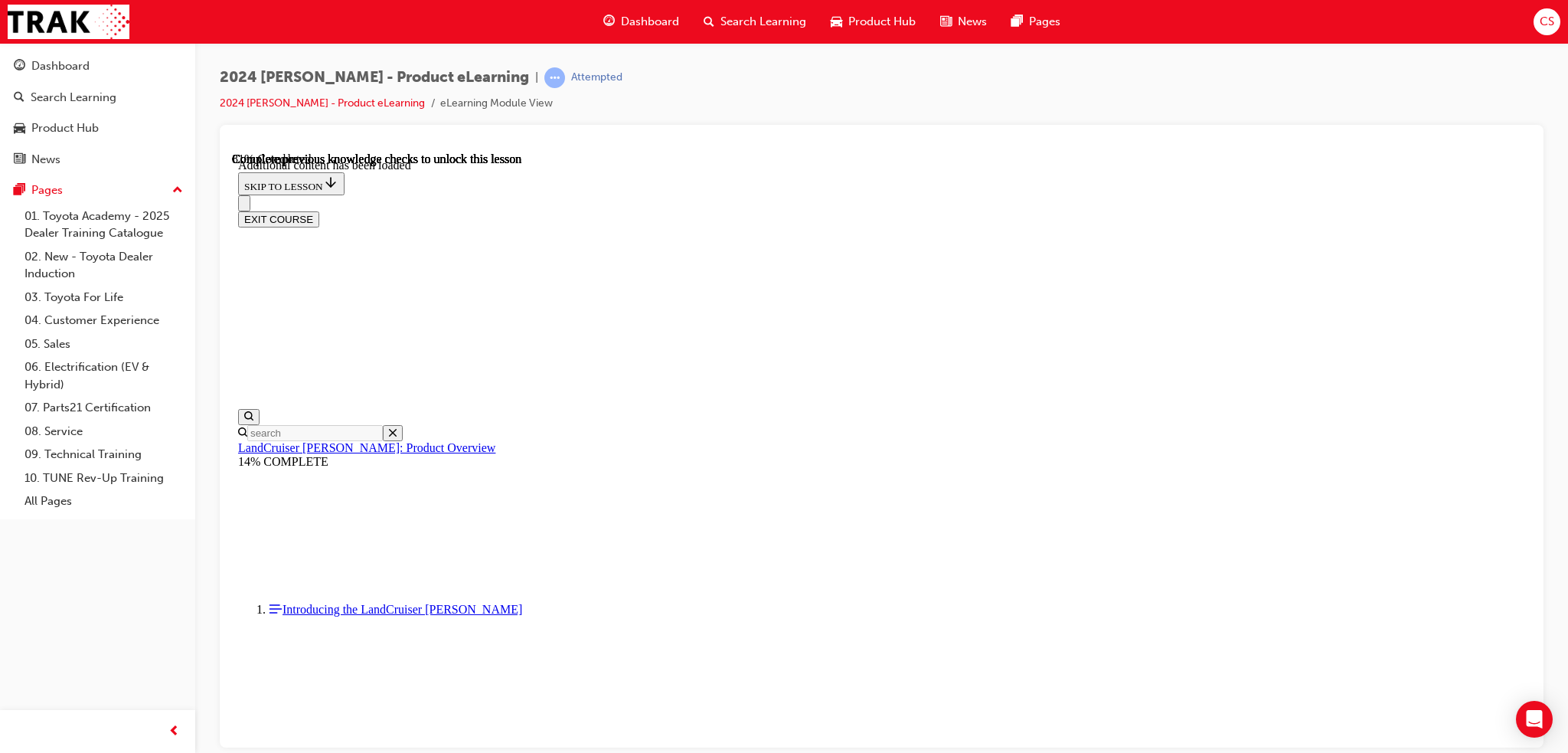
scroll to position [2623, 0]
radio input "true"
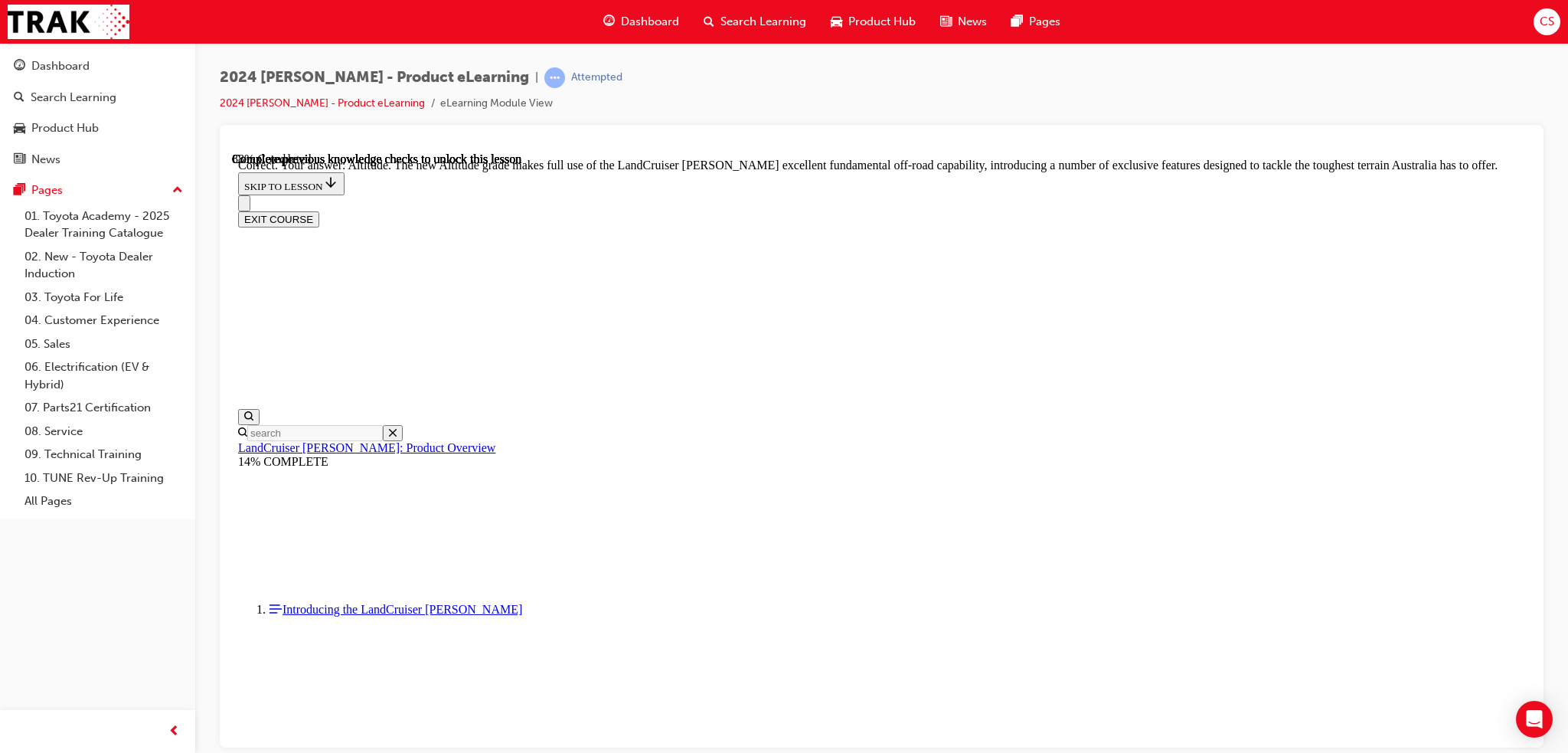
scroll to position [3389, 0]
checkbox input "true"
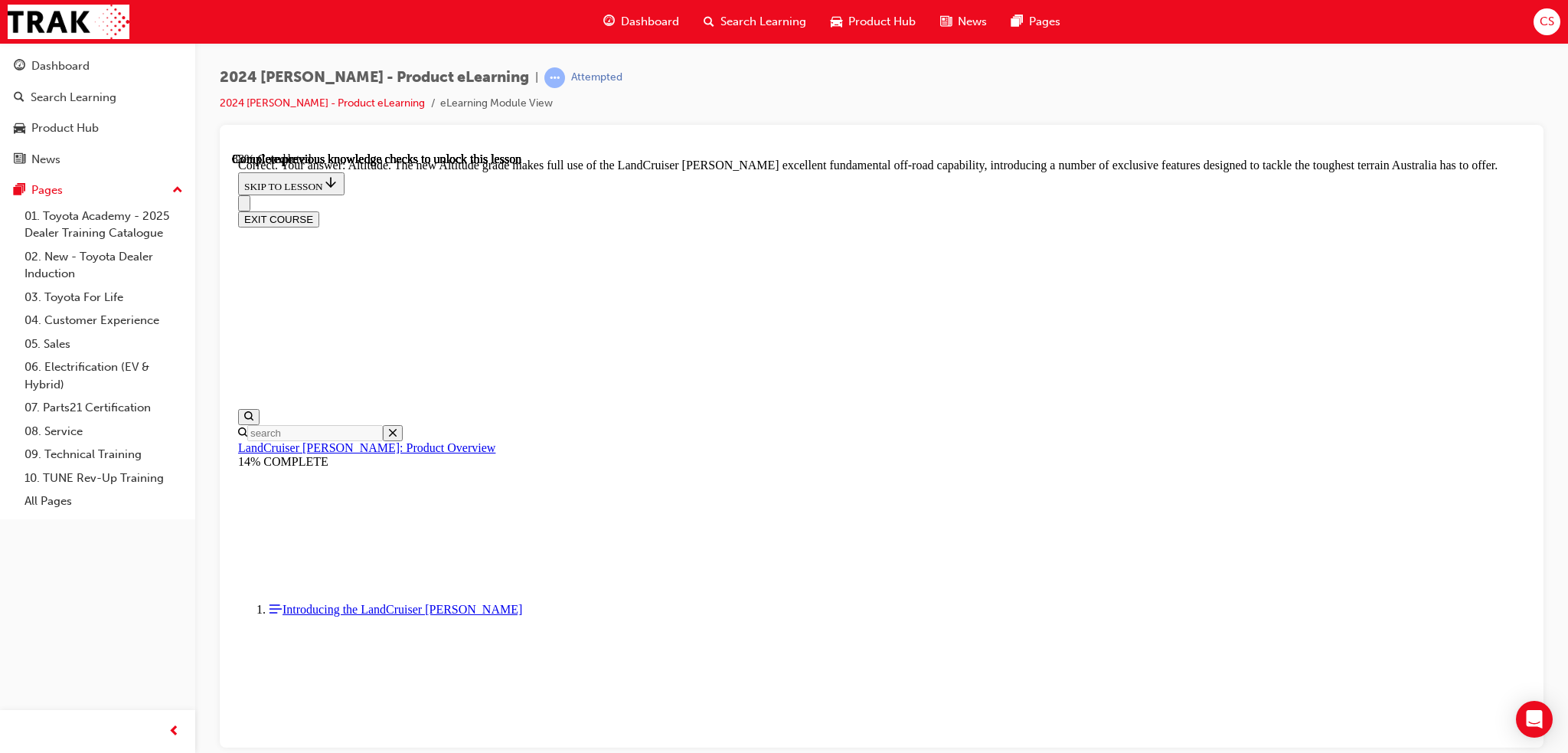
checkbox input "true"
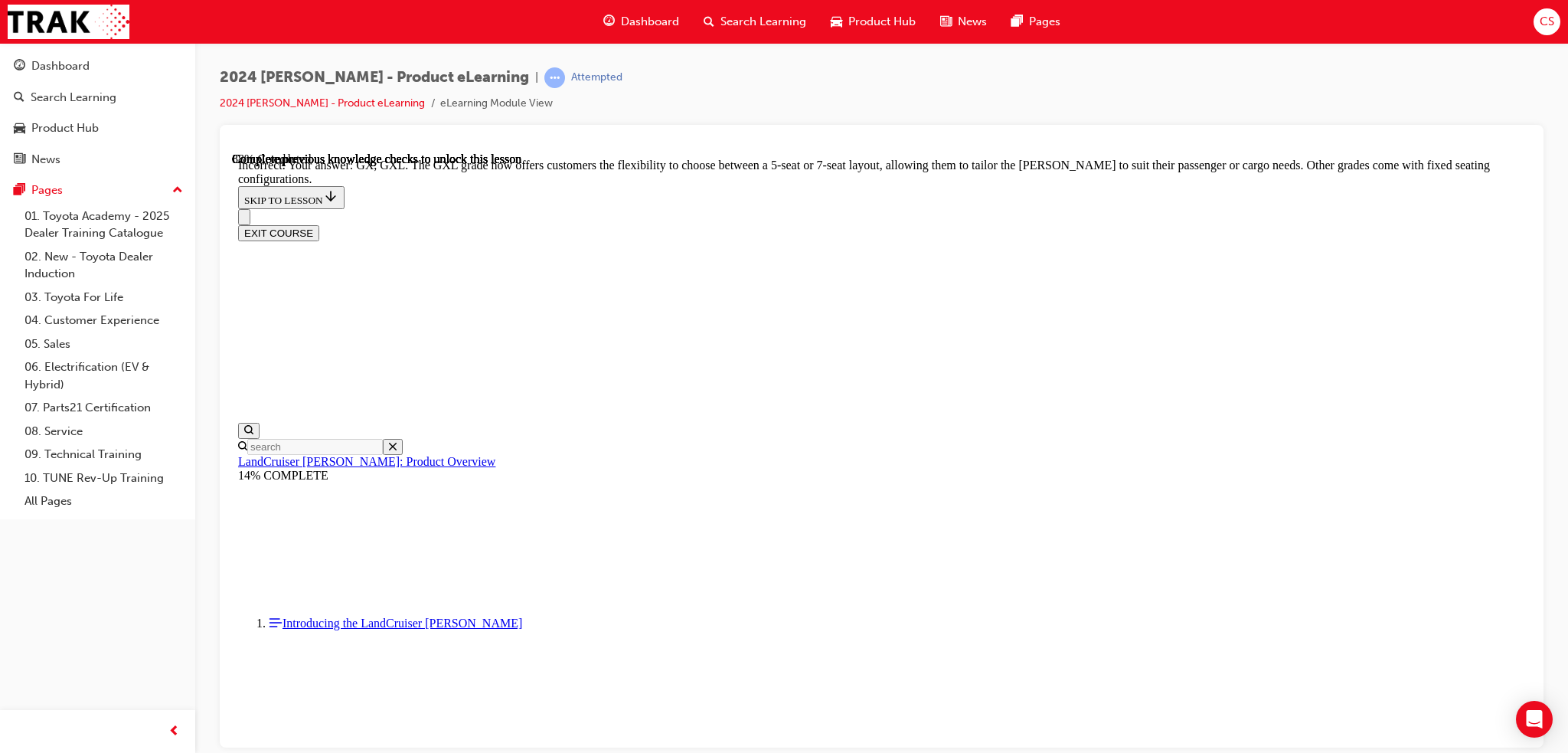
scroll to position [3851, 0]
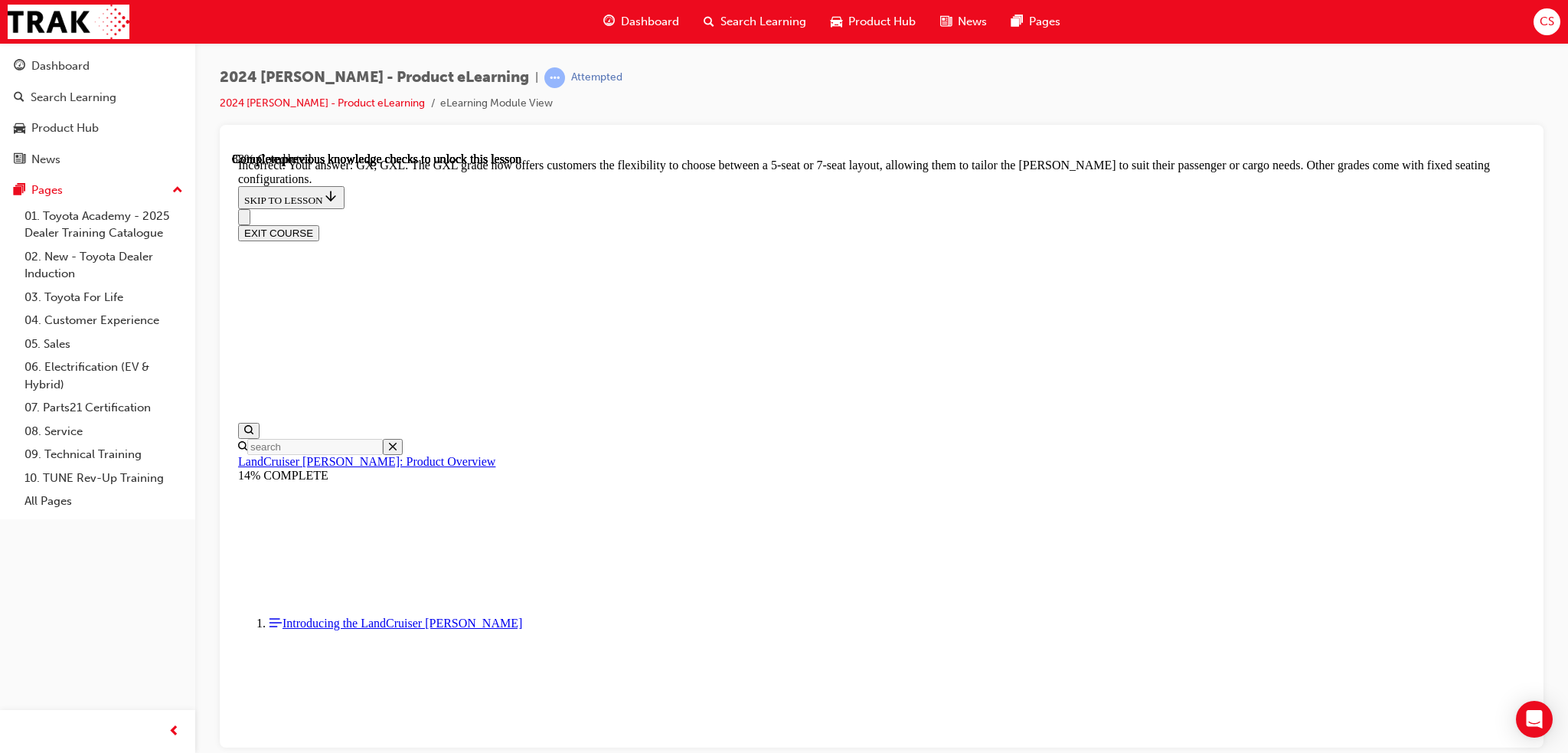
checkbox input "false"
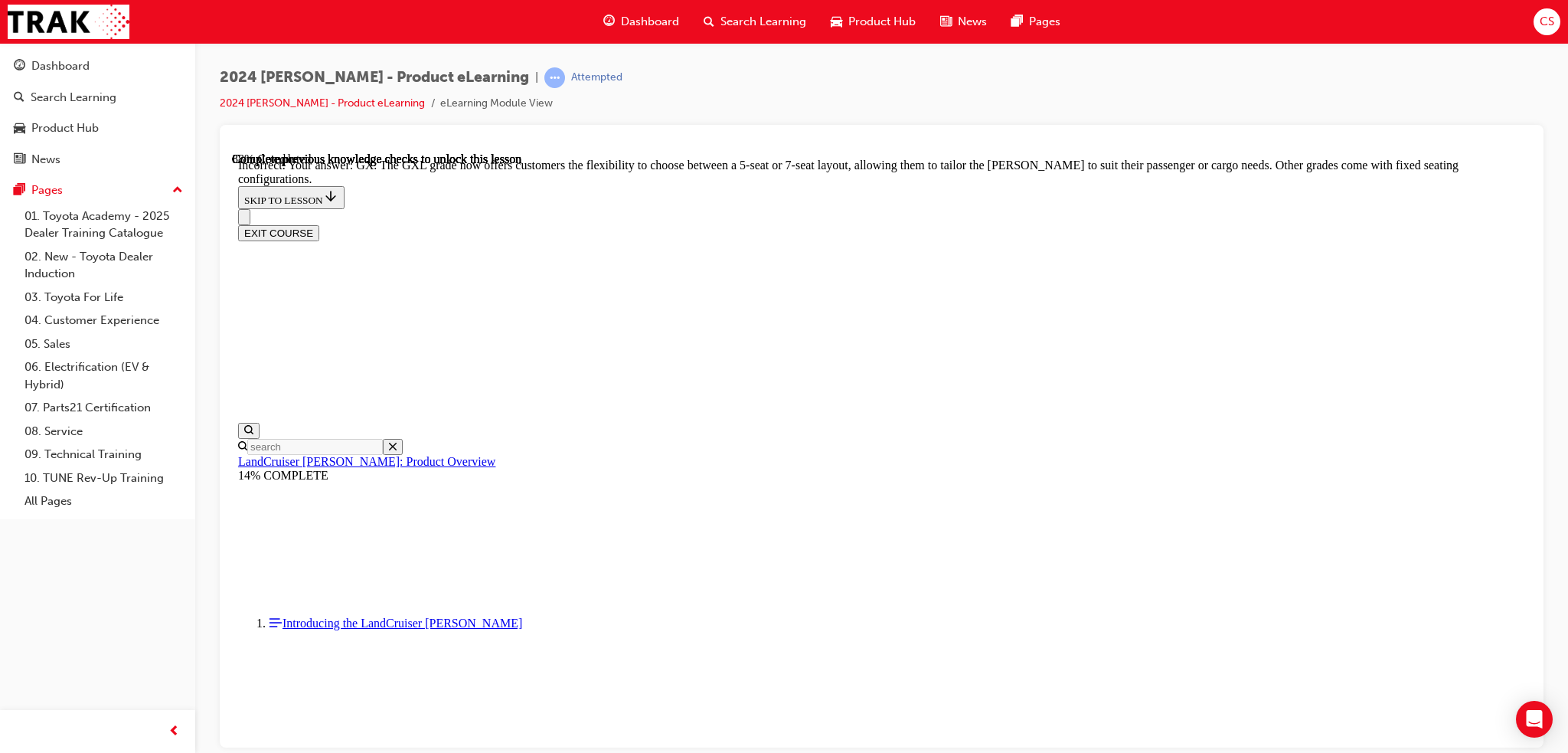
scroll to position [3391, 0]
checkbox input "false"
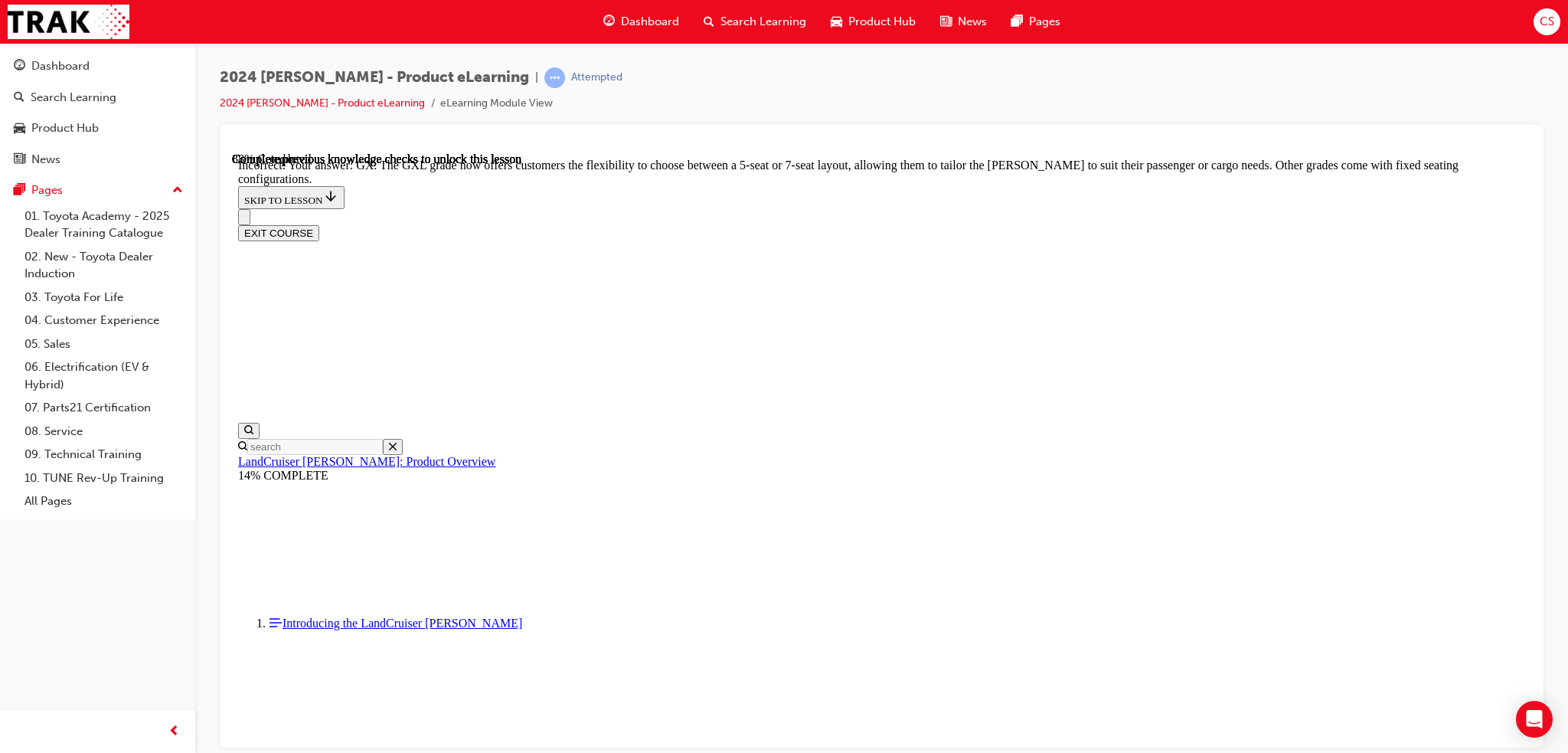
checkbox input "true"
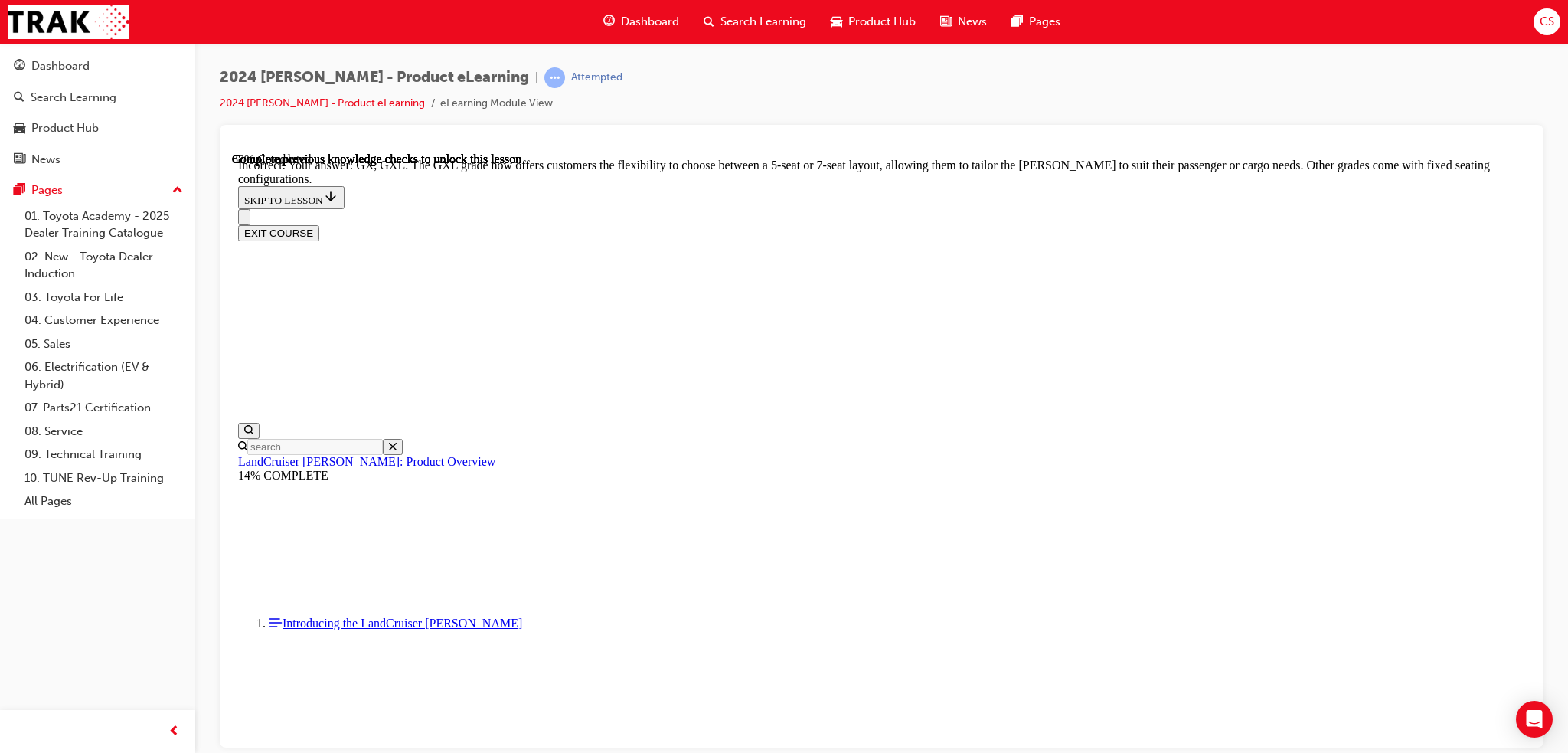
checkbox input "true"
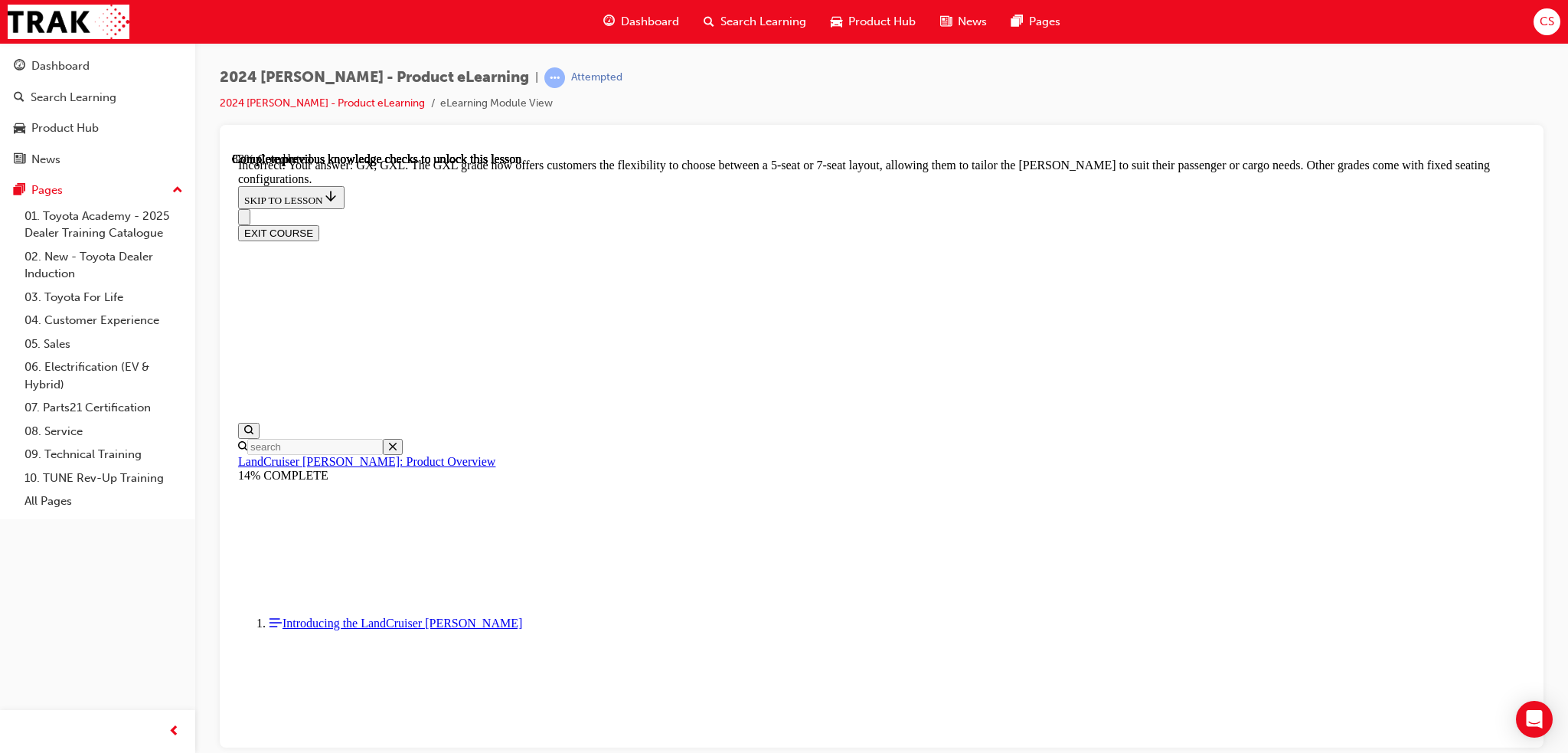
checkbox input "false"
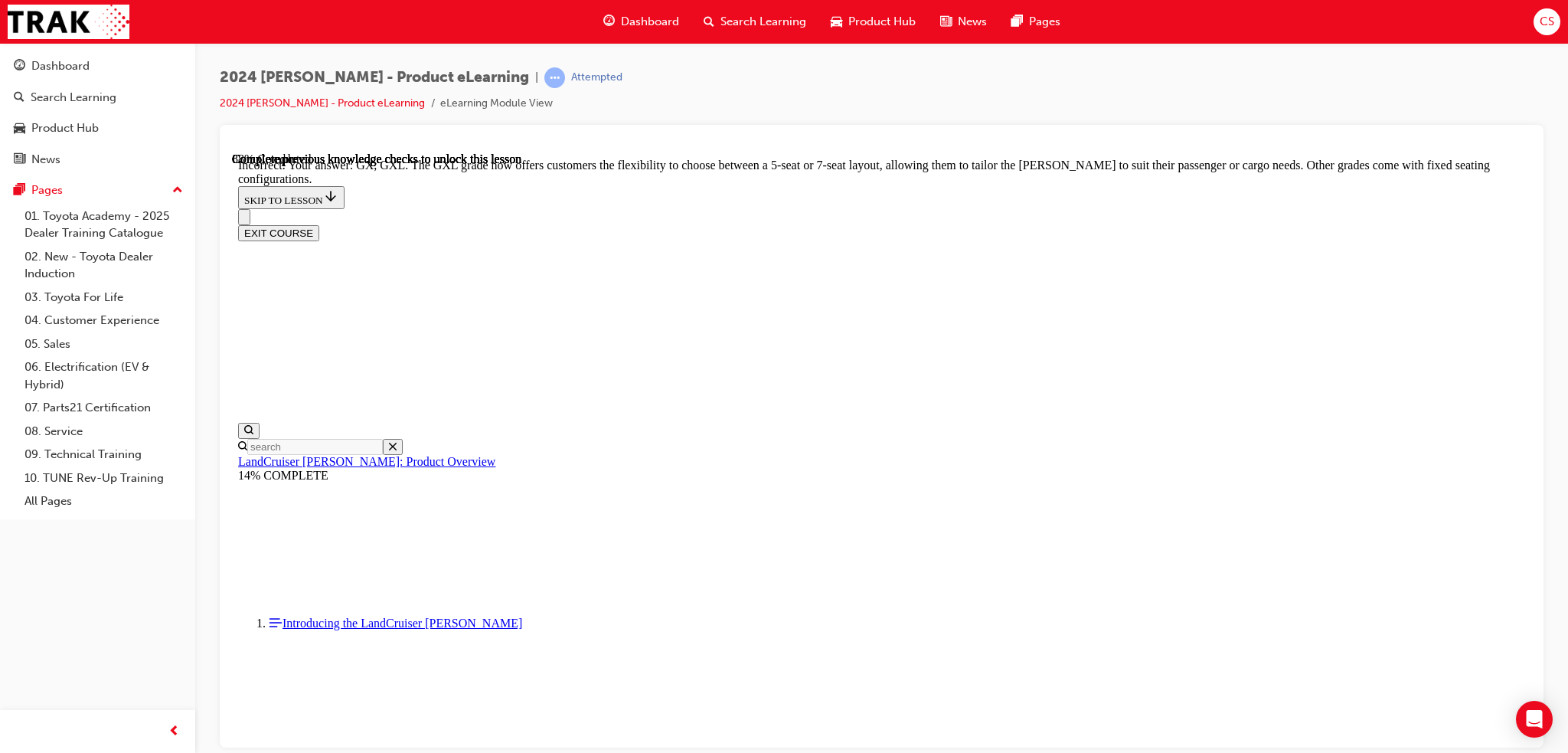
checkbox input "true"
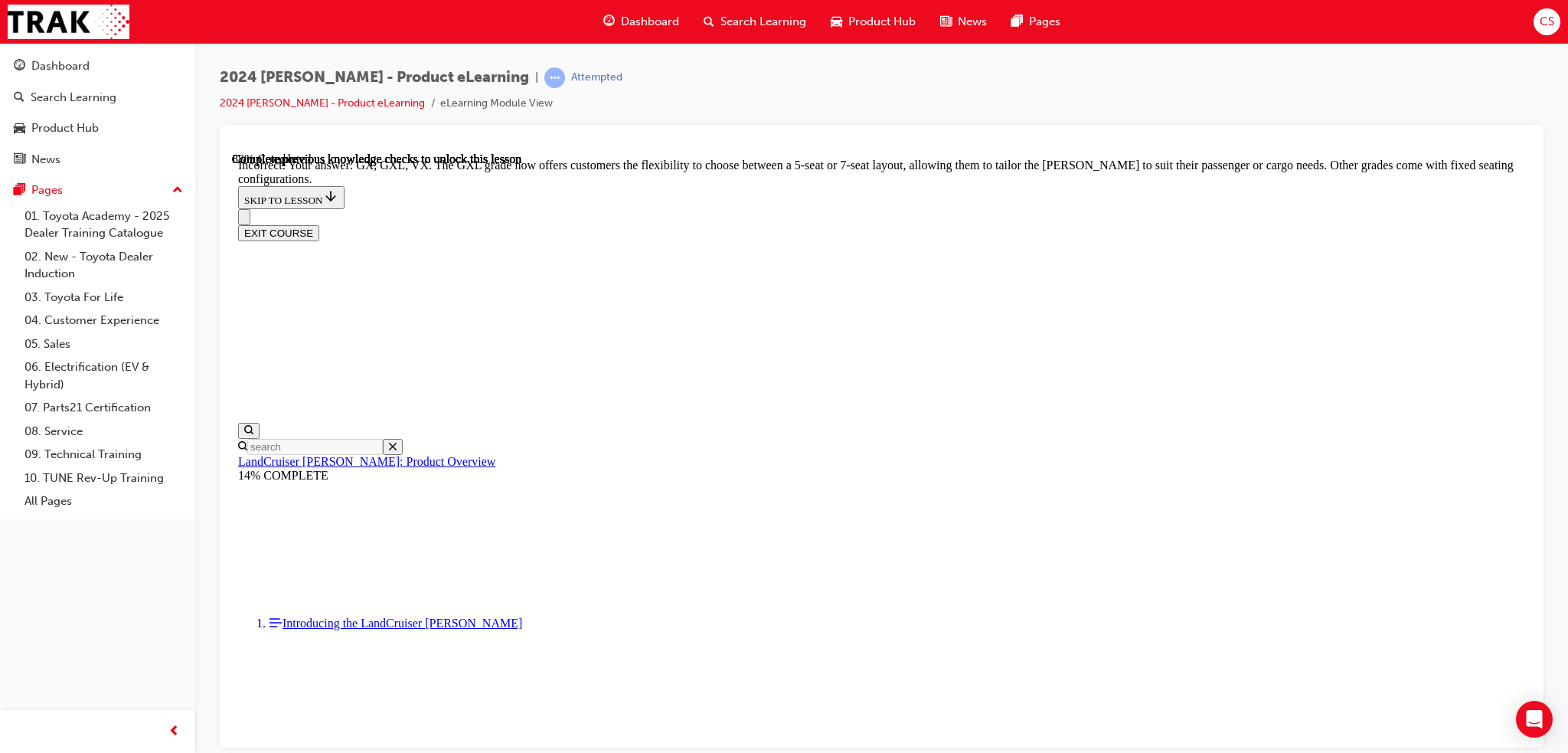
scroll to position [3391, 0]
checkbox input "true"
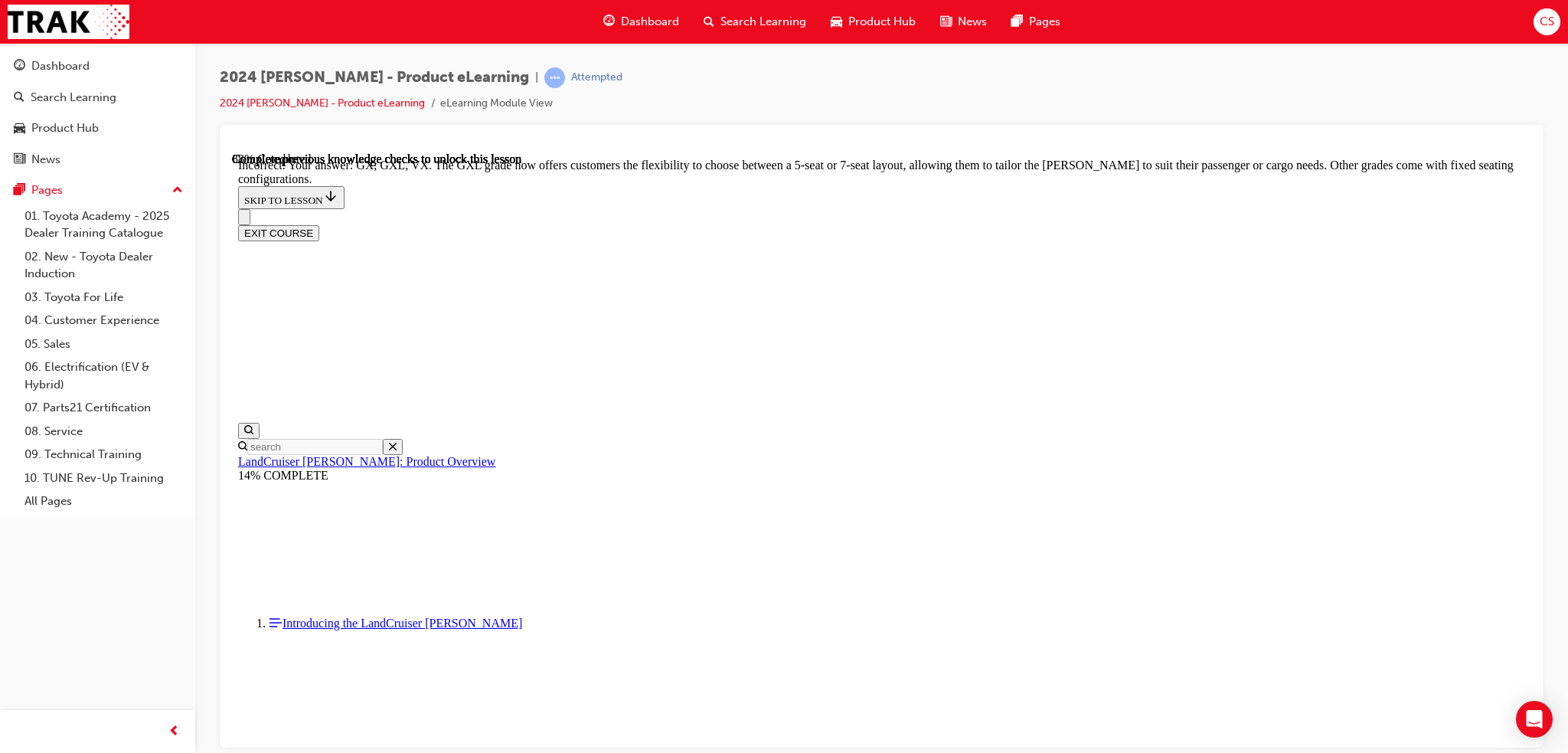
checkbox input "false"
checkbox input "true"
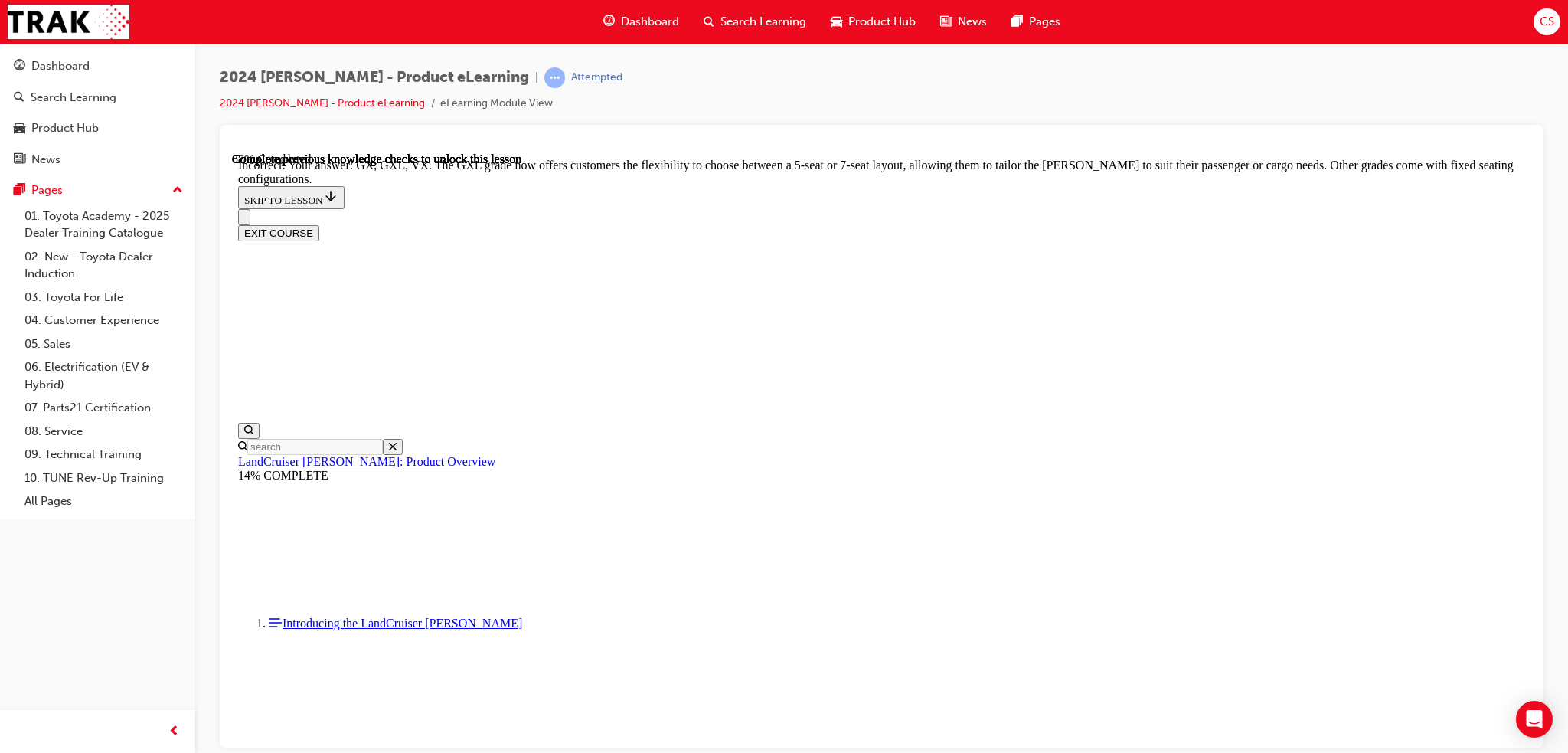
scroll to position [3621, 0]
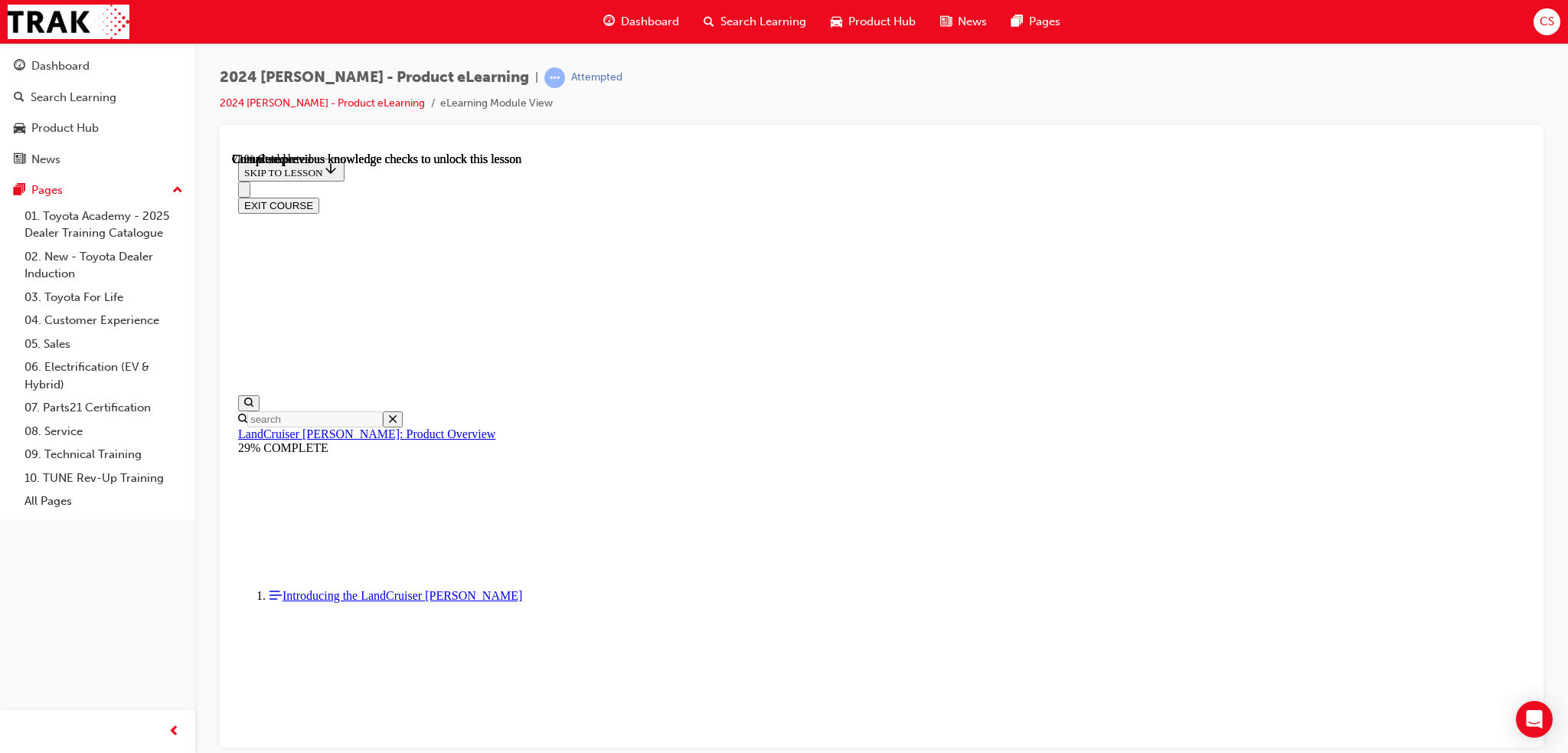
scroll to position [3434, 0]
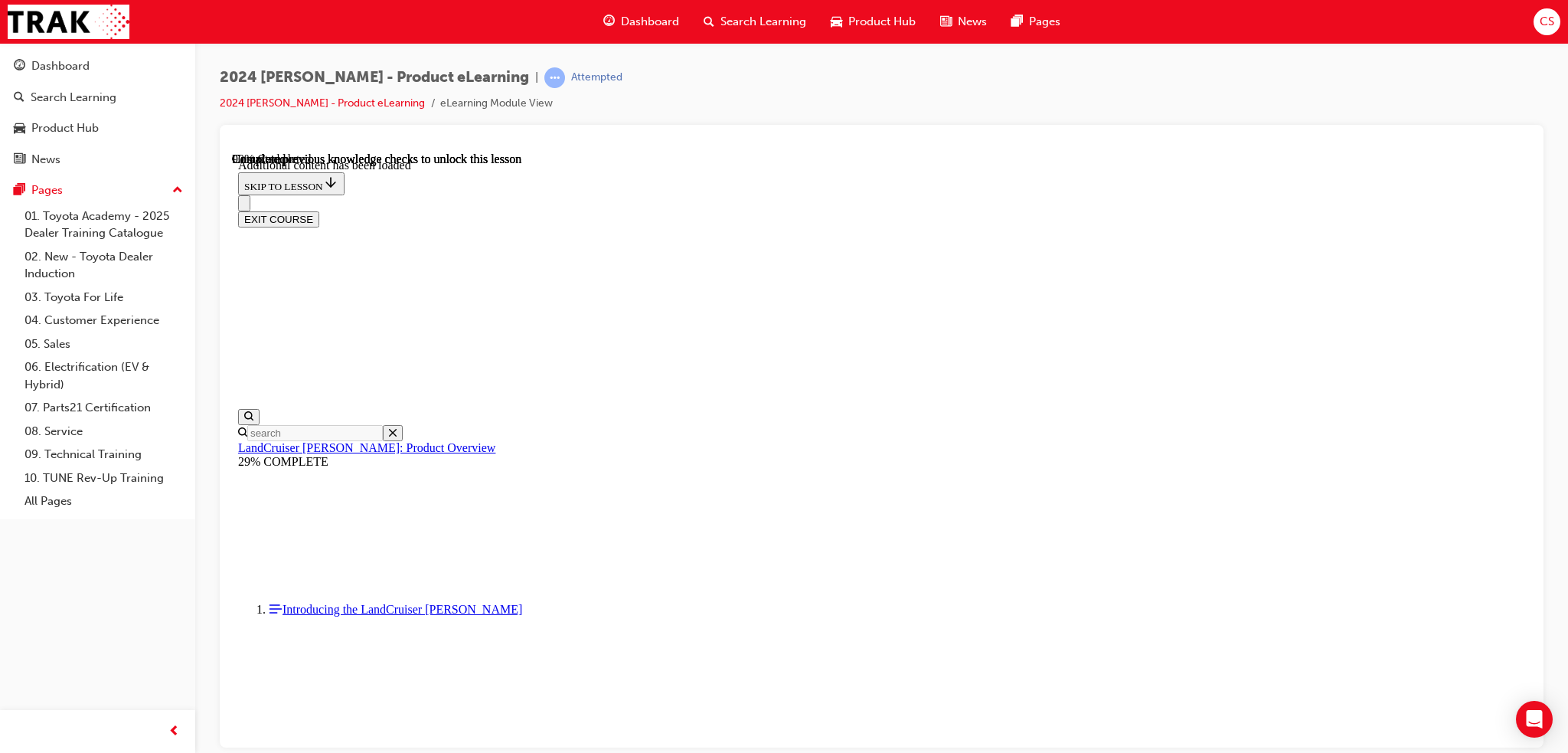
scroll to position [3869, 0]
radio input "true"
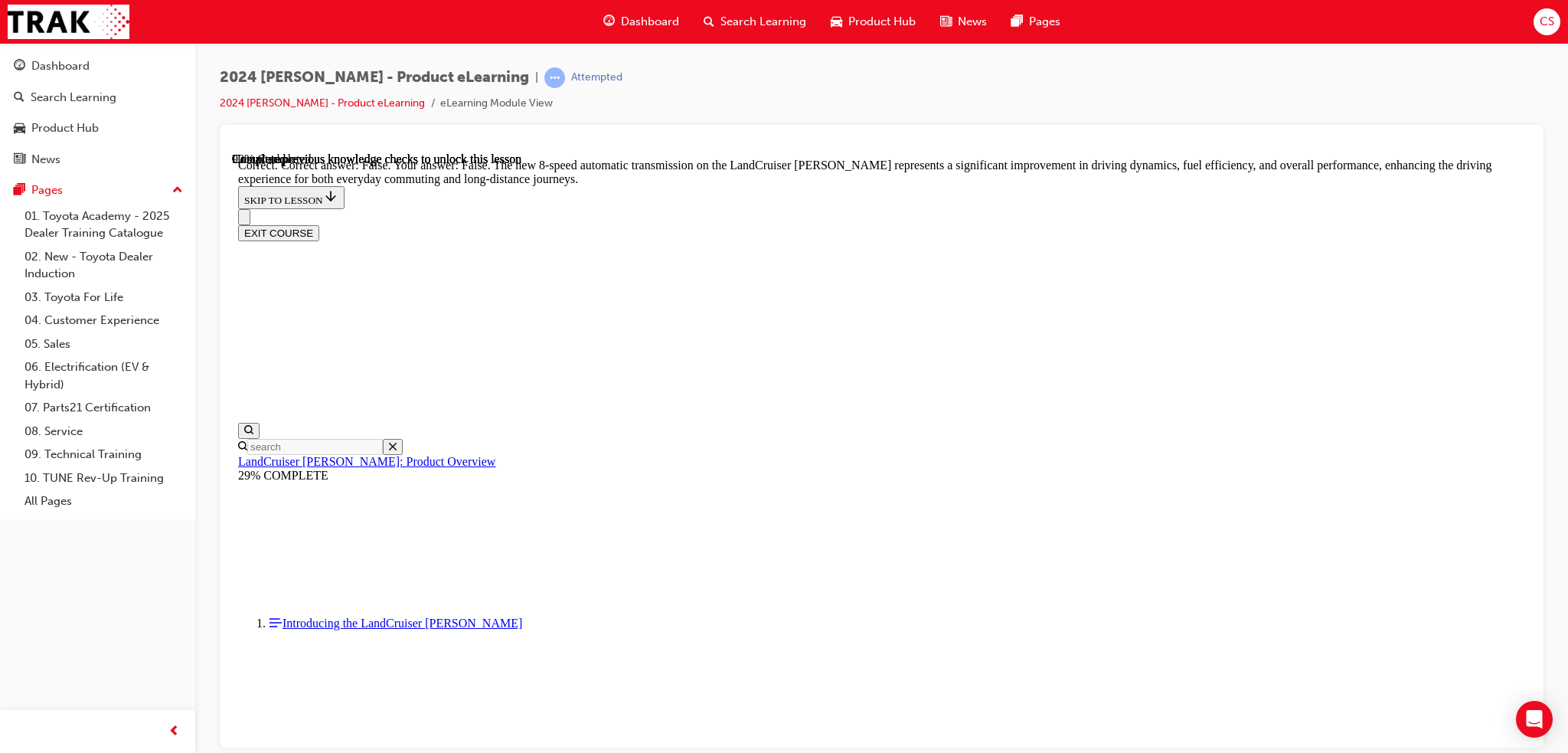
scroll to position [4482, 0]
radio input "true"
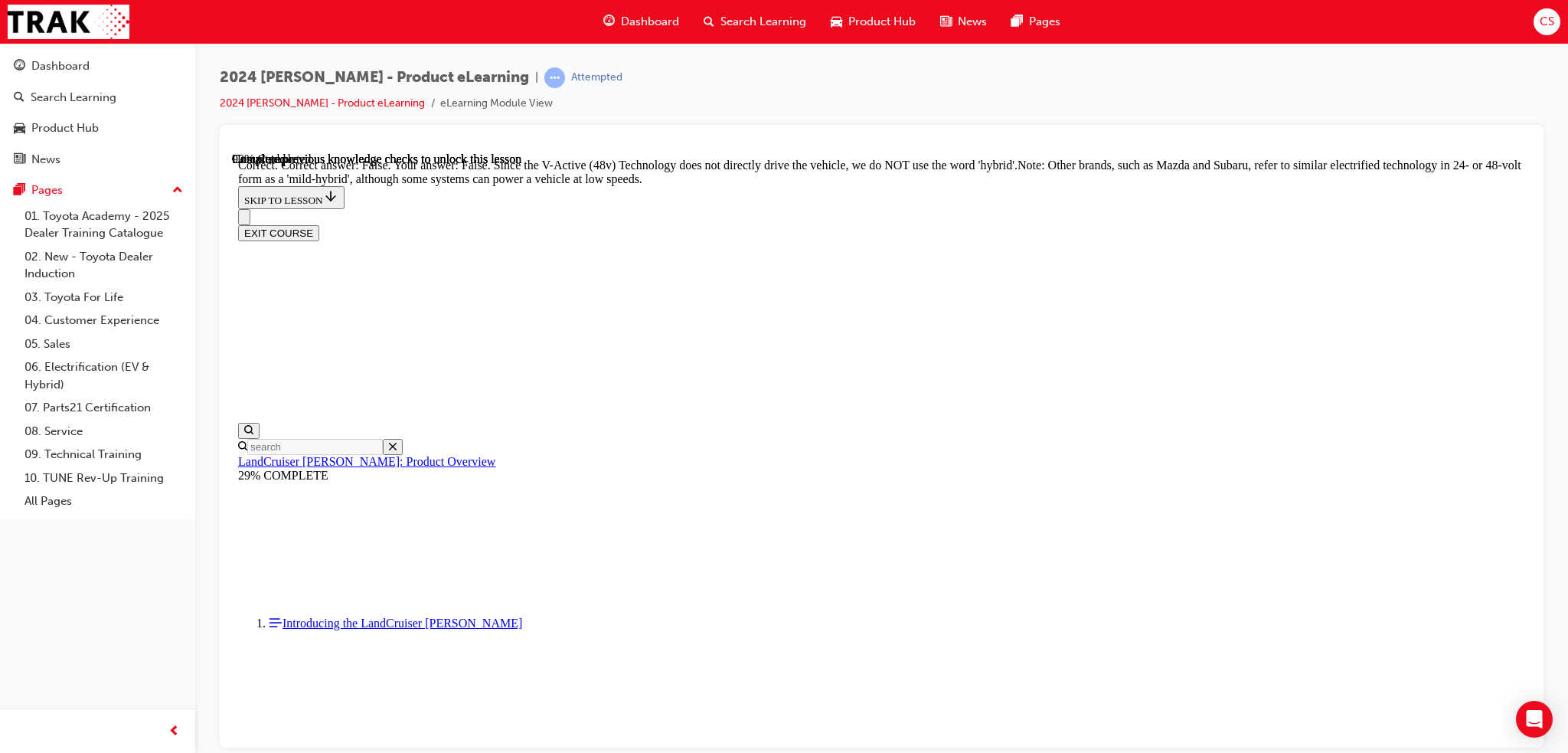
scroll to position [5324, 0]
drag, startPoint x: 754, startPoint y: 470, endPoint x: 803, endPoint y: 488, distance: 52.2
radio input "true"
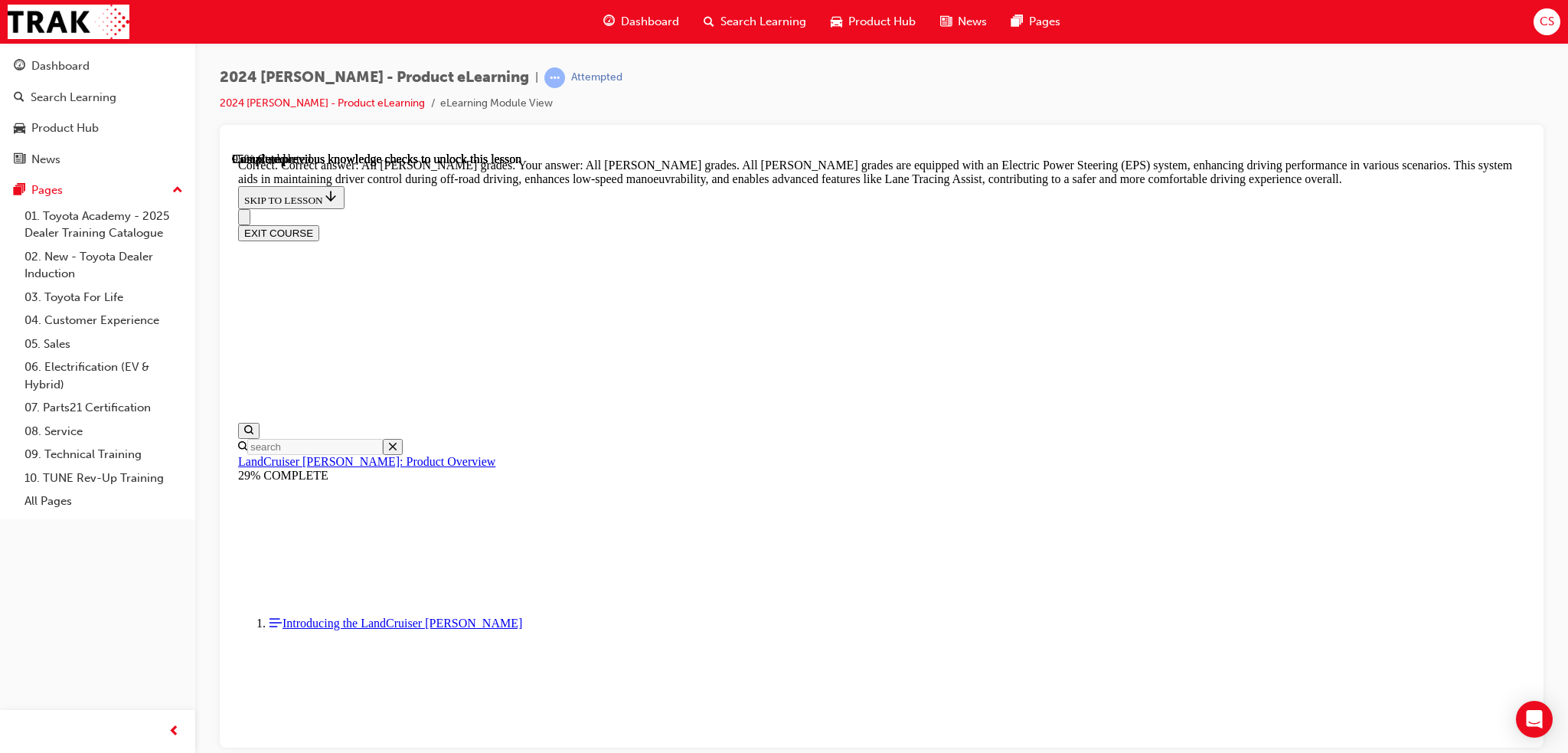
scroll to position [5682, 0]
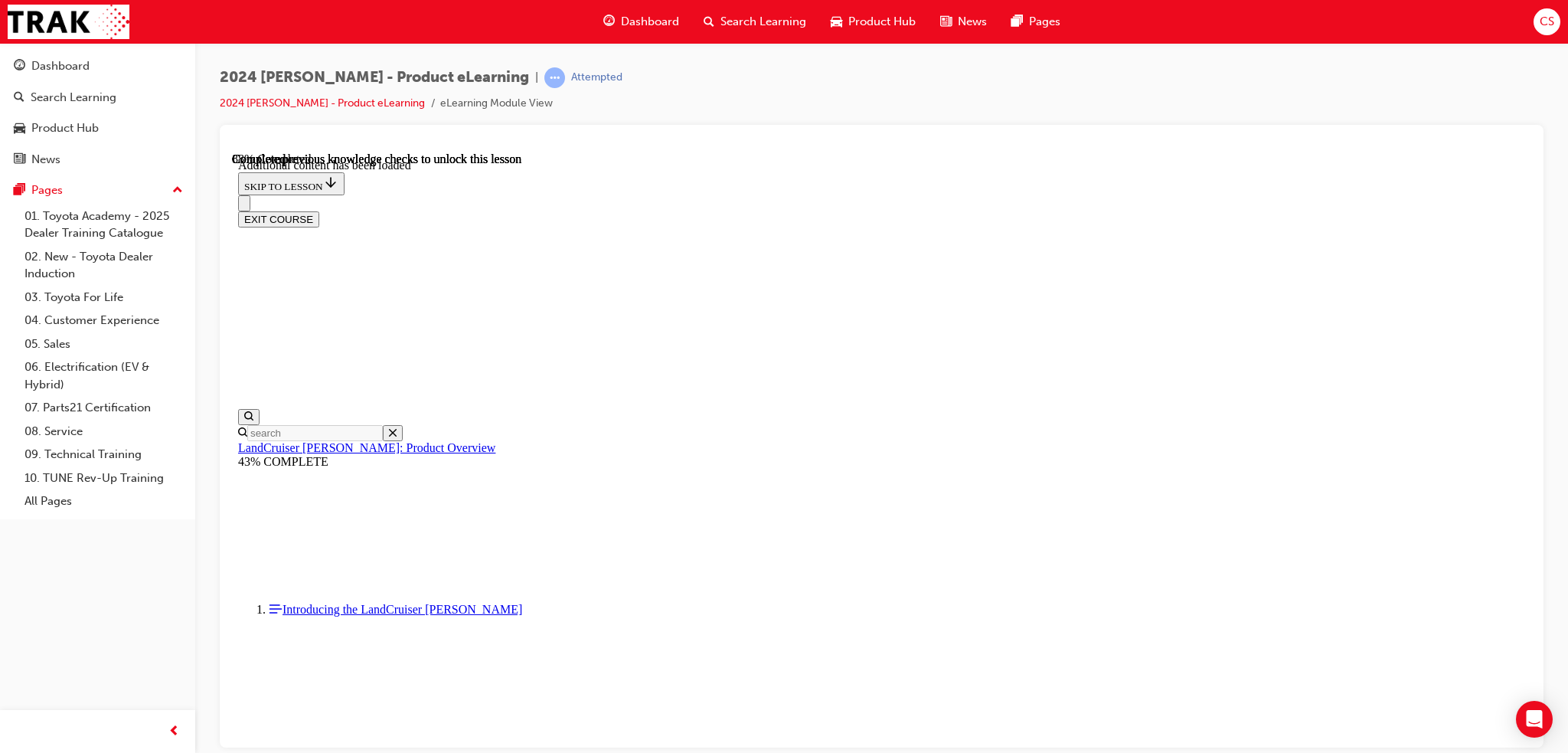
scroll to position [5324, 0]
drag, startPoint x: 821, startPoint y: 509, endPoint x: 828, endPoint y: 513, distance: 8.1
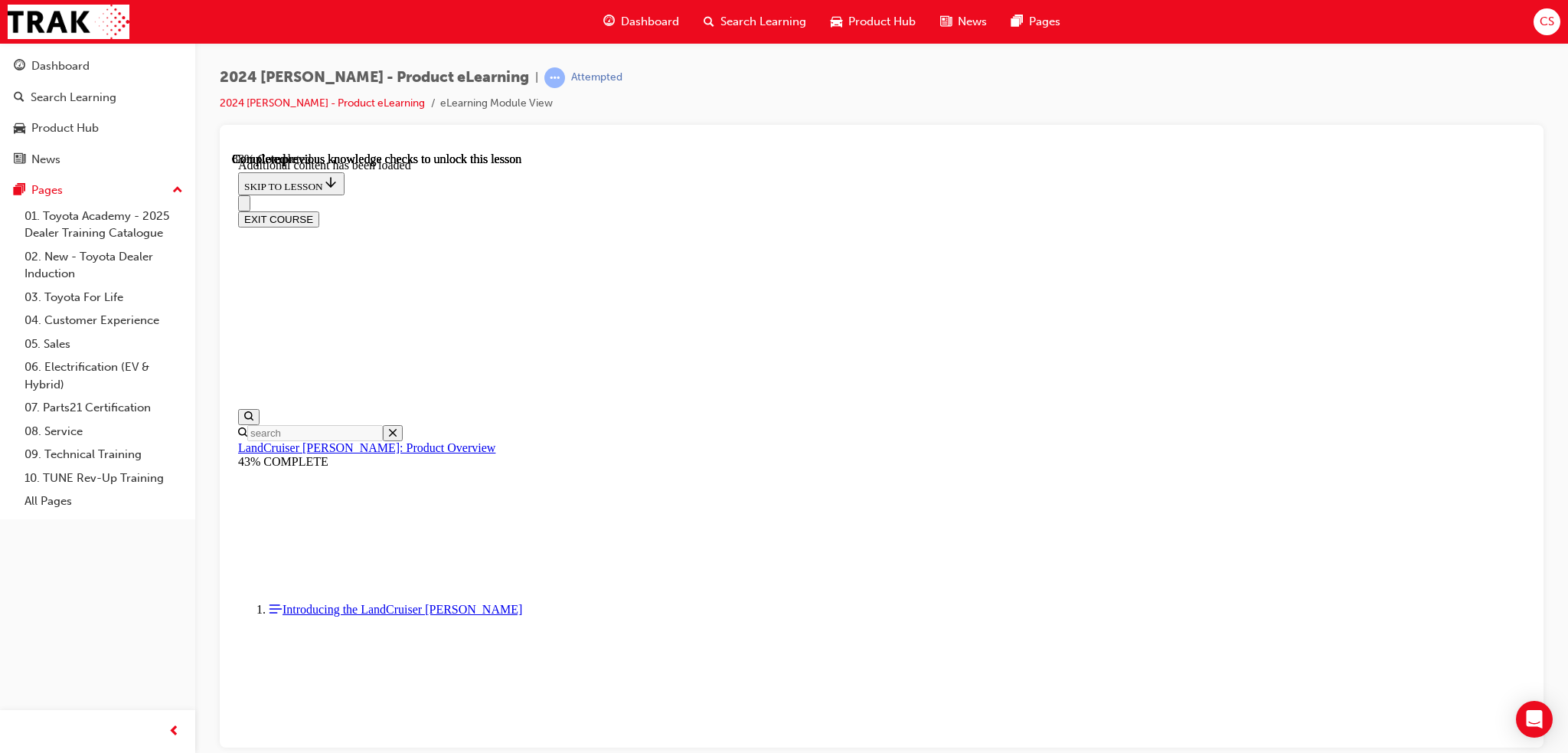
checkbox input "true"
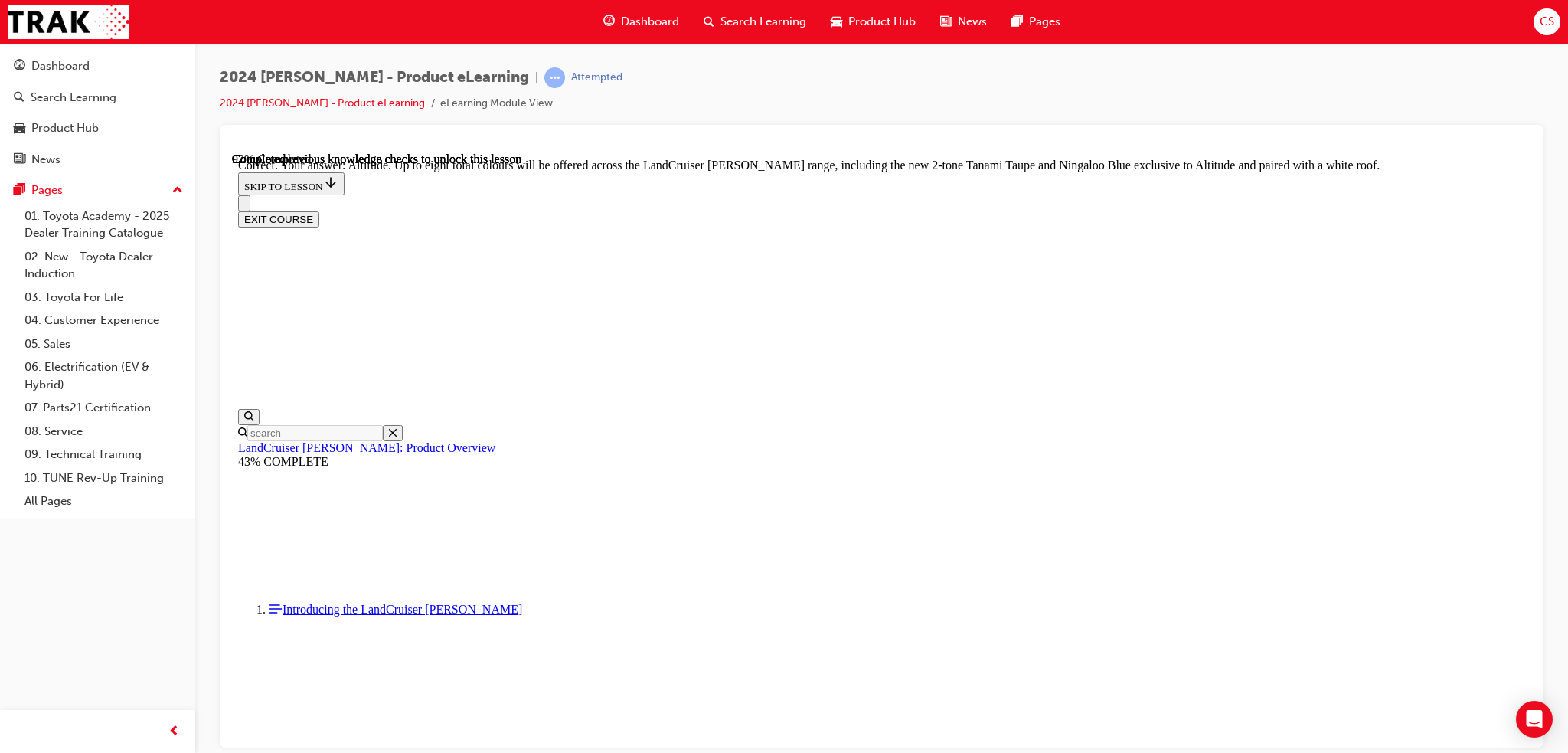
scroll to position [6090, 0]
checkbox input "true"
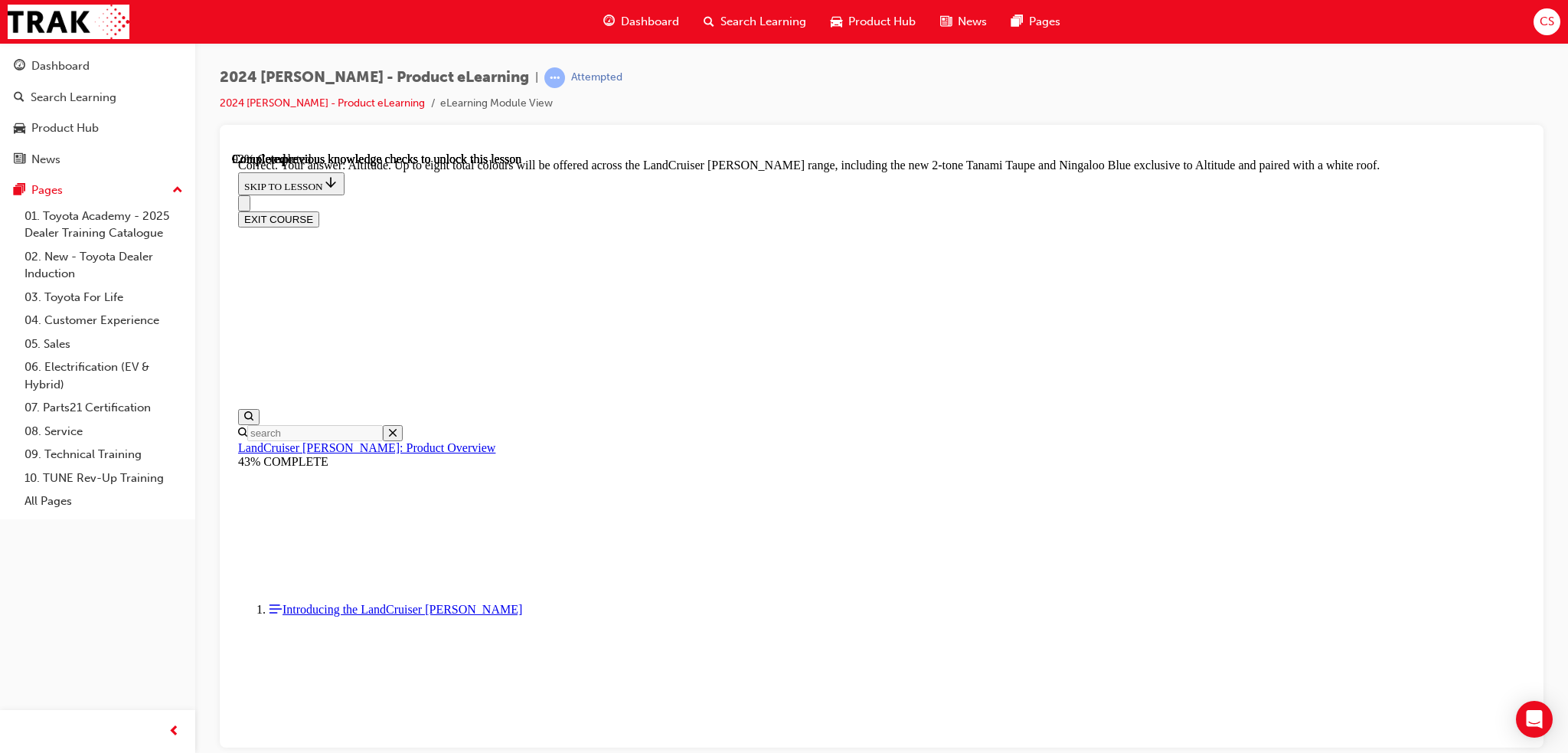
checkbox input "true"
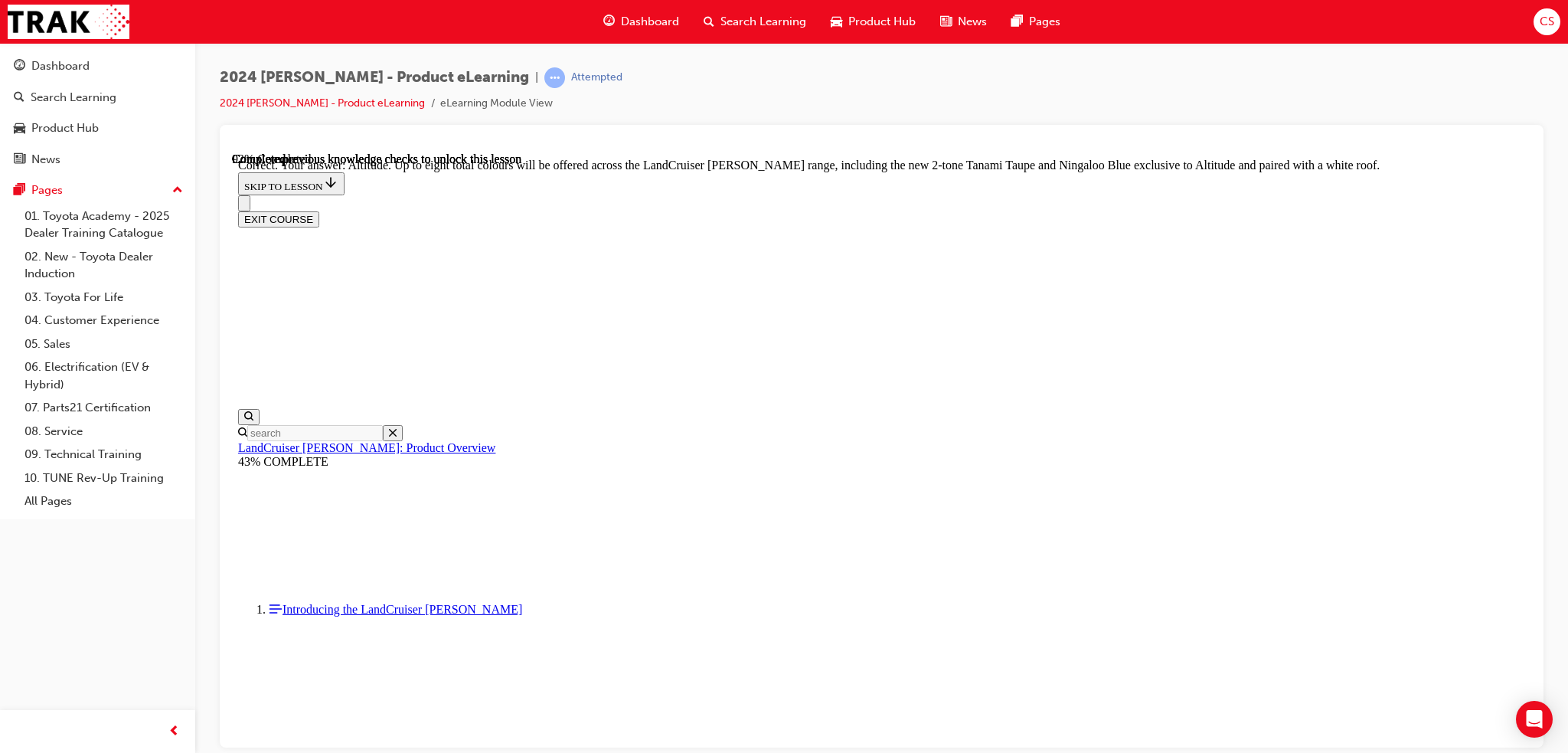
checkbox input "true"
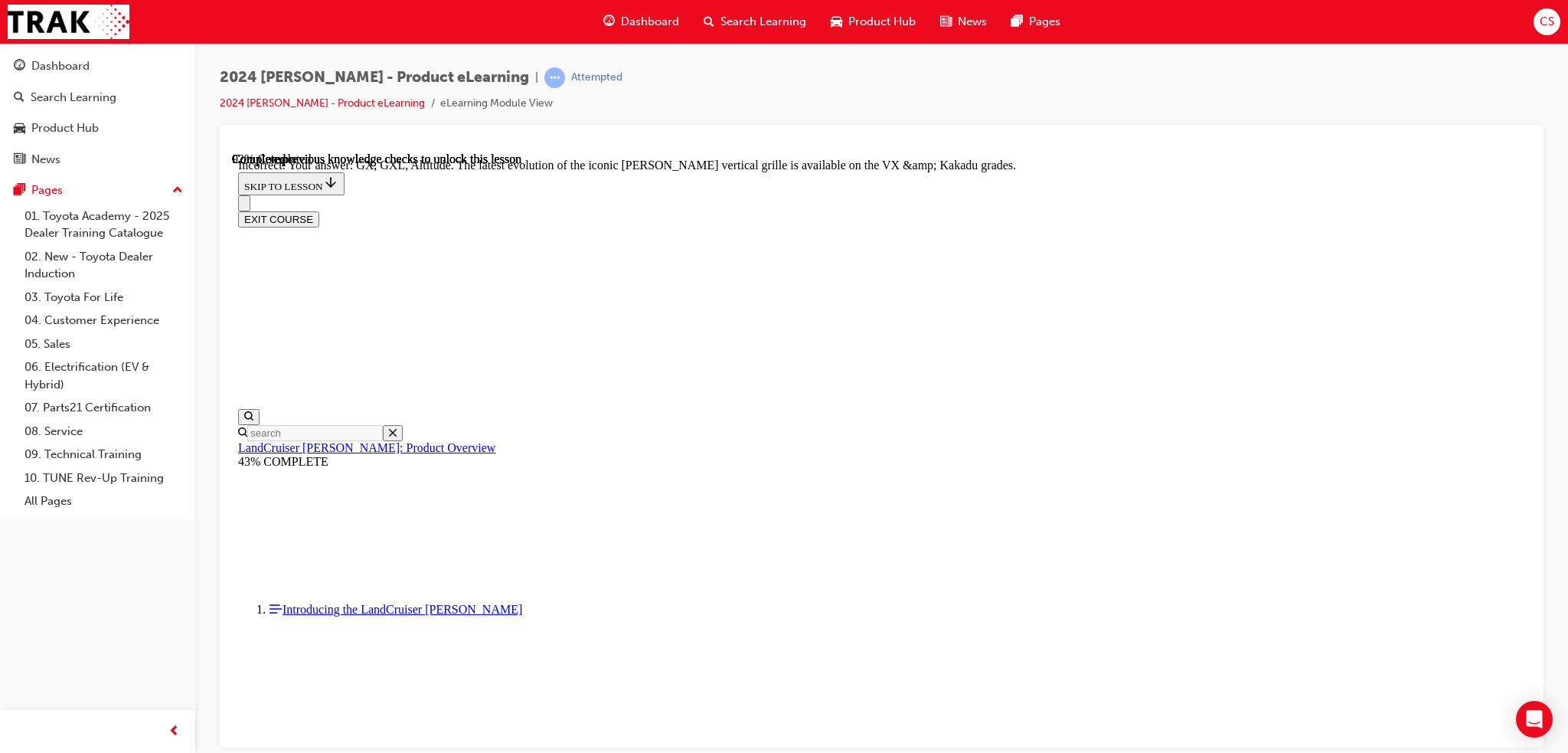
checkbox input "true"
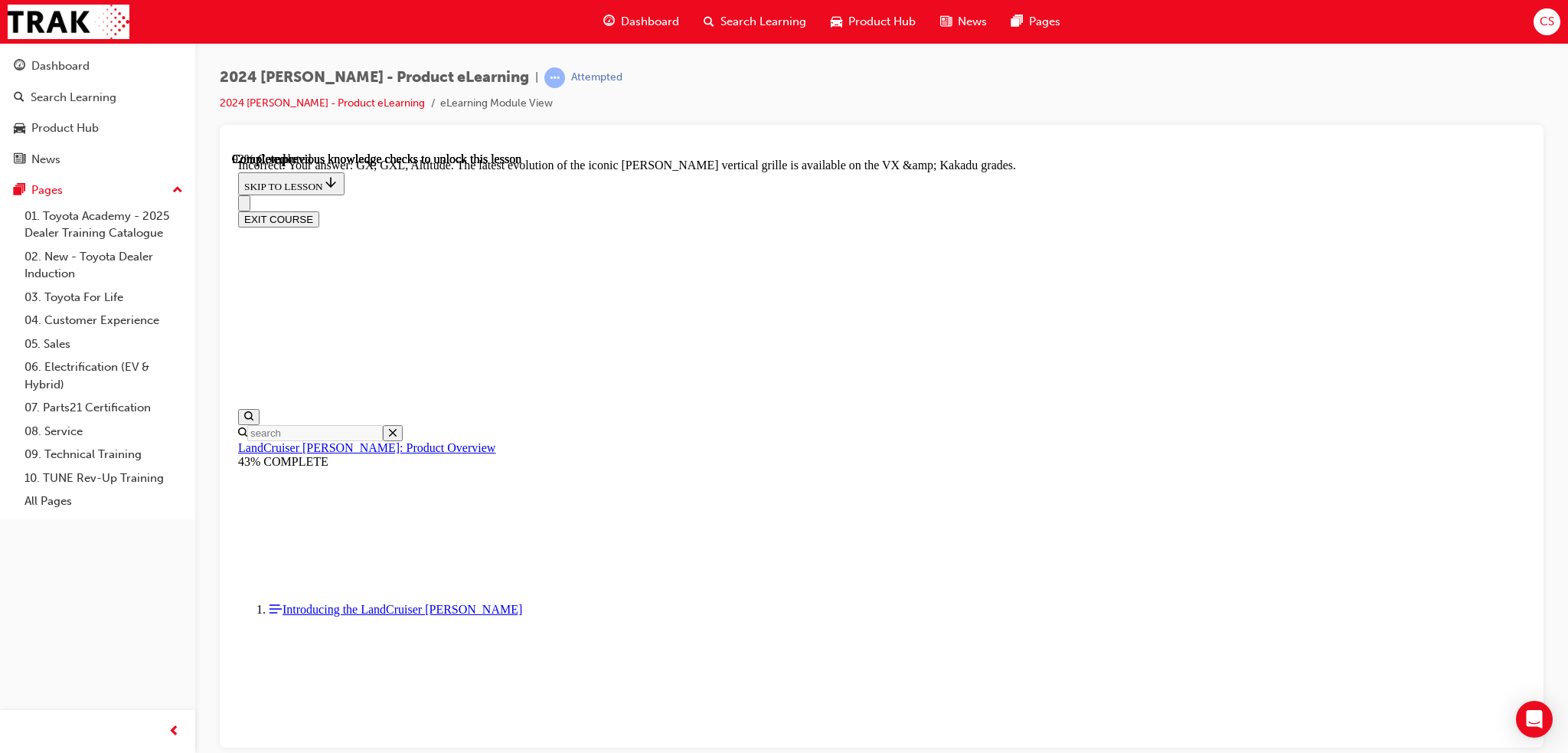
drag, startPoint x: 809, startPoint y: 696, endPoint x: 821, endPoint y: 702, distance: 13.4
checkbox input "true"
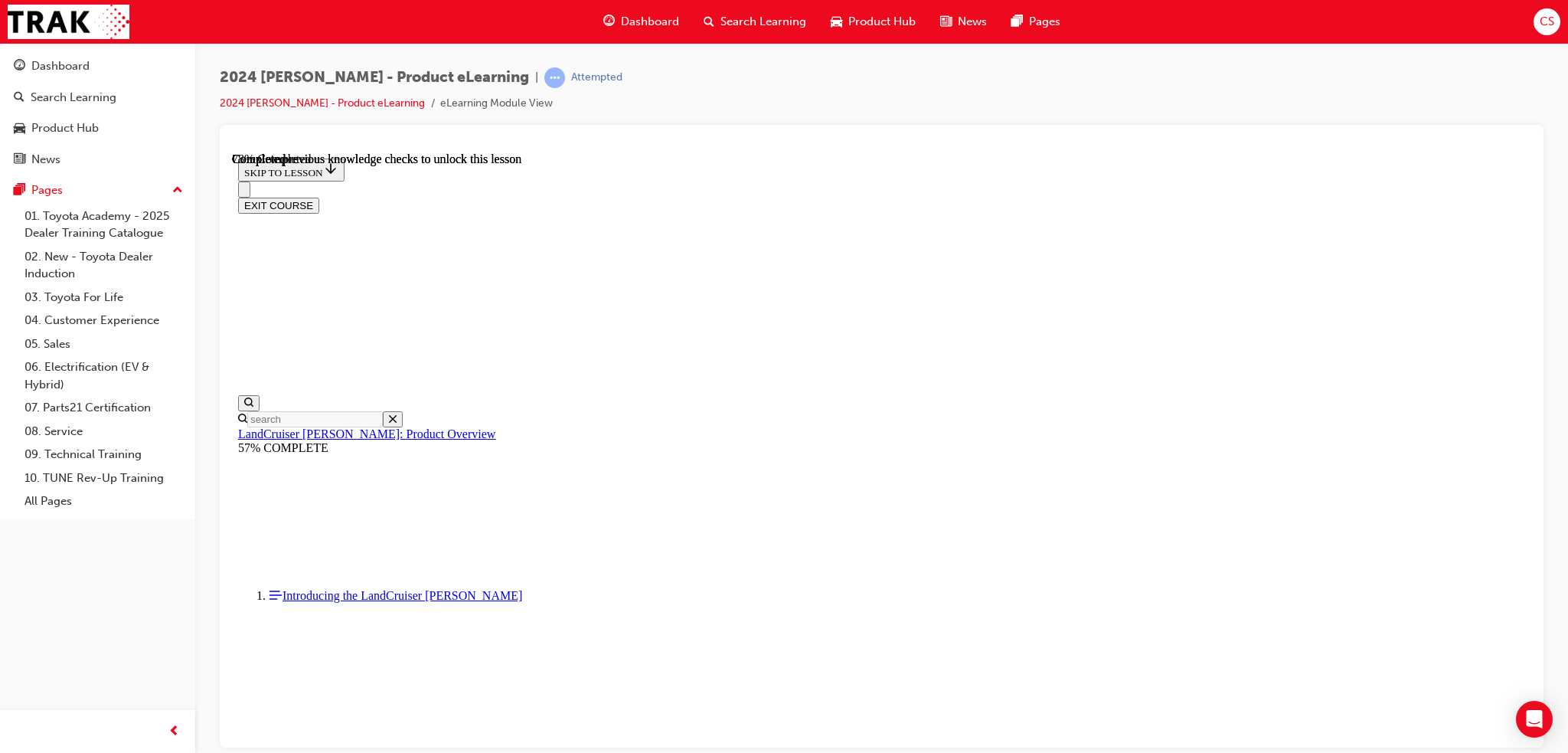
scroll to position [3376, 0]
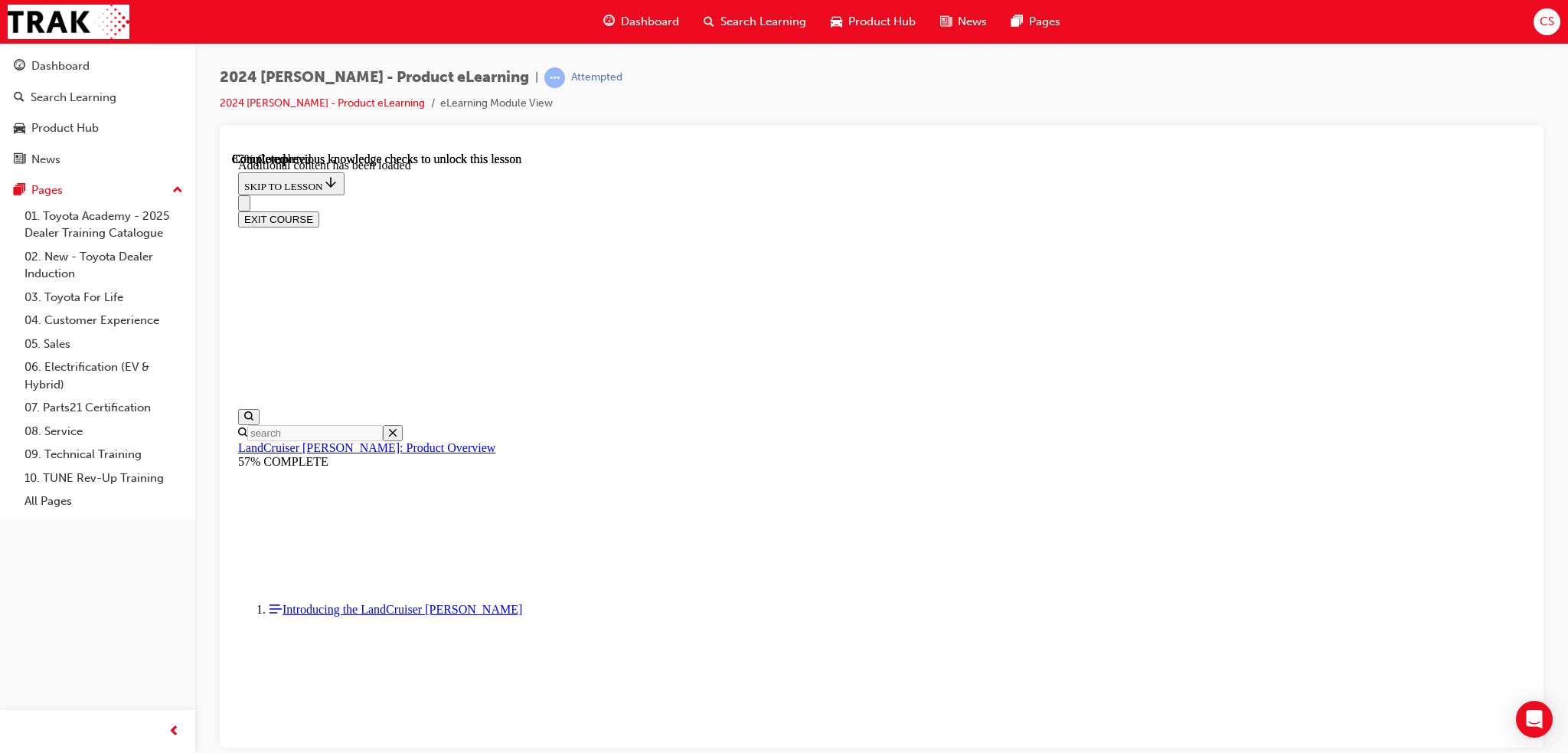
scroll to position [3964, 0]
radio input "true"
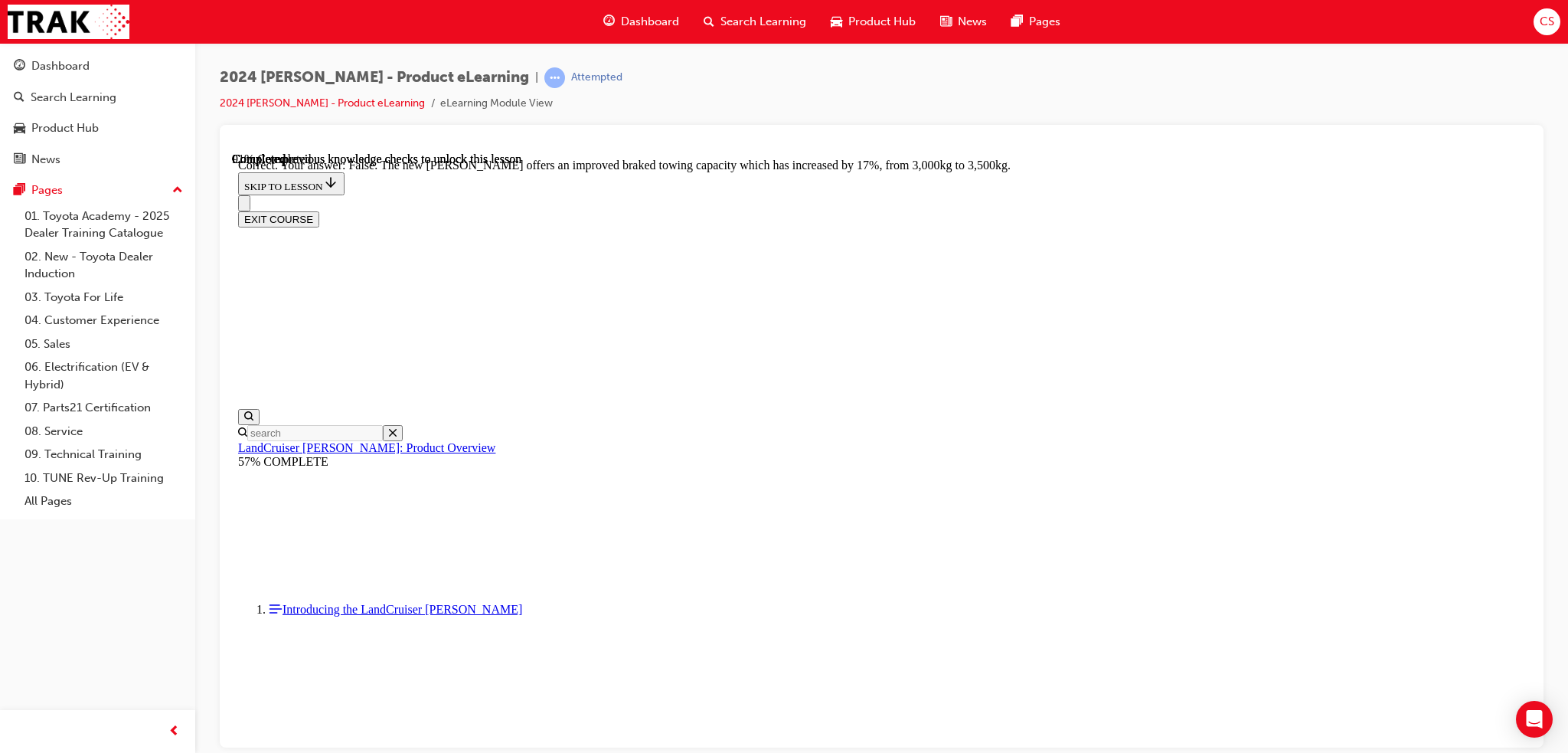
scroll to position [4500, 0]
drag, startPoint x: 826, startPoint y: 582, endPoint x: 862, endPoint y: 606, distance: 43.3
radio input "true"
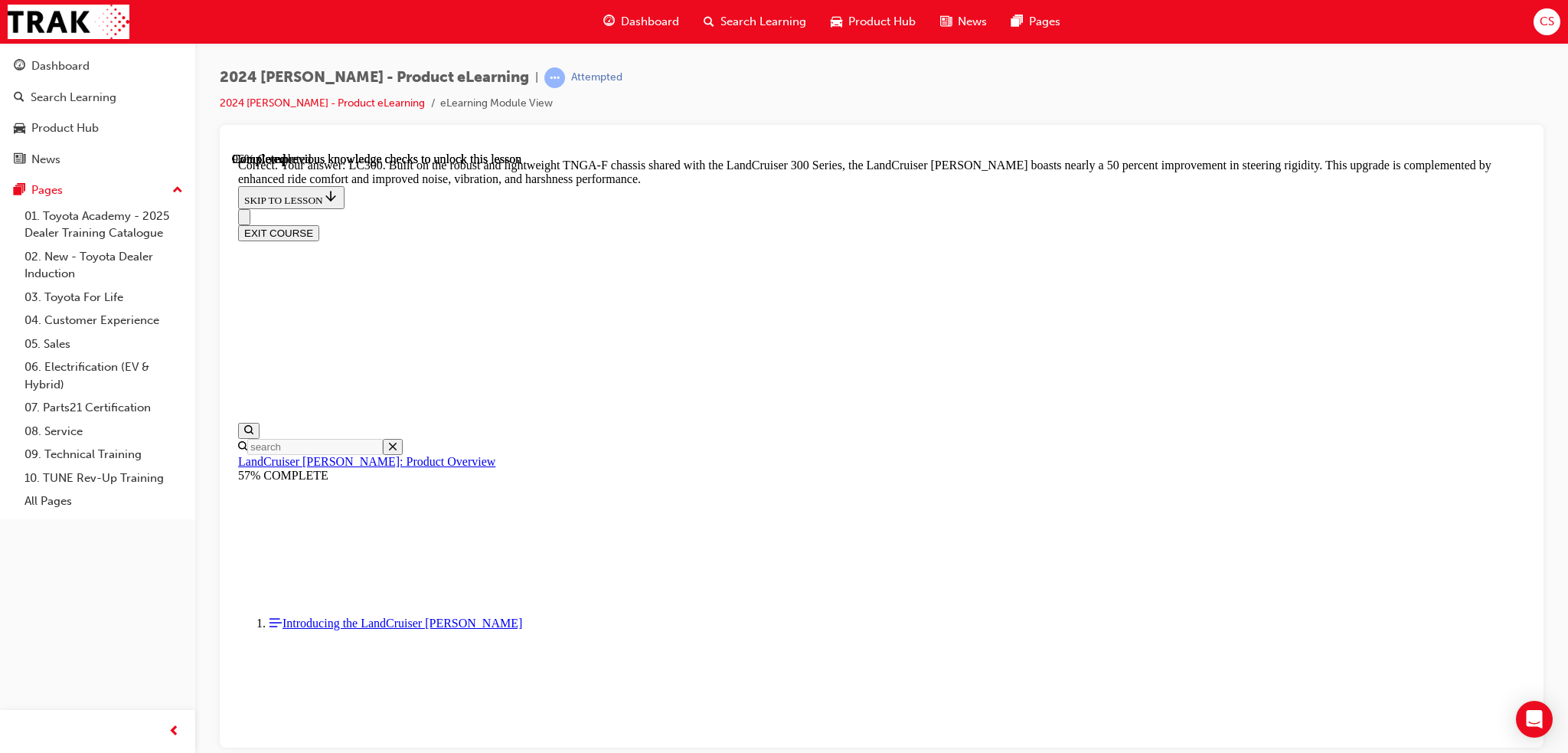
scroll to position [4960, 0]
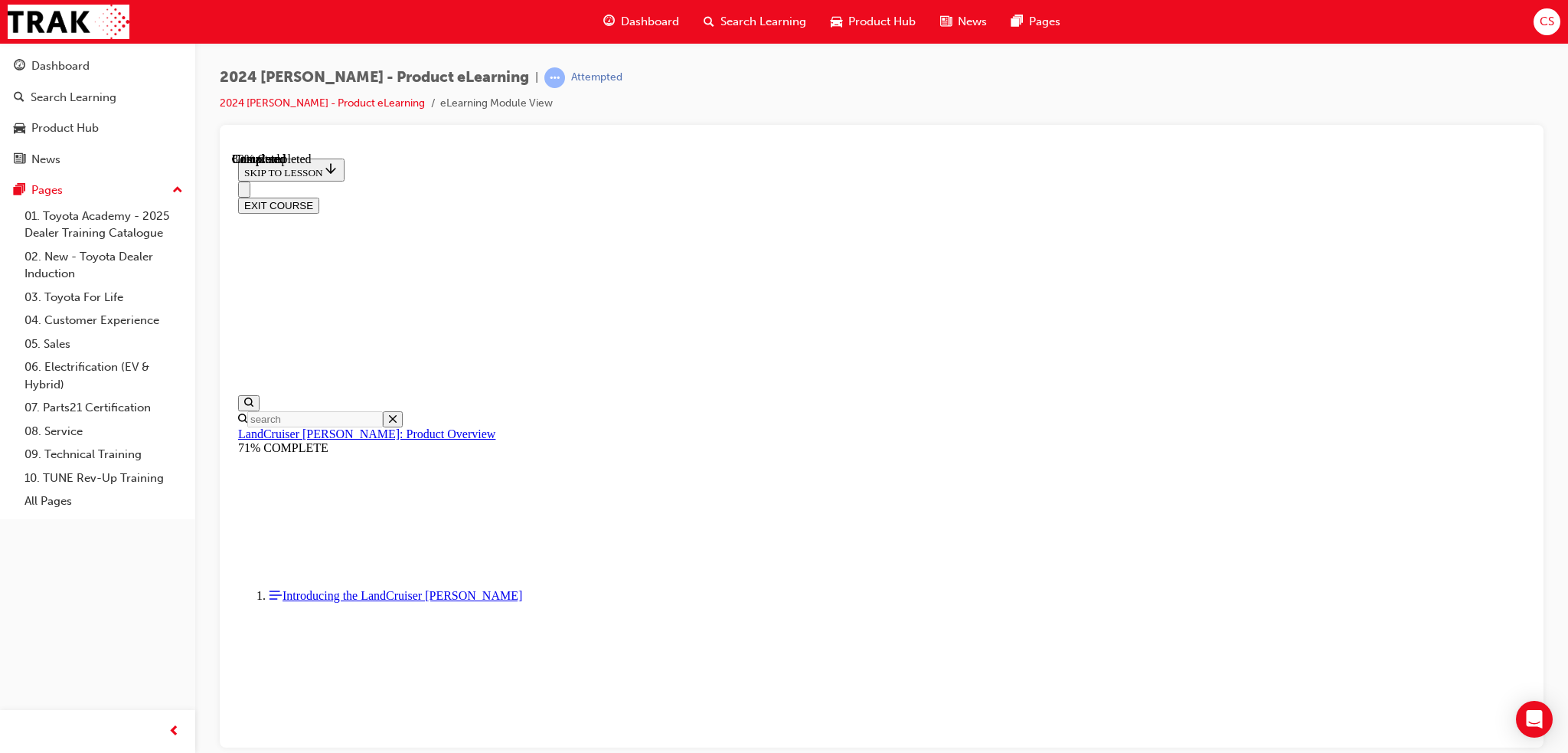
scroll to position [1655, 0]
click at [747, 22] on span "Search Learning" at bounding box center [763, 21] width 86 height 17
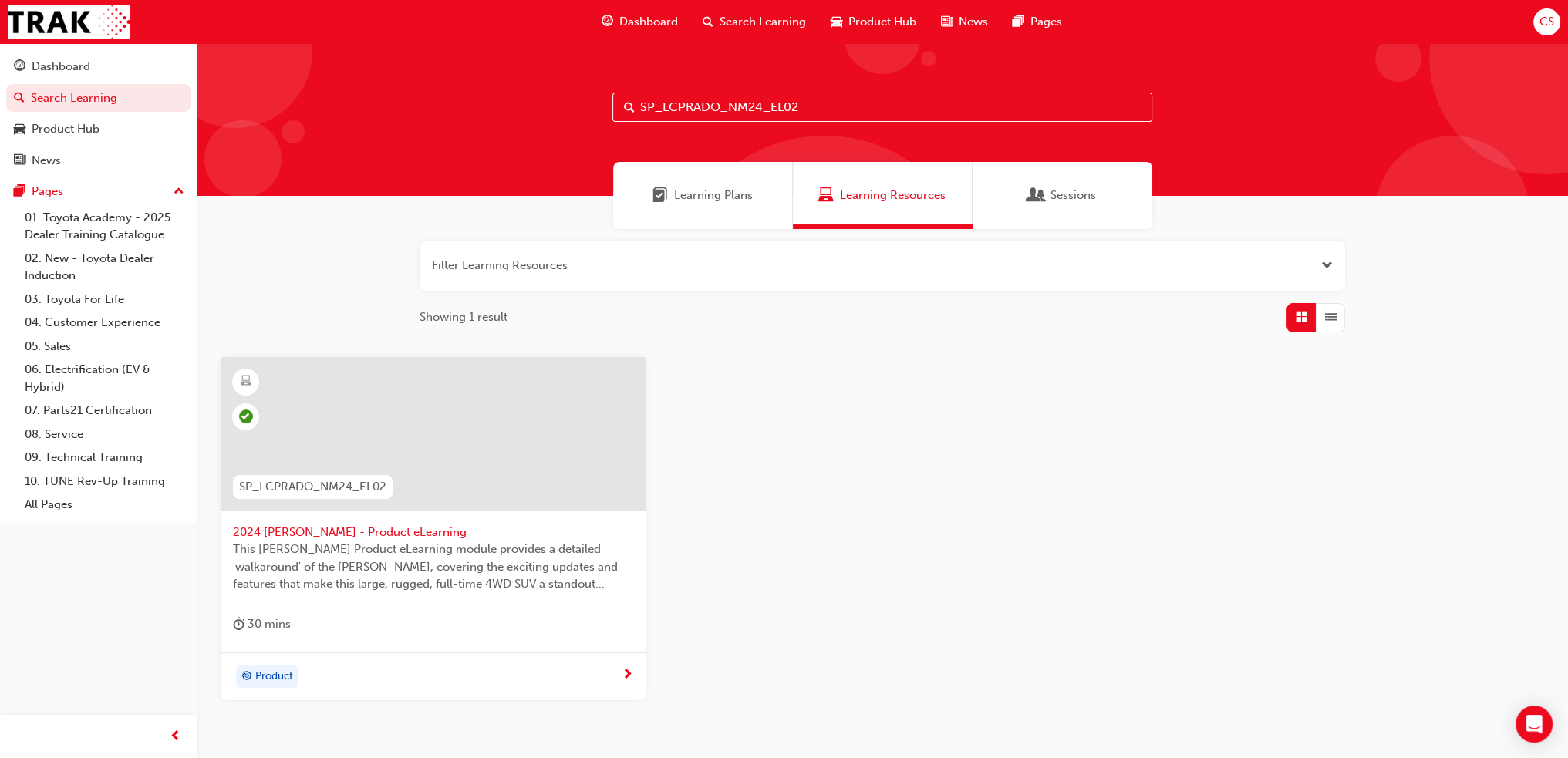
drag, startPoint x: 808, startPoint y: 106, endPoint x: 769, endPoint y: 120, distance: 41.4
click at [769, 120] on input "SP_LCPRADO_NM24_EL02" at bounding box center [883, 107] width 540 height 29
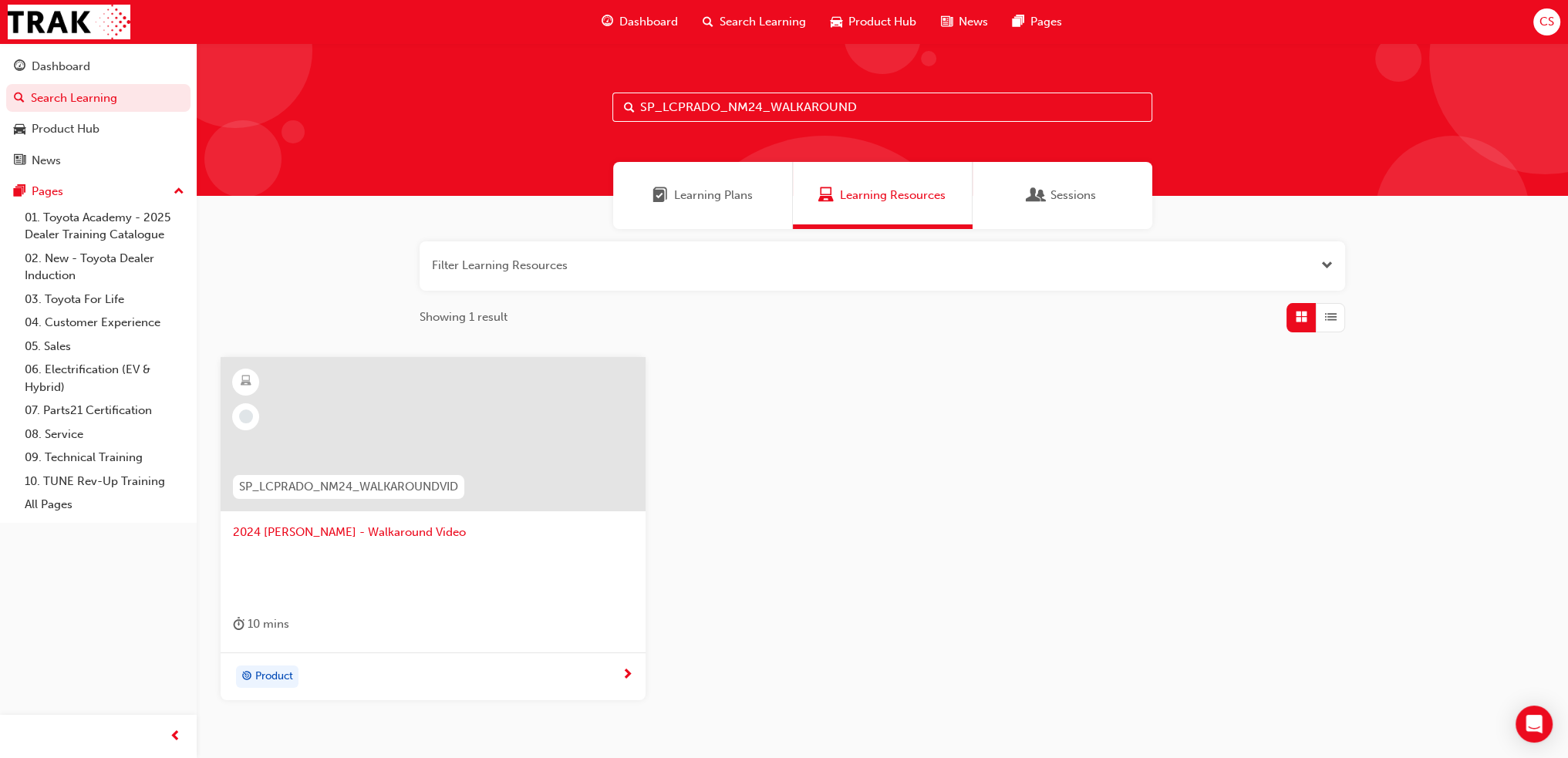
type input "SP_LCPRADO_NM24_WALKAROUND"
click at [283, 671] on span "Product" at bounding box center [274, 676] width 37 height 17
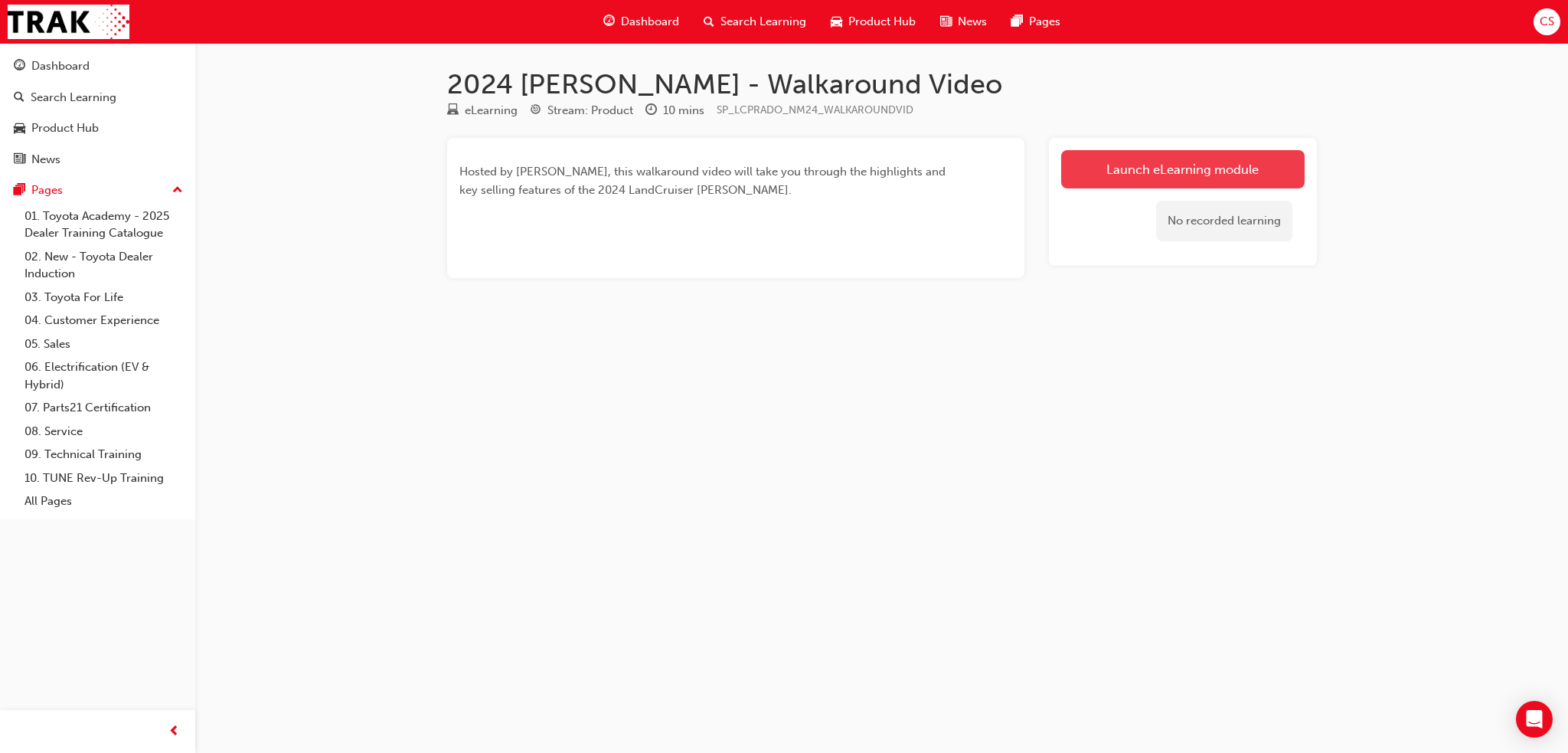
click at [1179, 156] on link "Launch eLearning module" at bounding box center [1182, 169] width 244 height 38
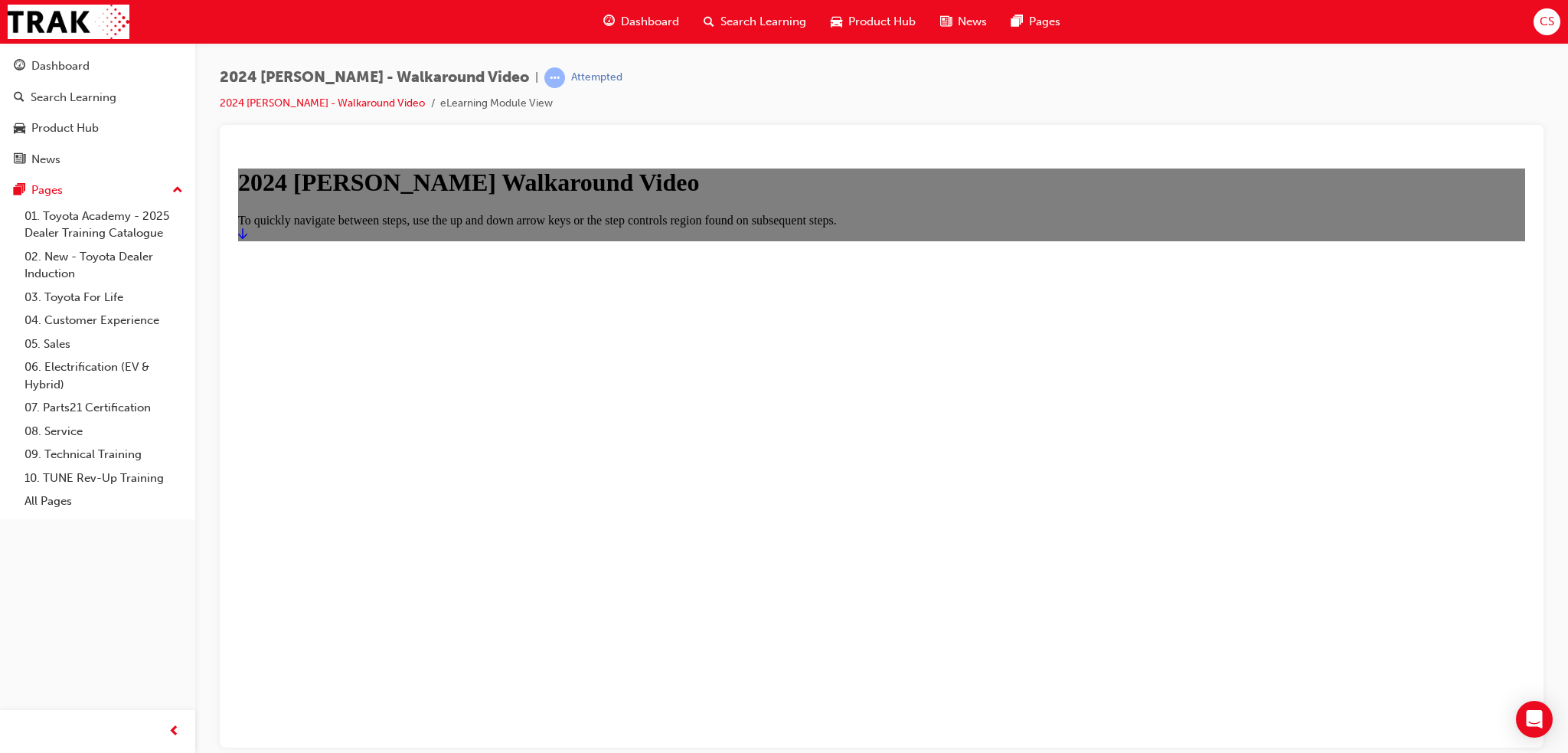
click at [247, 239] on icon "Start" at bounding box center [243, 233] width 9 height 13
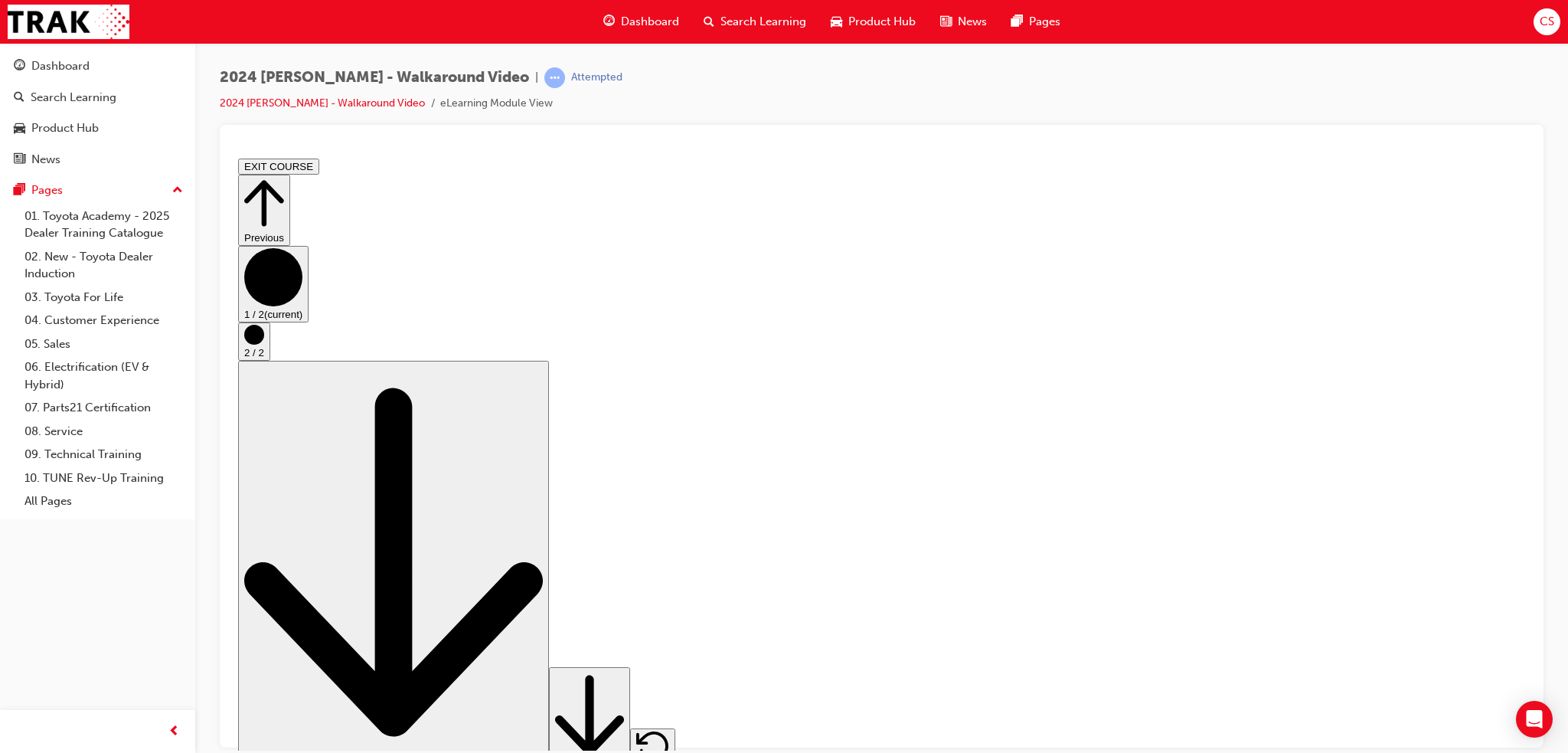
drag, startPoint x: 888, startPoint y: 417, endPoint x: 891, endPoint y: 430, distance: 13.3
click at [624, 719] on icon "Step controls" at bounding box center [590, 715] width 69 height 92
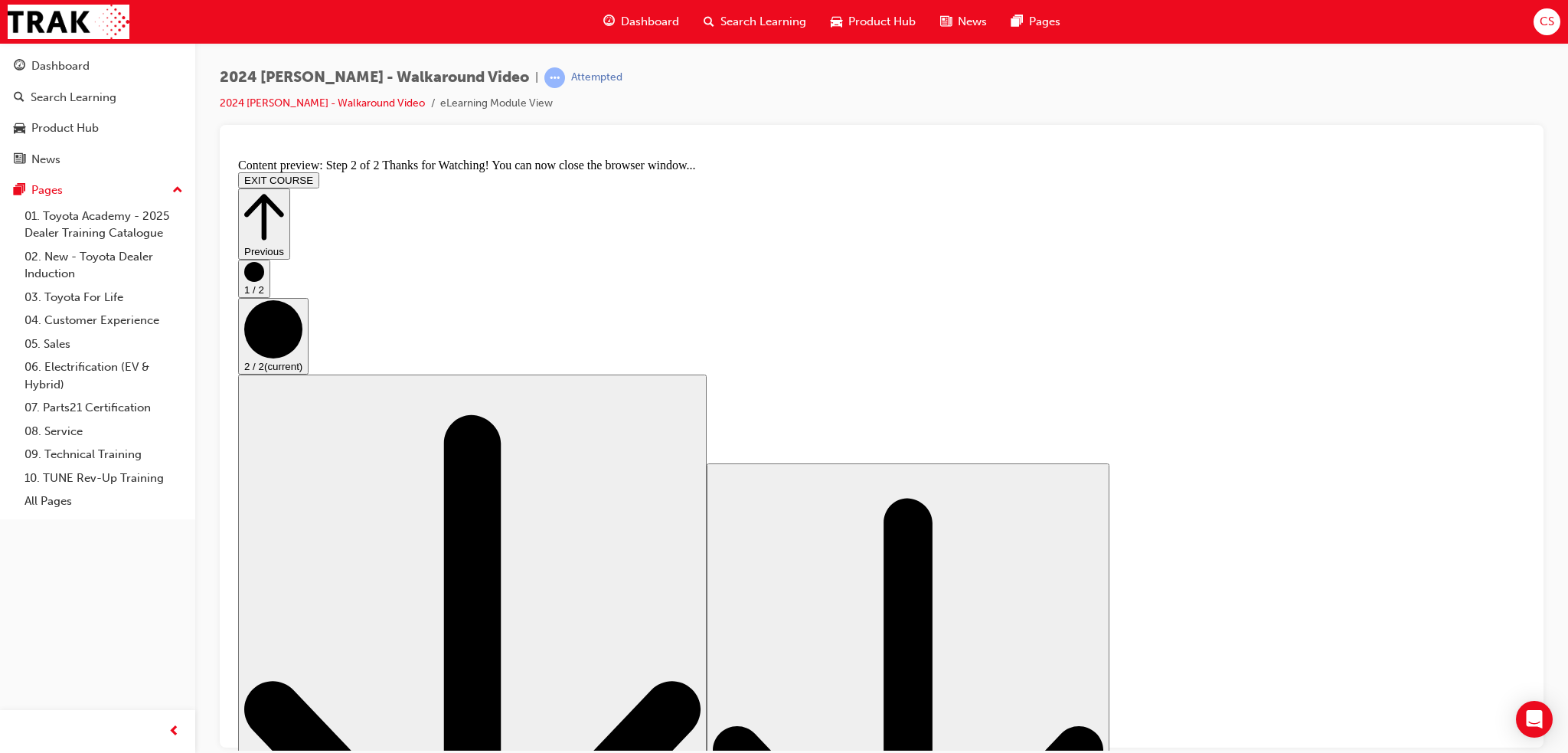
click at [782, 14] on span "Search Learning" at bounding box center [763, 21] width 86 height 17
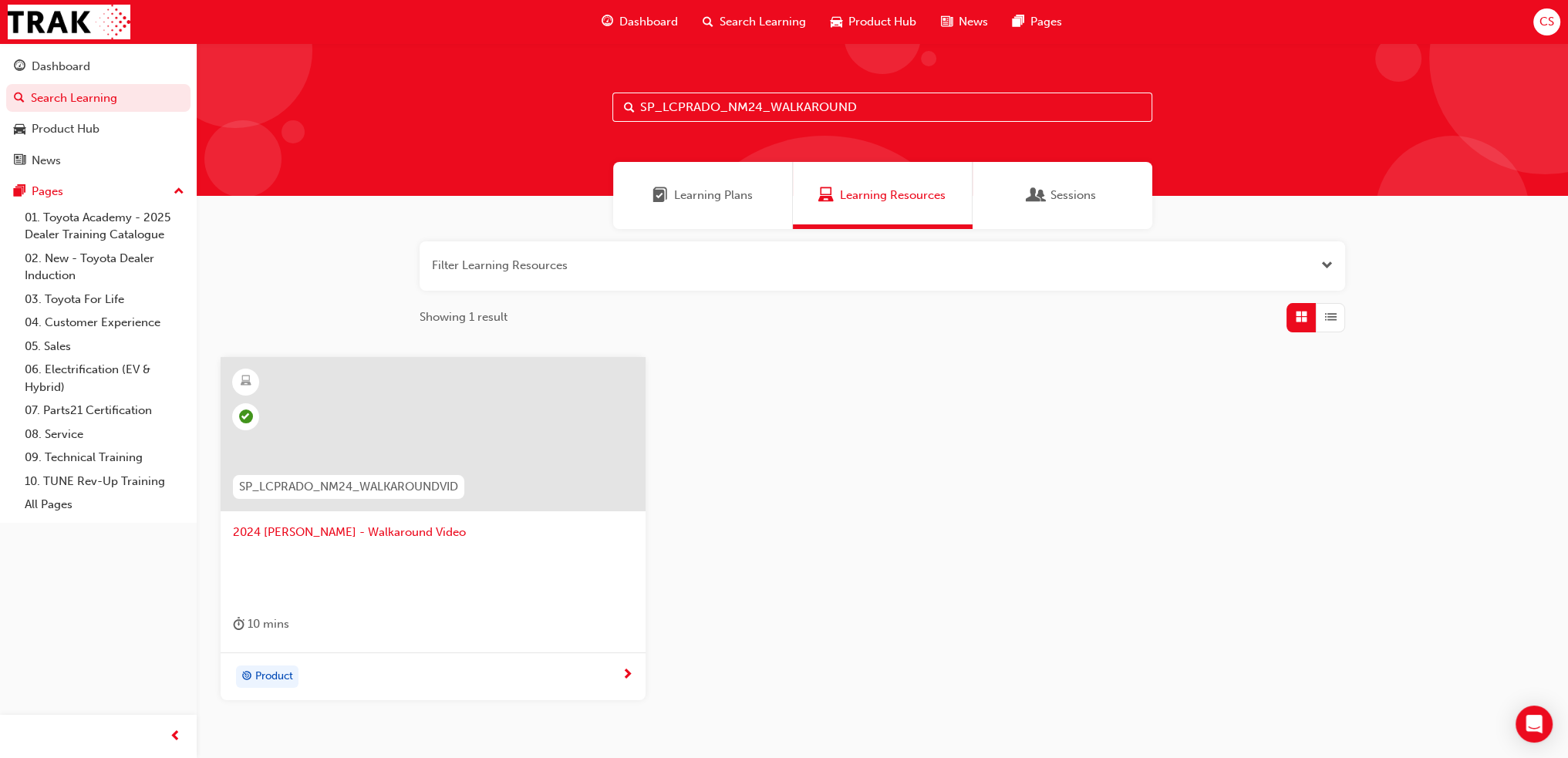
drag, startPoint x: 911, startPoint y: 107, endPoint x: 608, endPoint y: 119, distance: 303.2
click at [608, 119] on div "SP_LCPRADO_NM24_WALKAROUND" at bounding box center [883, 119] width 1372 height 152
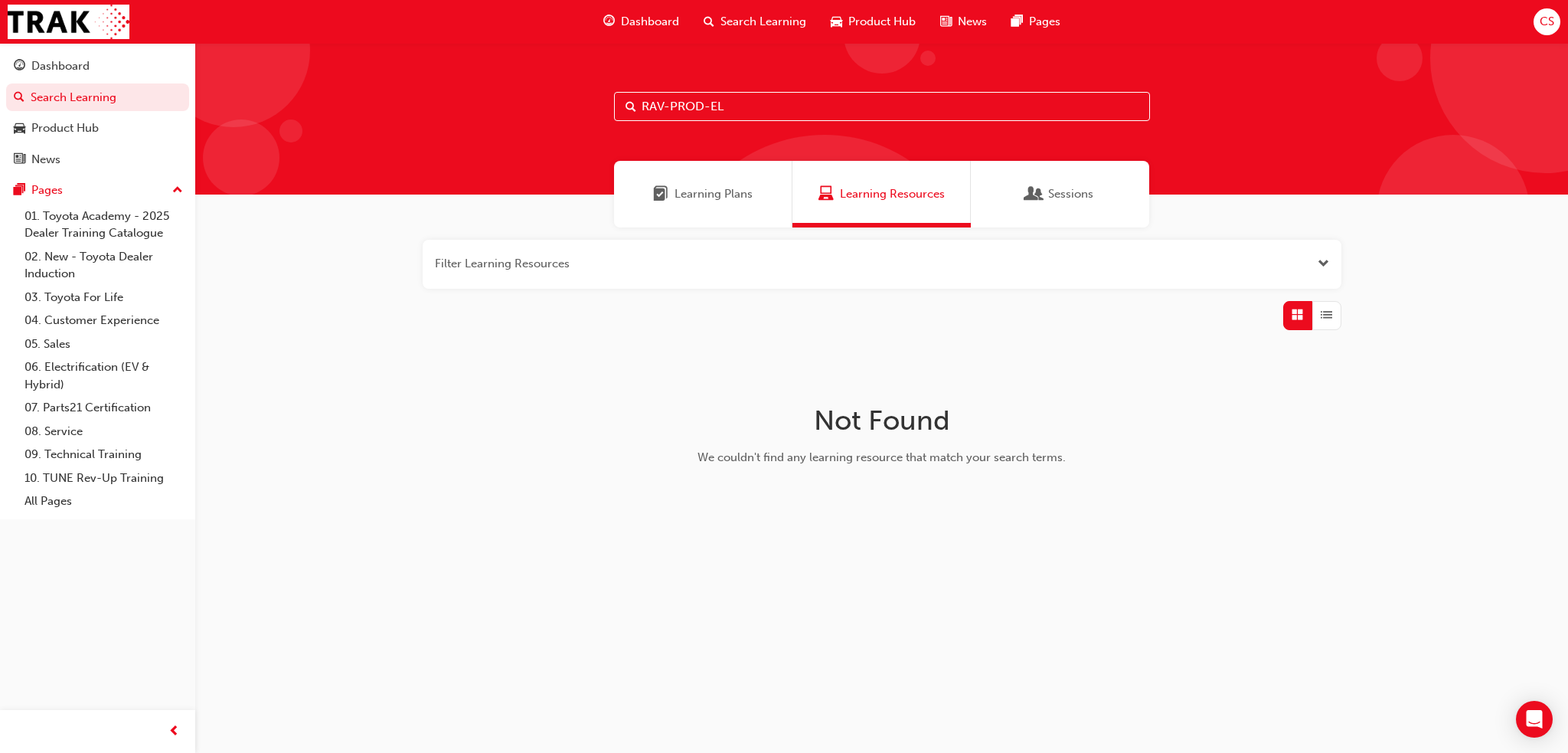
click at [660, 102] on input "RAV-PROD-EL" at bounding box center [882, 106] width 536 height 29
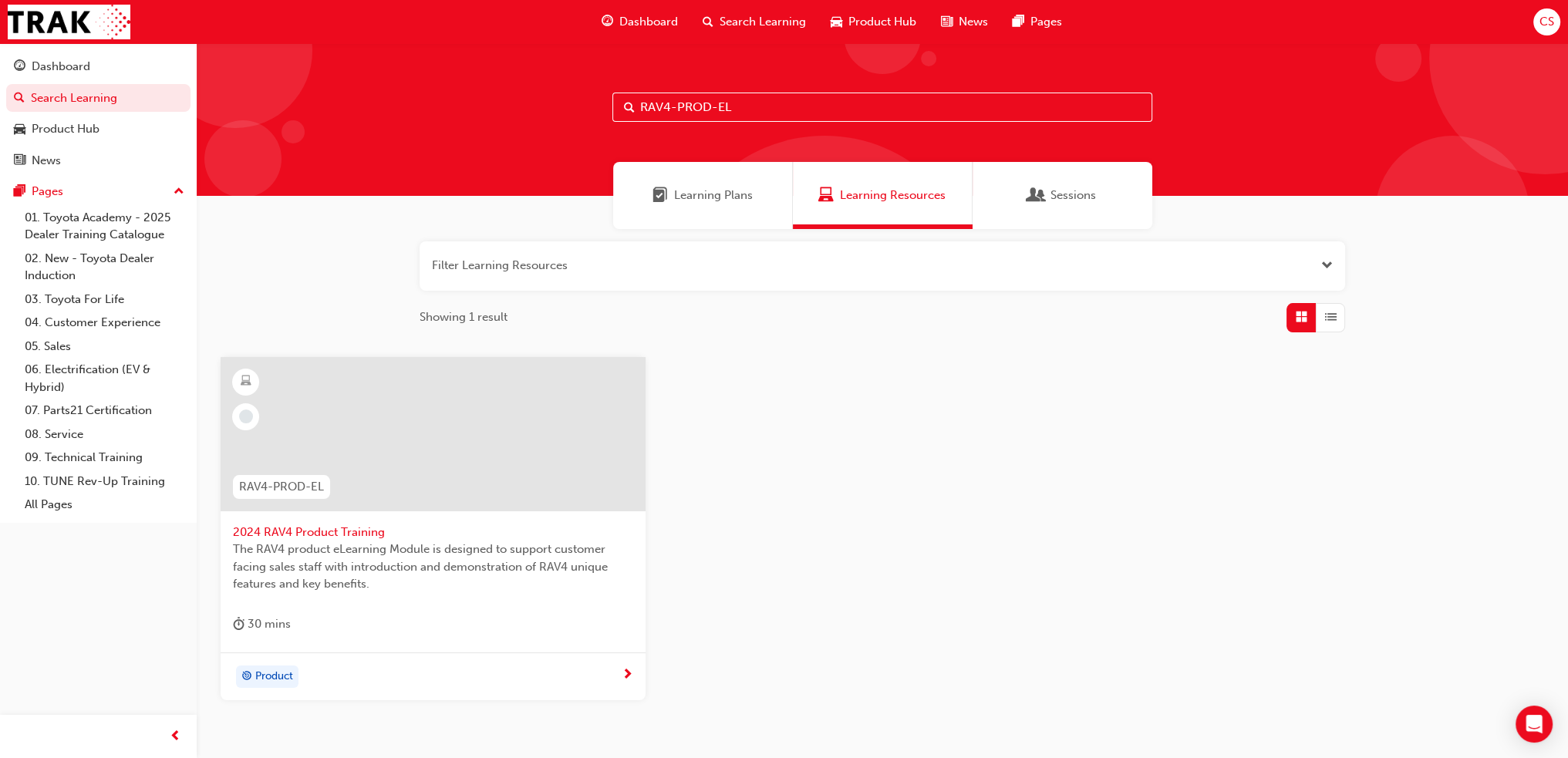
type input "RAV4-PROD-EL"
click at [268, 675] on span "Product" at bounding box center [274, 676] width 37 height 17
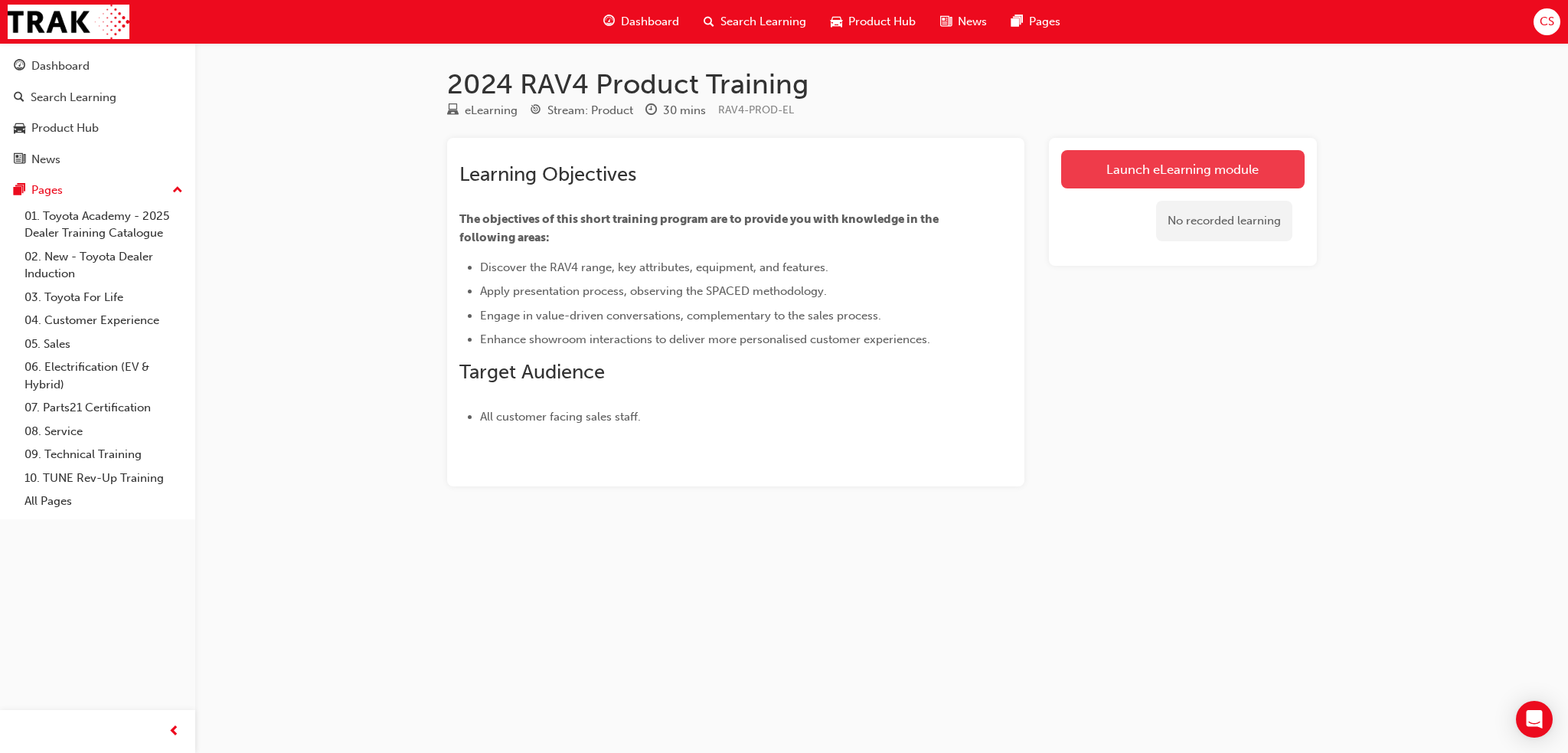
click at [1132, 158] on link "Launch eLearning module" at bounding box center [1182, 169] width 244 height 38
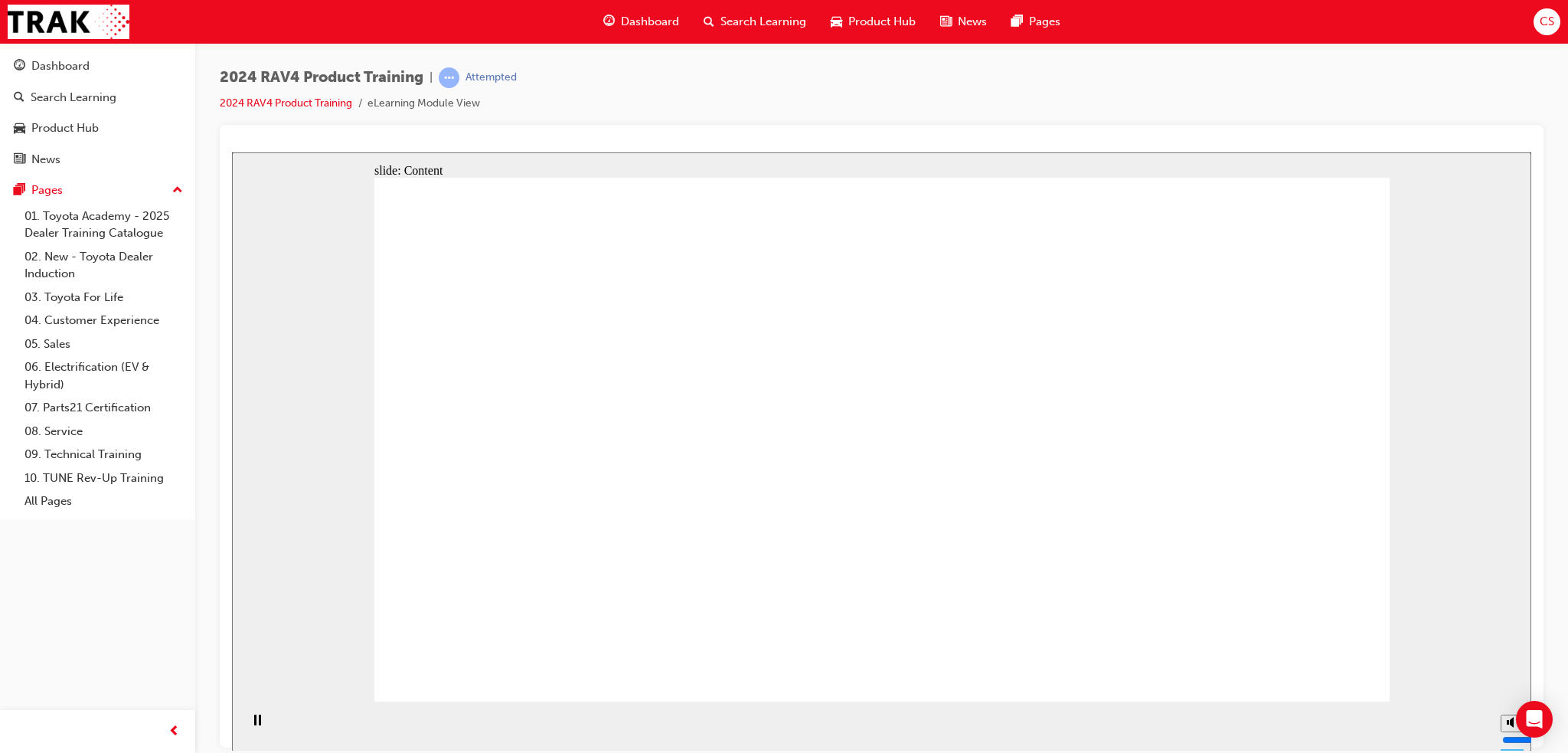
drag, startPoint x: 1351, startPoint y: 678, endPoint x: 1344, endPoint y: 665, distance: 14.8
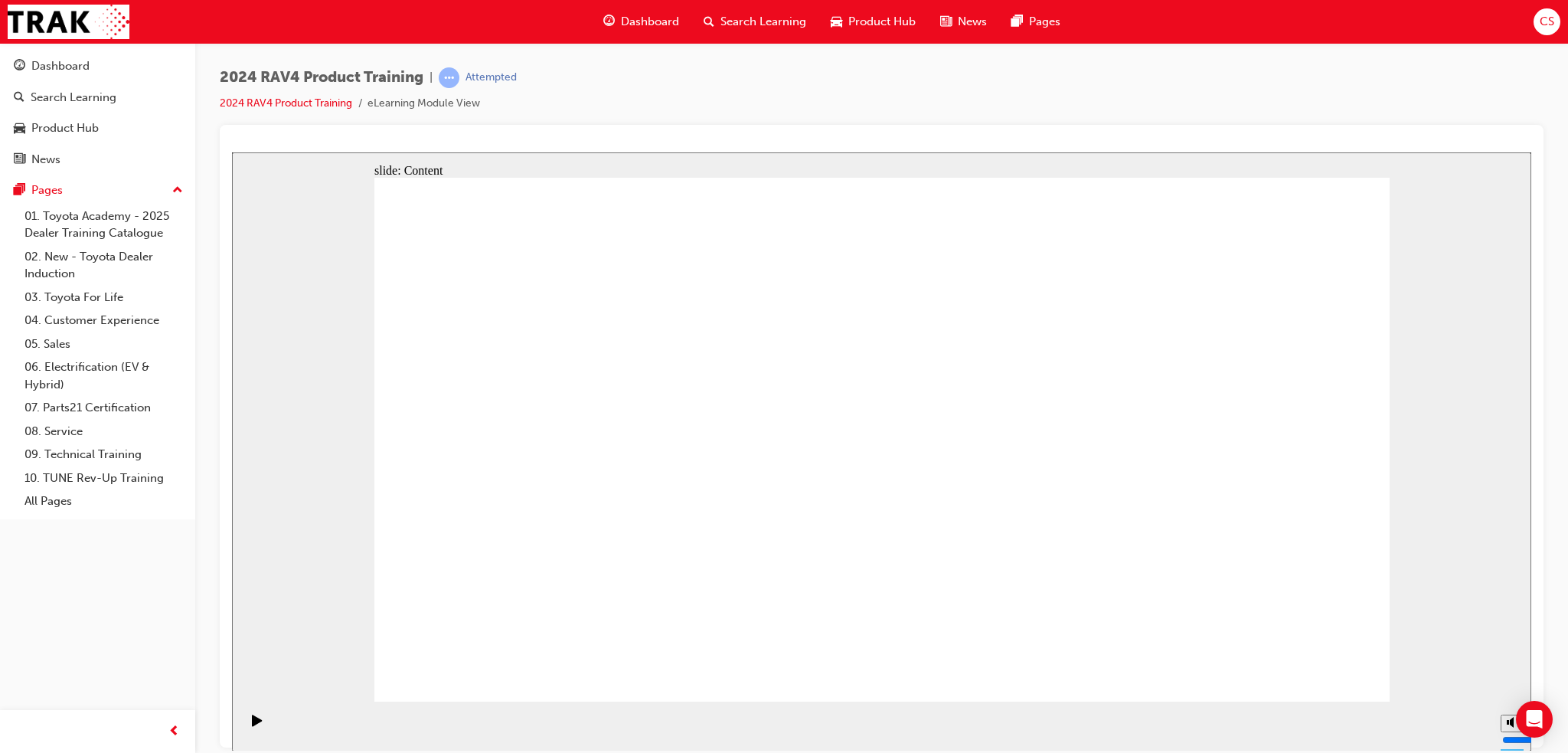
drag, startPoint x: 1301, startPoint y: 651, endPoint x: 1303, endPoint y: 661, distance: 10.2
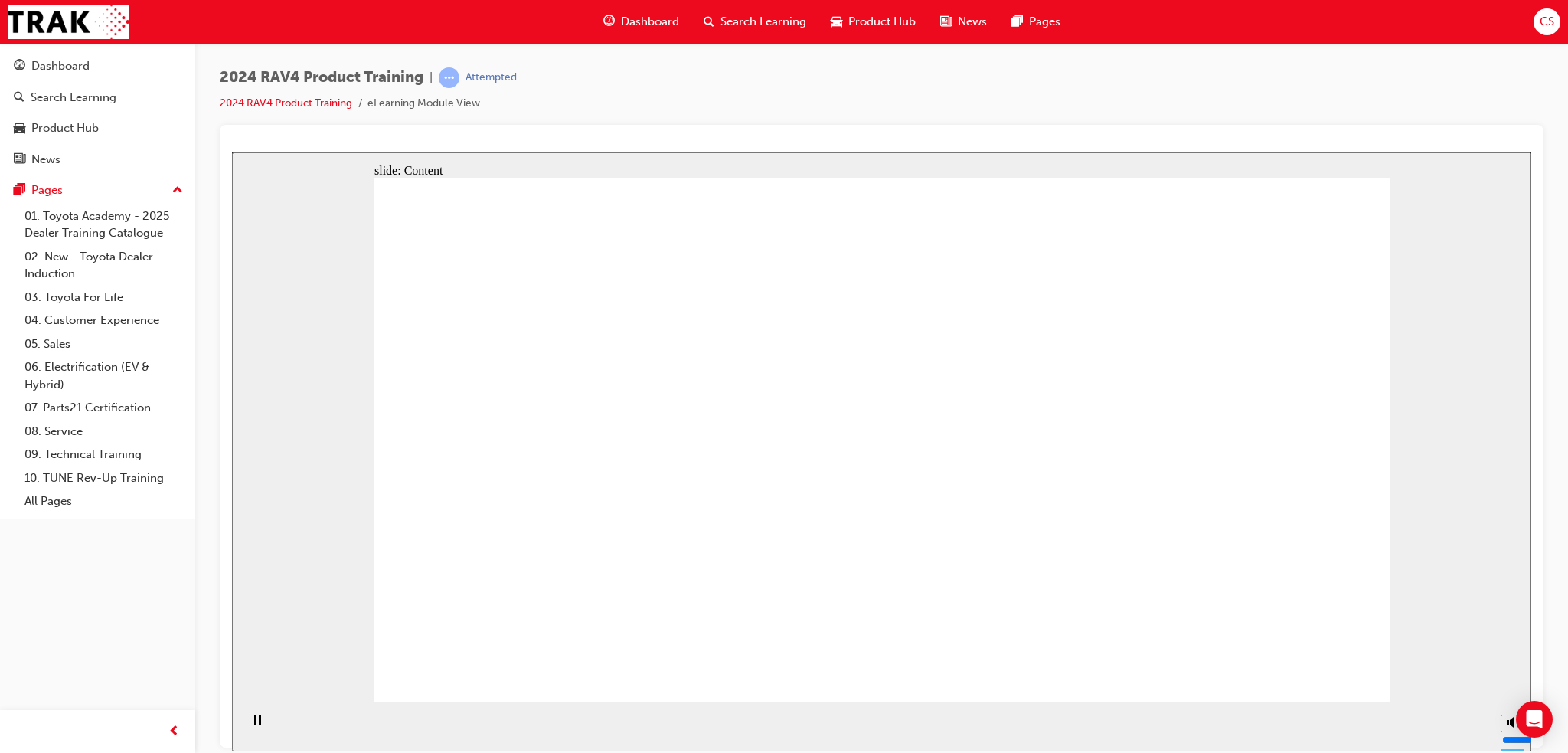
drag, startPoint x: 1288, startPoint y: 653, endPoint x: 1295, endPoint y: 658, distance: 8.6
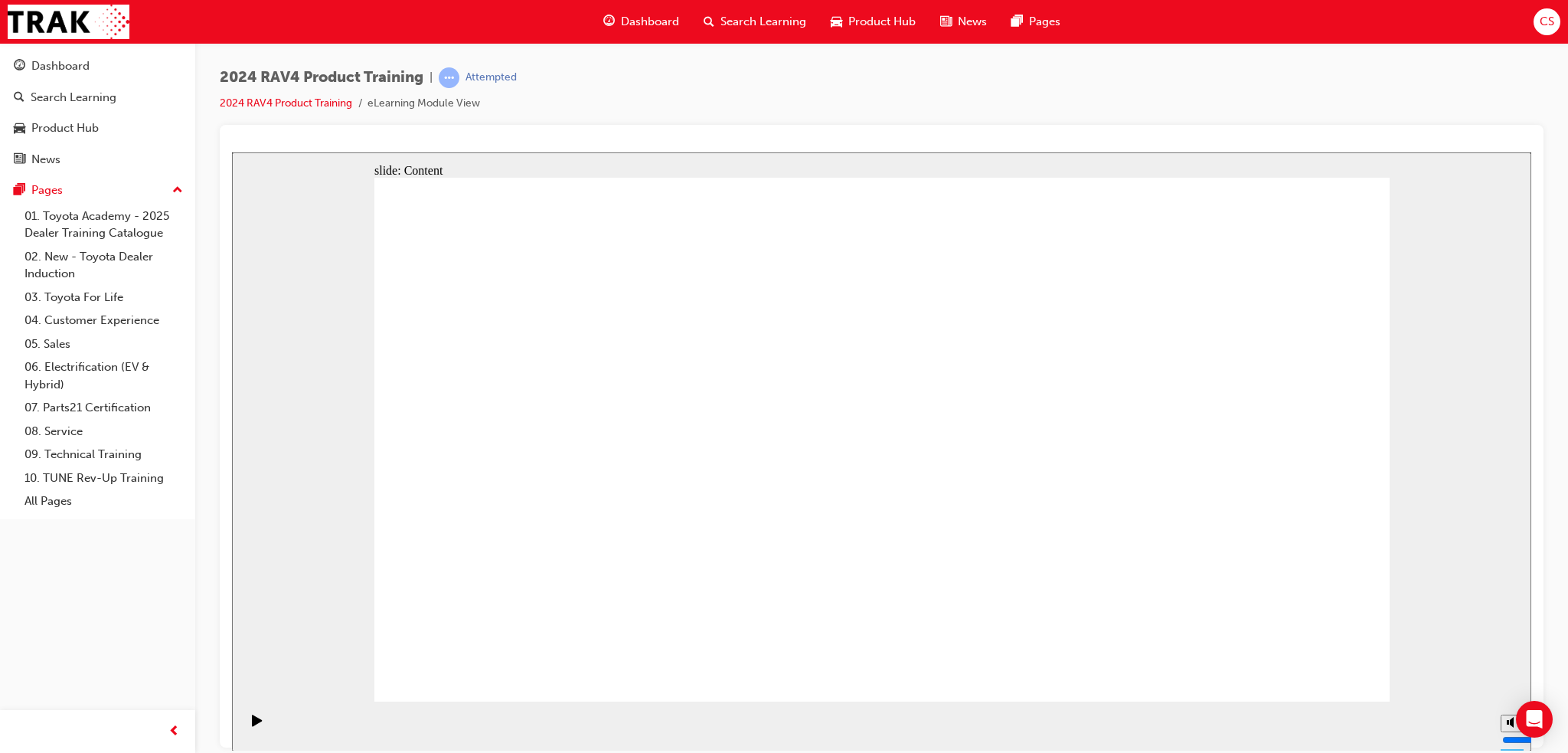
drag, startPoint x: 530, startPoint y: 354, endPoint x: 629, endPoint y: 354, distance: 99.0
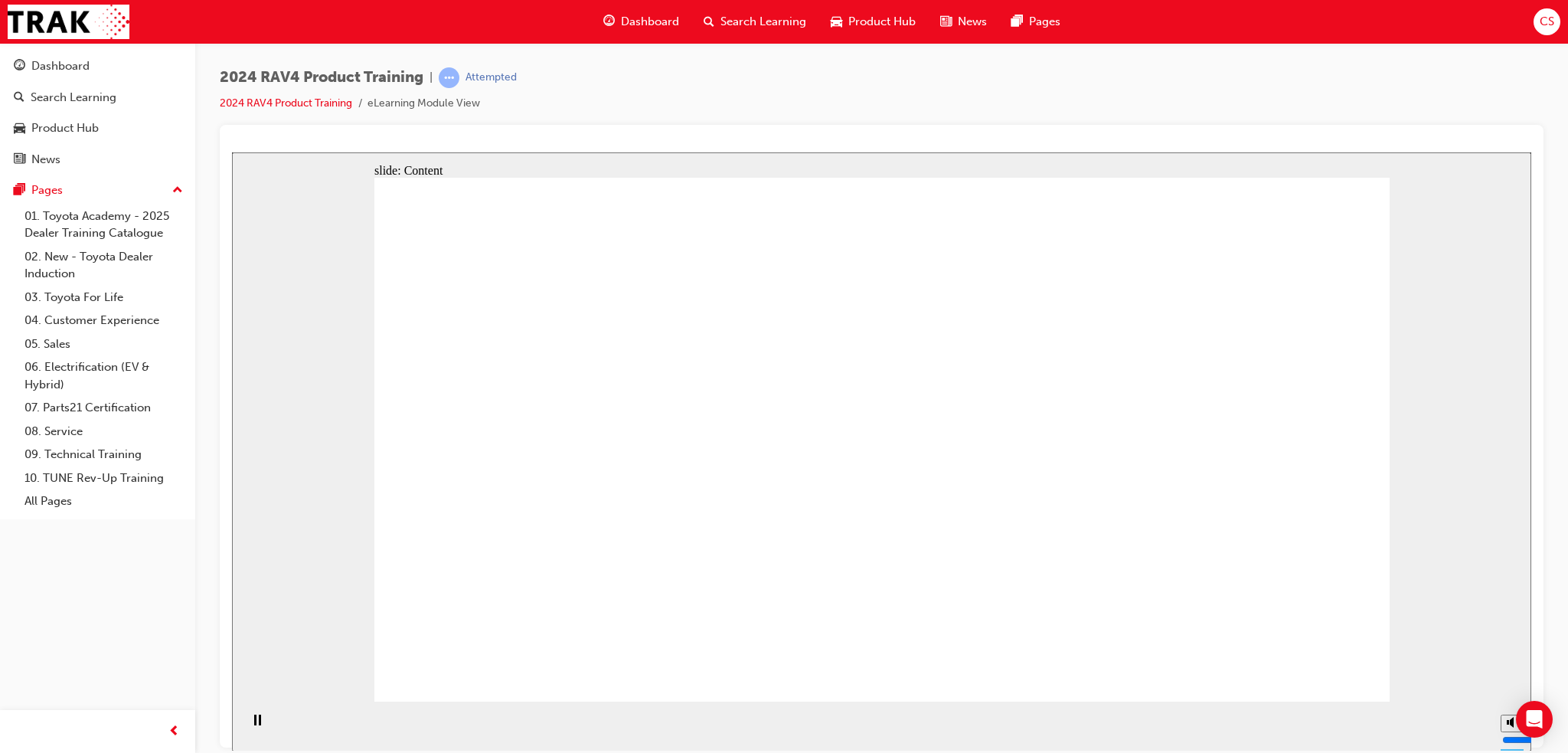
drag, startPoint x: 639, startPoint y: 353, endPoint x: 630, endPoint y: 362, distance: 12.7
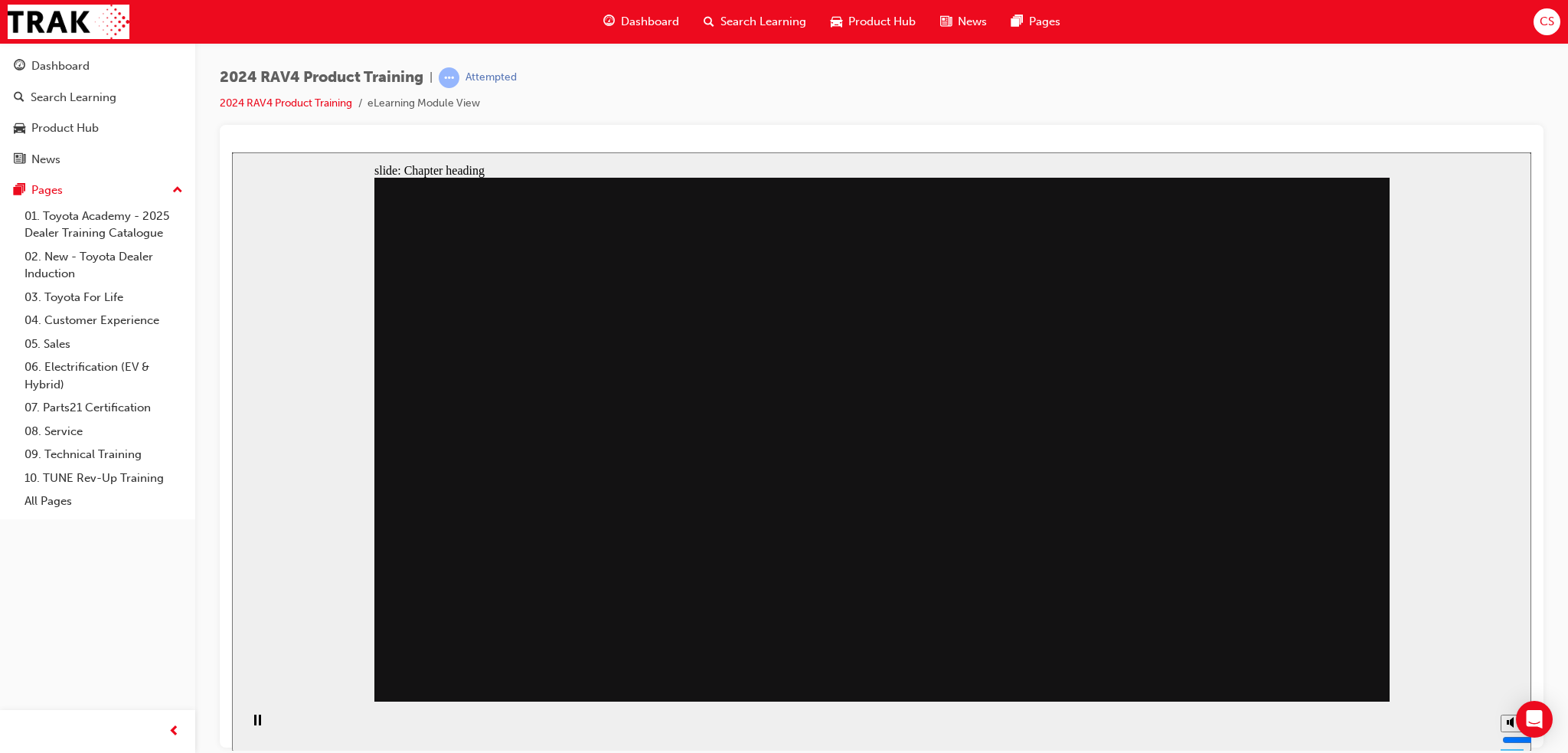
drag, startPoint x: 670, startPoint y: 496, endPoint x: 842, endPoint y: 387, distance: 203.6
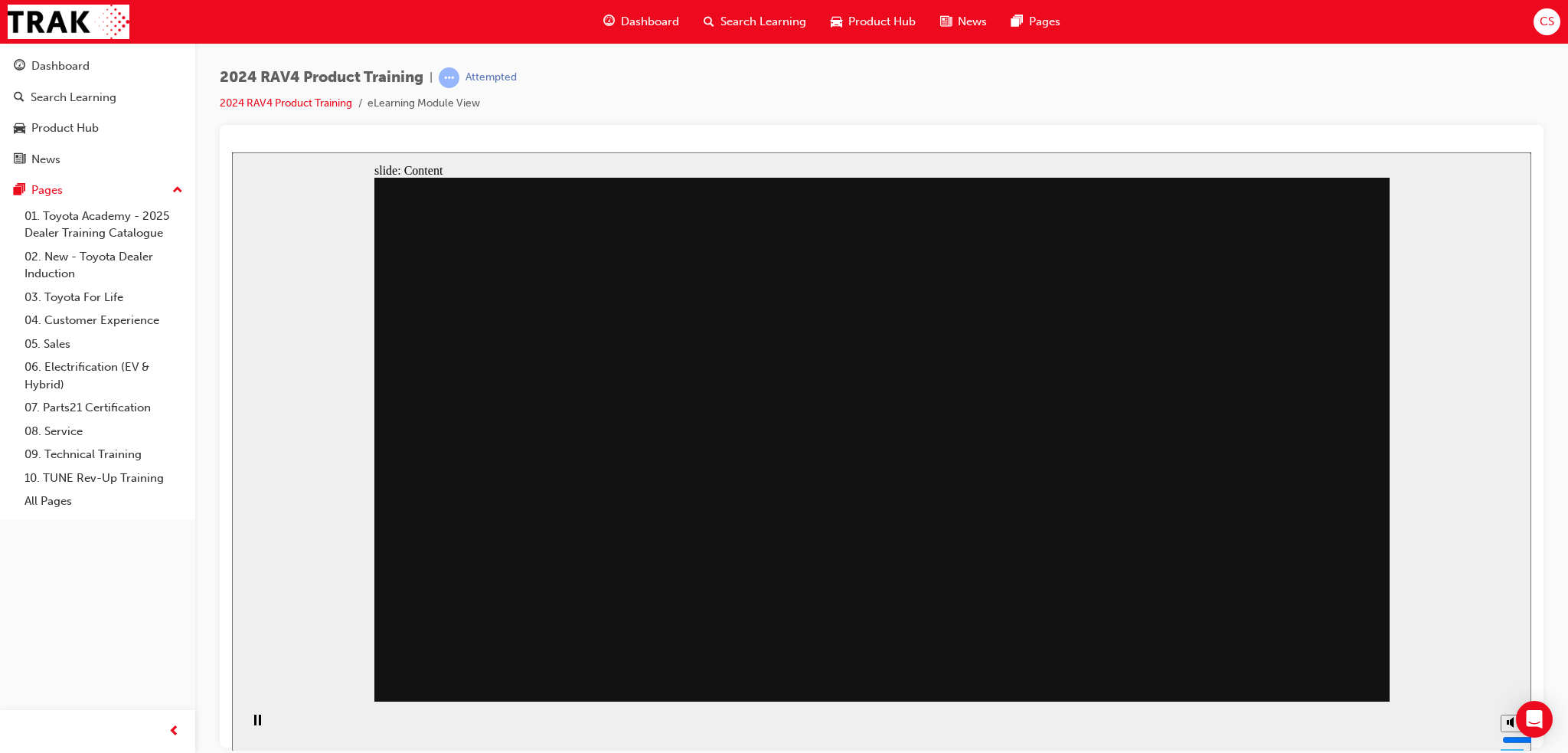
drag, startPoint x: 873, startPoint y: 510, endPoint x: 1020, endPoint y: 439, distance: 163.2
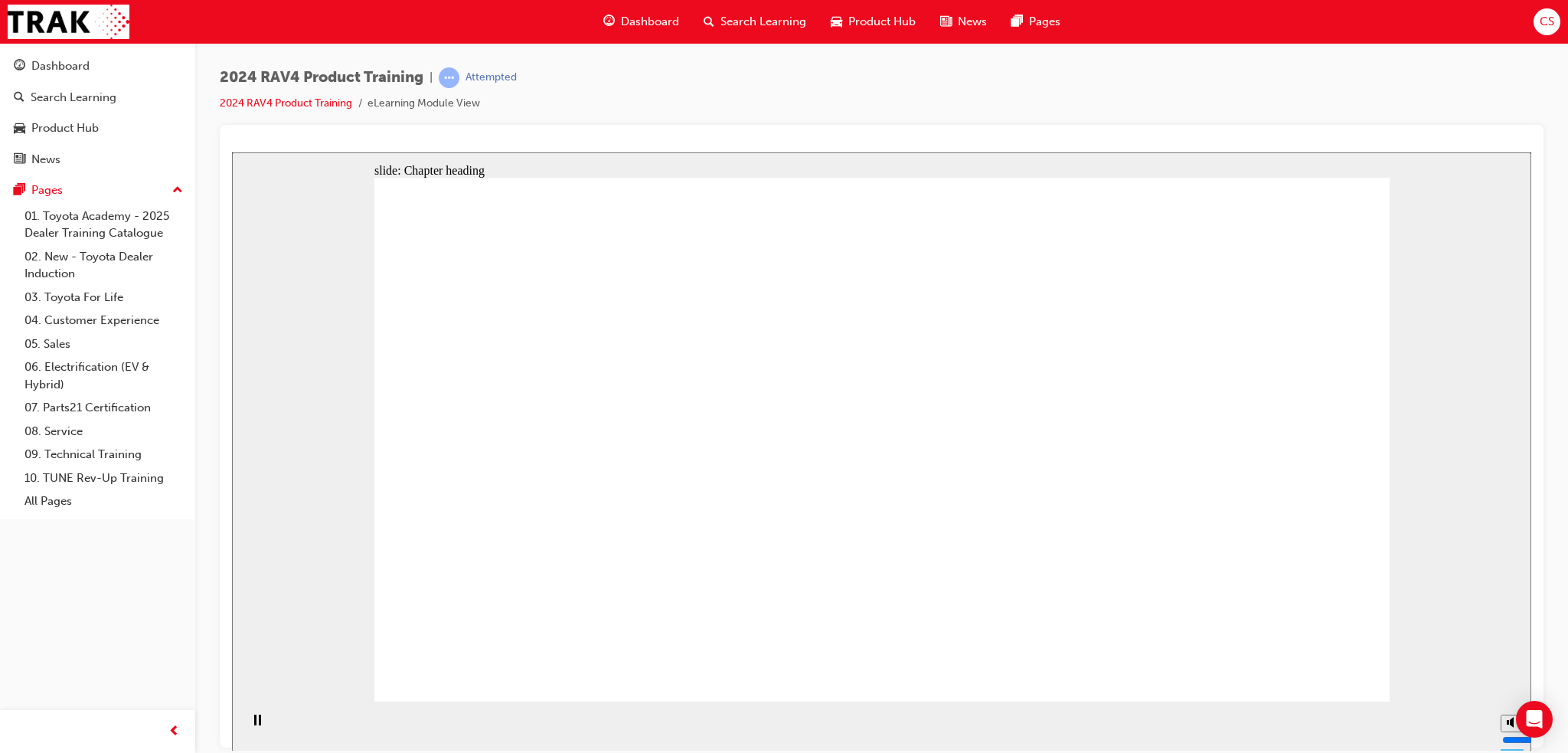
drag, startPoint x: 613, startPoint y: 353, endPoint x: 630, endPoint y: 418, distance: 67.2
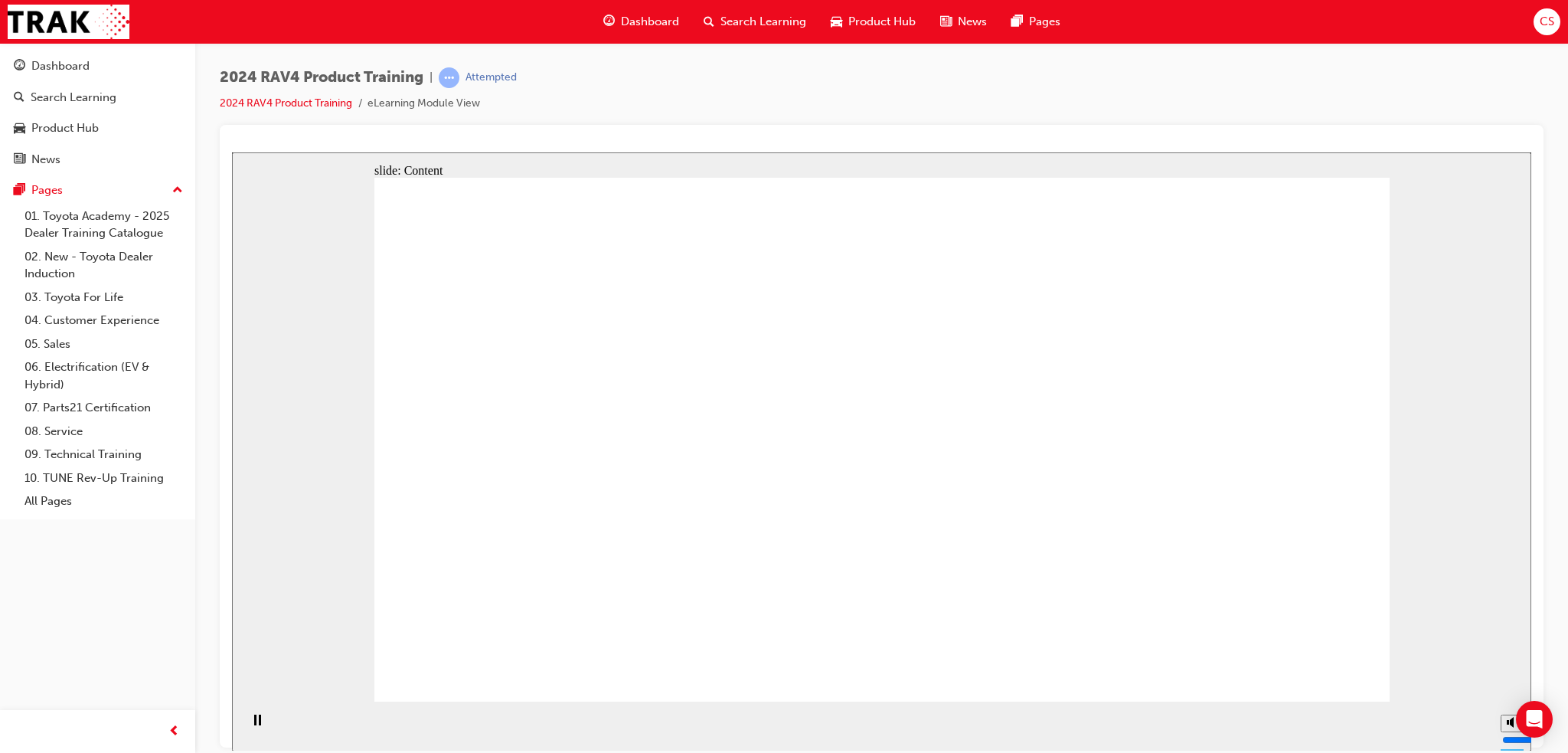
drag, startPoint x: 537, startPoint y: 437, endPoint x: 644, endPoint y: 448, distance: 107.6
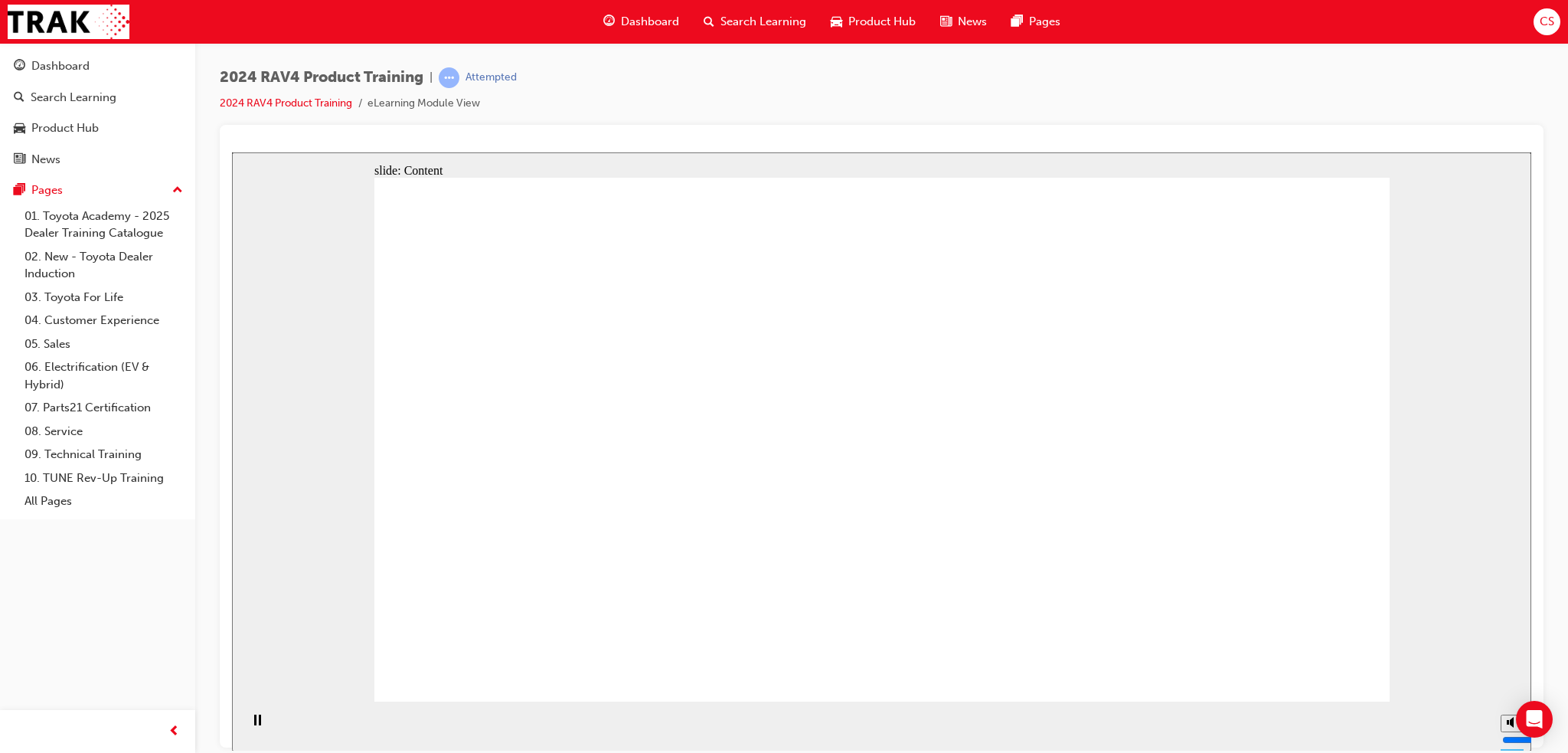
drag, startPoint x: 674, startPoint y: 445, endPoint x: 714, endPoint y: 469, distance: 46.6
drag, startPoint x: 748, startPoint y: 422, endPoint x: 756, endPoint y: 433, distance: 13.6
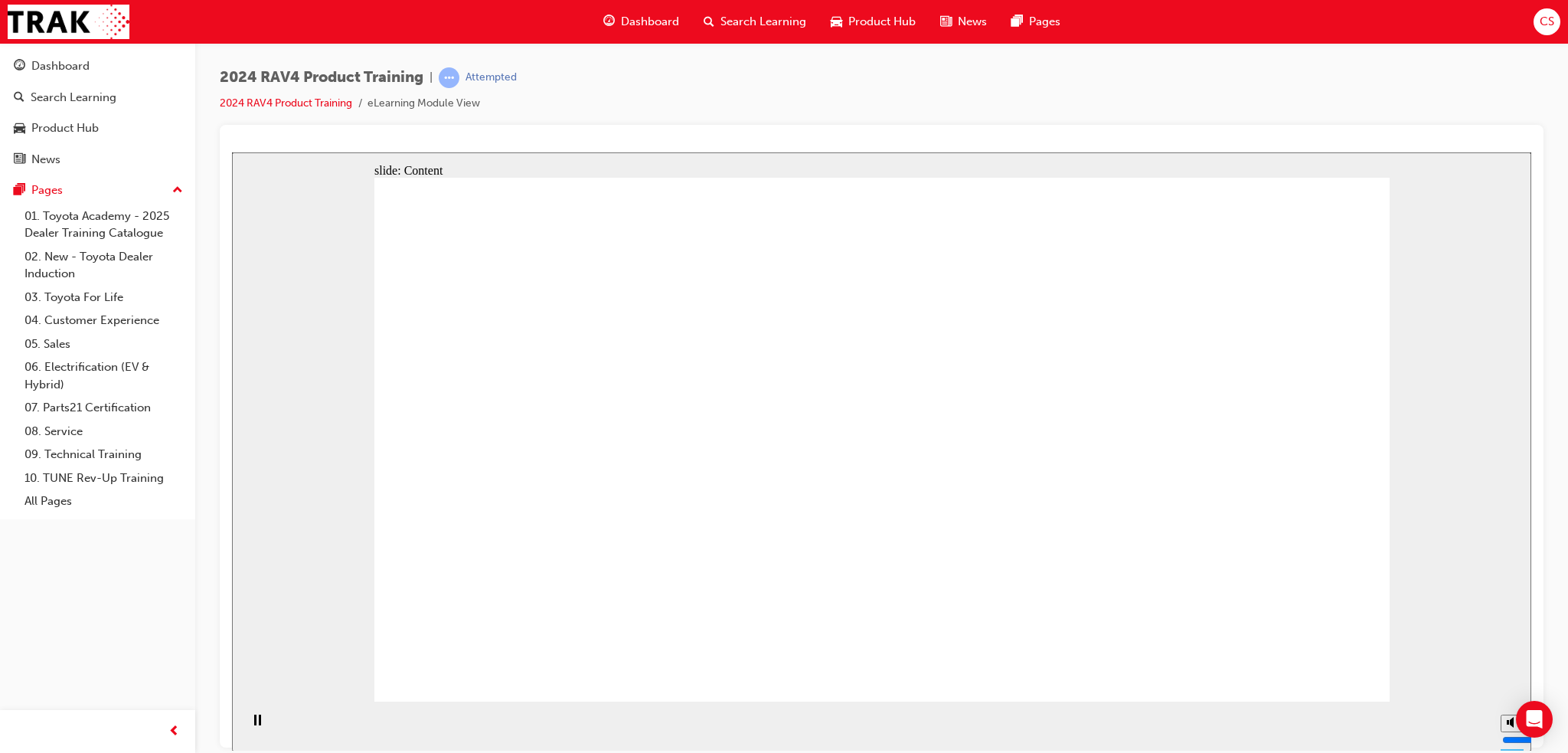
drag, startPoint x: 756, startPoint y: 433, endPoint x: 817, endPoint y: 469, distance: 70.8
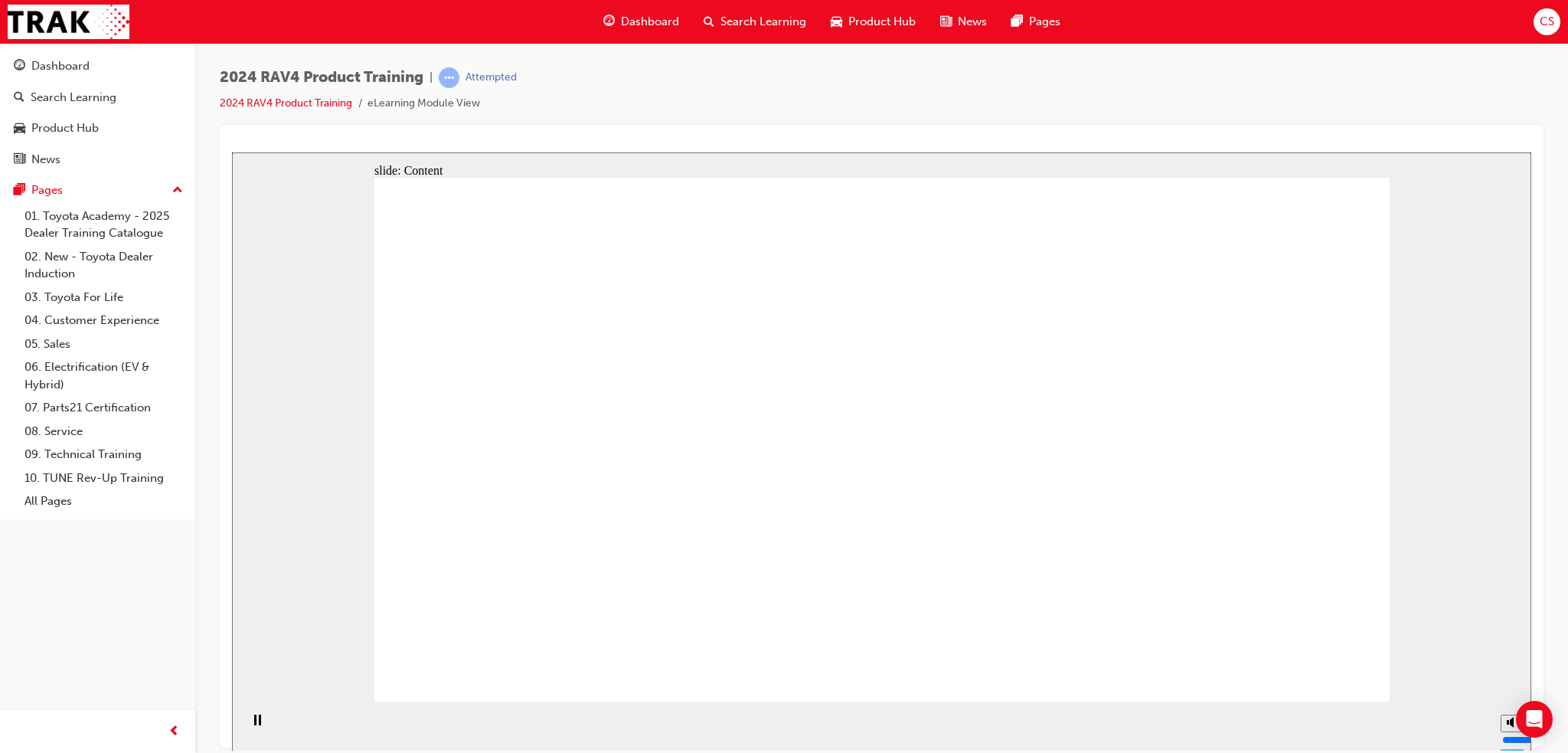
drag, startPoint x: 863, startPoint y: 494, endPoint x: 897, endPoint y: 454, distance: 52.5
drag, startPoint x: 678, startPoint y: 638, endPoint x: 686, endPoint y: 616, distance: 23.4
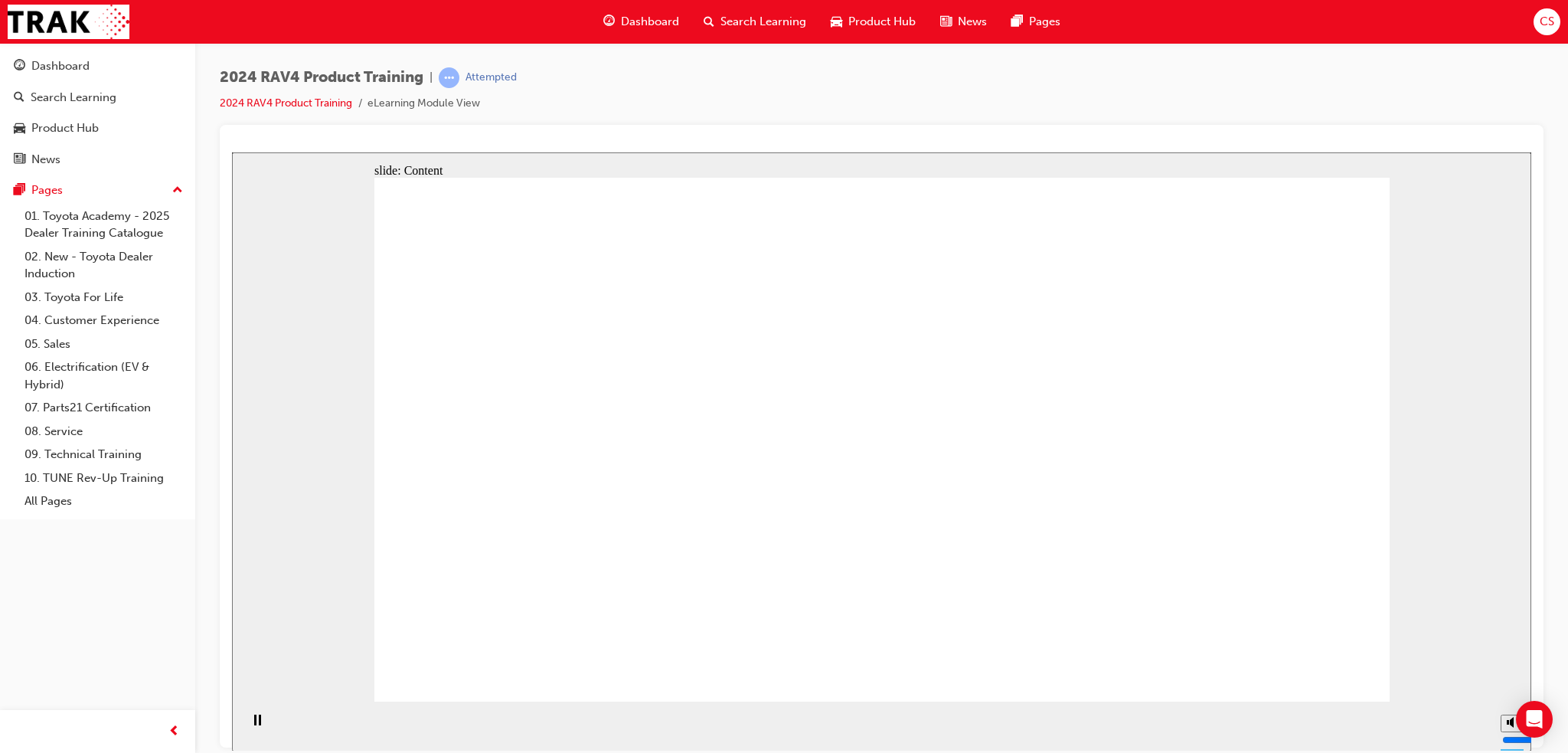
drag, startPoint x: 734, startPoint y: 603, endPoint x: 671, endPoint y: 600, distance: 63.1
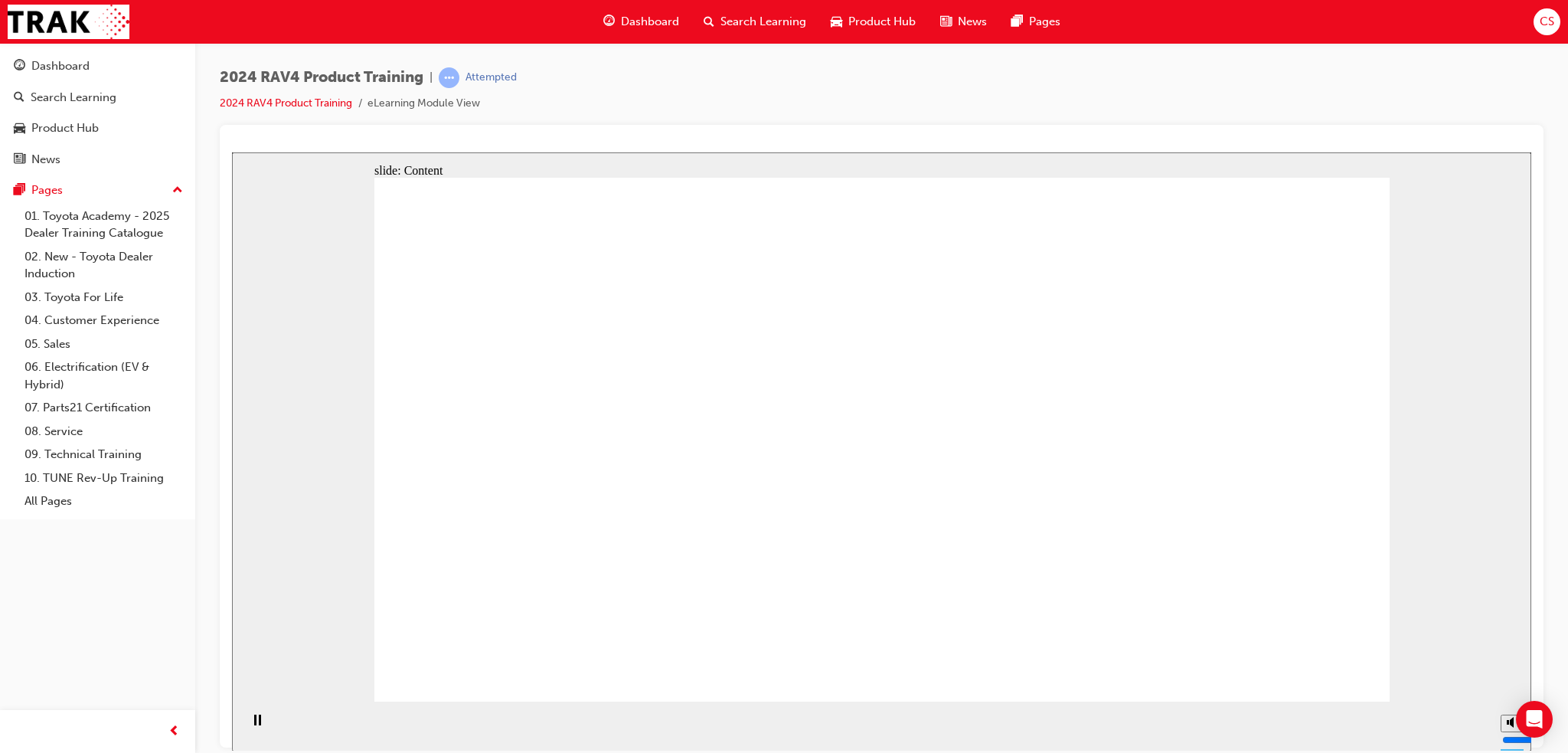
drag, startPoint x: 692, startPoint y: 597, endPoint x: 700, endPoint y: 592, distance: 9.4
drag, startPoint x: 707, startPoint y: 583, endPoint x: 794, endPoint y: 600, distance: 88.6
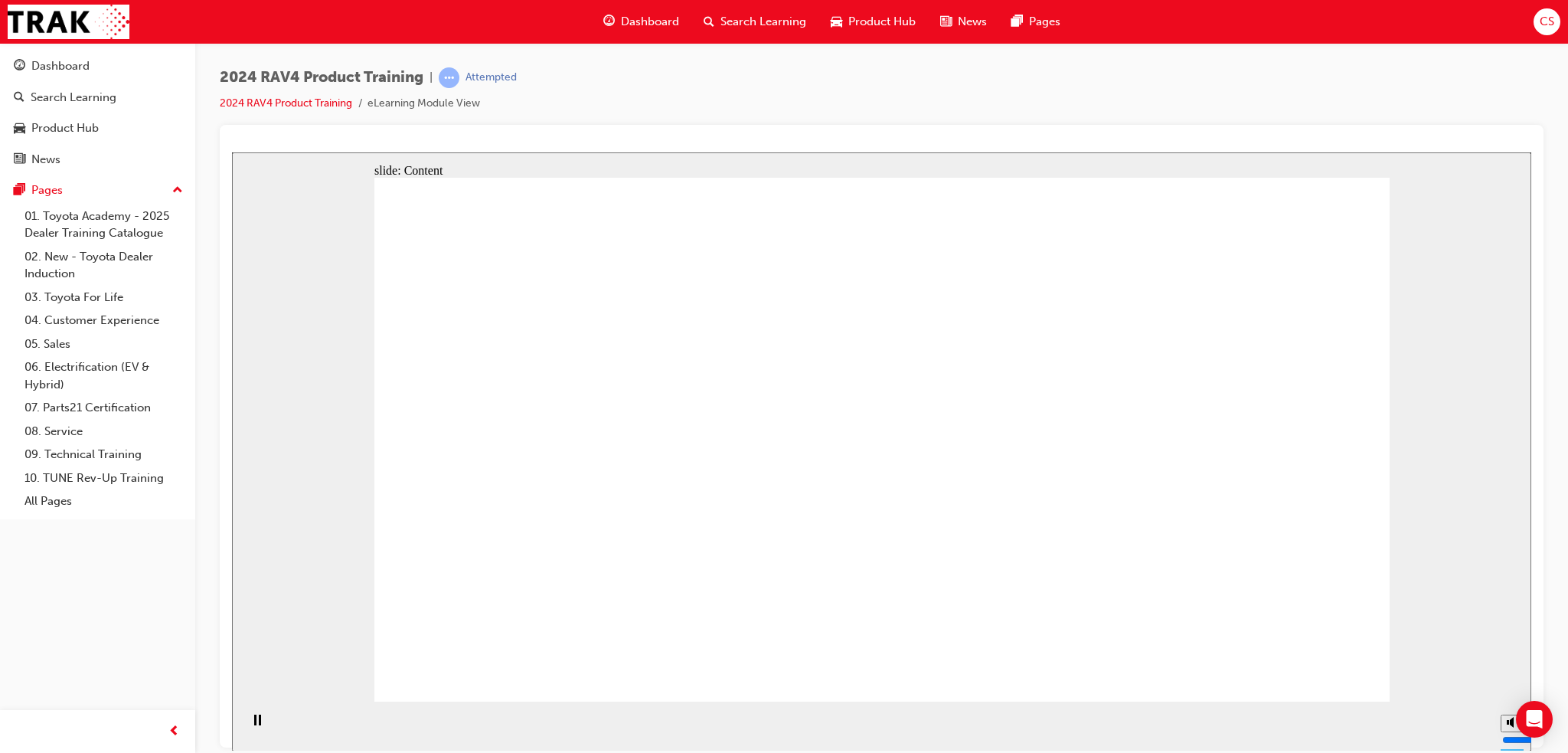
drag, startPoint x: 615, startPoint y: 439, endPoint x: 737, endPoint y: 442, distance: 122.0
drag, startPoint x: 917, startPoint y: 442, endPoint x: 1103, endPoint y: 443, distance: 186.0
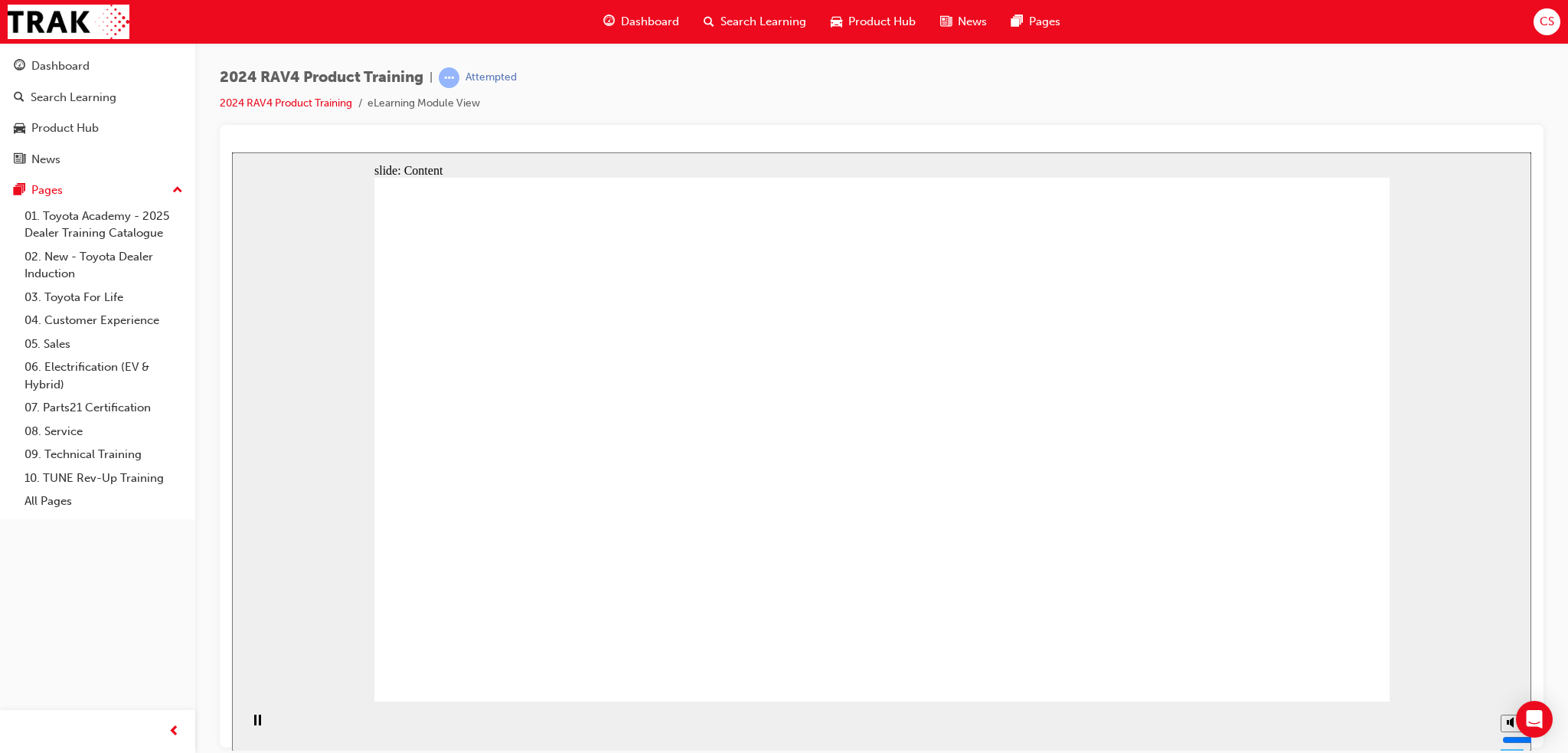
drag, startPoint x: 1145, startPoint y: 432, endPoint x: 1158, endPoint y: 458, distance: 29.1
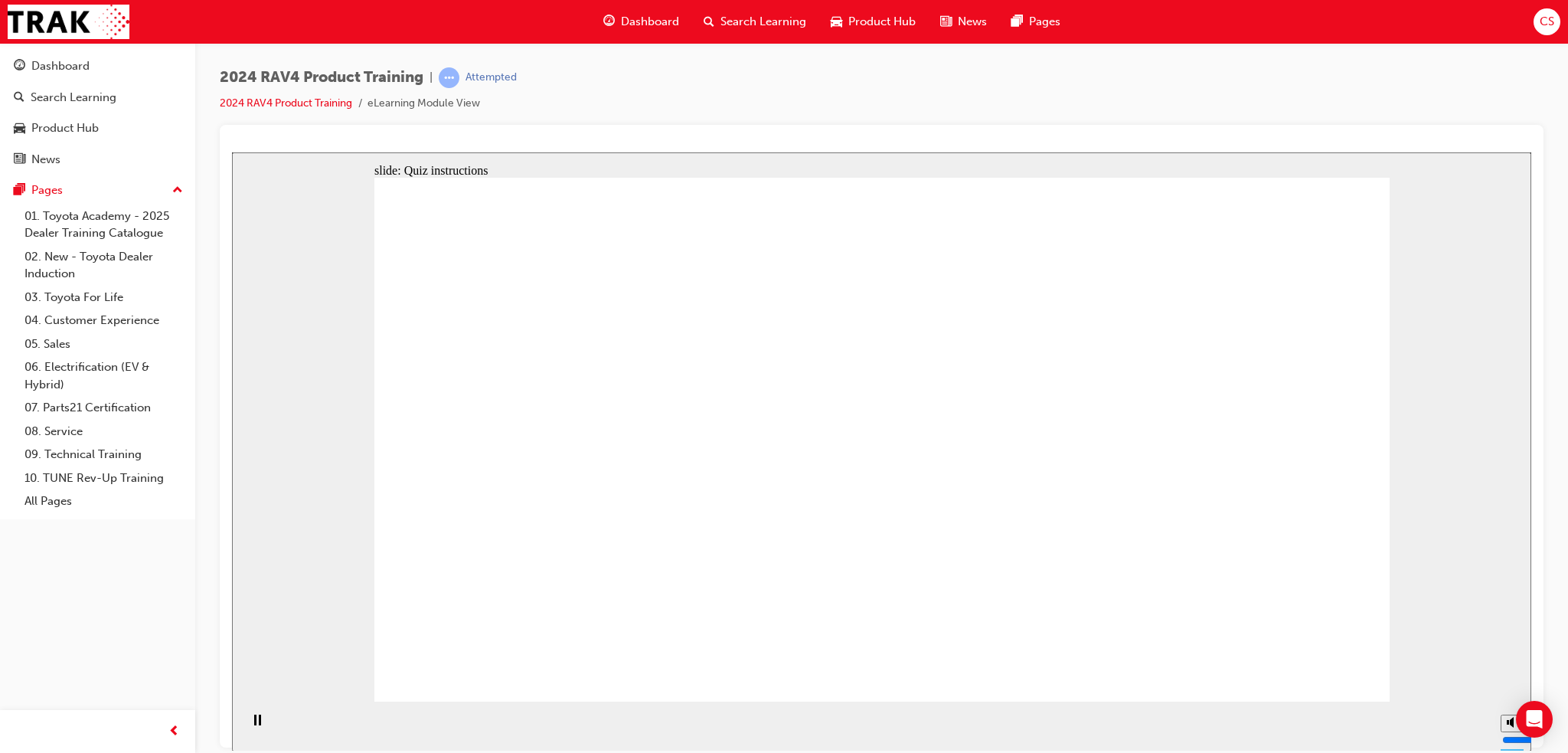
radio input "true"
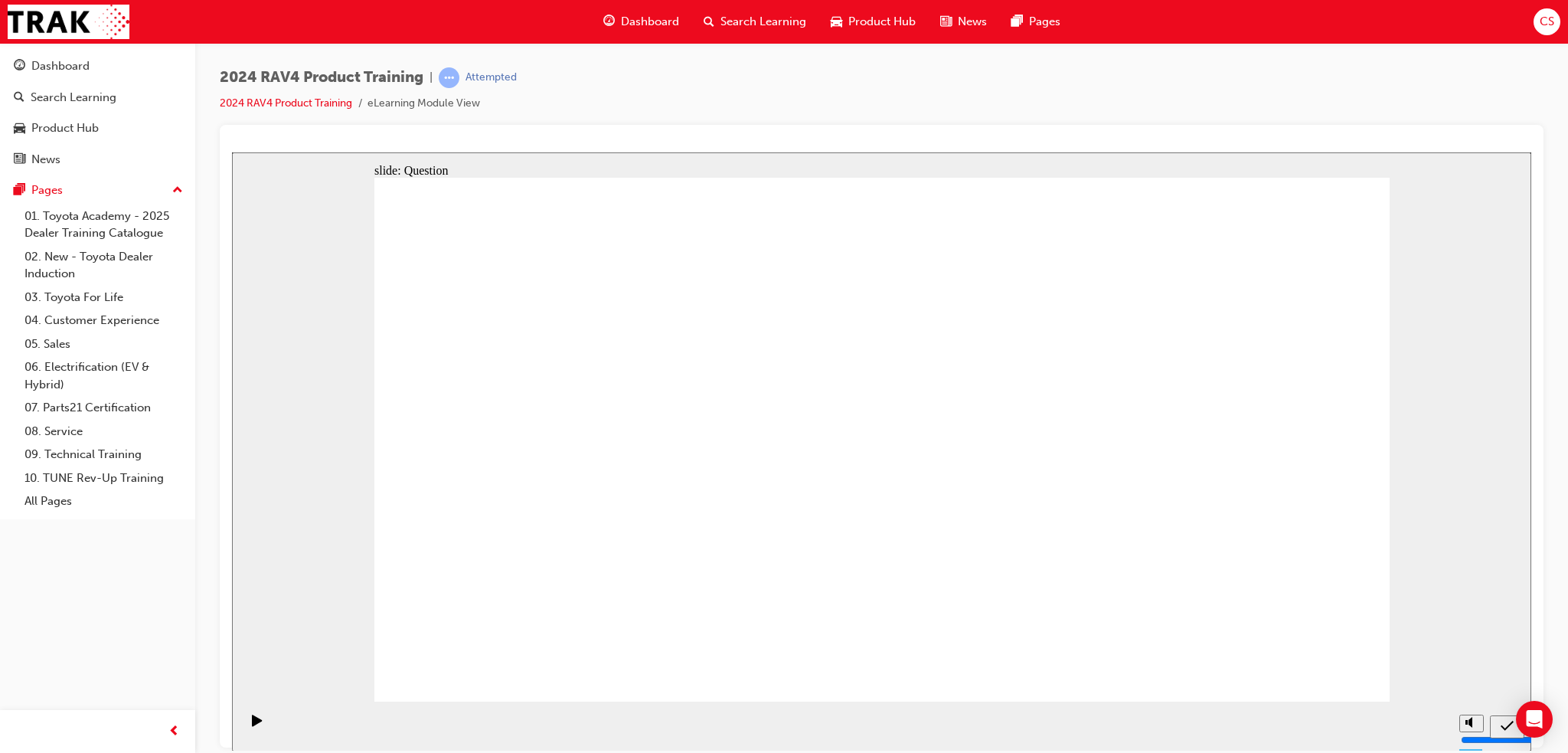
radio input "true"
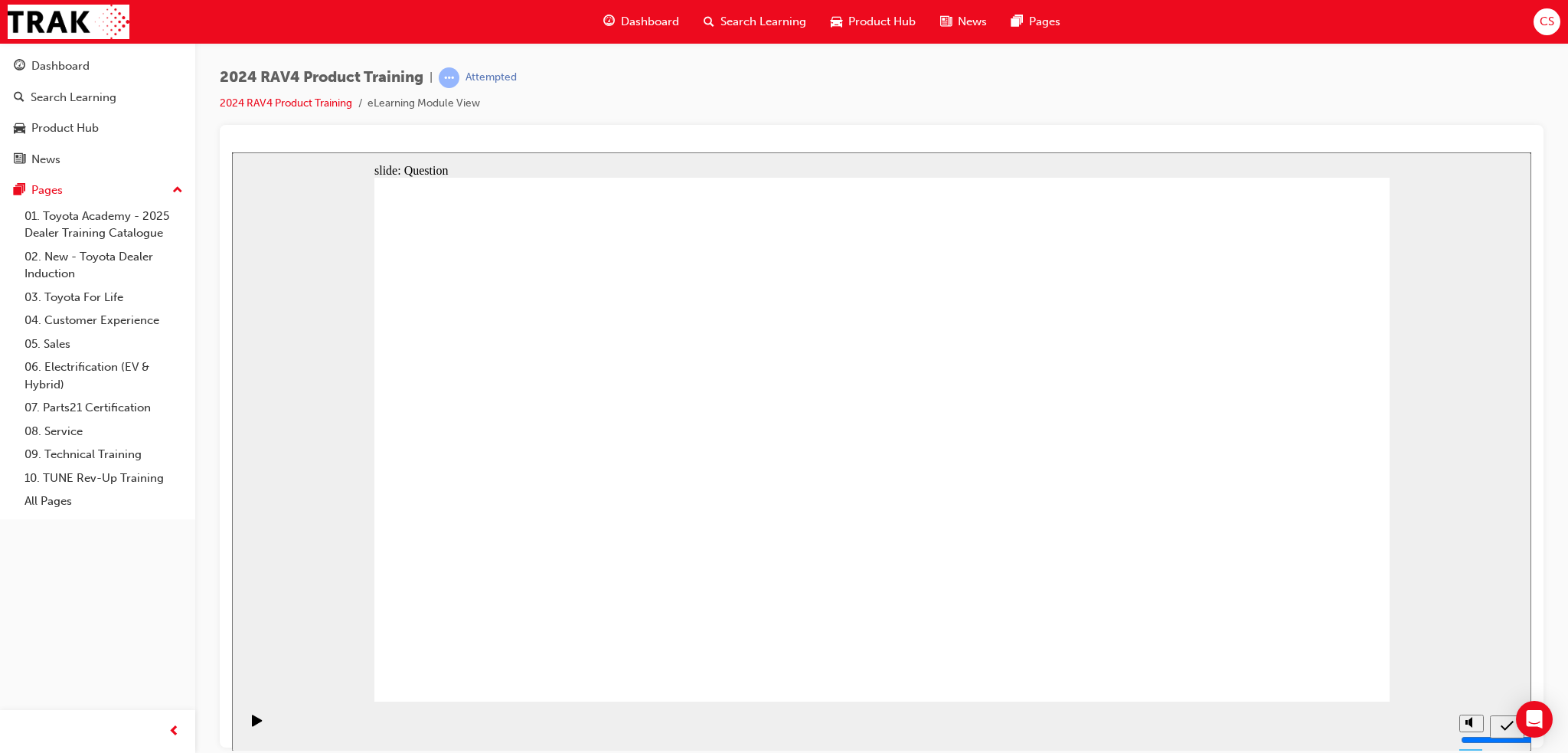
radio input "true"
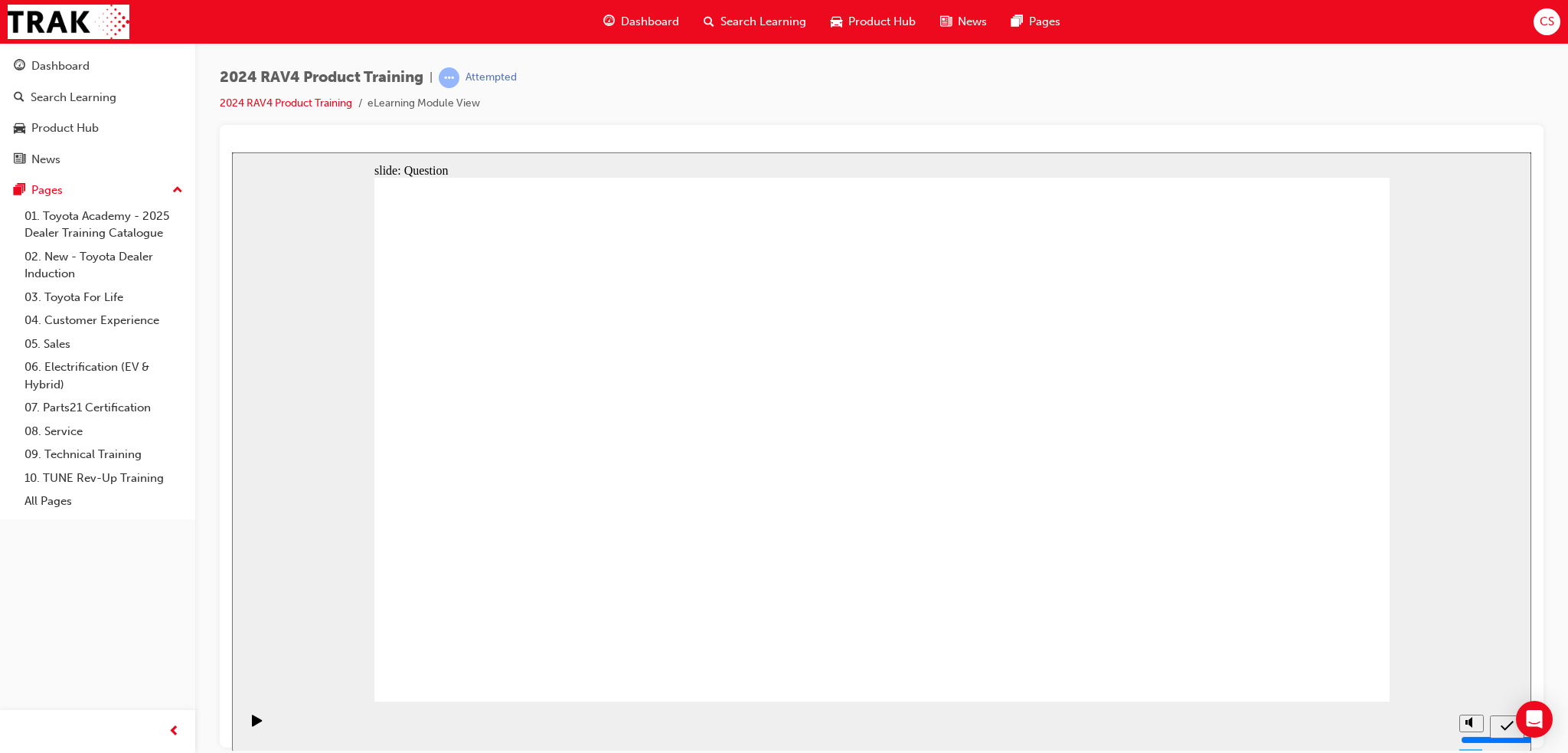
drag, startPoint x: 1162, startPoint y: 410, endPoint x: 741, endPoint y: 586, distance: 456.3
drag, startPoint x: 748, startPoint y: 417, endPoint x: 1125, endPoint y: 583, distance: 411.9
drag, startPoint x: 588, startPoint y: 435, endPoint x: 992, endPoint y: 601, distance: 436.8
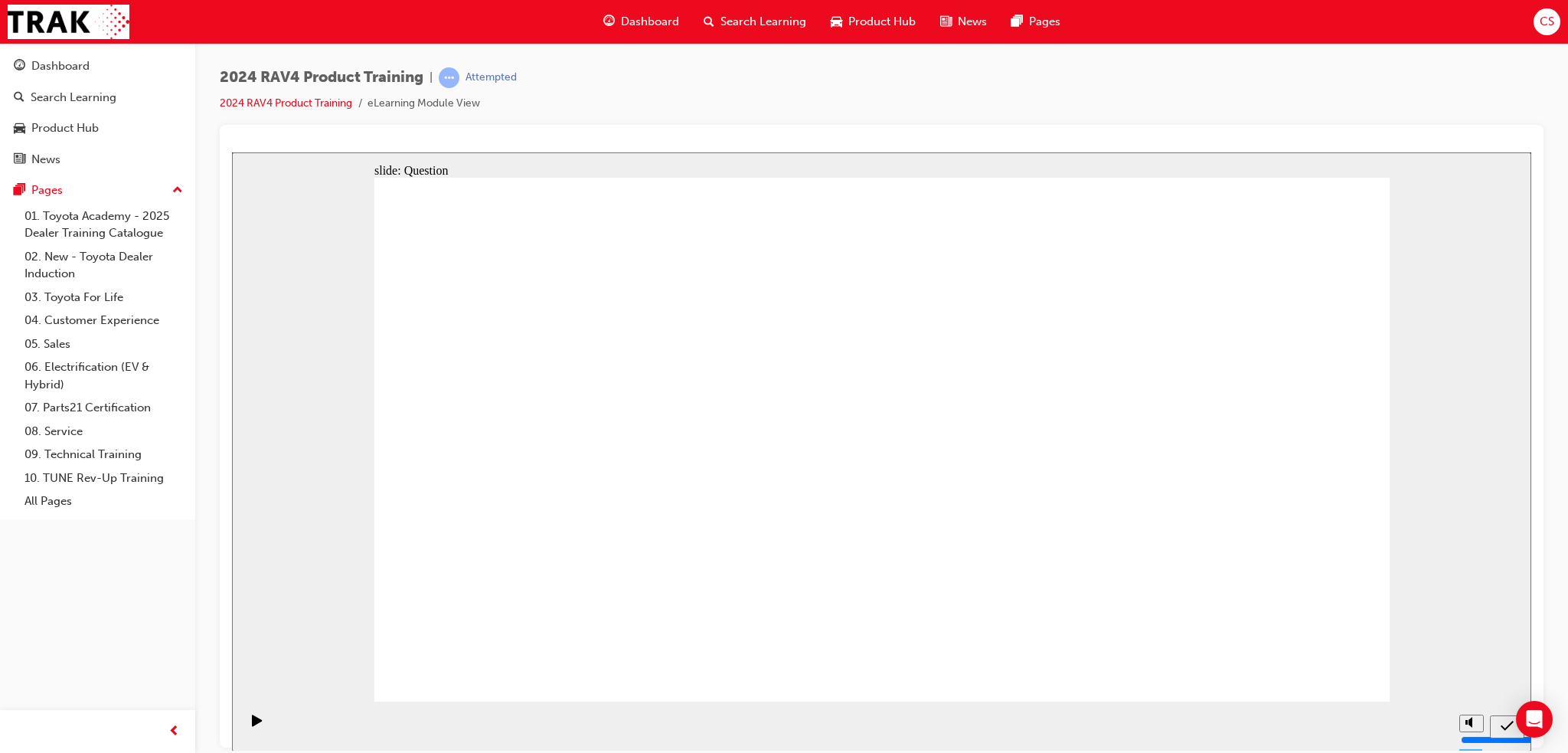
drag, startPoint x: 997, startPoint y: 405, endPoint x: 579, endPoint y: 574, distance: 450.9
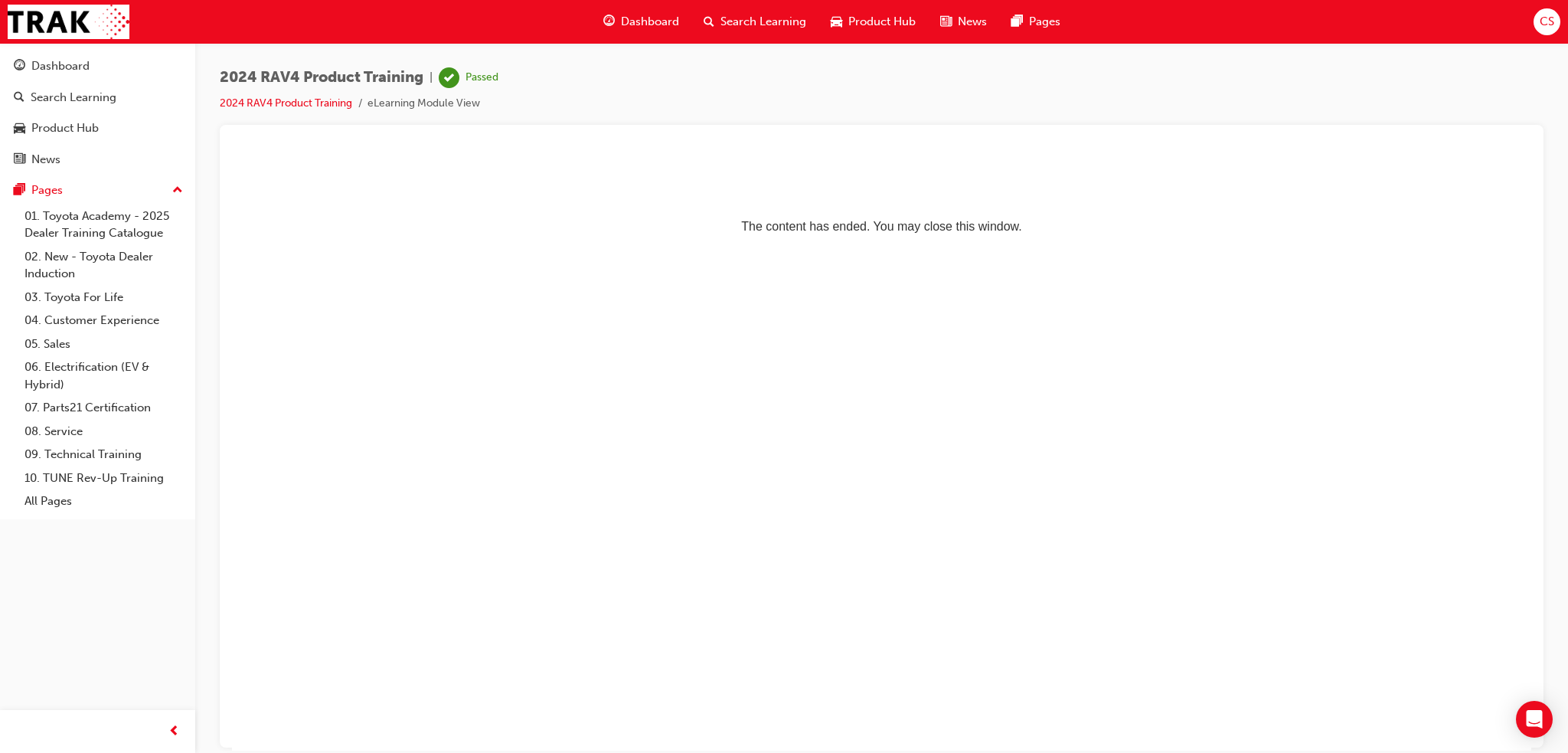
click at [750, 18] on span "Search Learning" at bounding box center [763, 21] width 86 height 17
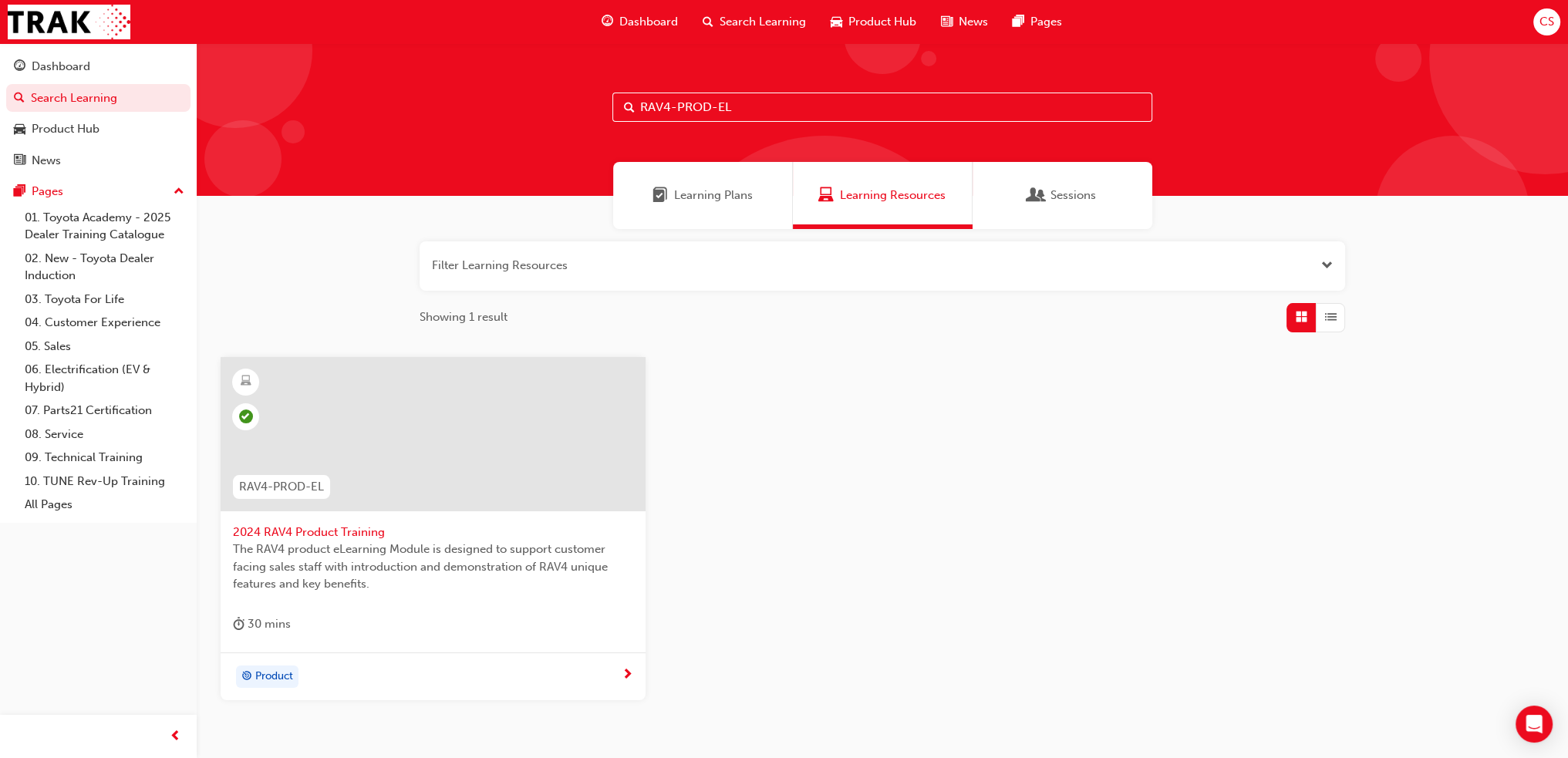
drag, startPoint x: 670, startPoint y: 105, endPoint x: 577, endPoint y: 95, distance: 93.5
click at [586, 99] on div "RAV4-PROD-EL" at bounding box center [883, 119] width 1372 height 152
type input "YARC-PROD-EL"
click at [275, 678] on span "Product" at bounding box center [274, 676] width 37 height 17
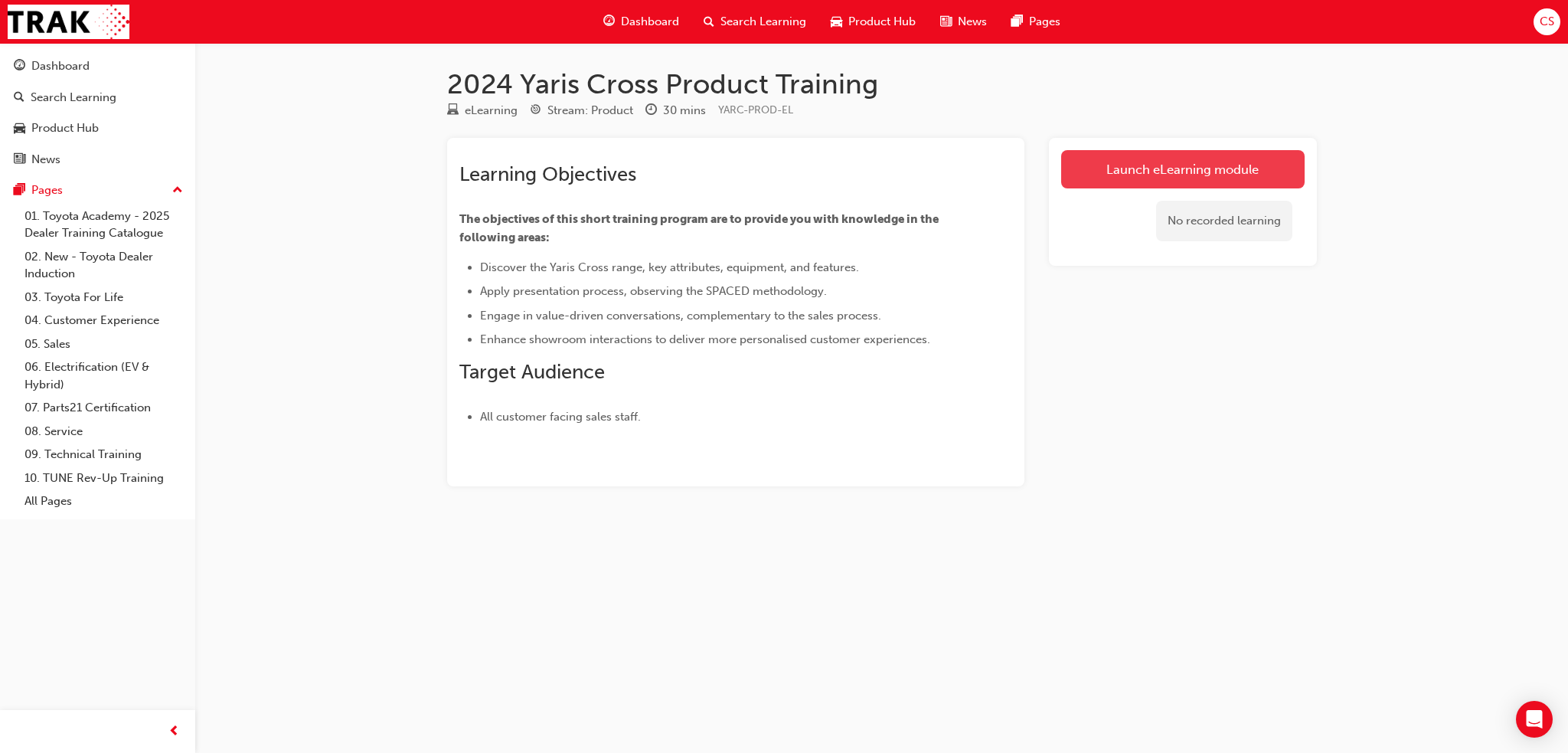
click at [1111, 170] on link "Launch eLearning module" at bounding box center [1182, 169] width 244 height 38
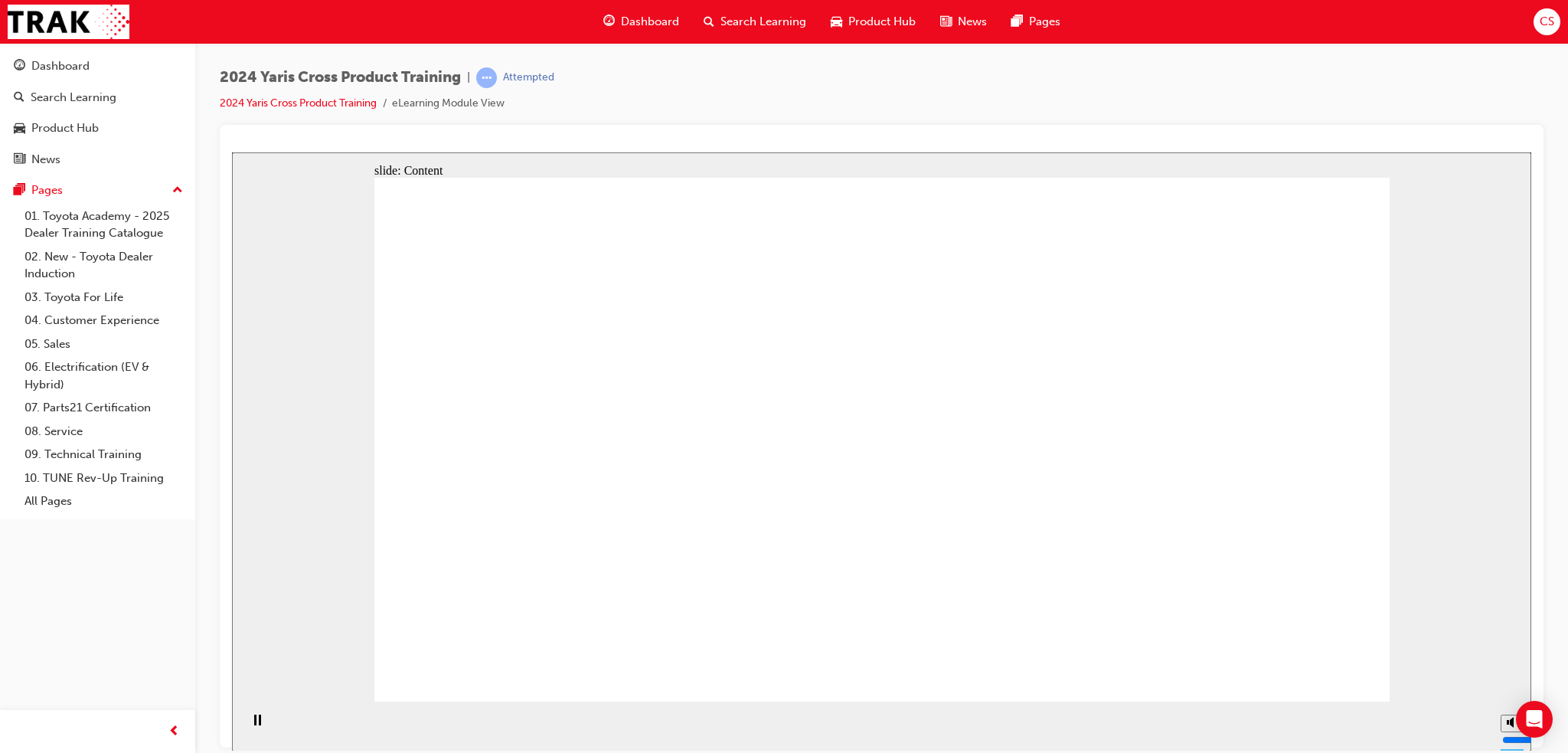
drag, startPoint x: 777, startPoint y: 573, endPoint x: 806, endPoint y: 575, distance: 29.1
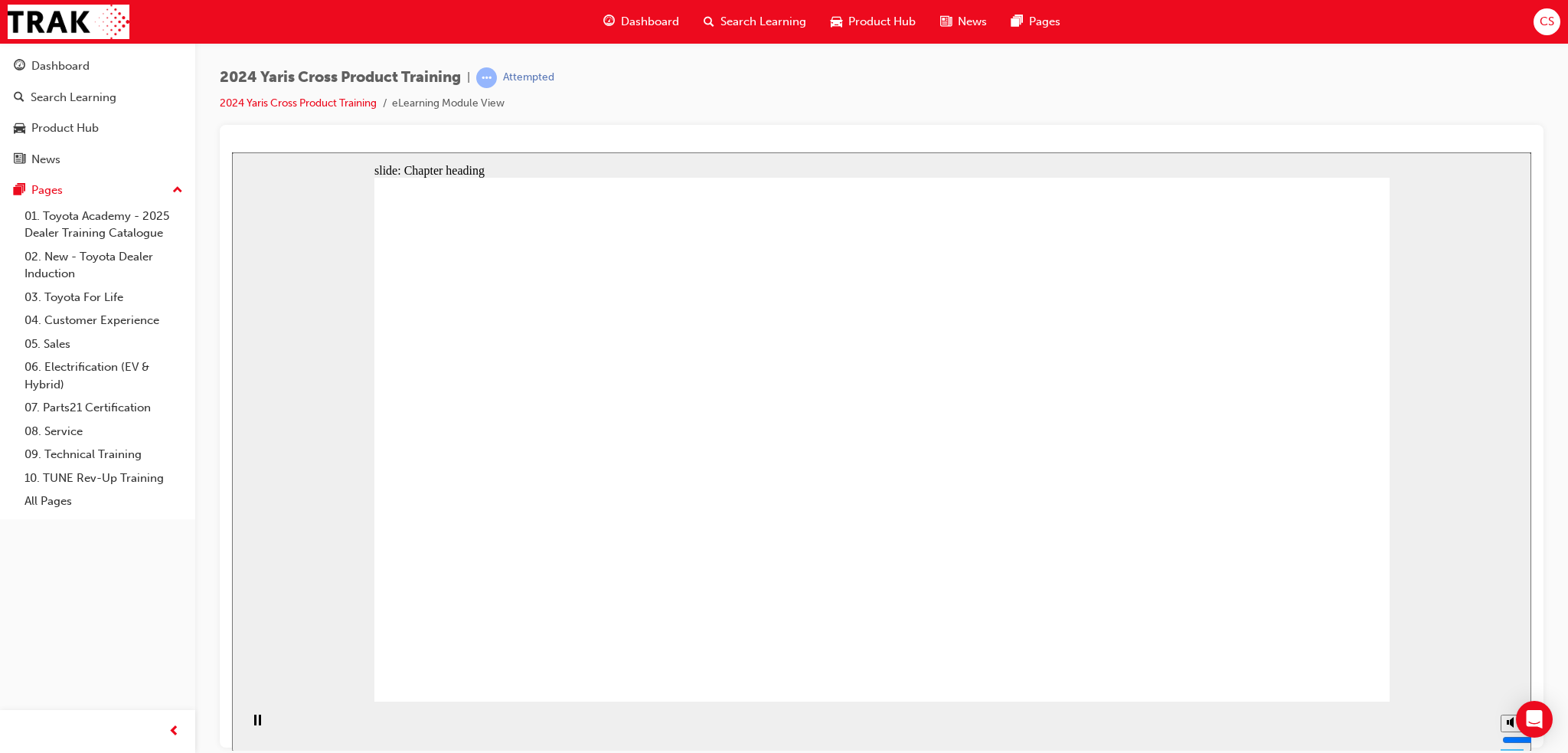
drag, startPoint x: 1268, startPoint y: 662, endPoint x: 1284, endPoint y: 667, distance: 16.8
drag, startPoint x: 535, startPoint y: 369, endPoint x: 548, endPoint y: 369, distance: 13.0
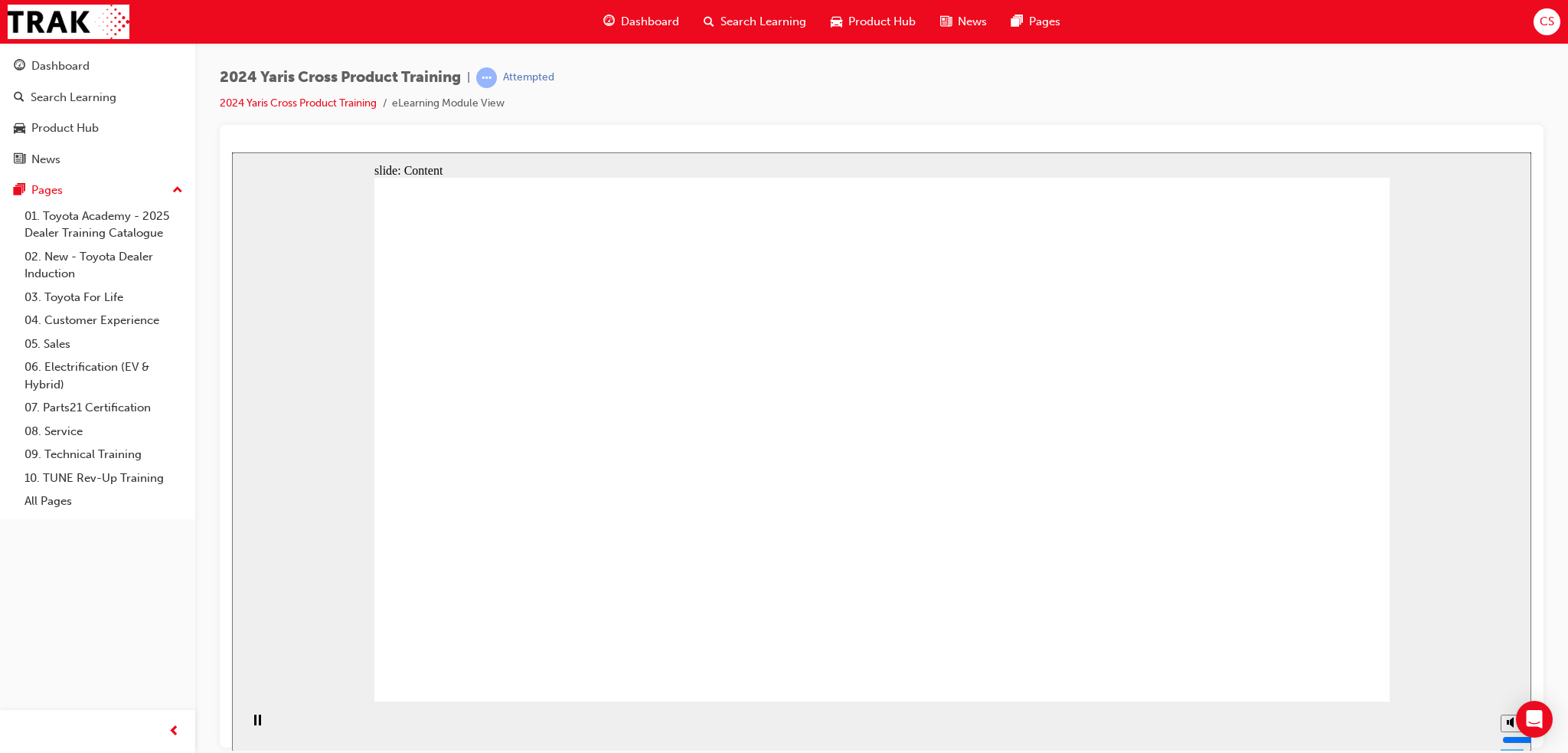
drag, startPoint x: 546, startPoint y: 409, endPoint x: 626, endPoint y: 428, distance: 82.2
drag, startPoint x: 539, startPoint y: 455, endPoint x: 536, endPoint y: 469, distance: 14.3
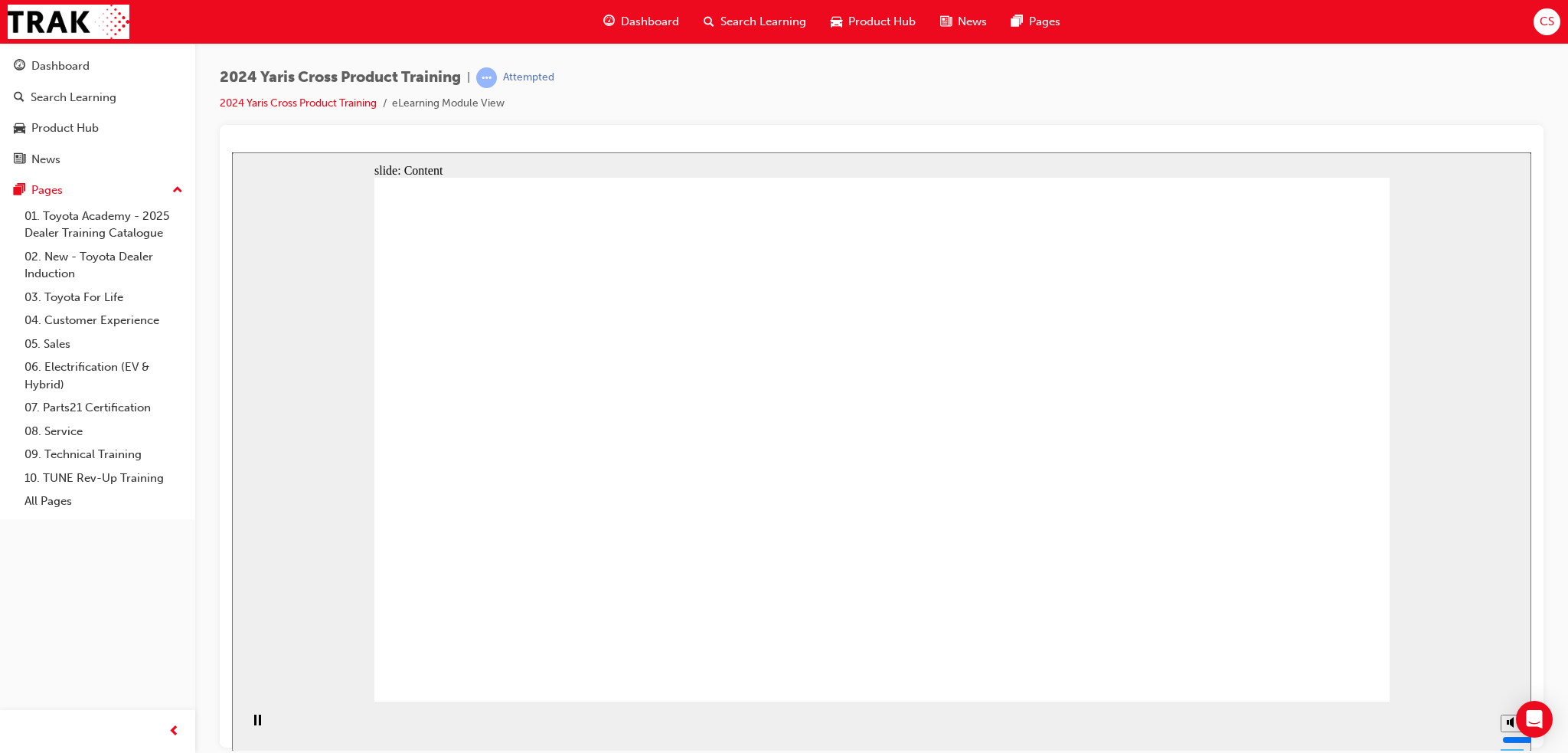
drag, startPoint x: 536, startPoint y: 469, endPoint x: 569, endPoint y: 478, distance: 34.2
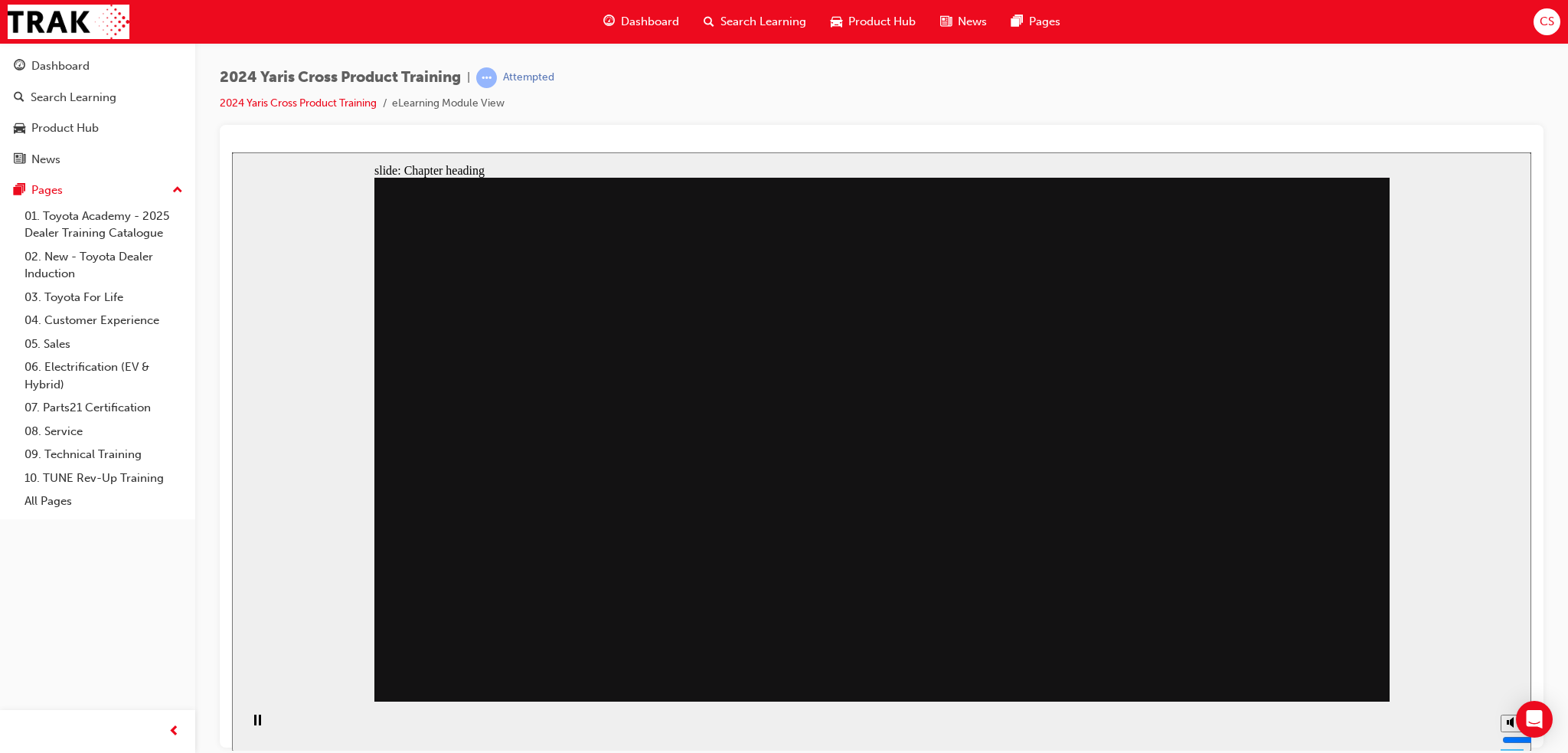
drag, startPoint x: 883, startPoint y: 531, endPoint x: 894, endPoint y: 525, distance: 12.5
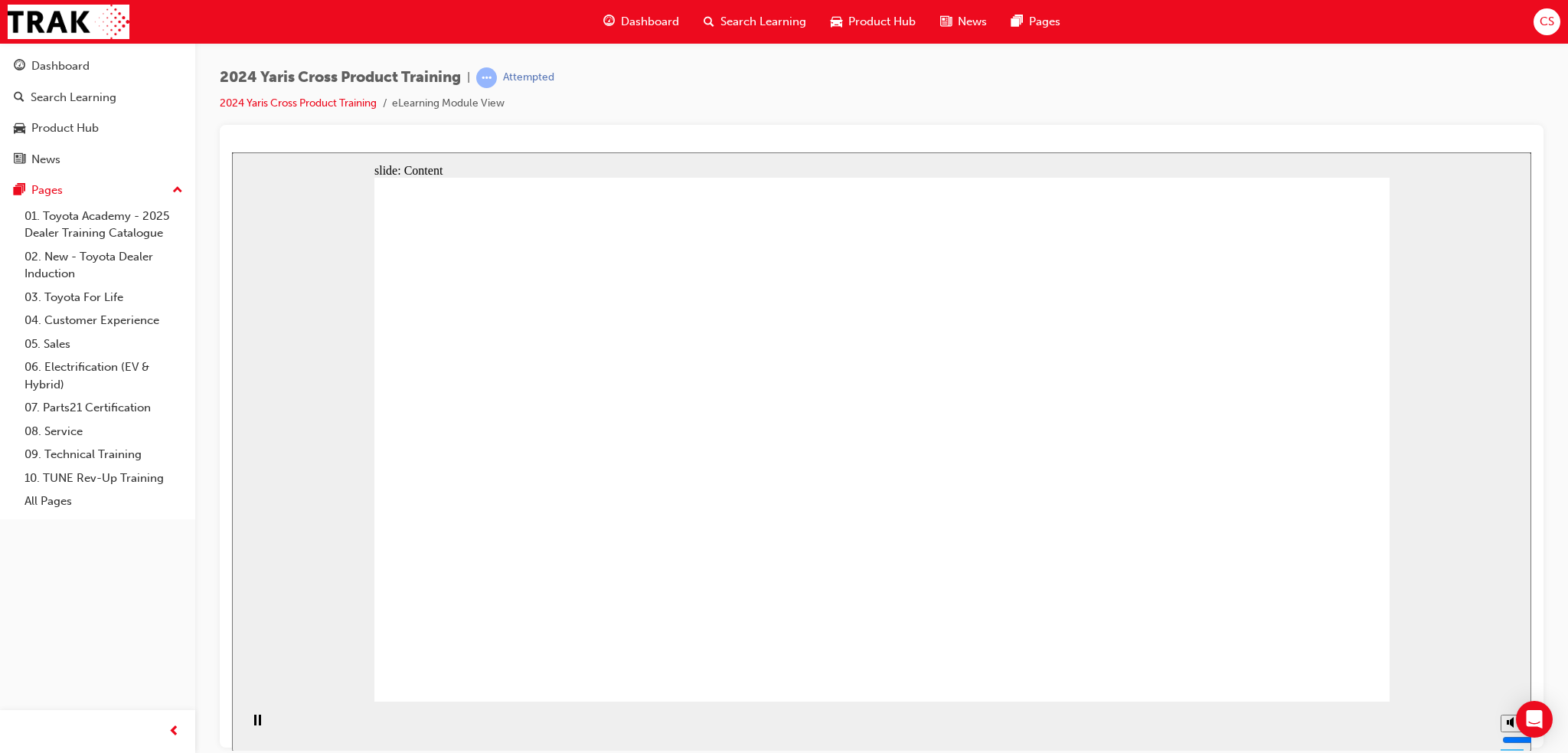
drag, startPoint x: 762, startPoint y: 548, endPoint x: 719, endPoint y: 526, distance: 48.3
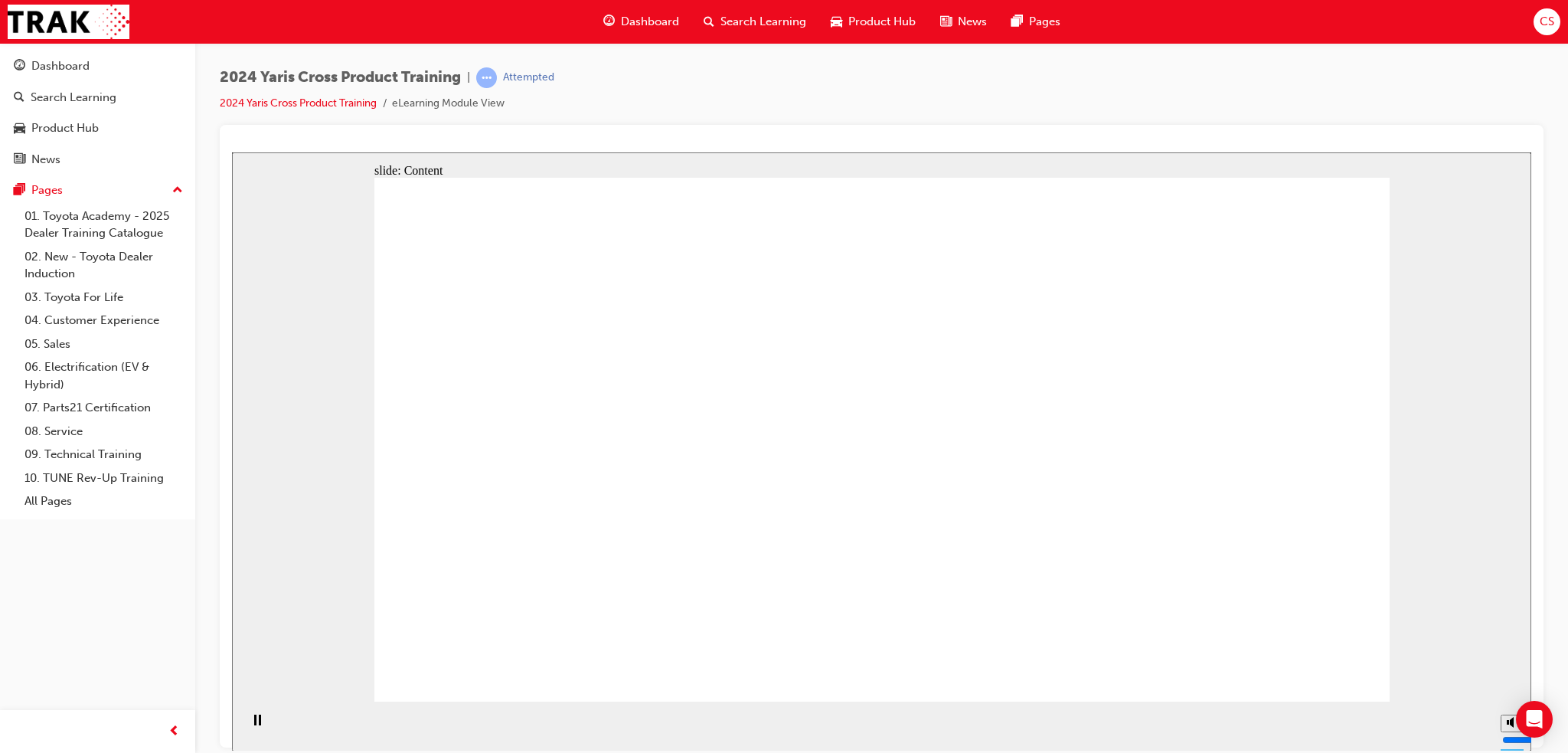
drag, startPoint x: 714, startPoint y: 507, endPoint x: 630, endPoint y: 497, distance: 84.6
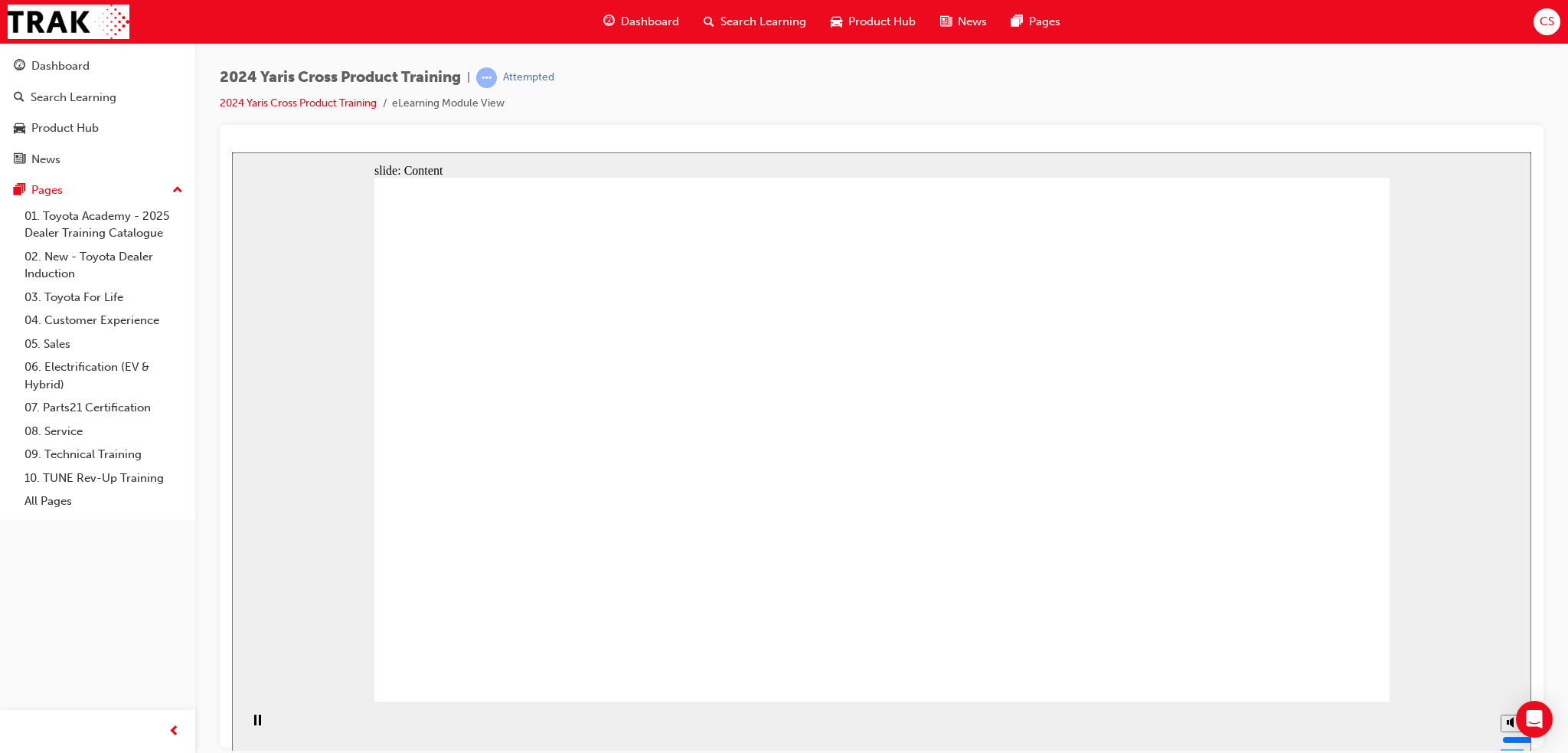
drag, startPoint x: 722, startPoint y: 411, endPoint x: 774, endPoint y: 415, distance: 52.2
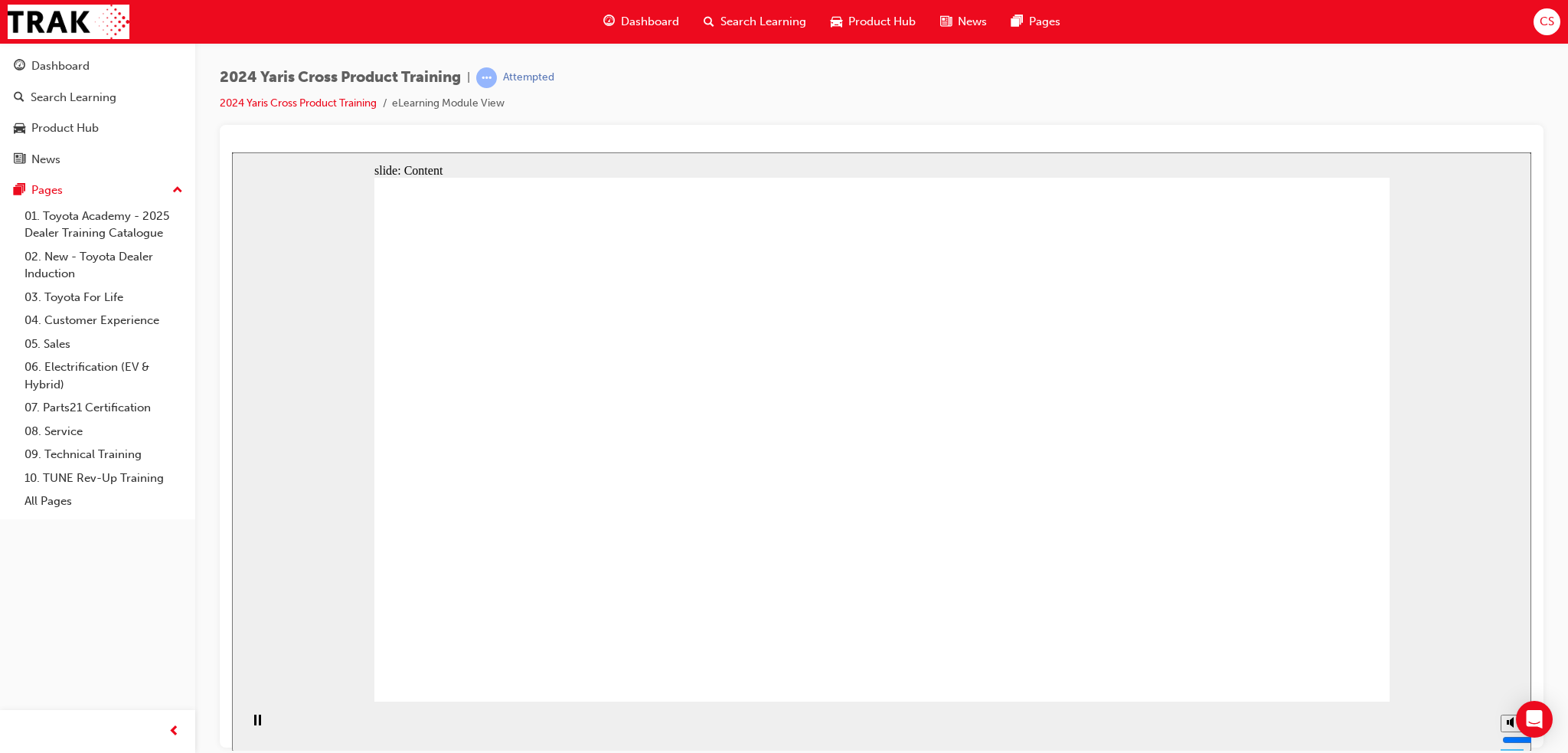
drag, startPoint x: 693, startPoint y: 451, endPoint x: 749, endPoint y: 432, distance: 59.1
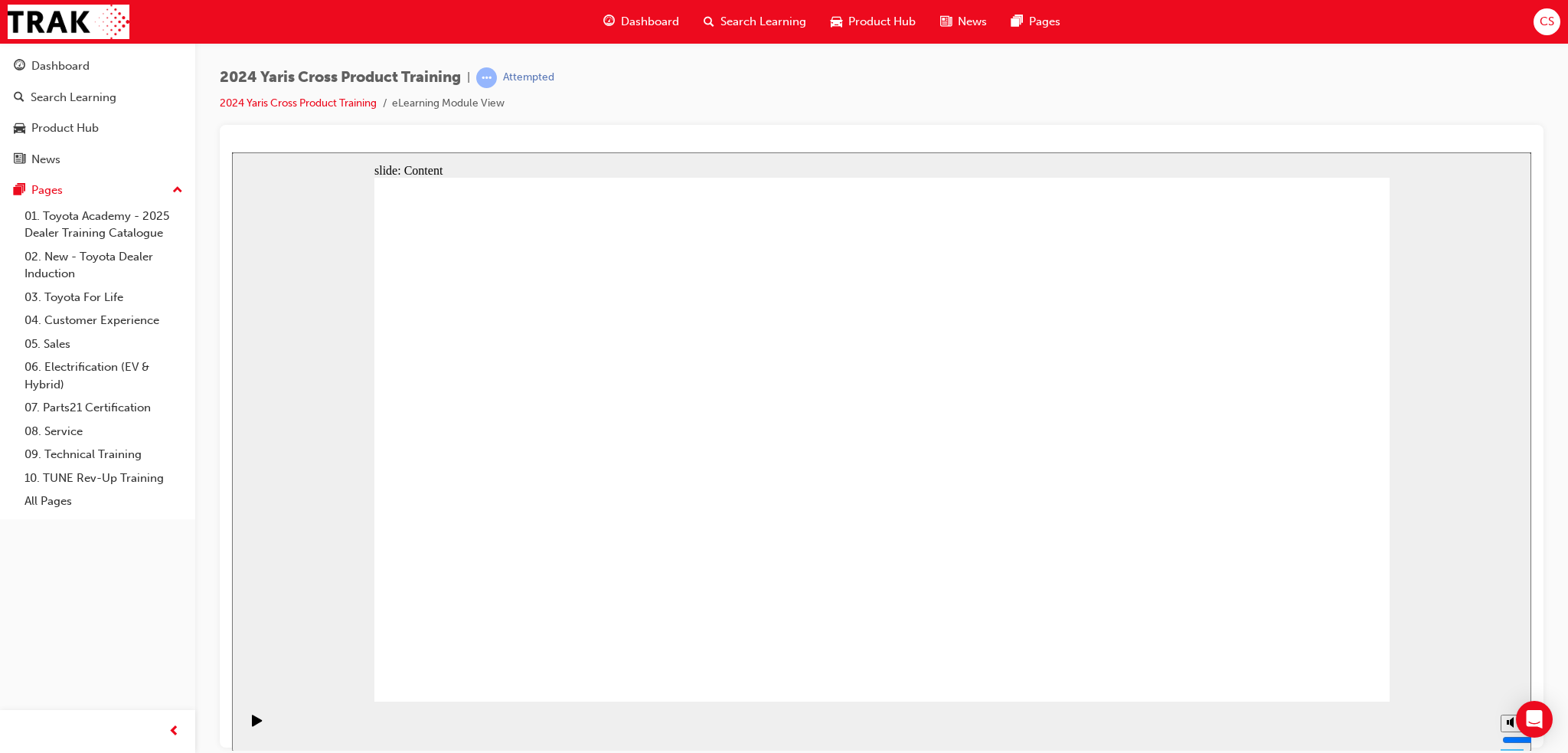
radio input "true"
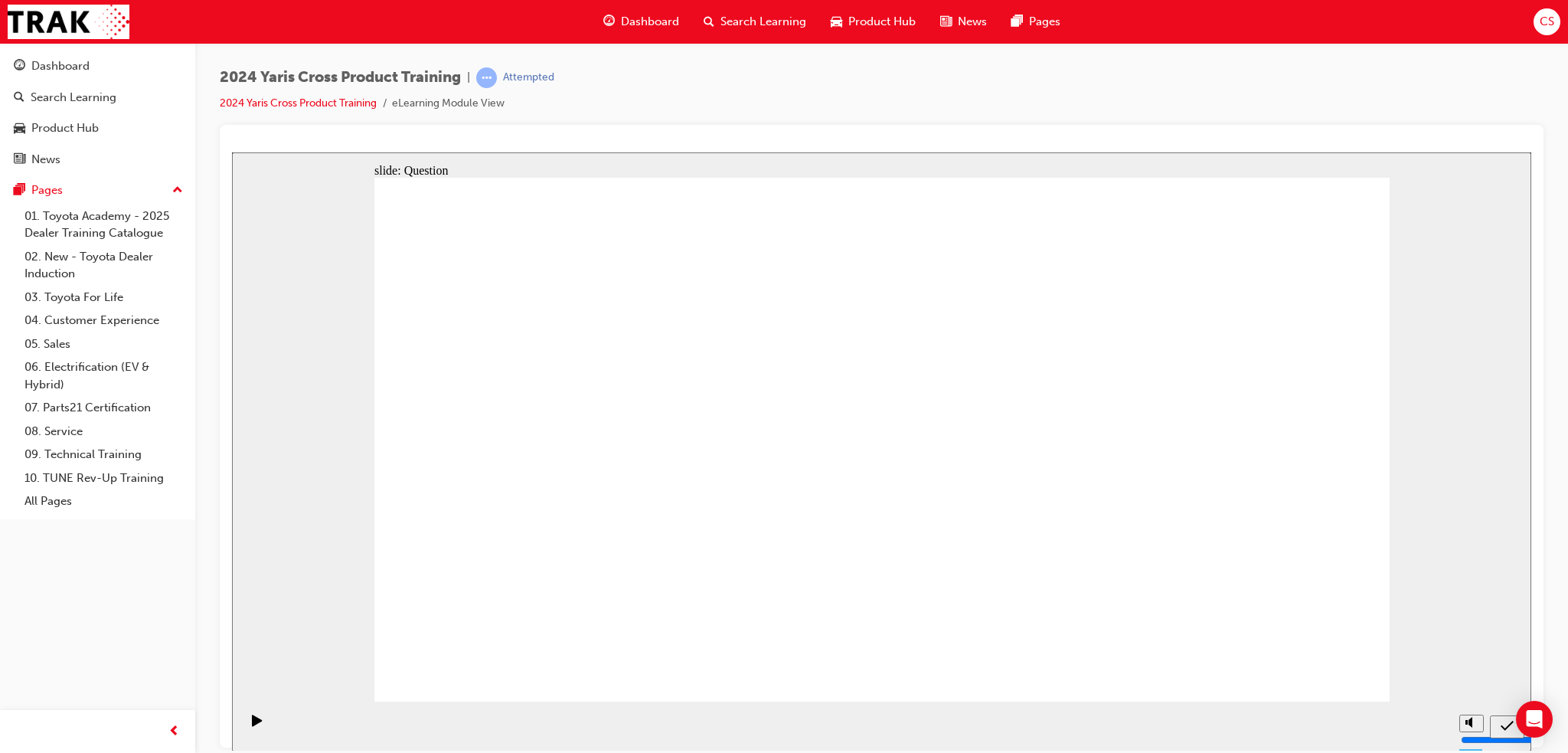
radio input "true"
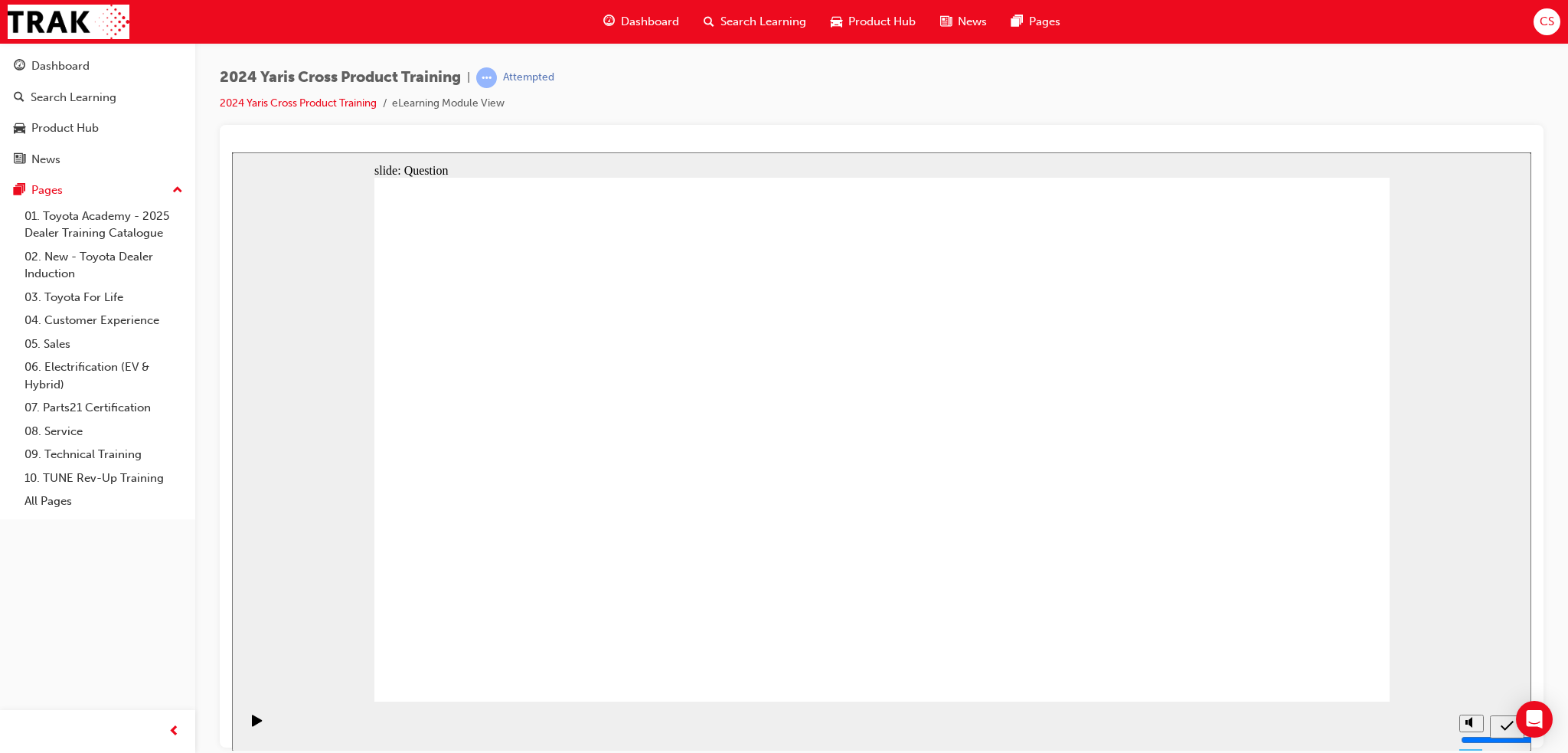
checkbox input "true"
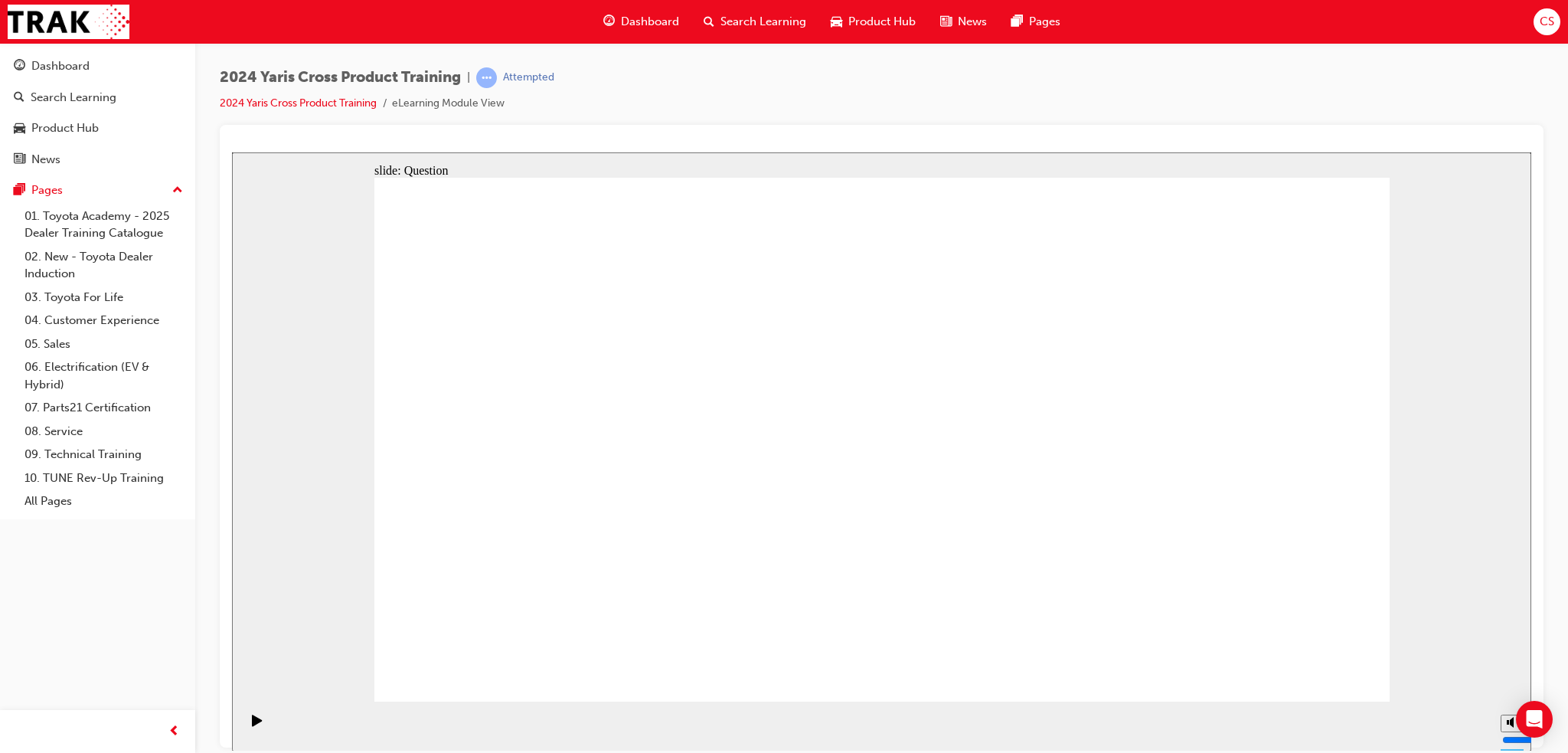
radio input "true"
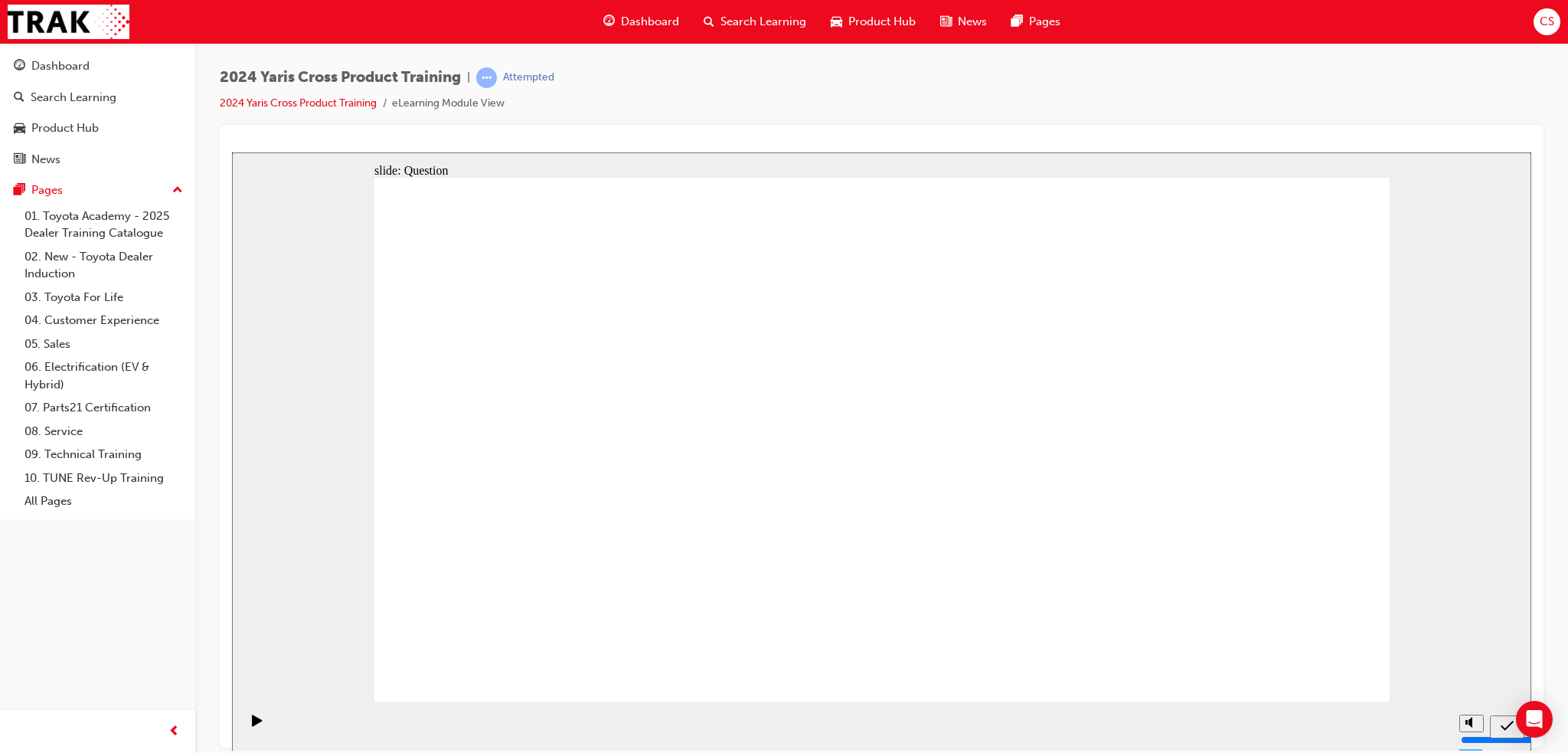
drag, startPoint x: 547, startPoint y: 381, endPoint x: 943, endPoint y: 557, distance: 433.3
drag, startPoint x: 778, startPoint y: 402, endPoint x: 1207, endPoint y: 576, distance: 462.9
drag, startPoint x: 1223, startPoint y: 412, endPoint x: 822, endPoint y: 562, distance: 428.1
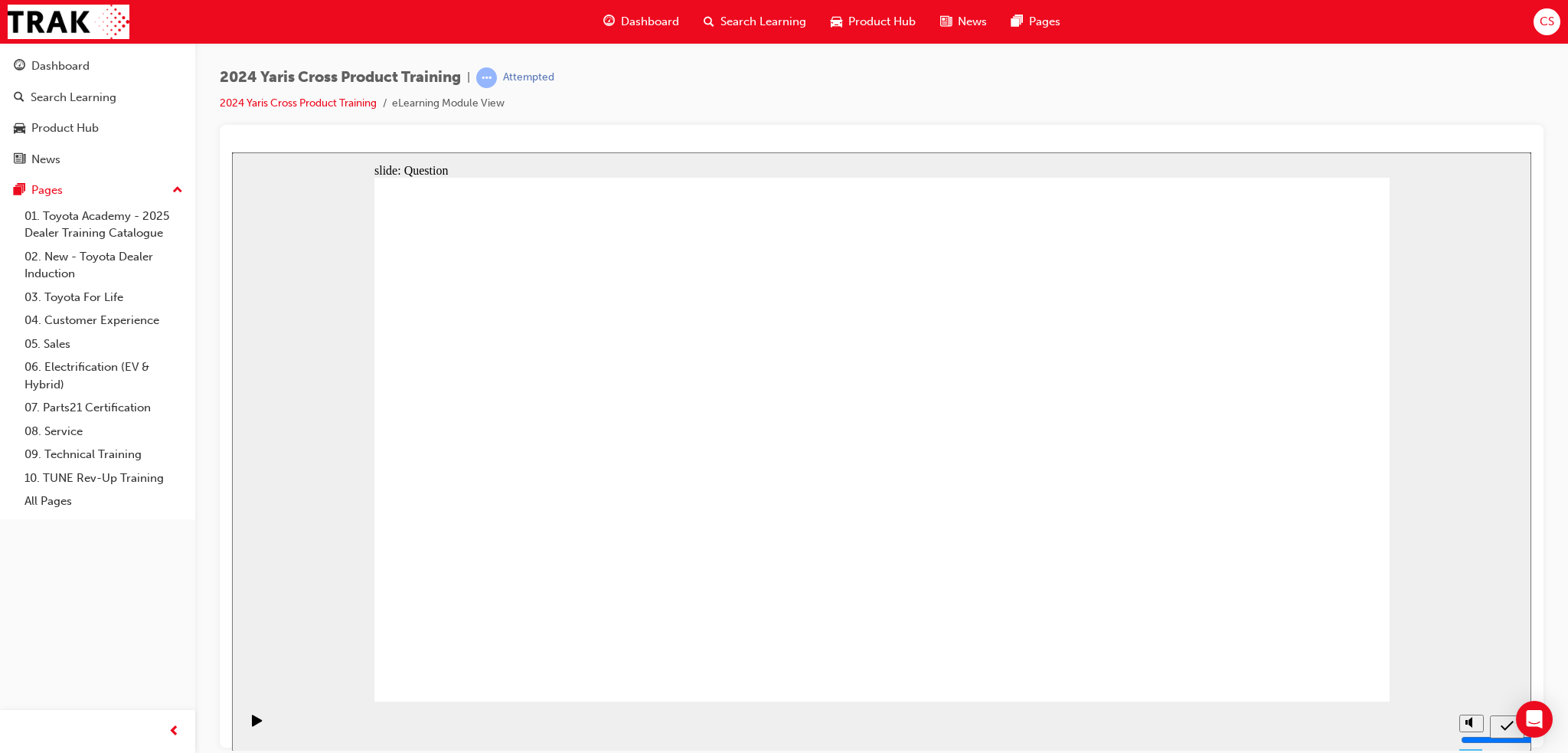
drag, startPoint x: 976, startPoint y: 401, endPoint x: 572, endPoint y: 558, distance: 433.4
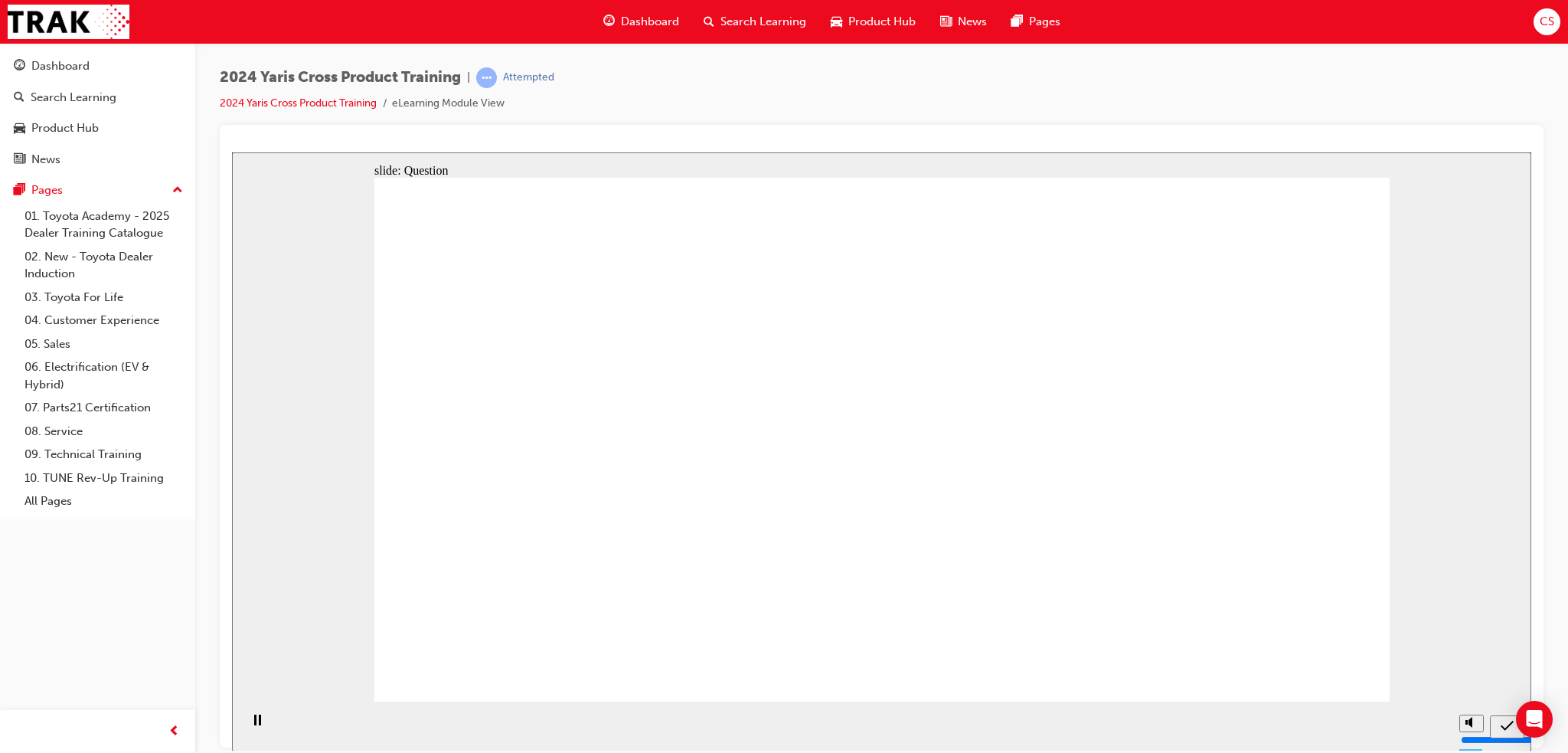
radio input "true"
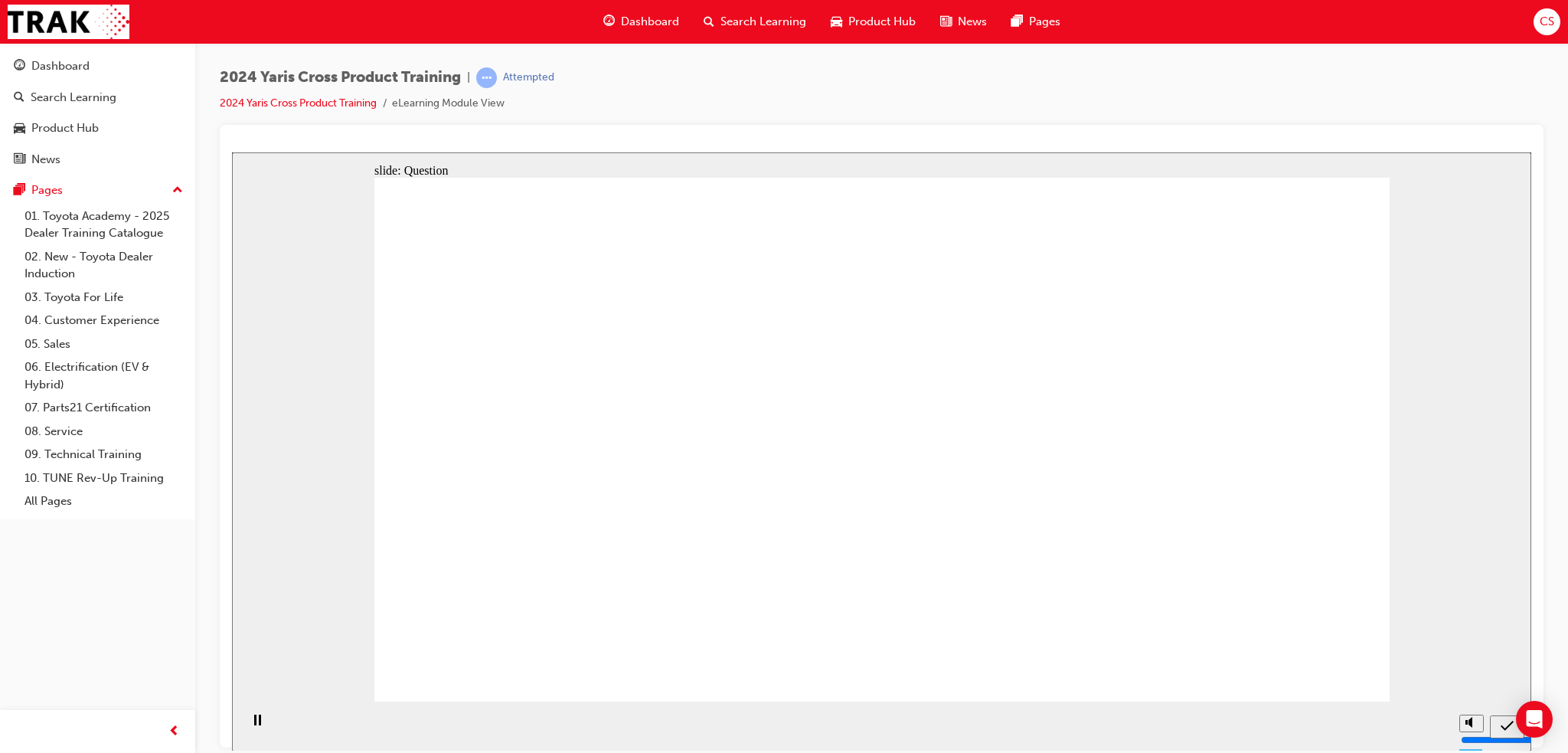
checkbox input "true"
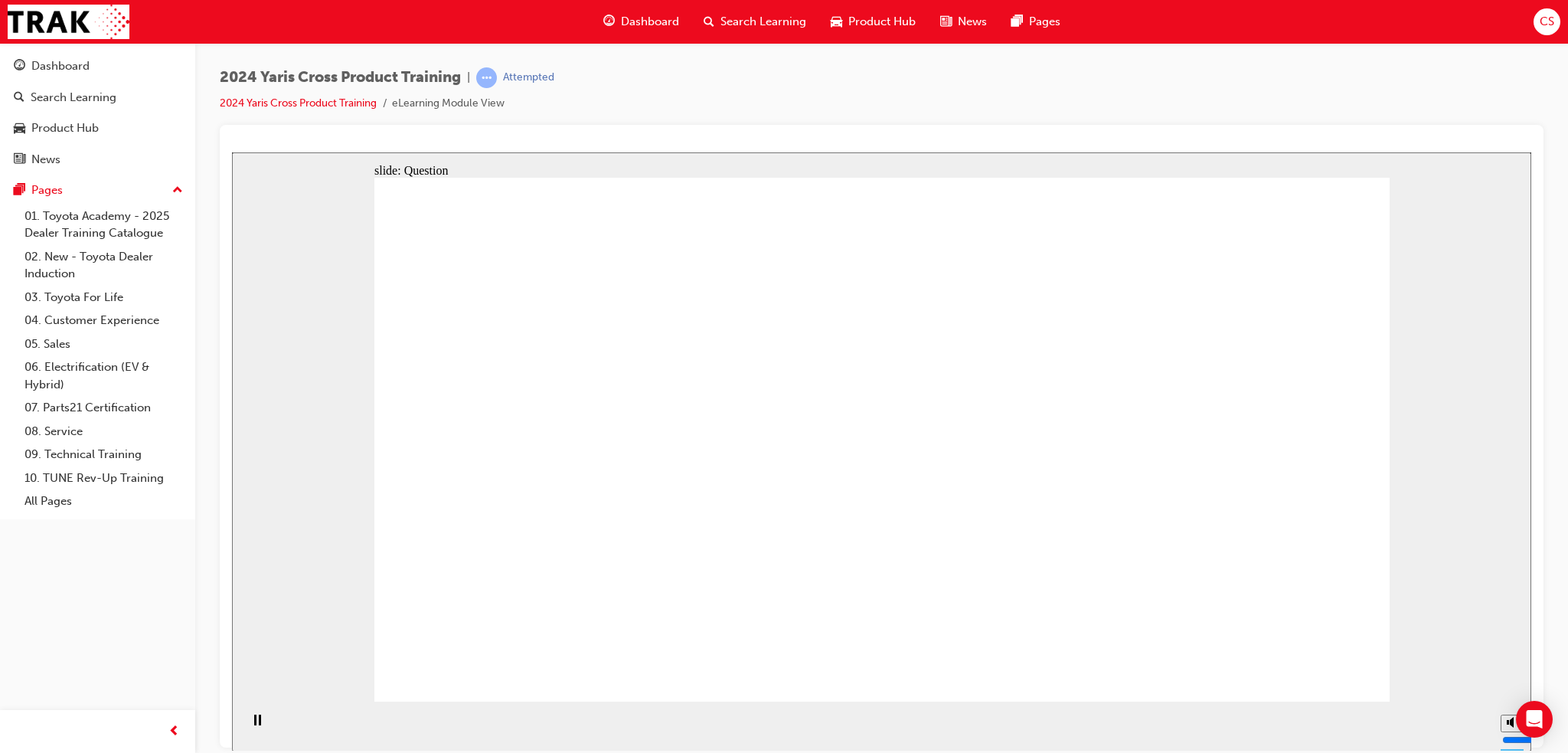
checkbox input "true"
radio input "true"
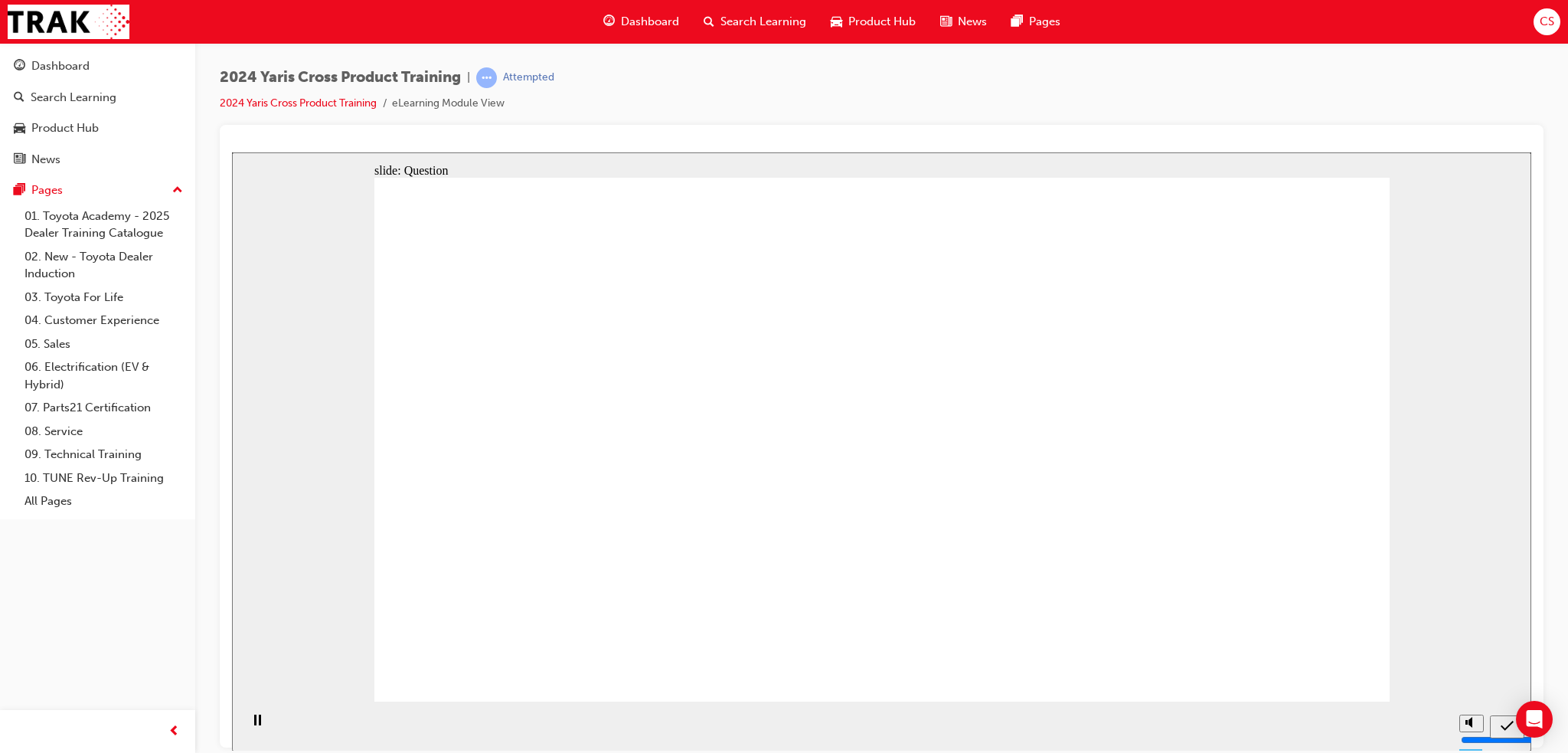
drag, startPoint x: 763, startPoint y: 468, endPoint x: 972, endPoint y: 569, distance: 232.1
drag, startPoint x: 819, startPoint y: 411, endPoint x: 1155, endPoint y: 554, distance: 365.2
drag, startPoint x: 1052, startPoint y: 403, endPoint x: 683, endPoint y: 540, distance: 393.6
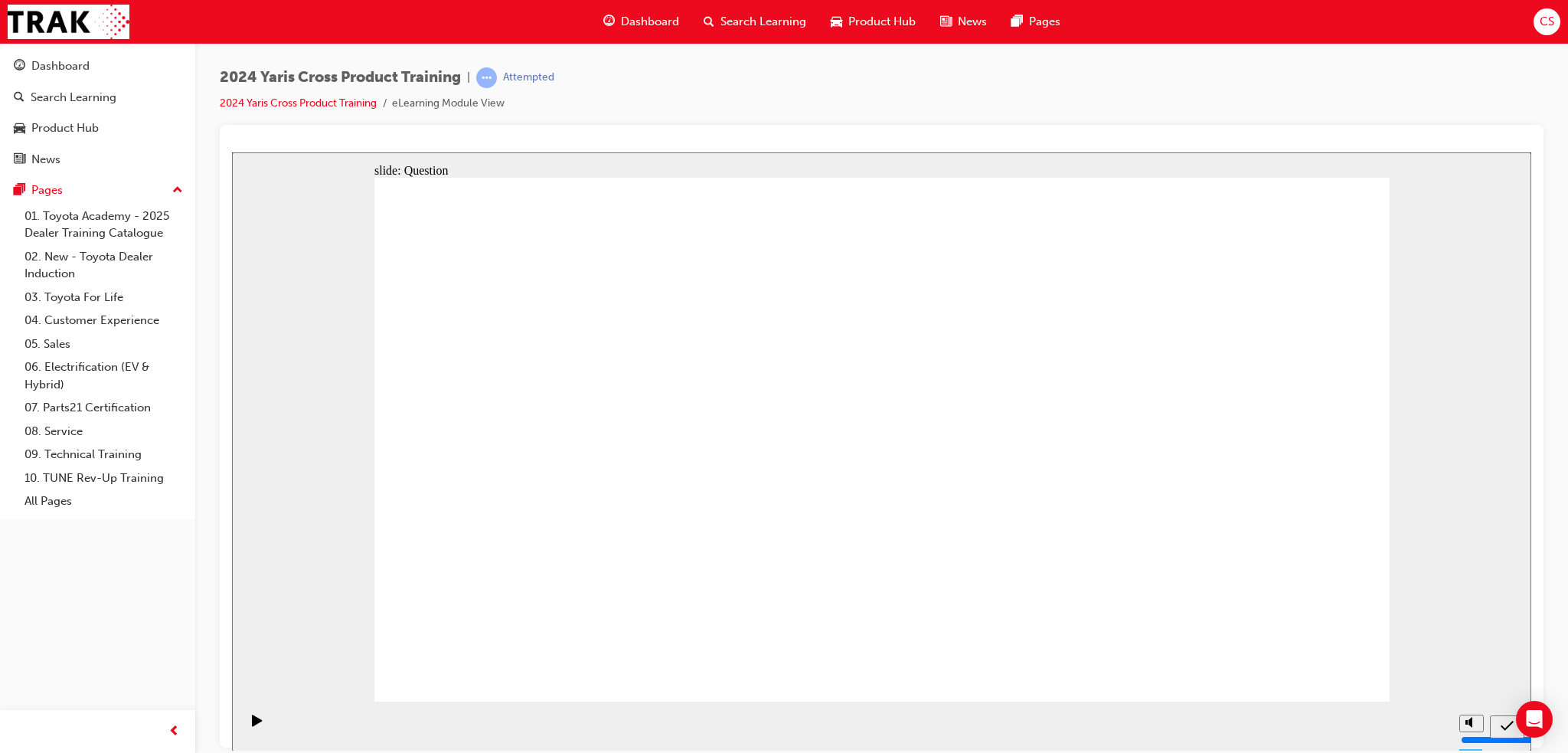
drag, startPoint x: 1209, startPoint y: 390, endPoint x: 834, endPoint y: 546, distance: 406.2
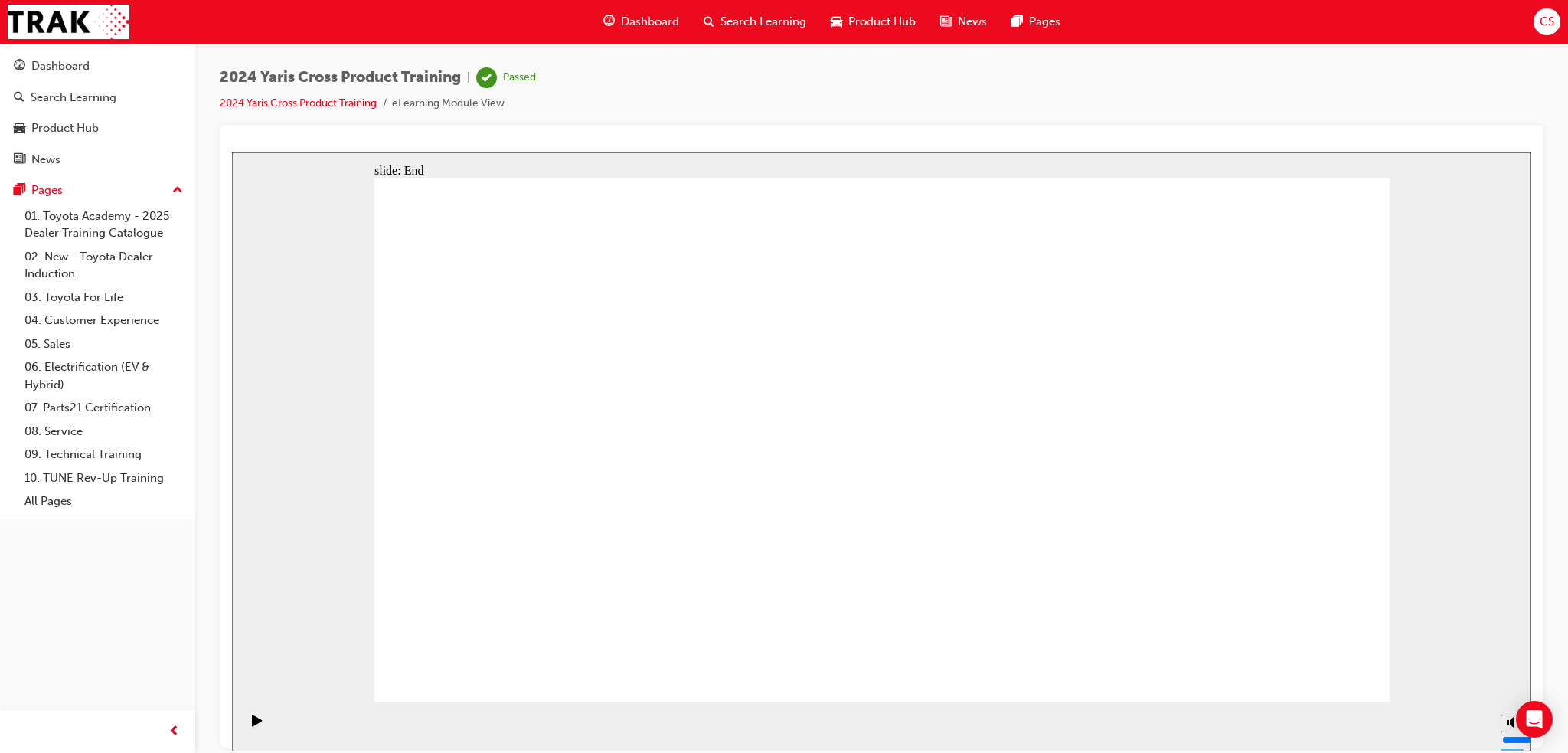
click at [759, 14] on span "Search Learning" at bounding box center [763, 21] width 86 height 17
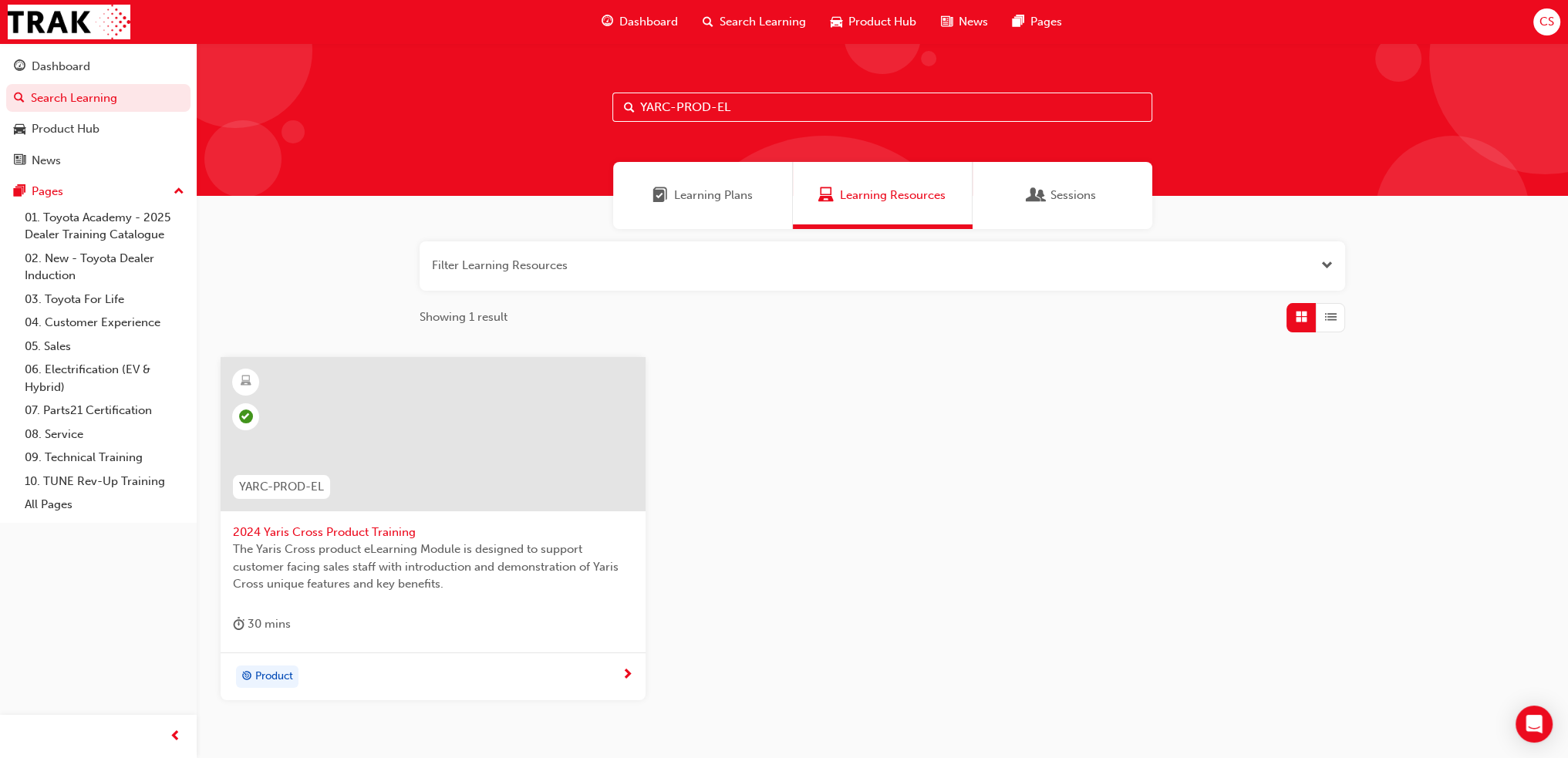
drag, startPoint x: 672, startPoint y: 109, endPoint x: 664, endPoint y: 113, distance: 8.9
click at [664, 113] on input "YARC-PROD-EL" at bounding box center [883, 107] width 540 height 29
type input "YARIS-PROD-EL"
click at [322, 535] on span "2025 Yaris Hatch Product Training" at bounding box center [433, 532] width 401 height 17
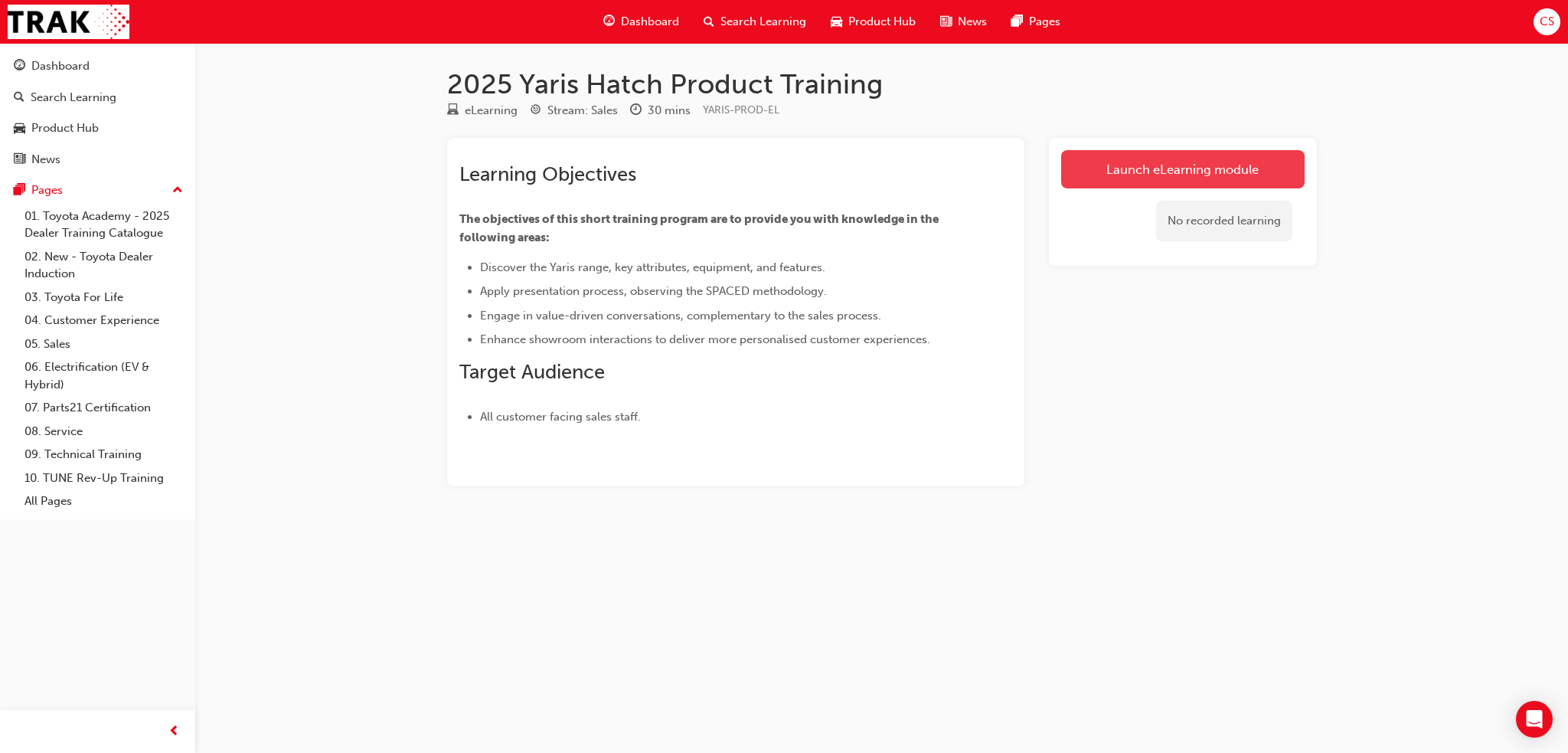
click at [1236, 157] on link "Launch eLearning module" at bounding box center [1182, 169] width 244 height 38
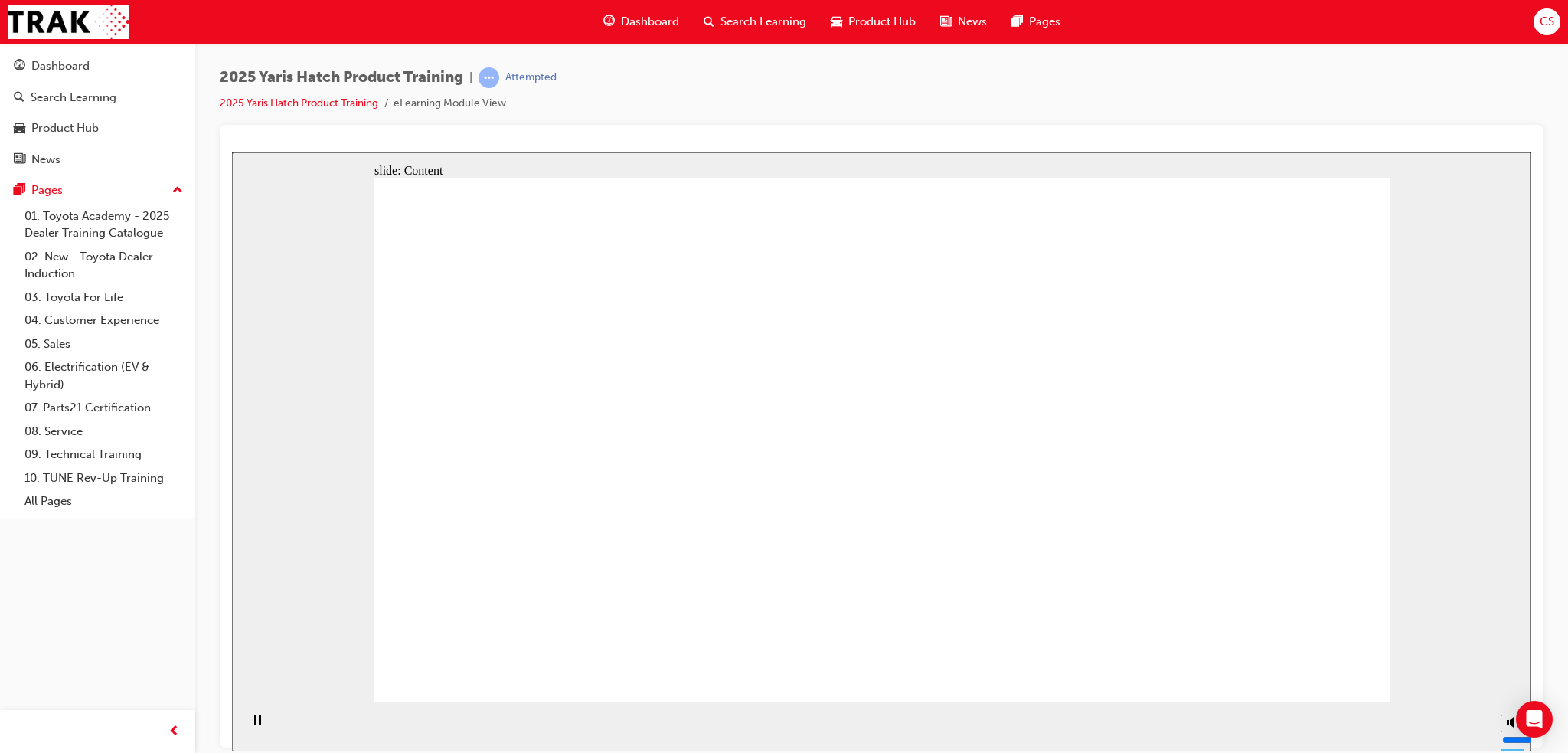
drag, startPoint x: 544, startPoint y: 460, endPoint x: 552, endPoint y: 463, distance: 8.5
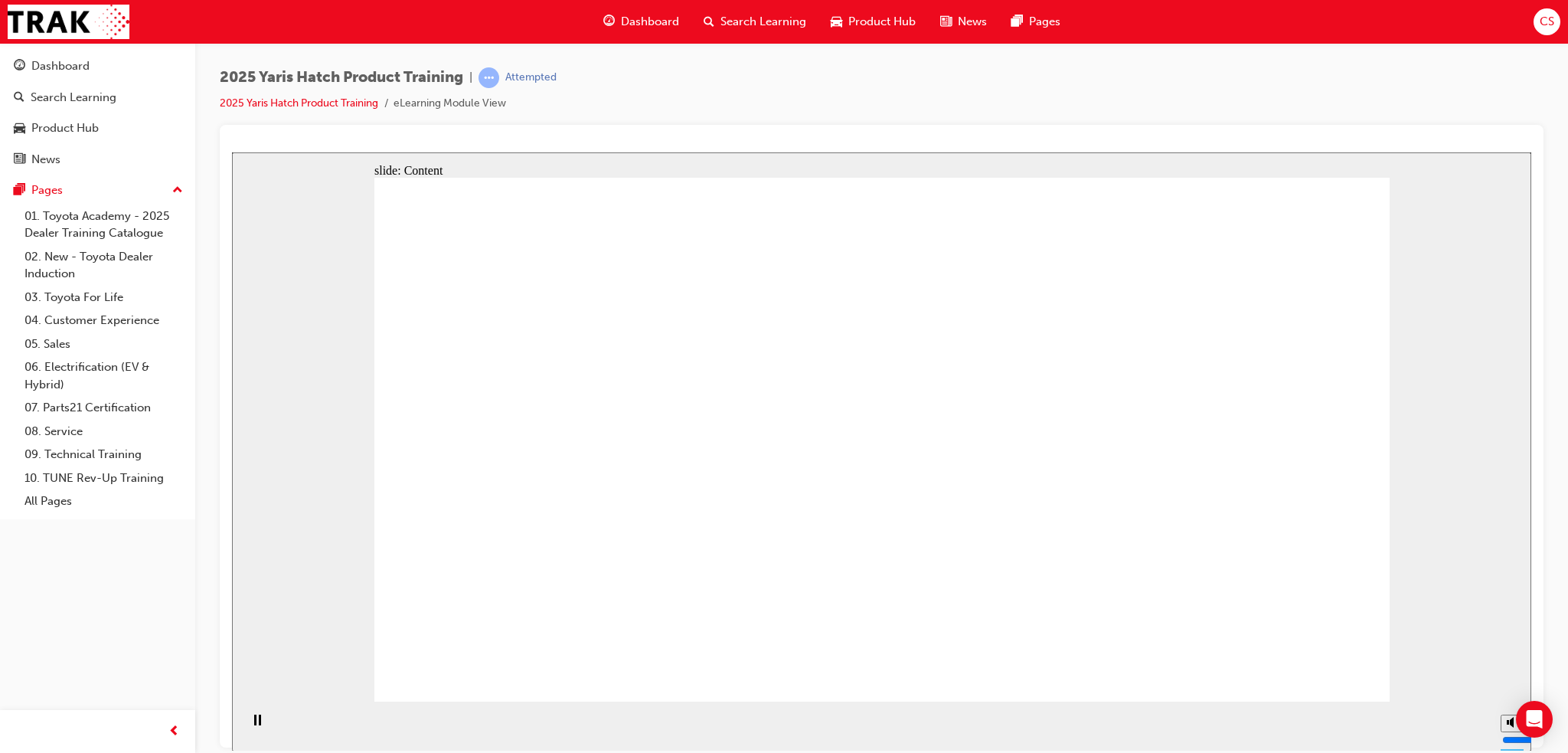
drag, startPoint x: 1006, startPoint y: 592, endPoint x: 1019, endPoint y: 594, distance: 13.2
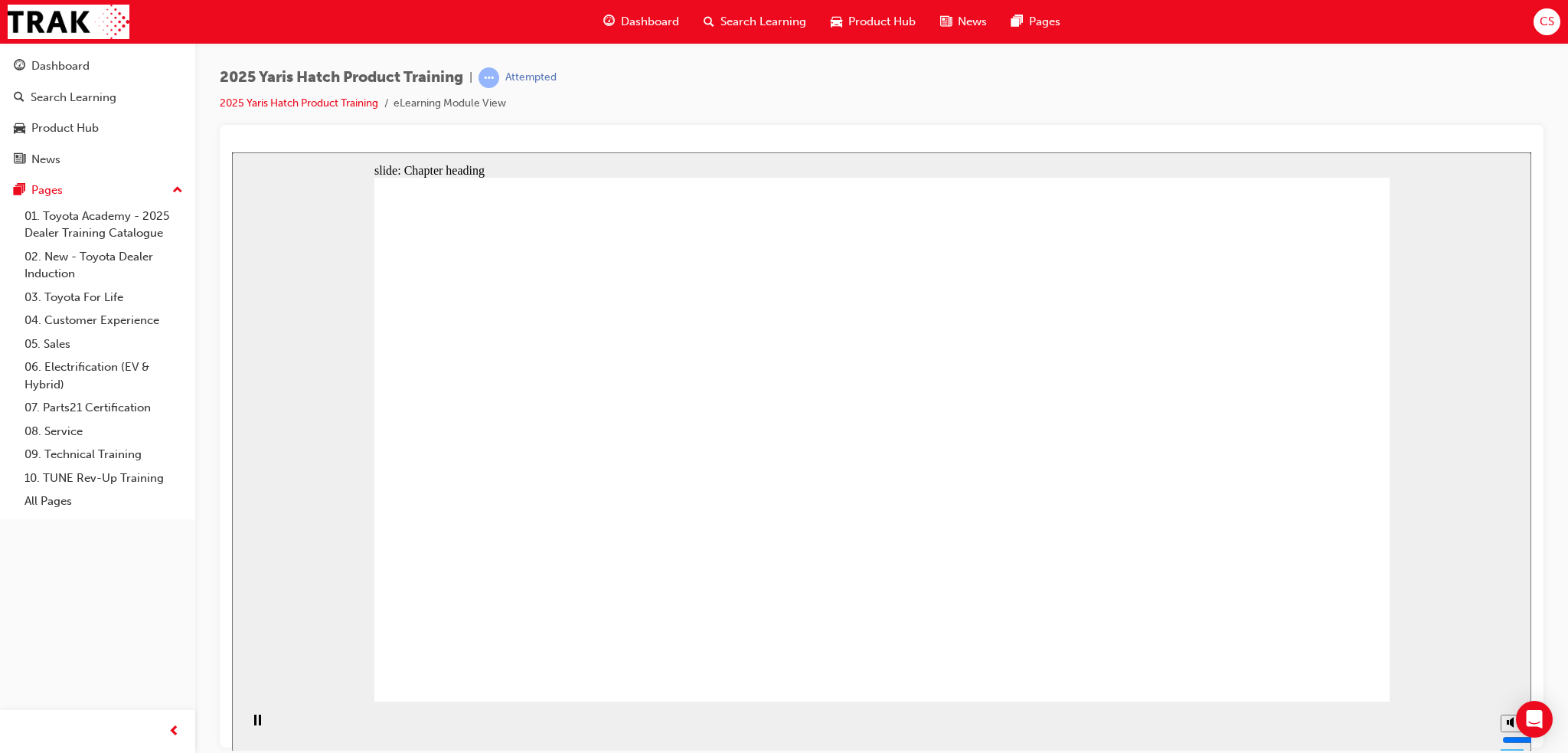
drag, startPoint x: 579, startPoint y: 352, endPoint x: 618, endPoint y: 354, distance: 39.1
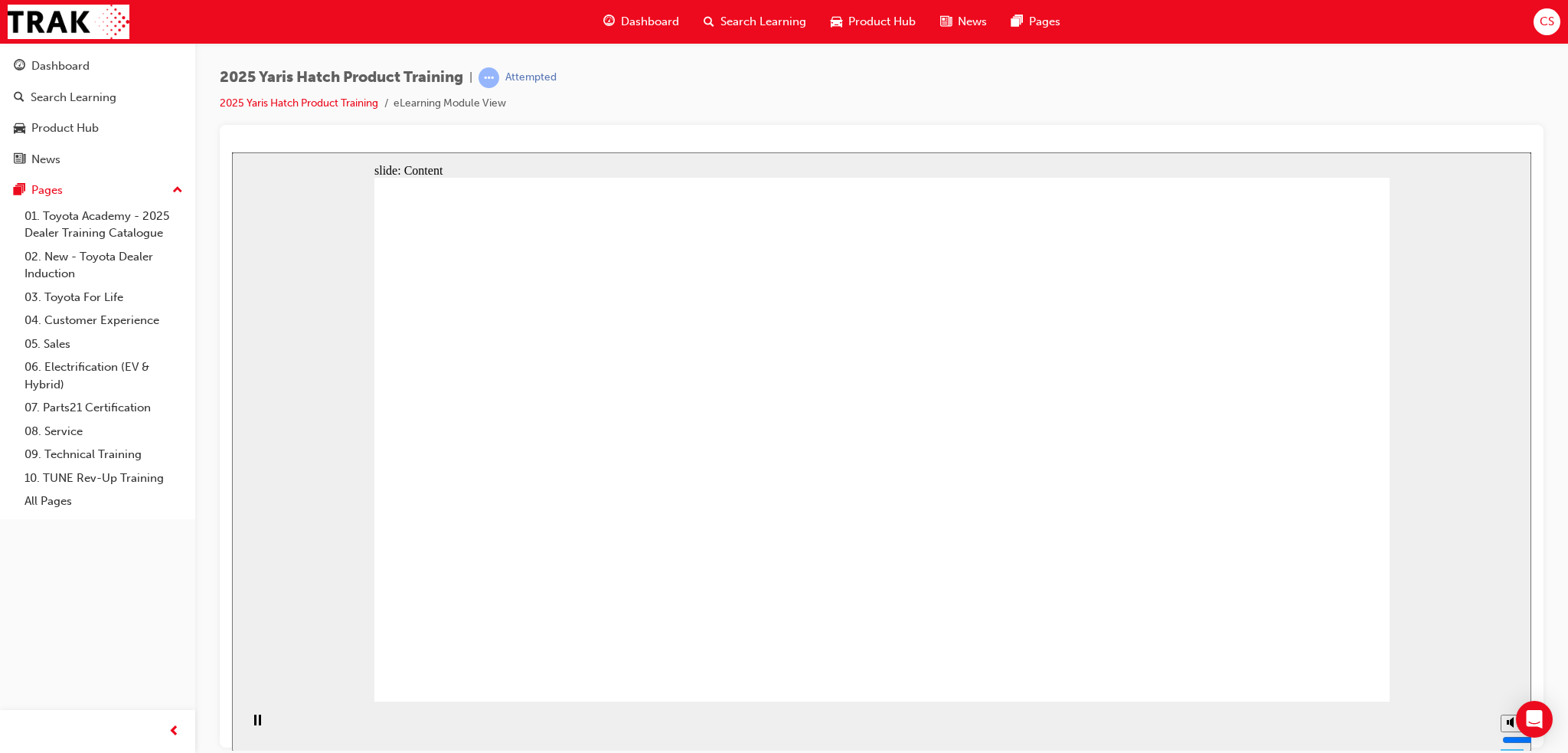
drag, startPoint x: 1308, startPoint y: 656, endPoint x: 1043, endPoint y: 616, distance: 268.0
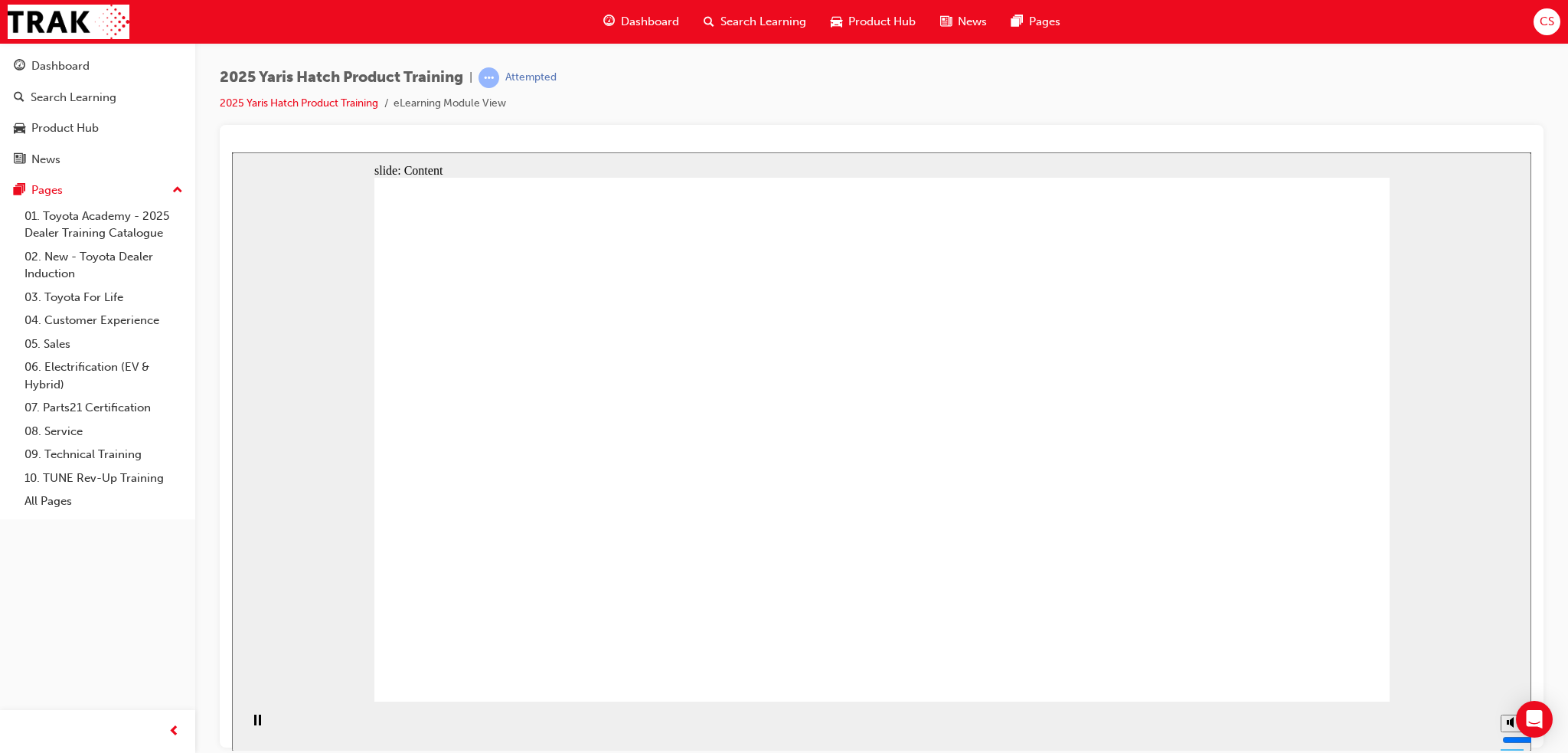
drag, startPoint x: 521, startPoint y: 354, endPoint x: 542, endPoint y: 354, distance: 21.0
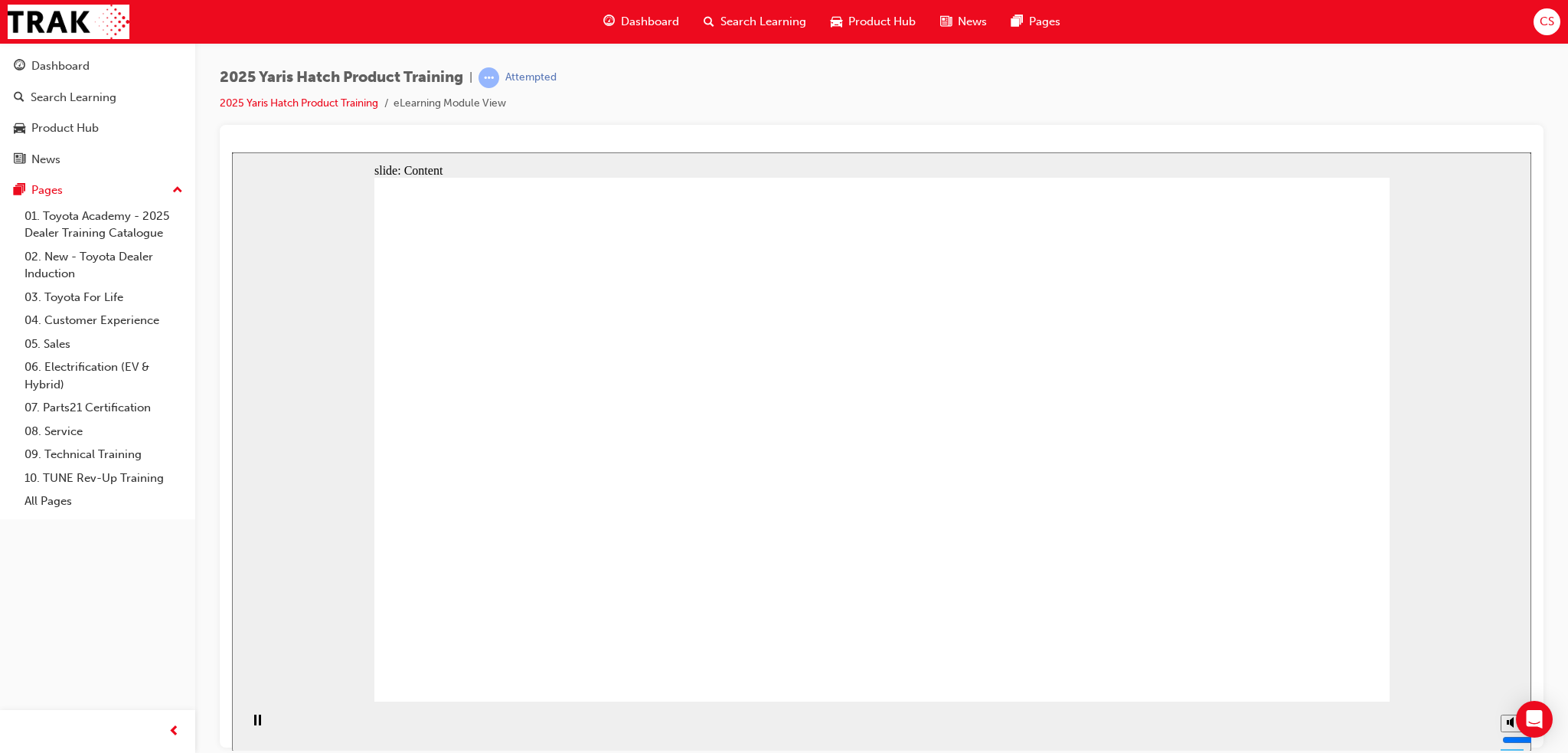
drag, startPoint x: 529, startPoint y: 418, endPoint x: 546, endPoint y: 418, distance: 17.0
drag, startPoint x: 534, startPoint y: 483, endPoint x: 581, endPoint y: 481, distance: 47.0
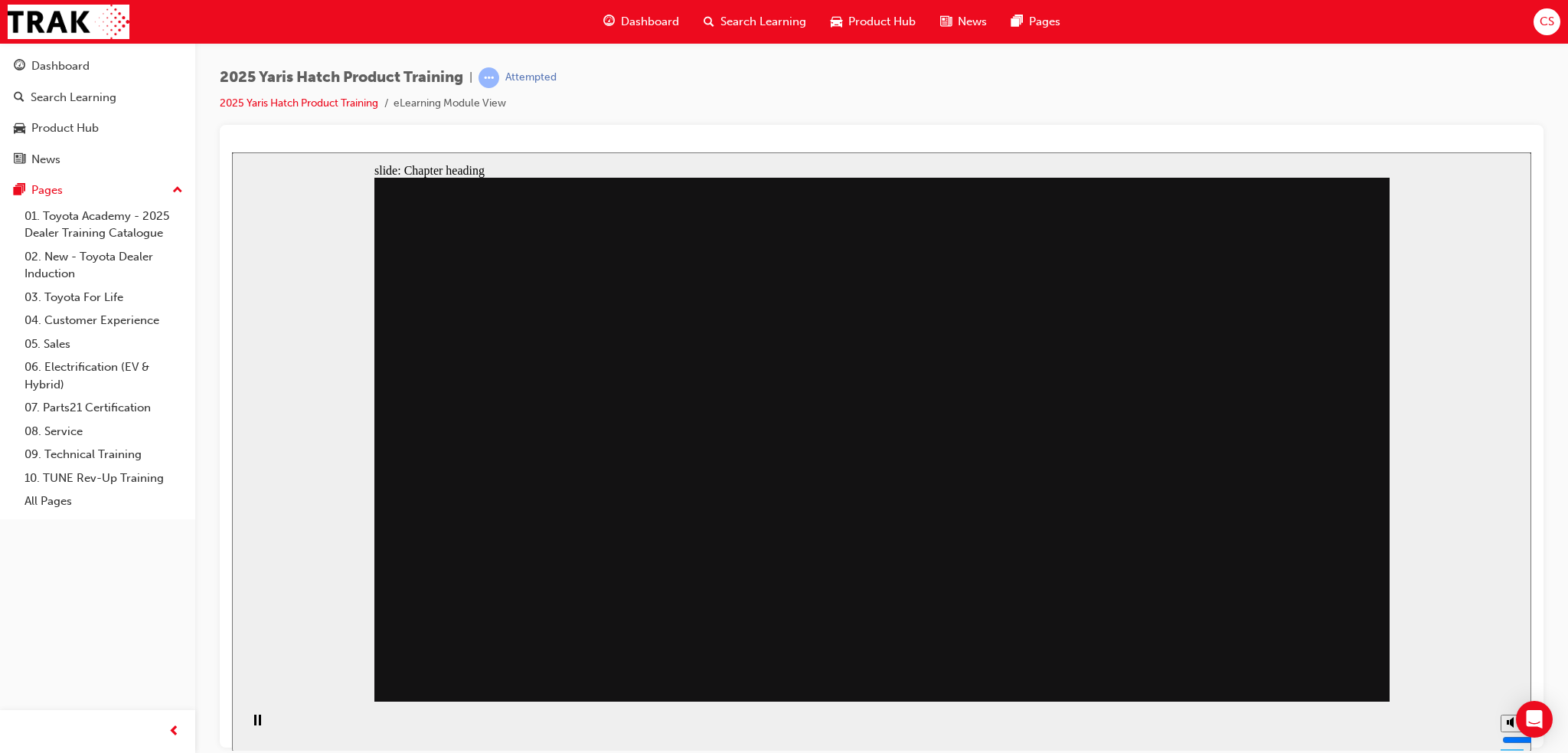
drag, startPoint x: 665, startPoint y: 516, endPoint x: 677, endPoint y: 512, distance: 12.6
drag, startPoint x: 819, startPoint y: 373, endPoint x: 827, endPoint y: 457, distance: 84.4
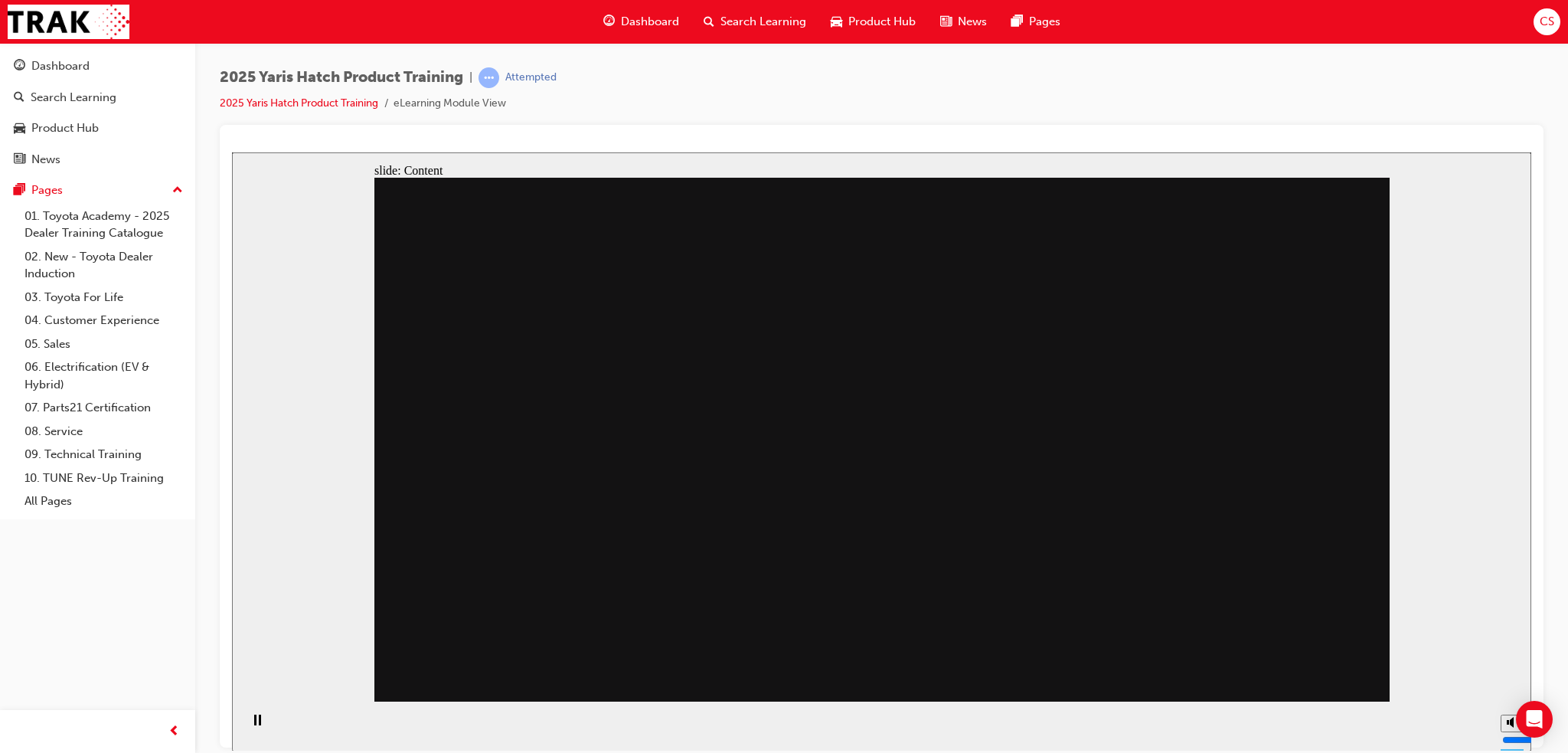
drag, startPoint x: 850, startPoint y: 538, endPoint x: 1013, endPoint y: 423, distance: 199.5
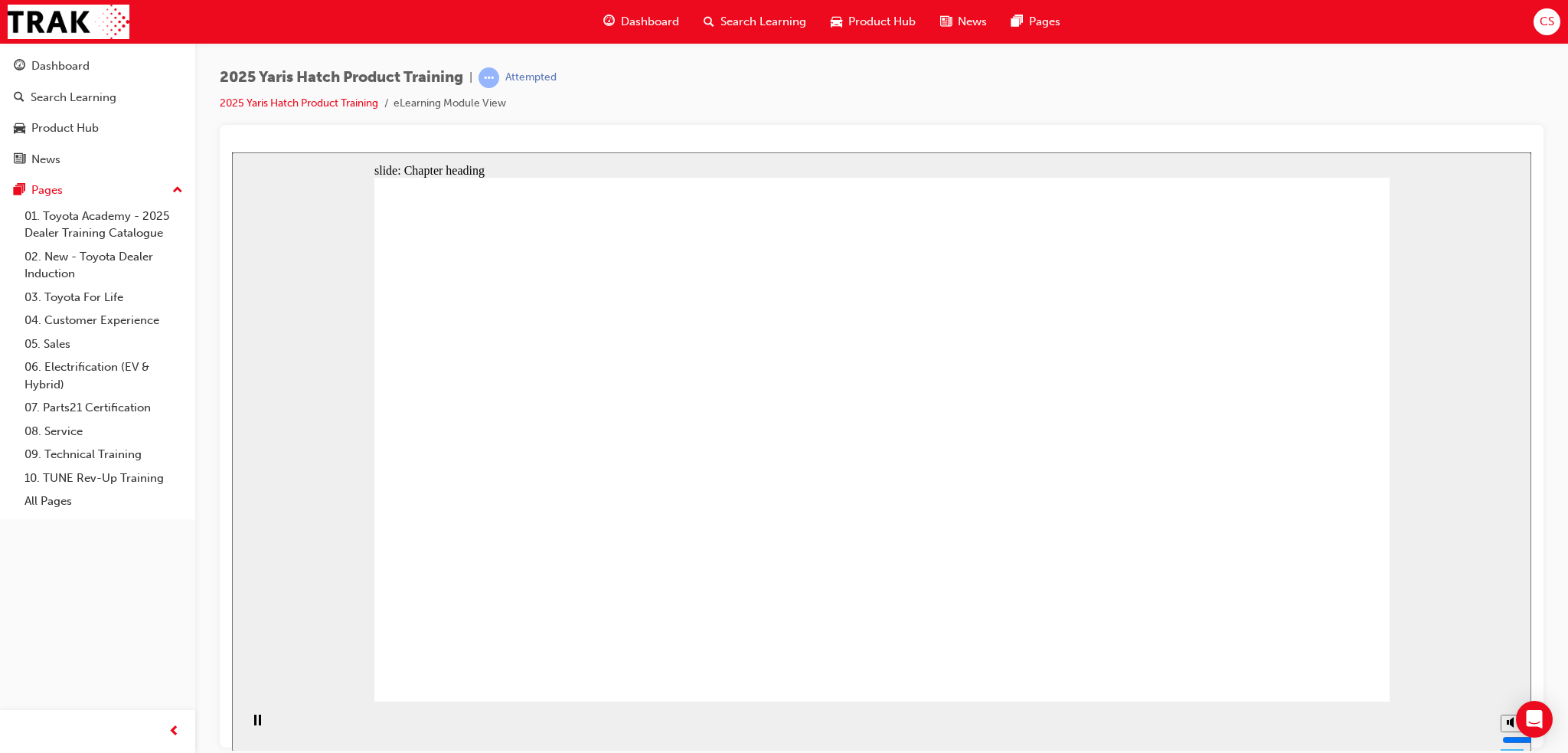
drag, startPoint x: 789, startPoint y: 343, endPoint x: 779, endPoint y: 343, distance: 10.0
drag, startPoint x: 655, startPoint y: 343, endPoint x: 627, endPoint y: 452, distance: 112.5
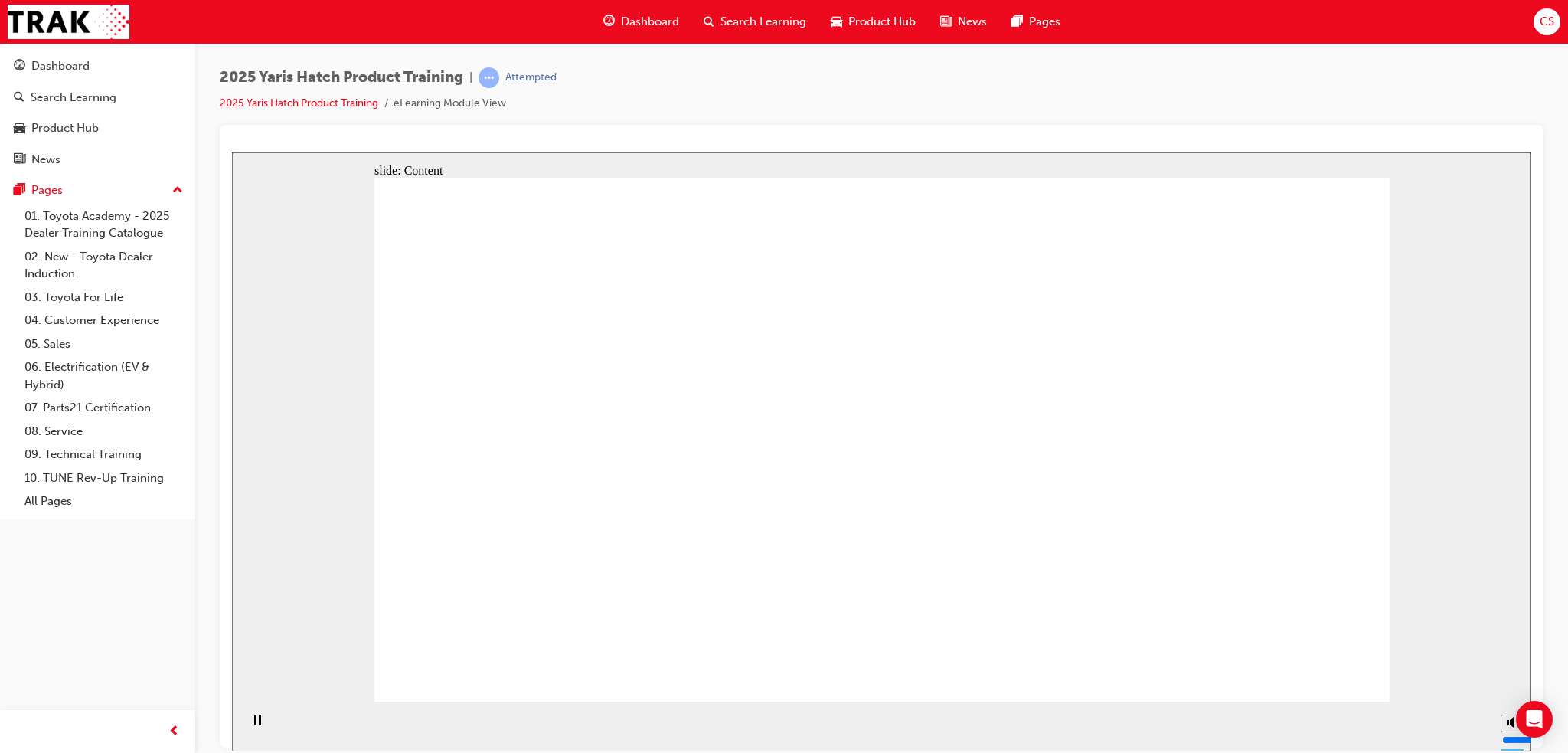
drag, startPoint x: 587, startPoint y: 372, endPoint x: 631, endPoint y: 433, distance: 75.2
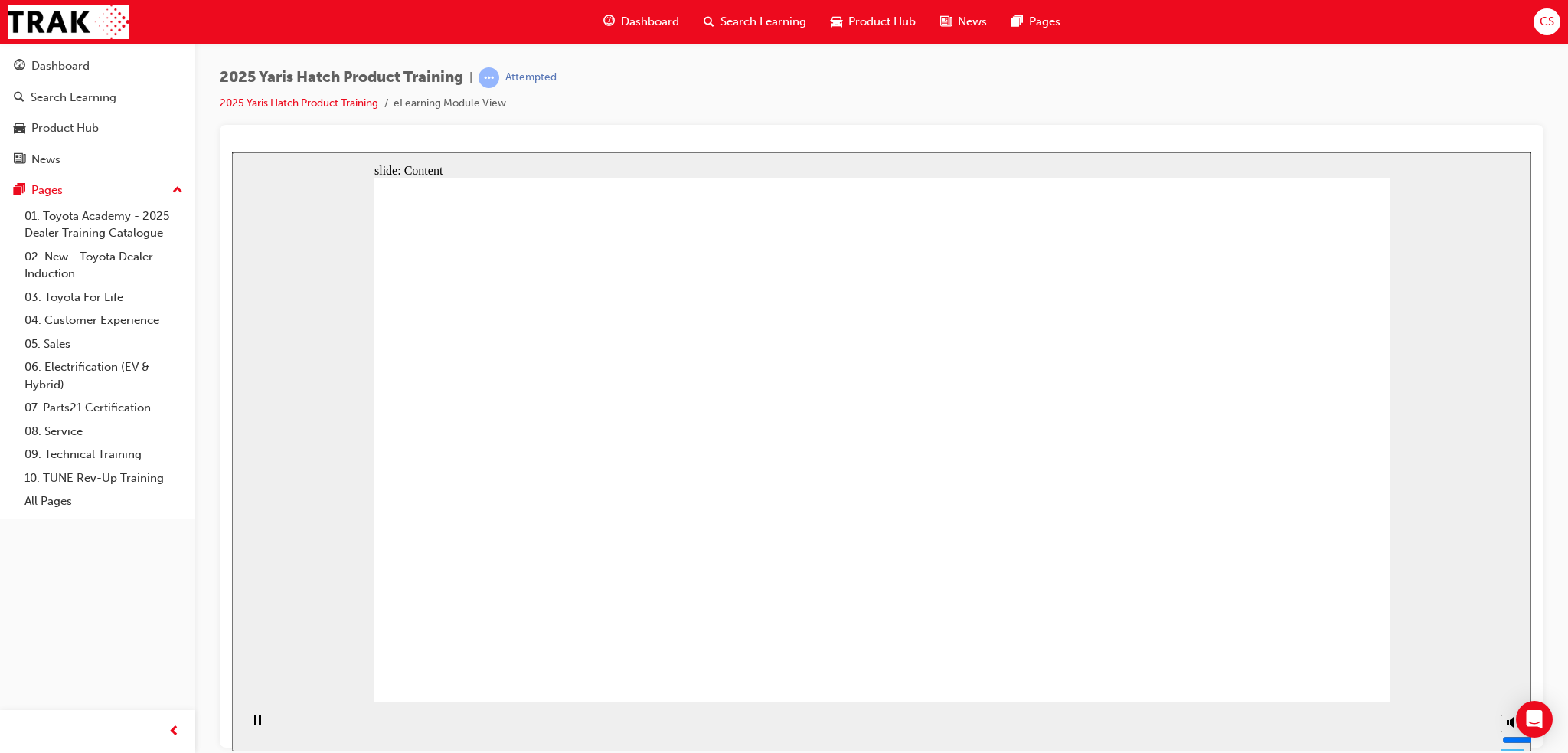
drag, startPoint x: 675, startPoint y: 488, endPoint x: 683, endPoint y: 492, distance: 8.9
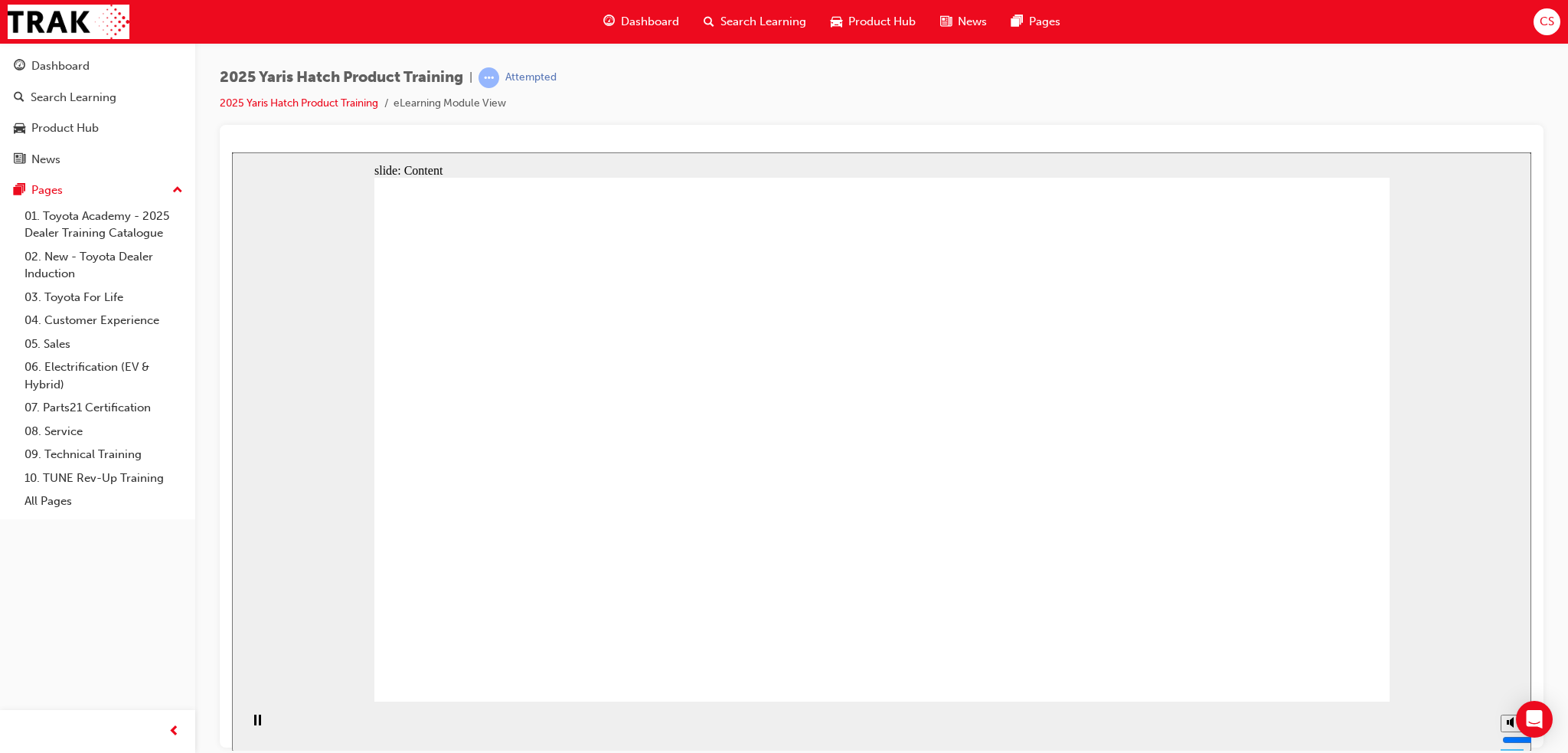
drag, startPoint x: 554, startPoint y: 374, endPoint x: 561, endPoint y: 386, distance: 13.9
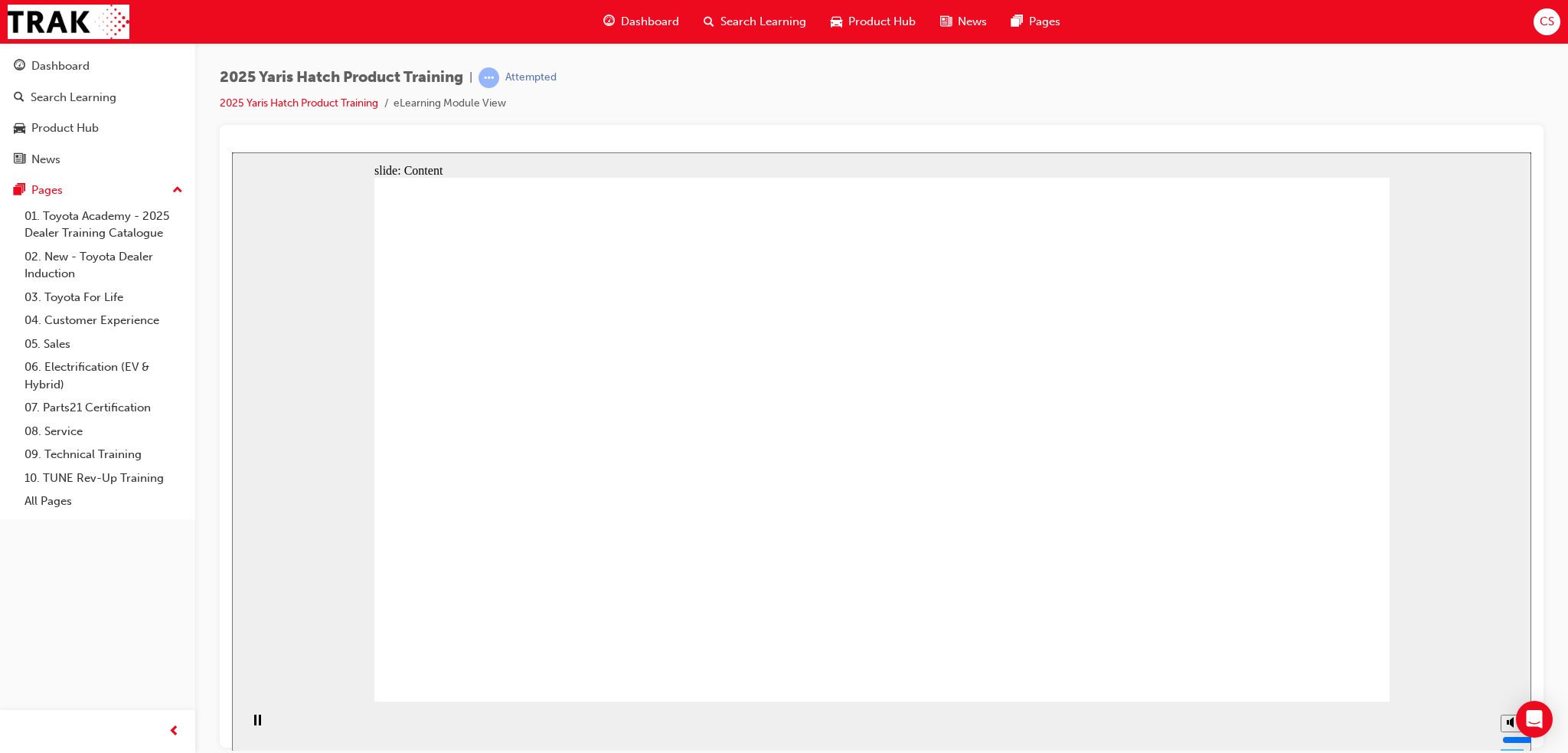
drag, startPoint x: 711, startPoint y: 536, endPoint x: 710, endPoint y: 445, distance: 91.0
drag, startPoint x: 624, startPoint y: 638, endPoint x: 660, endPoint y: 562, distance: 84.1
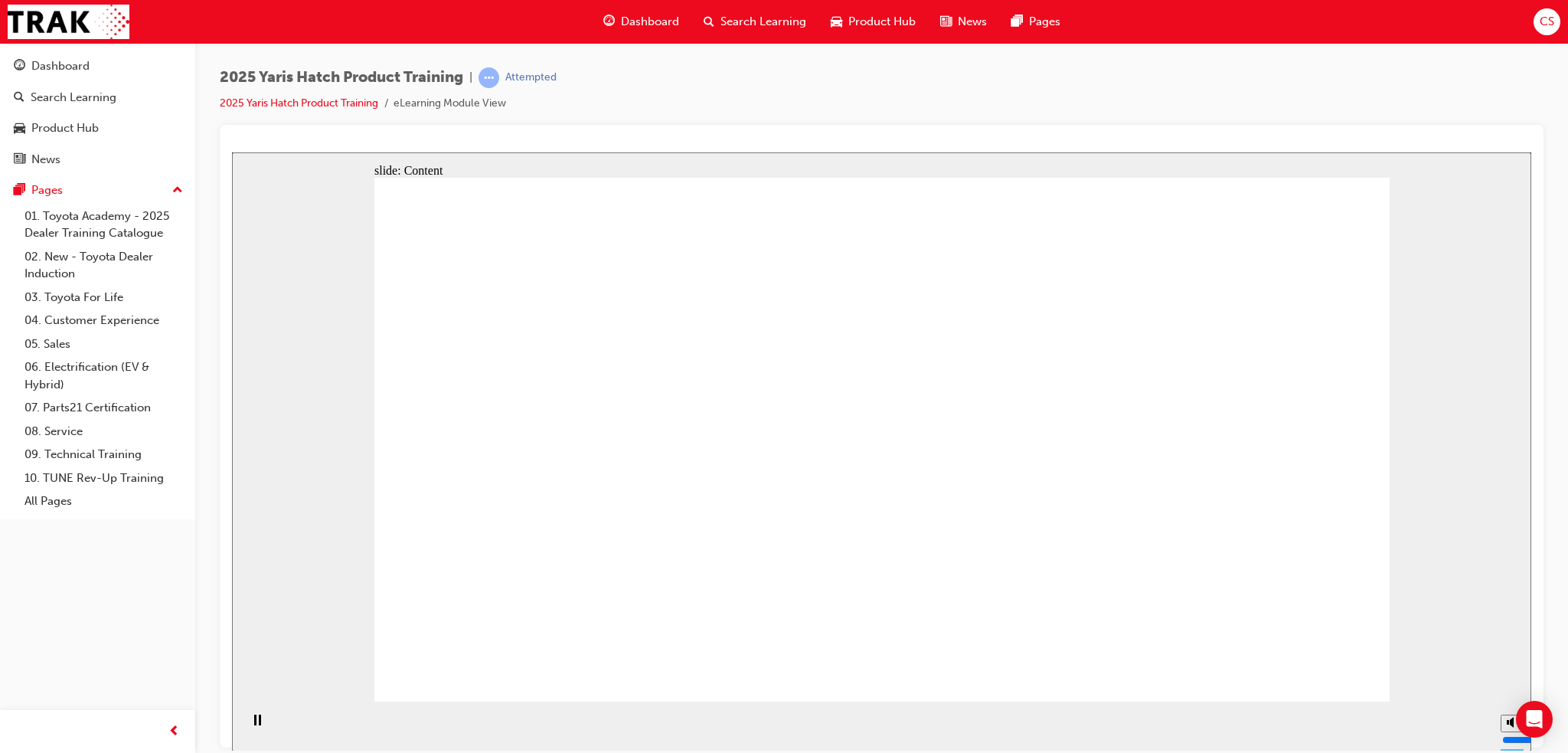
drag, startPoint x: 493, startPoint y: 477, endPoint x: 539, endPoint y: 500, distance: 51.4
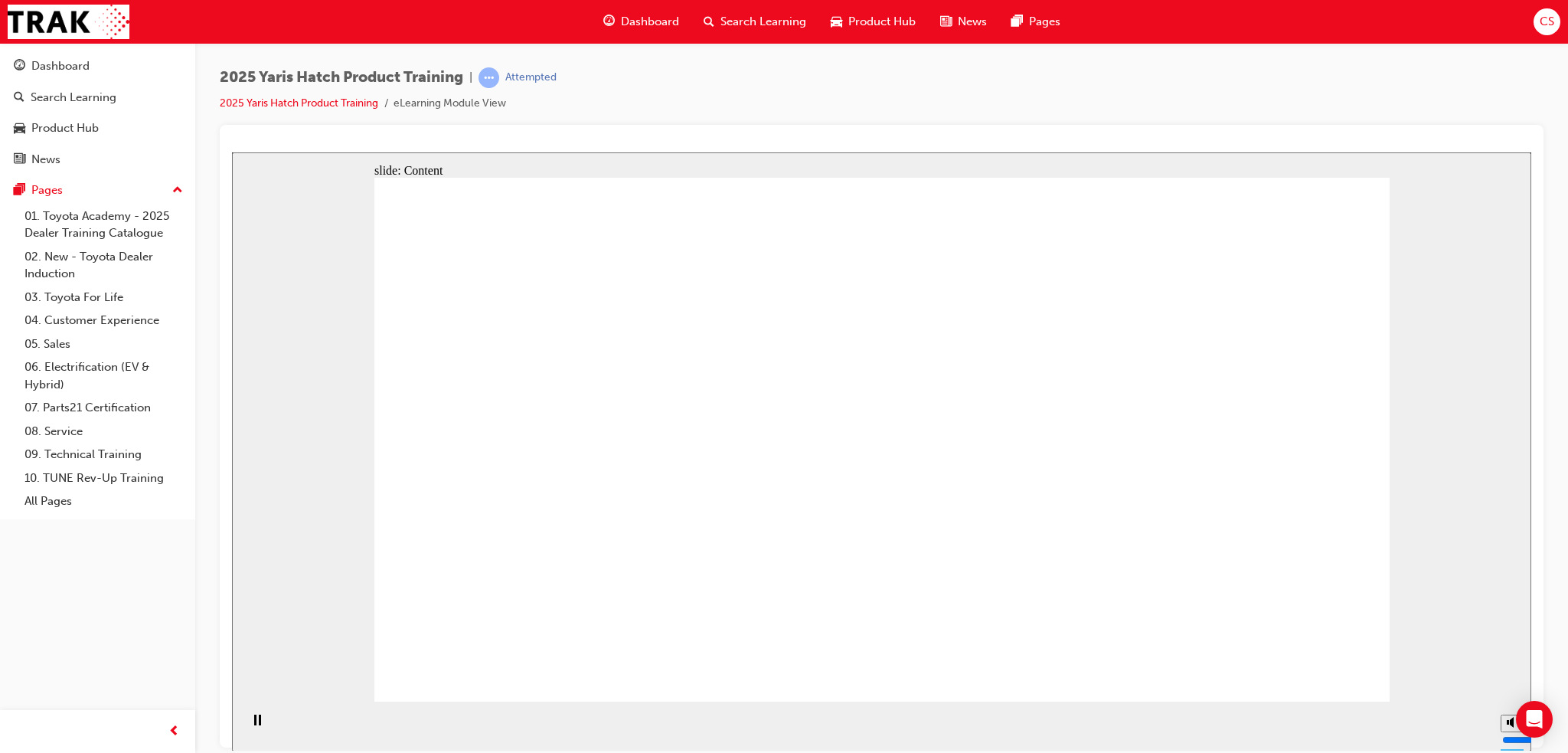
drag, startPoint x: 808, startPoint y: 516, endPoint x: 835, endPoint y: 439, distance: 81.6
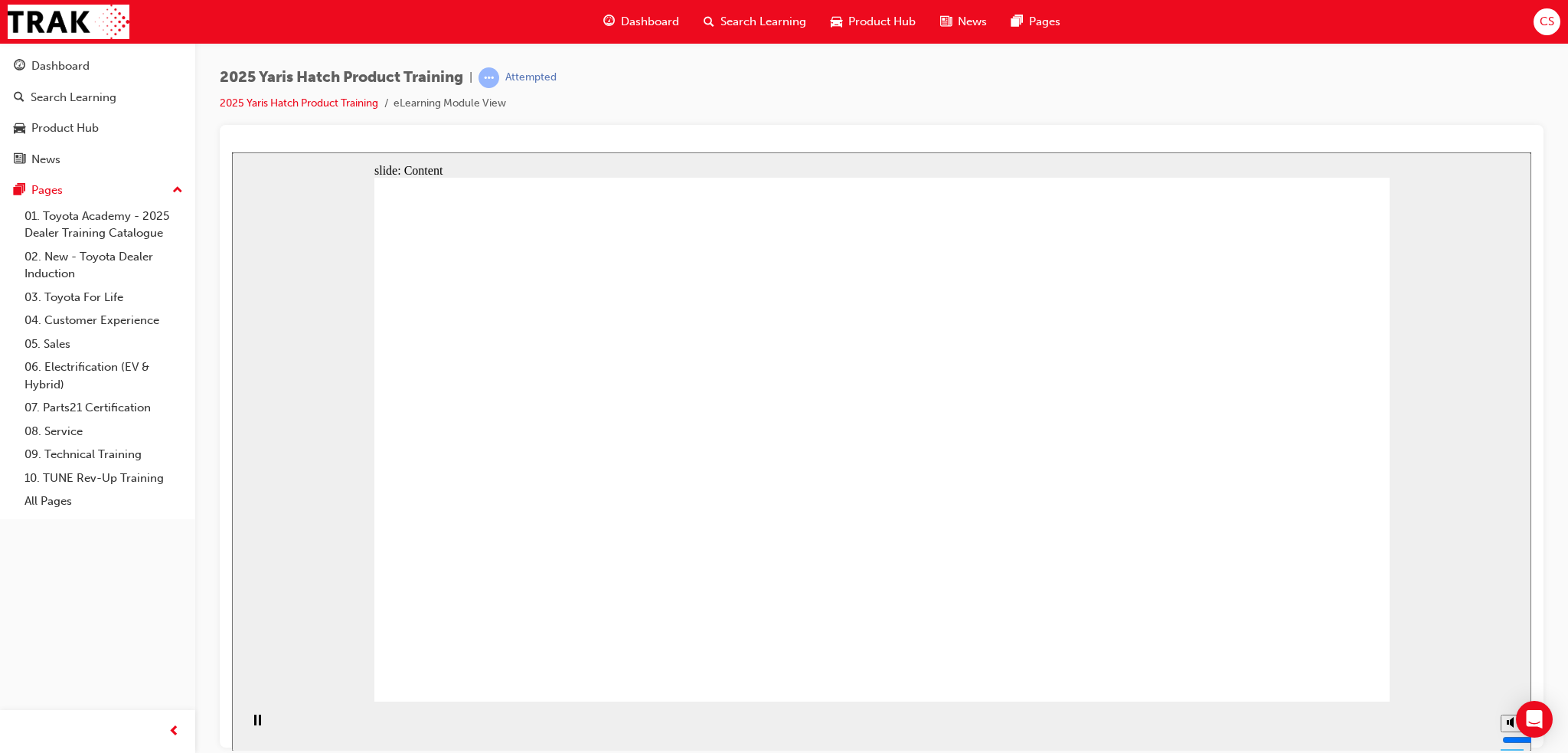
drag, startPoint x: 705, startPoint y: 630, endPoint x: 717, endPoint y: 616, distance: 18.4
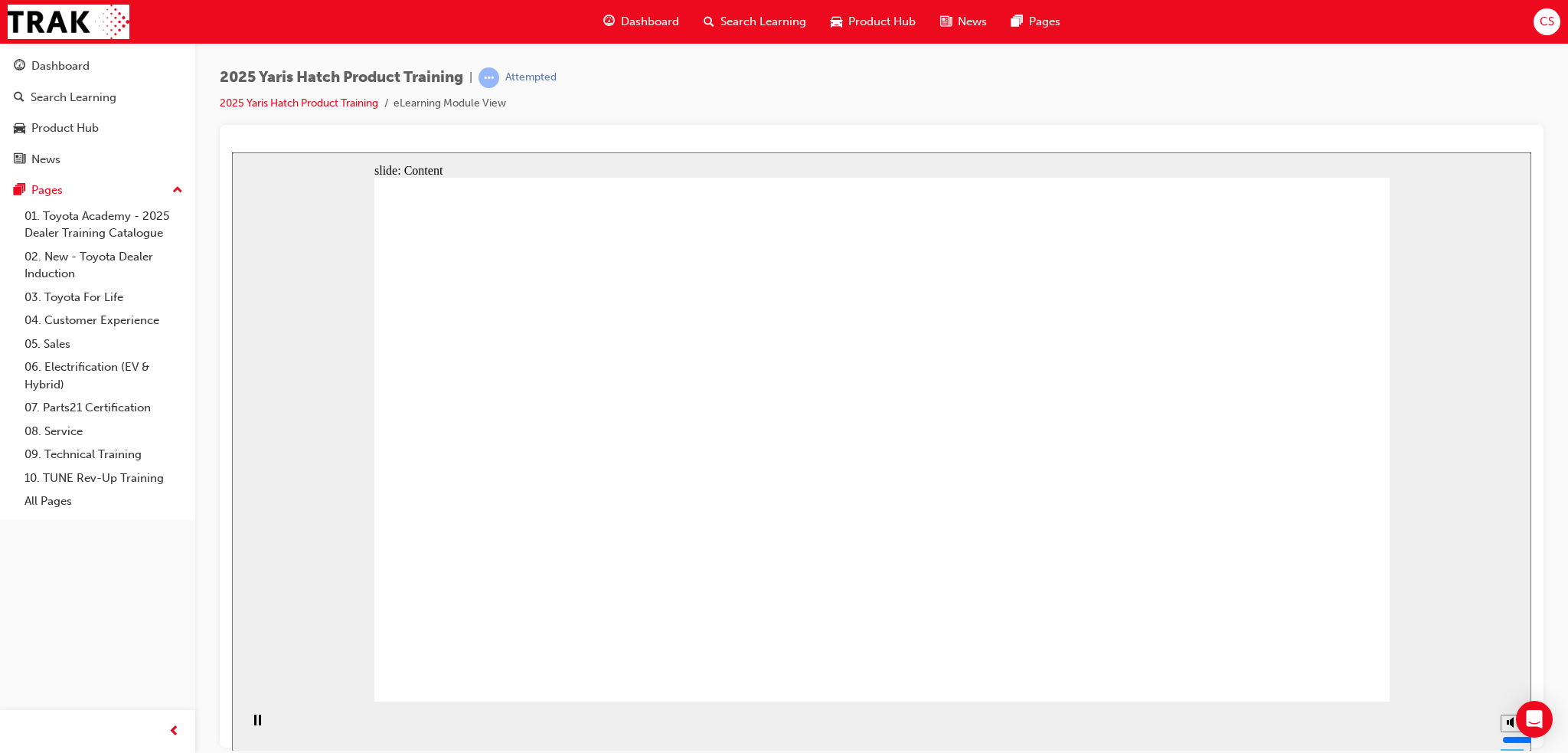
drag, startPoint x: 592, startPoint y: 433, endPoint x: 605, endPoint y: 436, distance: 13.3
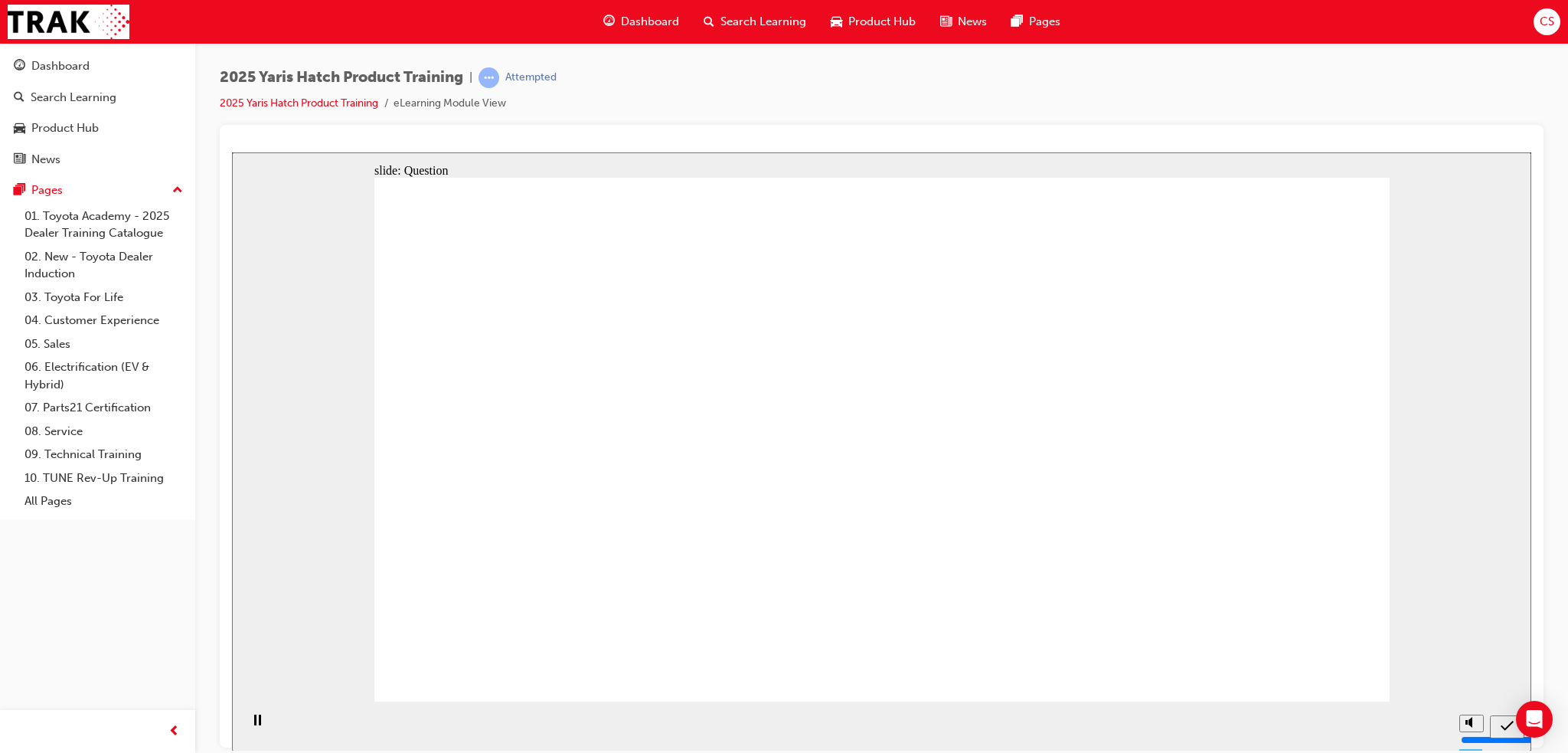
radio input "false"
radio input "true"
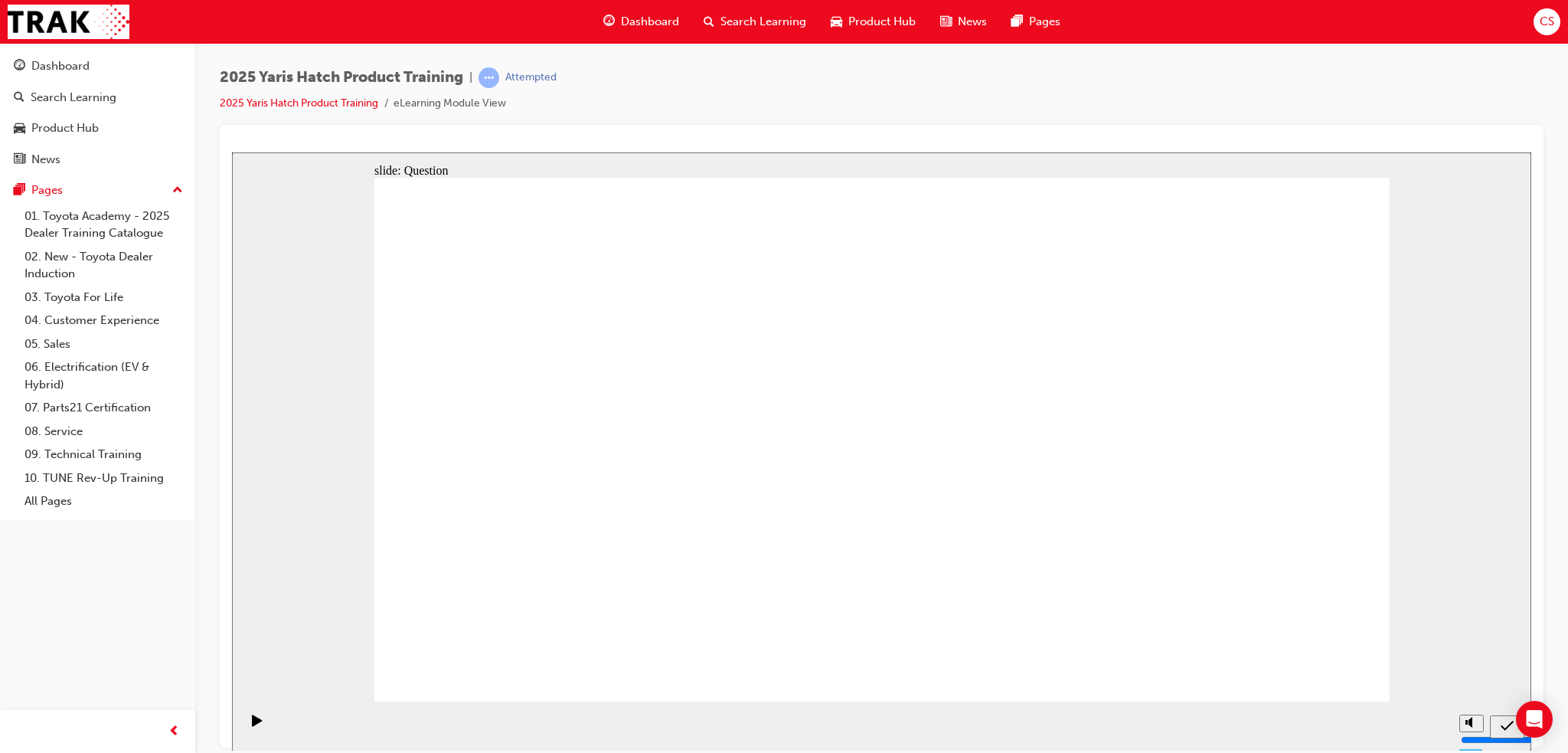
radio input "true"
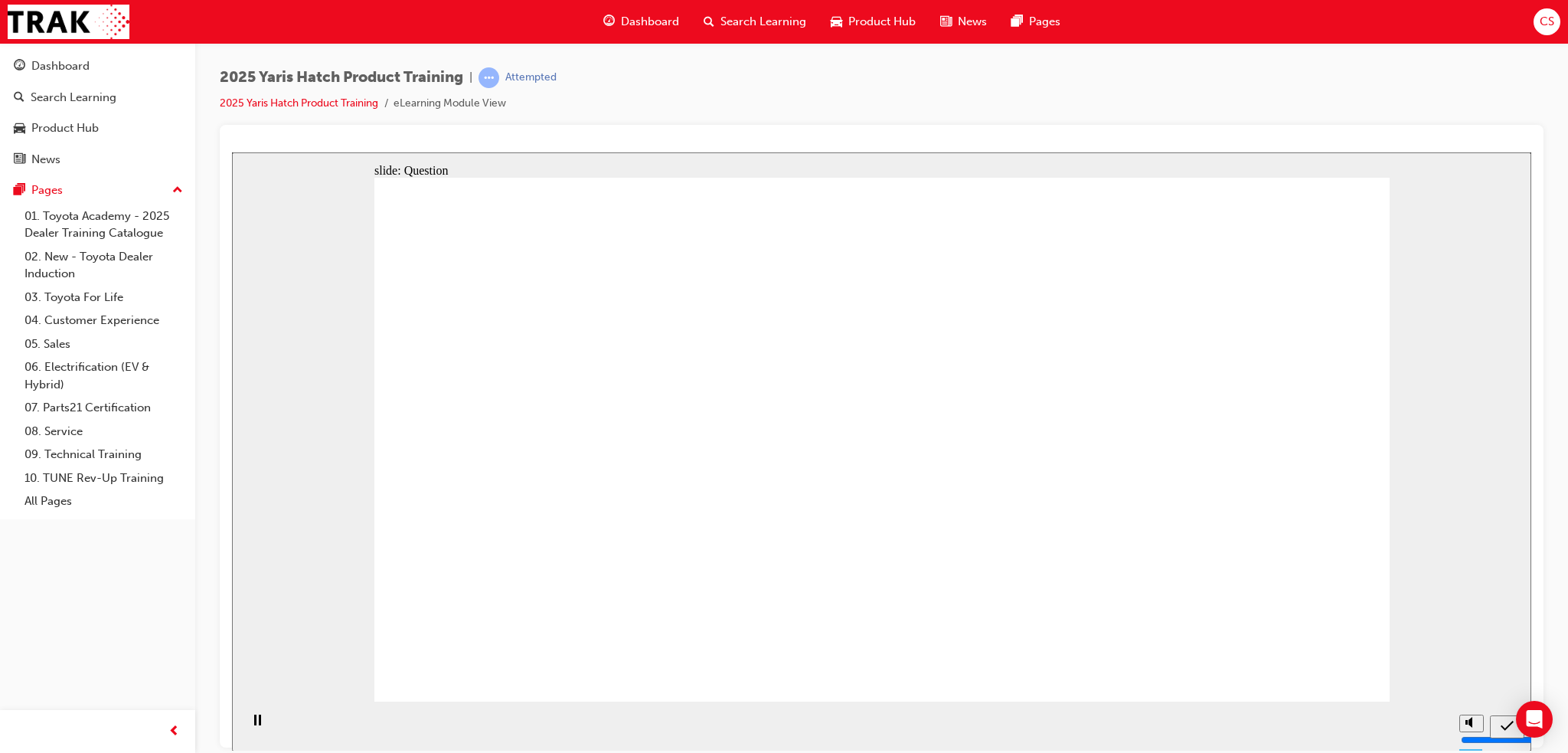
radio input "true"
drag, startPoint x: 840, startPoint y: 517, endPoint x: 879, endPoint y: 536, distance: 43.4
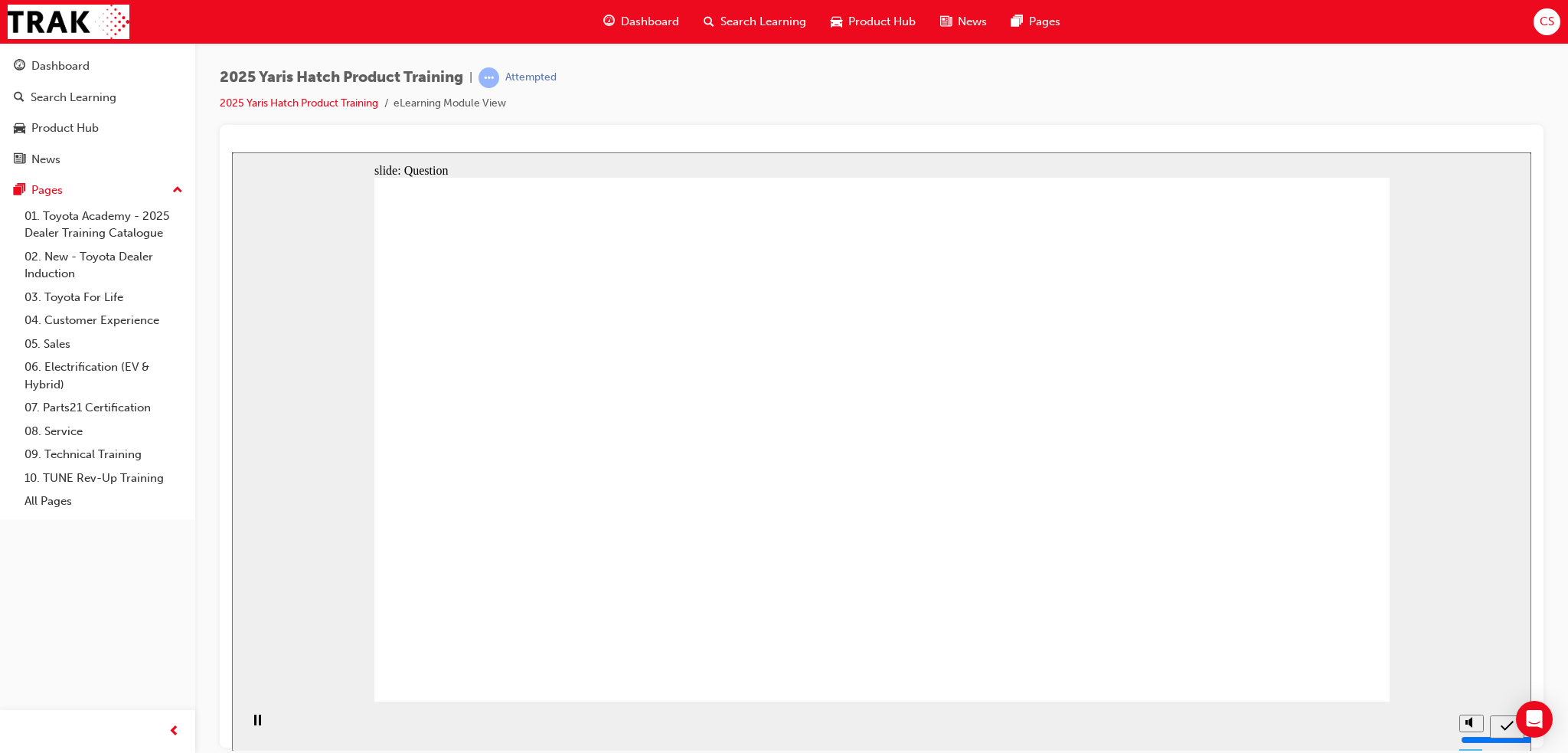
radio input "true"
drag, startPoint x: 1332, startPoint y: 650, endPoint x: 1322, endPoint y: 667, distance: 19.7
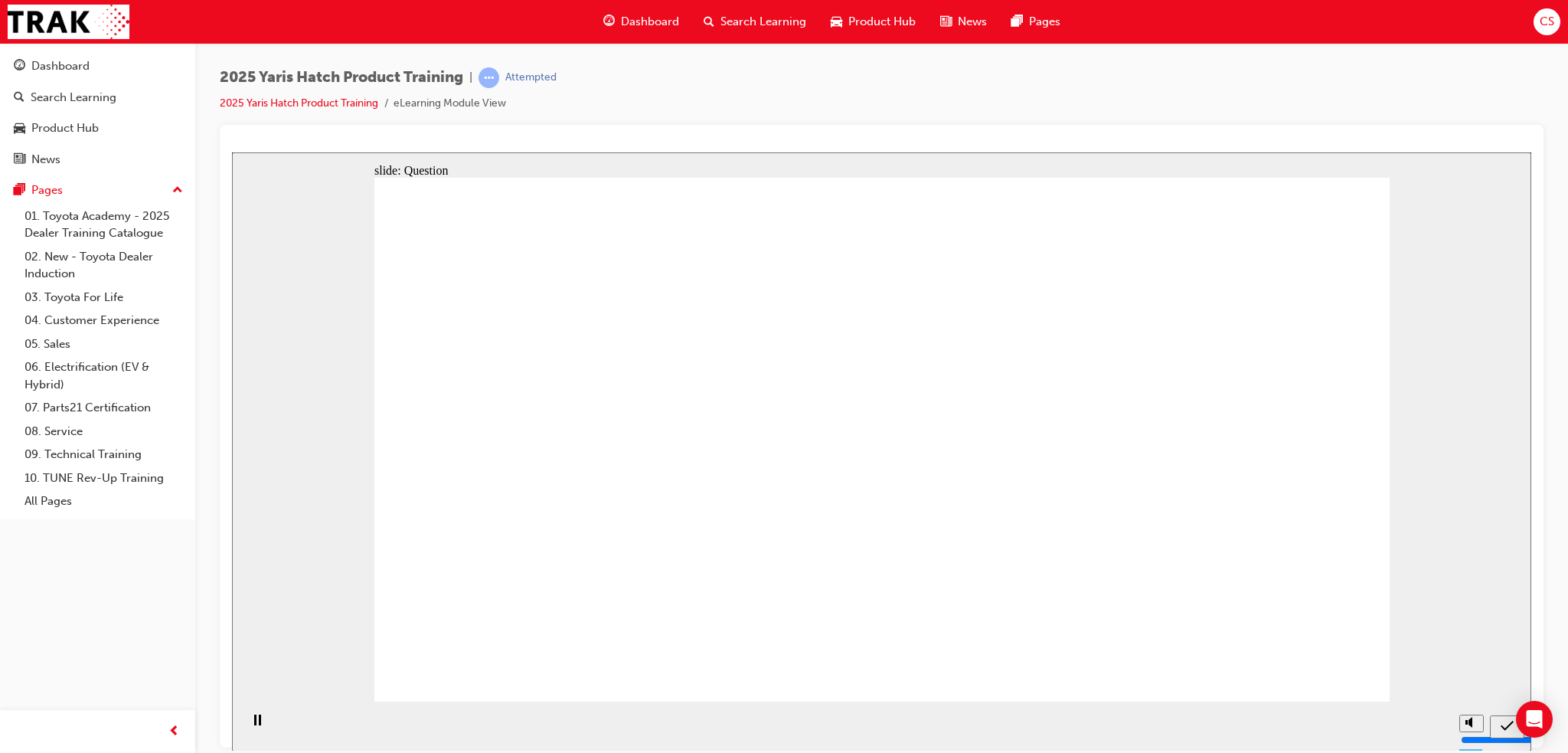
drag, startPoint x: 858, startPoint y: 418, endPoint x: 1061, endPoint y: 575, distance: 256.6
drag, startPoint x: 1055, startPoint y: 436, endPoint x: 684, endPoint y: 570, distance: 394.5
drag, startPoint x: 707, startPoint y: 417, endPoint x: 521, endPoint y: 582, distance: 248.6
drag, startPoint x: 483, startPoint y: 410, endPoint x: 1219, endPoint y: 576, distance: 754.5
drag, startPoint x: 1228, startPoint y: 425, endPoint x: 888, endPoint y: 586, distance: 376.2
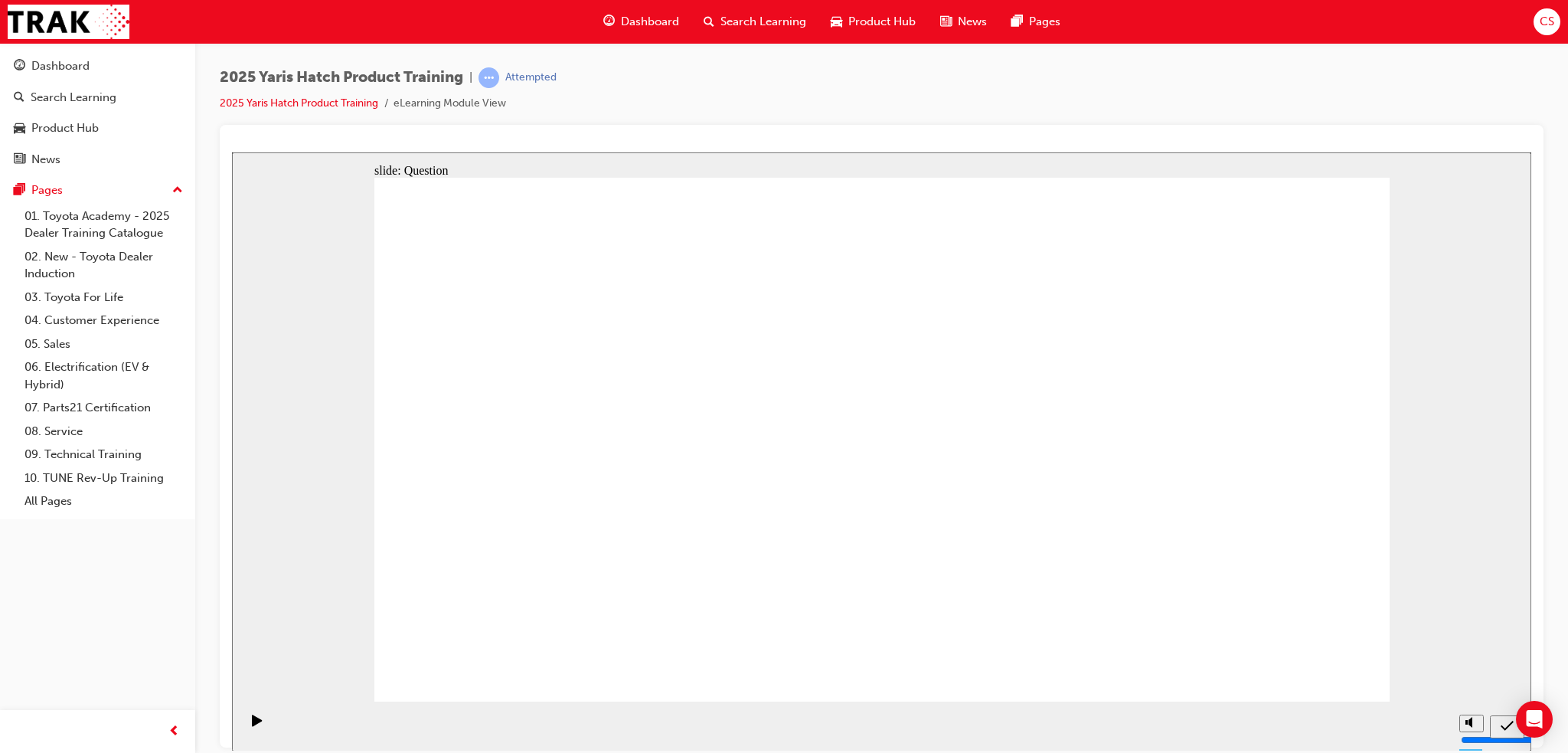
radio input "true"
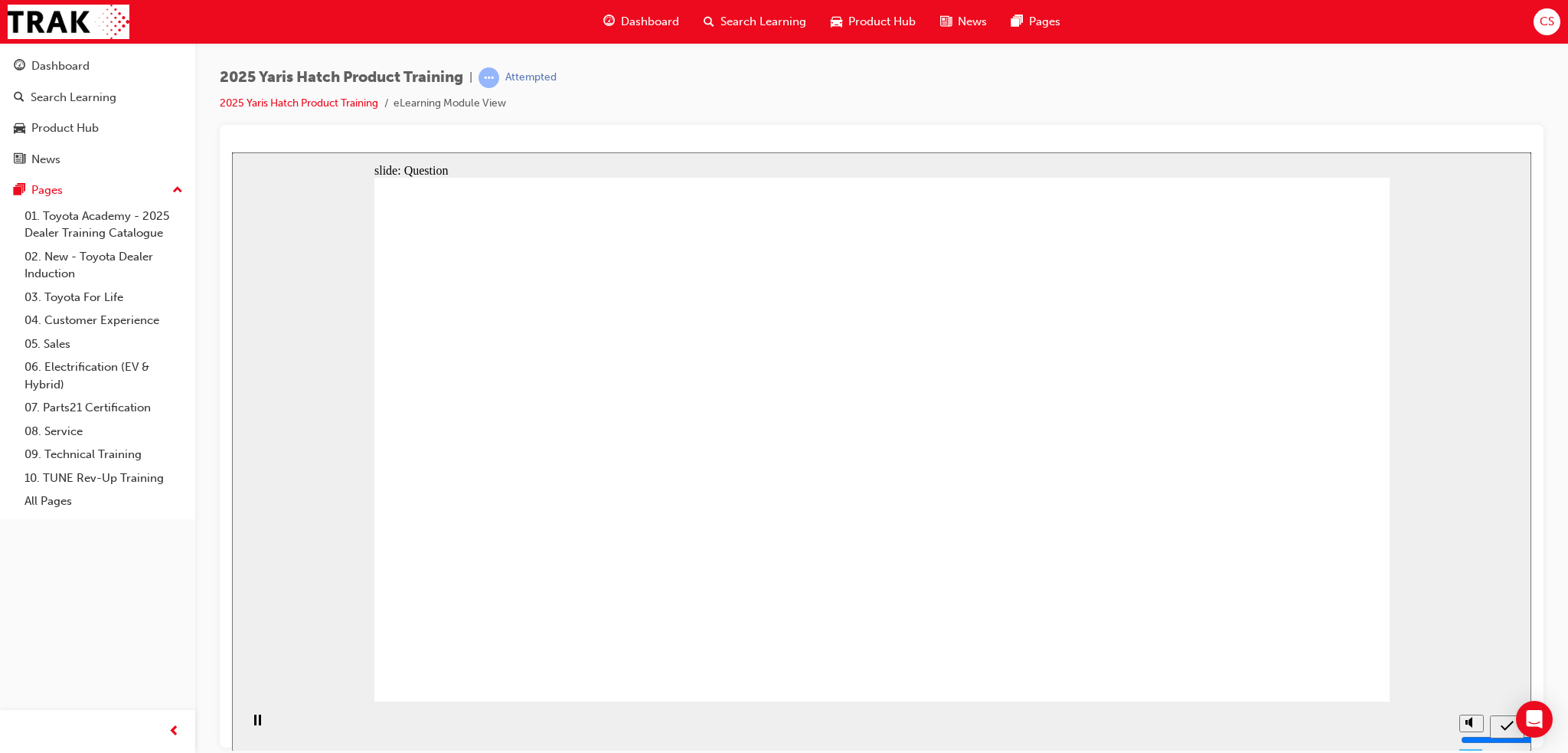
radio input "true"
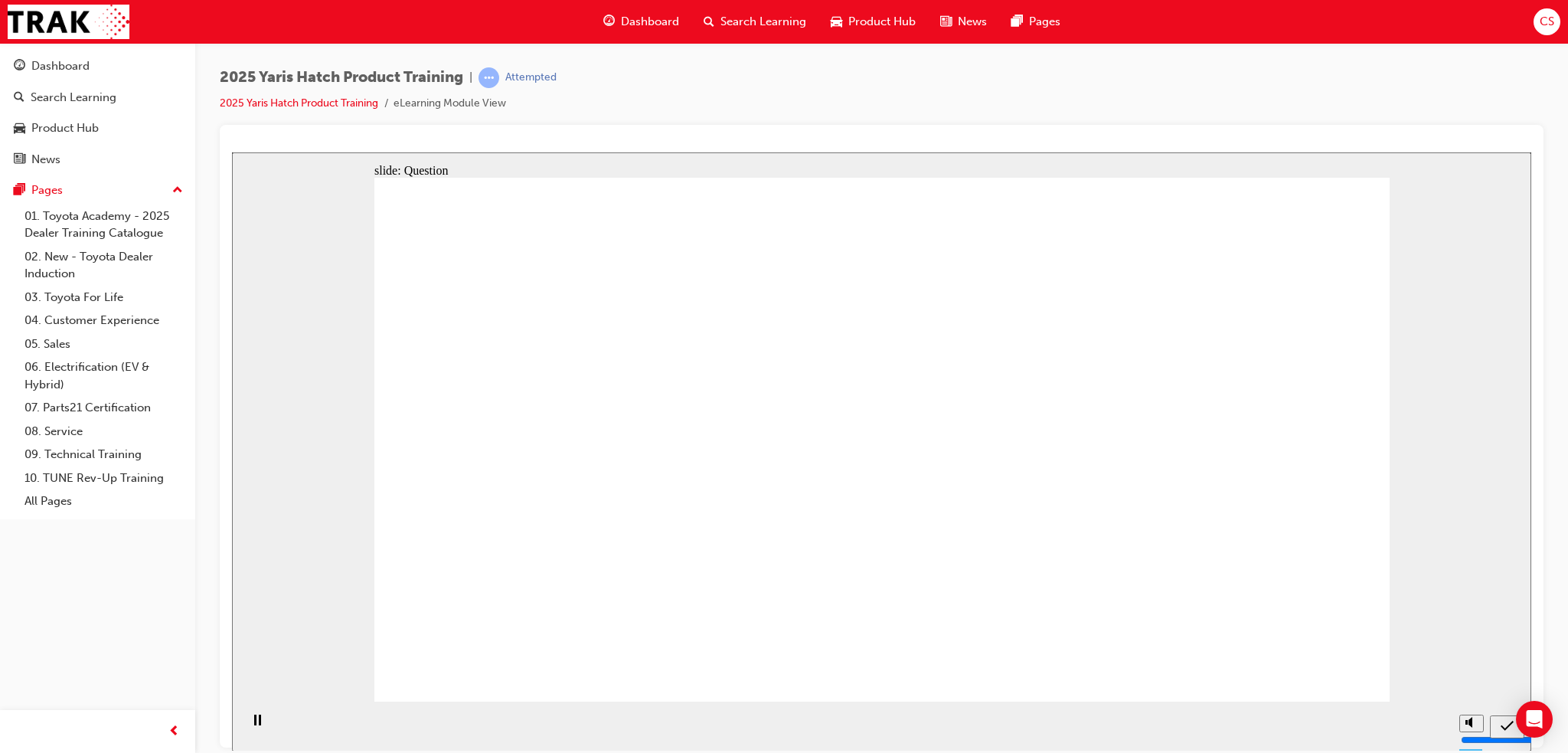
radio input "true"
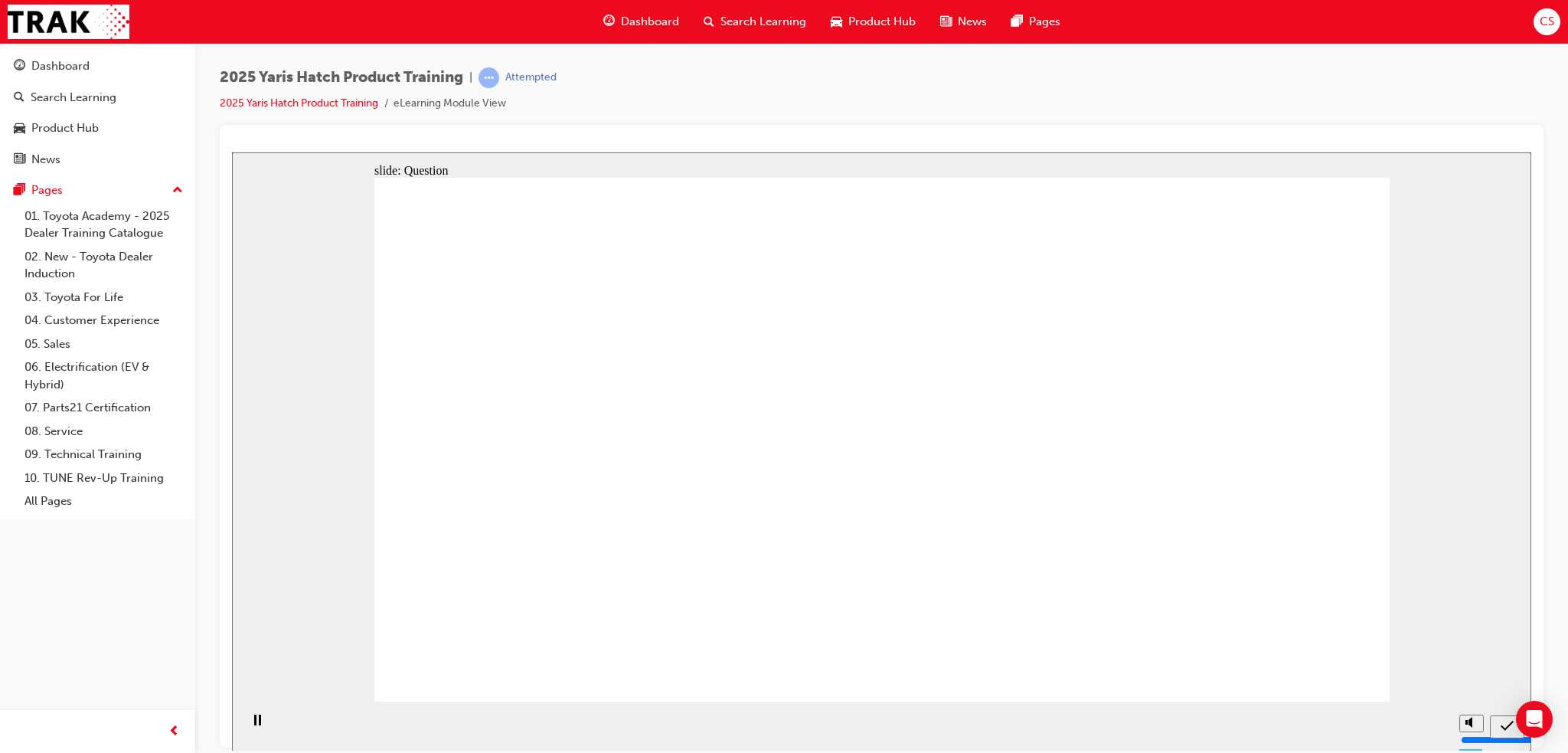
radio input "true"
drag, startPoint x: 1085, startPoint y: 430, endPoint x: 715, endPoint y: 585, distance: 401.2
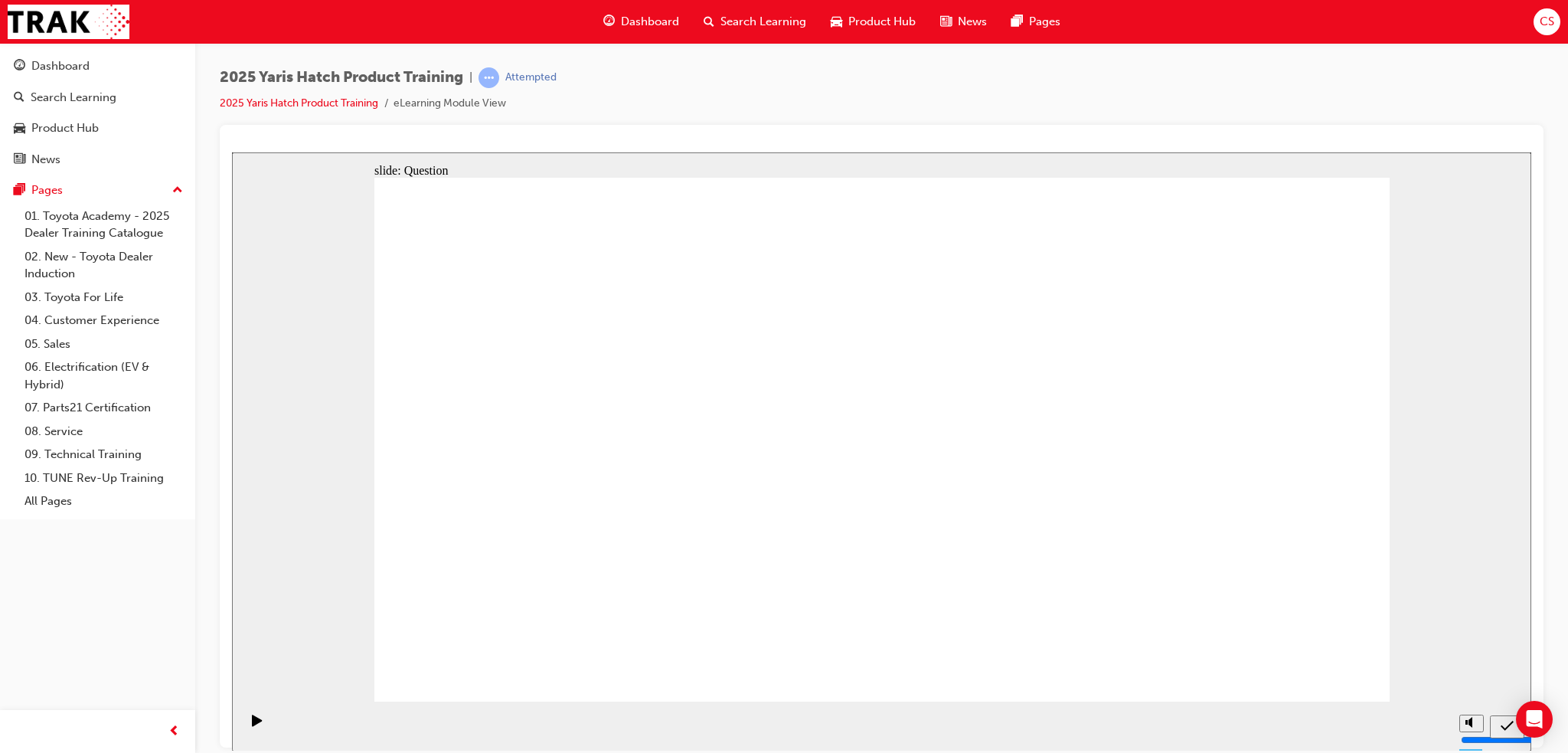
drag, startPoint x: 861, startPoint y: 427, endPoint x: 1058, endPoint y: 565, distance: 240.5
drag, startPoint x: 710, startPoint y: 389, endPoint x: 572, endPoint y: 571, distance: 228.4
drag, startPoint x: 487, startPoint y: 411, endPoint x: 1185, endPoint y: 562, distance: 714.1
drag, startPoint x: 1069, startPoint y: 507, endPoint x: 752, endPoint y: 571, distance: 323.4
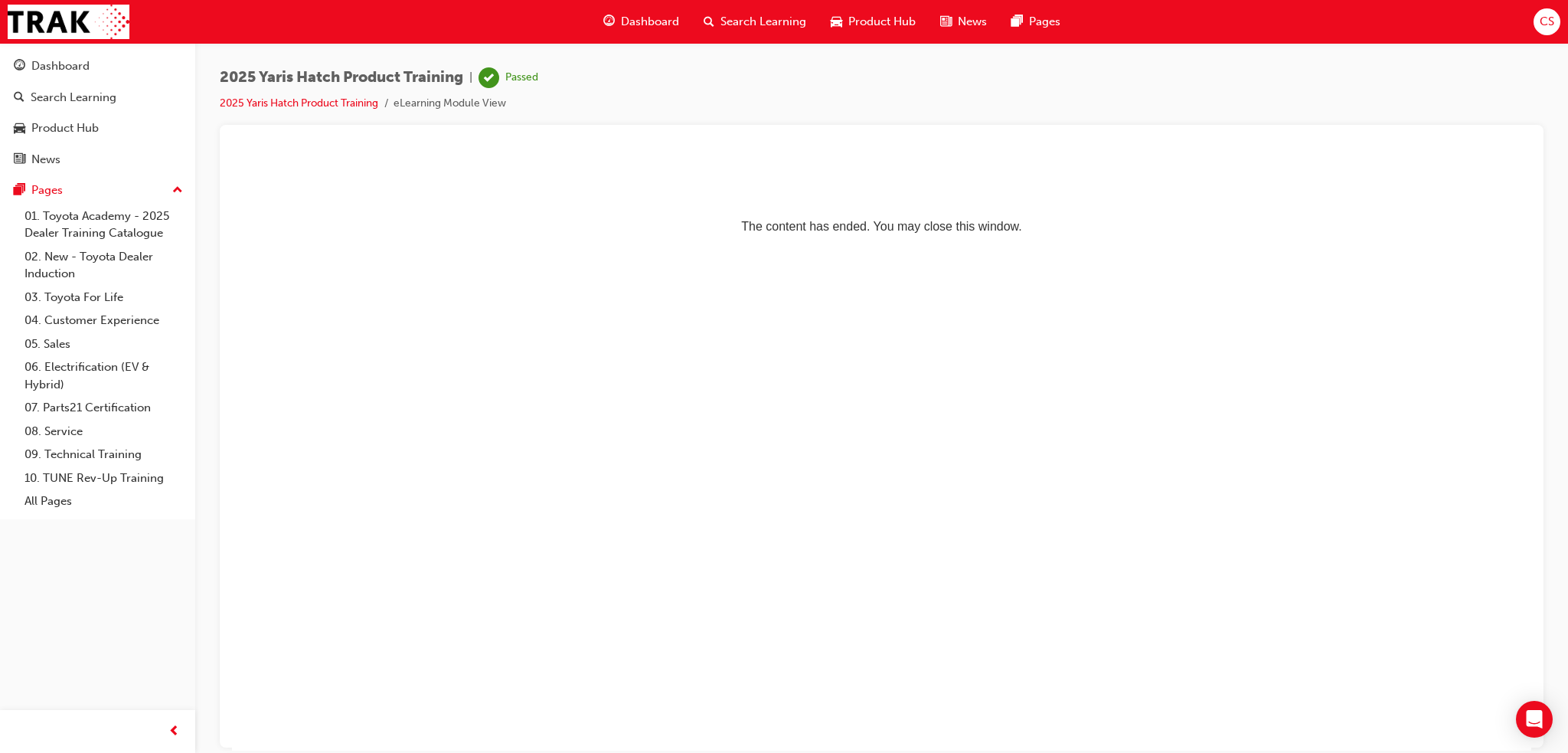
click at [756, 20] on span "Search Learning" at bounding box center [763, 21] width 86 height 17
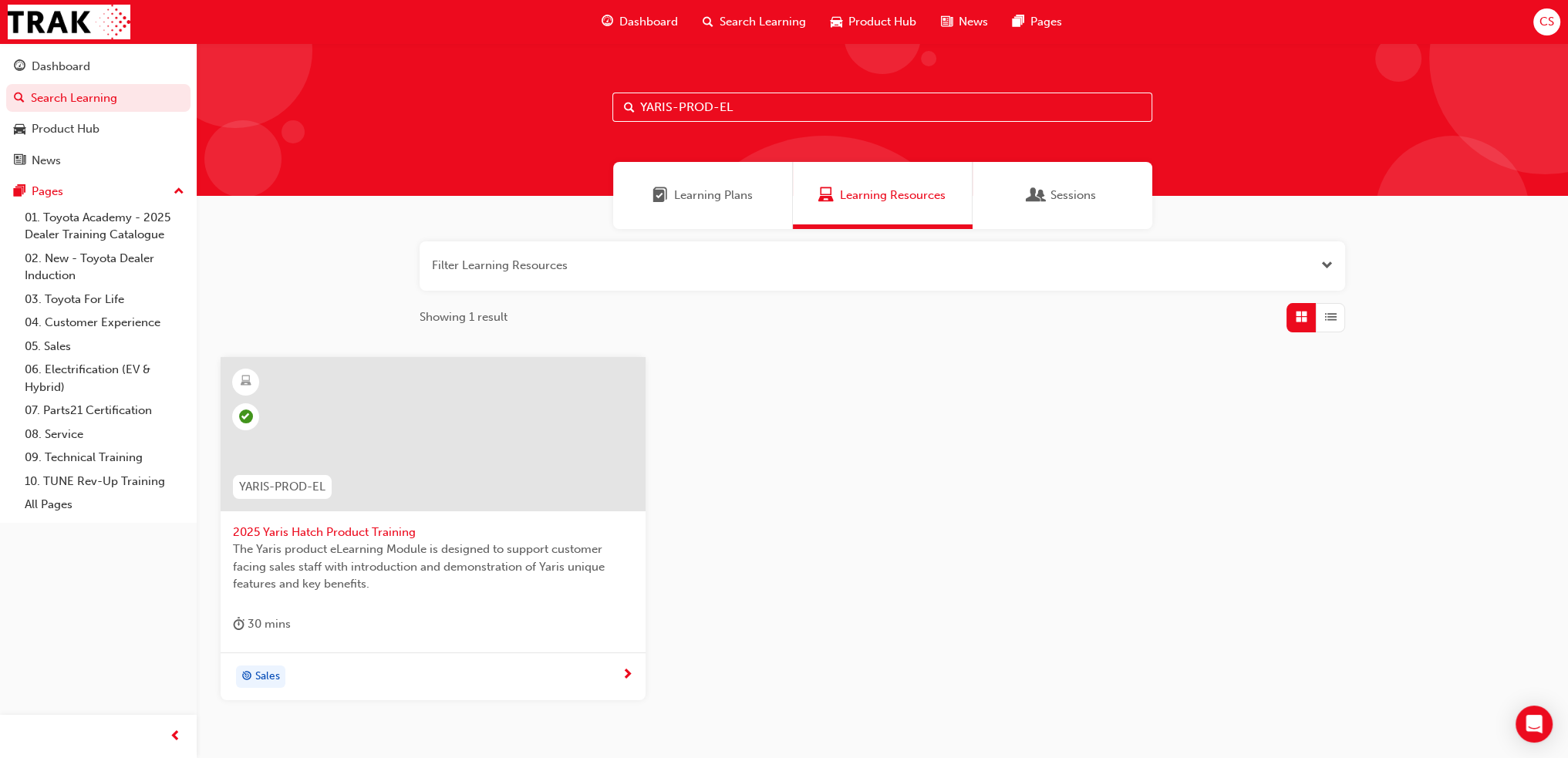
click at [750, 108] on input "YARIS-PROD-EL" at bounding box center [883, 107] width 540 height 29
drag, startPoint x: 673, startPoint y: 101, endPoint x: 587, endPoint y: 107, distance: 86.2
click at [587, 107] on div "YARIS-PROD-EL" at bounding box center [883, 119] width 1372 height 152
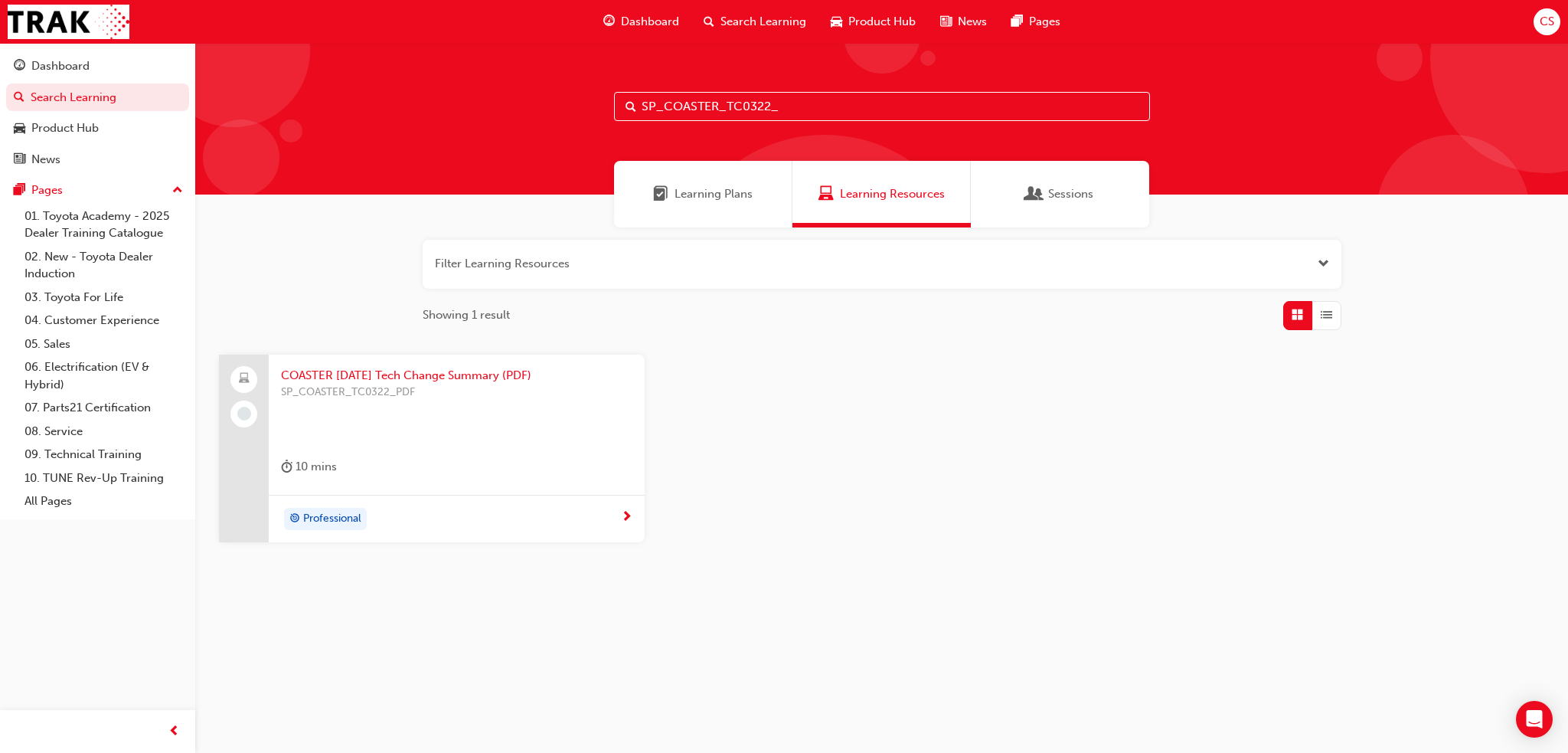
type input "SP_COASTER_TC0322_"
click at [319, 517] on span "Professional" at bounding box center [332, 518] width 58 height 17
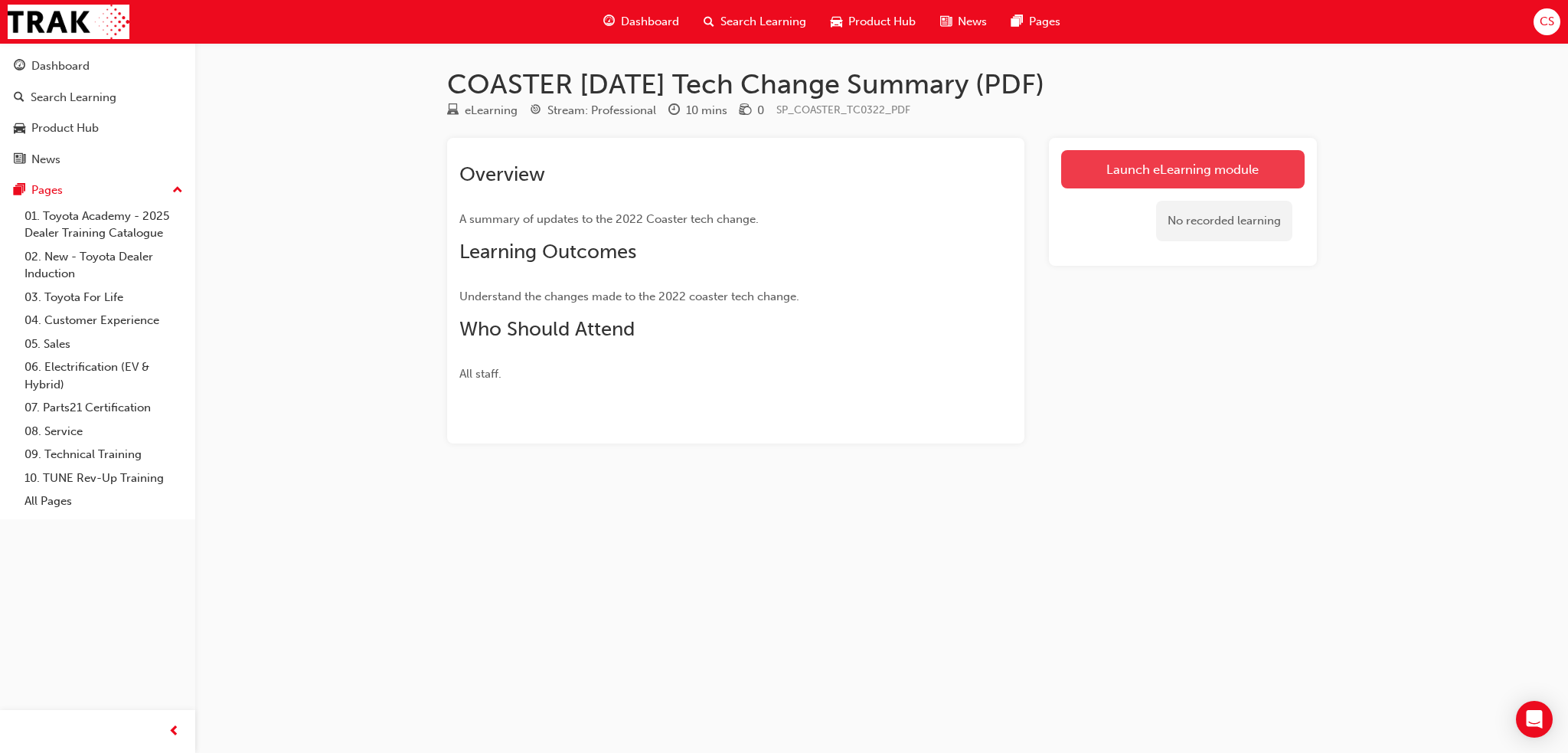
click at [1134, 165] on link "Launch eLearning module" at bounding box center [1182, 169] width 244 height 38
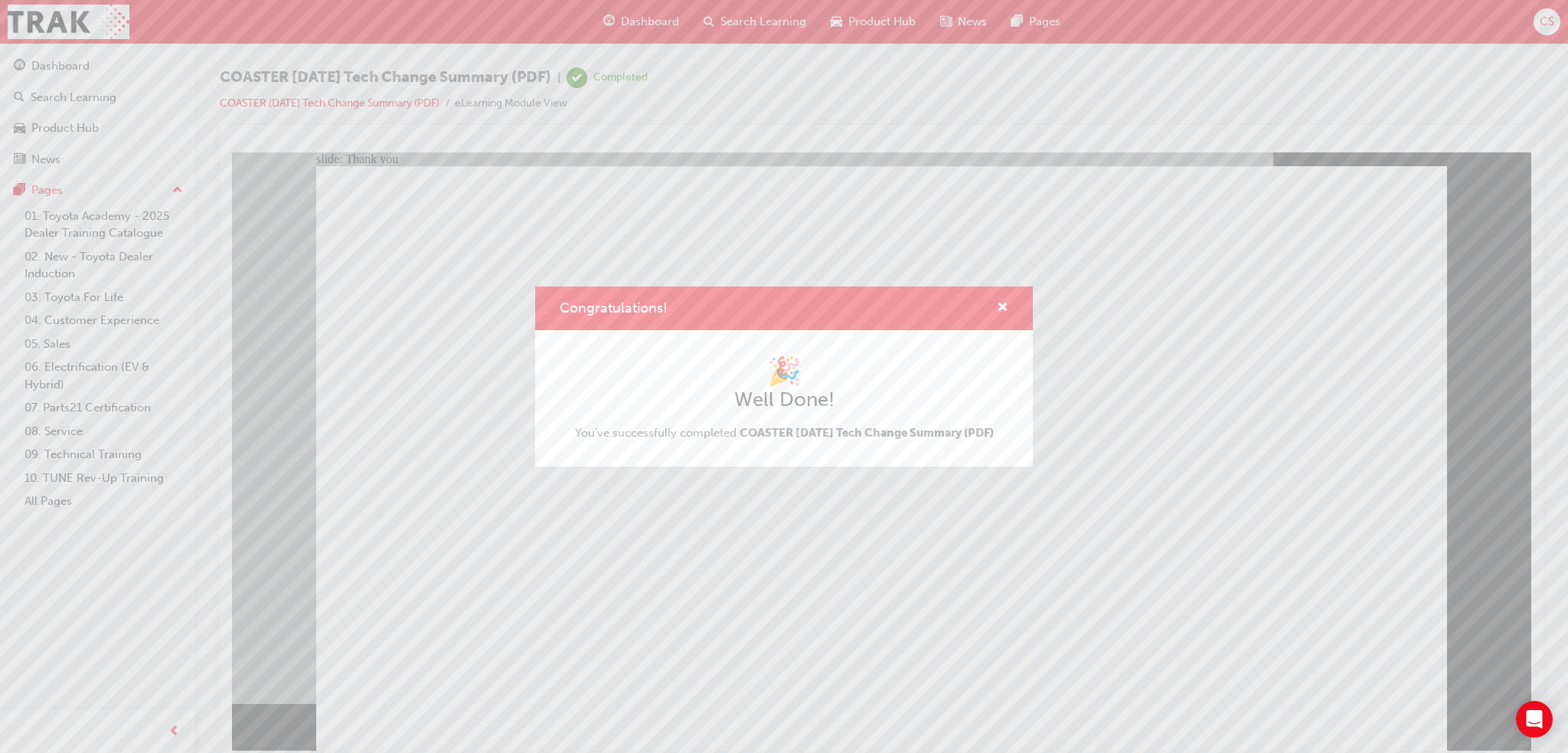
click at [665, 625] on div "Congratulations! 🎉 Well Done! You've successfully completed COASTER March 2022 …" at bounding box center [784, 376] width 1568 height 753
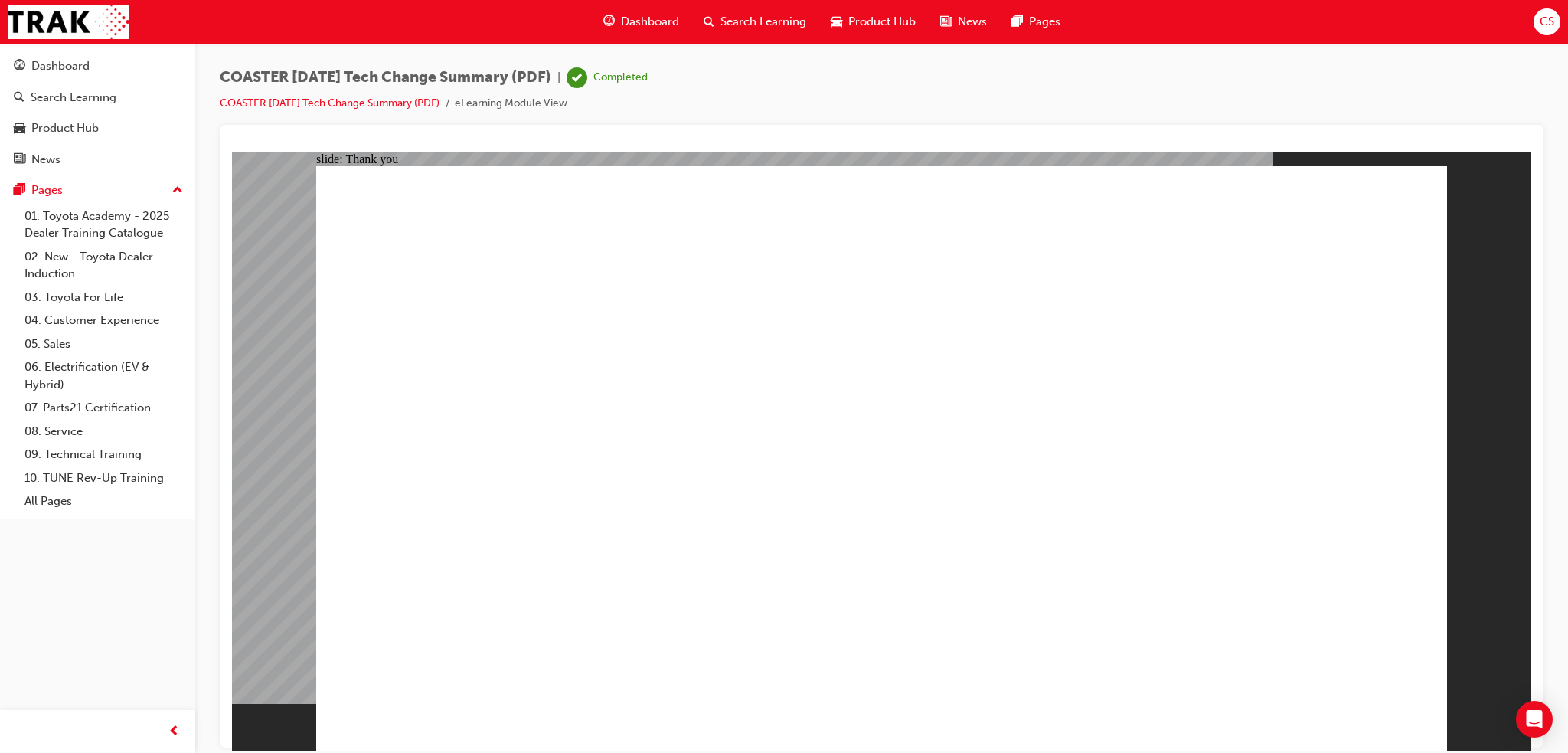
click at [766, 13] on span "Search Learning" at bounding box center [763, 21] width 86 height 17
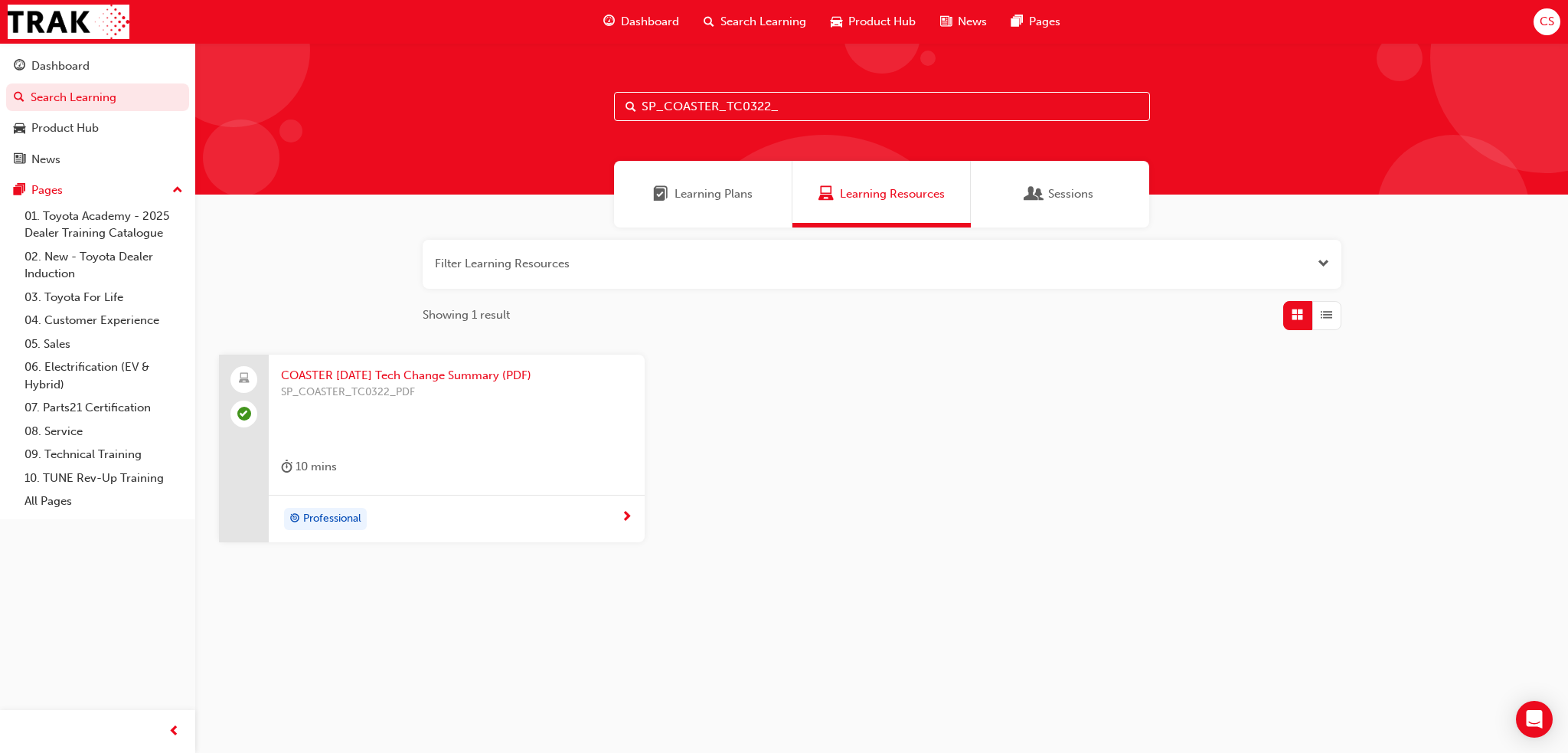
drag, startPoint x: 683, startPoint y: 108, endPoint x: 809, endPoint y: 104, distance: 126.1
click at [809, 104] on input "SP_COASTER_TC0322_" at bounding box center [882, 106] width 536 height 29
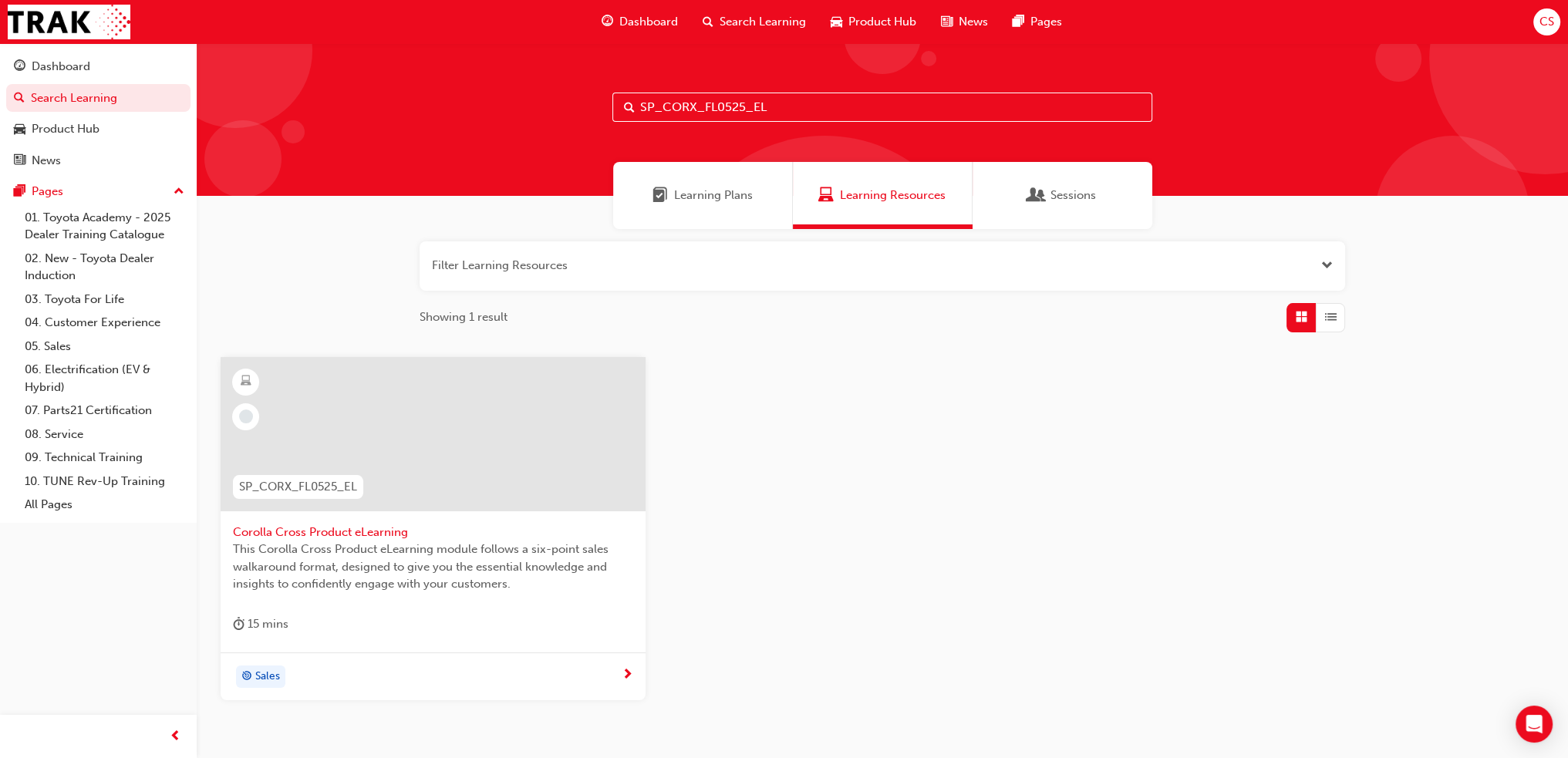
type input "SP_CORX_FL0525_EL"
click at [311, 524] on span "Corolla Cross Product eLearning" at bounding box center [433, 532] width 401 height 17
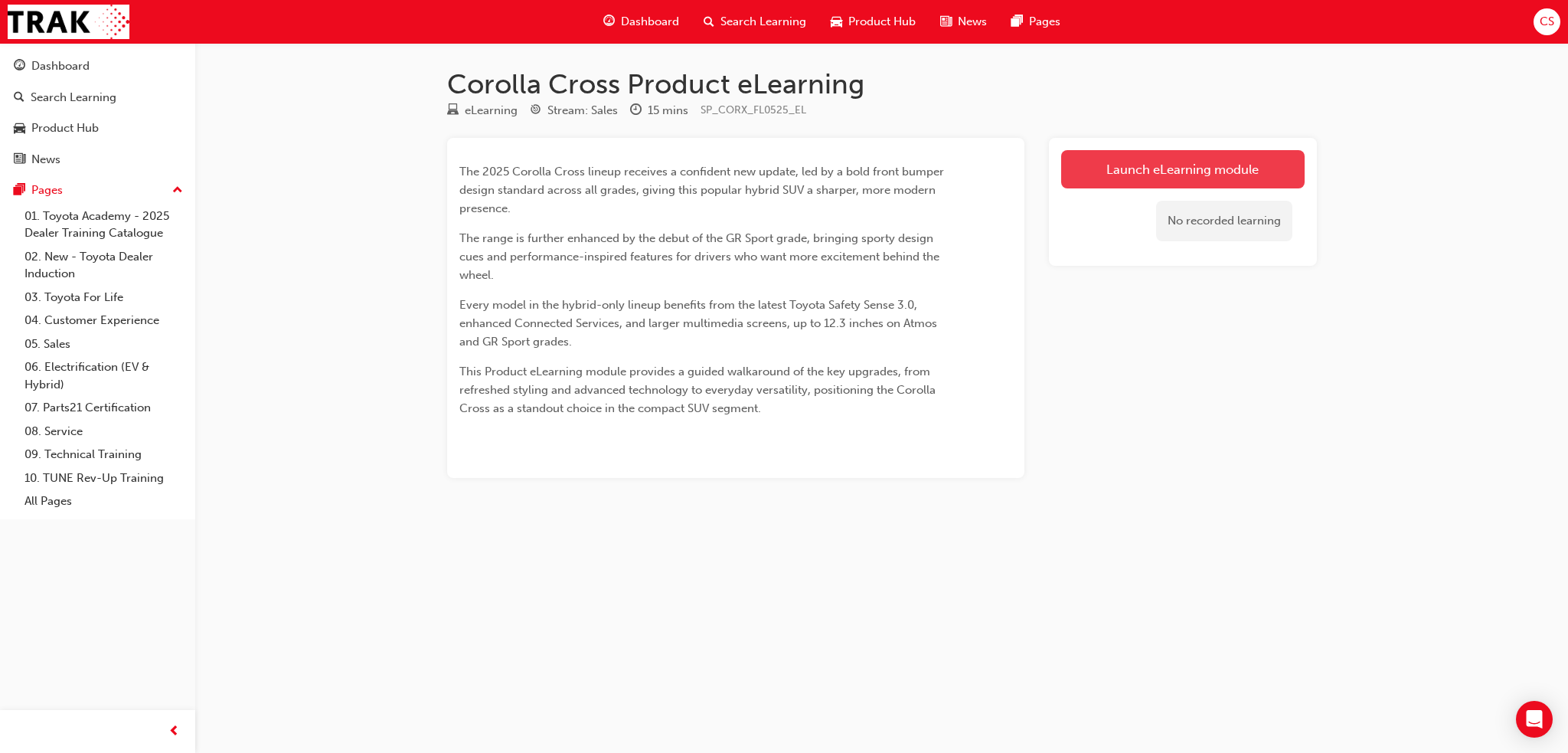
click at [1155, 155] on link "Launch eLearning module" at bounding box center [1182, 169] width 244 height 38
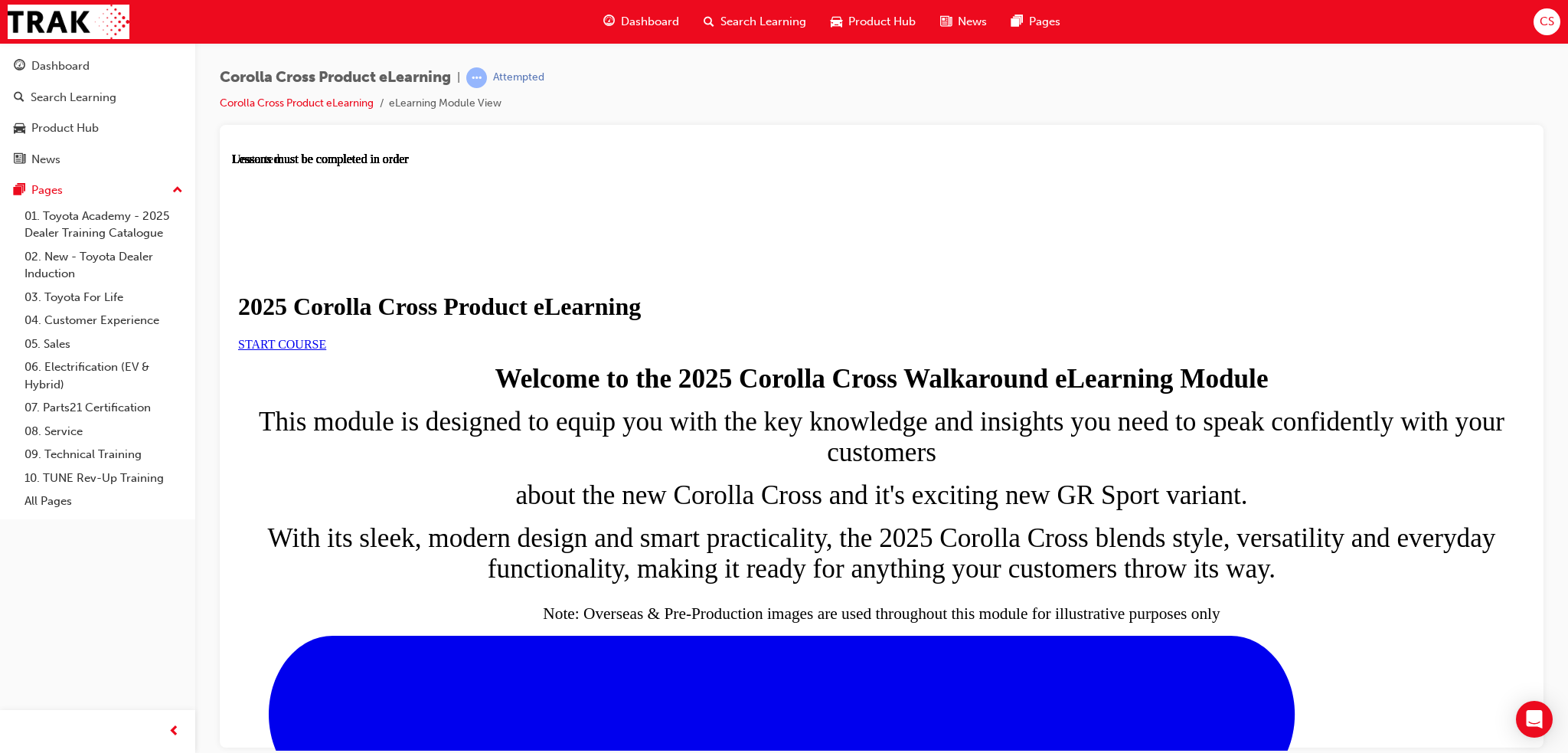
click at [326, 350] on span "START COURSE" at bounding box center [282, 343] width 88 height 13
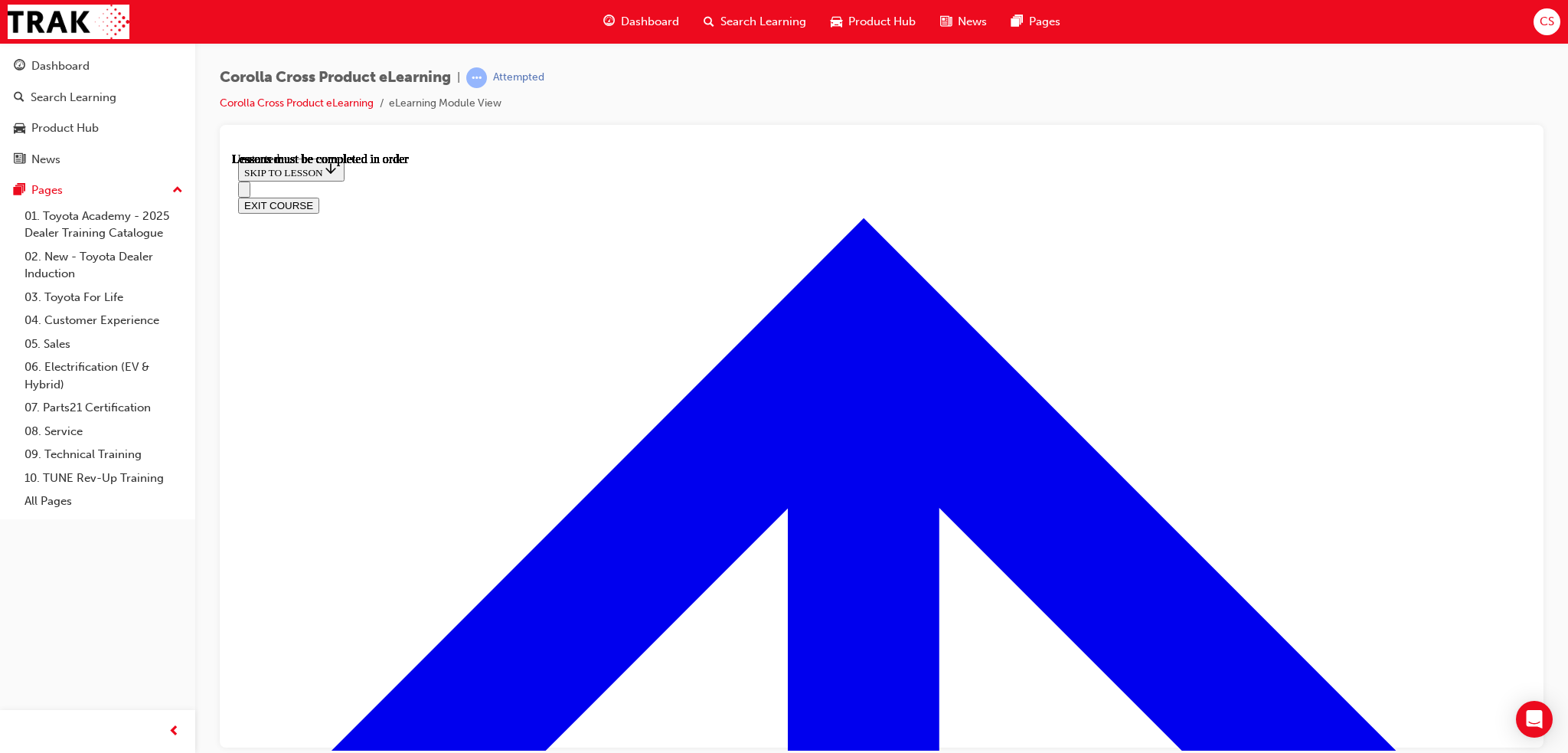
scroll to position [53, 0]
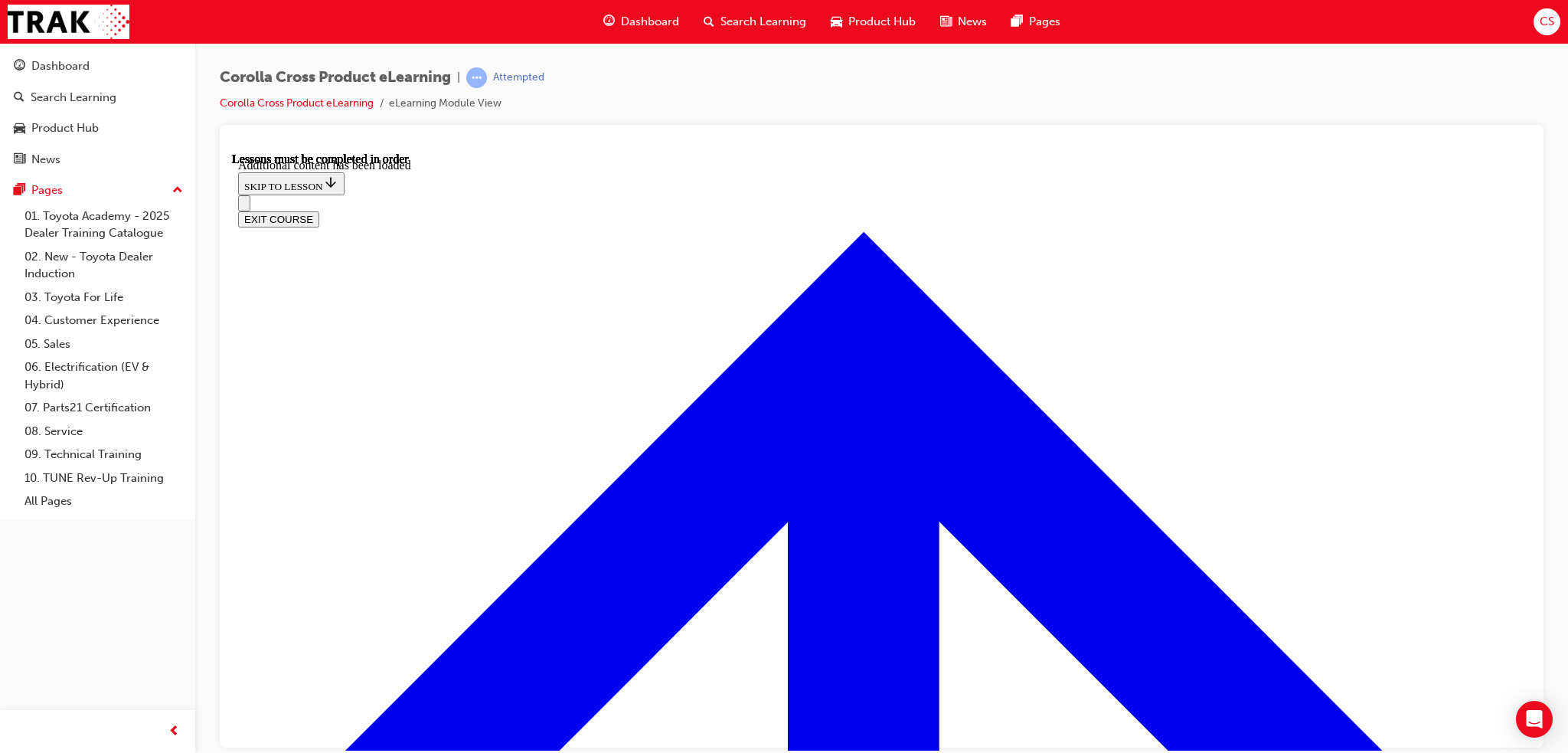
scroll to position [2521, 0]
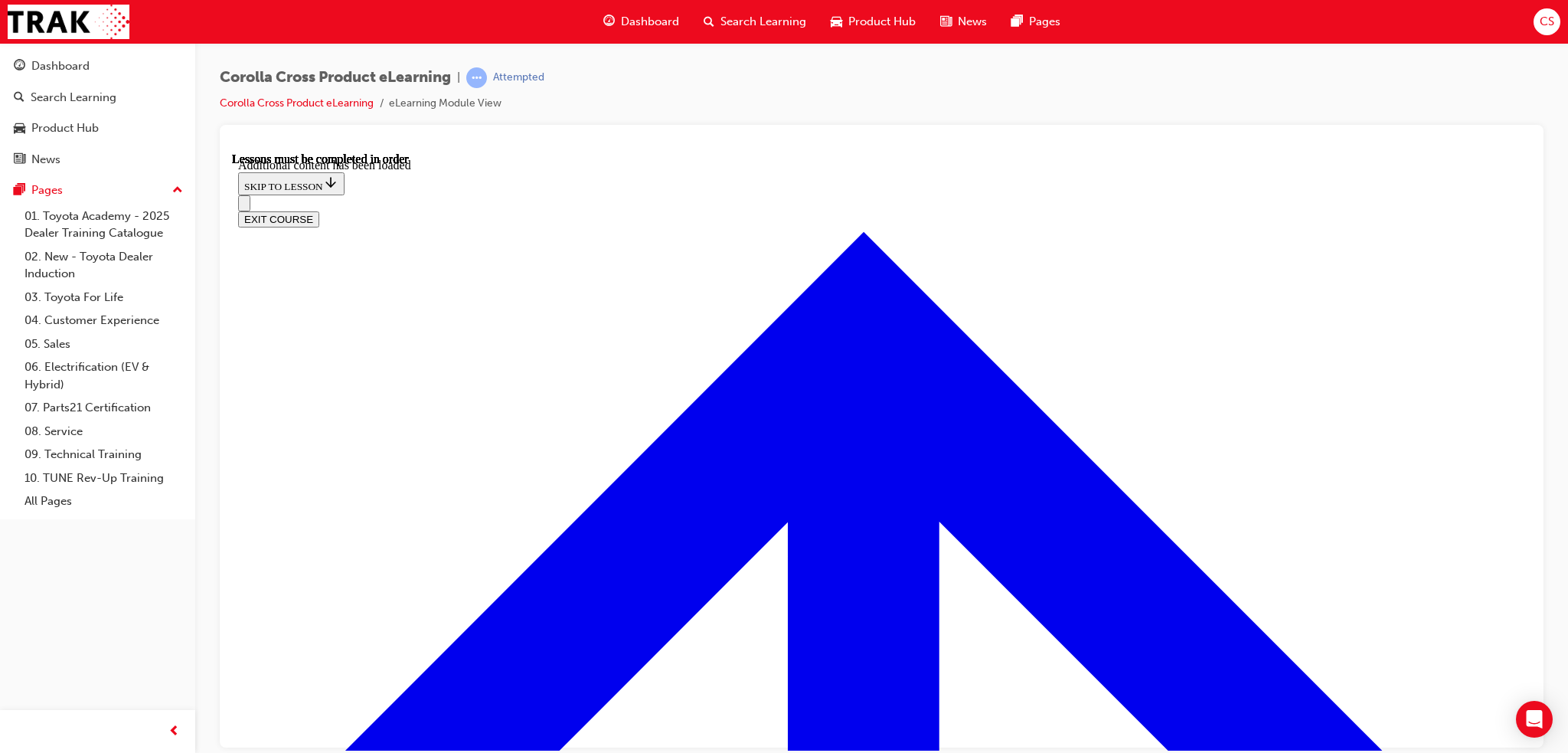
radio input "true"
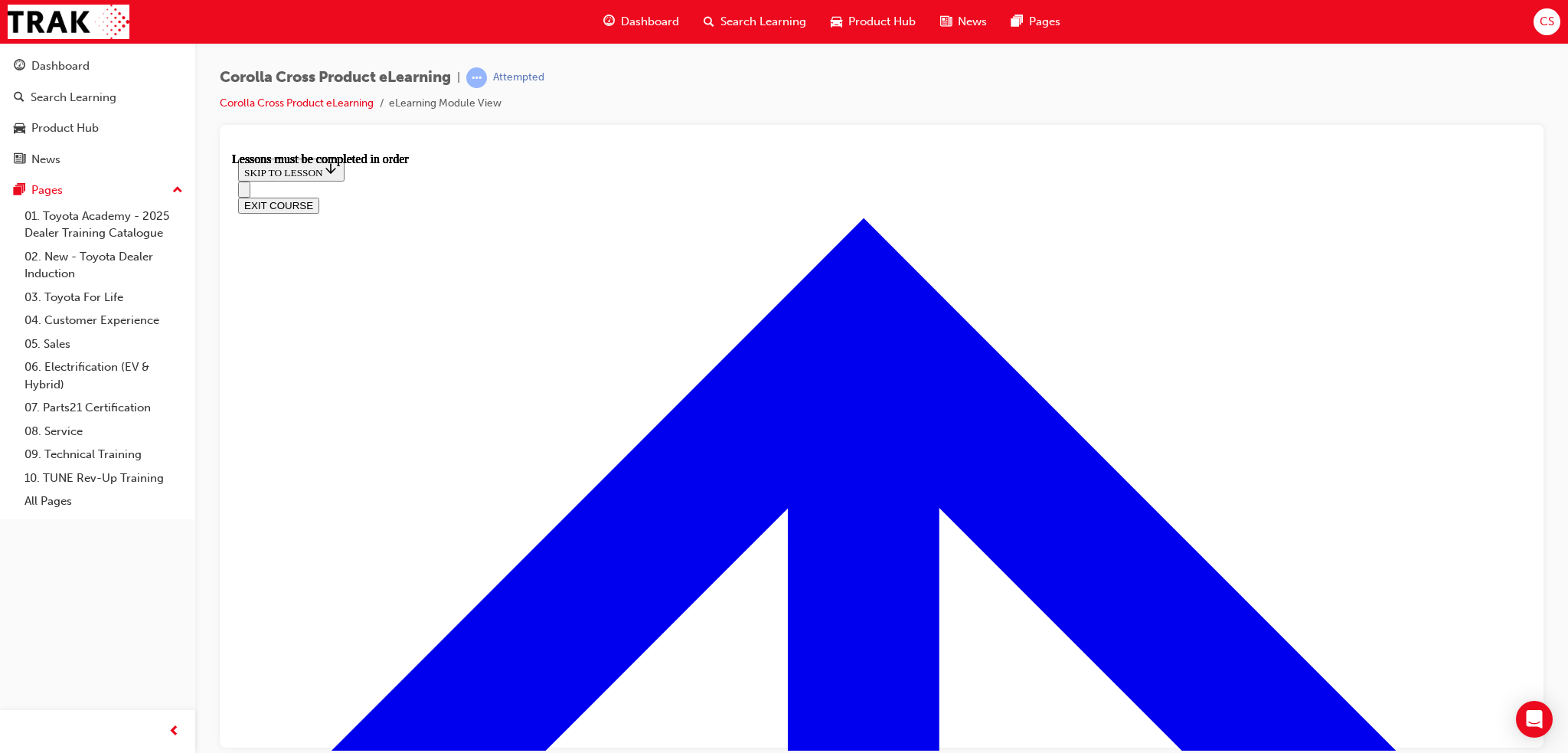
scroll to position [1366, 0]
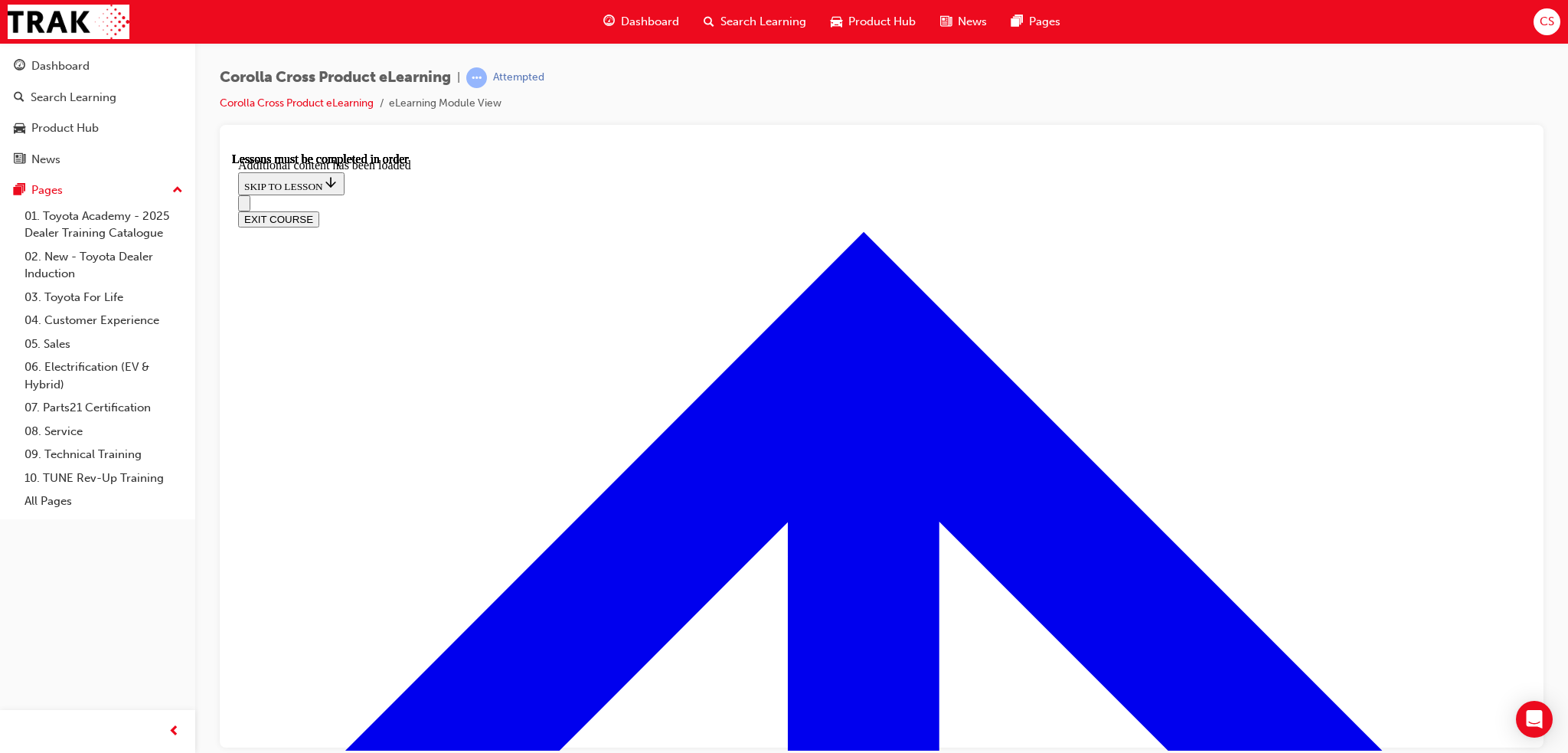
scroll to position [2185, 0]
drag, startPoint x: 649, startPoint y: 559, endPoint x: 702, endPoint y: 592, distance: 62.4
radio input "true"
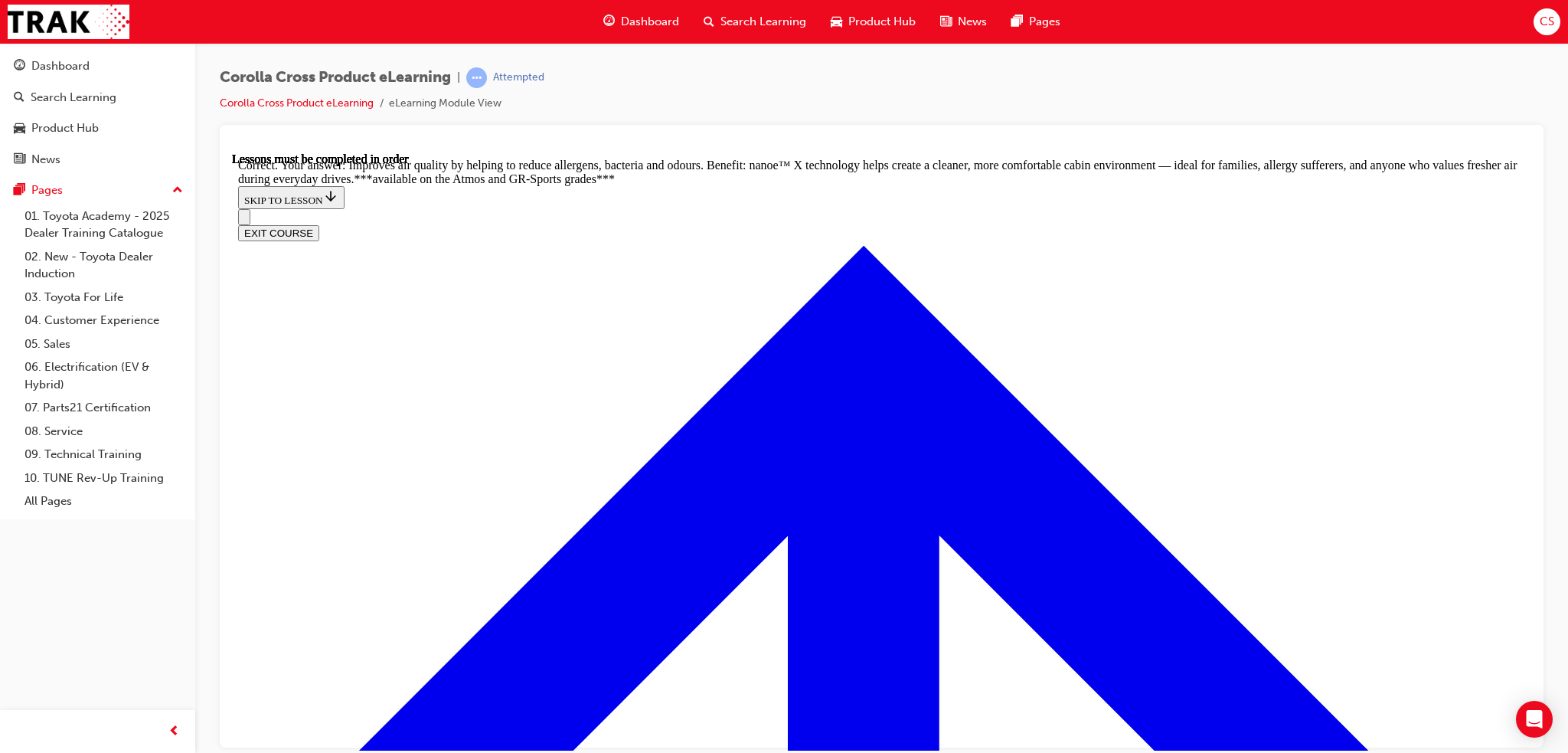
scroll to position [2950, 0]
radio input "true"
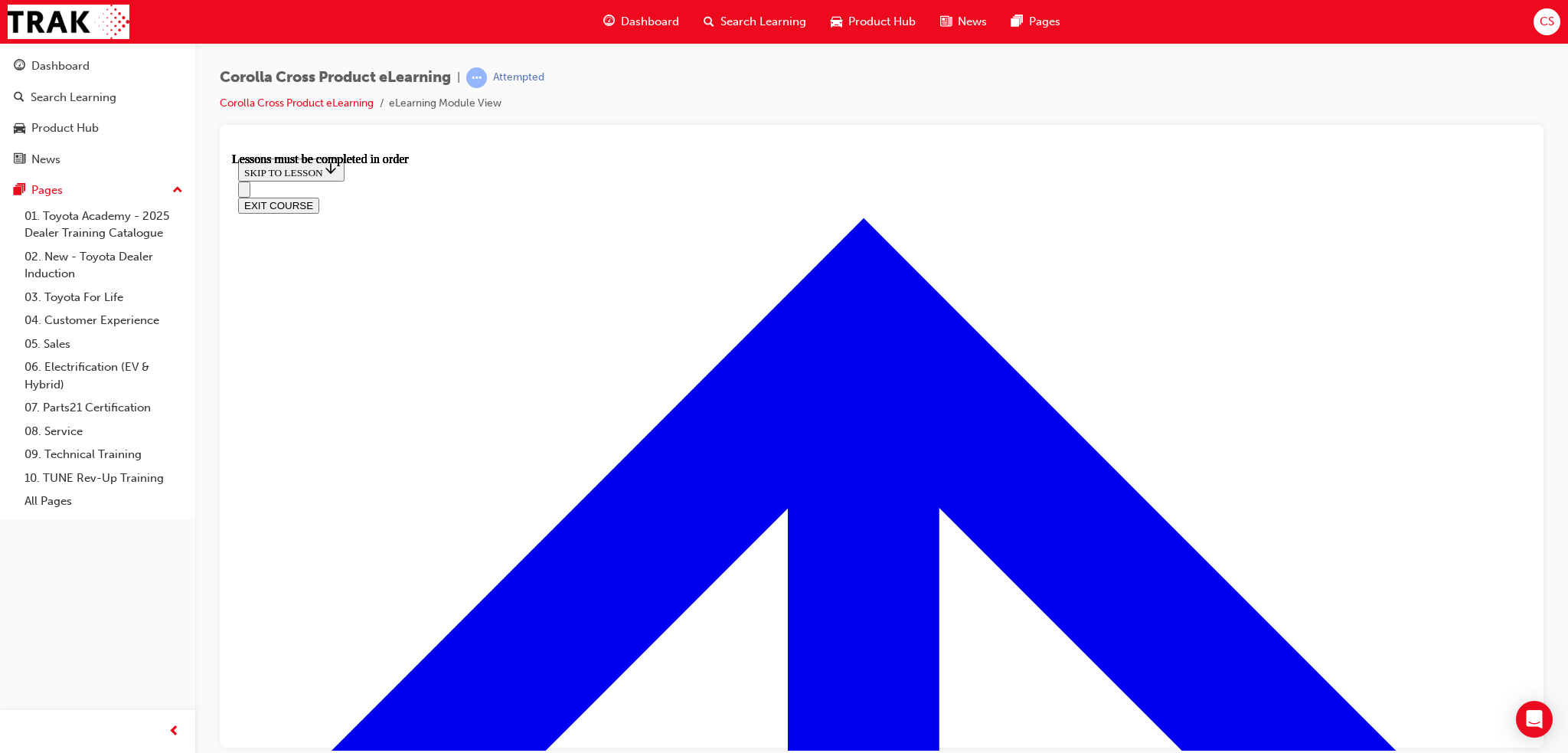
scroll to position [1169, 0]
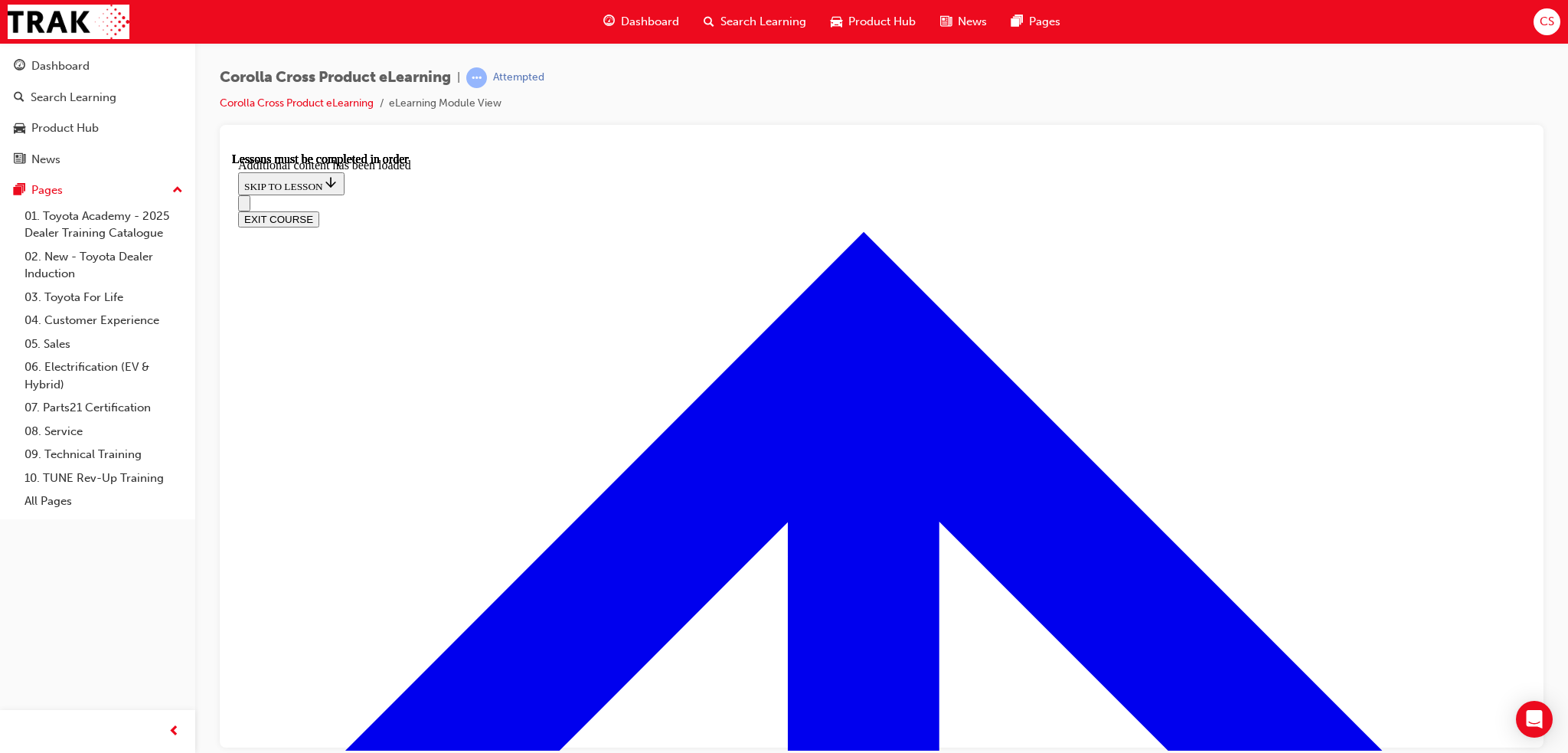
scroll to position [2293, 0]
radio input "true"
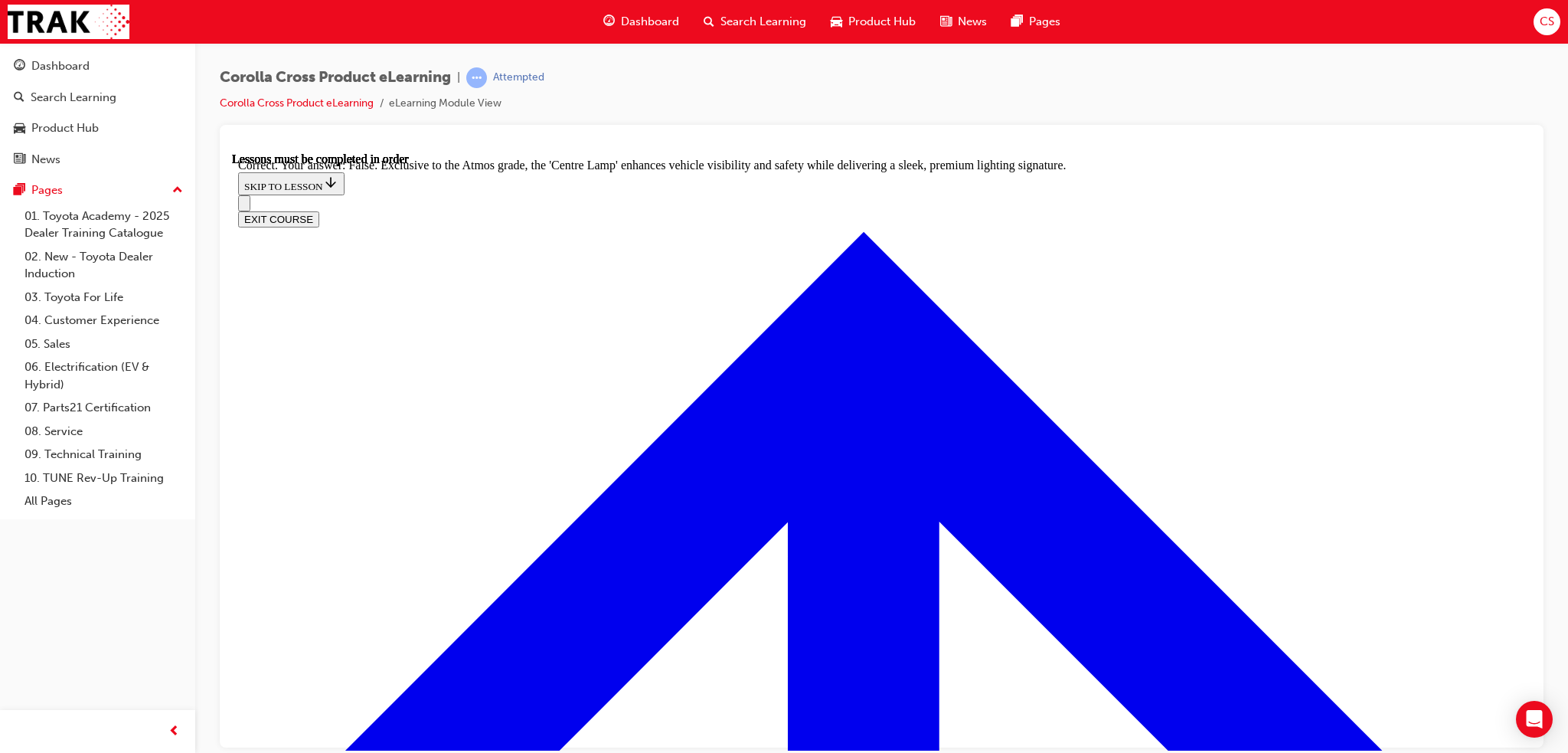
scroll to position [2720, 0]
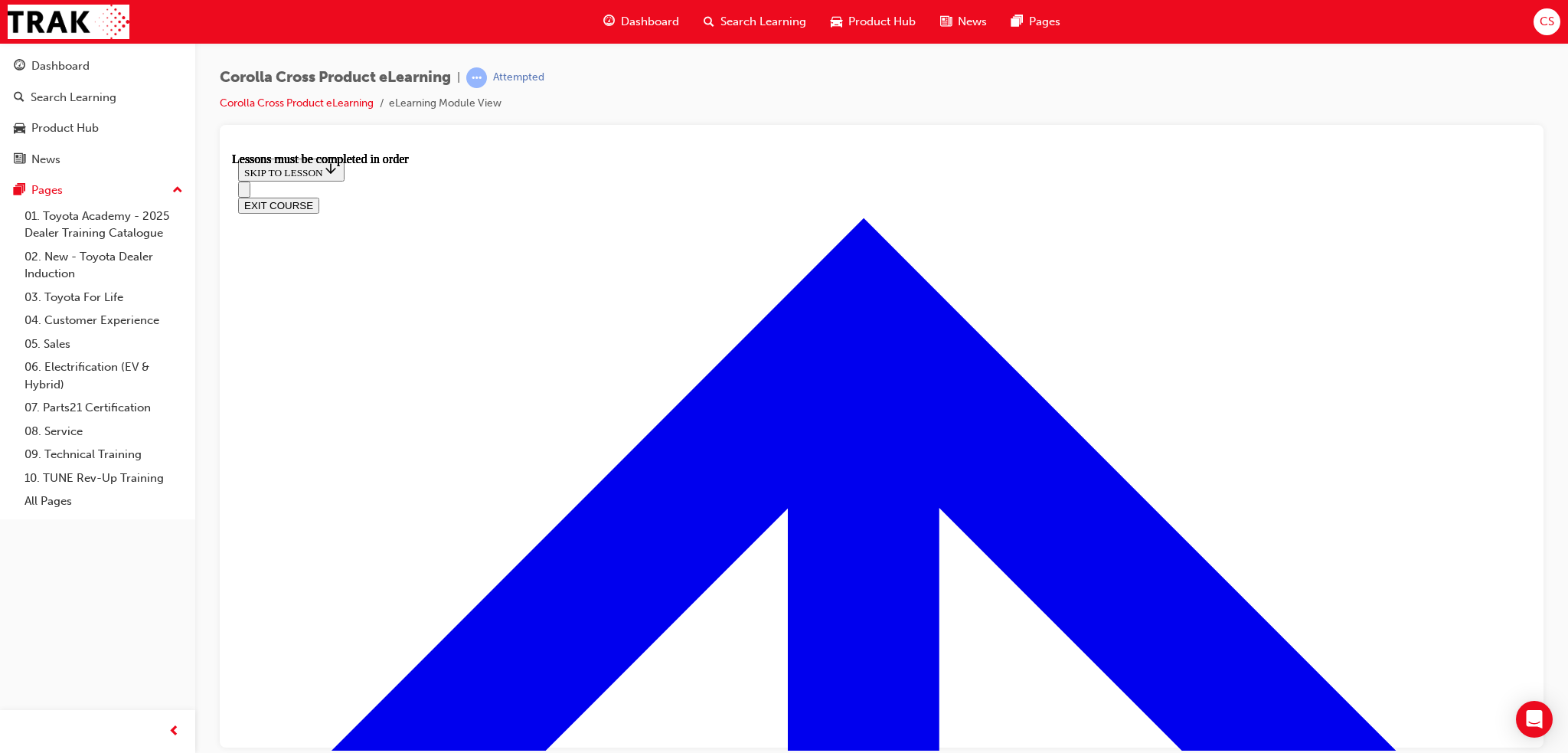
scroll to position [1209, 0]
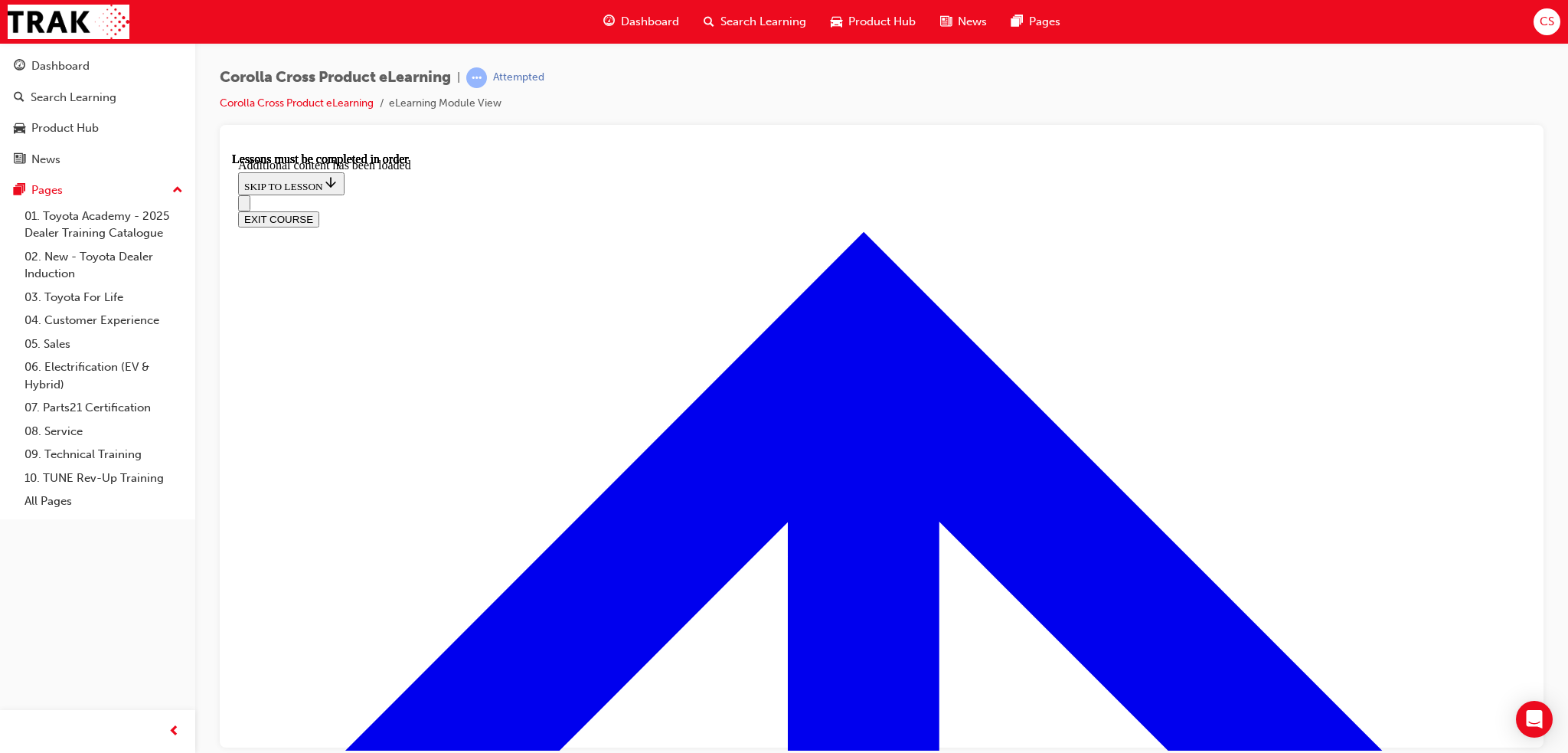
scroll to position [1844, 0]
radio input "true"
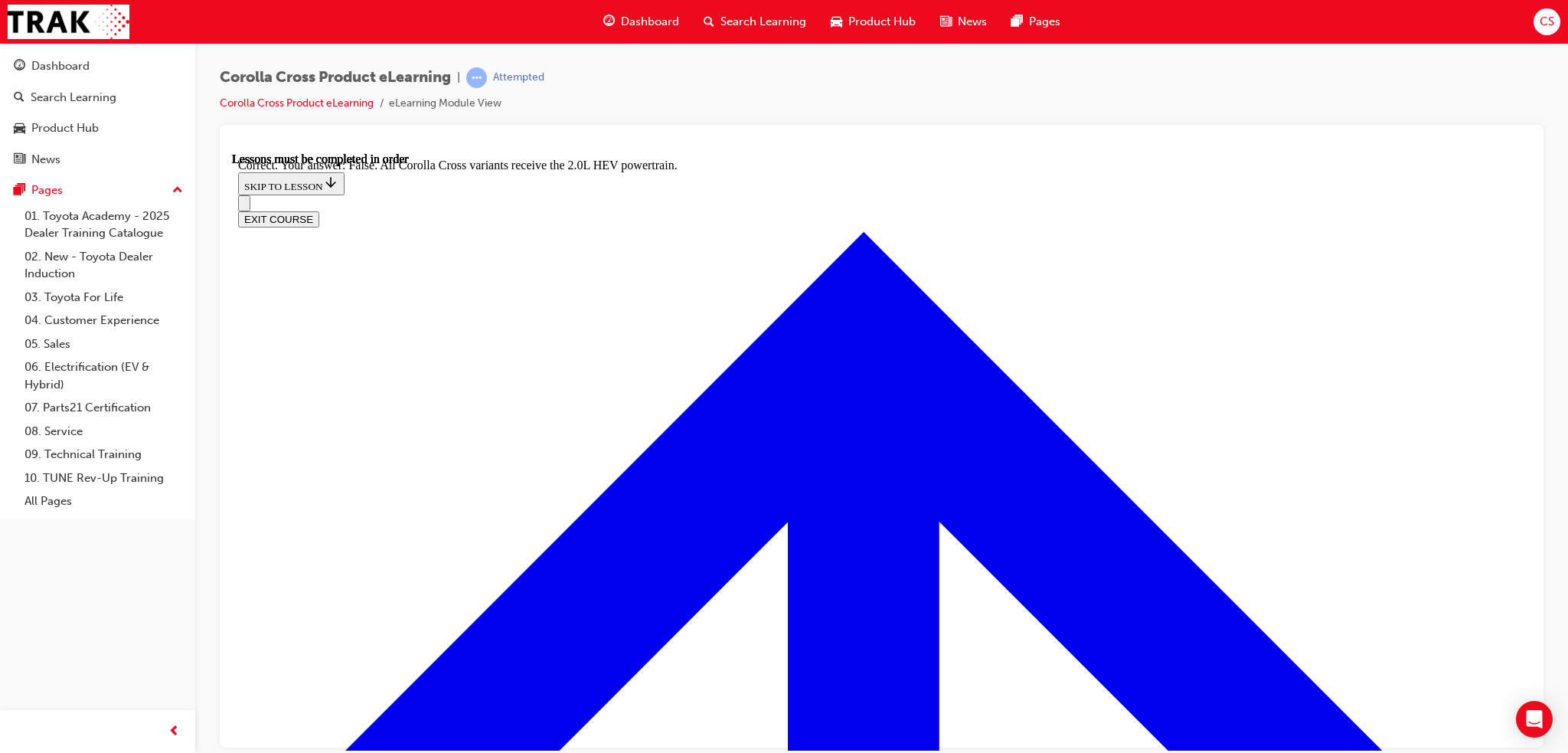
scroll to position [2090, 0]
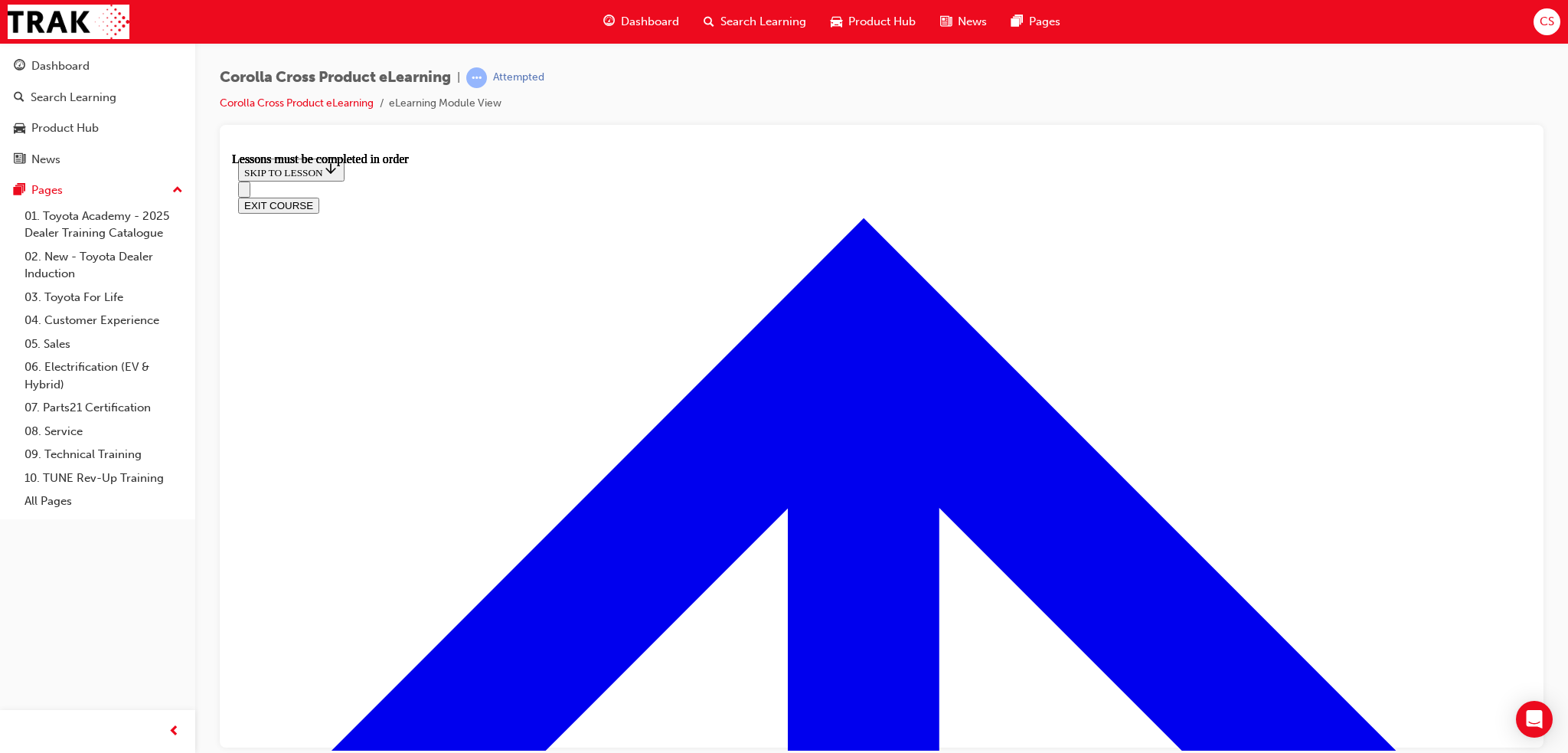
scroll to position [1142, 0]
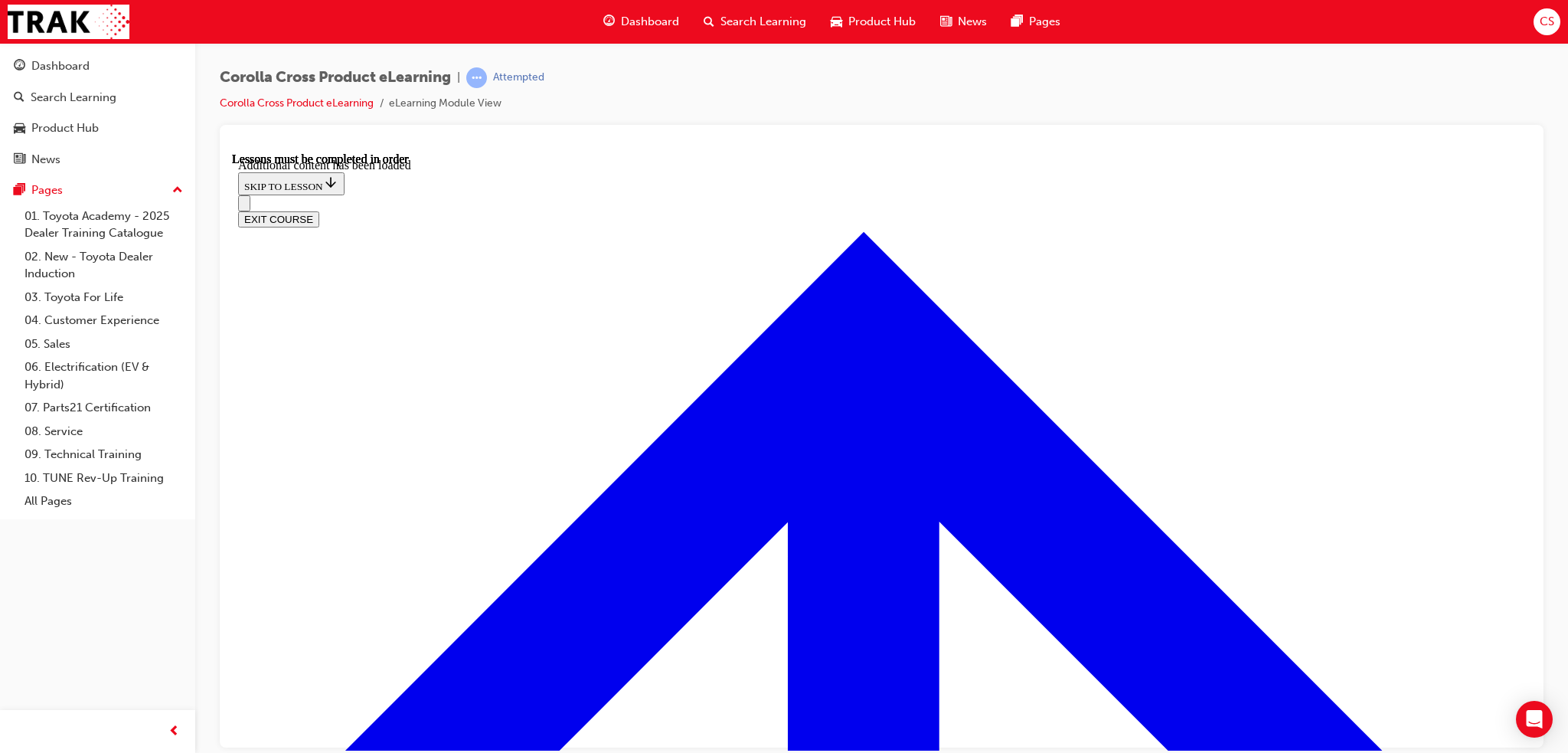
scroll to position [1931, 0]
radio input "true"
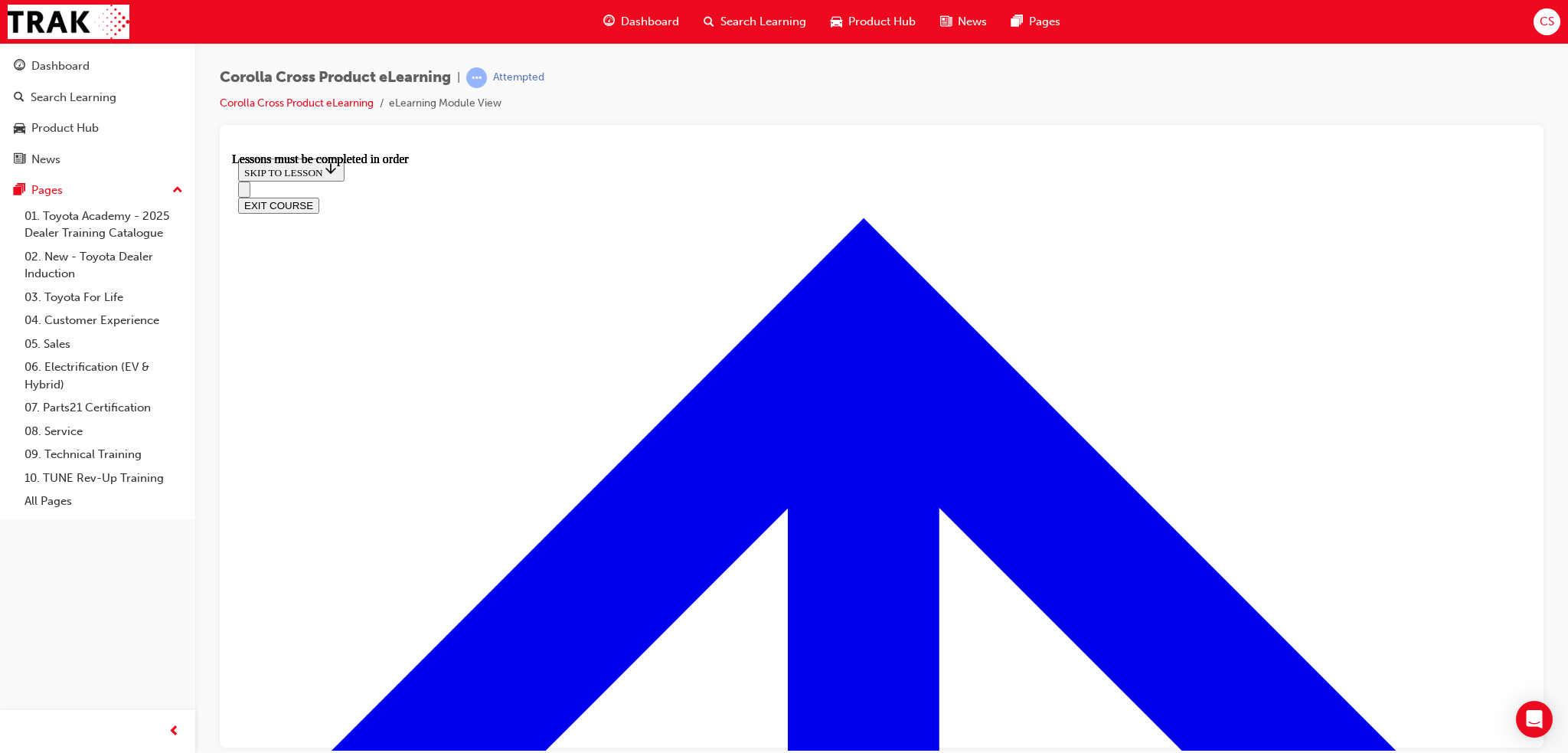
scroll to position [1241, 0]
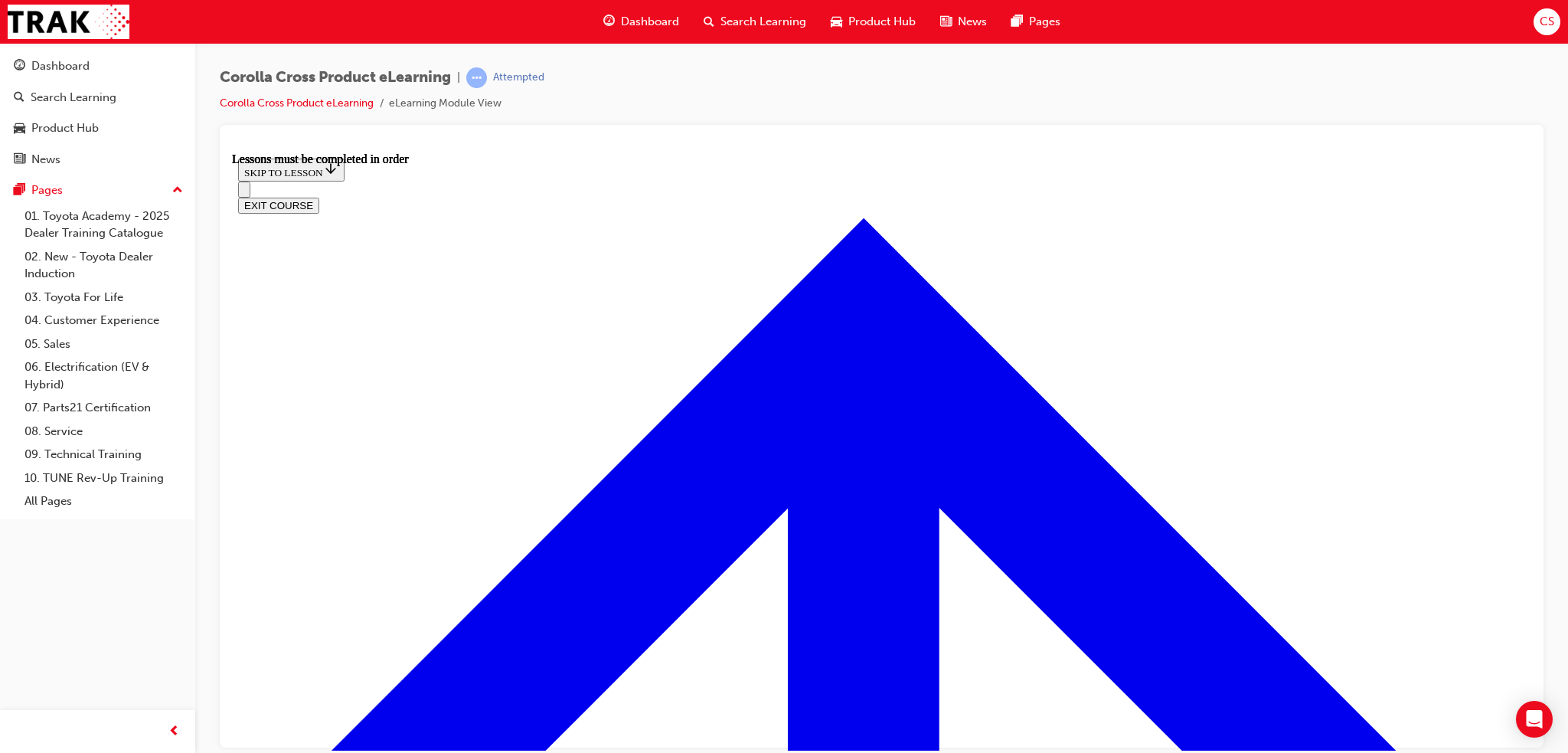
scroll to position [230, 0]
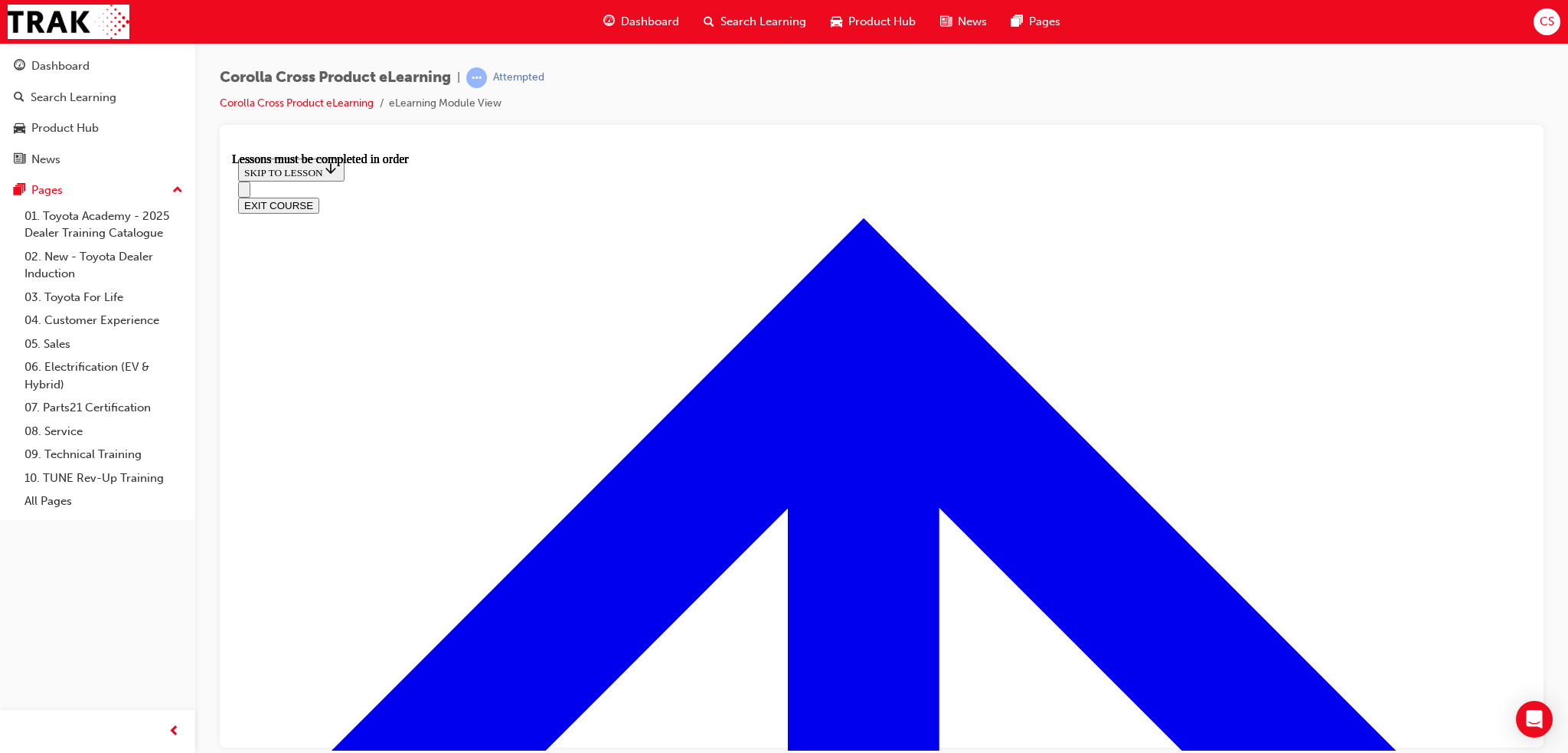
scroll to position [1138, 0]
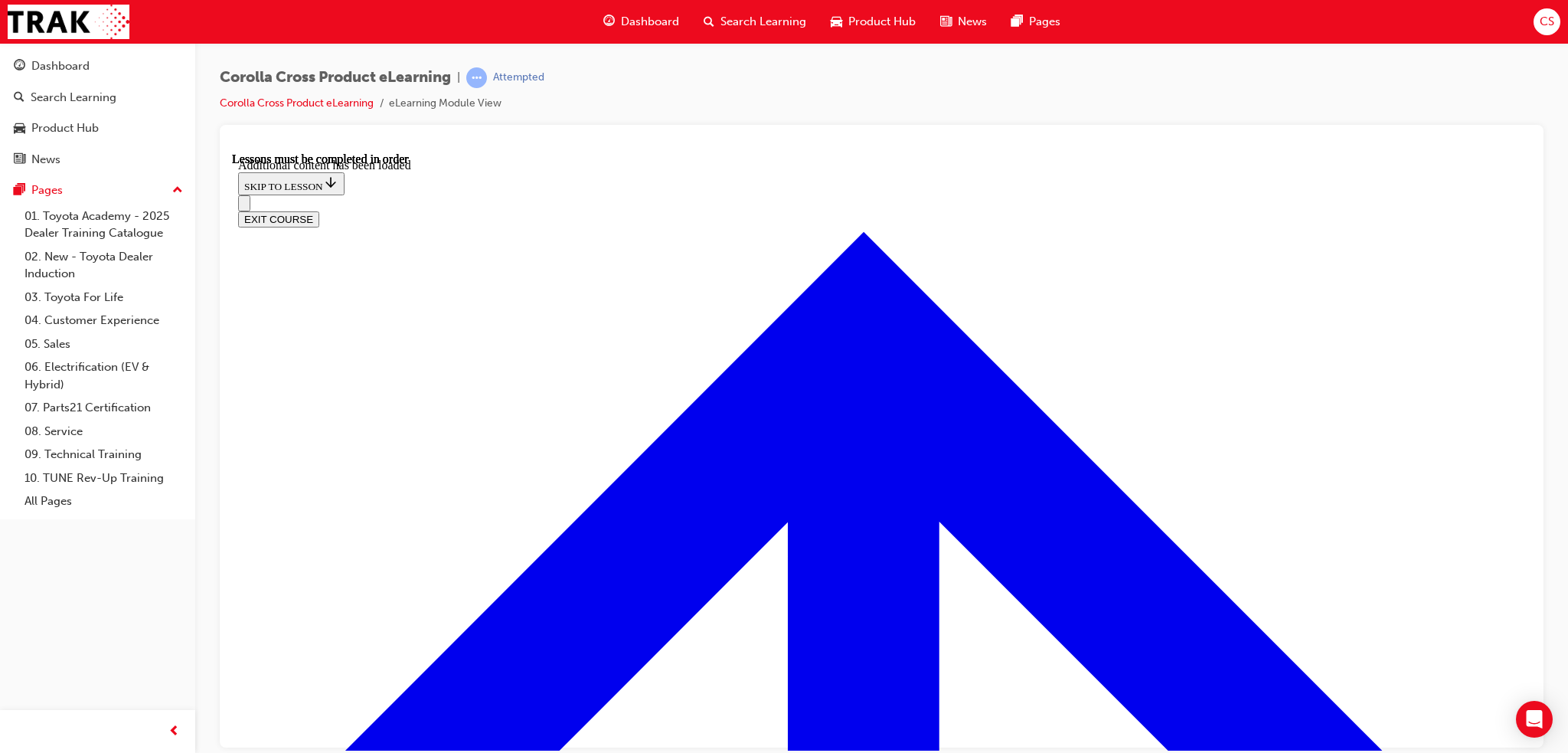
scroll to position [2365, 0]
radio input "true"
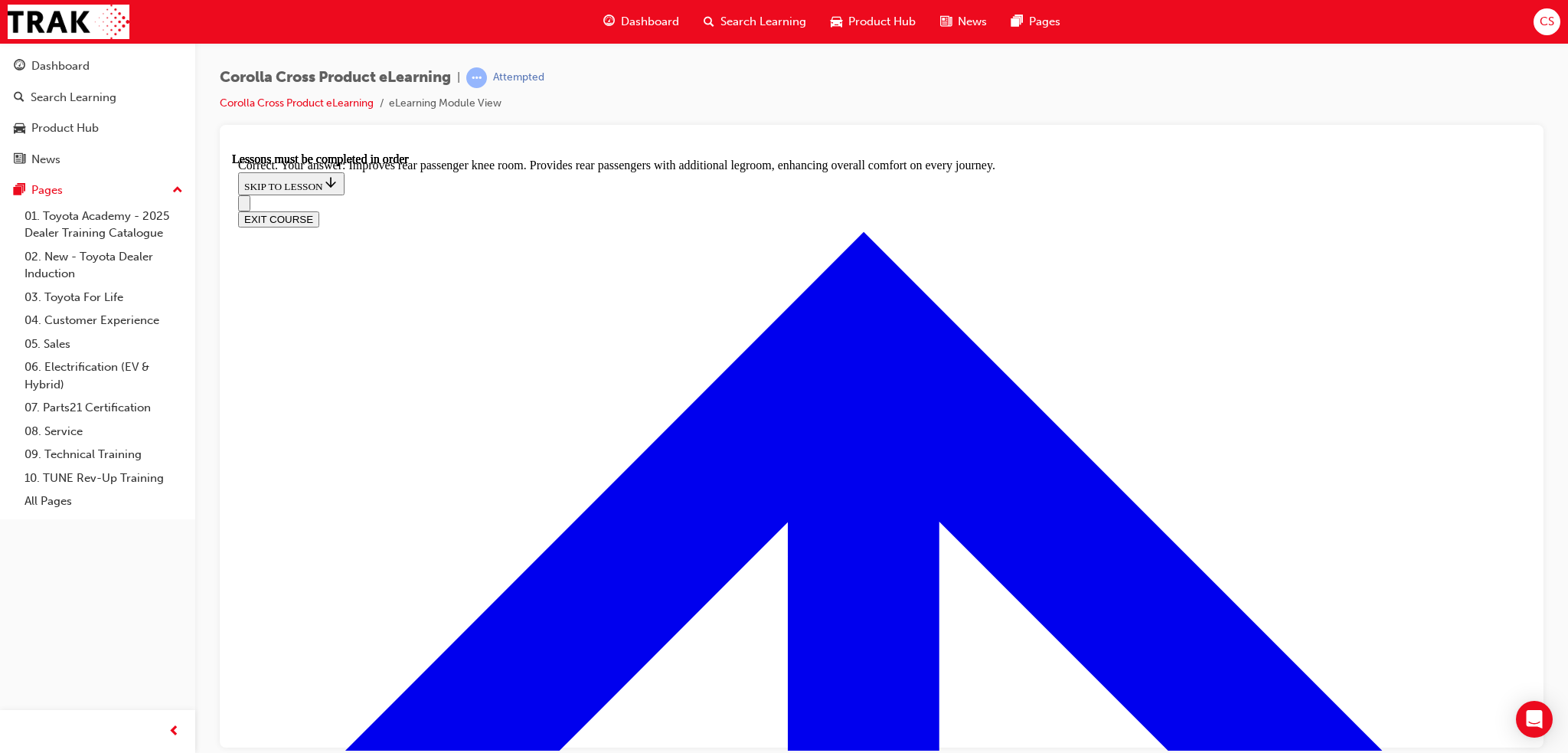
scroll to position [2877, 0]
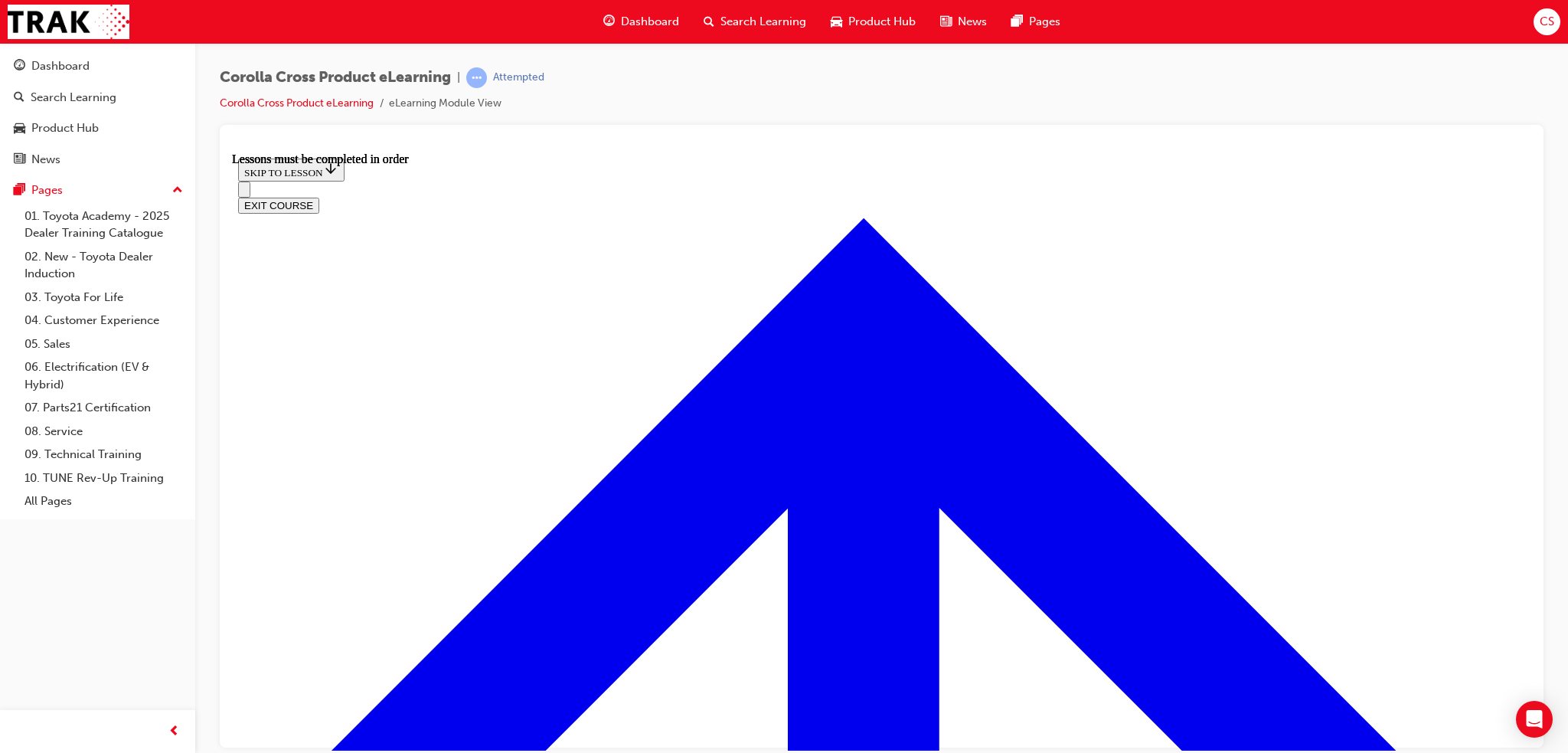
scroll to position [1215, 0]
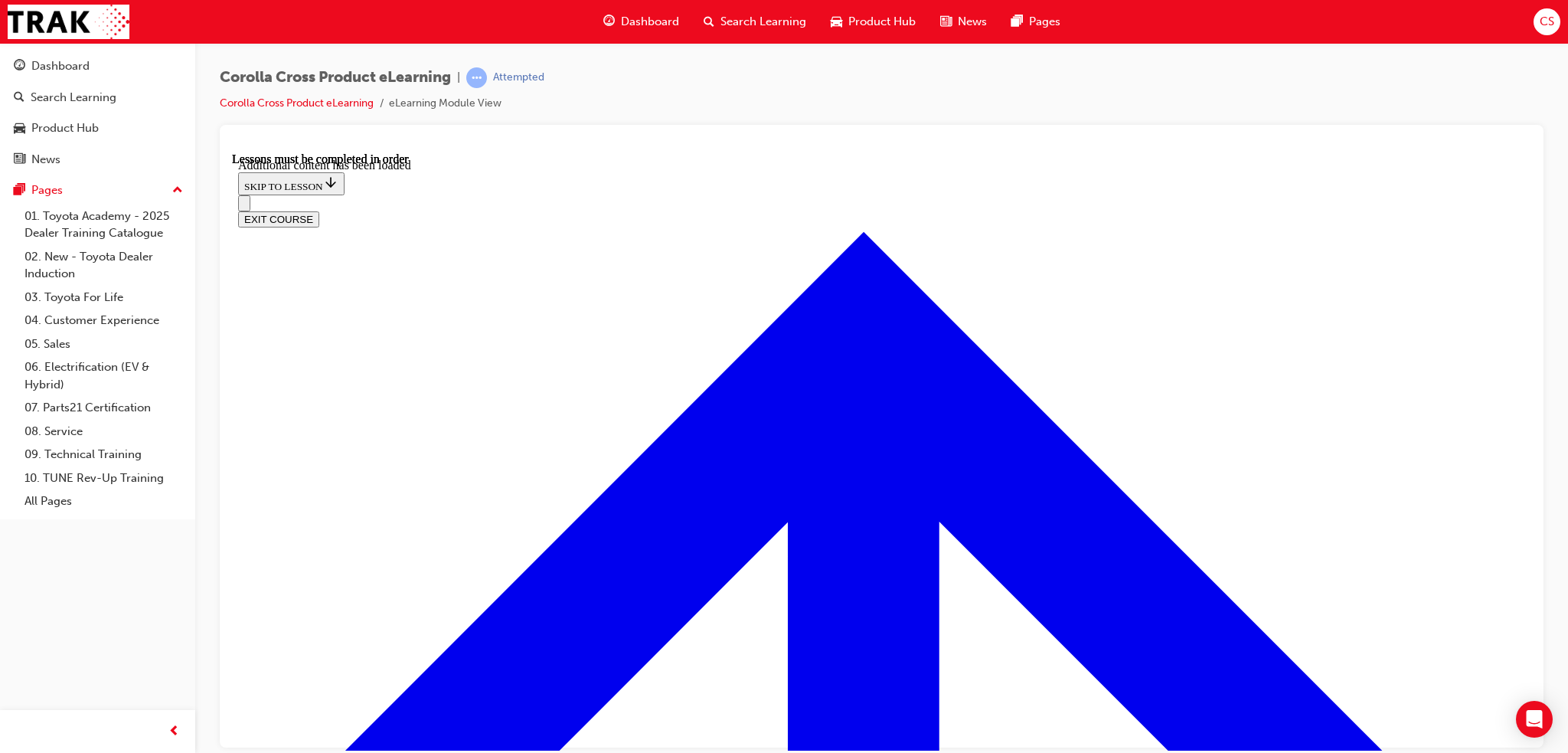
scroll to position [2261, 0]
radio input "true"
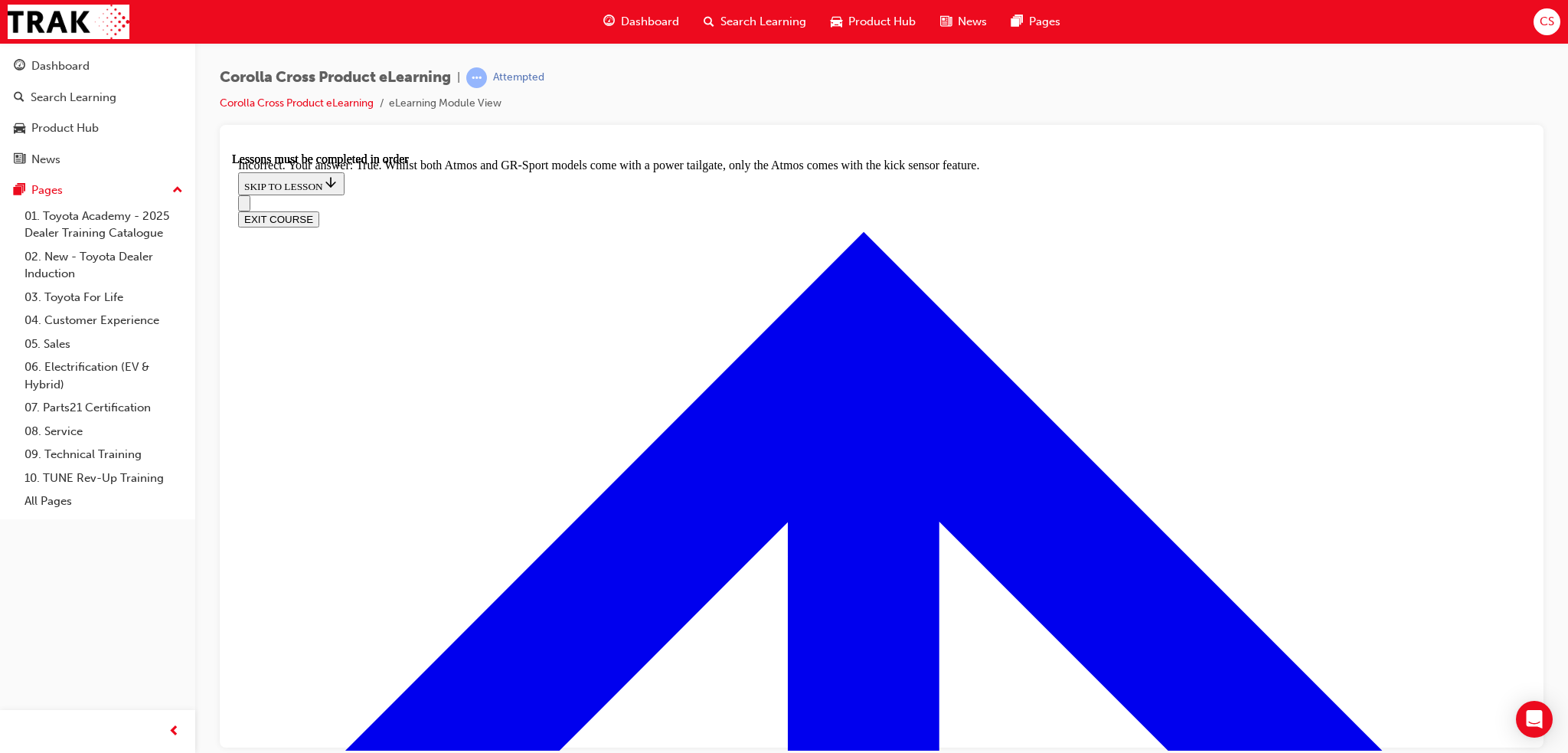
scroll to position [2414, 0]
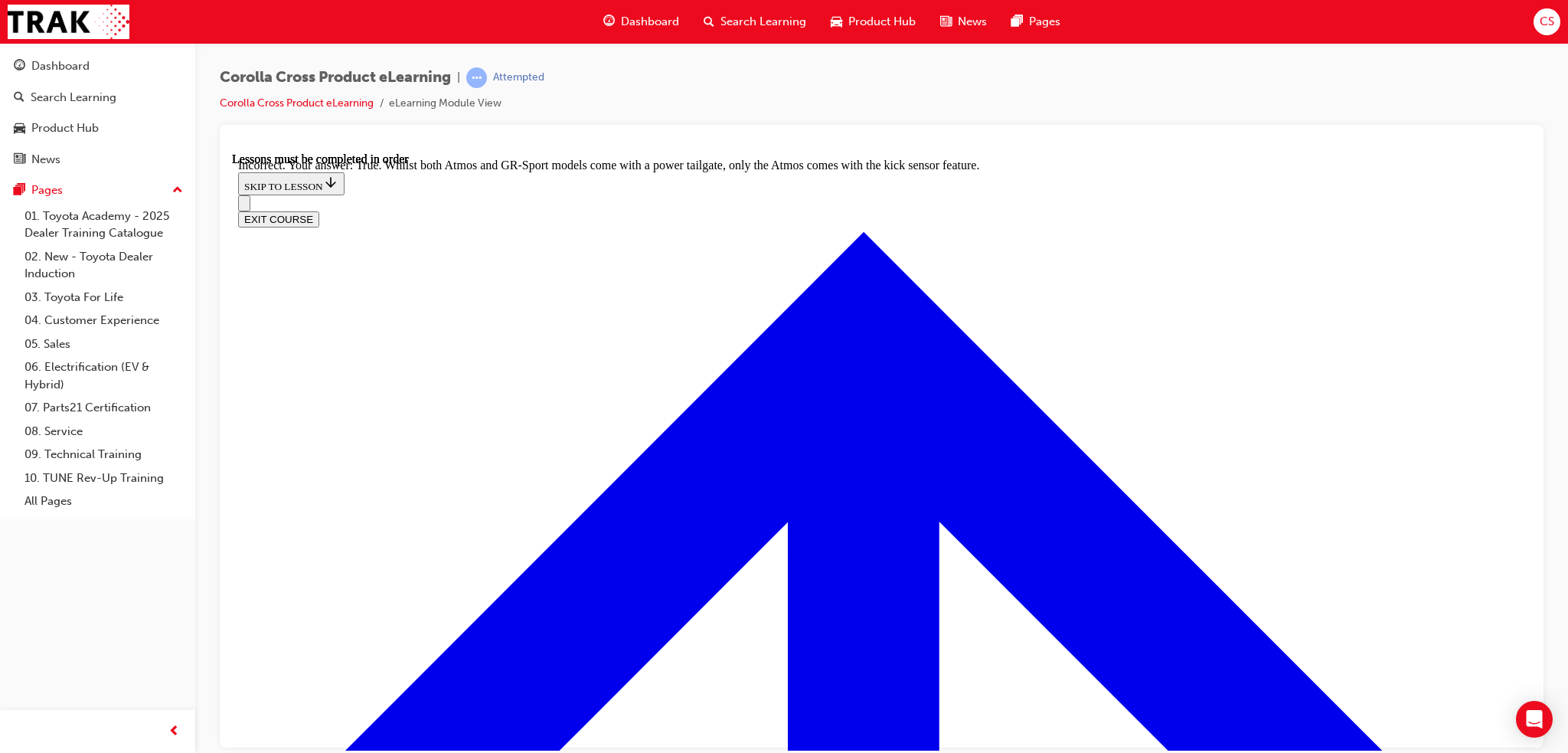
radio input "true"
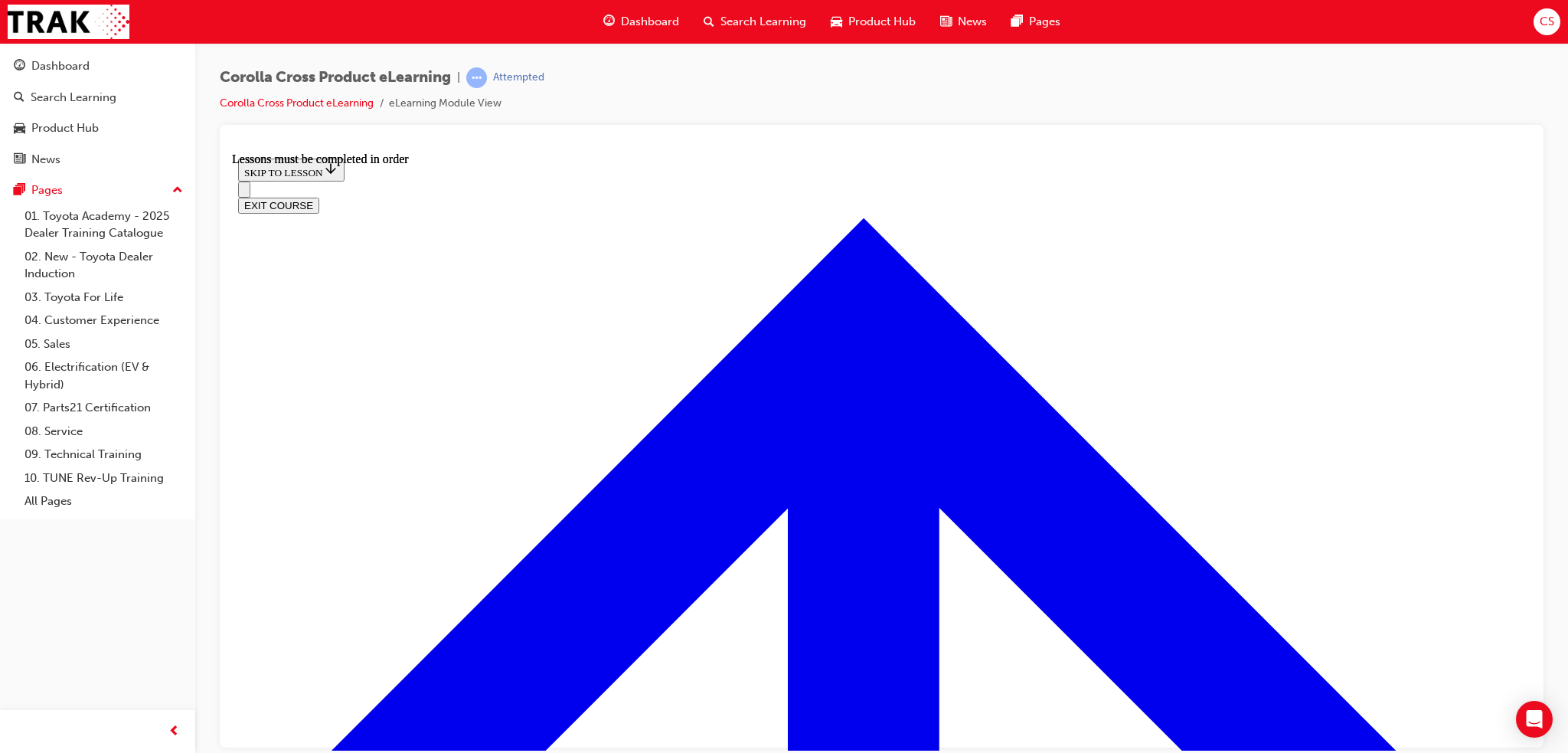
scroll to position [1662, 0]
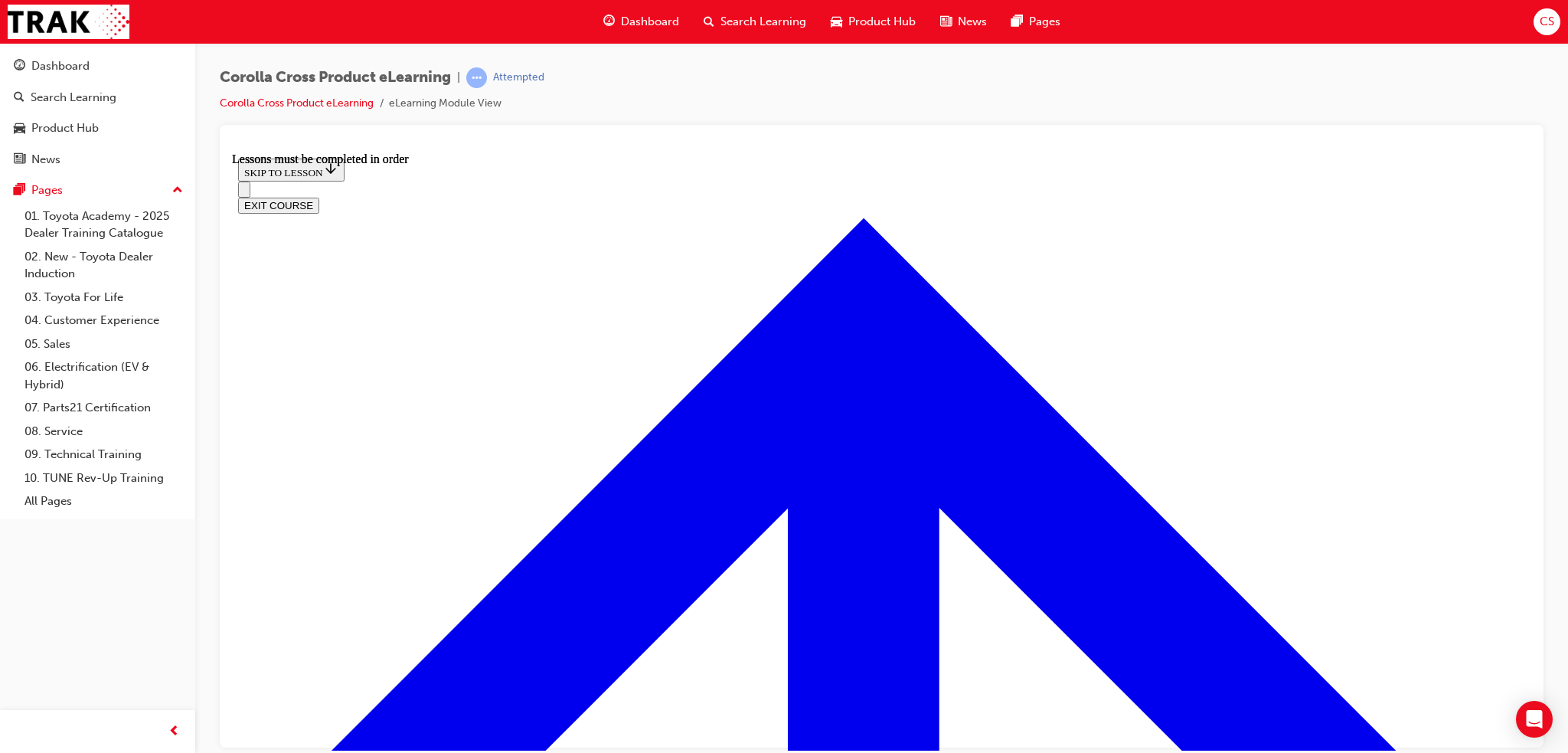
scroll to position [1875, 0]
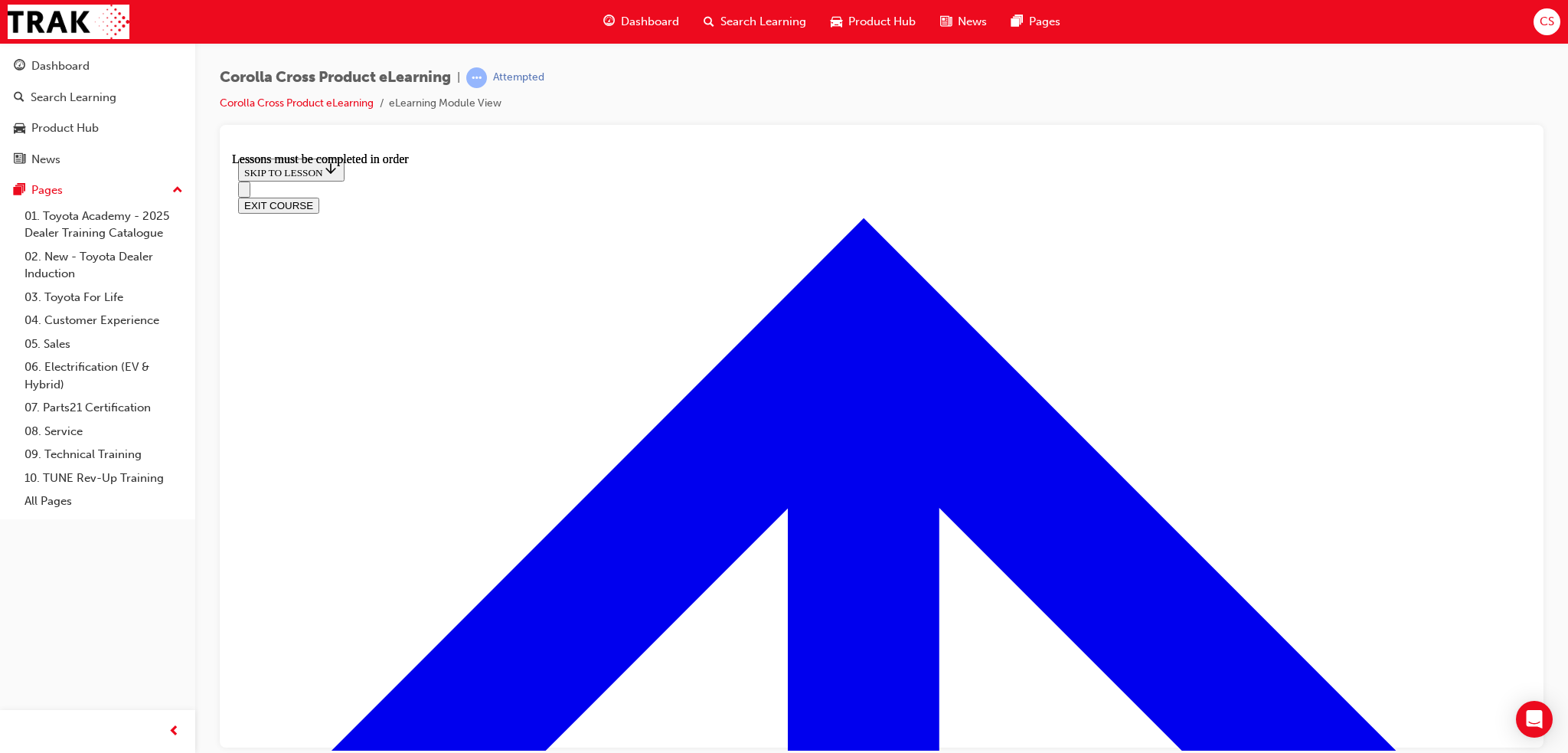
scroll to position [2711, 0]
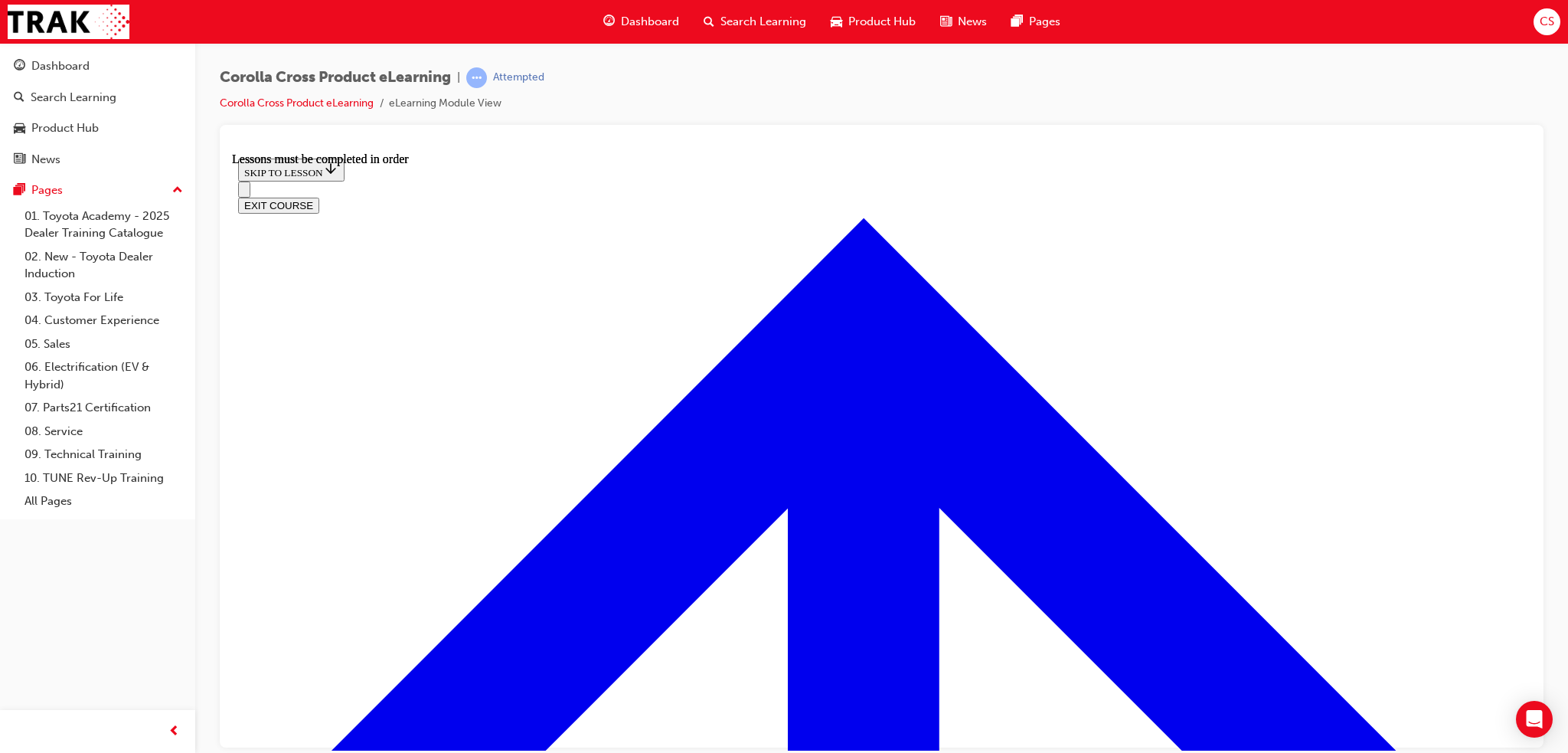
scroll to position [2671, 0]
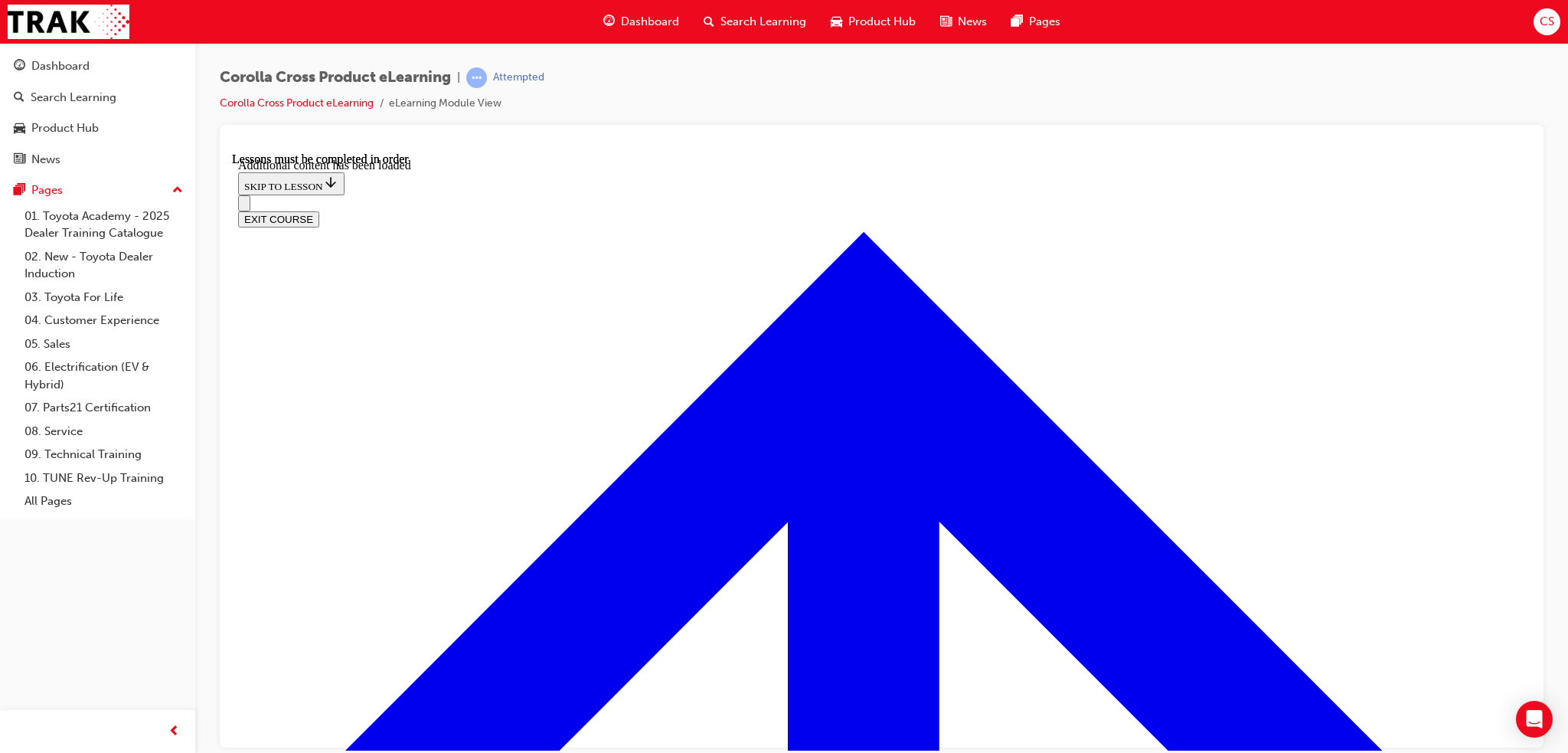
scroll to position [3877, 0]
checkbox input "true"
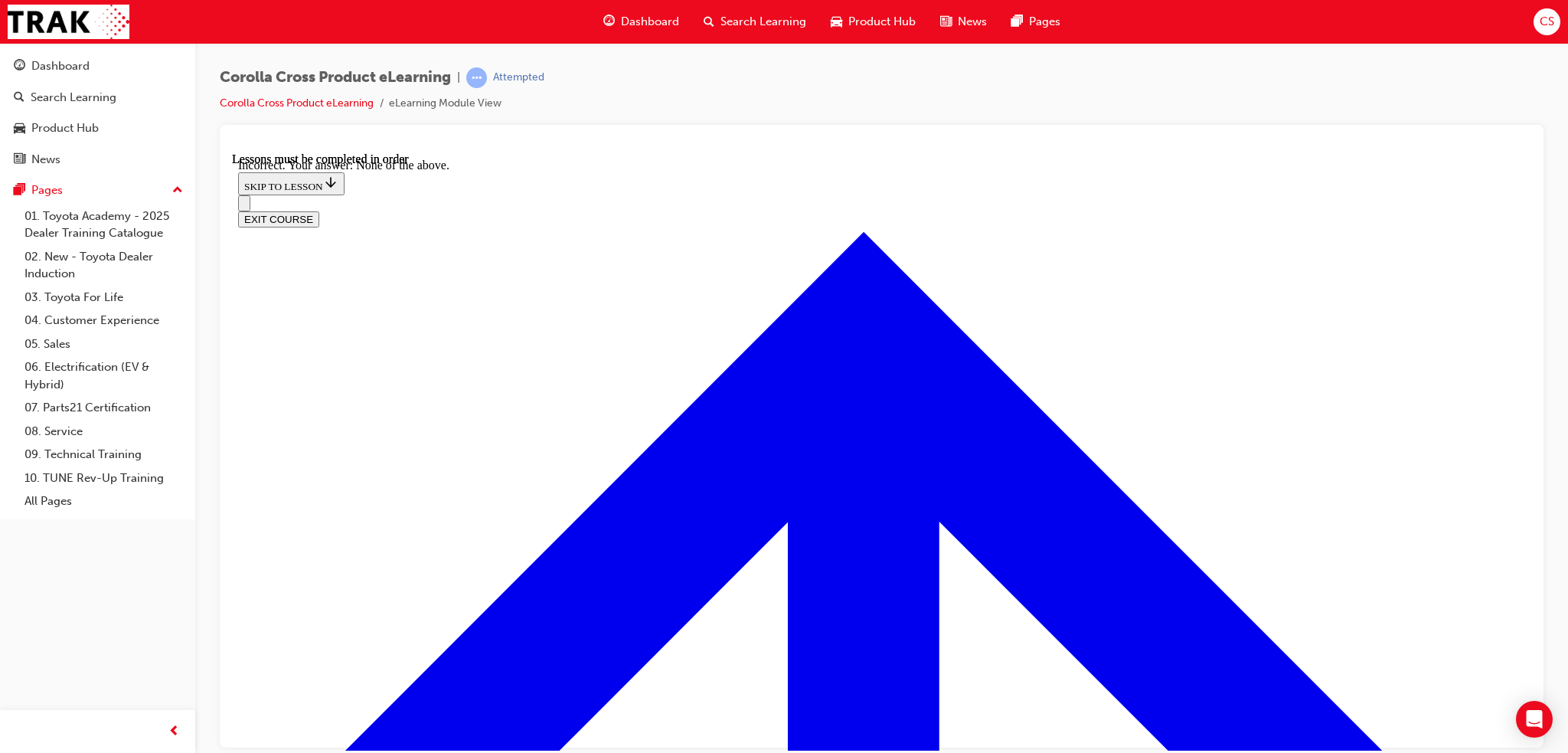
scroll to position [4099, 0]
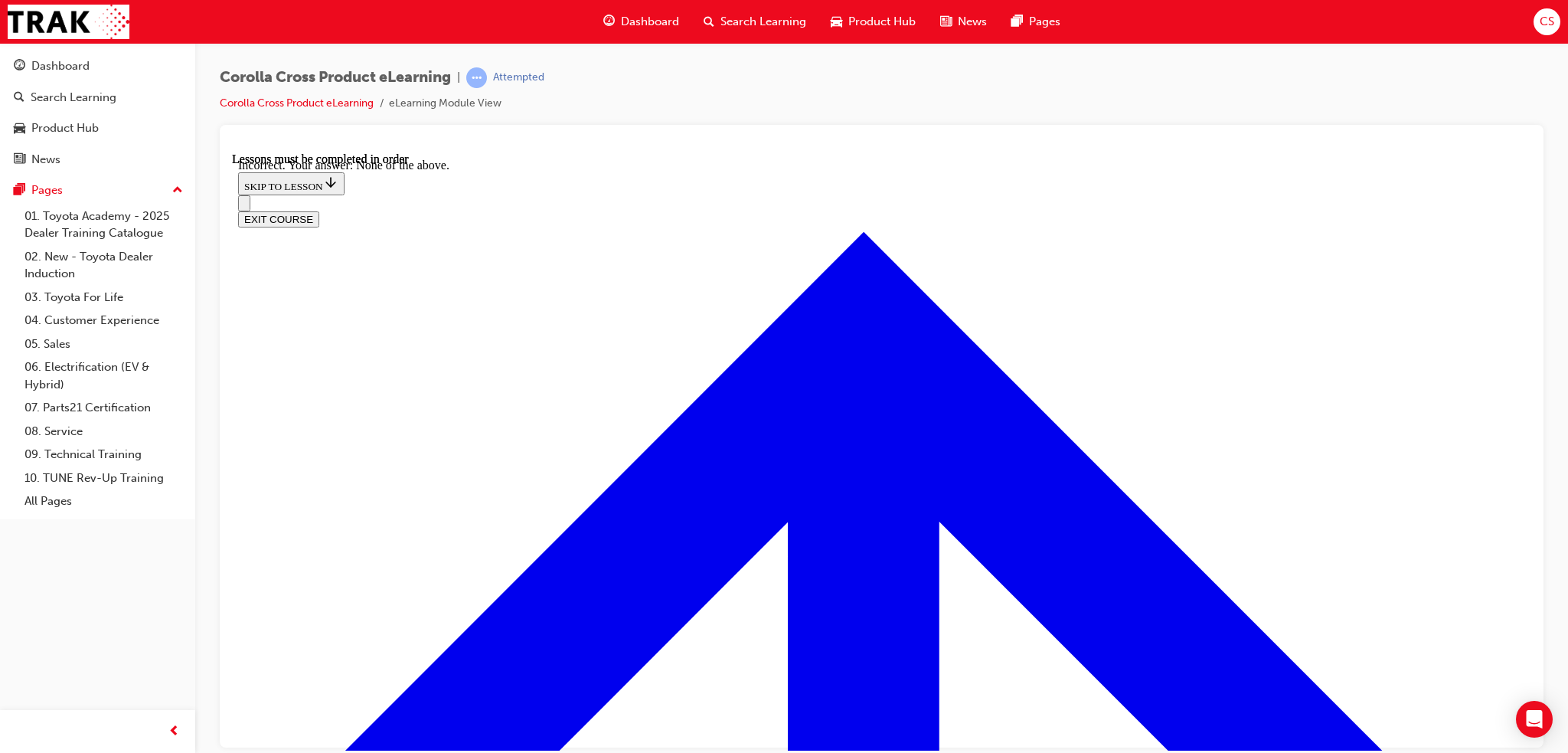
scroll to position [3909, 0]
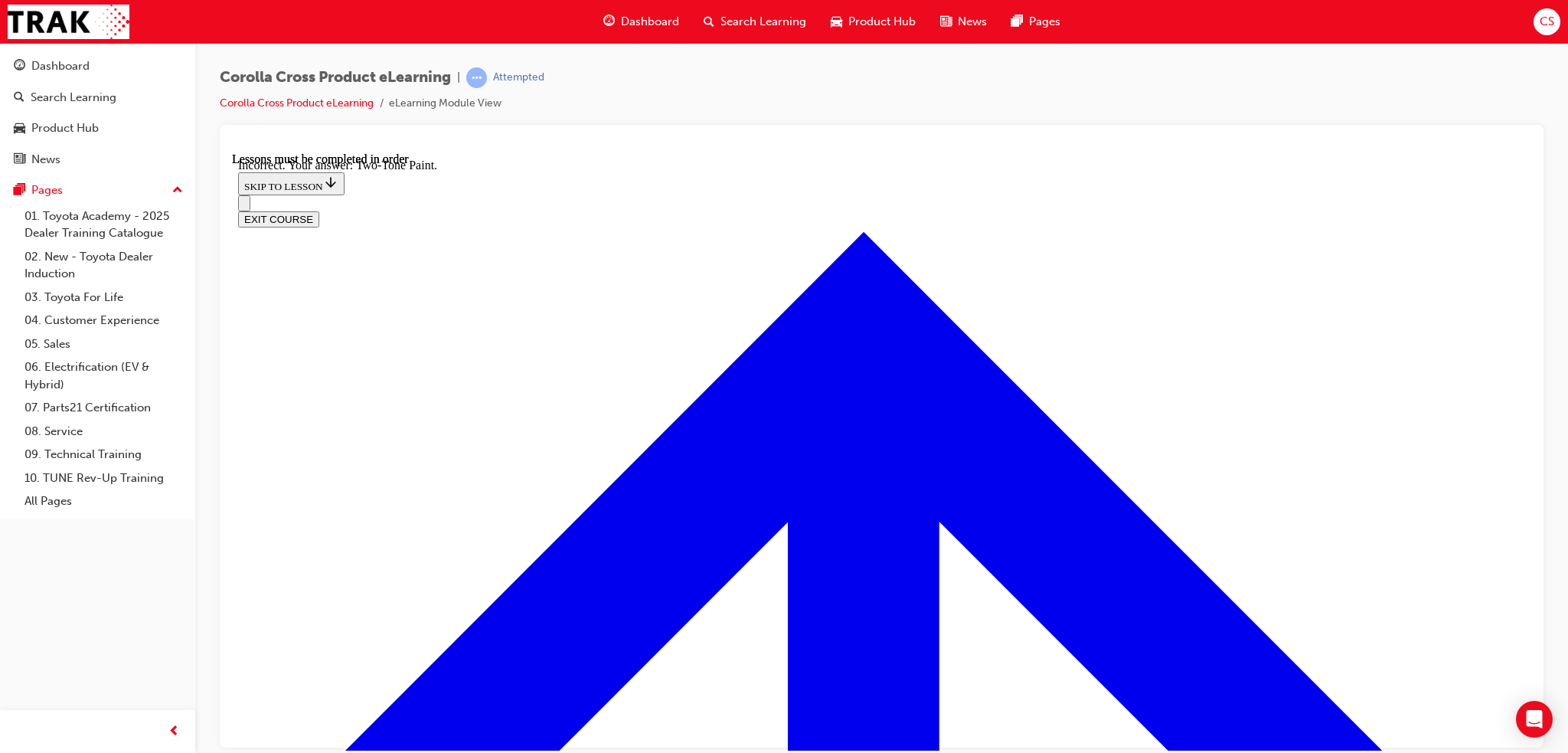
checkbox input "false"
drag, startPoint x: 739, startPoint y: 509, endPoint x: 755, endPoint y: 526, distance: 23.3
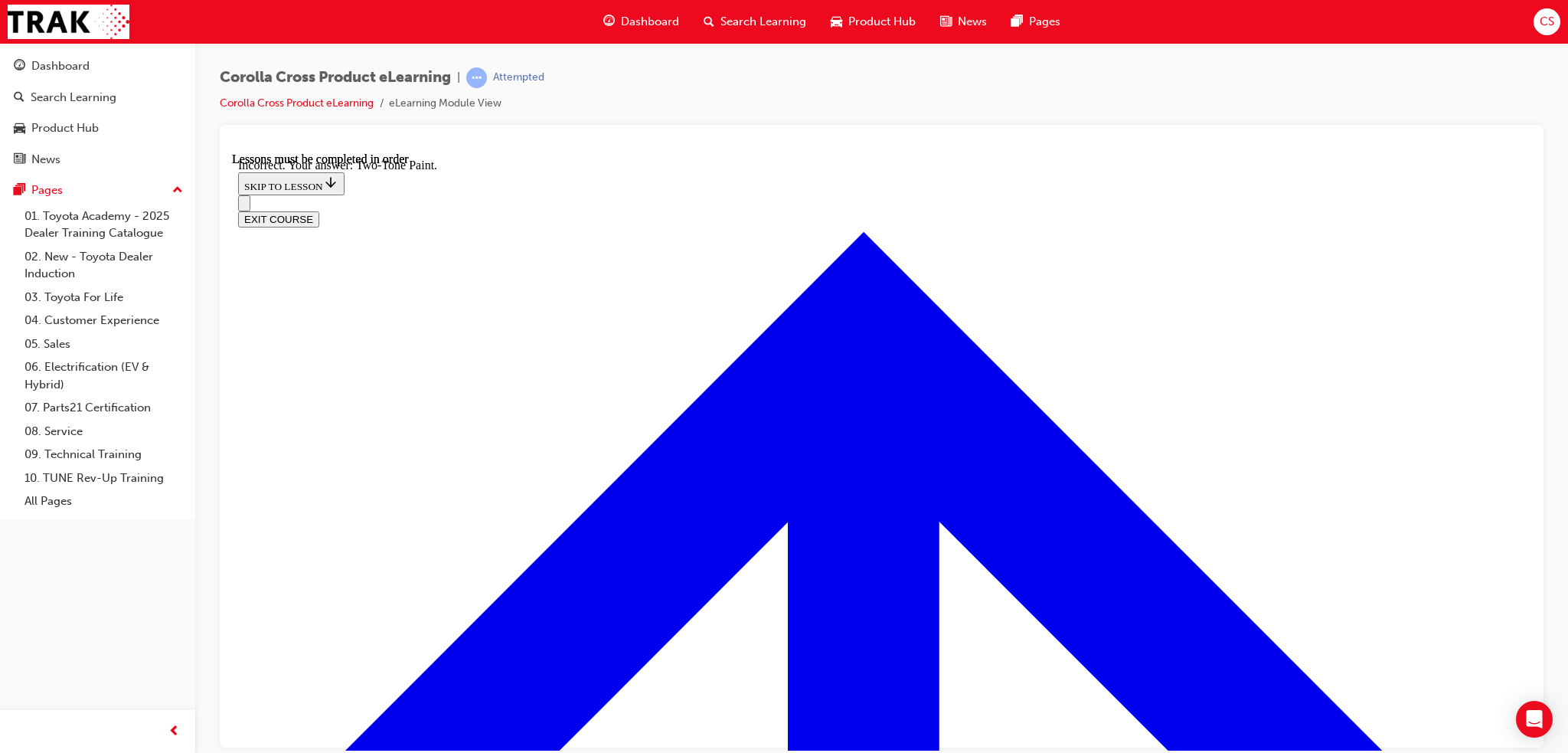
checkbox input "true"
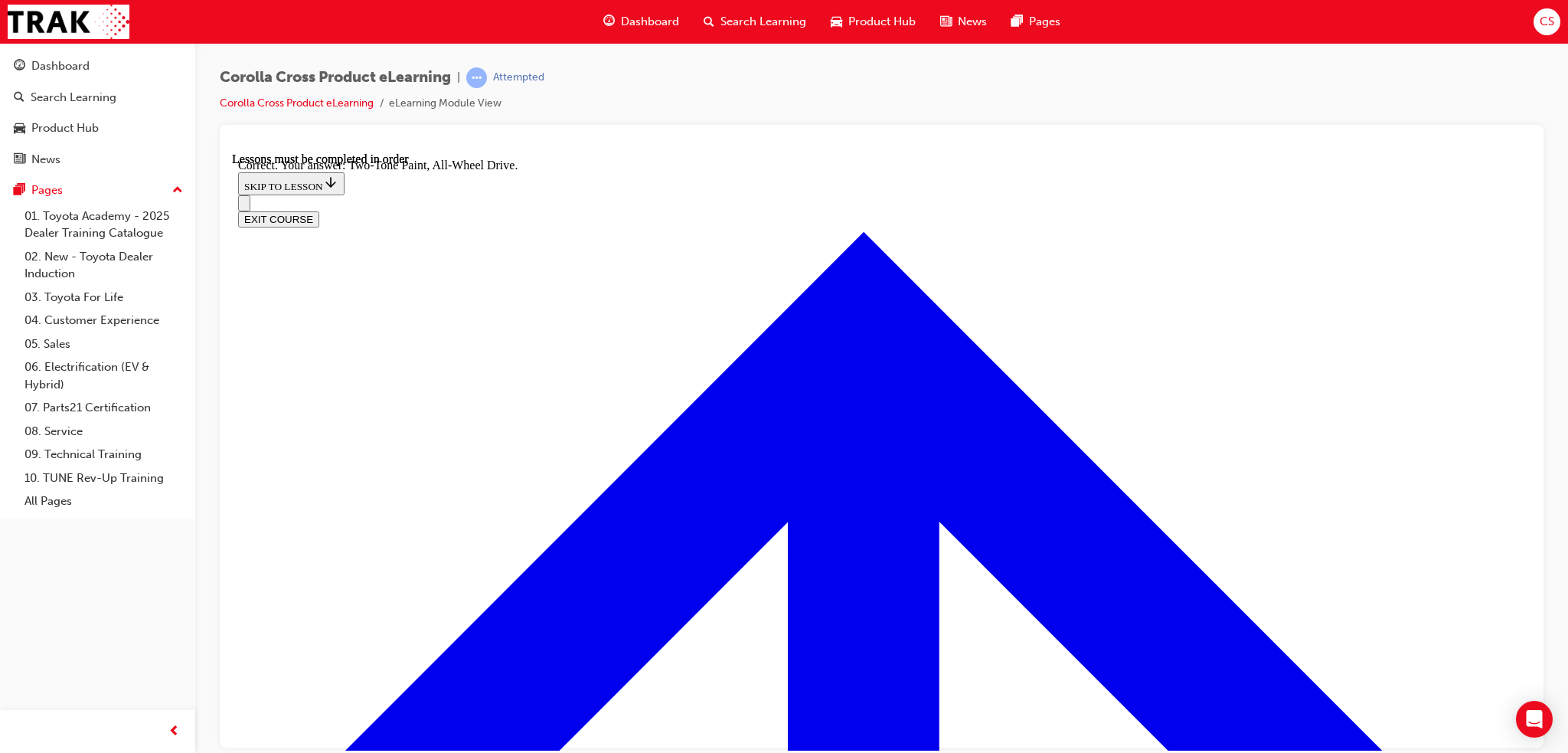
radio input "true"
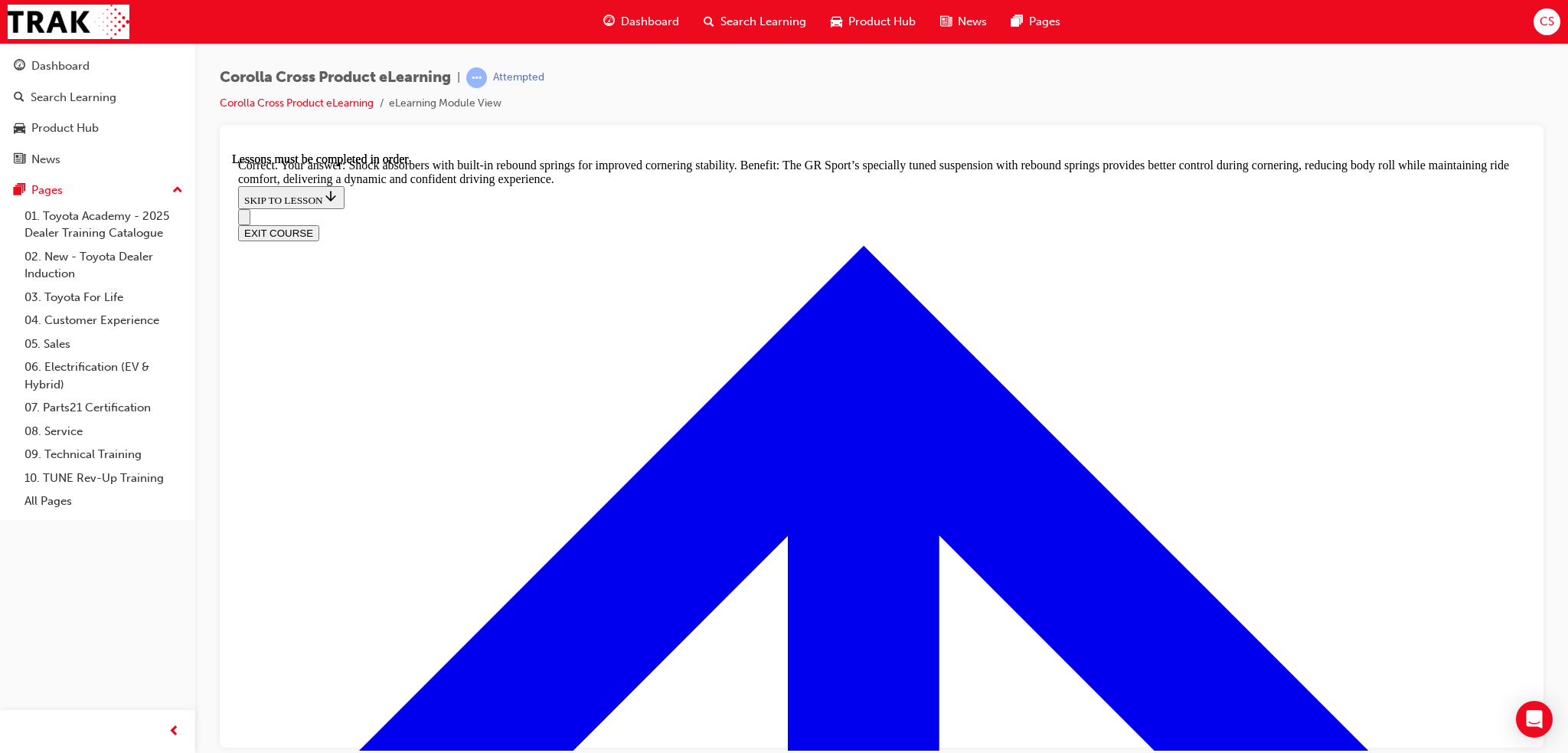
scroll to position [4954, 0]
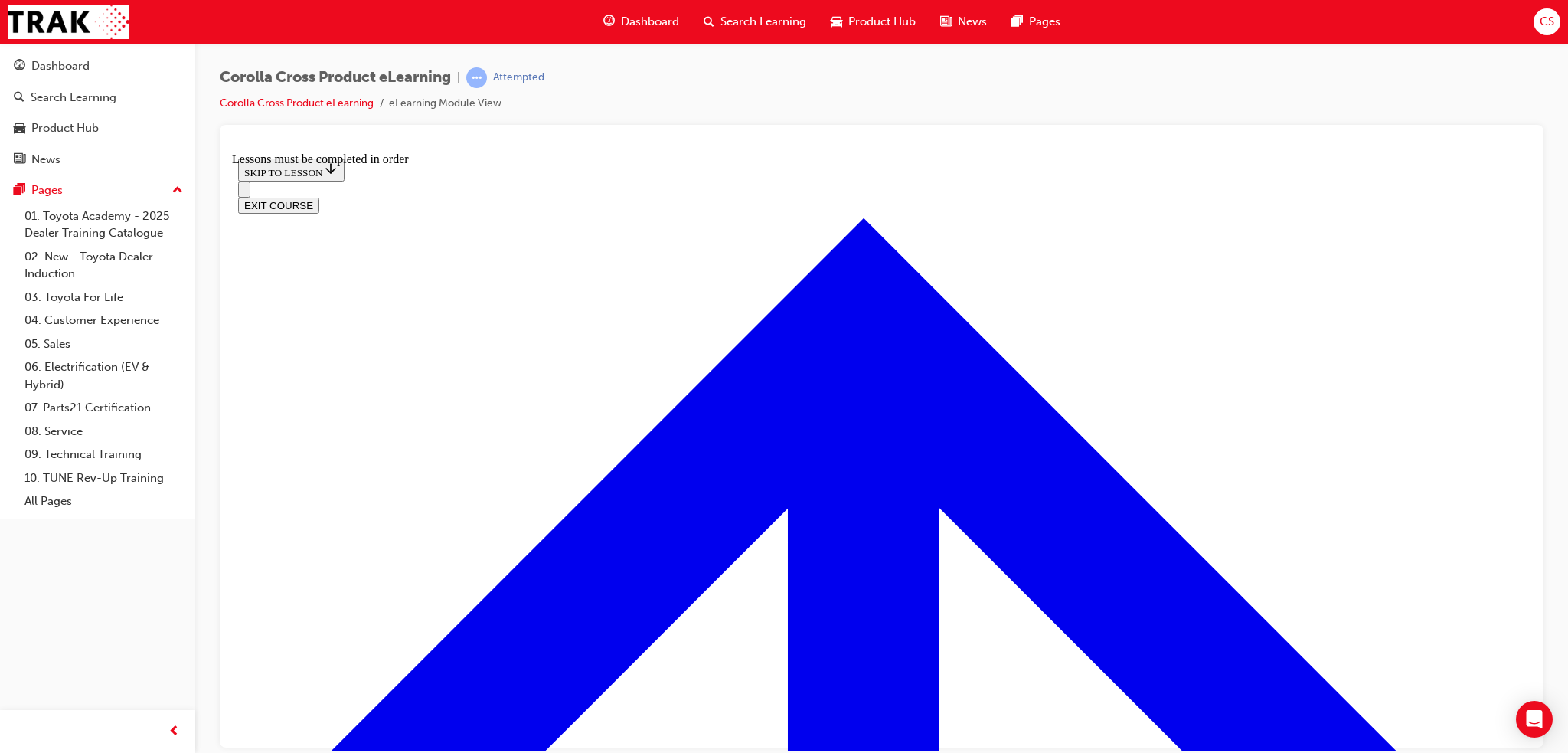
scroll to position [1655, 0]
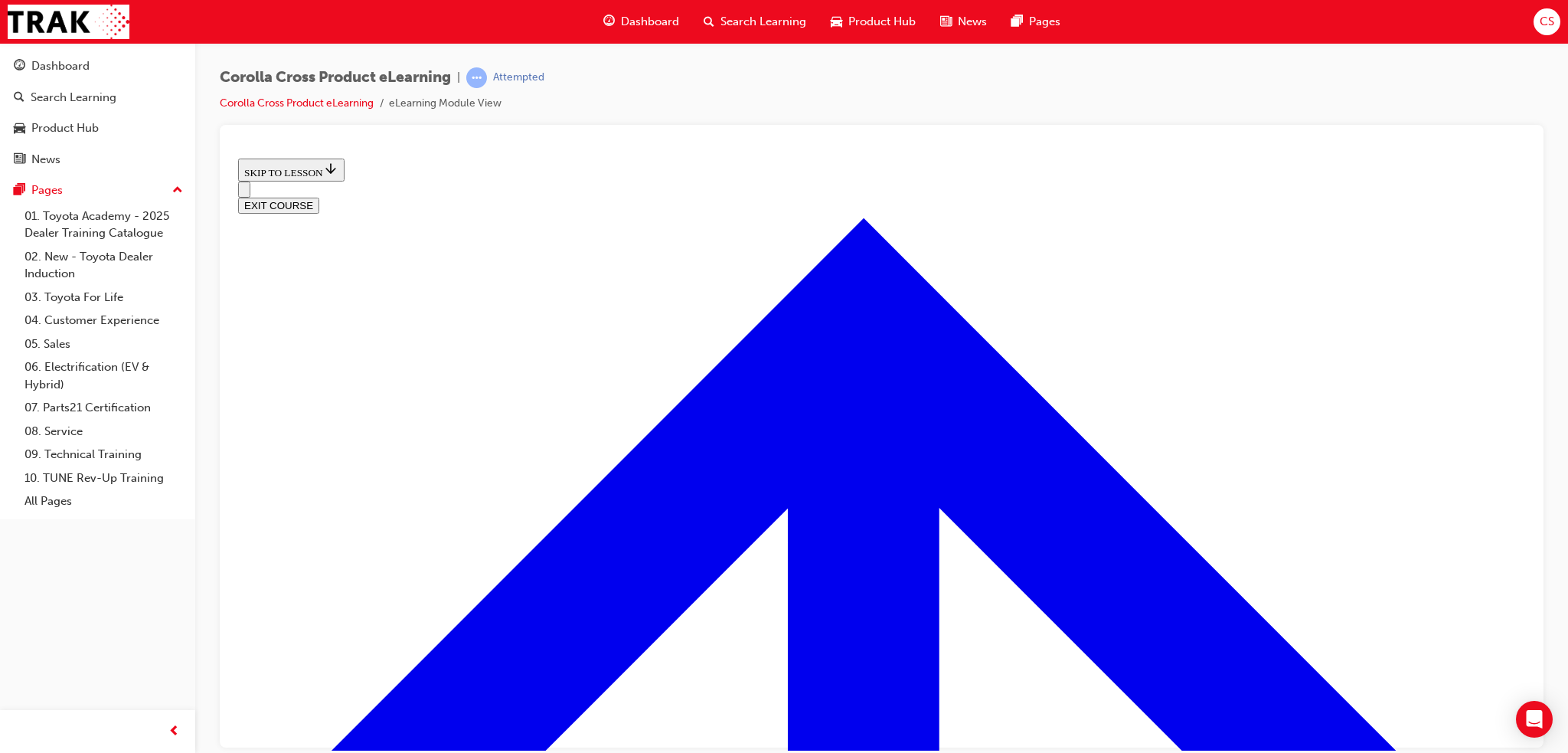
scroll to position [437, 0]
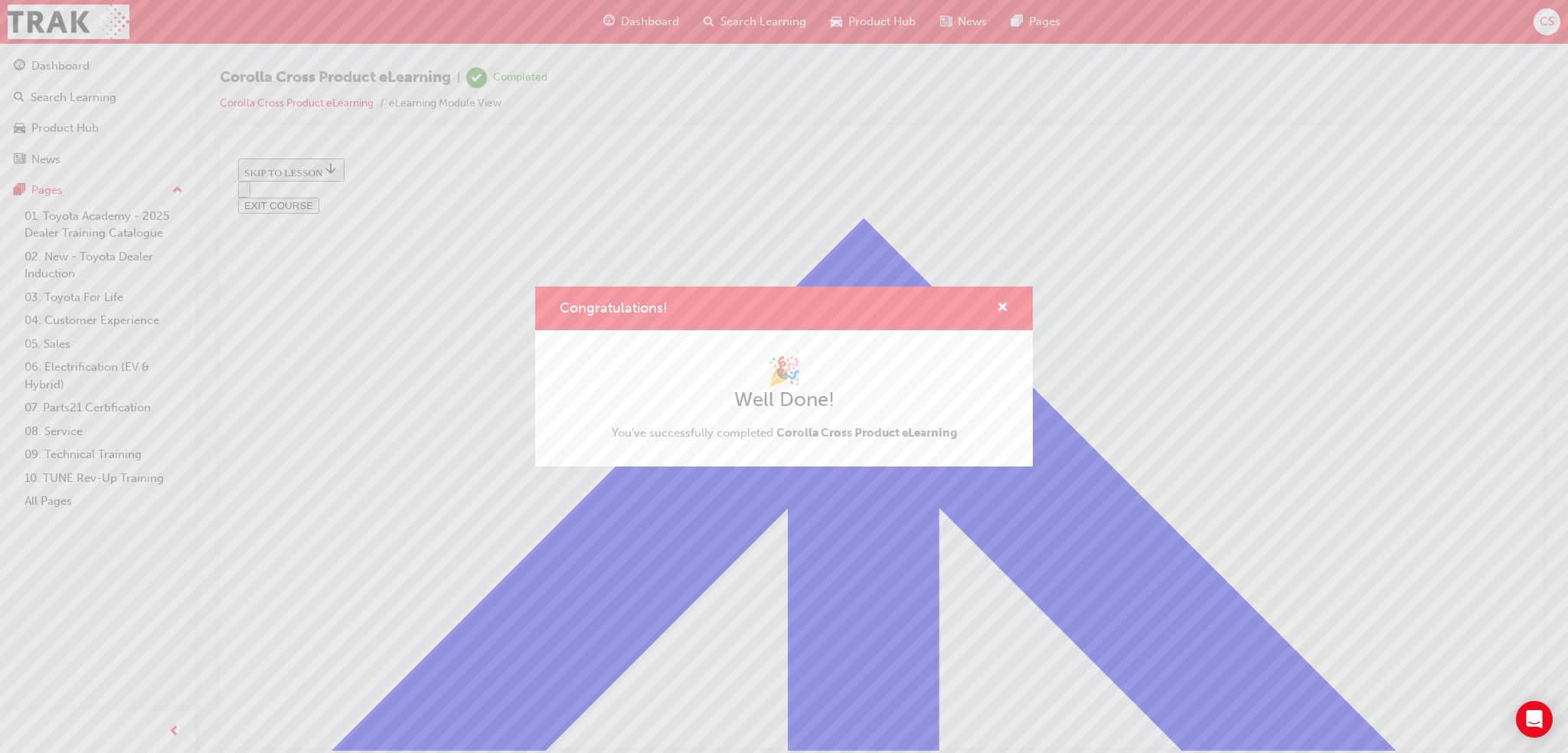
click at [744, 17] on div "Congratulations! 🎉 Well Done! You've successfully completed Corolla Cross Produ…" at bounding box center [784, 376] width 1568 height 753
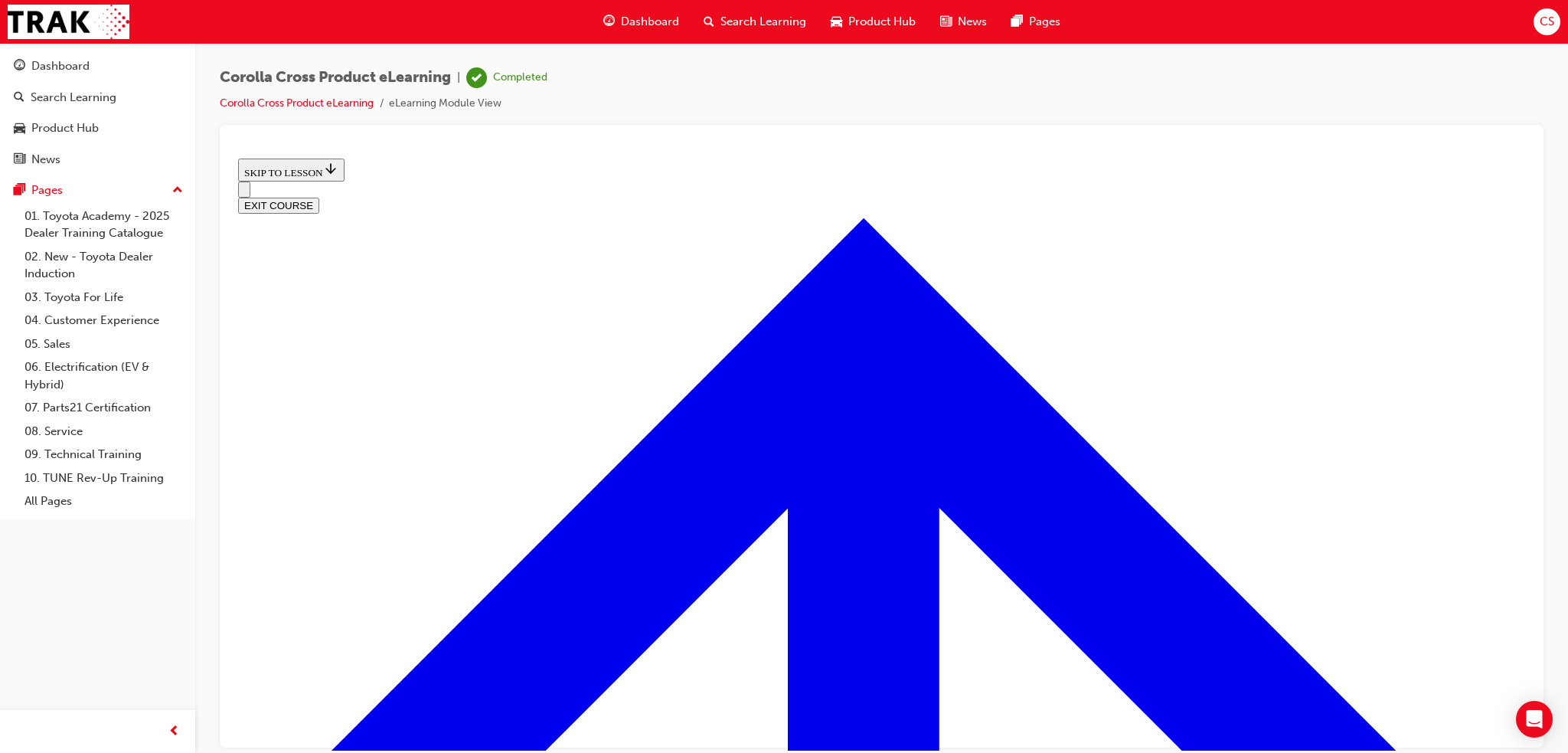
click at [758, 8] on div "Search Learning" at bounding box center [755, 22] width 127 height 32
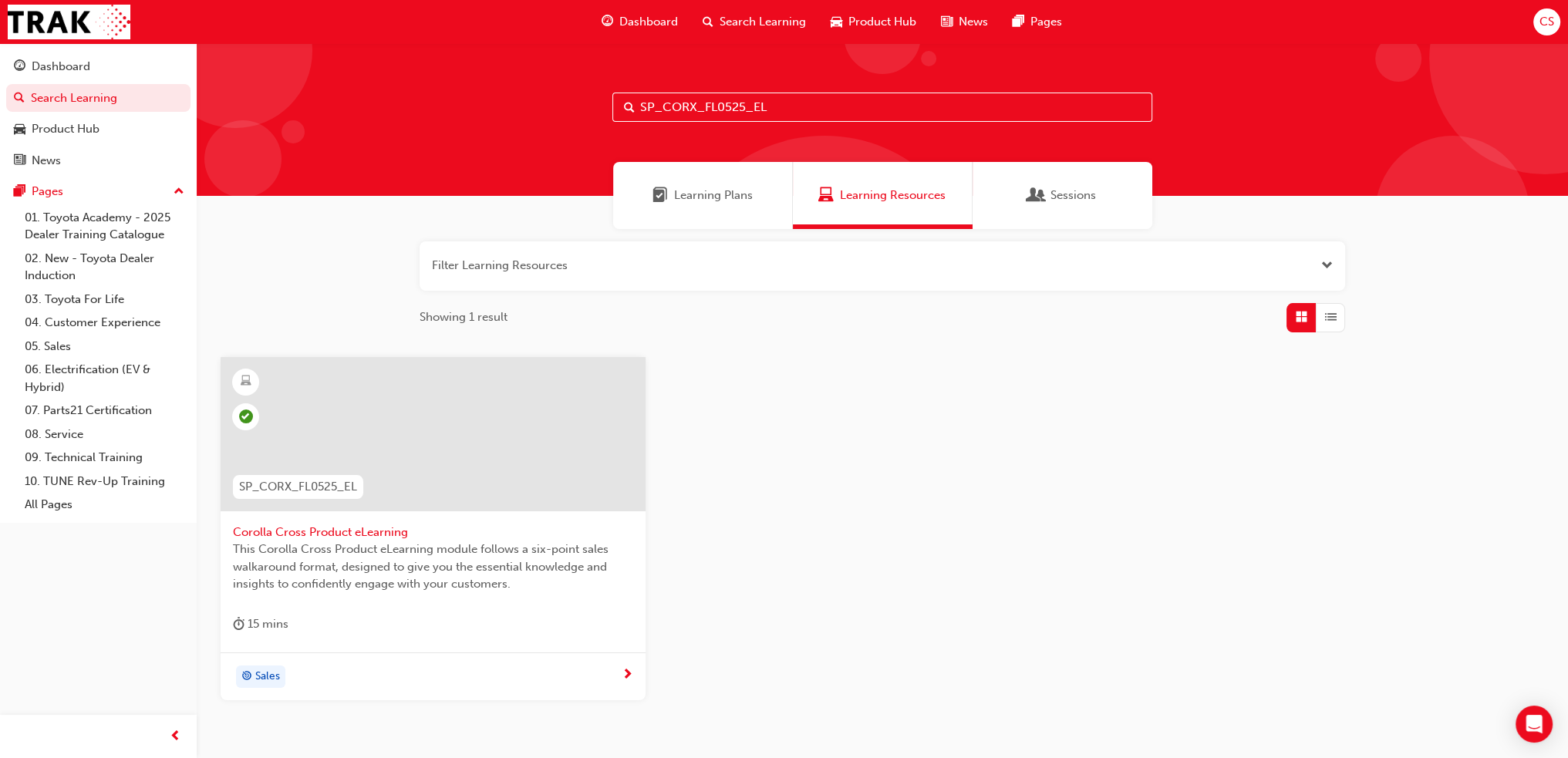
drag, startPoint x: 775, startPoint y: 108, endPoint x: 665, endPoint y: 109, distance: 110.0
click at [665, 109] on input "SP_CORX_FL0525_EL" at bounding box center [883, 107] width 540 height 29
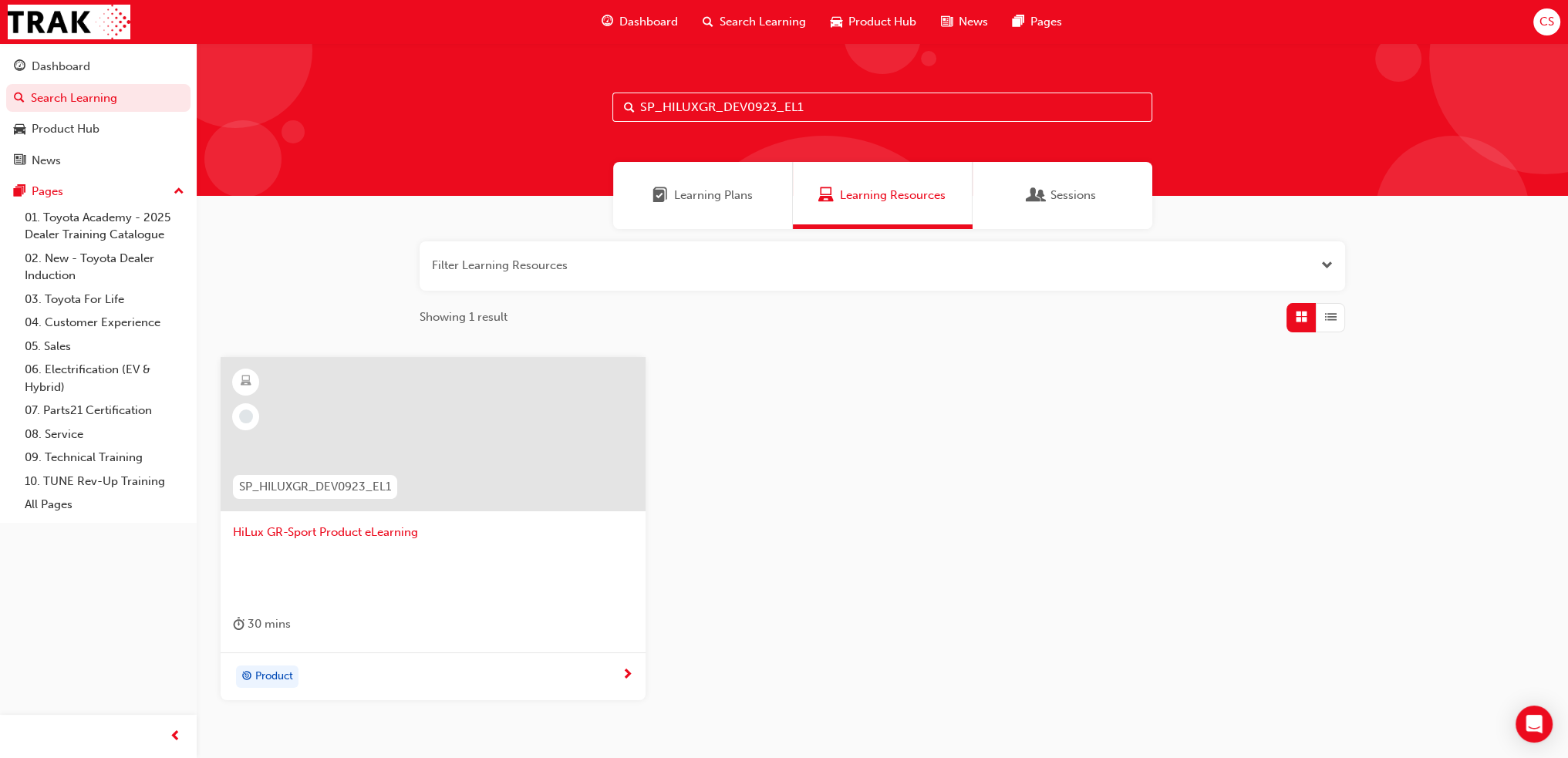
type input "SP_HILUXGR_DEV0923_EL1"
click at [266, 667] on div "Product" at bounding box center [267, 677] width 52 height 20
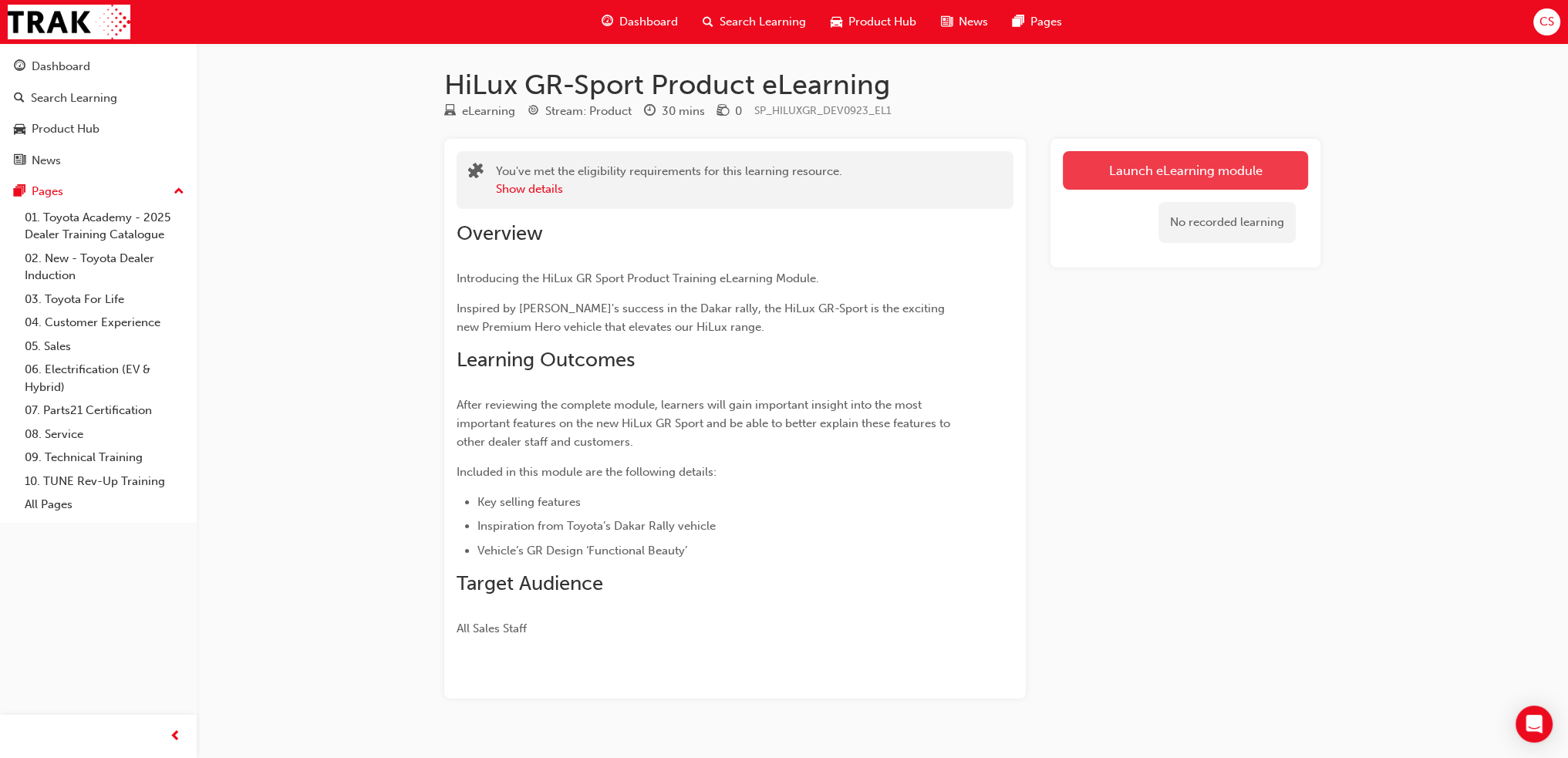
click at [1154, 166] on link "Launch eLearning module" at bounding box center [1186, 171] width 246 height 38
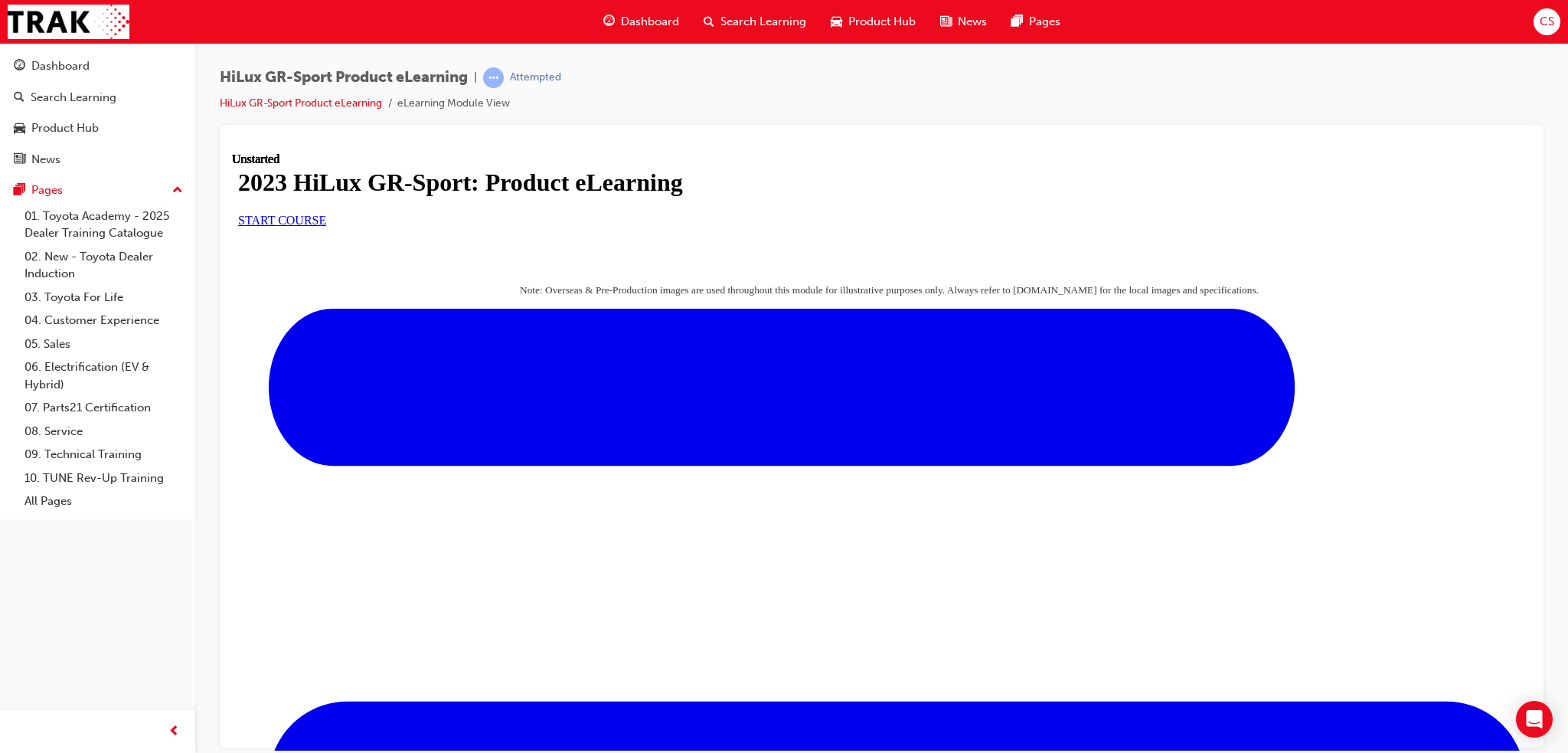
click at [326, 226] on link "START COURSE" at bounding box center [282, 219] width 88 height 13
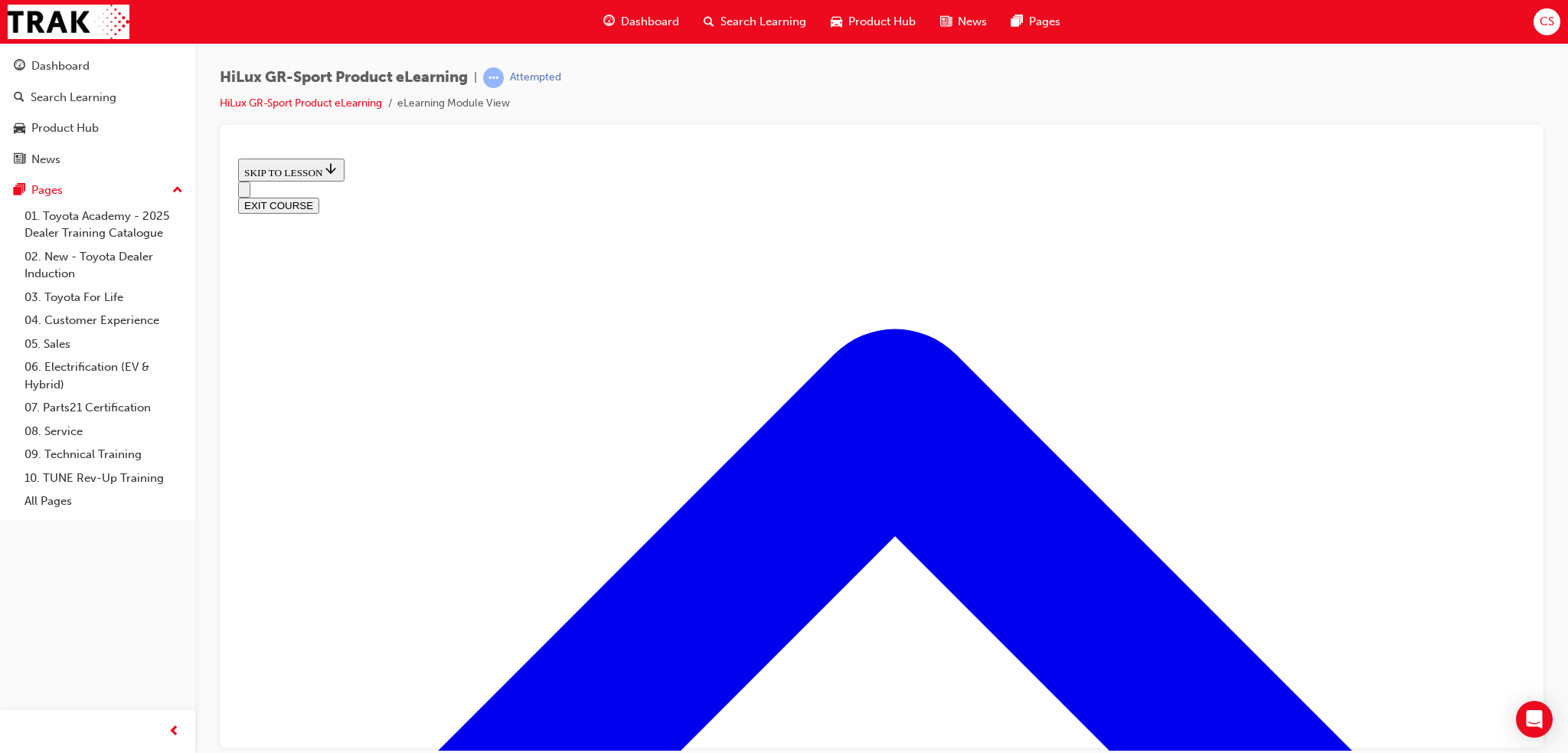
scroll to position [540, 0]
drag, startPoint x: 689, startPoint y: 527, endPoint x: 735, endPoint y: 520, distance: 46.5
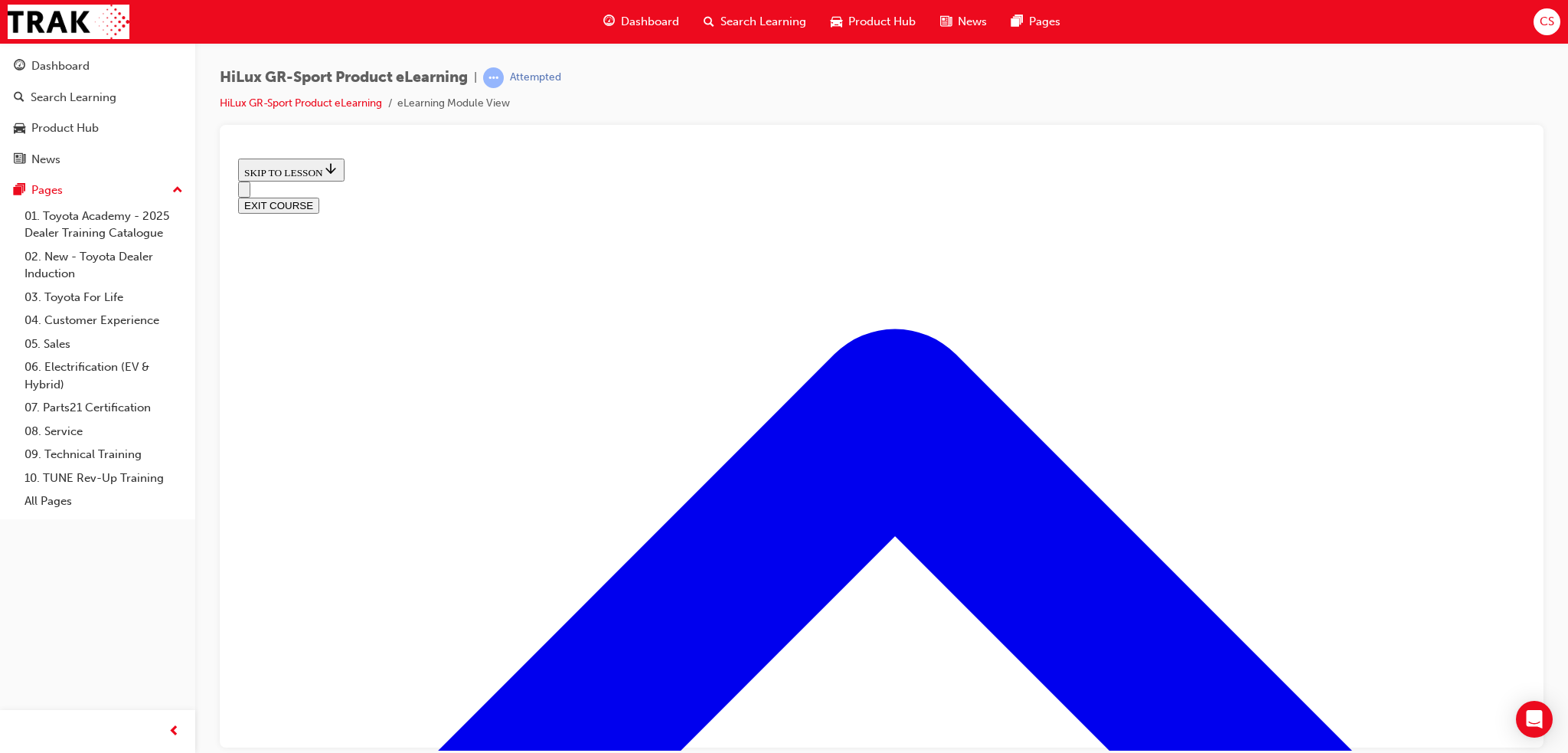
scroll to position [997, 0]
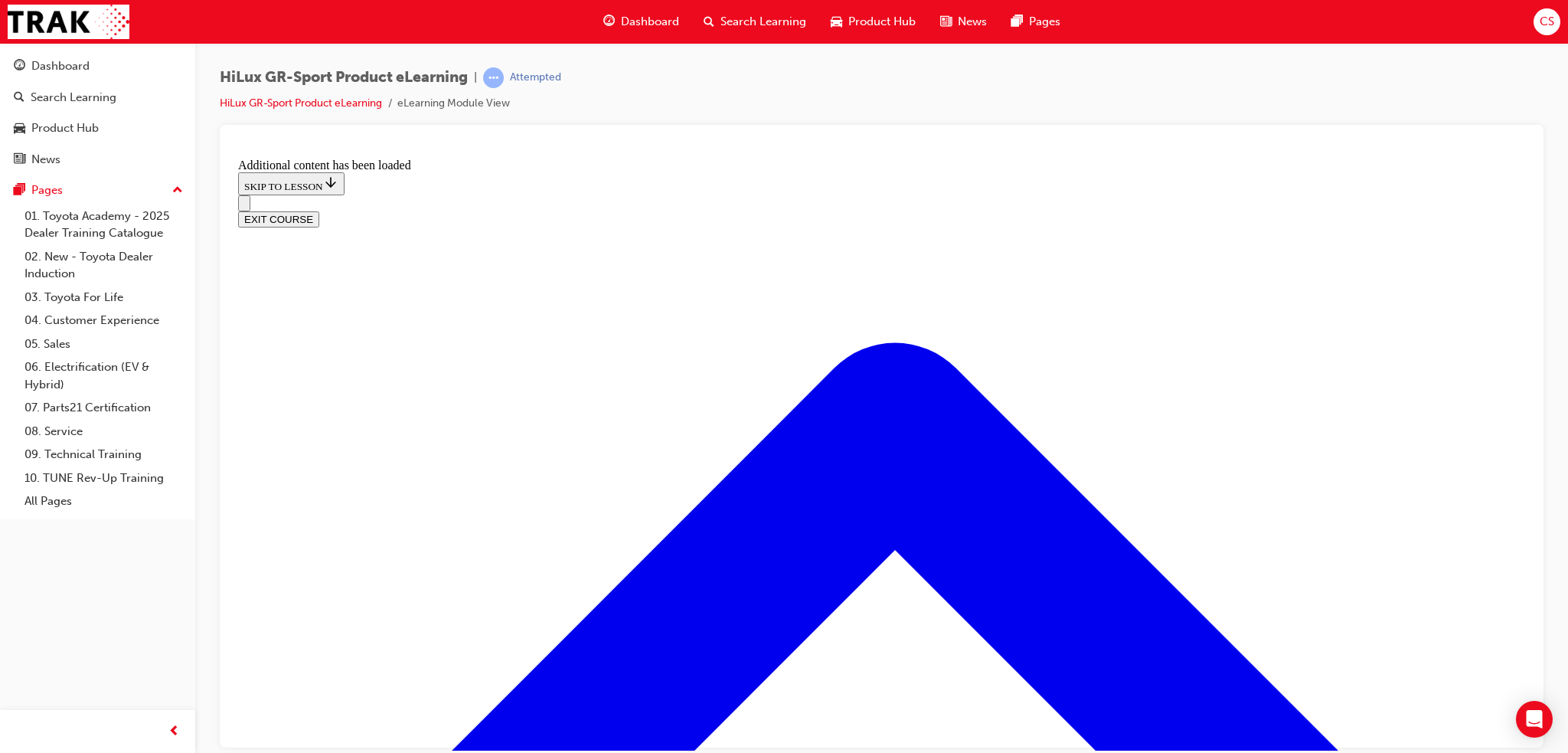
scroll to position [1449, 0]
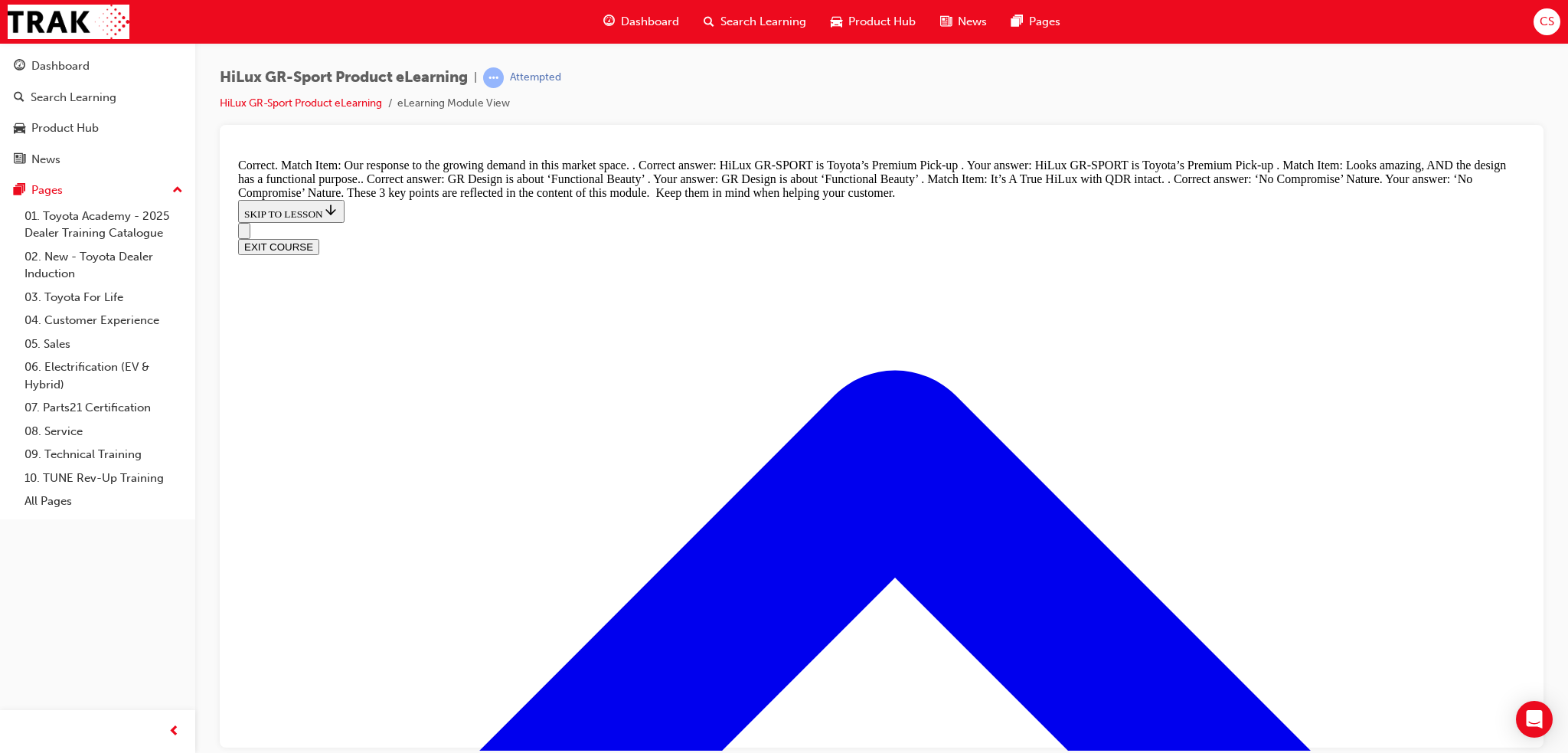
scroll to position [1759, 0]
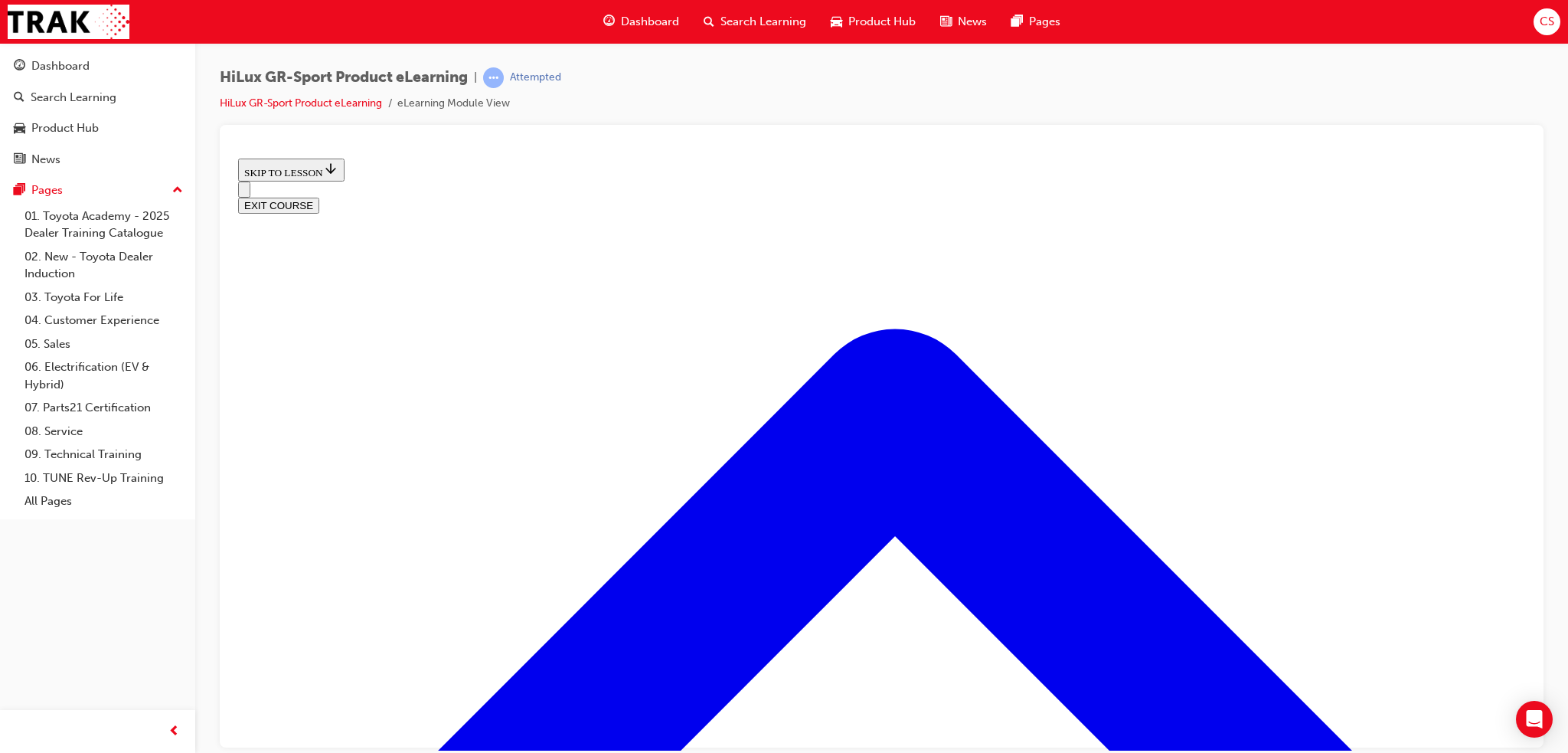
scroll to position [584, 0]
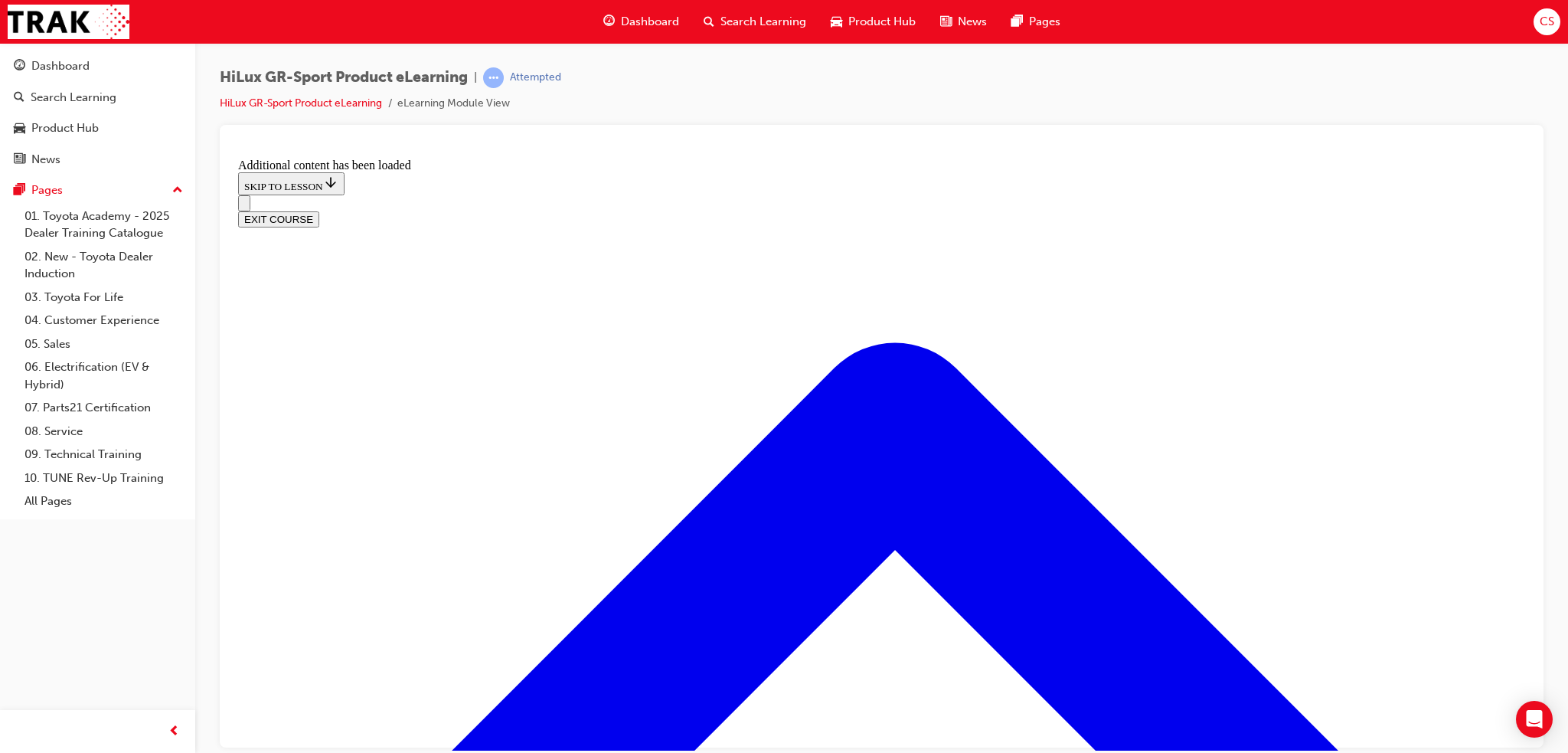
scroll to position [1342, 0]
radio input "true"
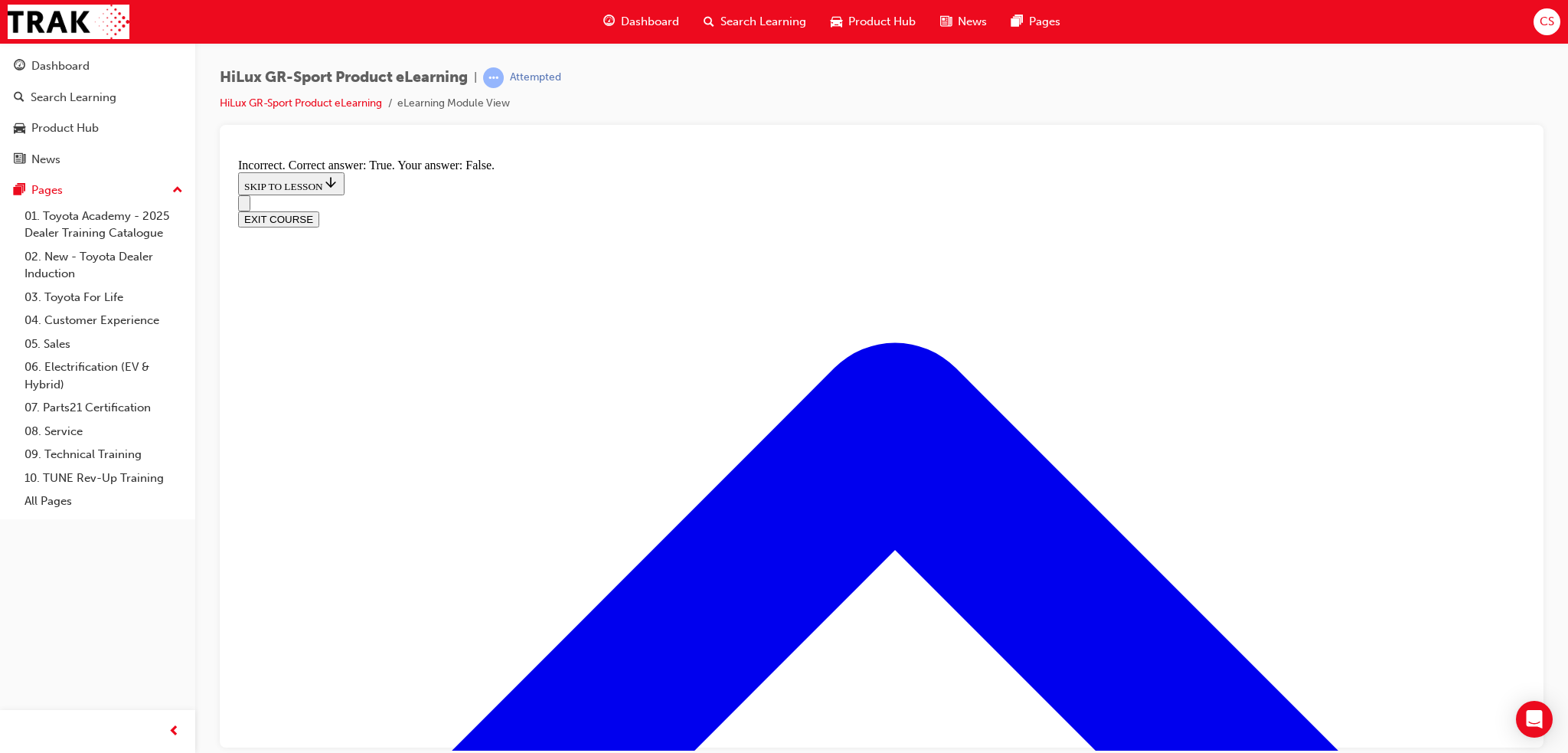
radio input "true"
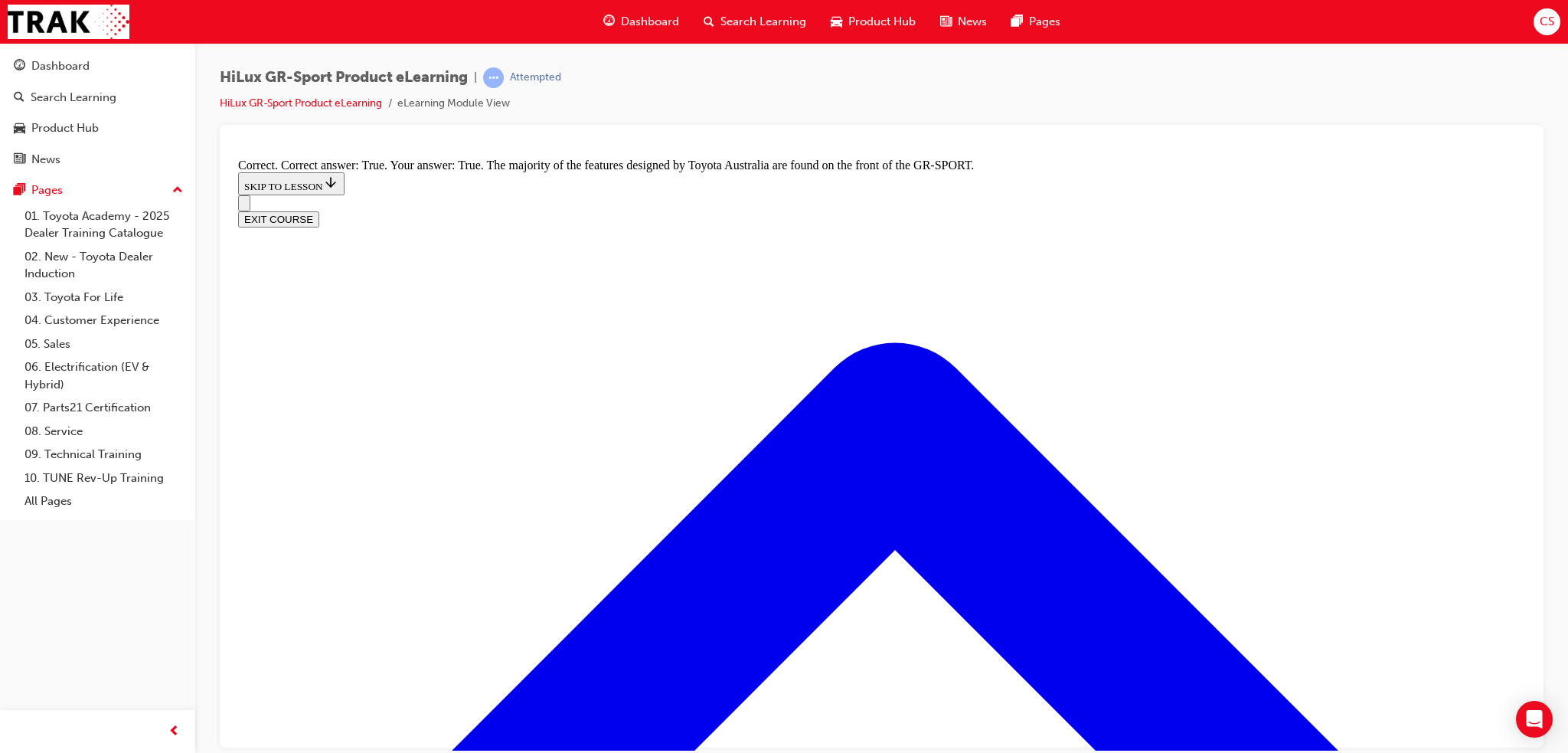
scroll to position [2031, 0]
radio input "true"
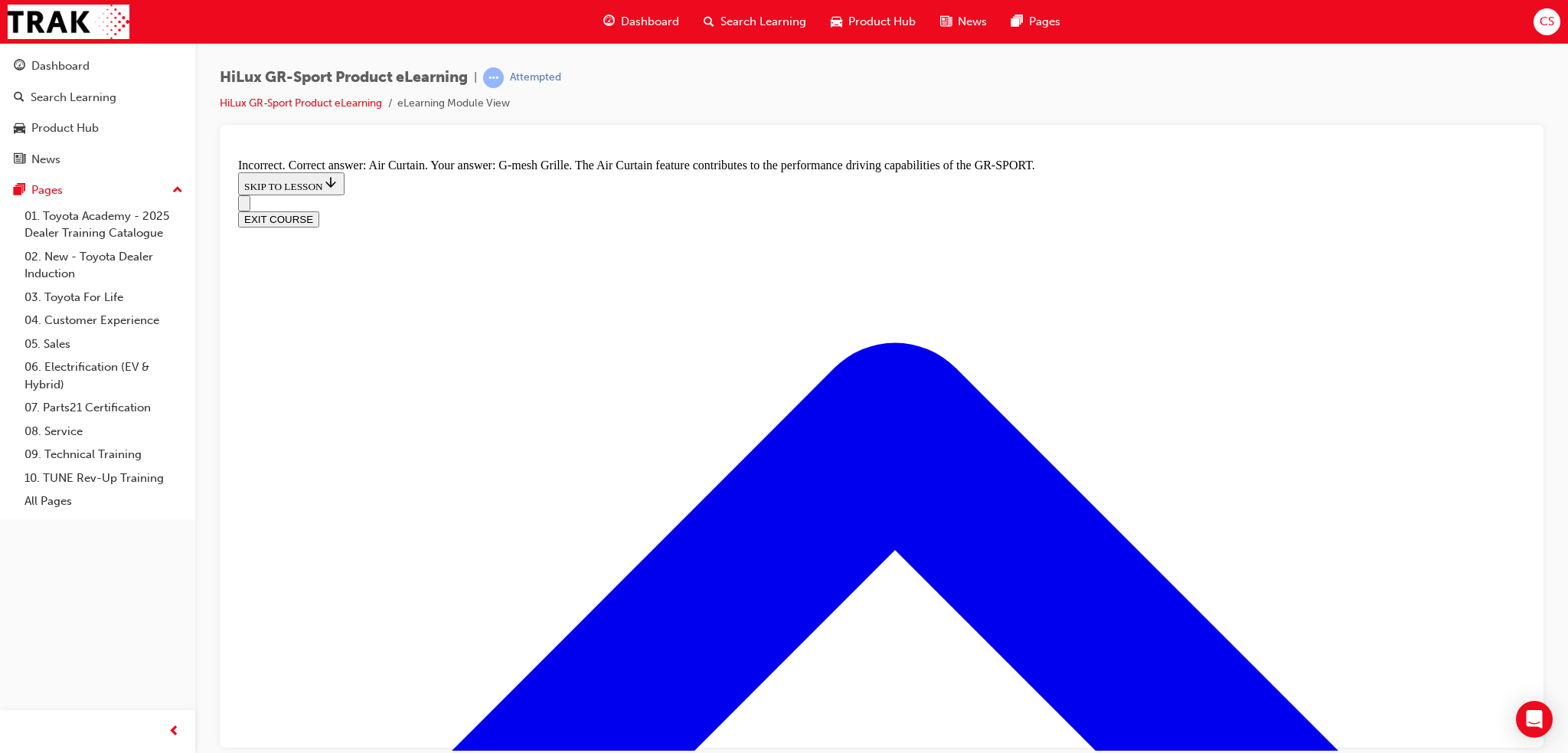
scroll to position [2261, 0]
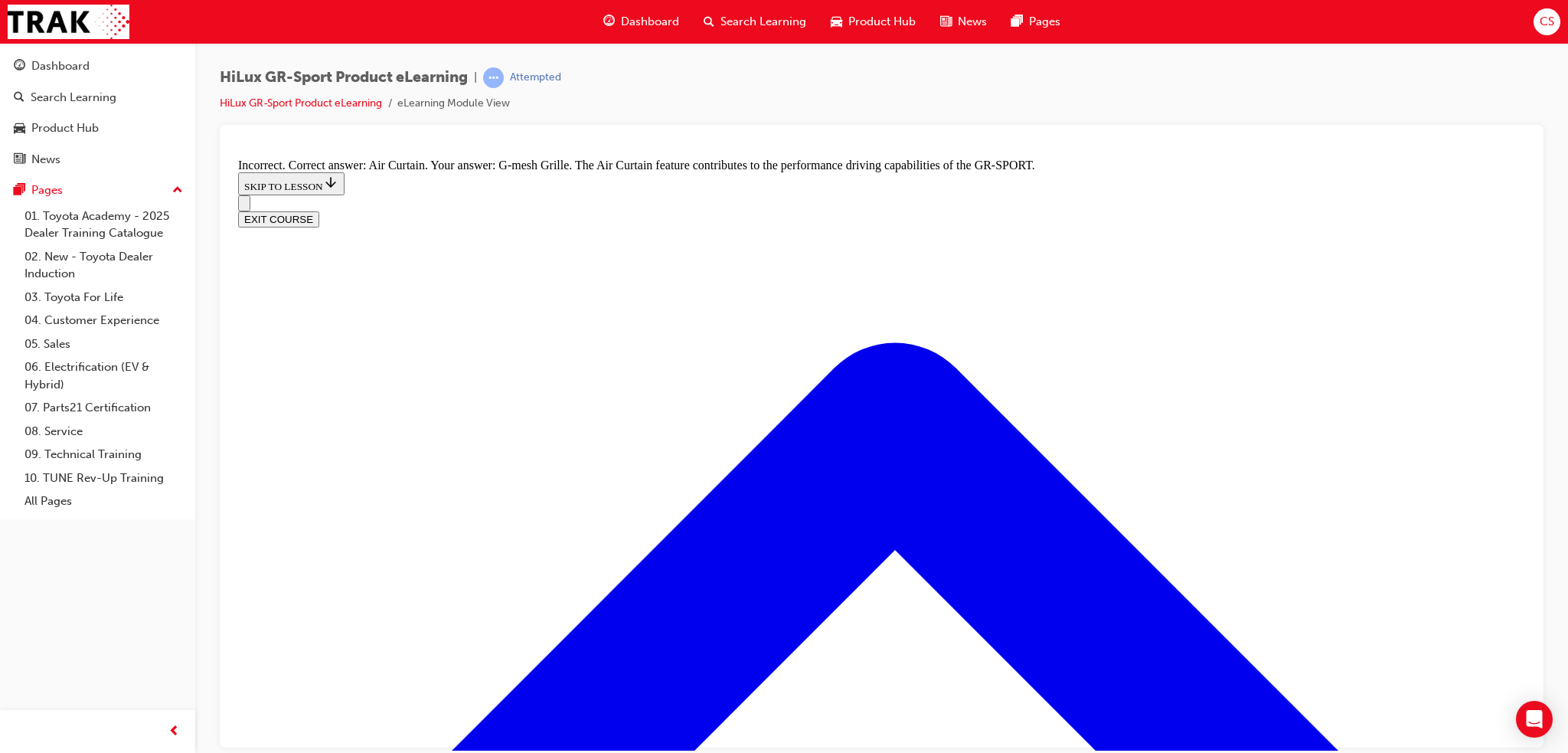
radio input "true"
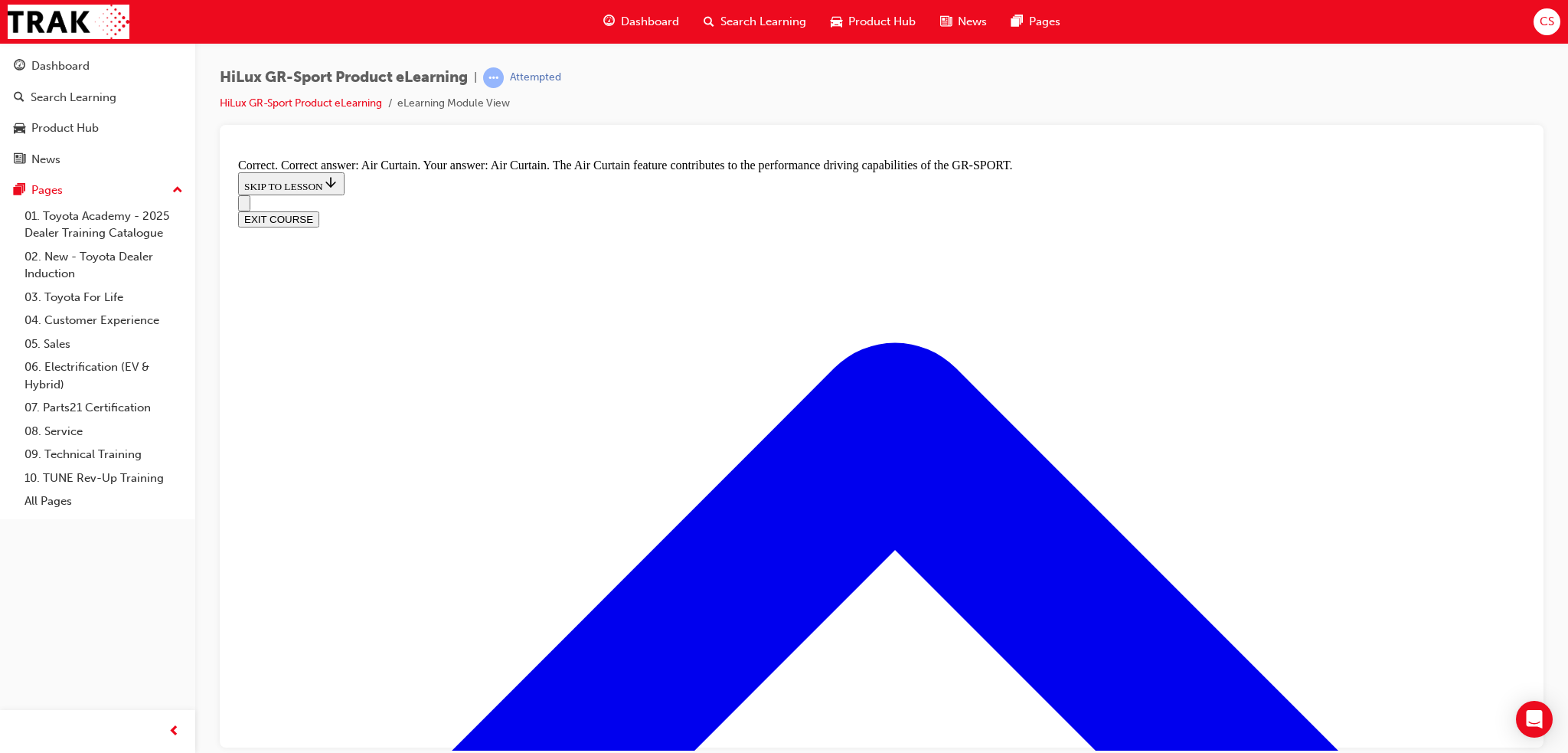
radio input "true"
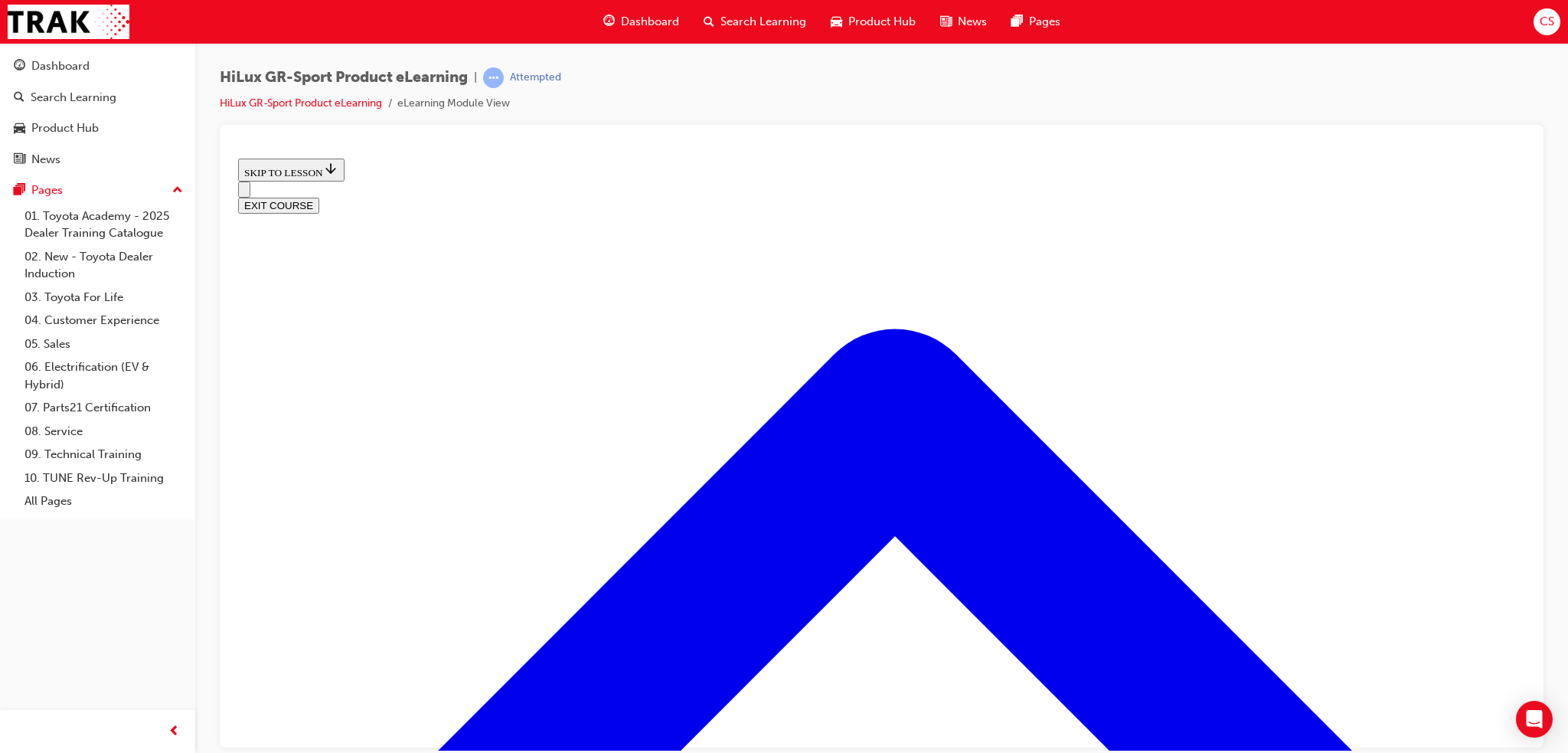
scroll to position [200, 0]
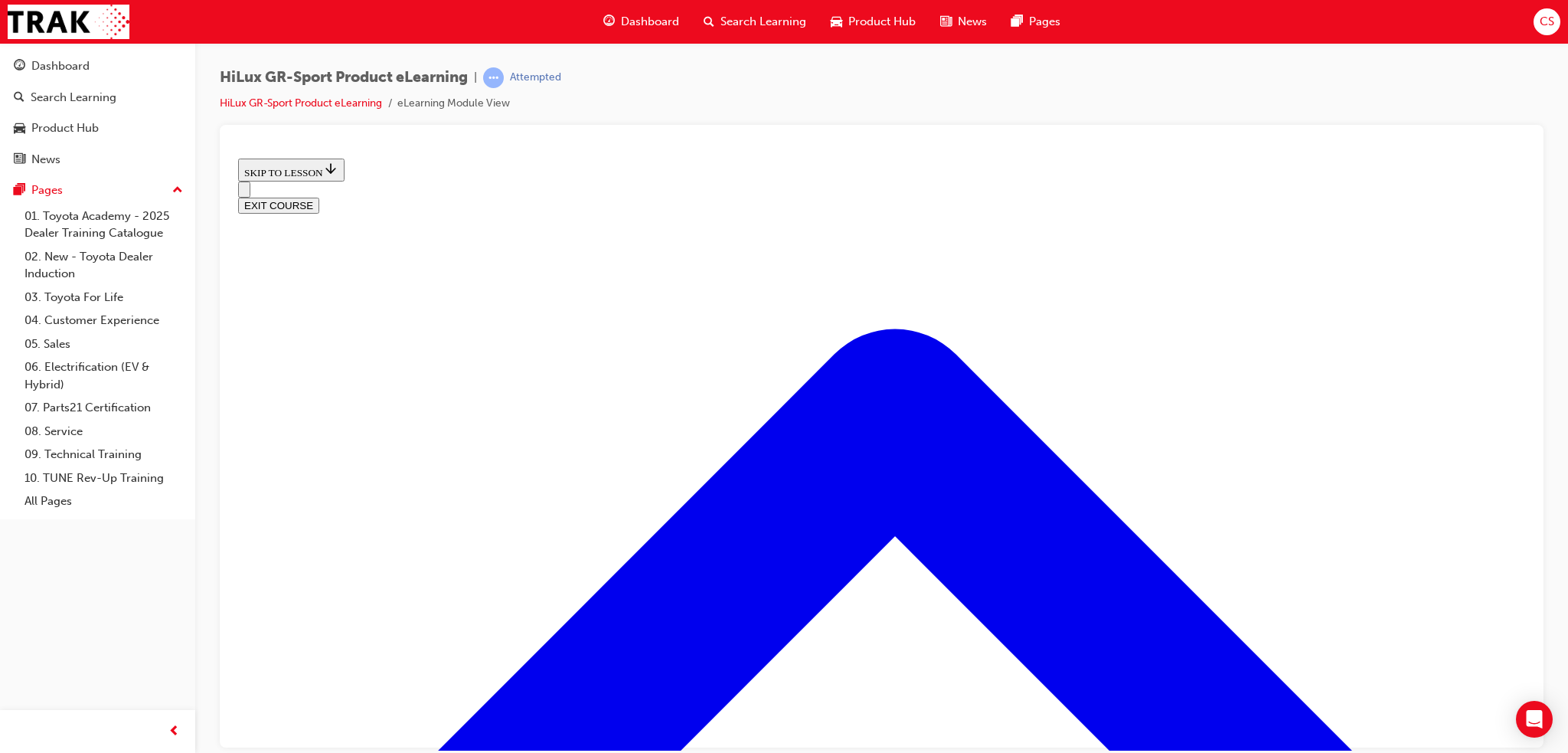
scroll to position [138, 0]
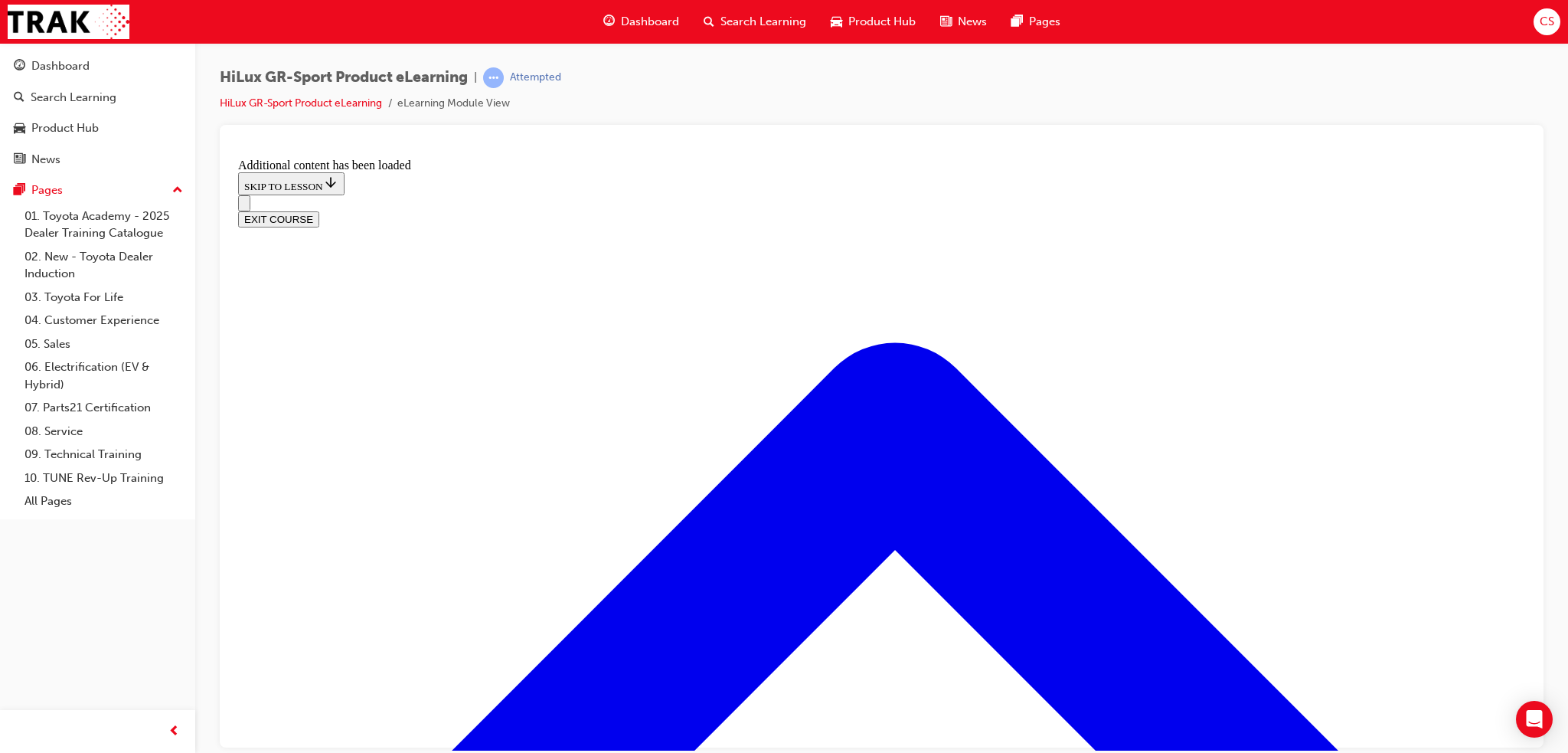
scroll to position [872, 0]
radio input "true"
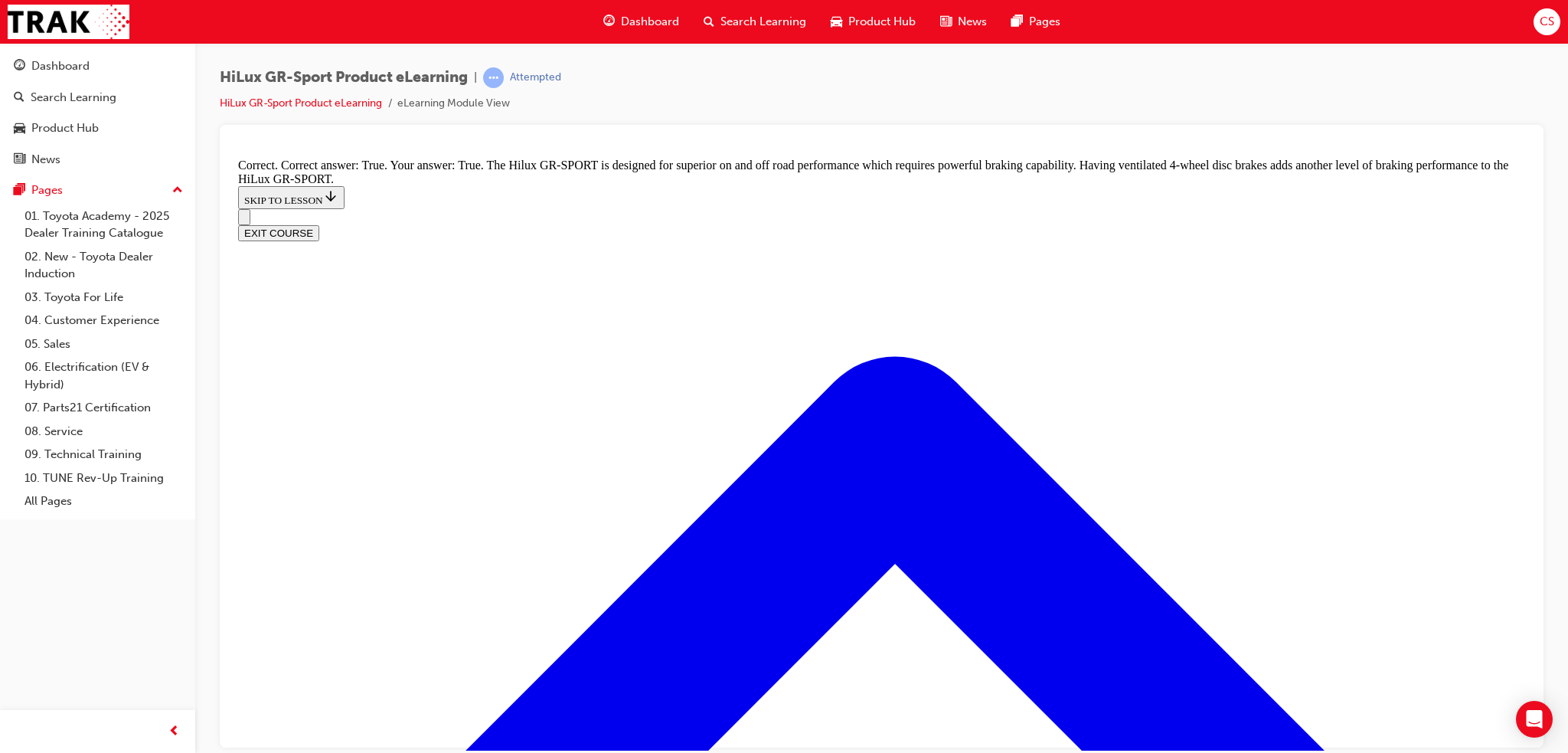
scroll to position [1155, 0]
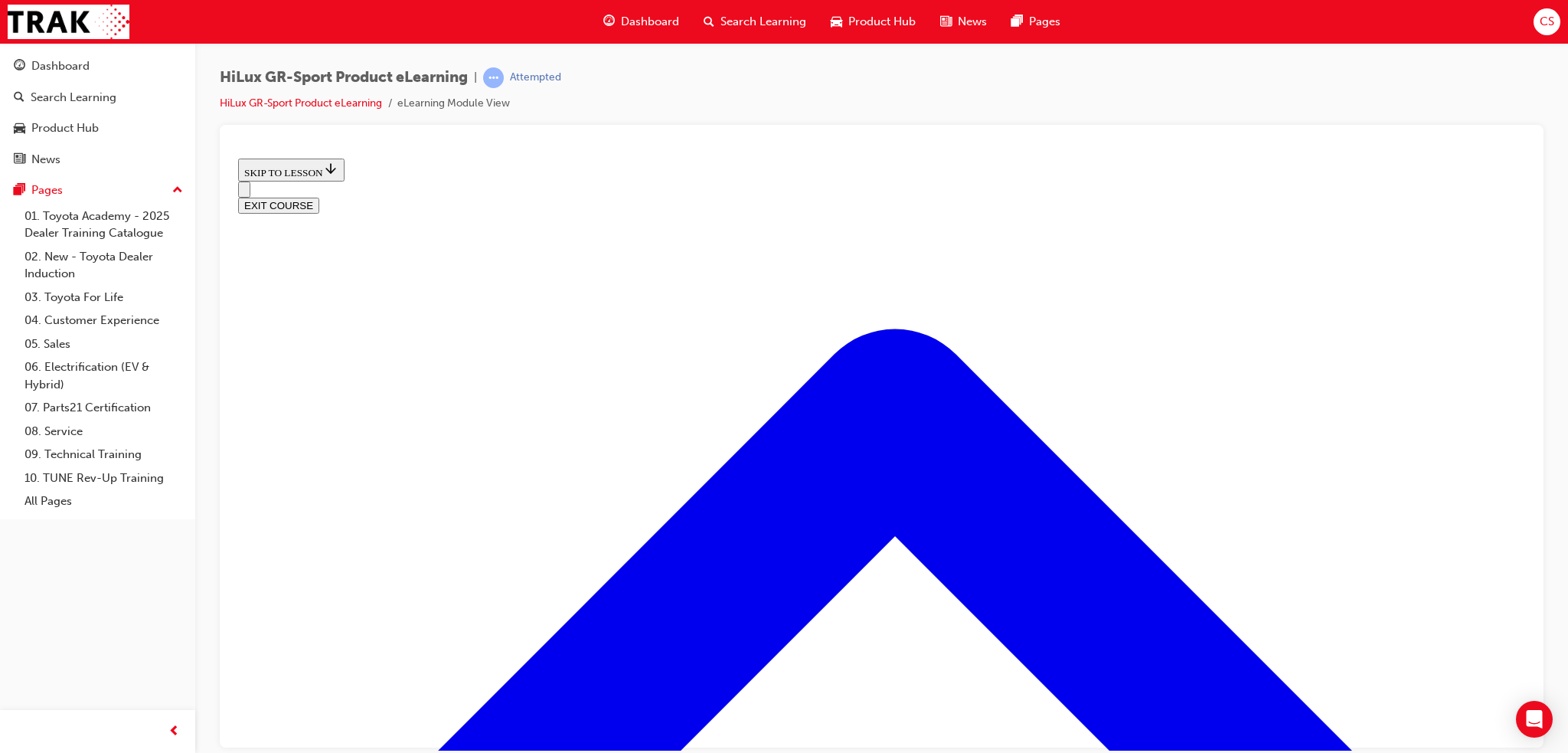
scroll to position [1388, 0]
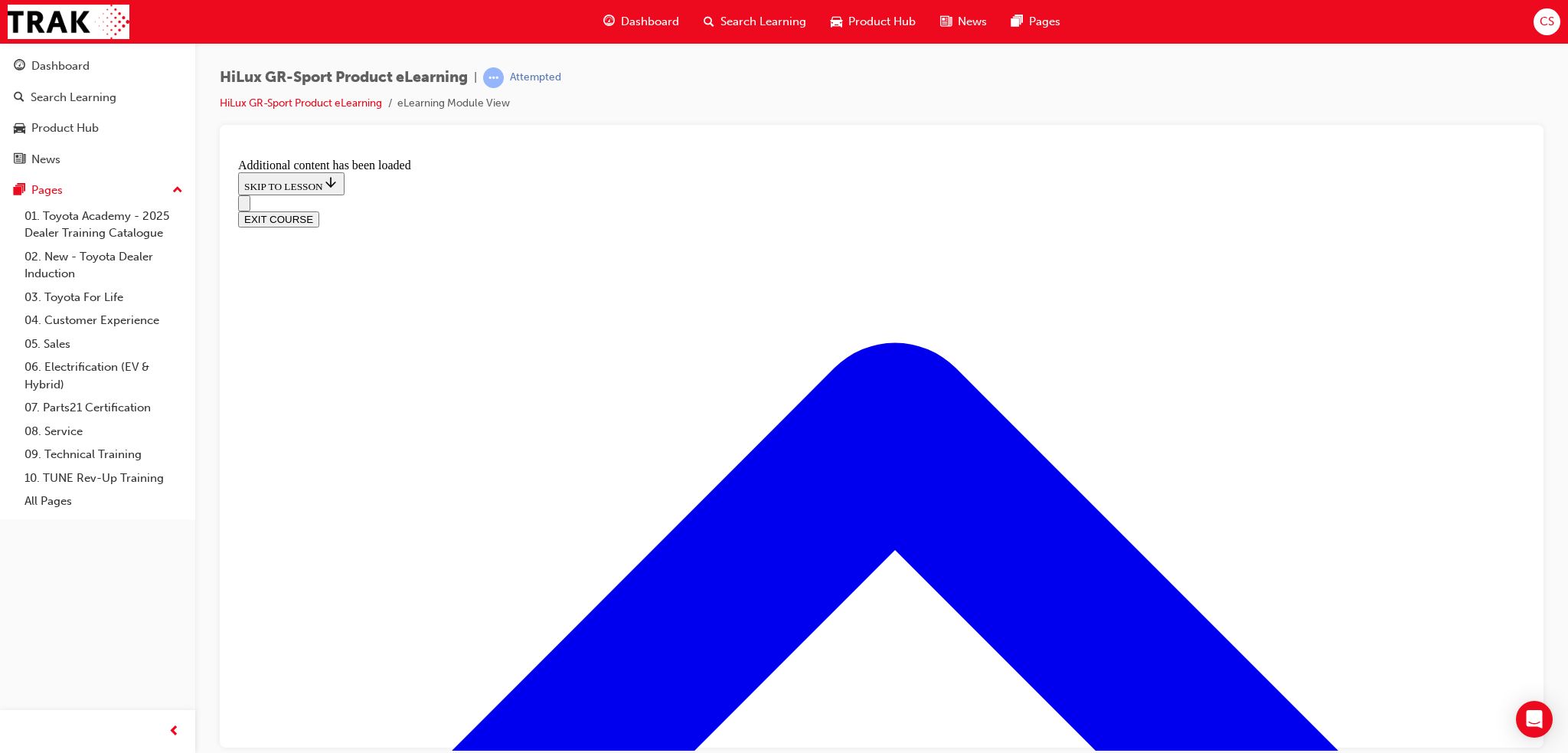
scroll to position [1841, 0]
checkbox input "true"
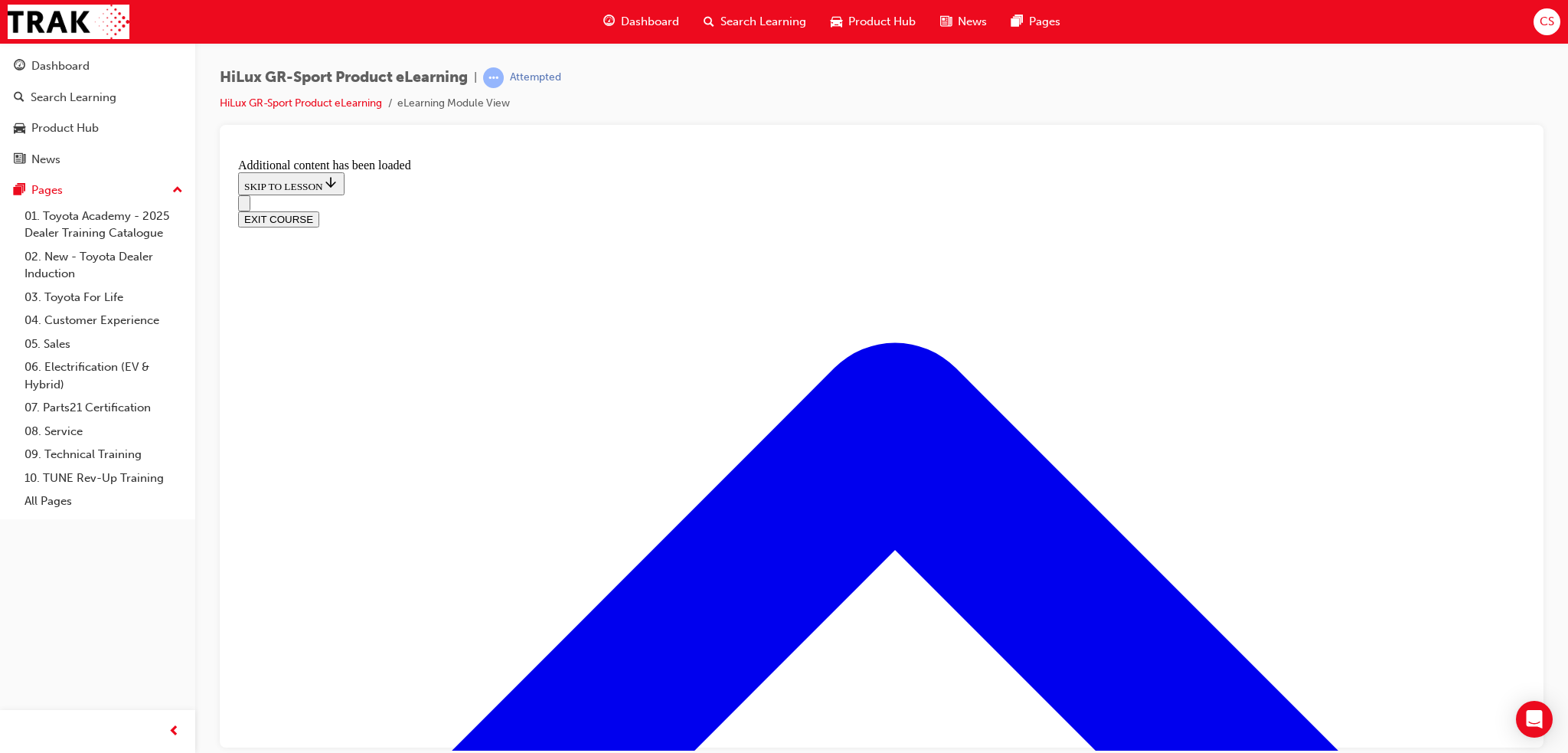
checkbox input "true"
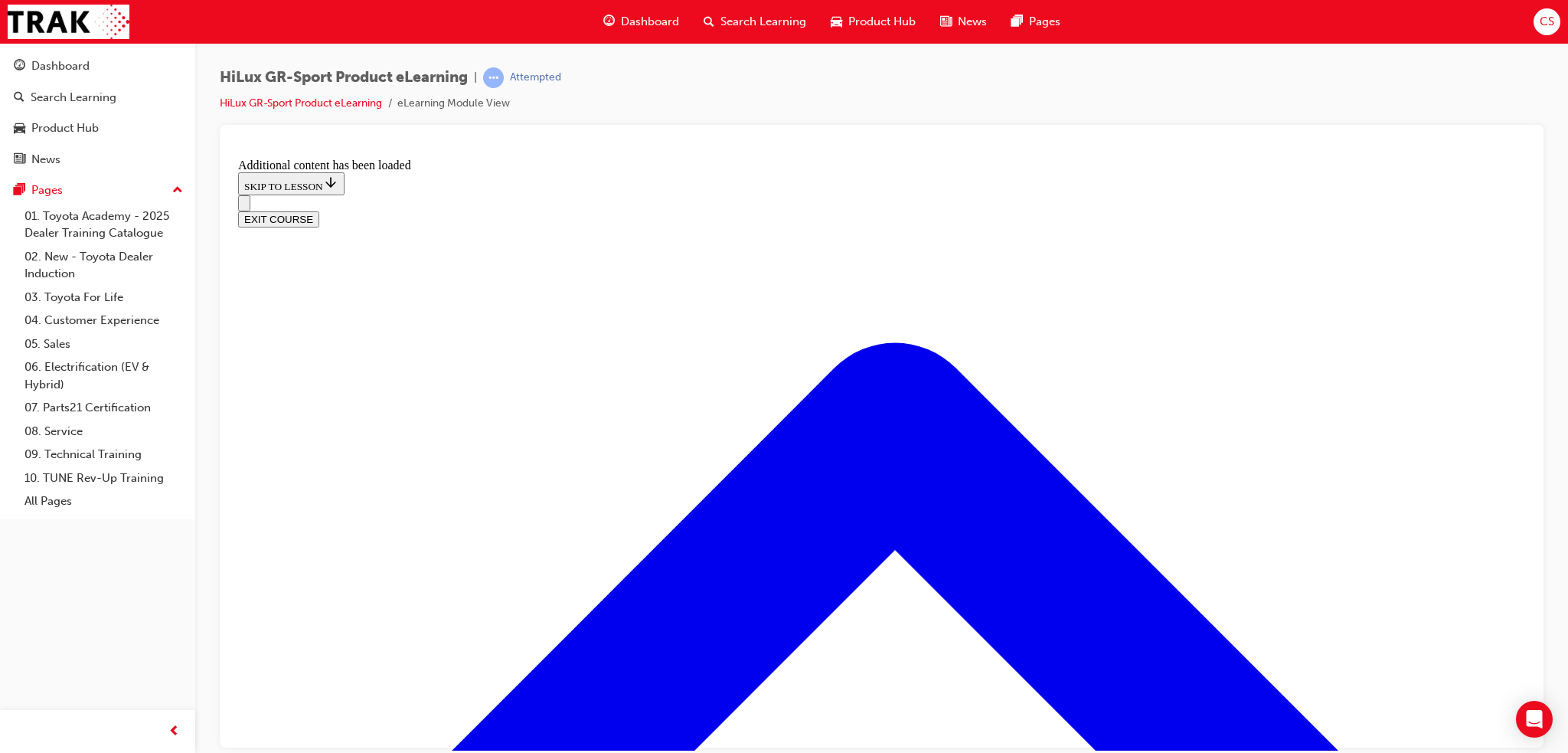
scroll to position [1915, 0]
checkbox input "true"
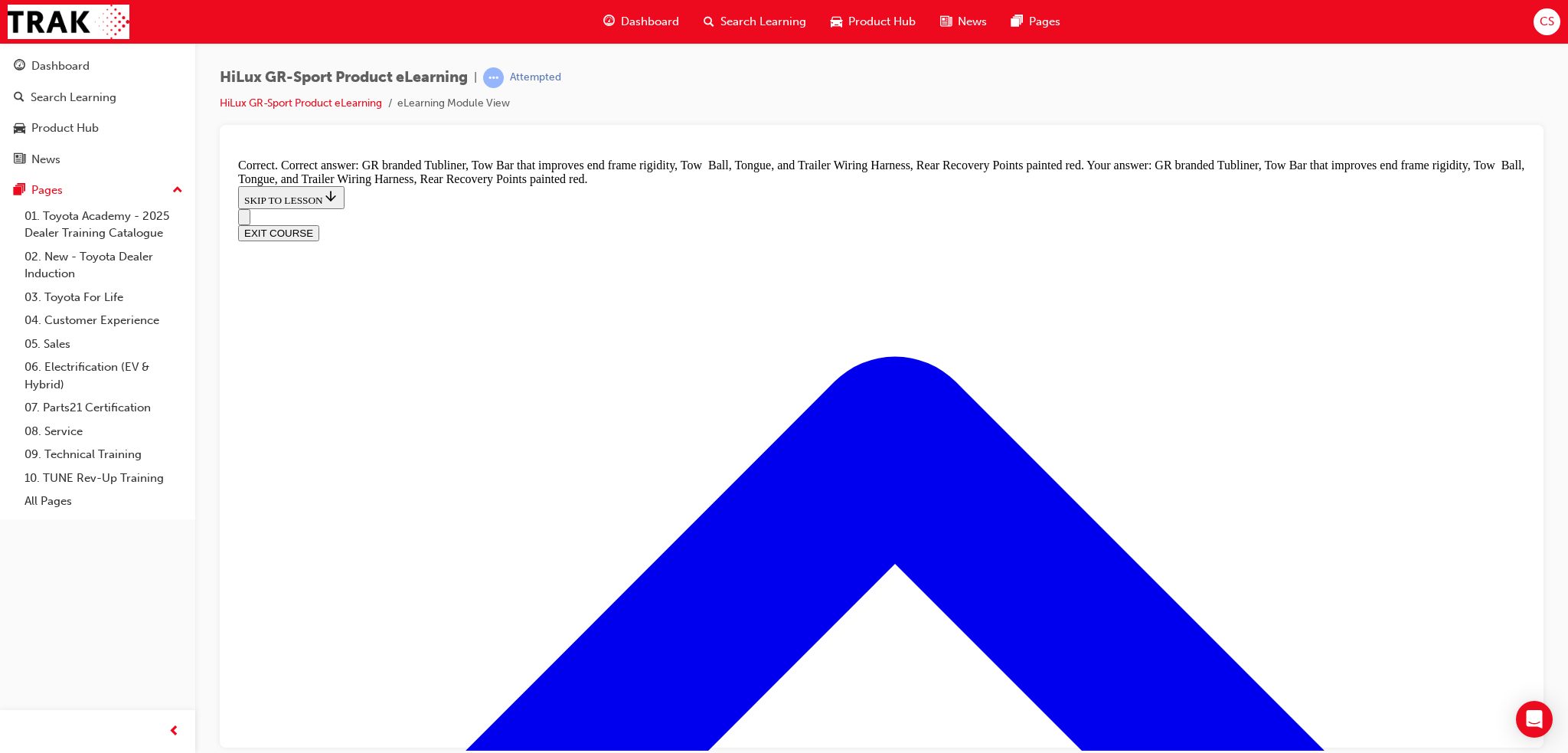
scroll to position [2160, 0]
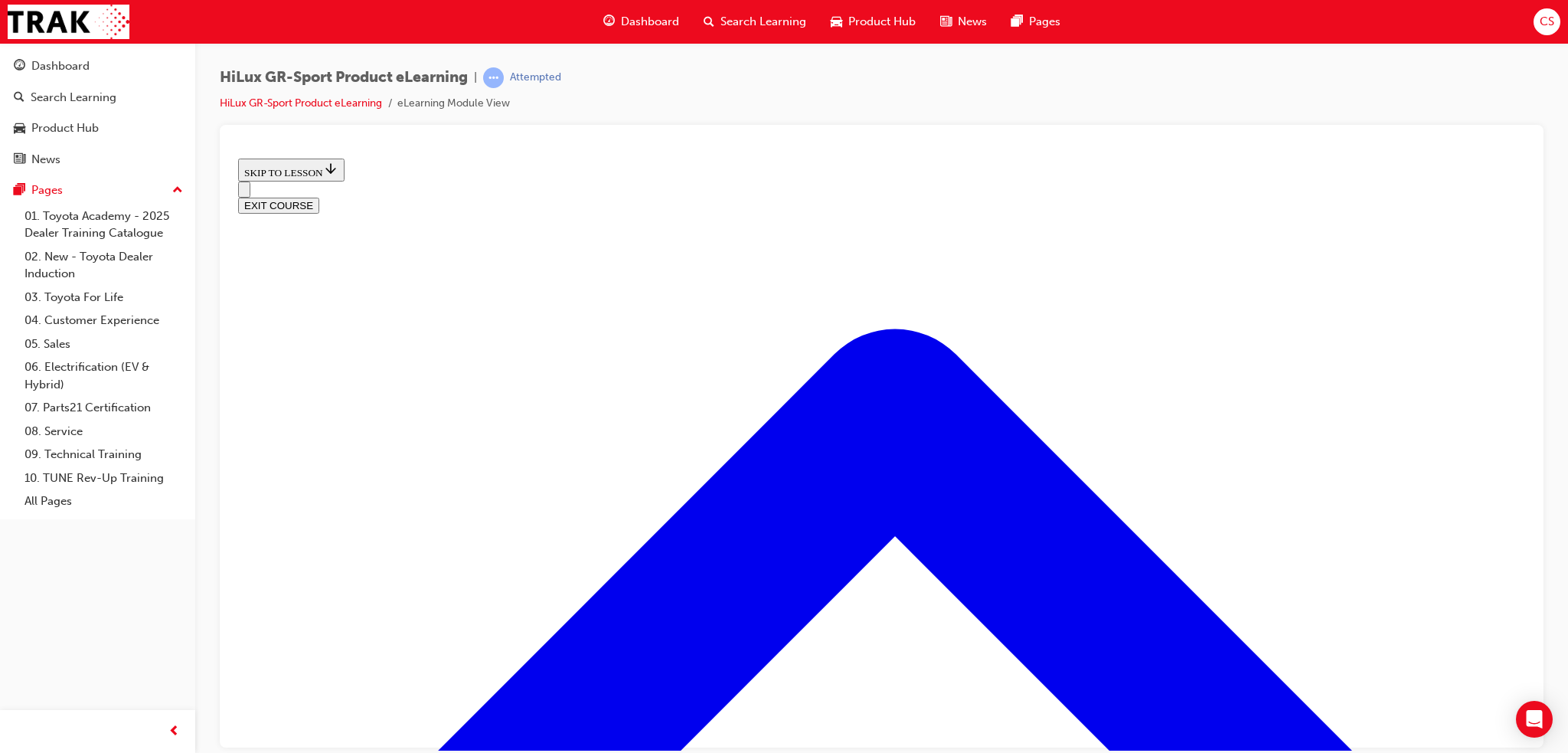
scroll to position [584, 0]
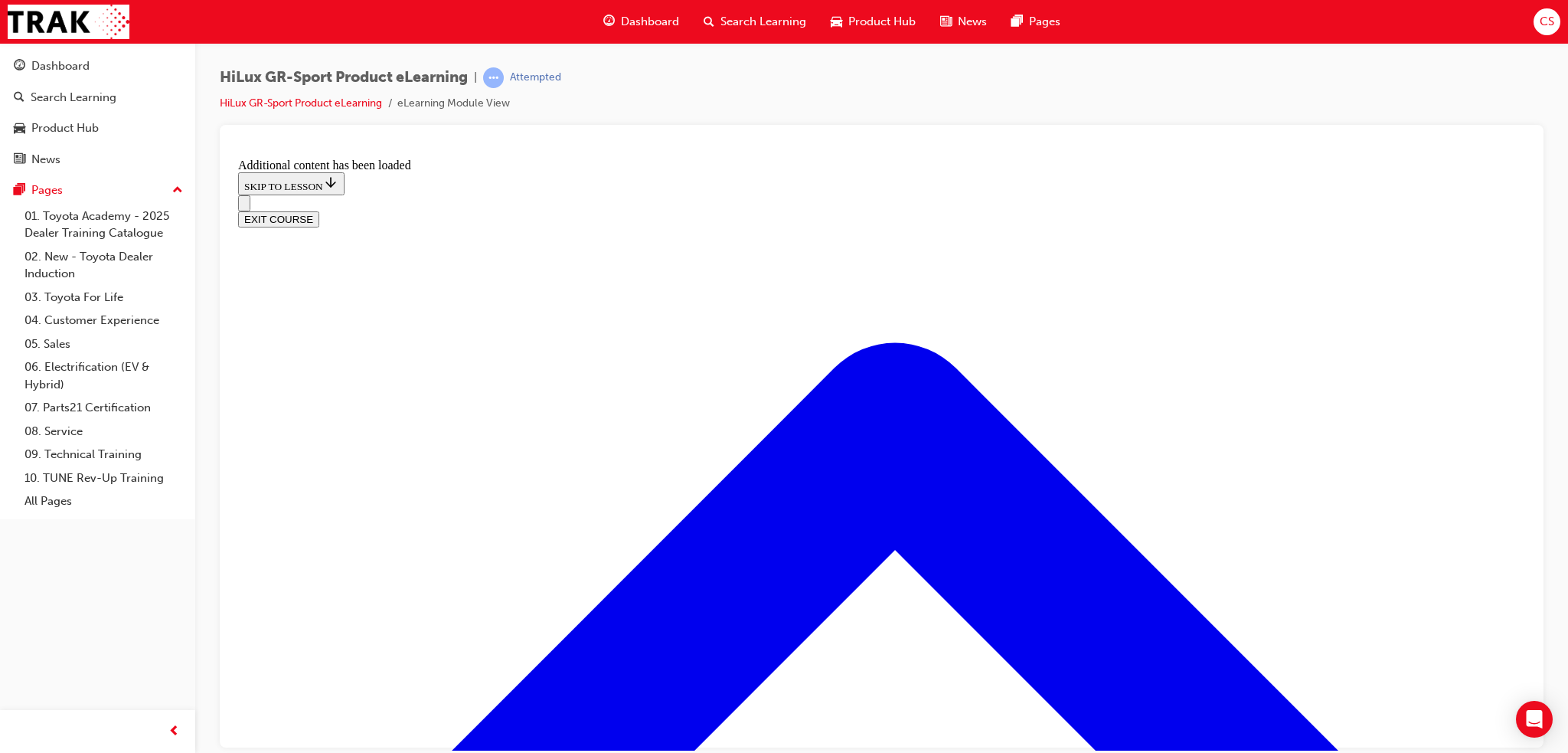
scroll to position [1595, 0]
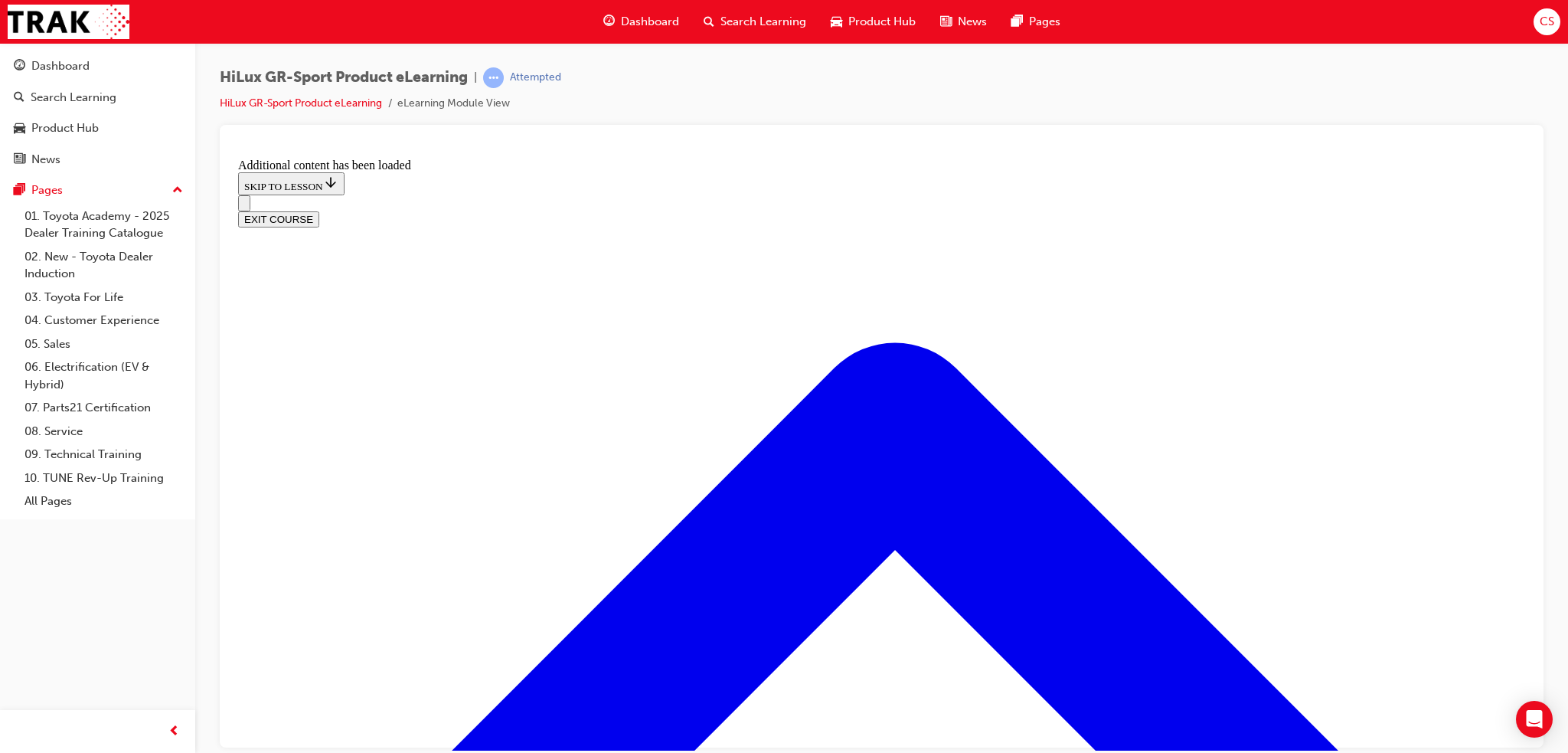
checkbox input "true"
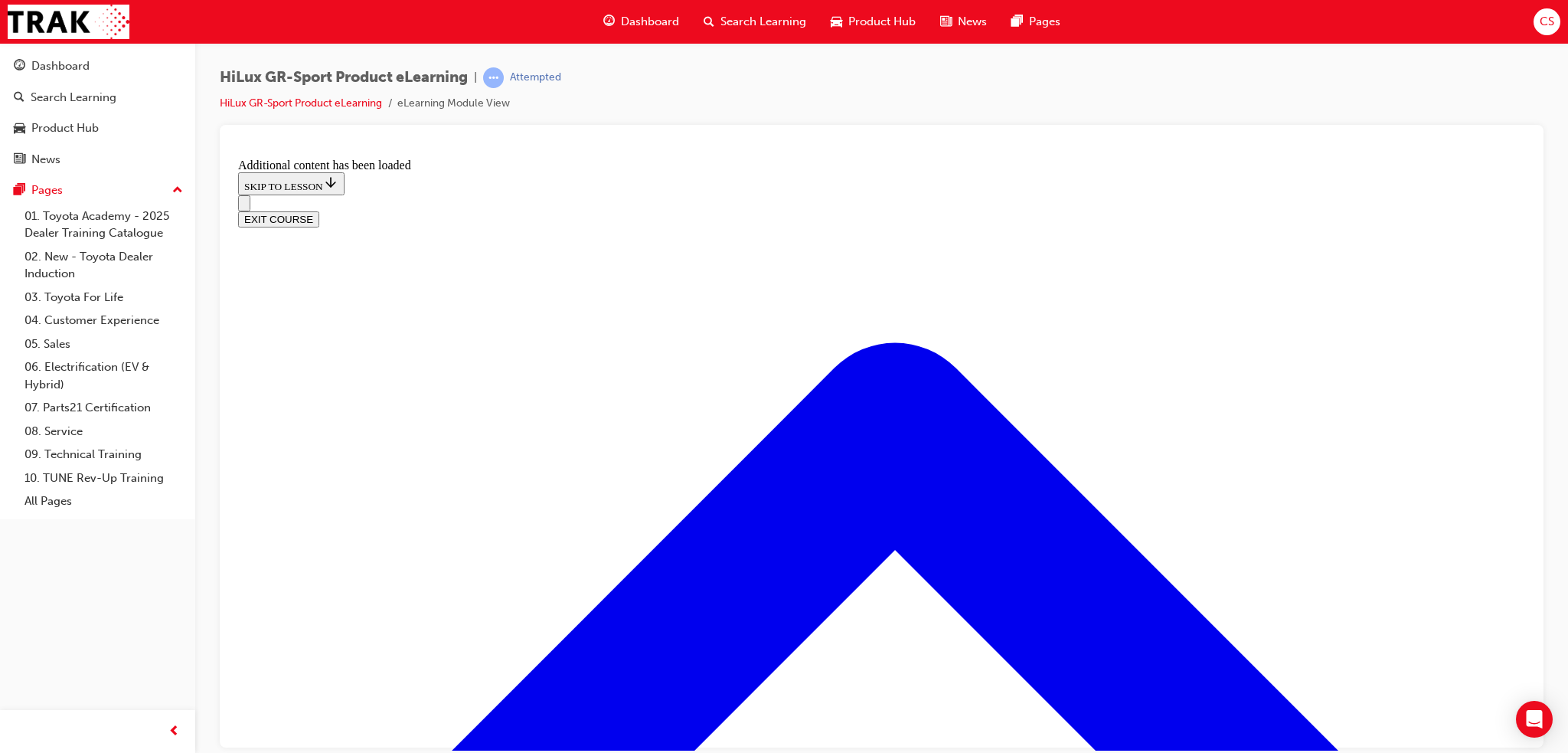
checkbox input "false"
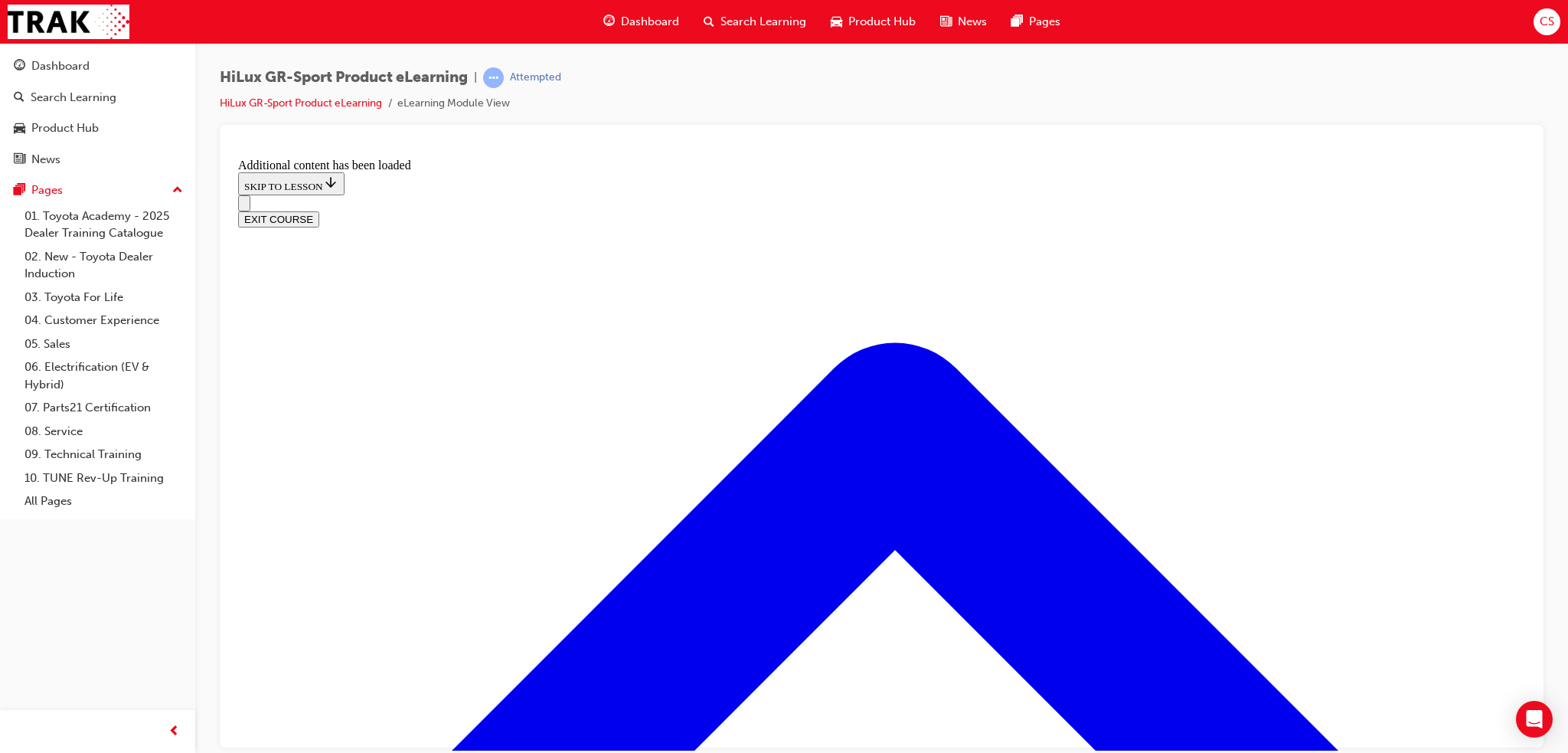
checkbox input "true"
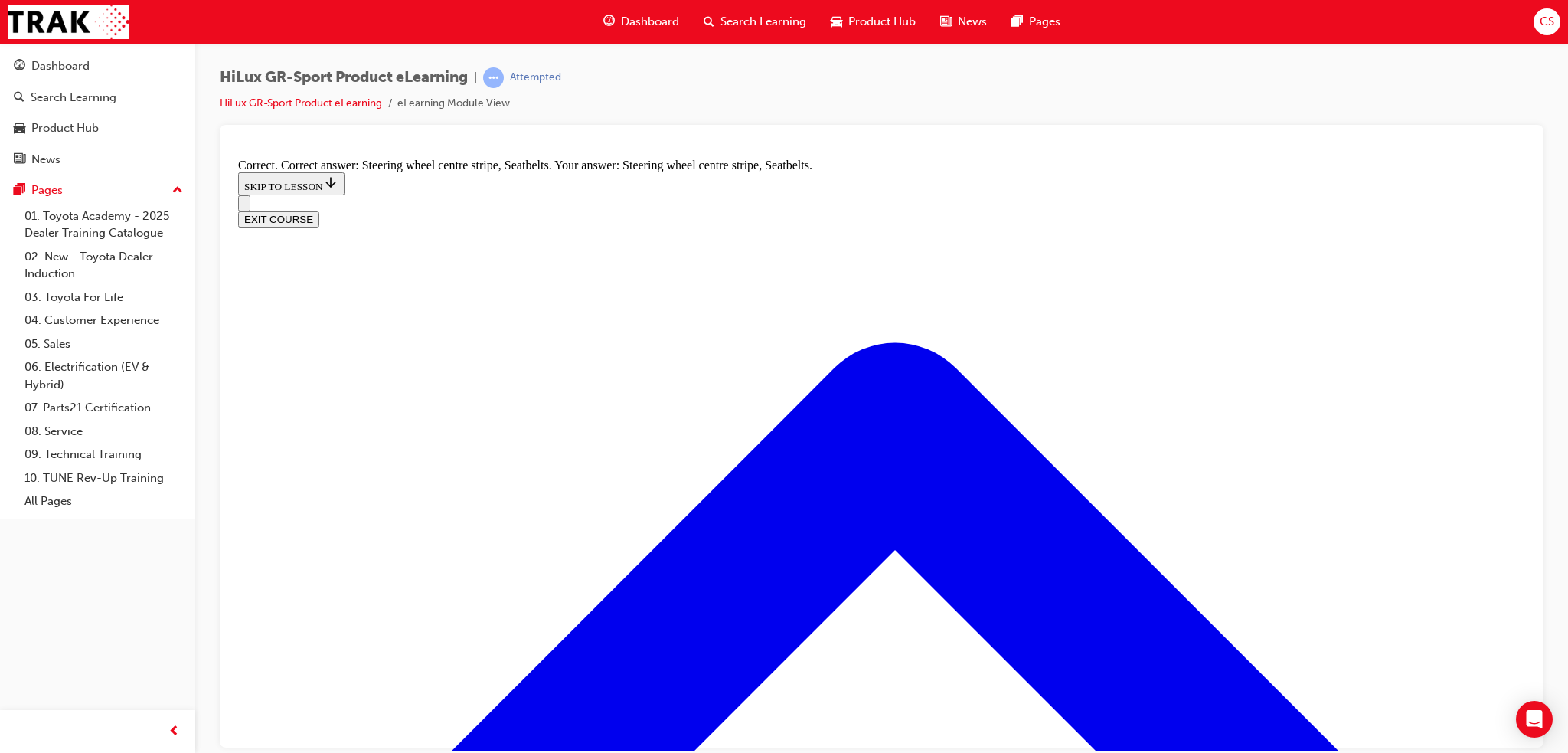
radio input "true"
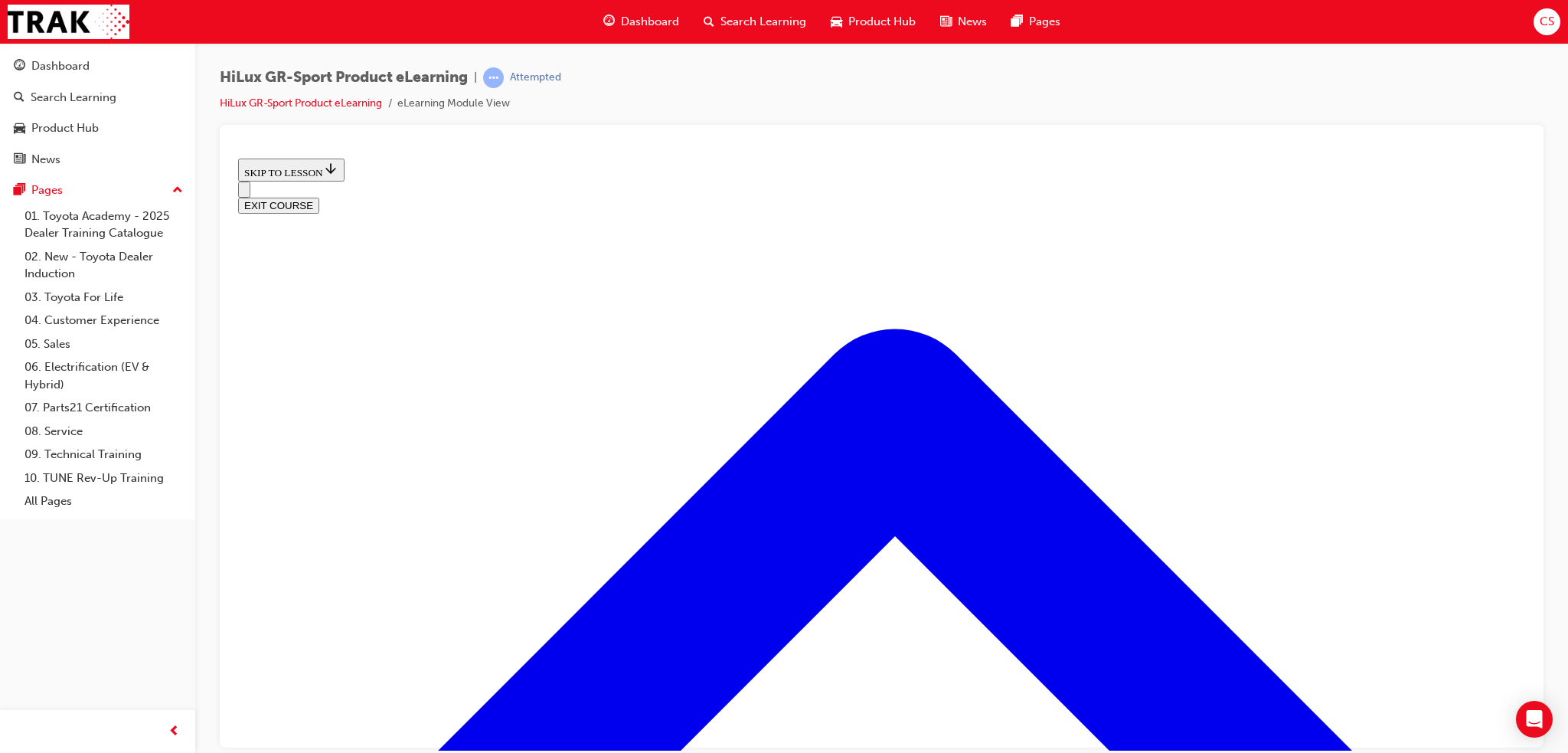
scroll to position [584, 0]
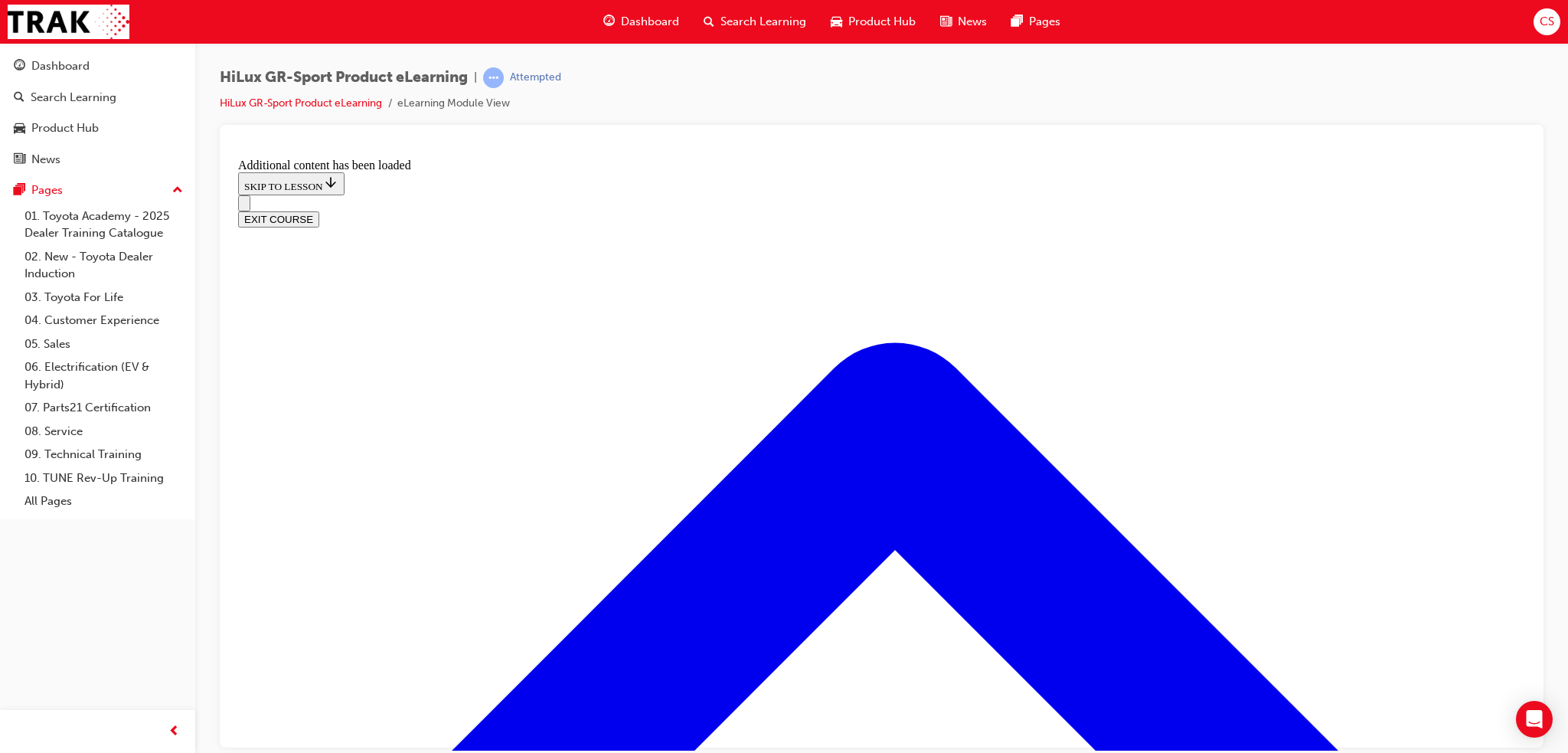
scroll to position [1041, 0]
drag, startPoint x: 698, startPoint y: 403, endPoint x: 749, endPoint y: 432, distance: 58.7
radio input "true"
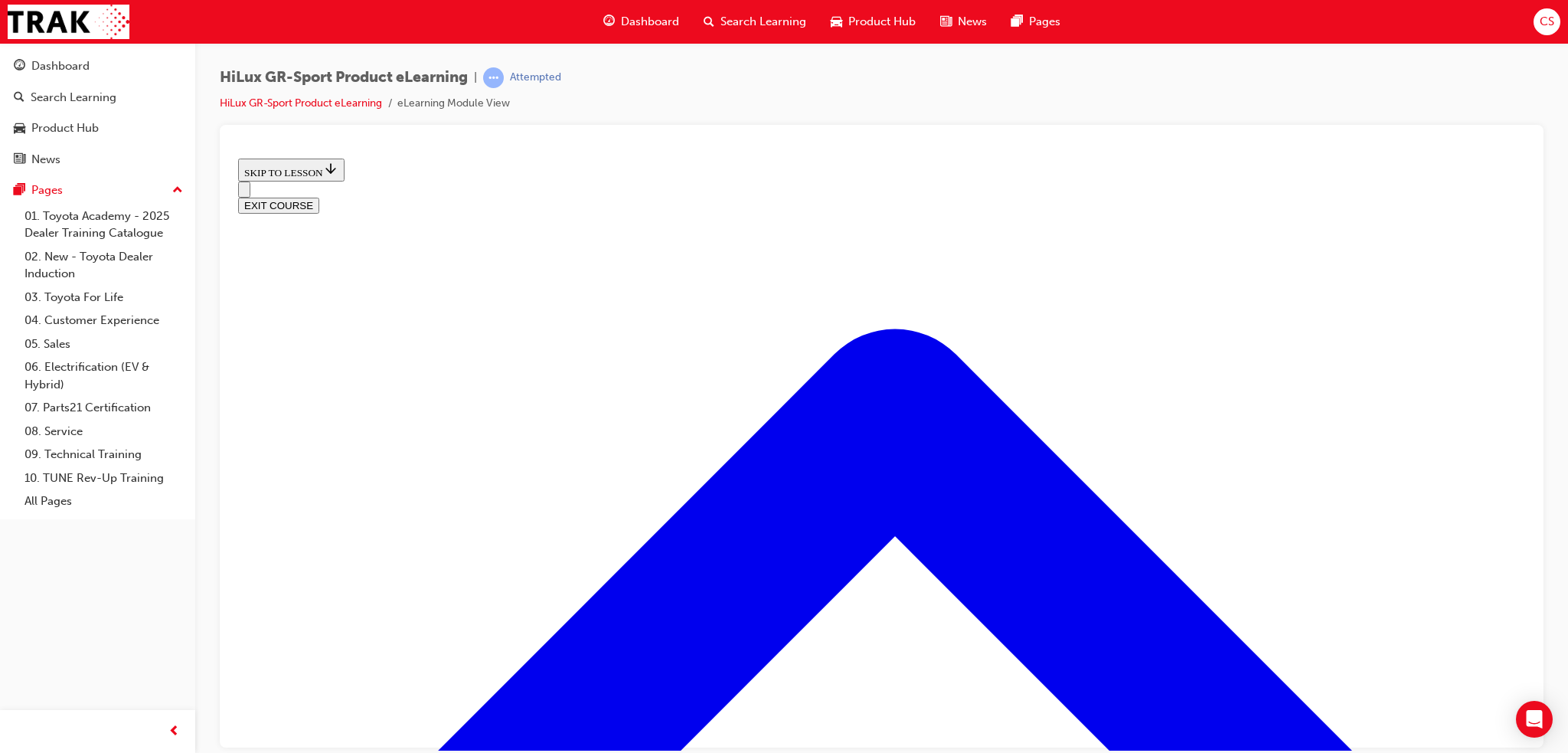
scroll to position [1943, 0]
